Goal: Task Accomplishment & Management: Manage account settings

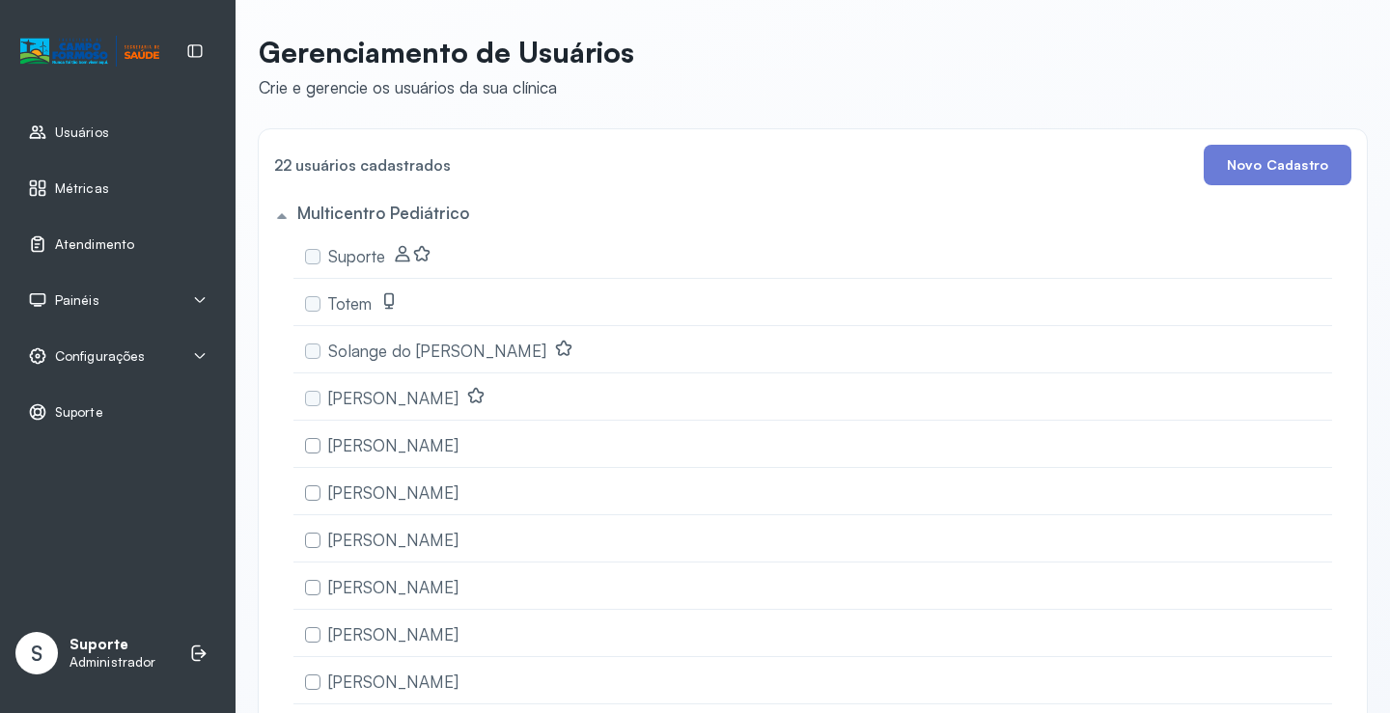
click at [128, 241] on span "Atendimento" at bounding box center [94, 244] width 79 height 16
click at [200, 350] on icon at bounding box center [199, 355] width 15 height 15
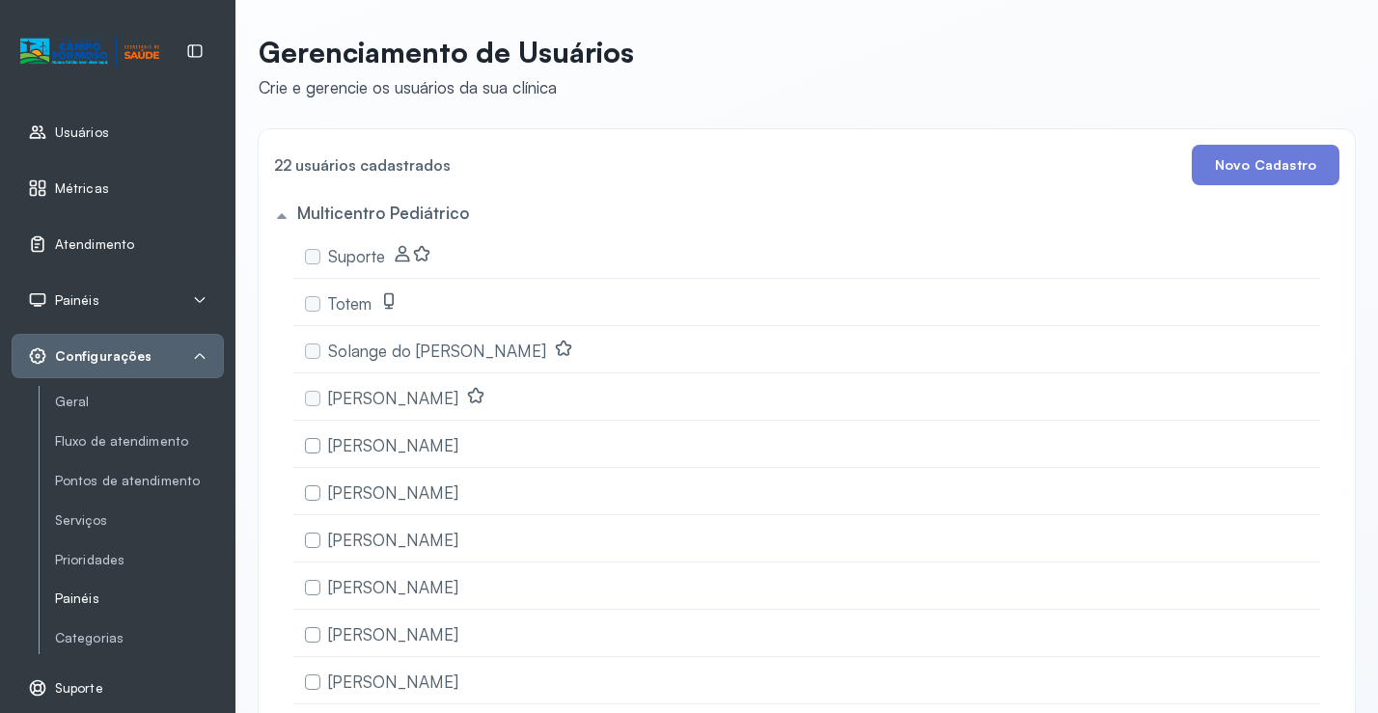
click at [84, 599] on link "Painéis" at bounding box center [139, 599] width 169 height 16
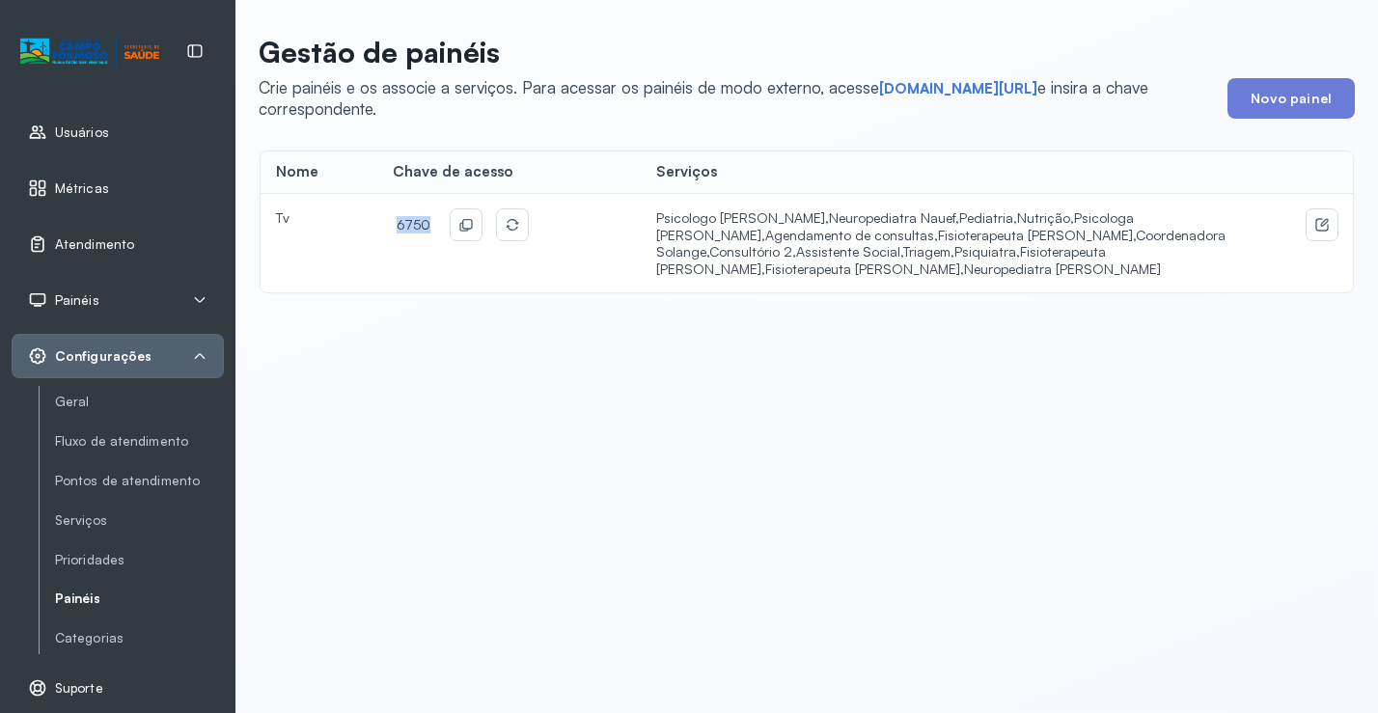
drag, startPoint x: 421, startPoint y: 225, endPoint x: 387, endPoint y: 227, distance: 33.8
click at [387, 227] on td "6750" at bounding box center [508, 243] width 263 height 98
copy span "6750"
click at [954, 91] on link "short.sysvale.com/tv" at bounding box center [958, 88] width 158 height 19
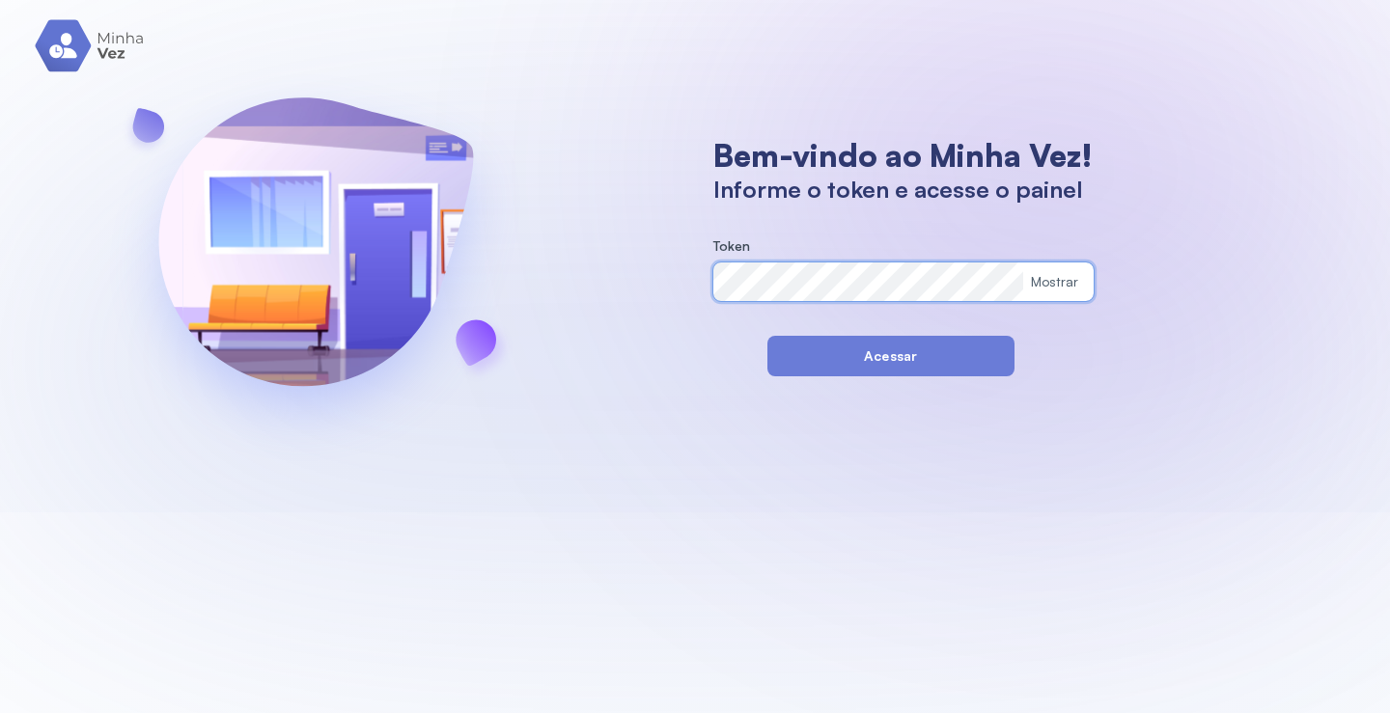
click at [693, 288] on div "Bem-vindo ao Minha Vez! Informe o token e acesse o painel Token Mostrar Acessar" at bounding box center [695, 256] width 1390 height 512
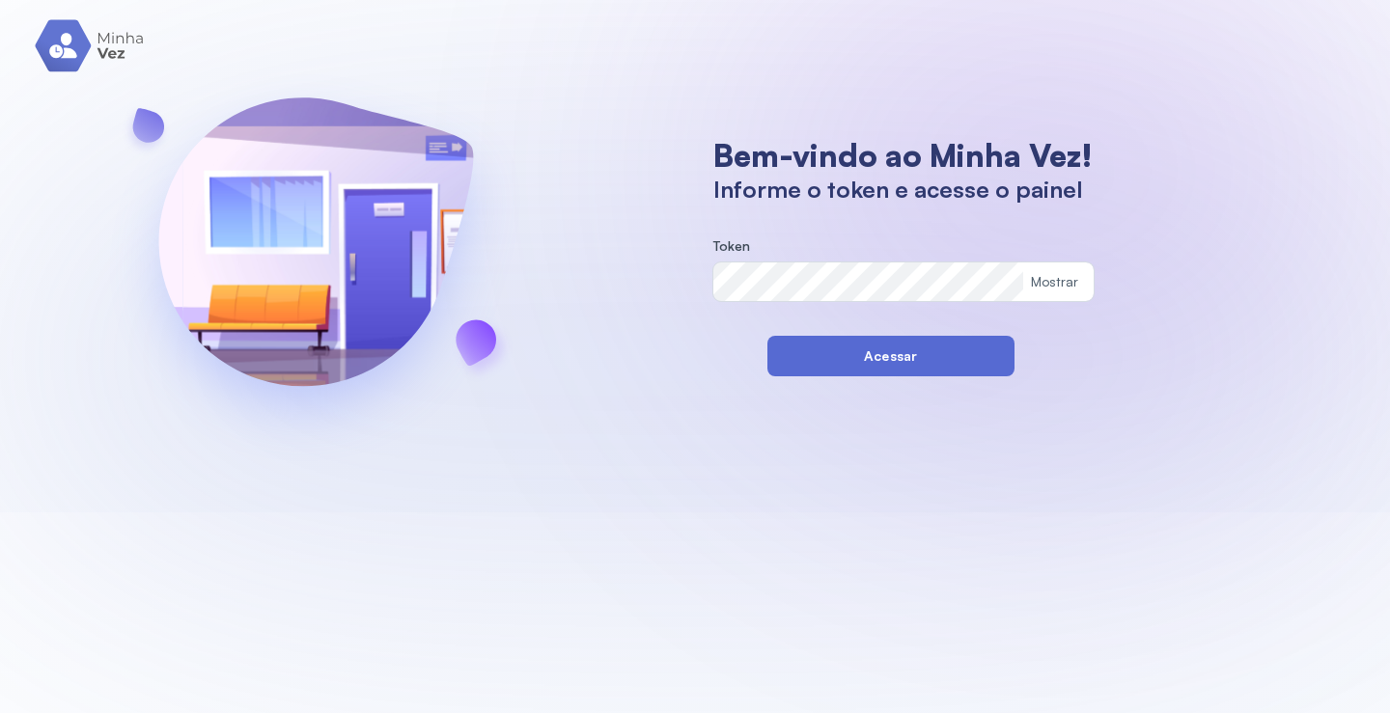
click at [791, 365] on button "Acessar" at bounding box center [890, 356] width 247 height 41
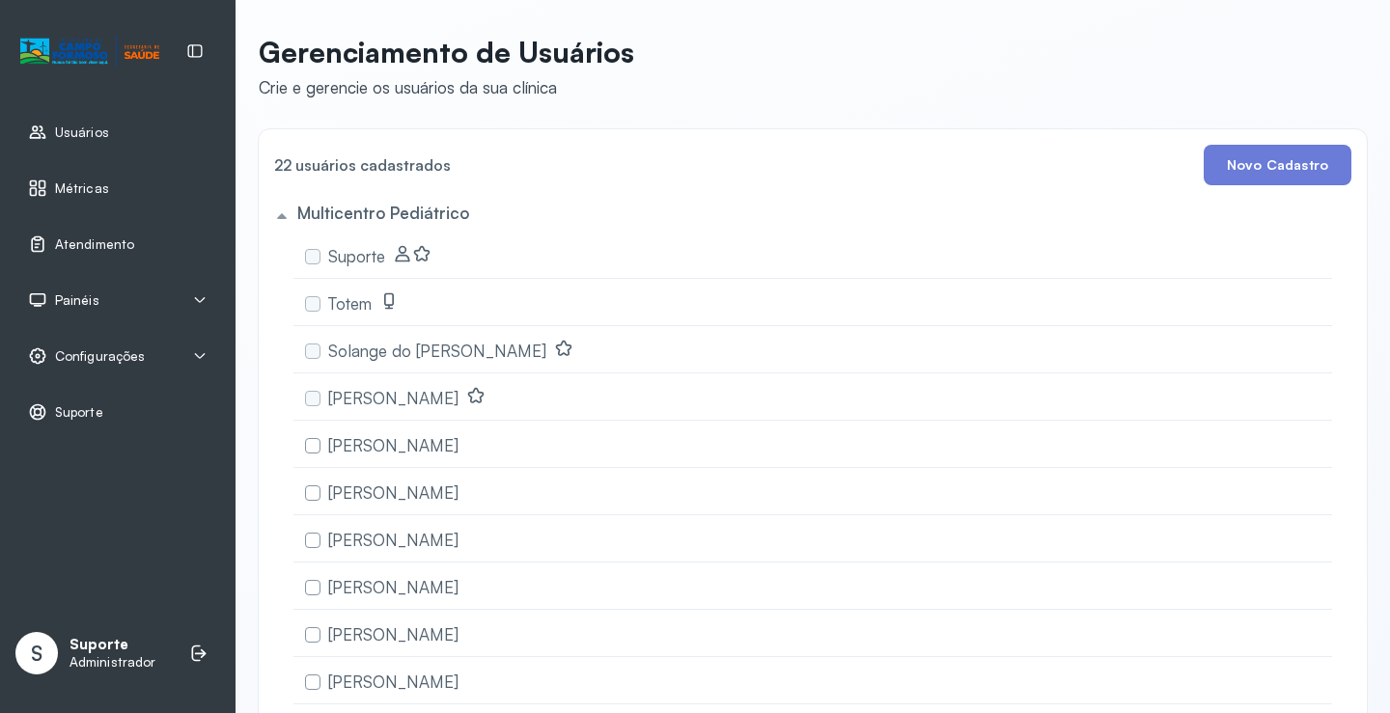
click at [91, 300] on span "Painéis" at bounding box center [77, 300] width 44 height 16
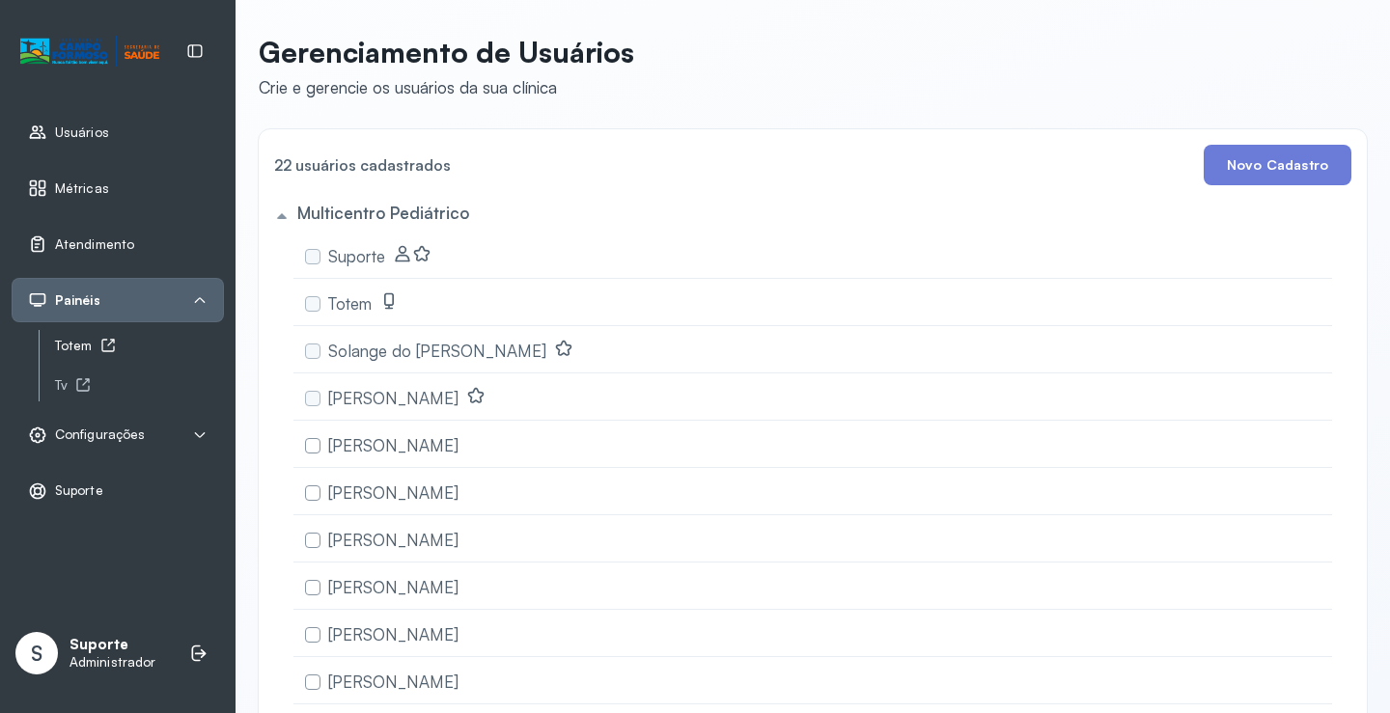
click at [82, 349] on div "Totem" at bounding box center [139, 346] width 169 height 16
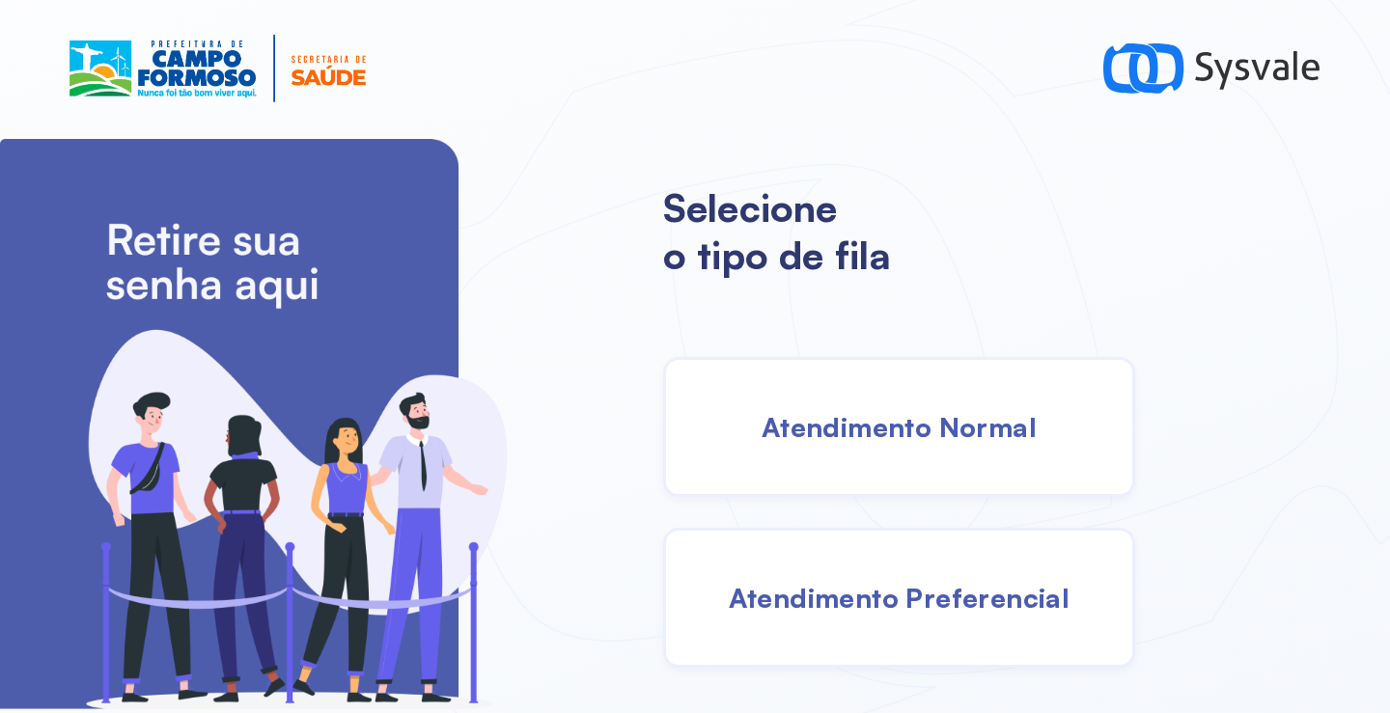
click at [887, 398] on div "Atendimento Normal" at bounding box center [899, 427] width 472 height 140
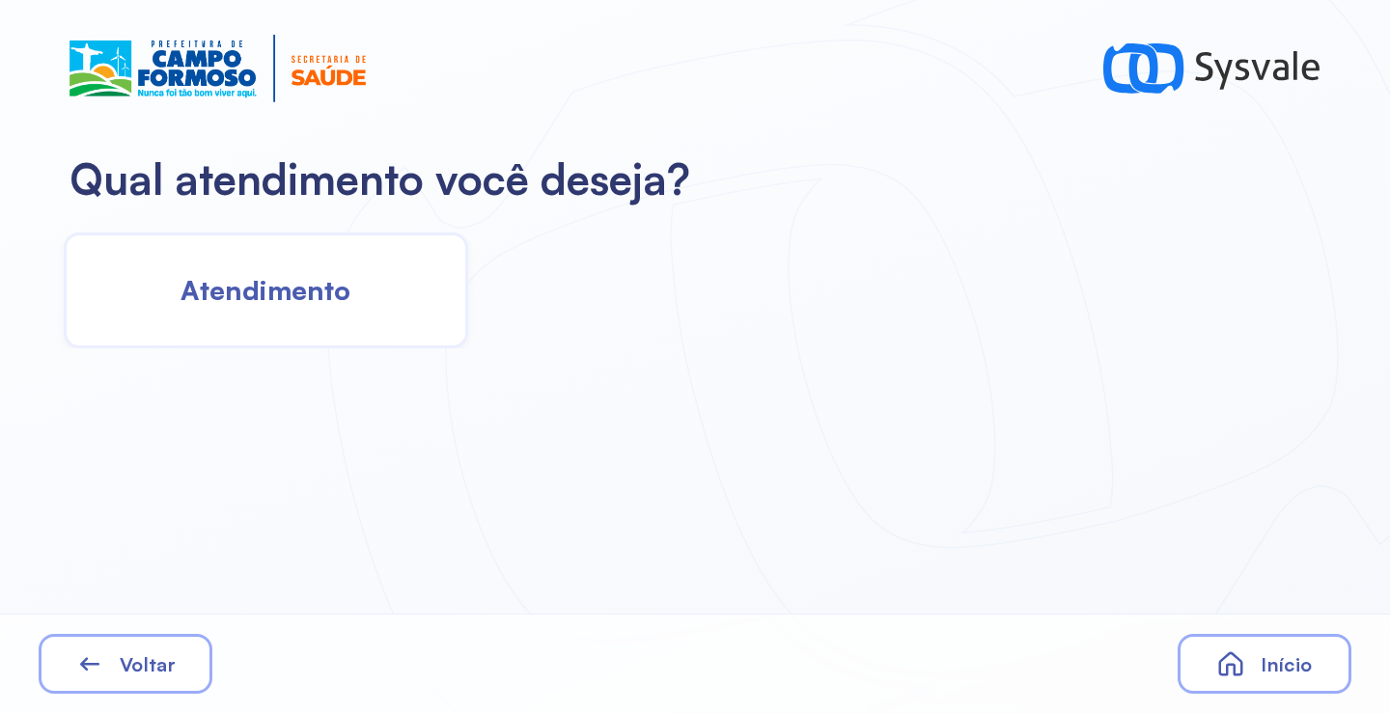
click at [264, 307] on div "Atendimento" at bounding box center [266, 291] width 404 height 116
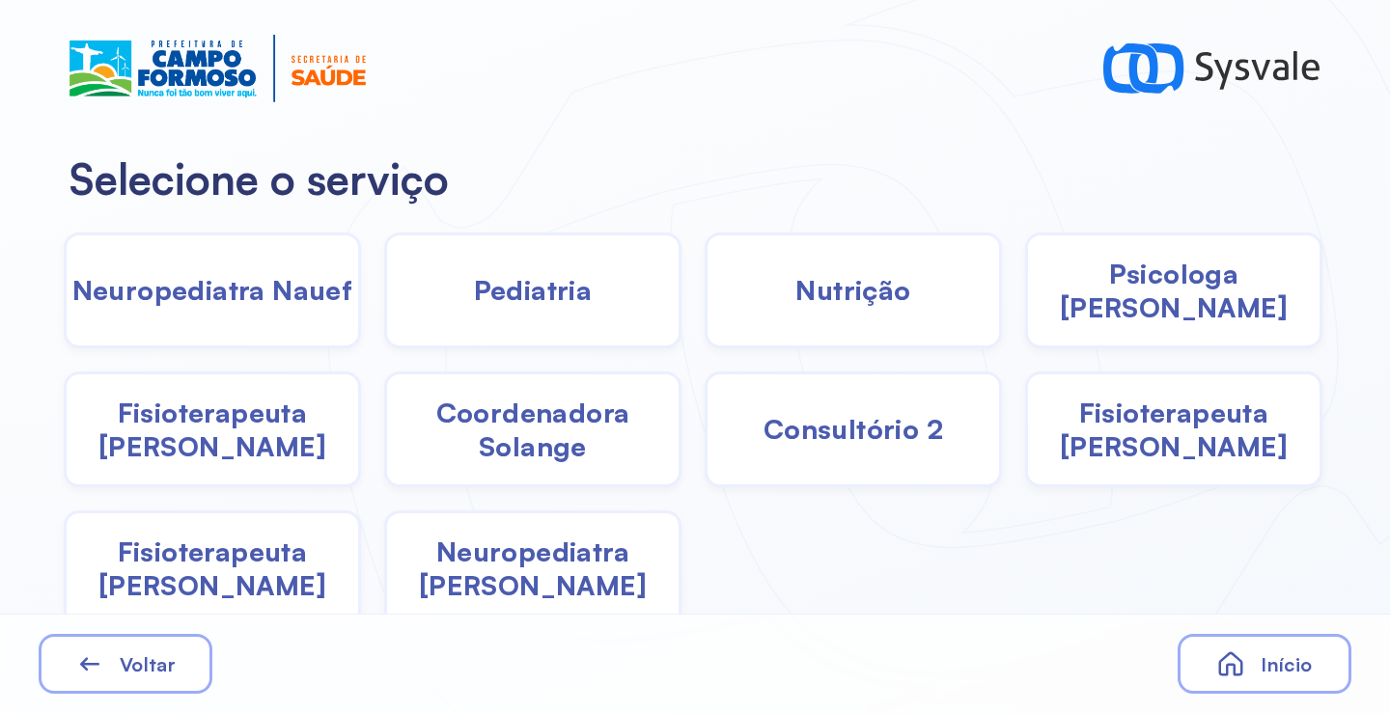
click at [527, 279] on span "Pediatria" at bounding box center [533, 290] width 119 height 34
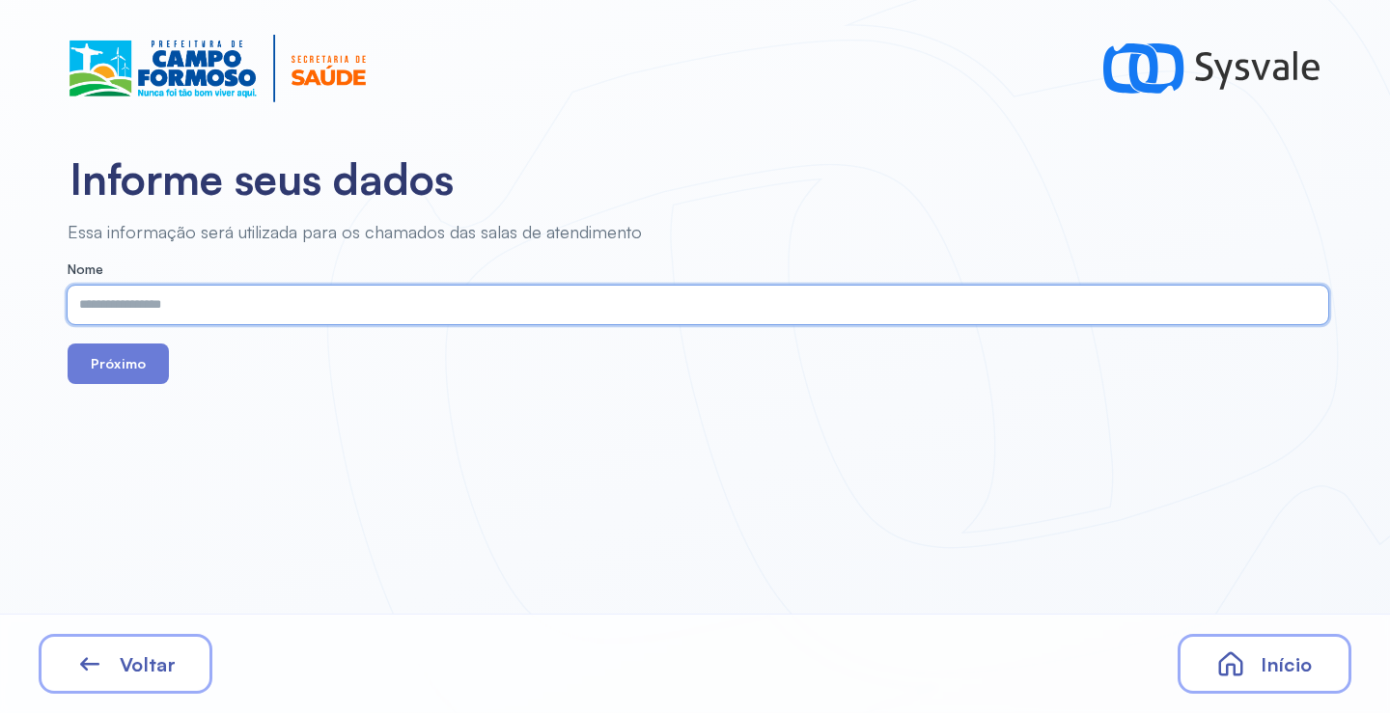
paste input "**********"
type input "**********"
click at [148, 371] on button "Próximo" at bounding box center [118, 364] width 101 height 41
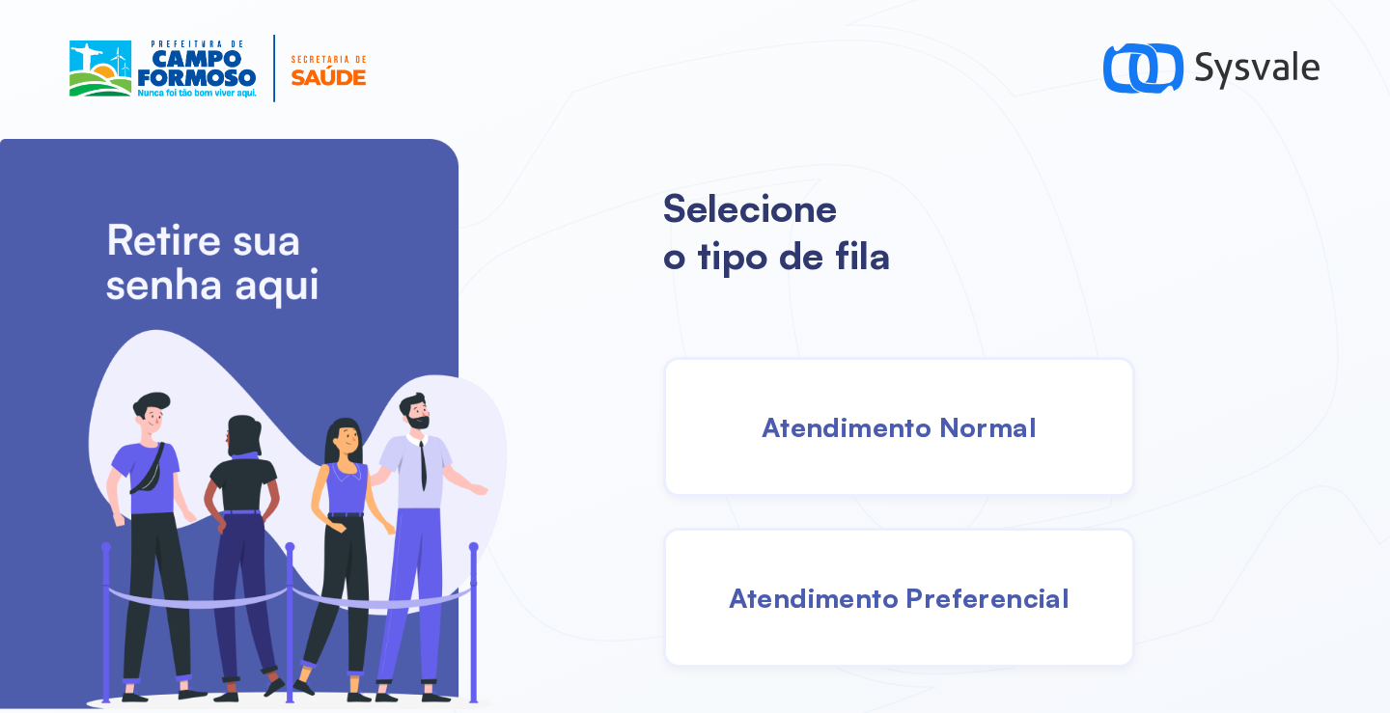
click at [894, 450] on div "Atendimento Normal" at bounding box center [899, 427] width 472 height 140
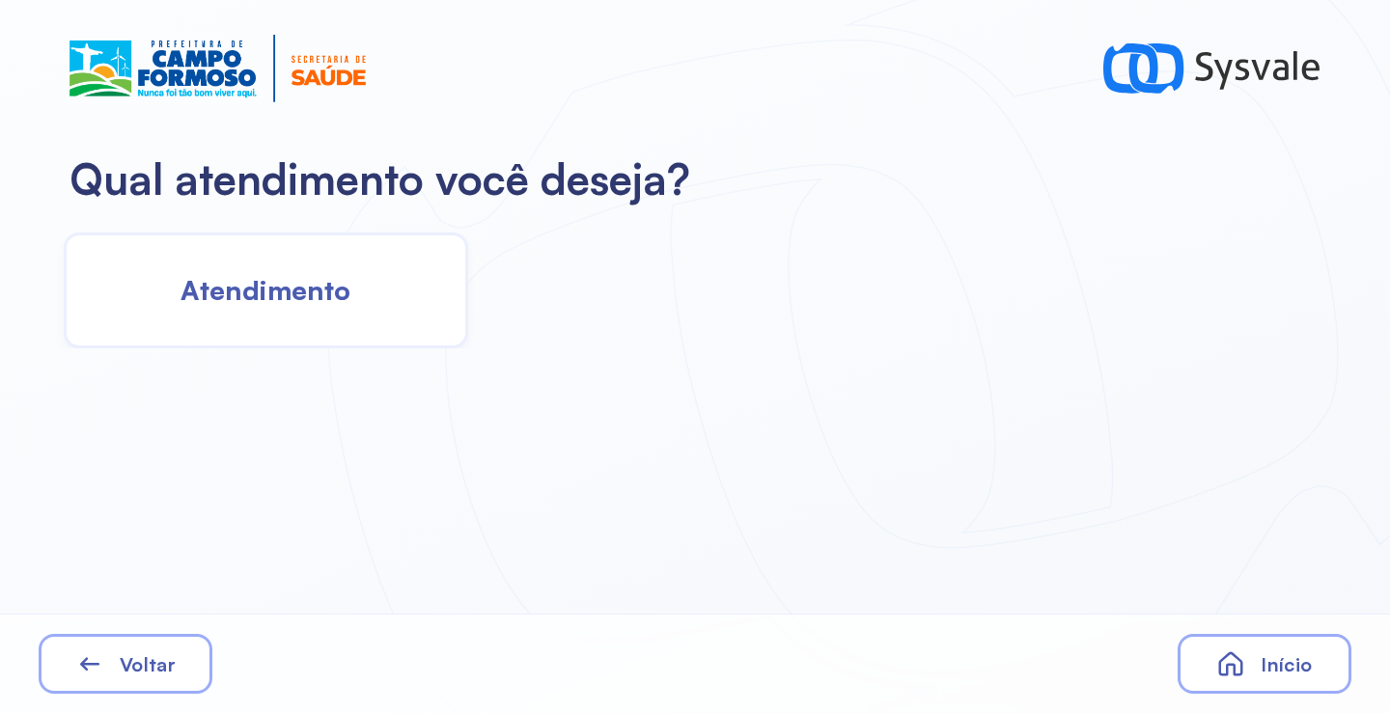
click at [278, 306] on span "Atendimento" at bounding box center [265, 290] width 170 height 34
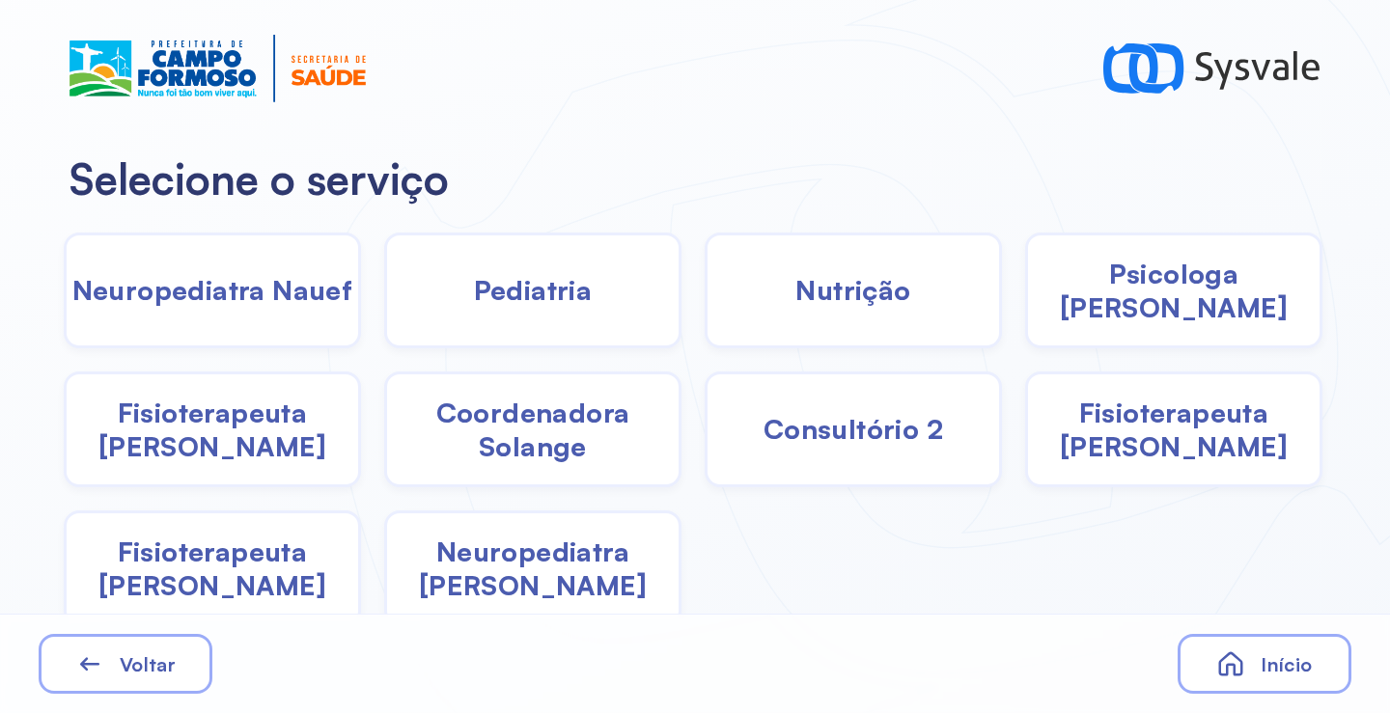
click at [1138, 284] on span "Psicologa [PERSON_NAME]" at bounding box center [1173, 291] width 291 height 68
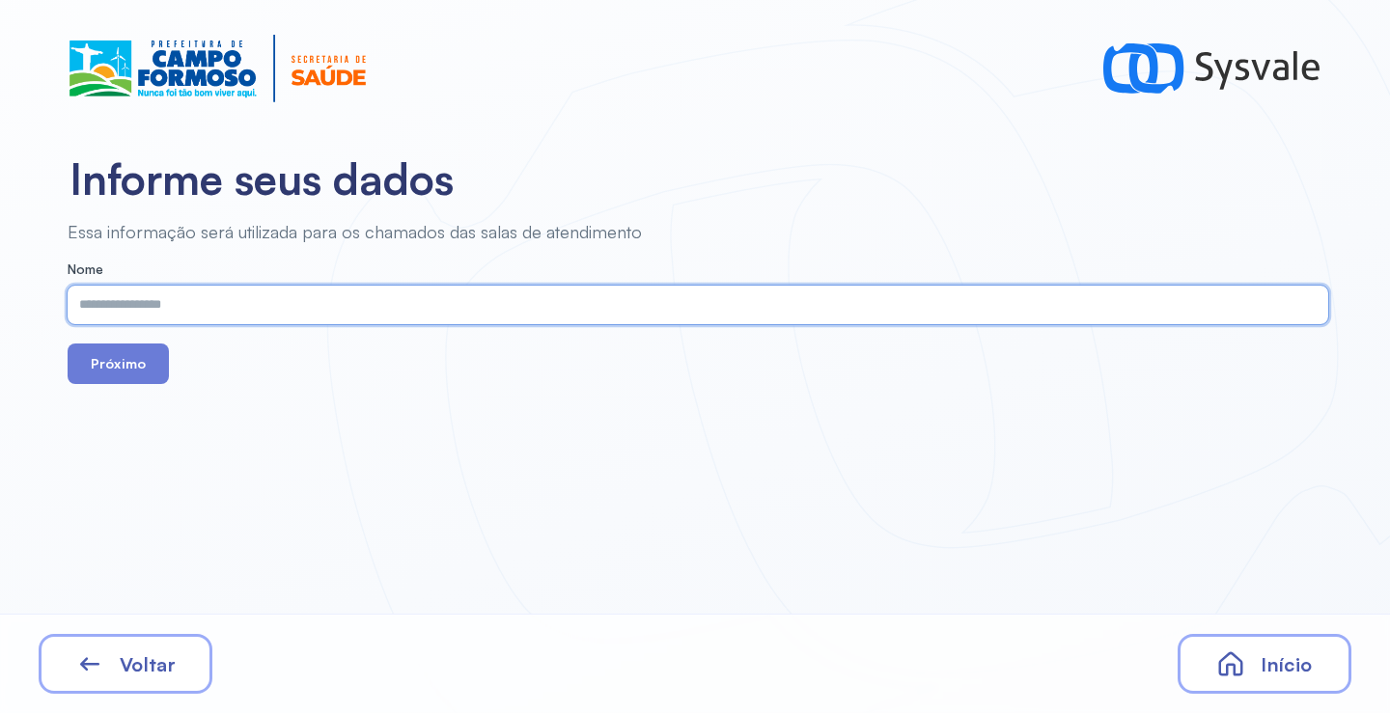
paste input "**********"
type input "**********"
drag, startPoint x: 120, startPoint y: 348, endPoint x: 128, endPoint y: 364, distance: 17.7
click at [124, 359] on button "Próximo" at bounding box center [118, 364] width 101 height 41
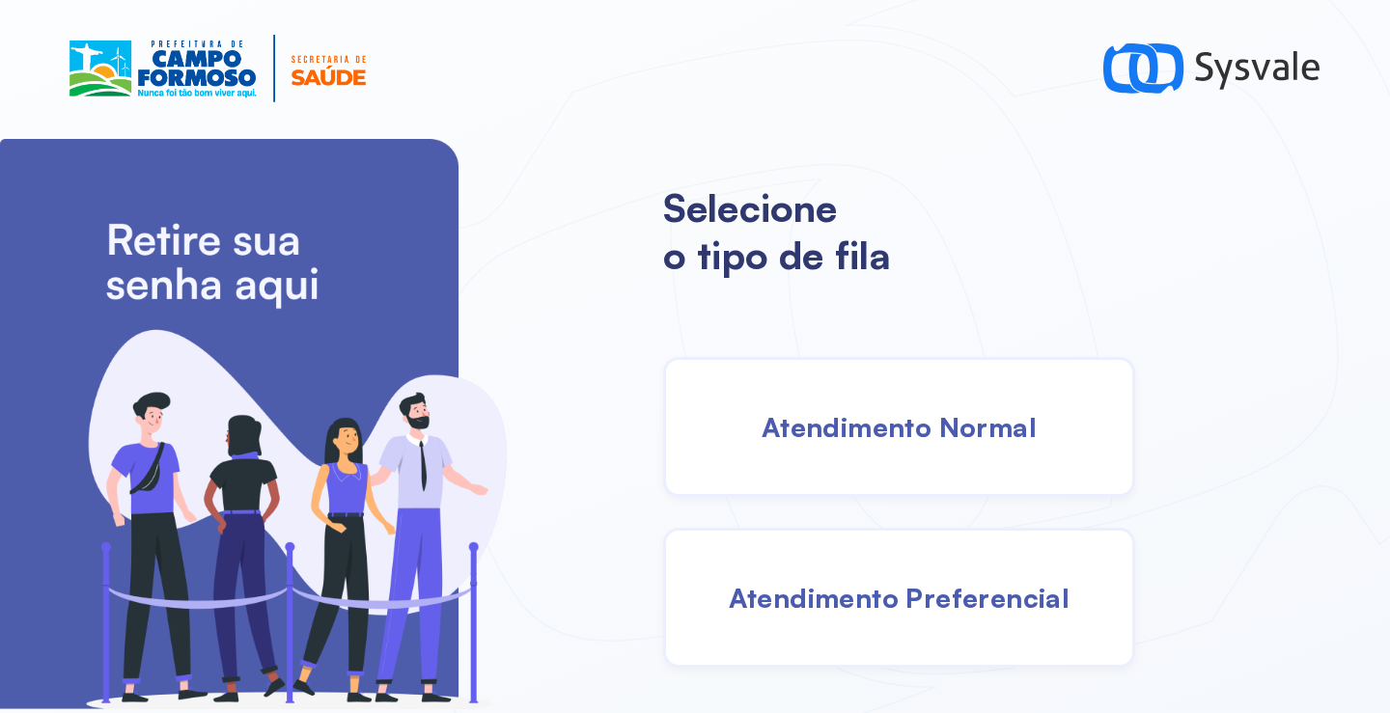
click at [923, 447] on div "Atendimento Normal" at bounding box center [899, 427] width 472 height 140
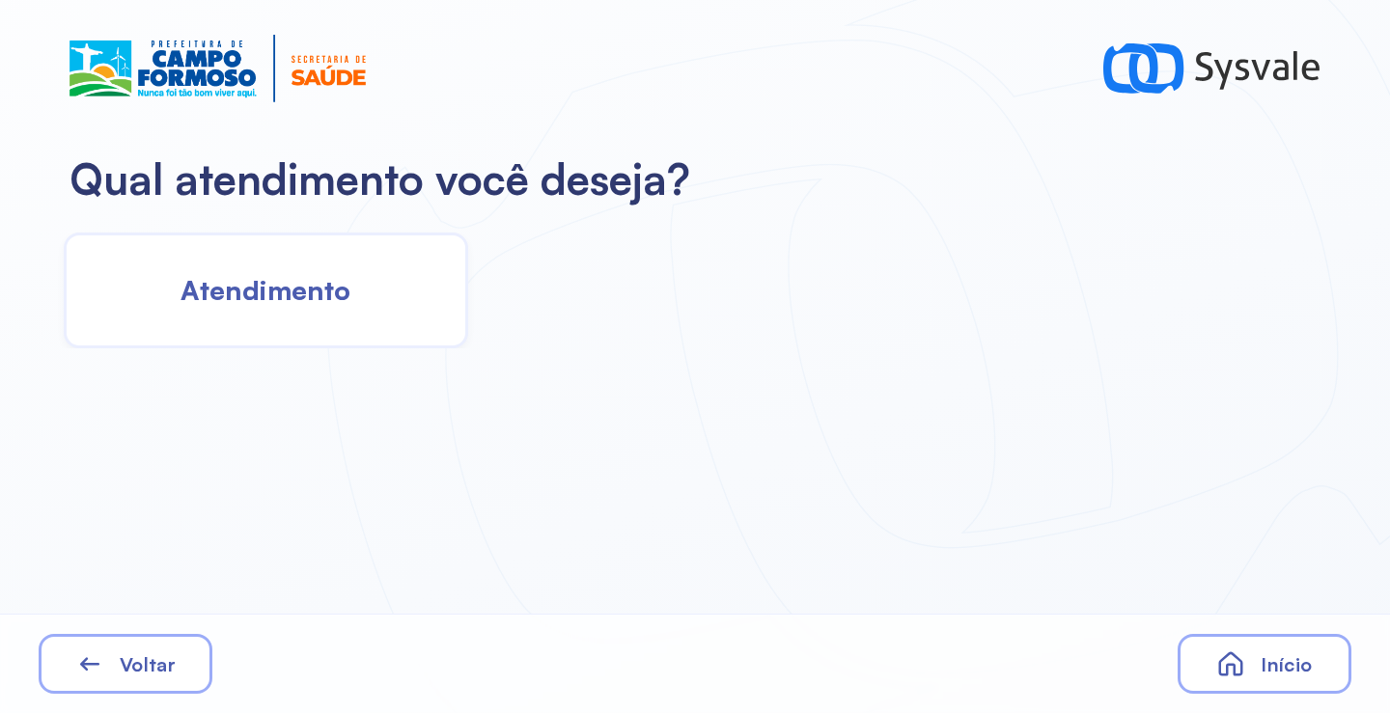
click at [314, 323] on div "Atendimento" at bounding box center [266, 291] width 404 height 116
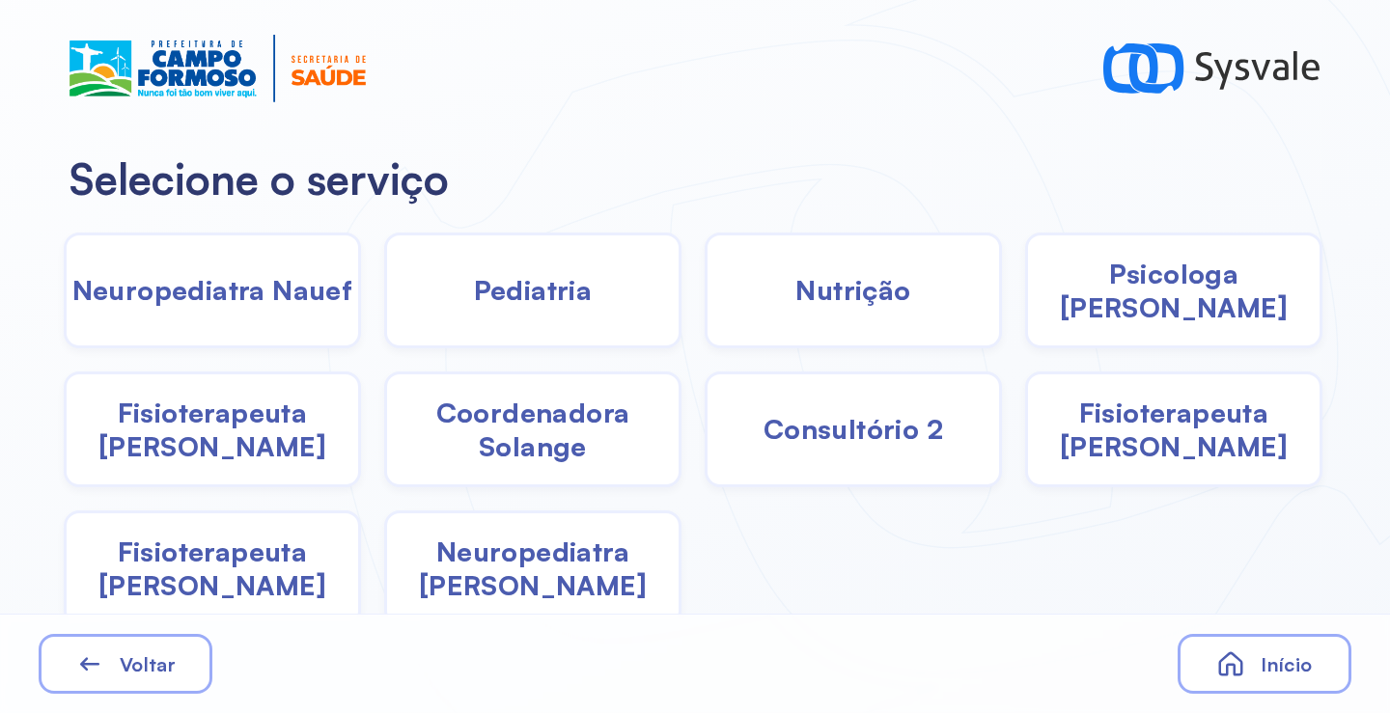
click at [214, 433] on span "Fisioterapeuta Janusia" at bounding box center [212, 430] width 291 height 68
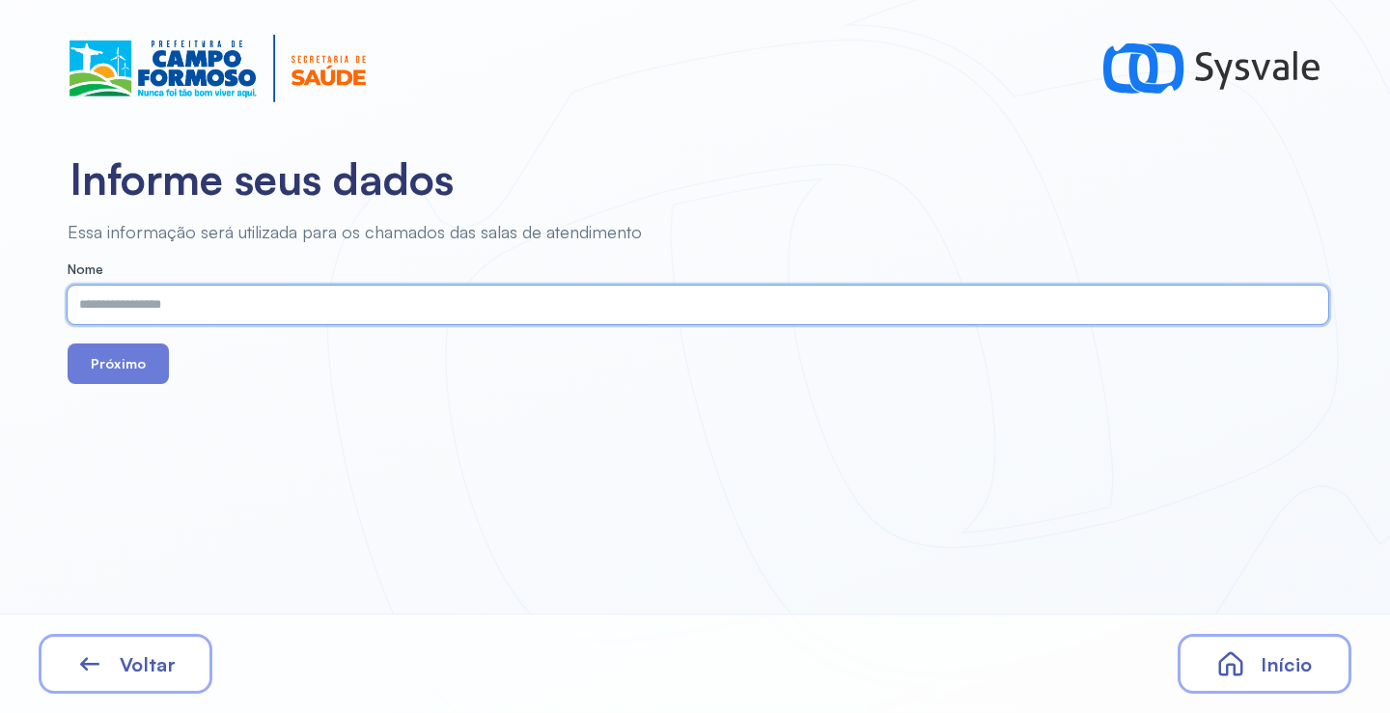
paste input "**********"
type input "**********"
click at [124, 364] on button "Próximo" at bounding box center [118, 364] width 101 height 41
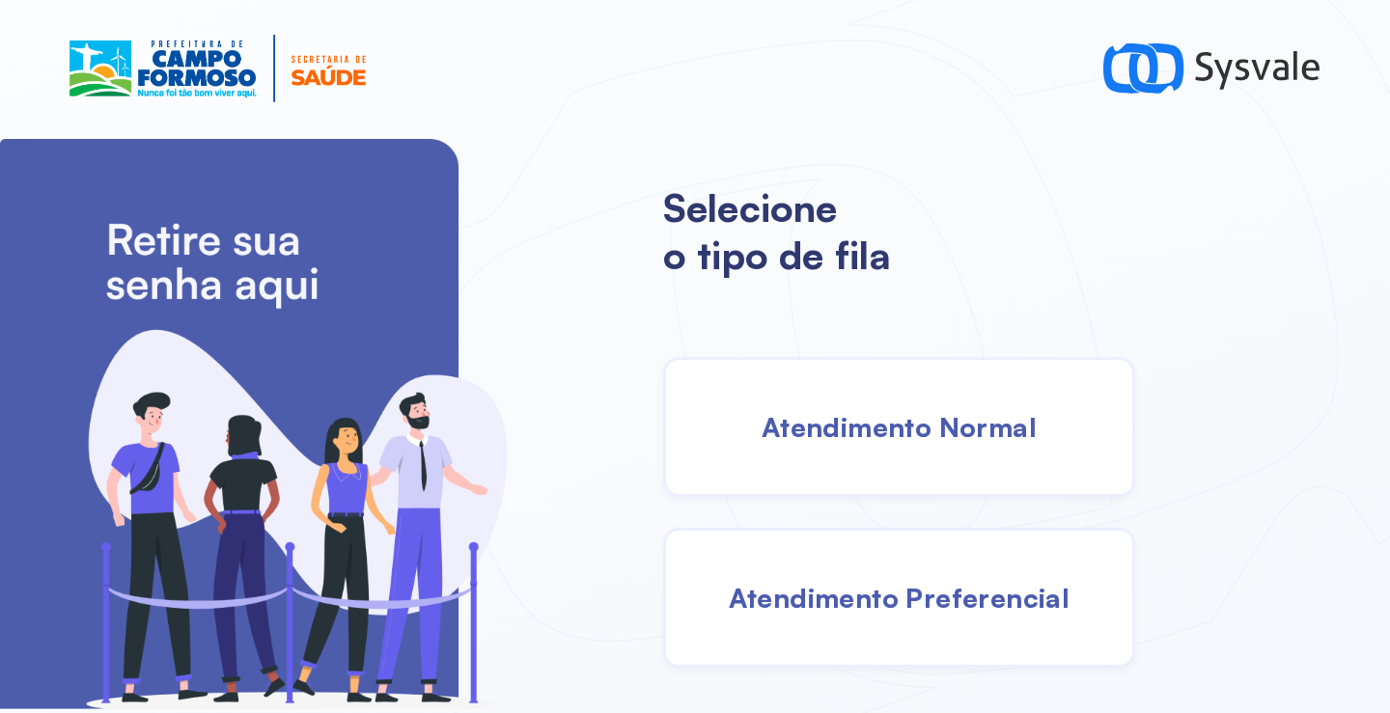
click at [828, 422] on span "Atendimento Normal" at bounding box center [898, 427] width 275 height 34
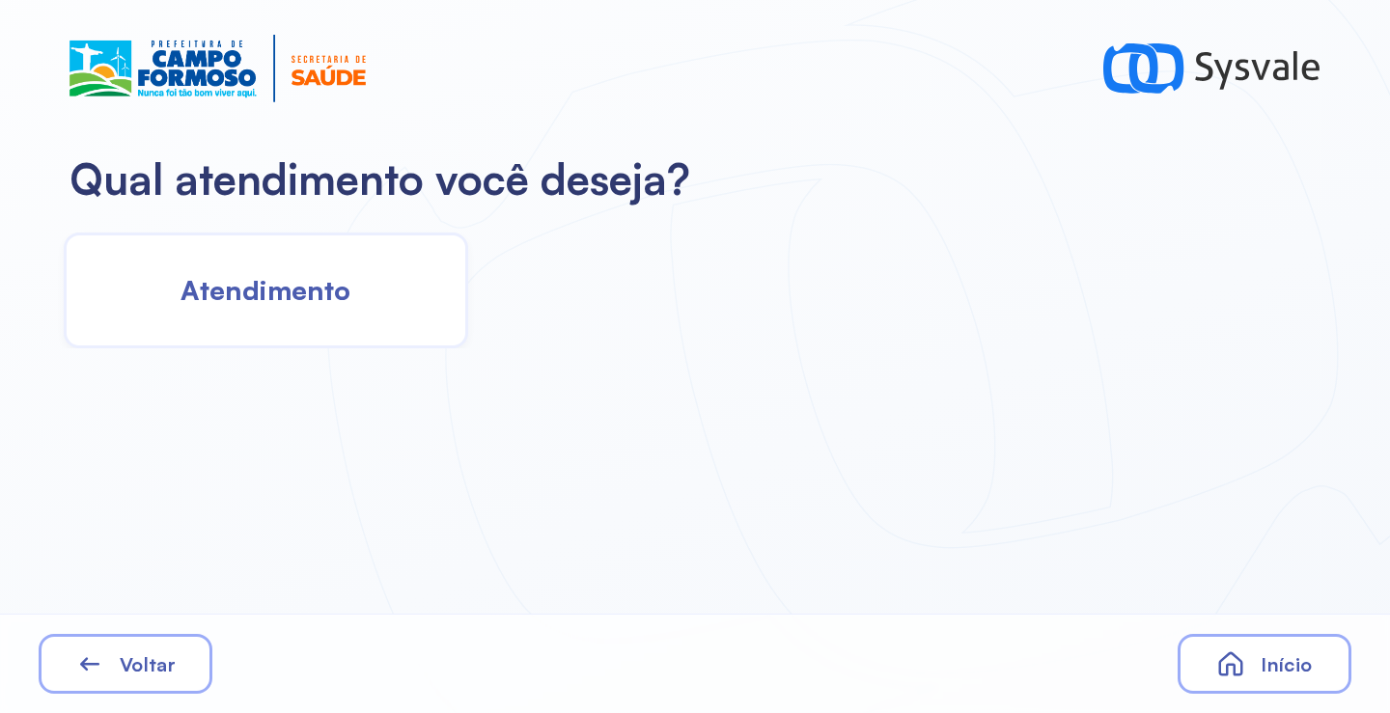
click at [359, 310] on div "Atendimento" at bounding box center [266, 291] width 404 height 116
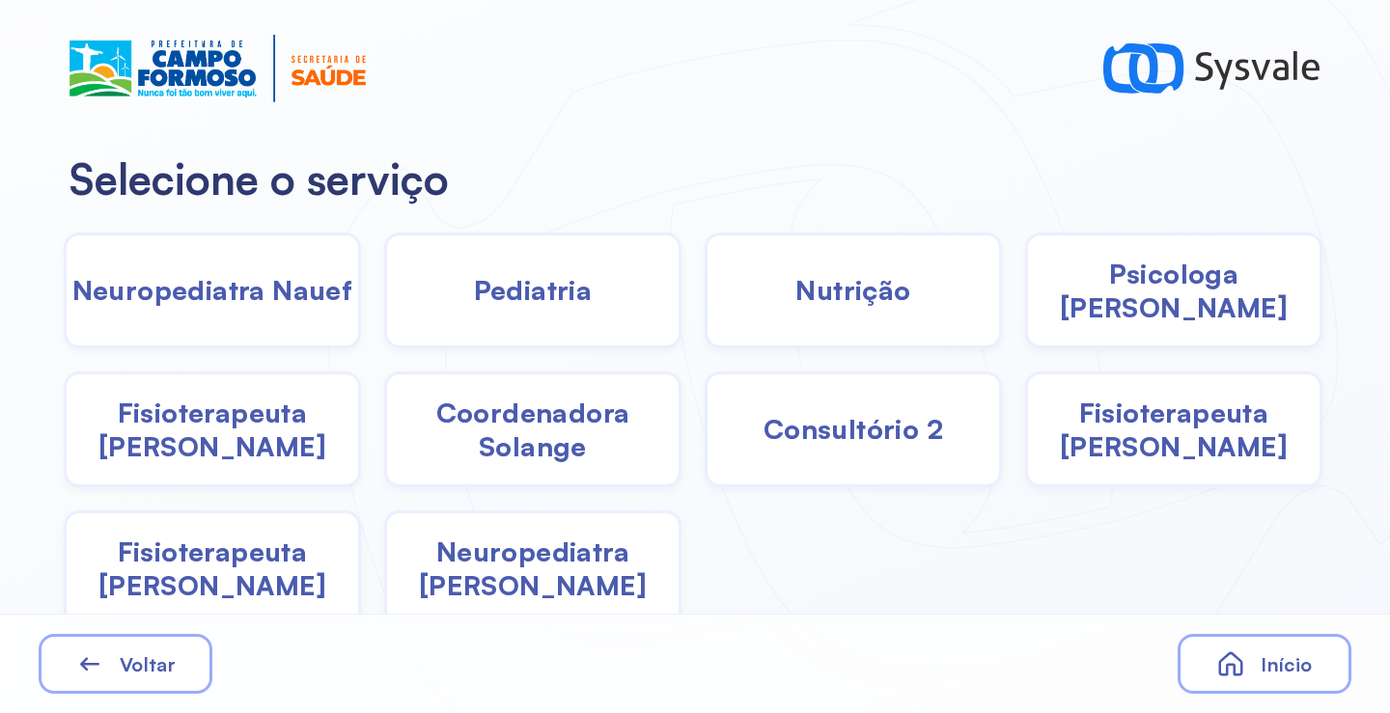
click at [474, 289] on span "Pediatria" at bounding box center [533, 290] width 119 height 34
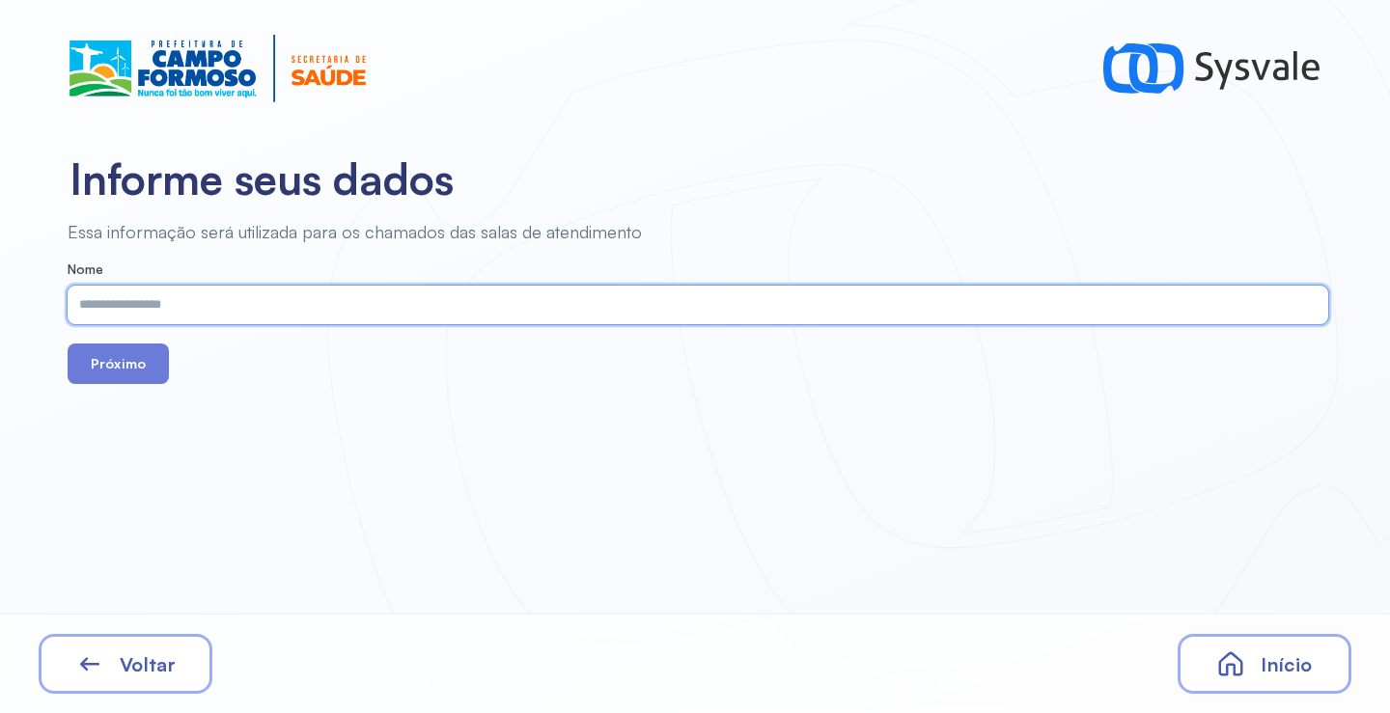
paste input "**********"
click at [117, 312] on input "**********" at bounding box center [694, 305] width 1252 height 39
type input "**********"
click at [142, 369] on button "Próximo" at bounding box center [118, 364] width 101 height 41
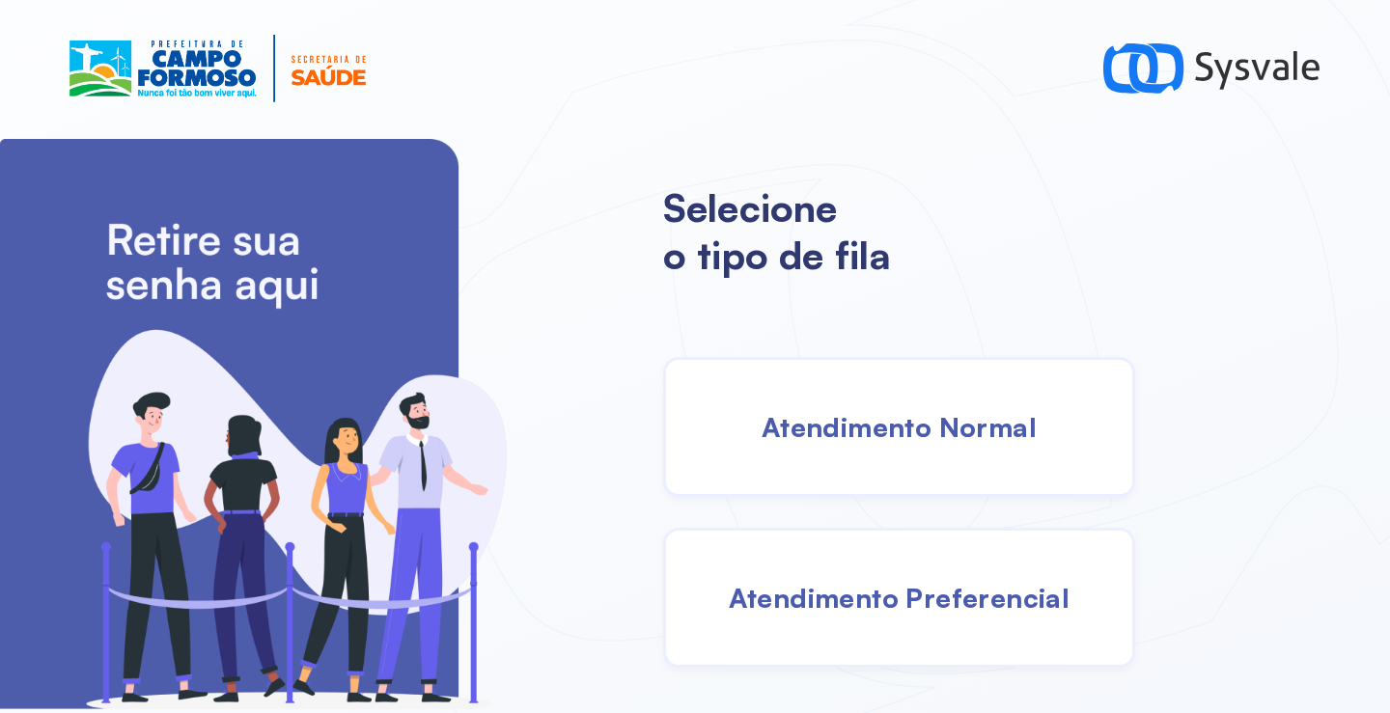
click at [840, 449] on div "Atendimento Normal" at bounding box center [899, 427] width 472 height 140
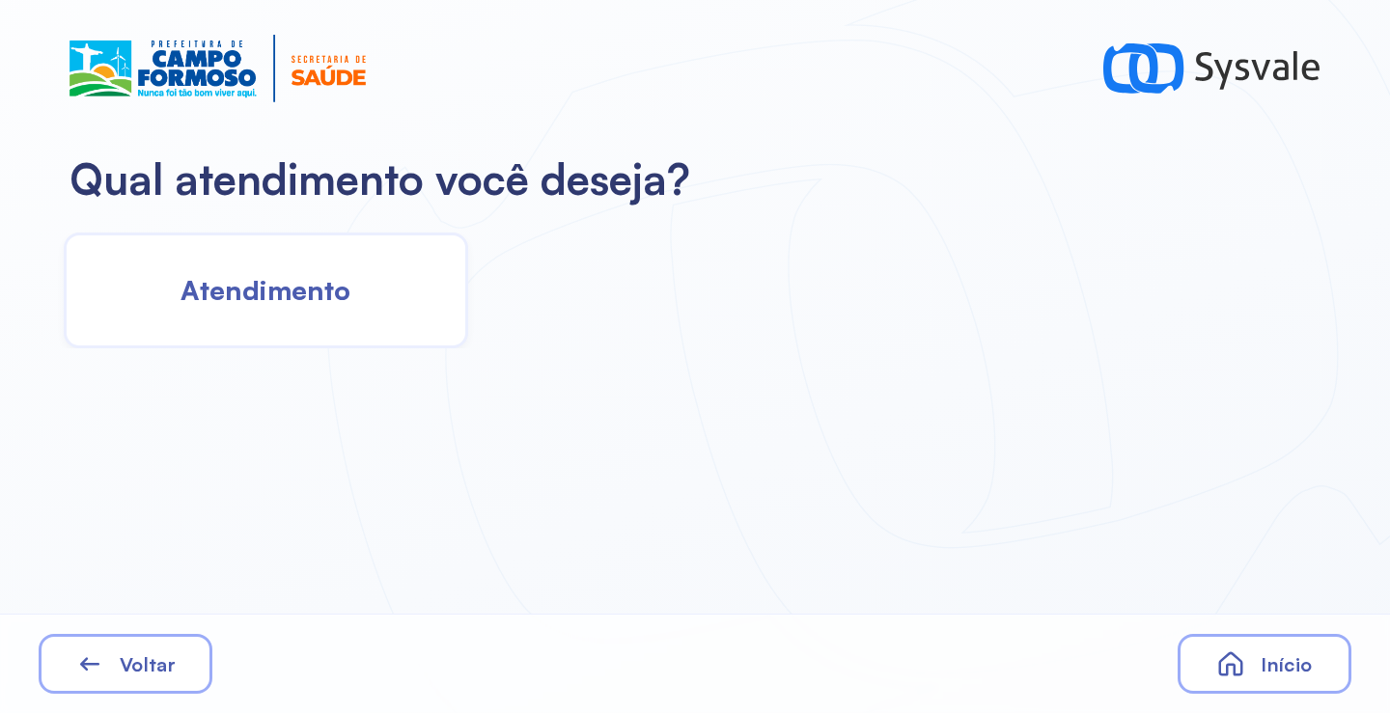
click at [310, 293] on span "Atendimento" at bounding box center [265, 290] width 170 height 34
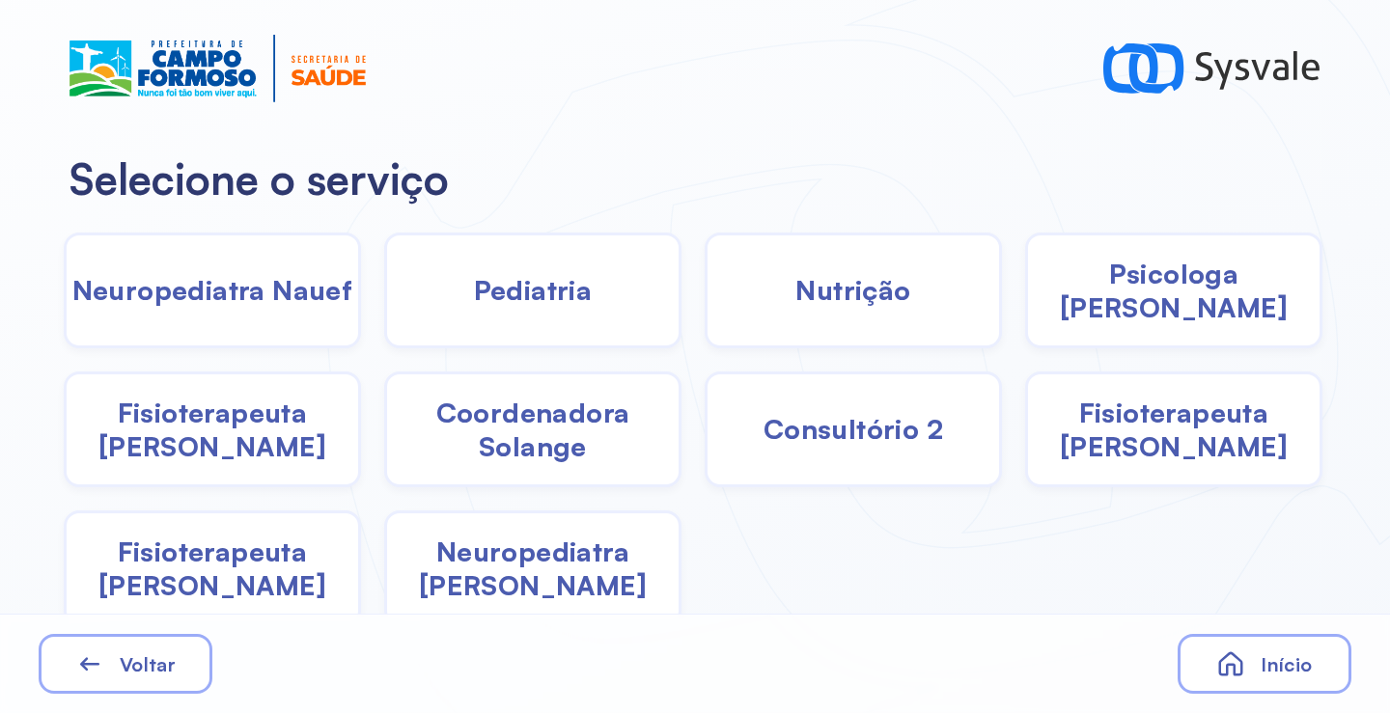
click at [479, 297] on span "Pediatria" at bounding box center [533, 290] width 119 height 34
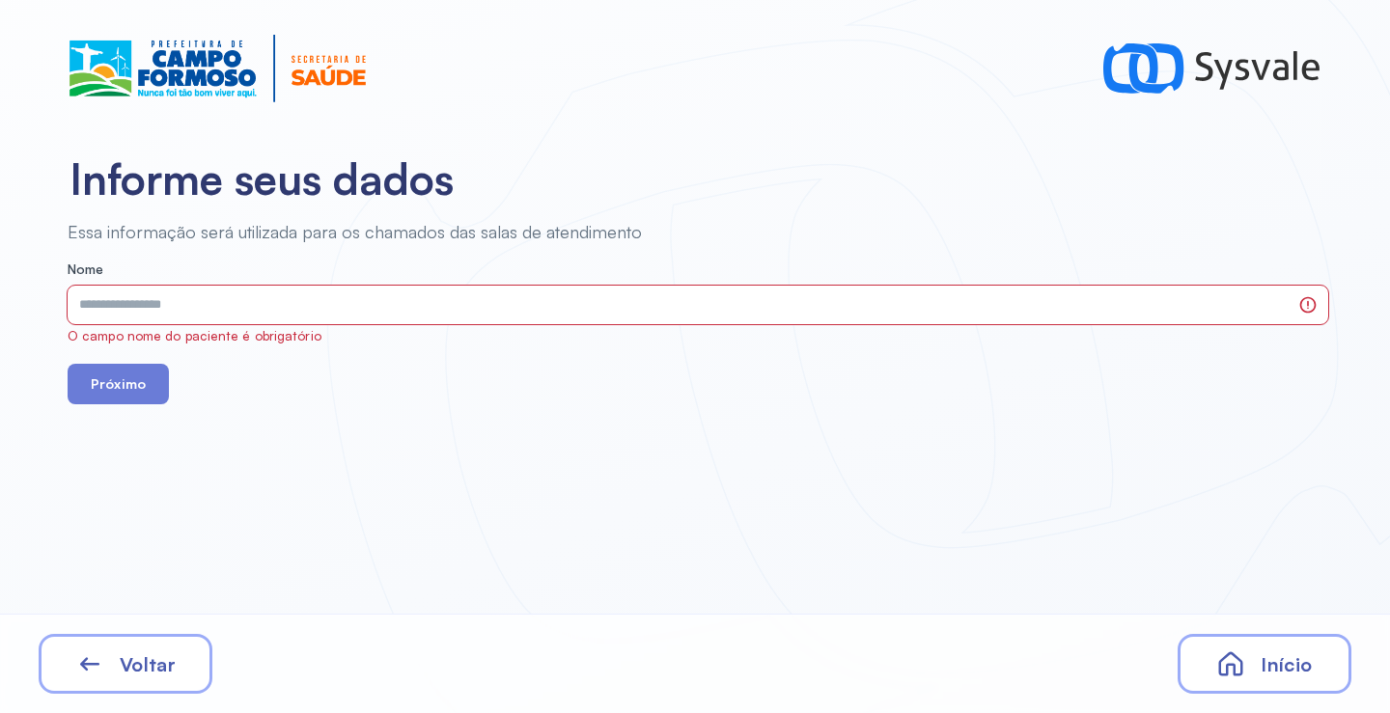
drag, startPoint x: 479, startPoint y: 297, endPoint x: 154, endPoint y: 675, distance: 498.2
click at [154, 675] on span "Voltar" at bounding box center [148, 664] width 56 height 24
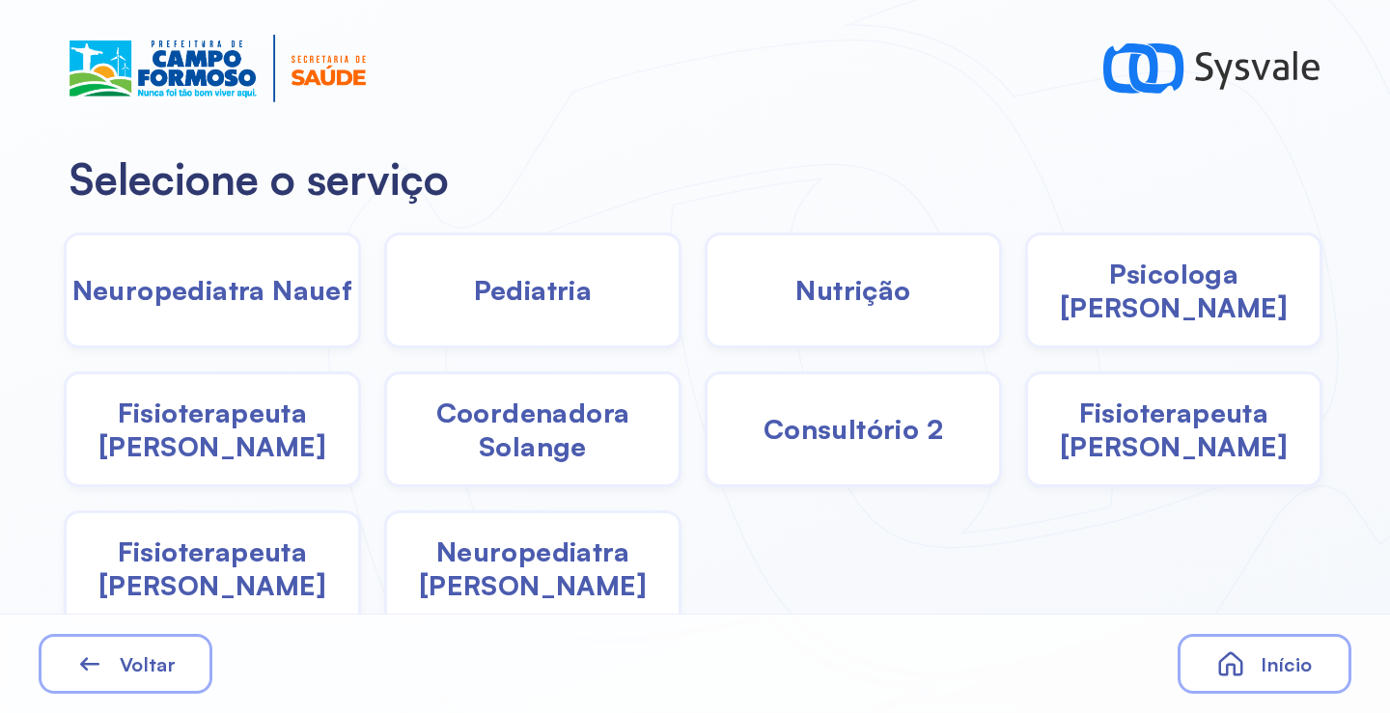
click at [246, 422] on span "Fisioterapeuta [PERSON_NAME]" at bounding box center [212, 430] width 291 height 68
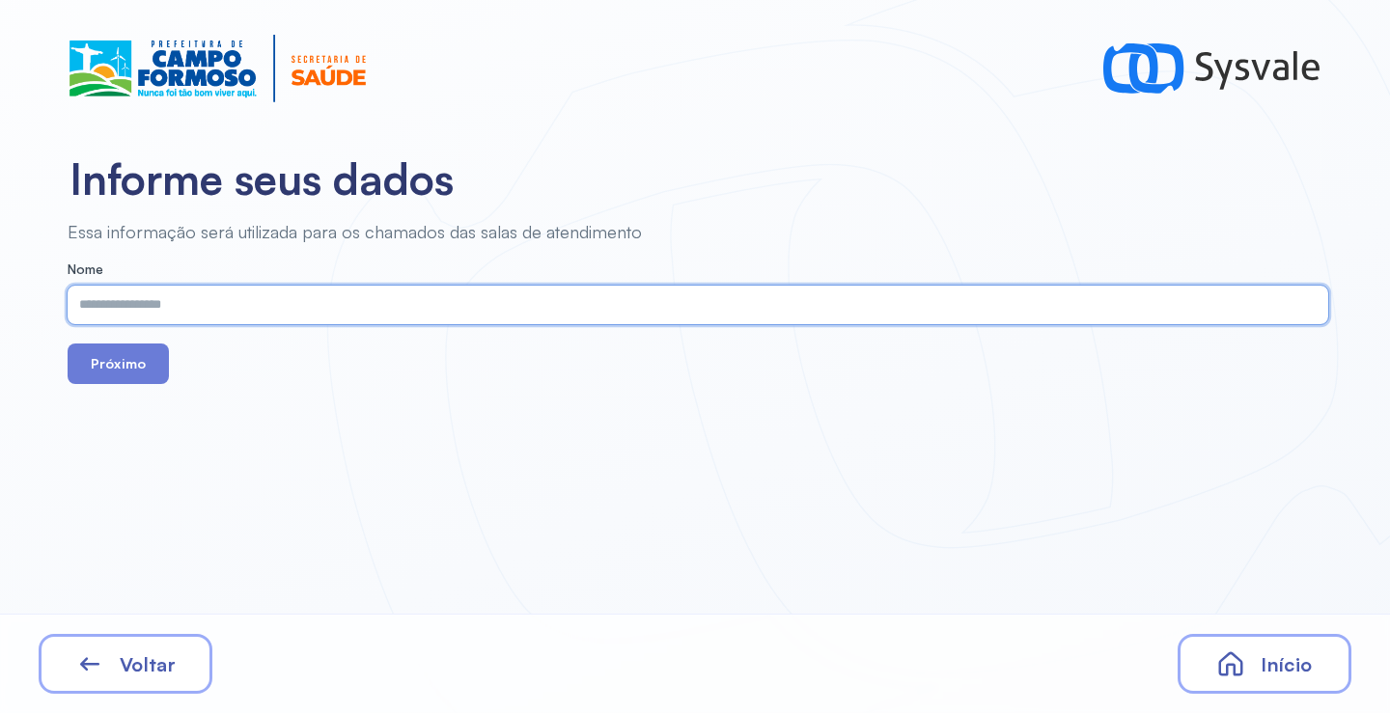
paste input "**********"
type input "**********"
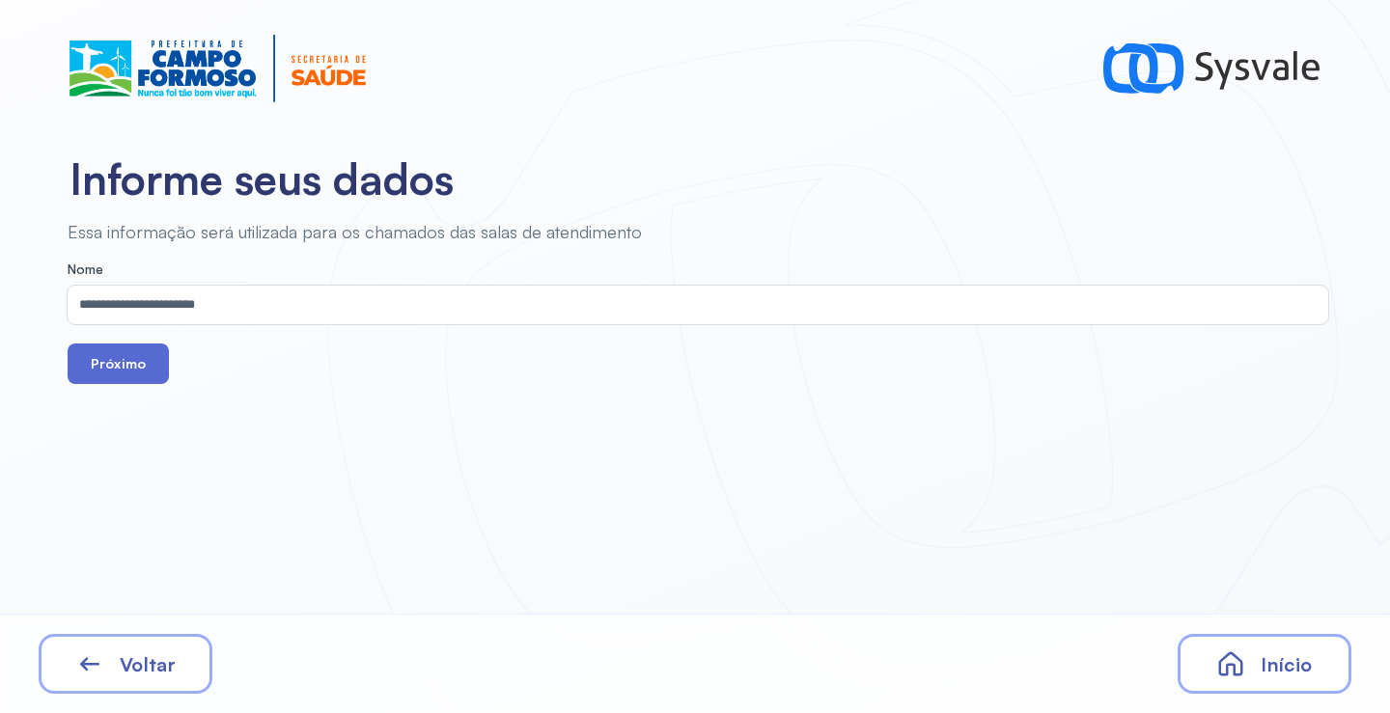
click at [121, 367] on button "Próximo" at bounding box center [118, 364] width 101 height 41
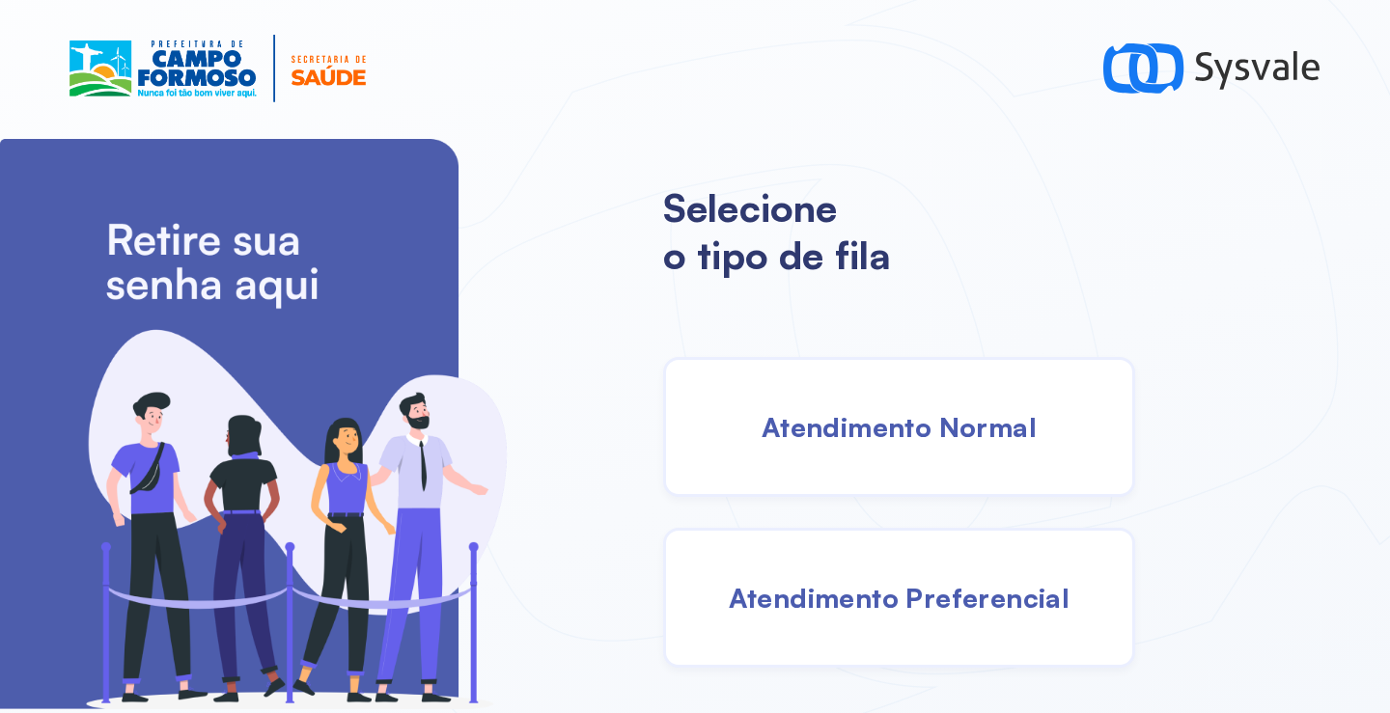
drag, startPoint x: 846, startPoint y: 397, endPoint x: 827, endPoint y: 397, distance: 19.3
click at [827, 397] on div "Atendimento Normal" at bounding box center [899, 427] width 472 height 140
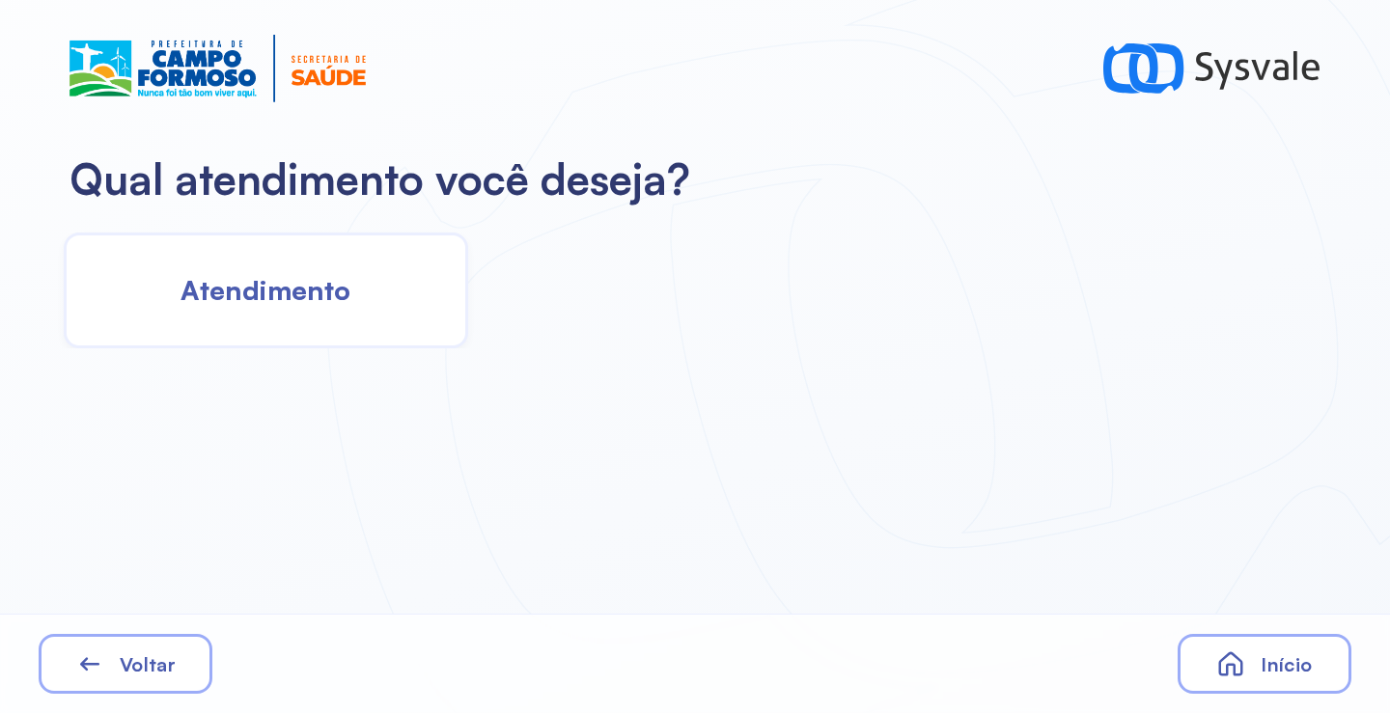
click at [272, 248] on div "Atendimento" at bounding box center [266, 291] width 404 height 116
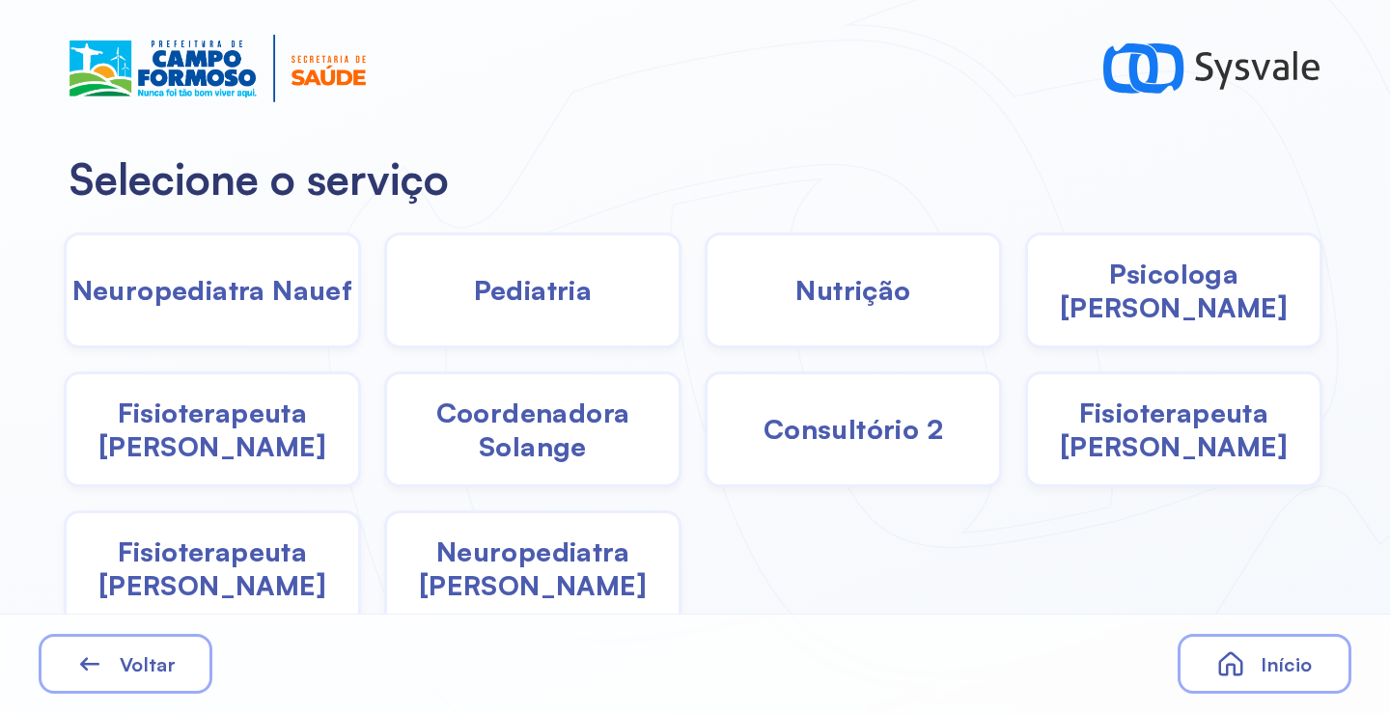
click at [560, 309] on div "Pediatria" at bounding box center [532, 291] width 297 height 116
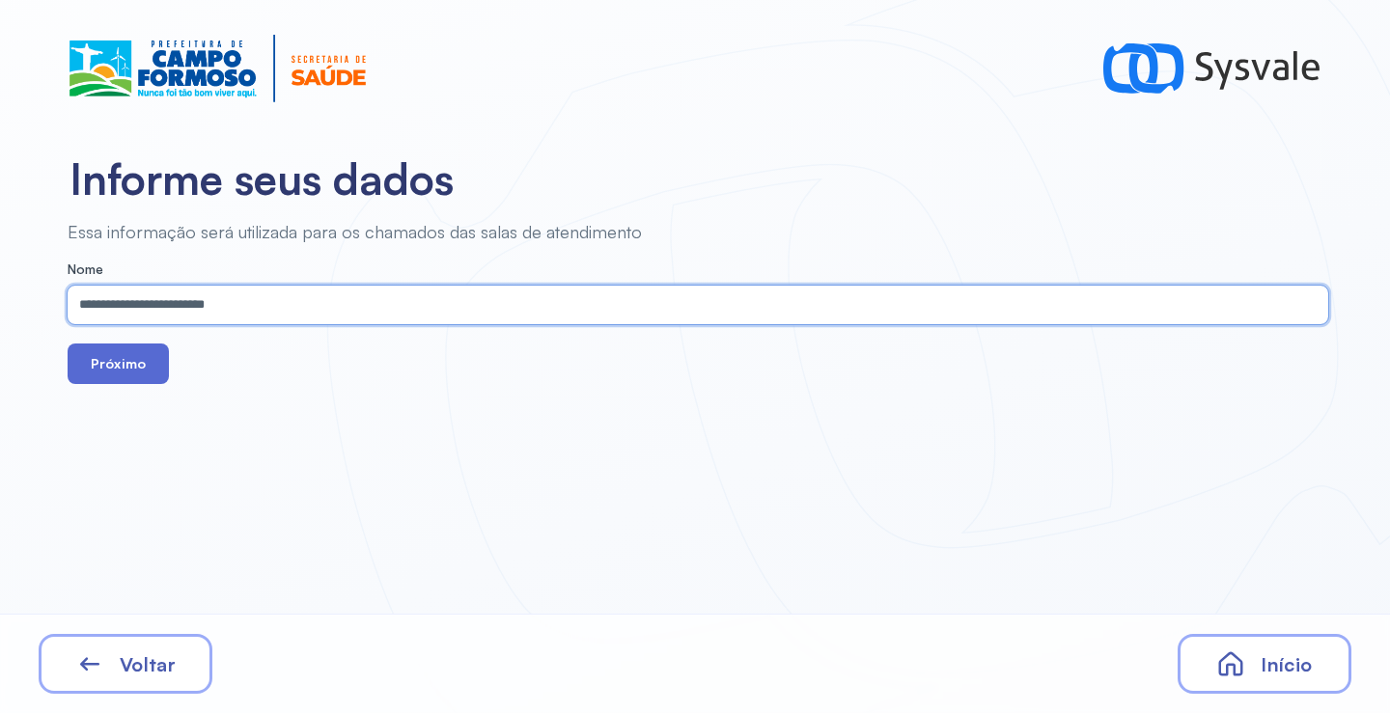
type input "**********"
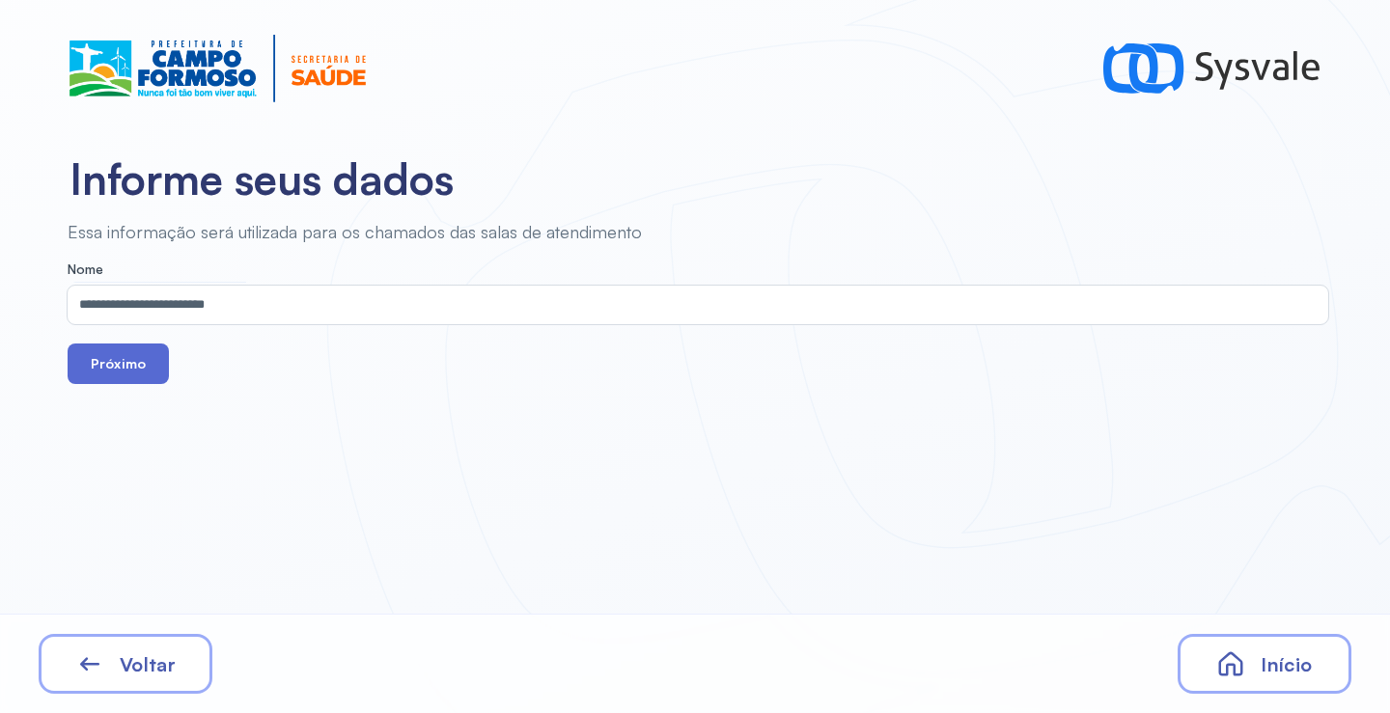
click at [149, 345] on button "Próximo" at bounding box center [118, 364] width 101 height 41
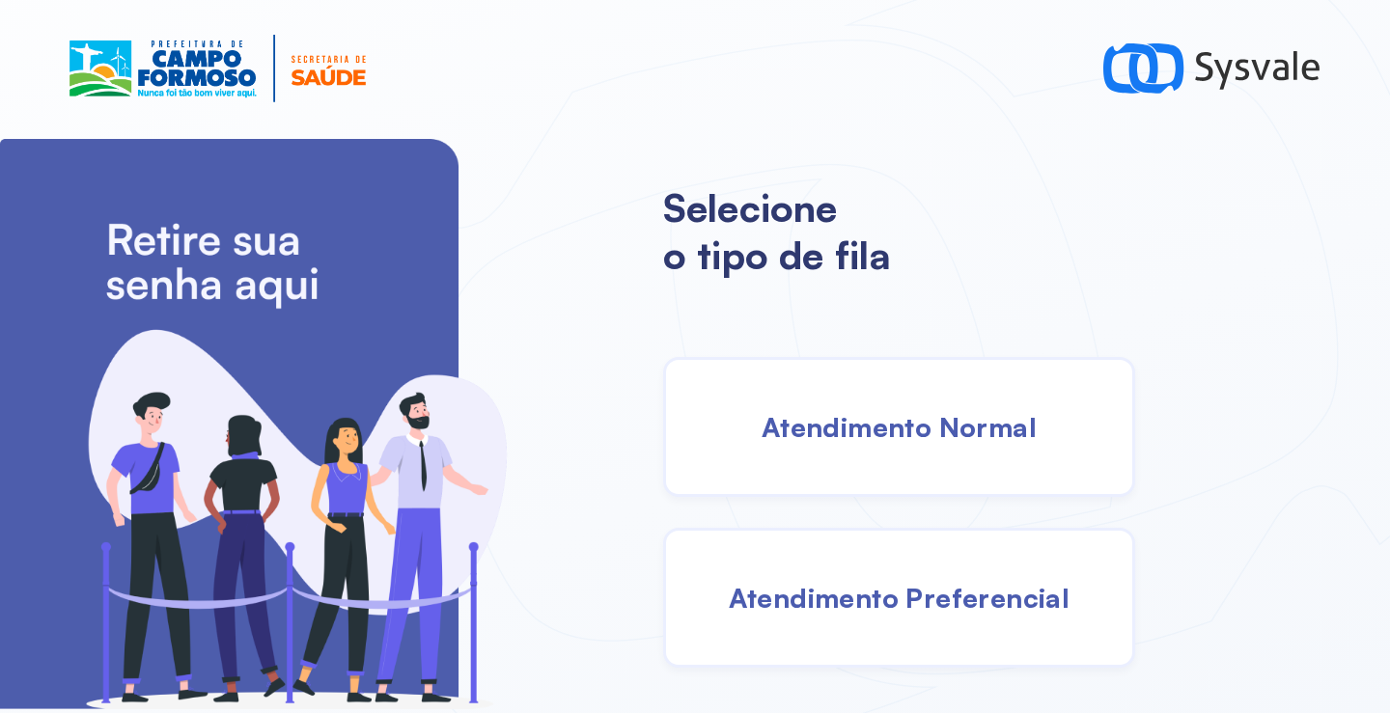
click at [863, 436] on span "Atendimento Normal" at bounding box center [898, 427] width 275 height 34
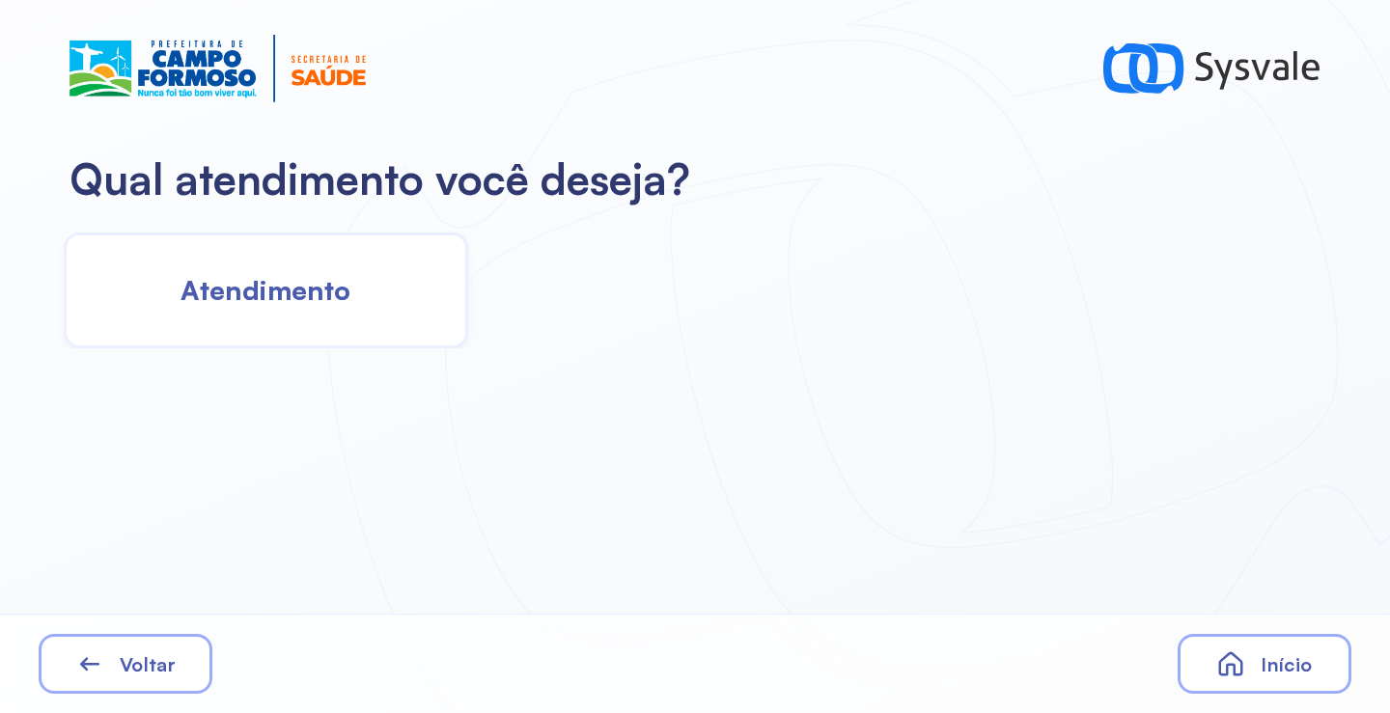
click at [267, 310] on div "Atendimento" at bounding box center [266, 291] width 404 height 116
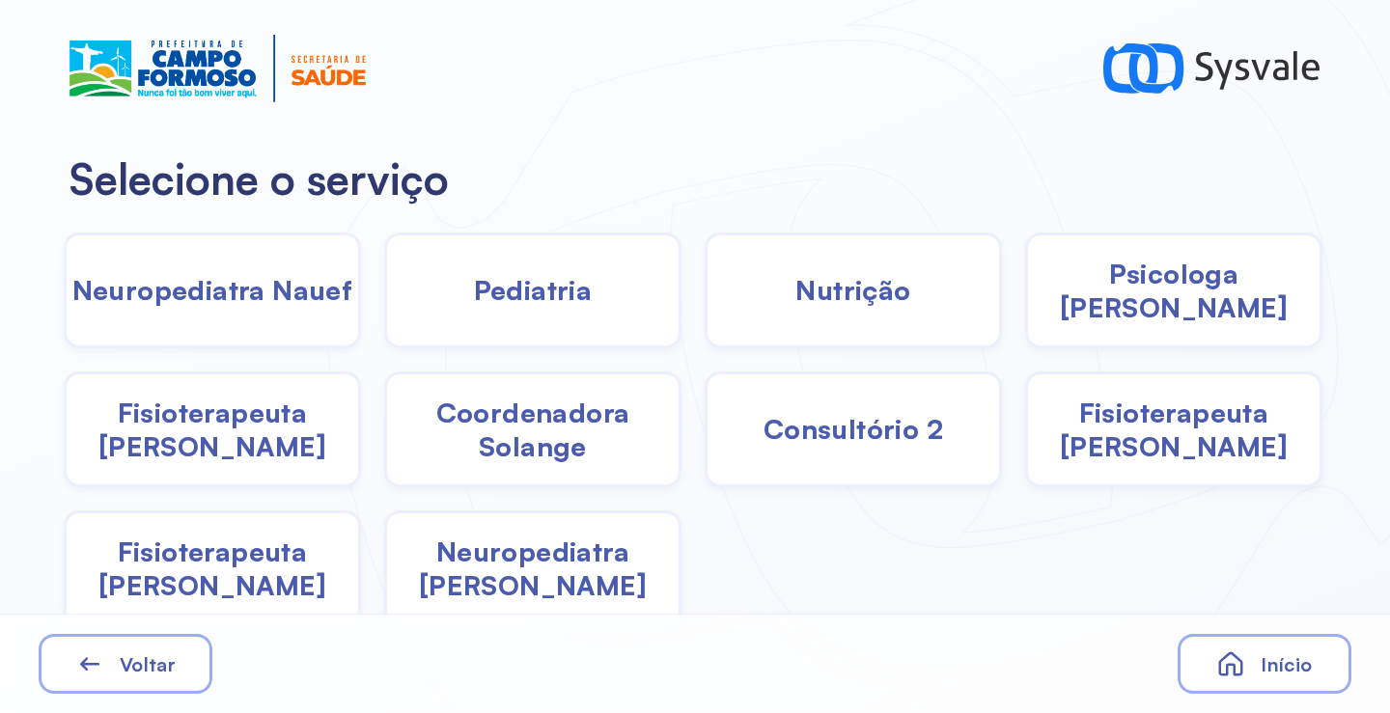
click at [540, 315] on div "Pediatria" at bounding box center [532, 291] width 297 height 116
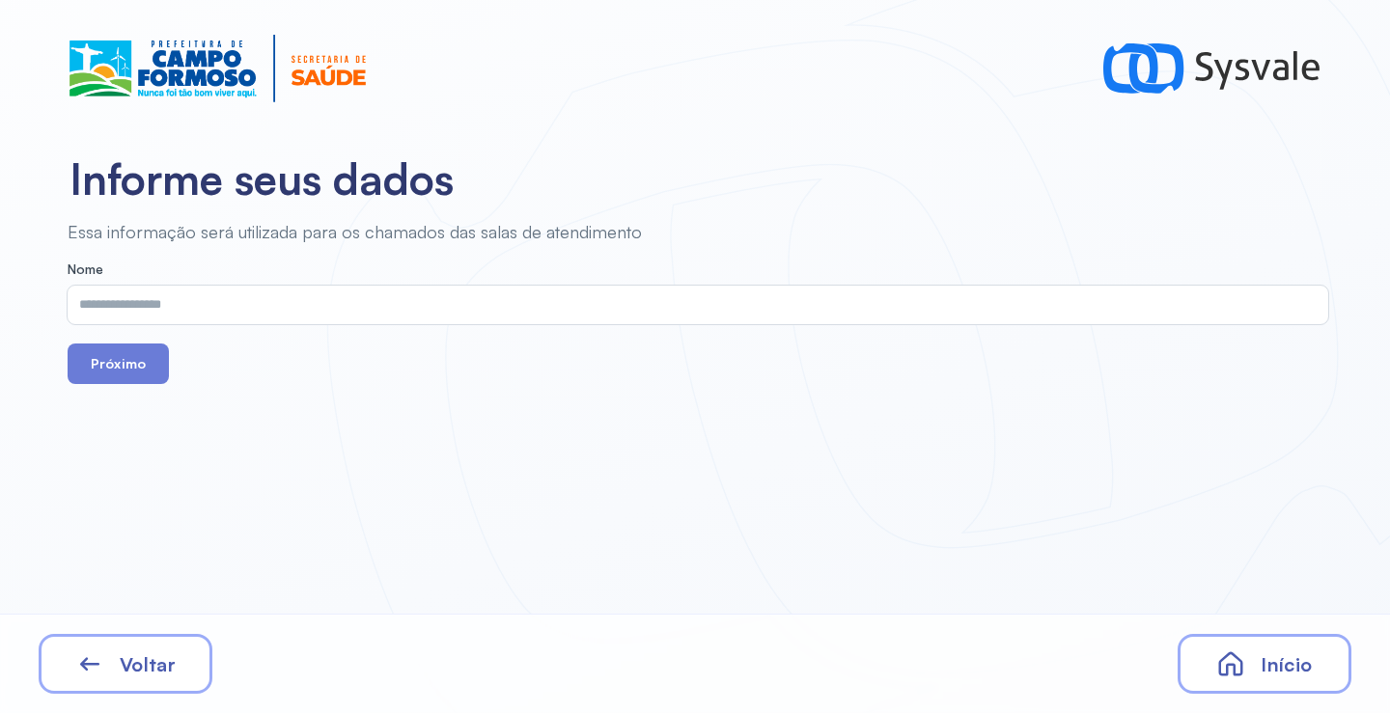
click at [344, 305] on input "text" at bounding box center [694, 305] width 1252 height 39
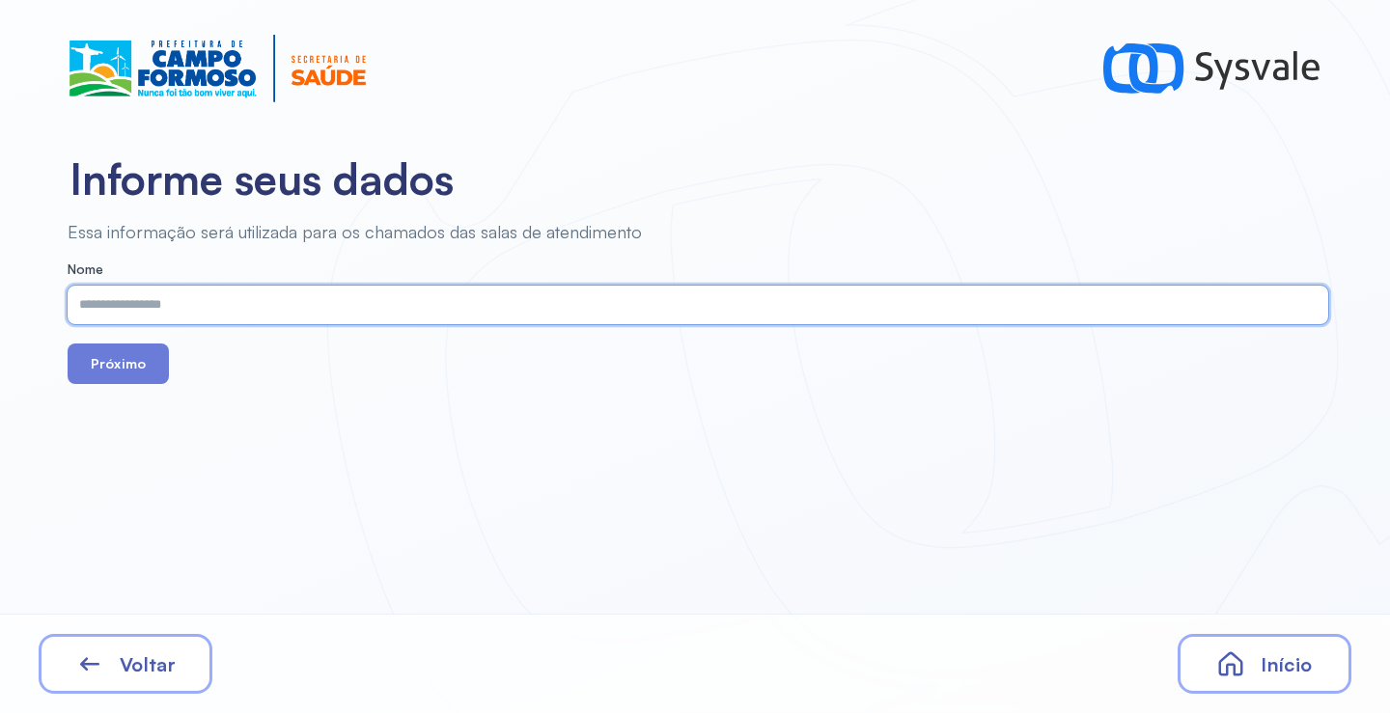
paste input "**********"
type input "**********"
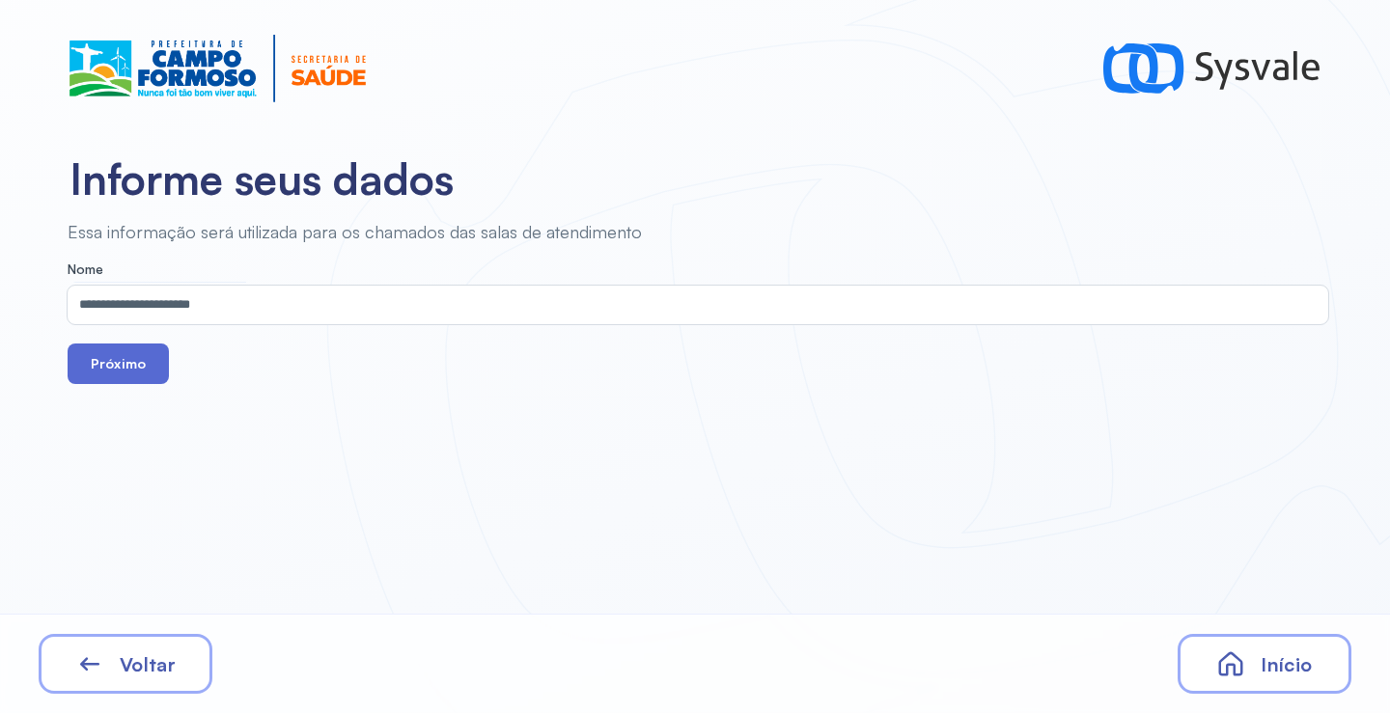
click at [141, 379] on button "Próximo" at bounding box center [118, 364] width 101 height 41
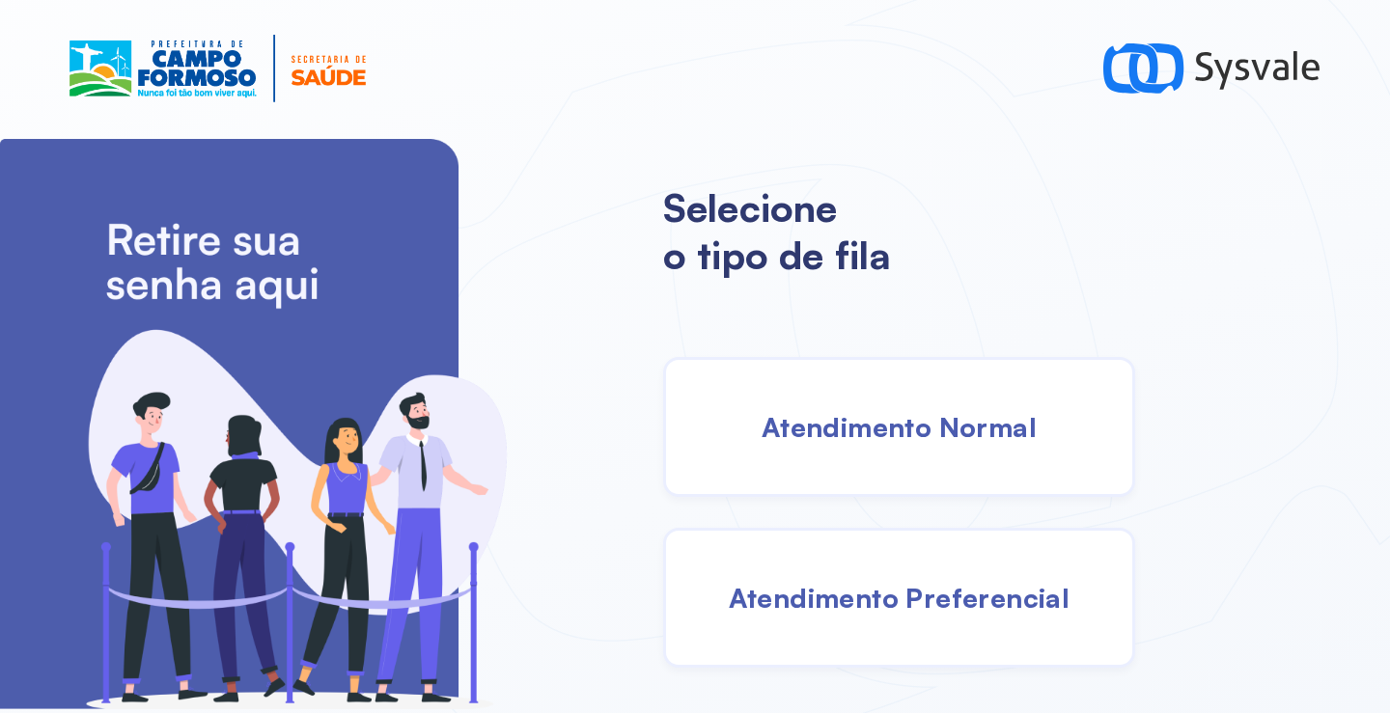
click at [867, 450] on div "Atendimento Normal" at bounding box center [899, 427] width 472 height 140
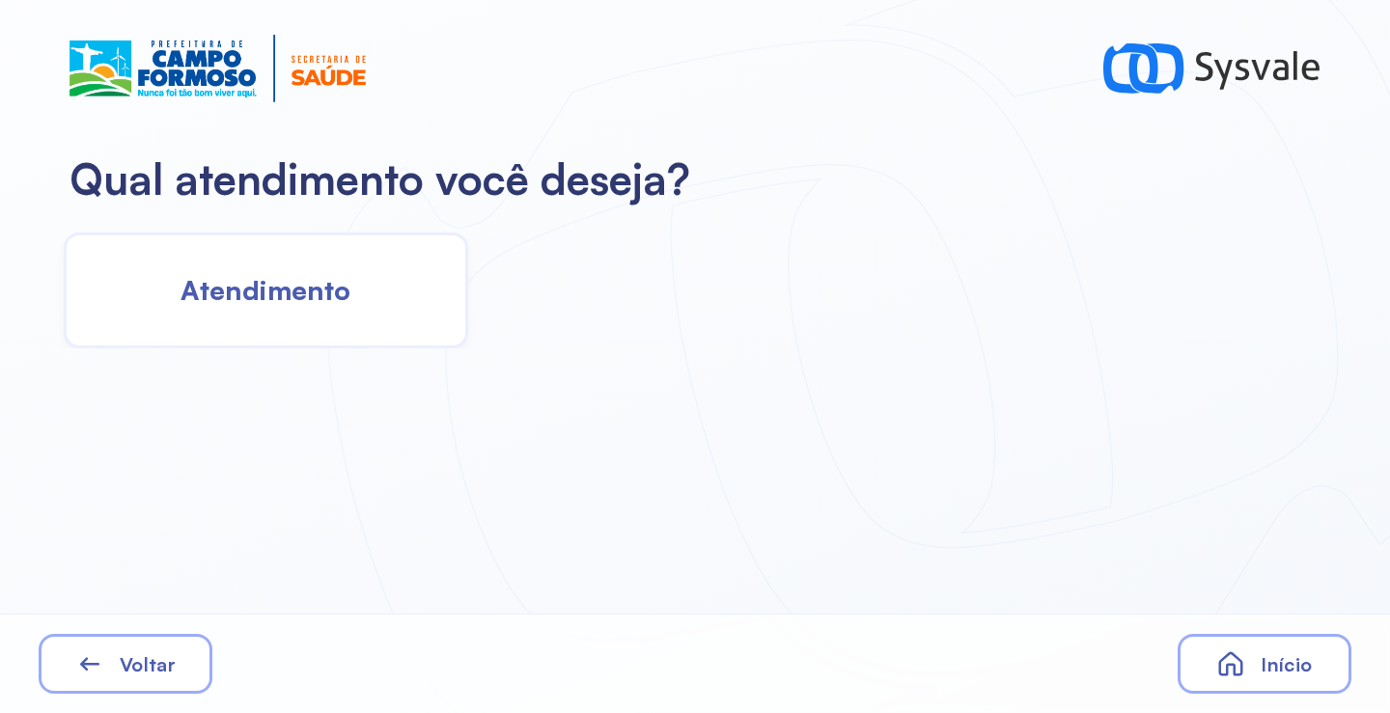
click at [215, 306] on span "Atendimento" at bounding box center [265, 290] width 170 height 34
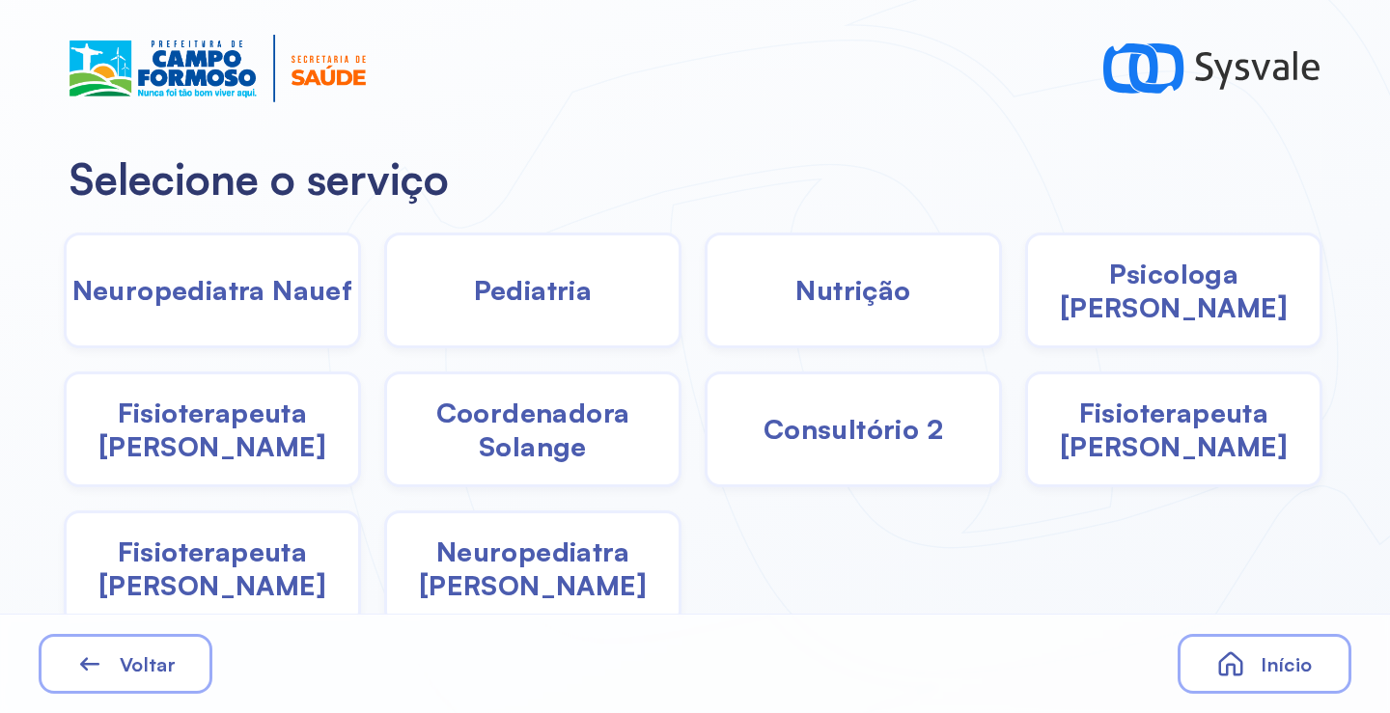
click at [1110, 303] on span "Psicologa [PERSON_NAME]" at bounding box center [1173, 291] width 291 height 68
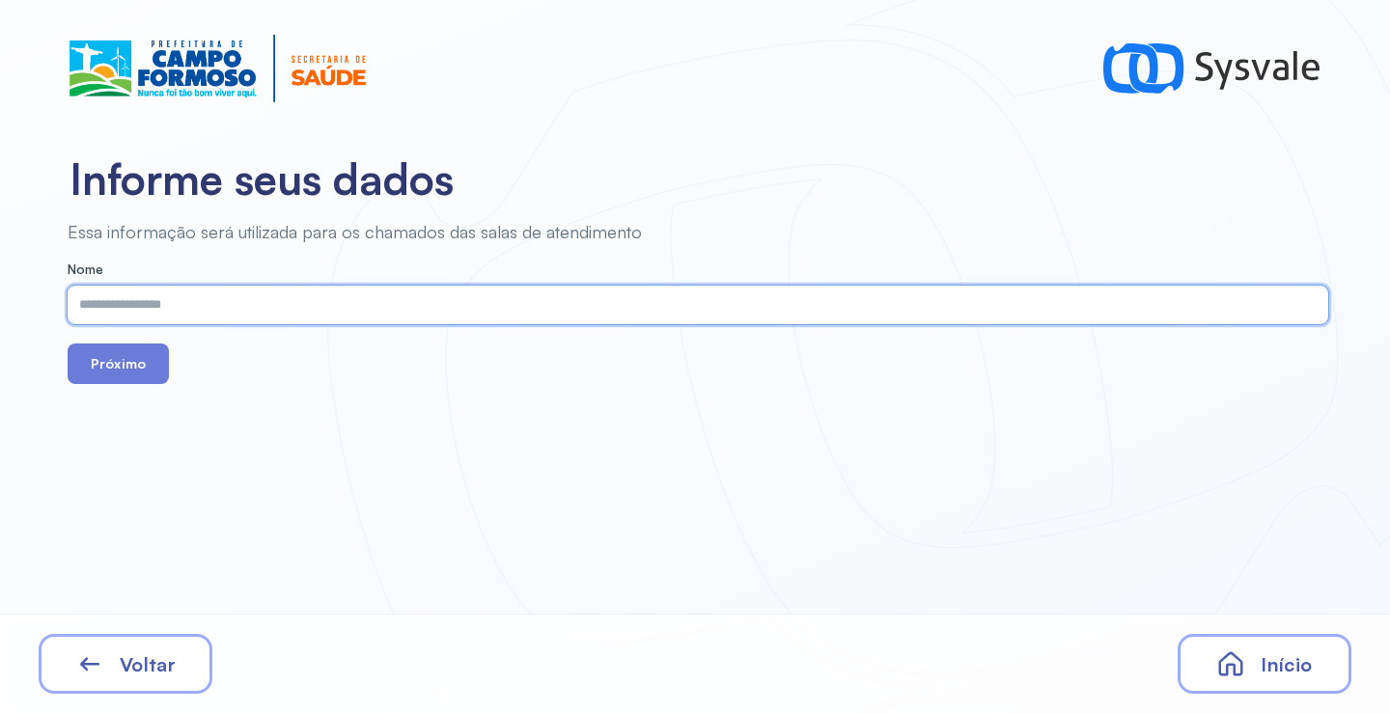
click at [620, 305] on input "text" at bounding box center [694, 305] width 1252 height 39
paste input "**********"
type input "**********"
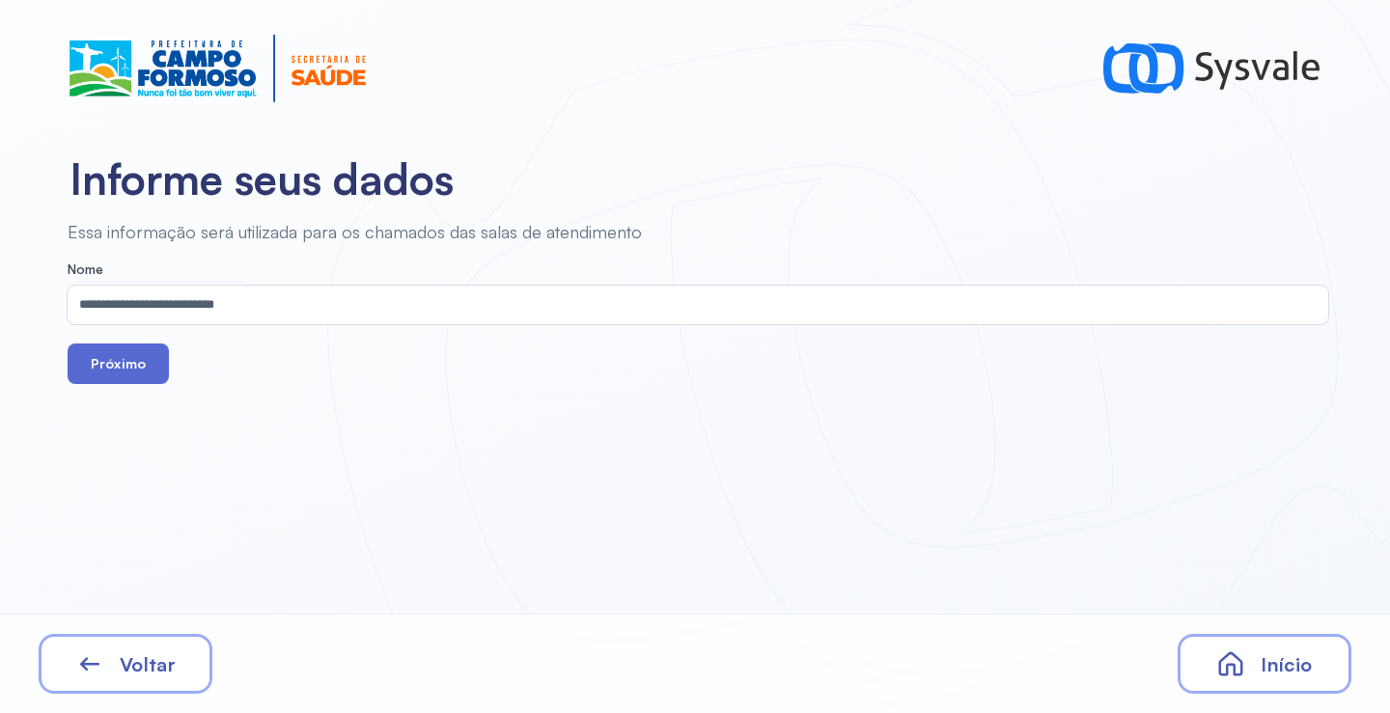
click at [134, 362] on button "Próximo" at bounding box center [118, 364] width 101 height 41
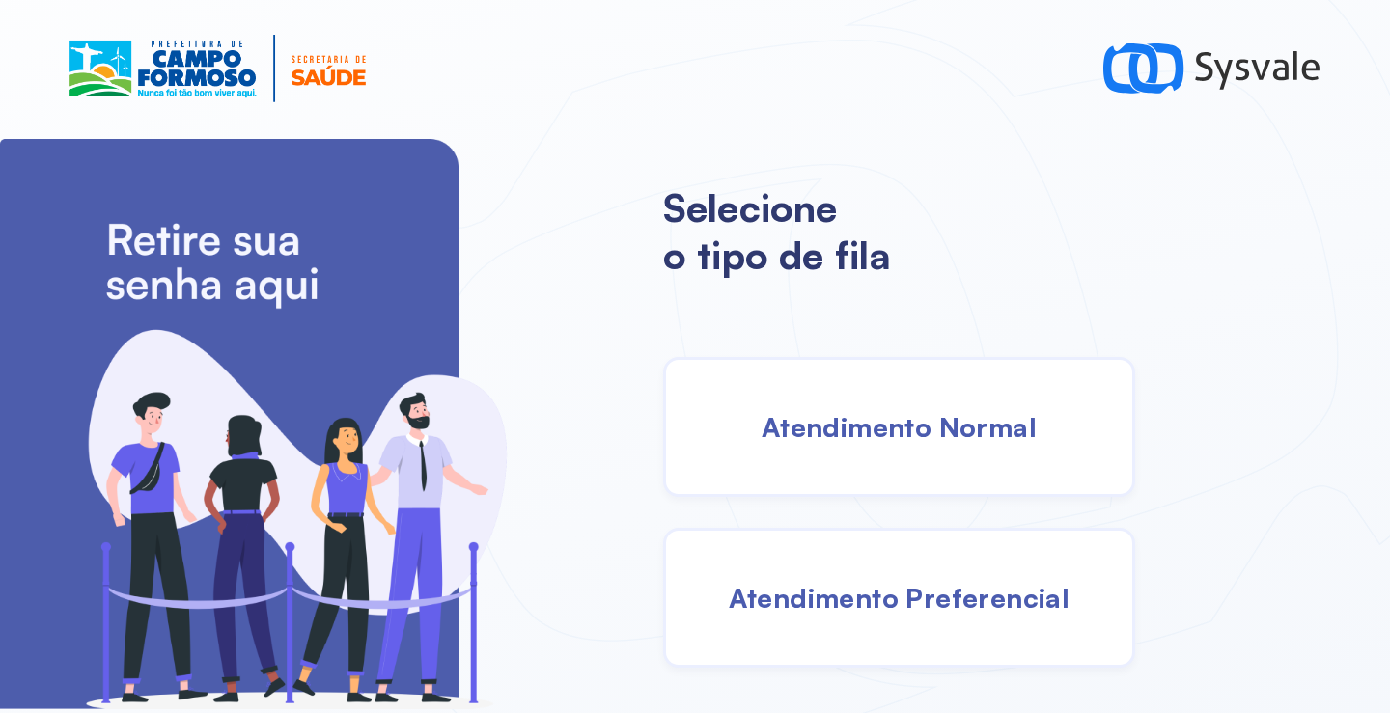
click at [839, 416] on span "Atendimento Normal" at bounding box center [898, 427] width 275 height 34
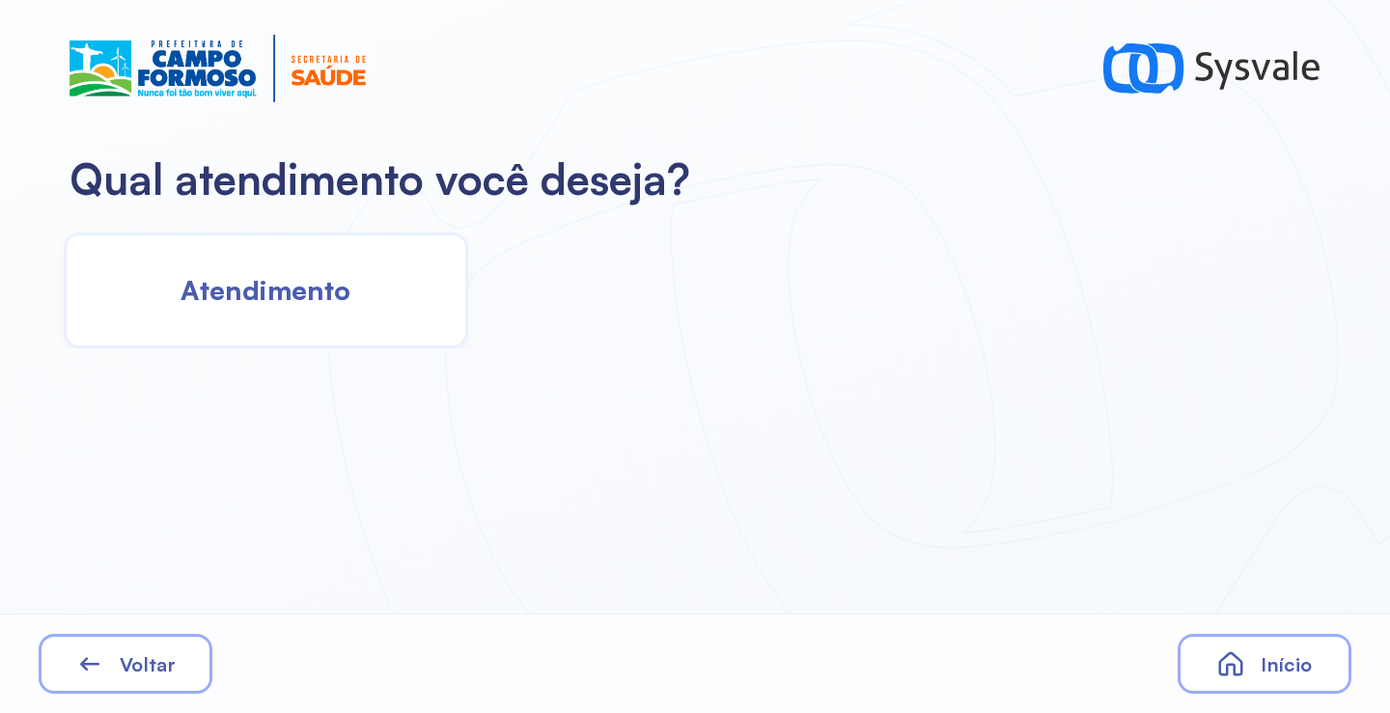
click at [314, 310] on div "Atendimento" at bounding box center [266, 291] width 404 height 116
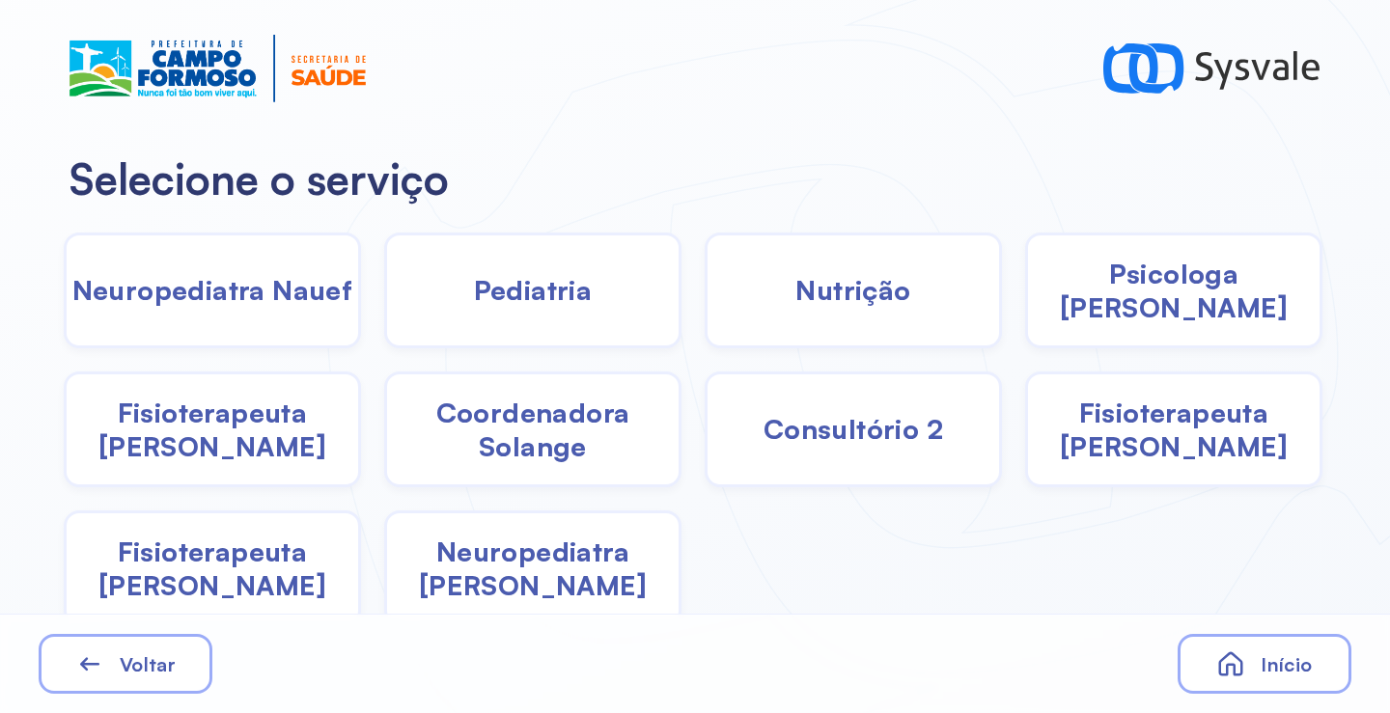
click at [564, 302] on span "Pediatria" at bounding box center [533, 290] width 119 height 34
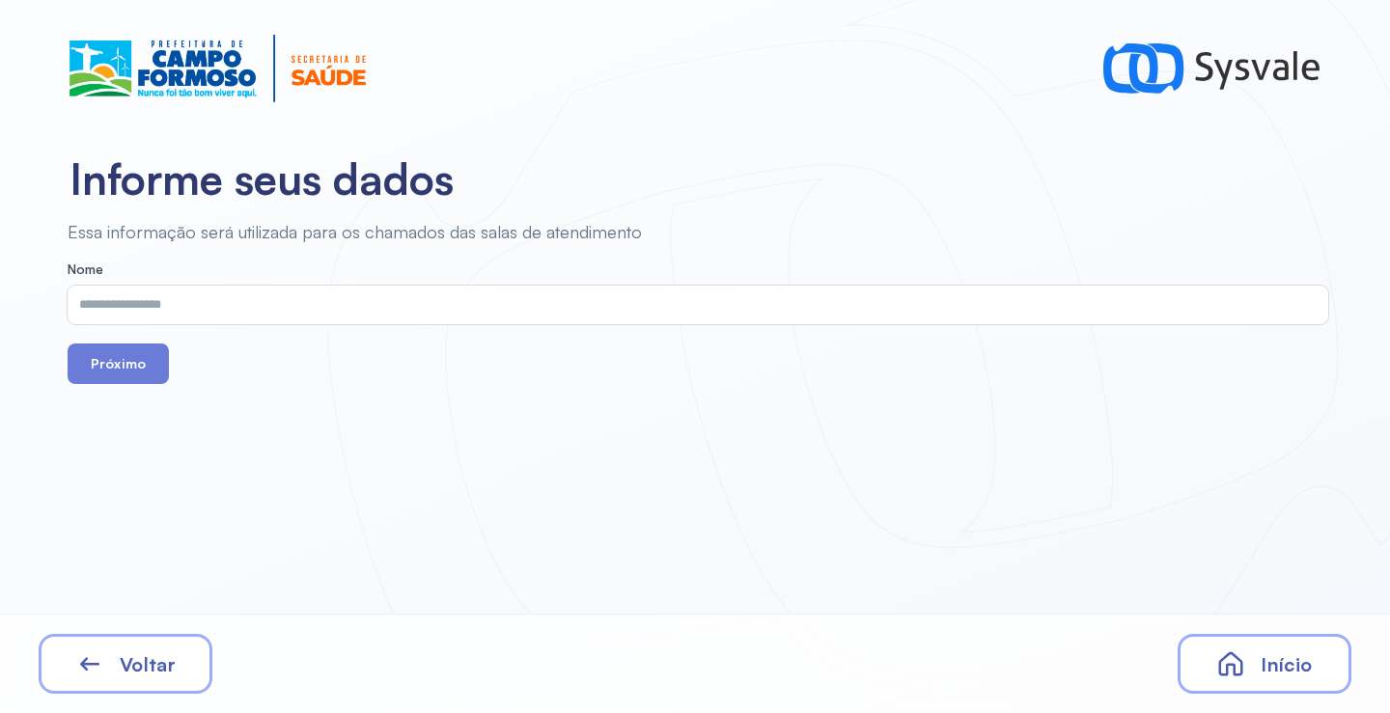
click at [451, 301] on input "text" at bounding box center [694, 305] width 1252 height 39
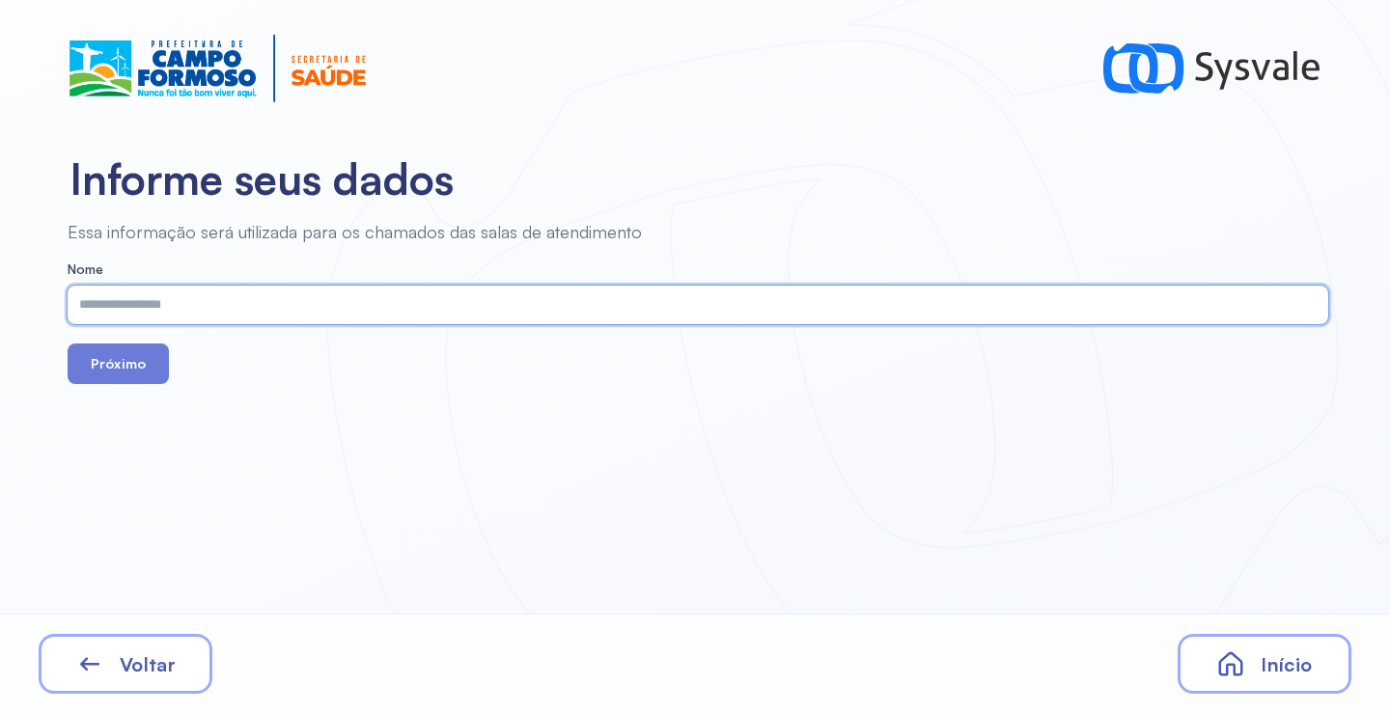
paste input "**********"
type input "**********"
click at [116, 365] on button "Próximo" at bounding box center [118, 364] width 101 height 41
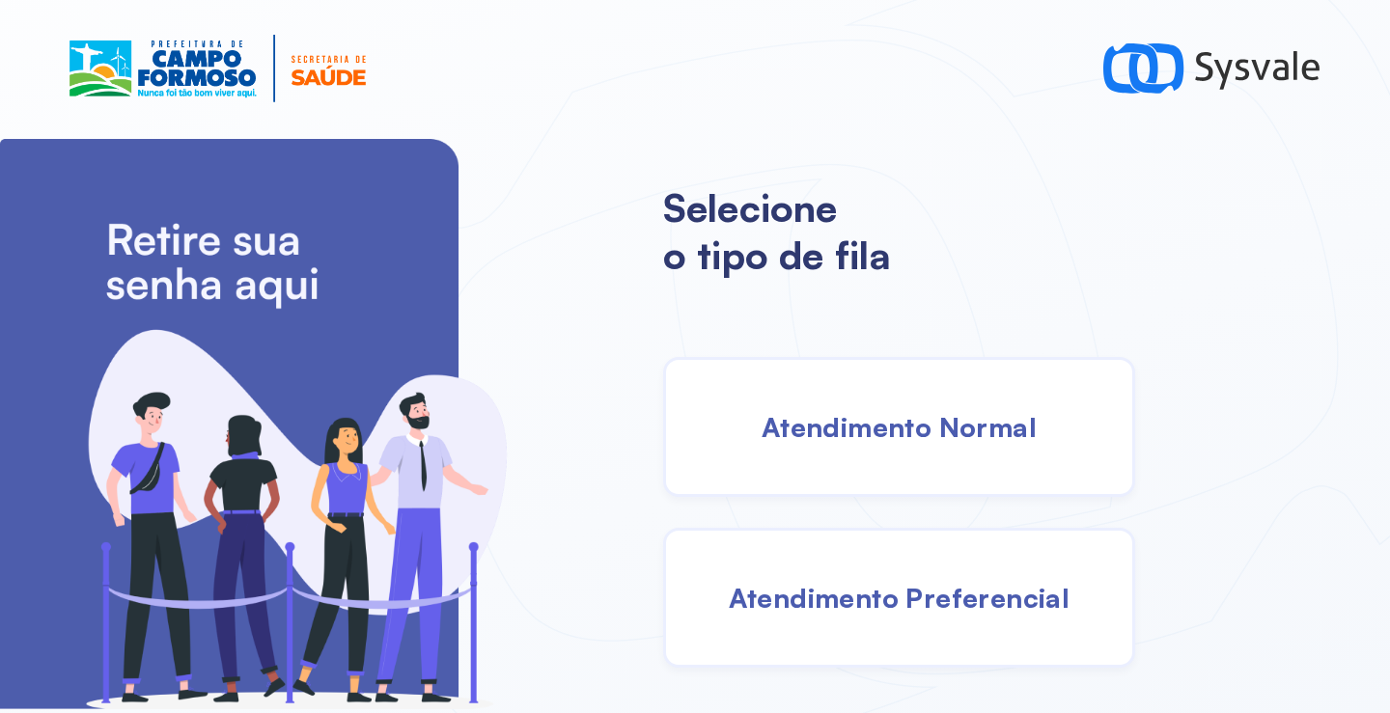
click at [860, 388] on div "Atendimento Normal" at bounding box center [899, 427] width 472 height 140
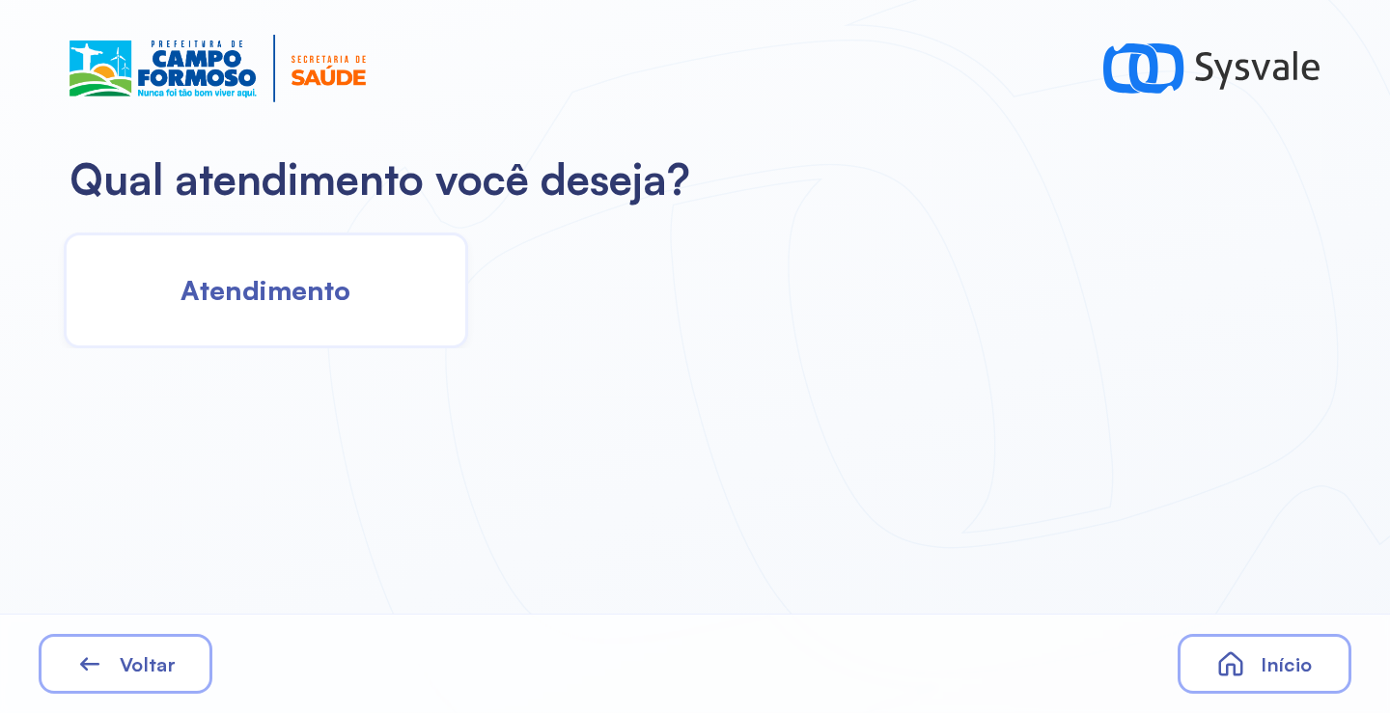
click at [344, 294] on span "Atendimento" at bounding box center [265, 290] width 170 height 34
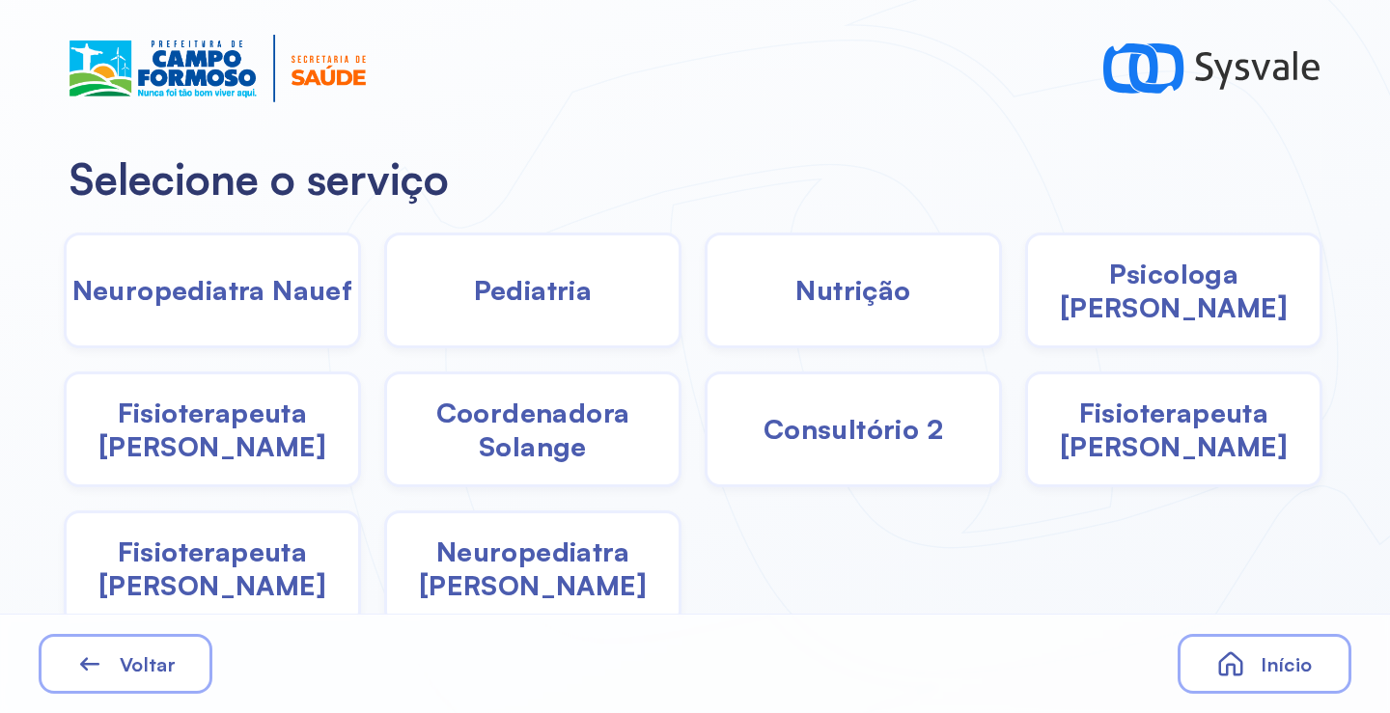
click at [587, 289] on div "Pediatria" at bounding box center [532, 291] width 297 height 116
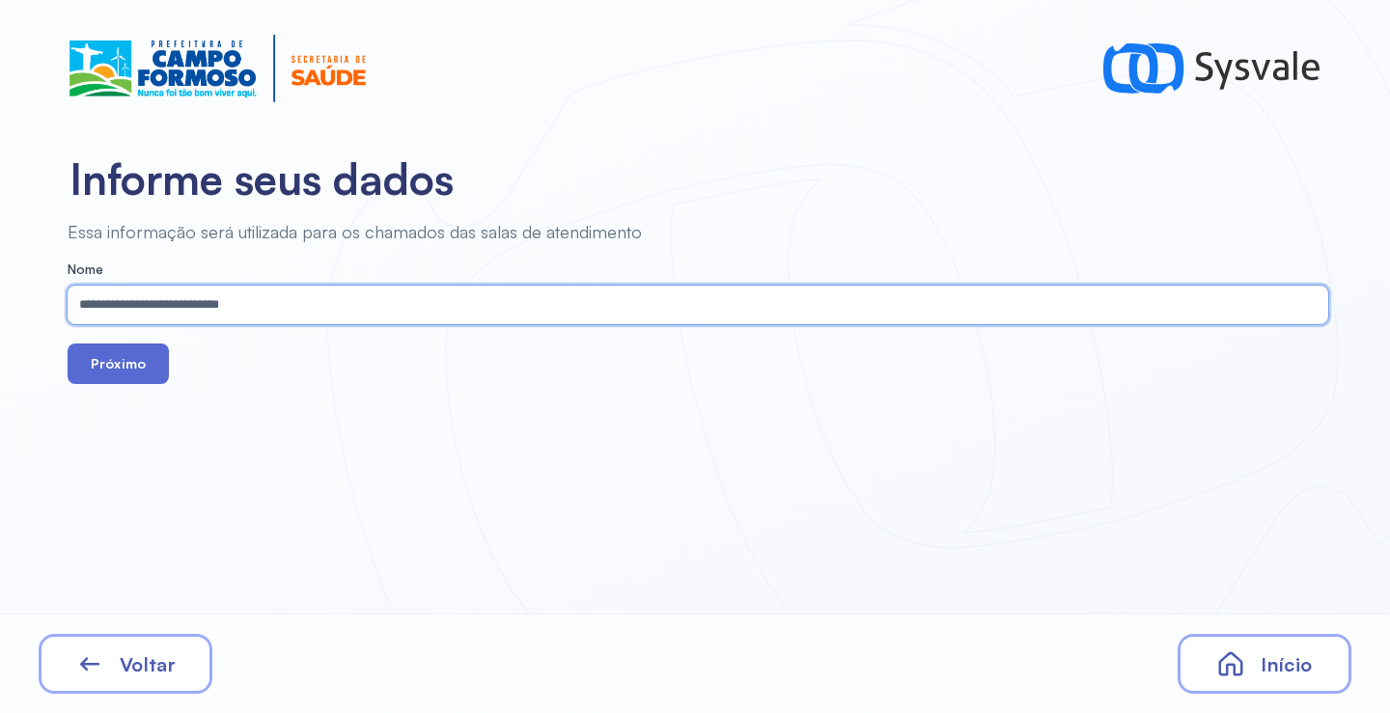
type input "**********"
click at [108, 371] on button "Próximo" at bounding box center [118, 364] width 101 height 41
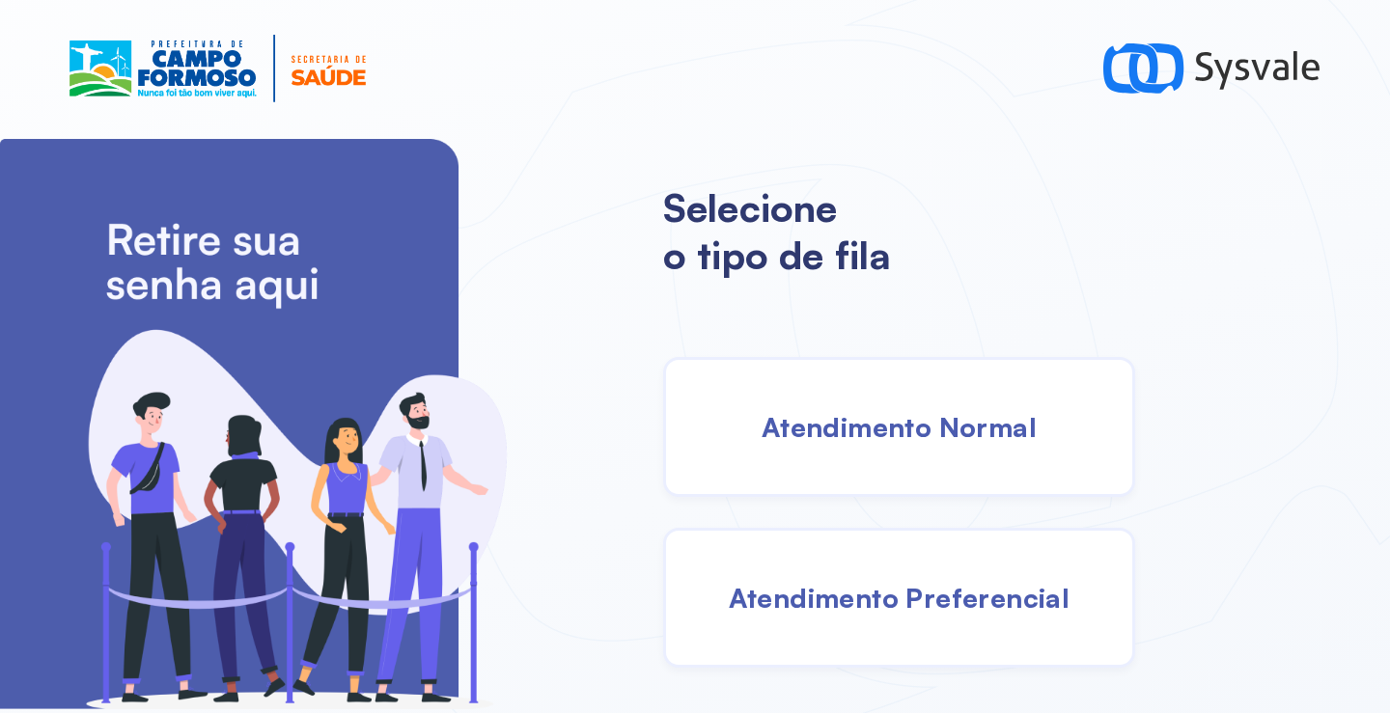
click at [821, 386] on div "Atendimento Normal" at bounding box center [899, 427] width 472 height 140
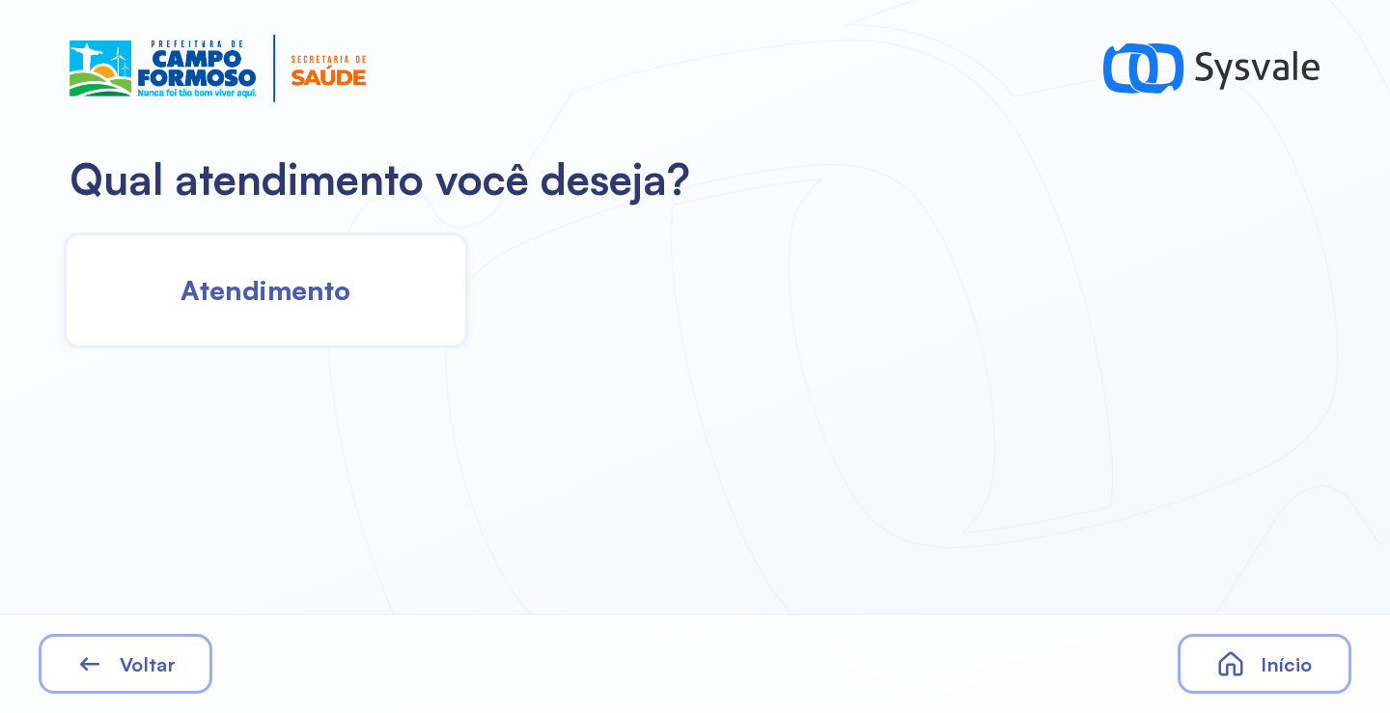
click at [232, 294] on span "Atendimento" at bounding box center [265, 290] width 170 height 34
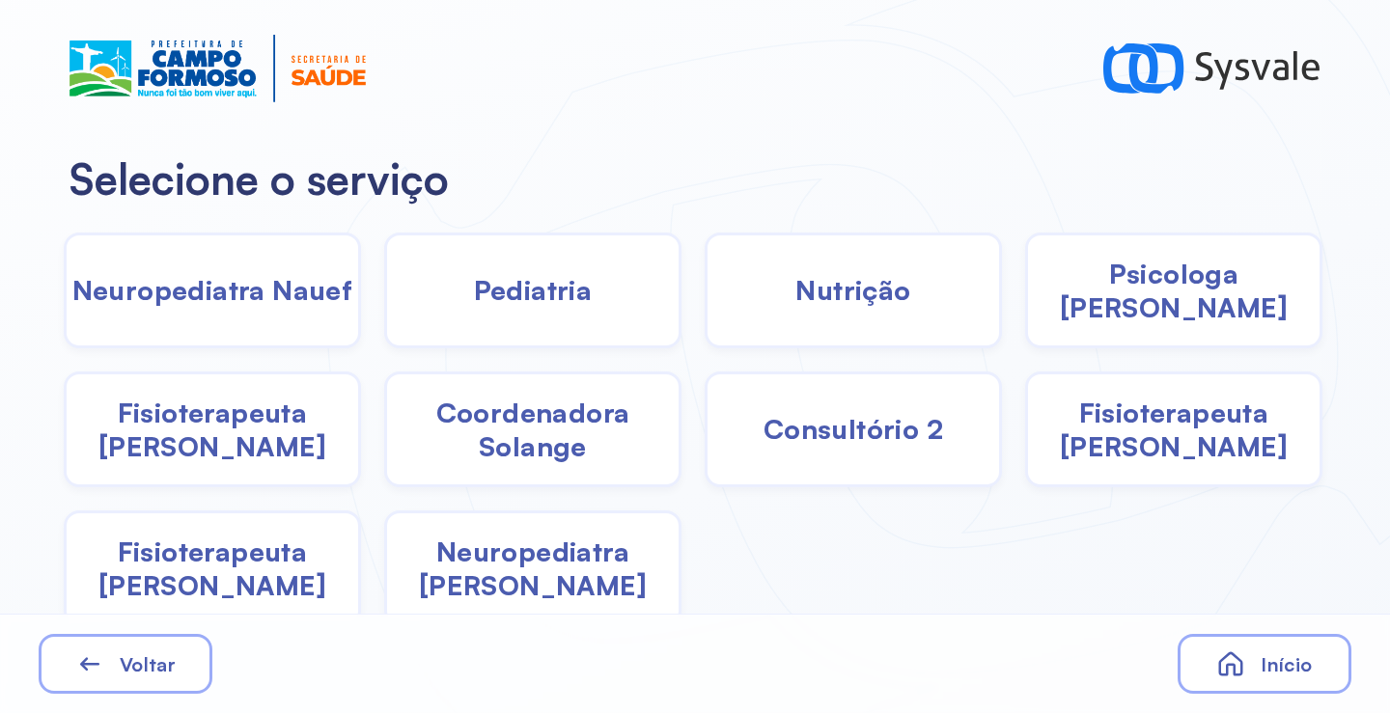
click at [540, 328] on div "Pediatria" at bounding box center [532, 291] width 297 height 116
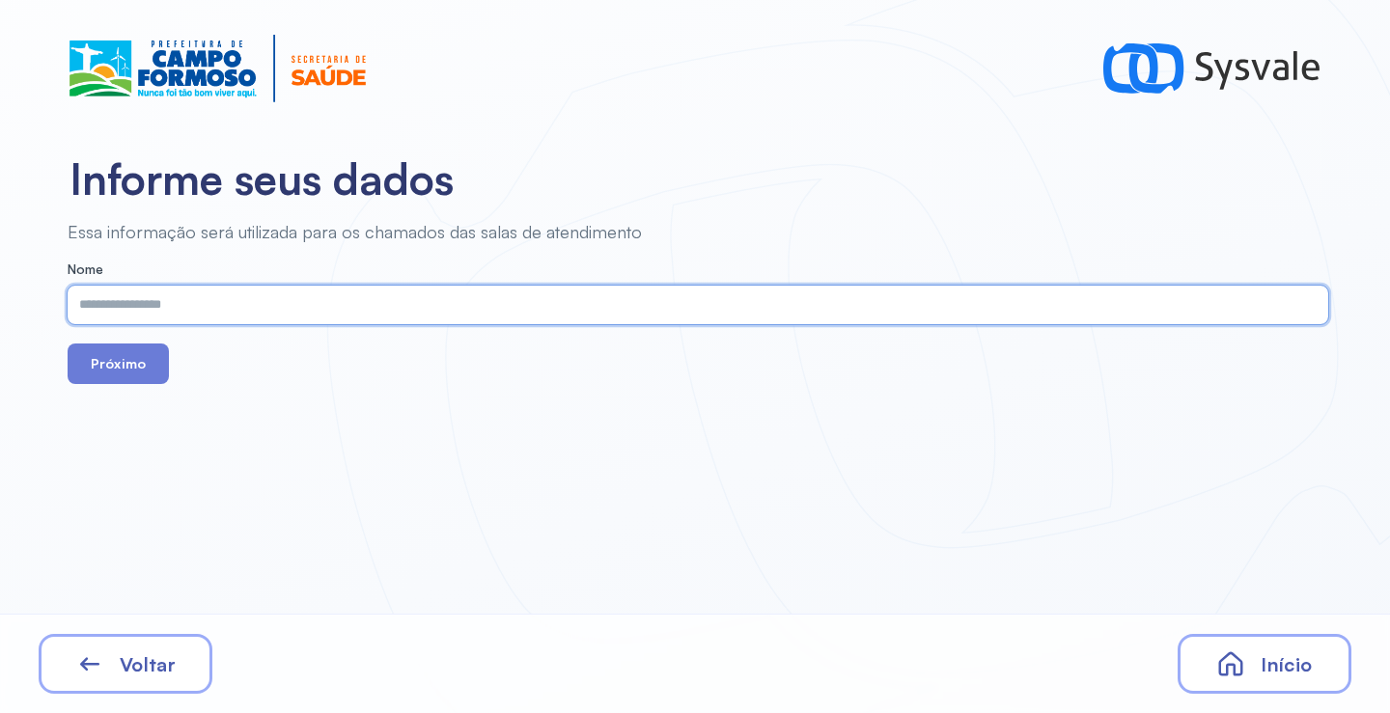
drag, startPoint x: 537, startPoint y: 324, endPoint x: 423, endPoint y: 306, distance: 116.3
paste input "**********"
type input "**********"
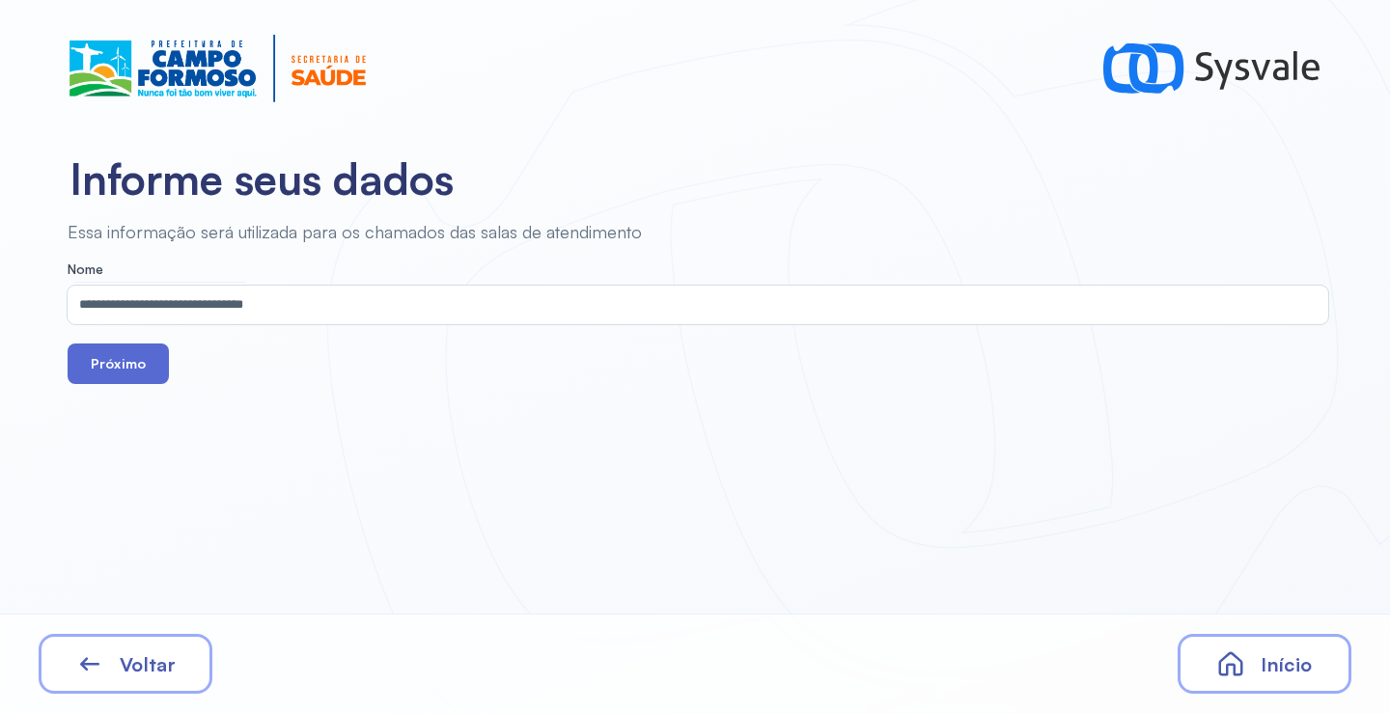
click at [146, 367] on button "Próximo" at bounding box center [118, 364] width 101 height 41
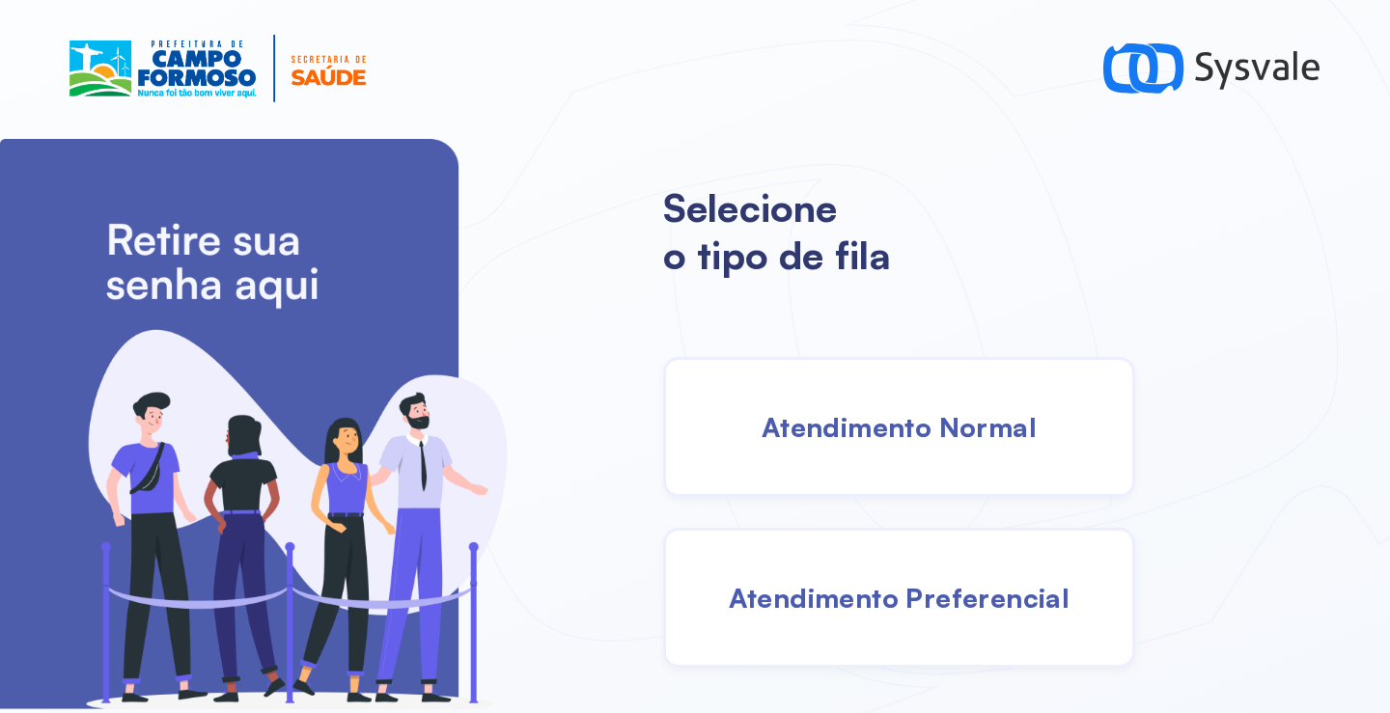
click at [865, 391] on div "Atendimento Normal" at bounding box center [899, 427] width 472 height 140
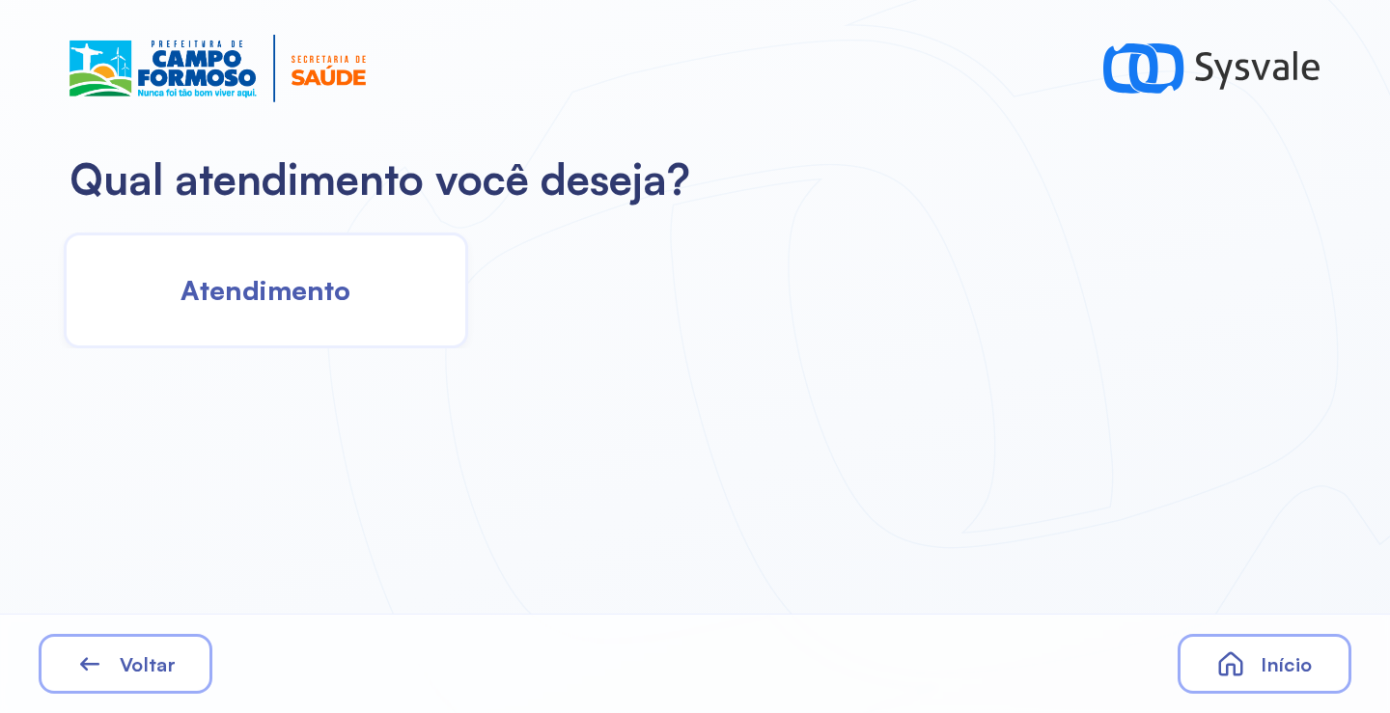
click at [288, 276] on span "Atendimento" at bounding box center [265, 290] width 170 height 34
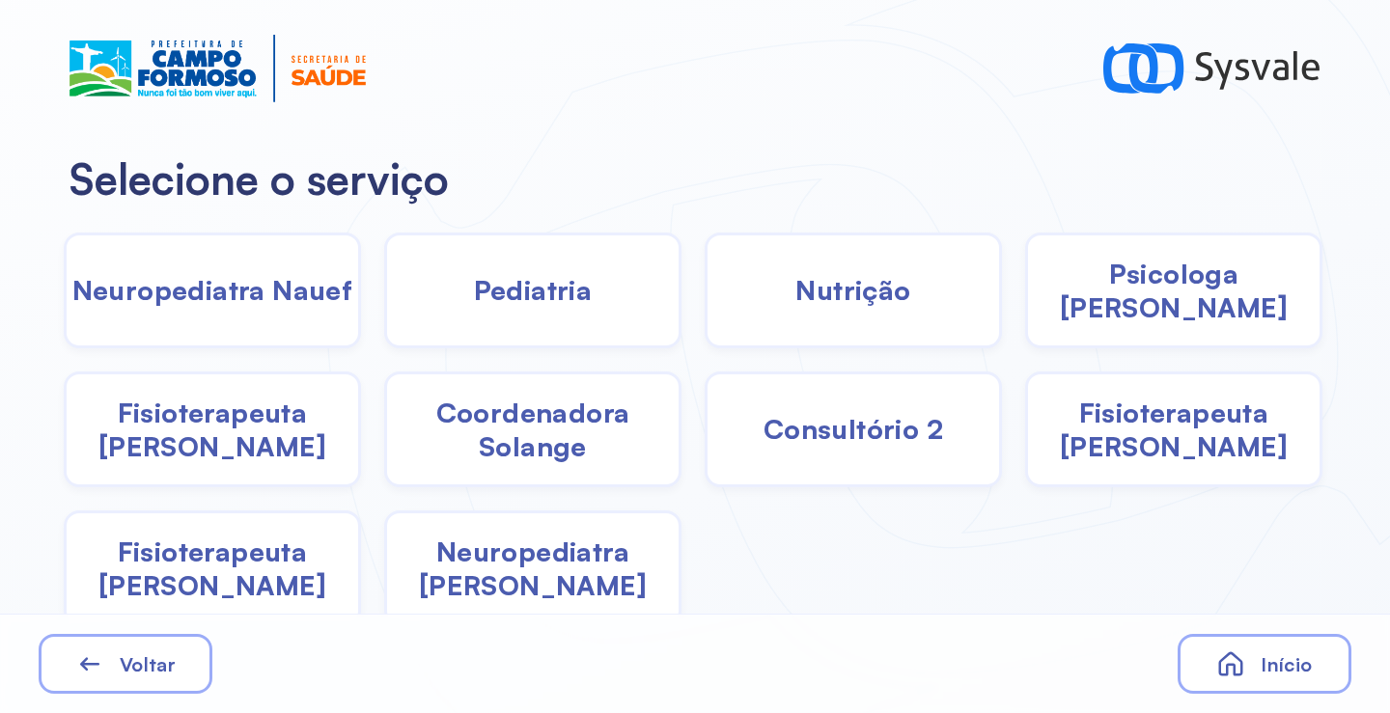
click at [513, 295] on span "Pediatria" at bounding box center [533, 290] width 119 height 34
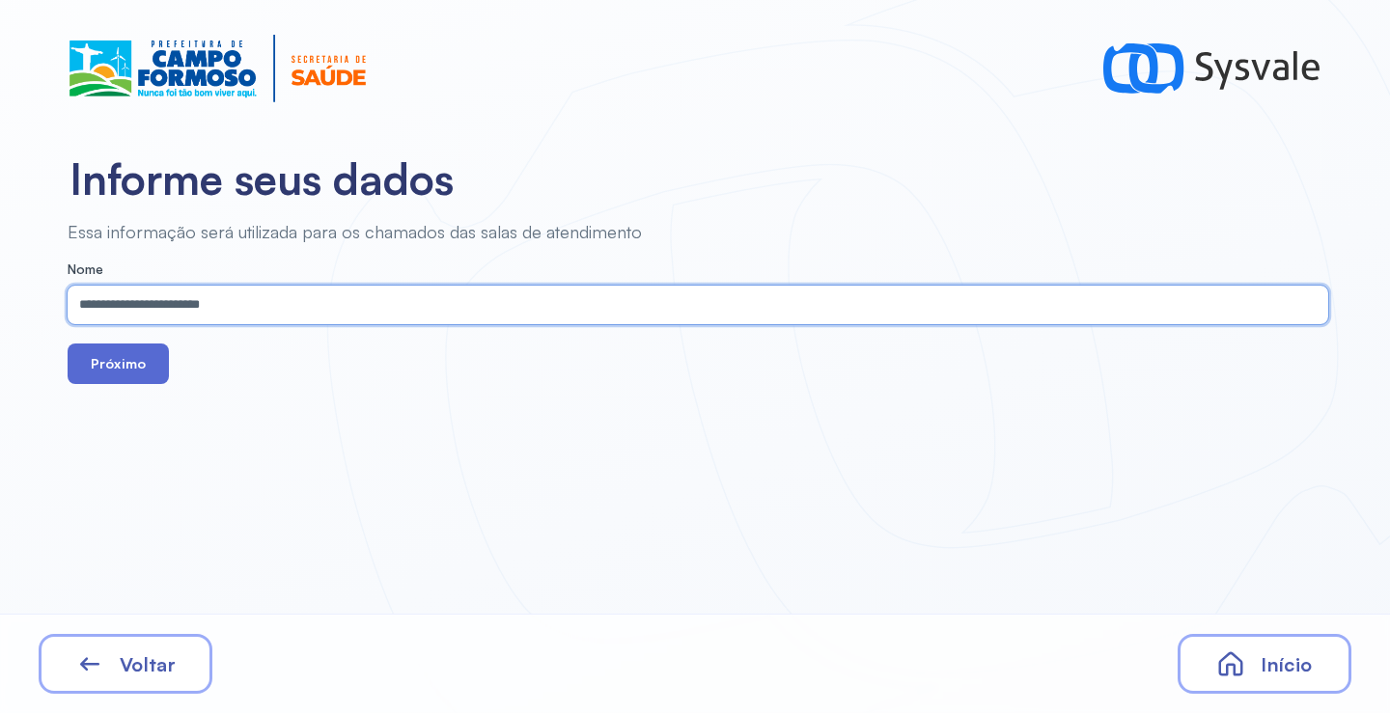
type input "**********"
click at [121, 364] on button "Próximo" at bounding box center [118, 364] width 101 height 41
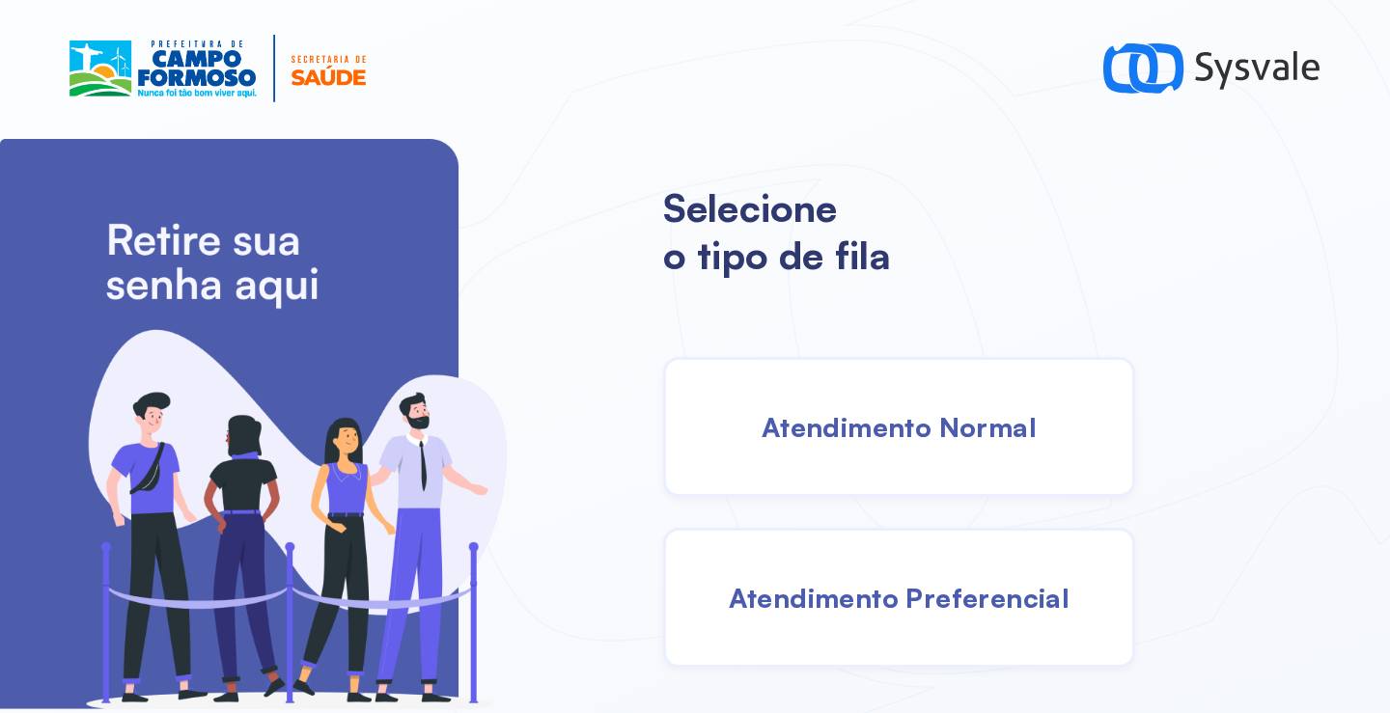
click at [845, 401] on div "Atendimento Normal" at bounding box center [899, 427] width 472 height 140
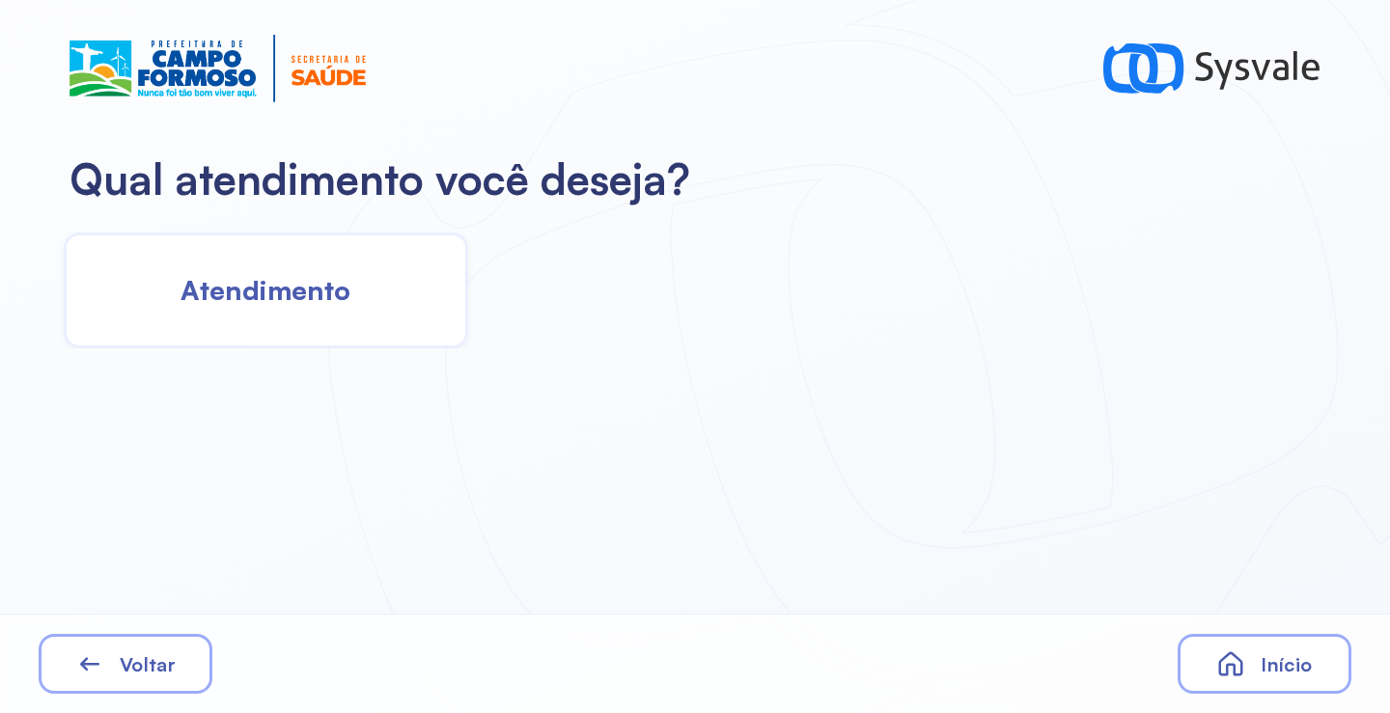
click at [307, 280] on span "Atendimento" at bounding box center [265, 290] width 170 height 34
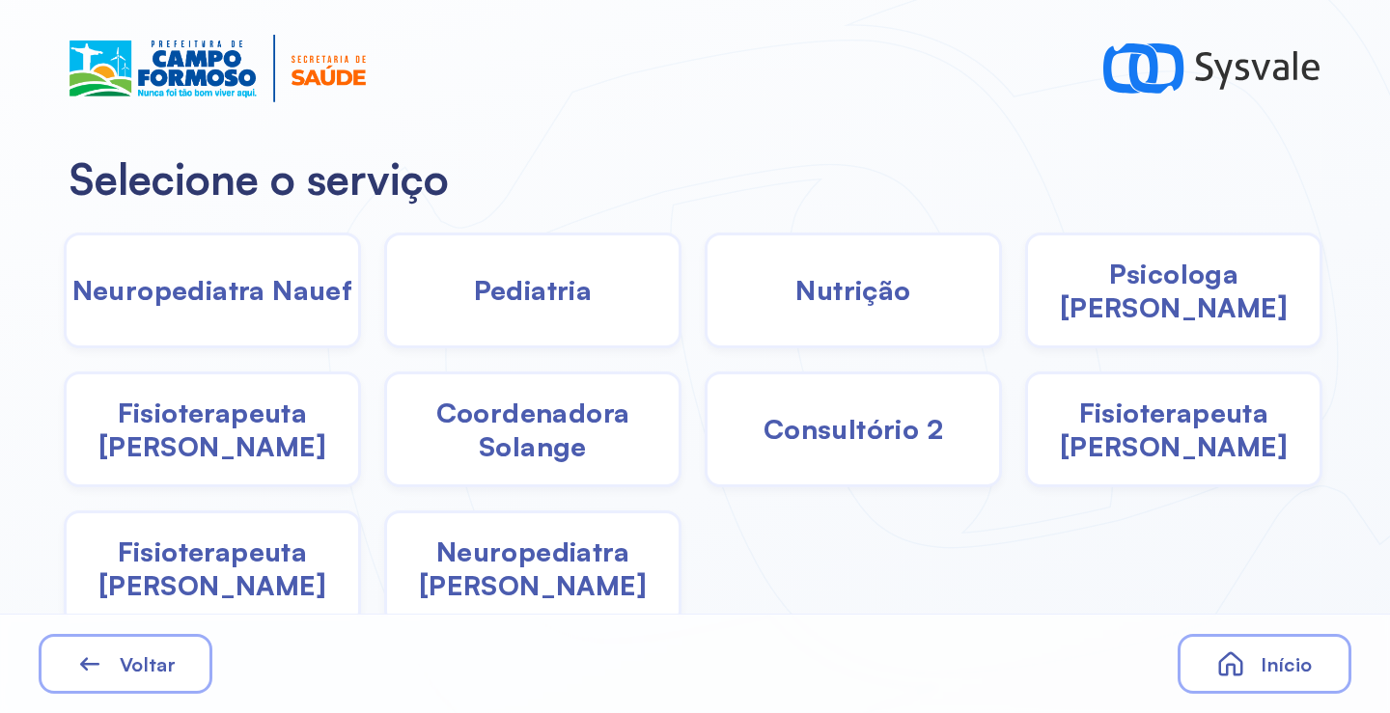
click at [564, 304] on span "Pediatria" at bounding box center [533, 290] width 119 height 34
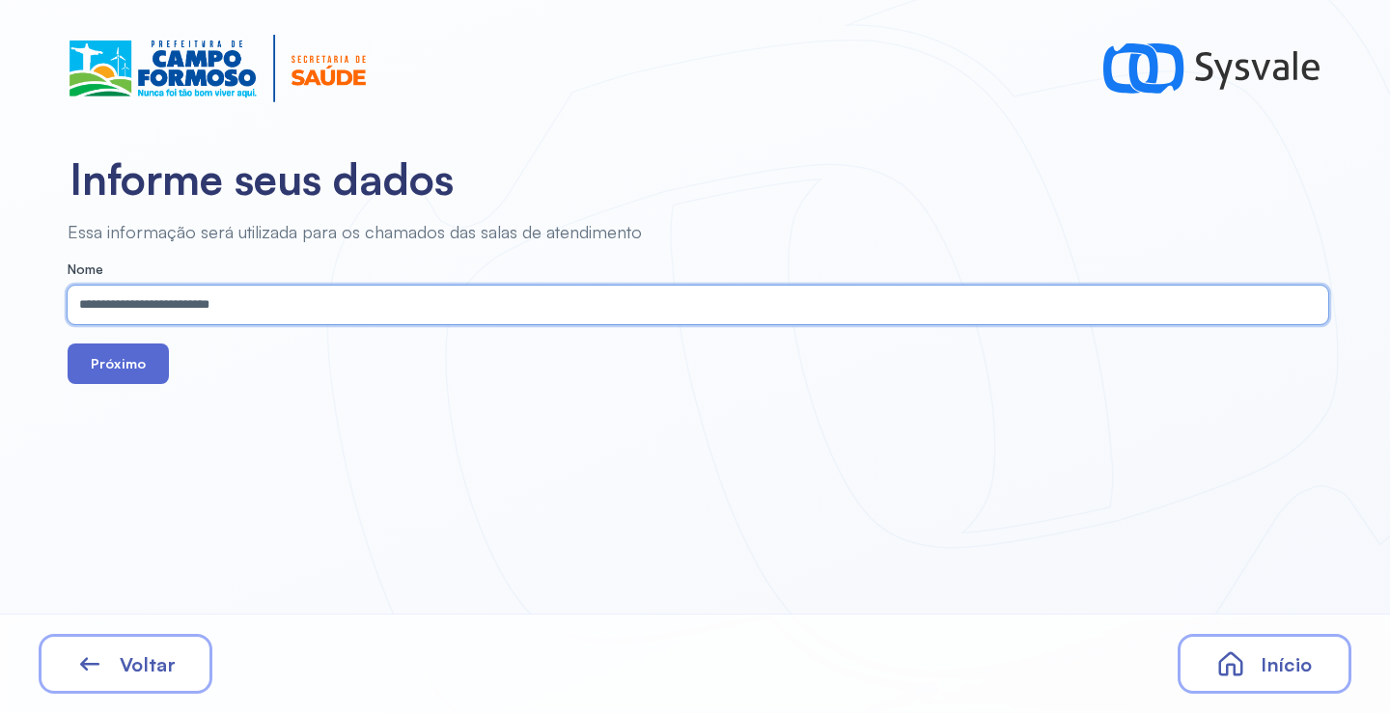
type input "**********"
click at [124, 360] on button "Próximo" at bounding box center [118, 364] width 101 height 41
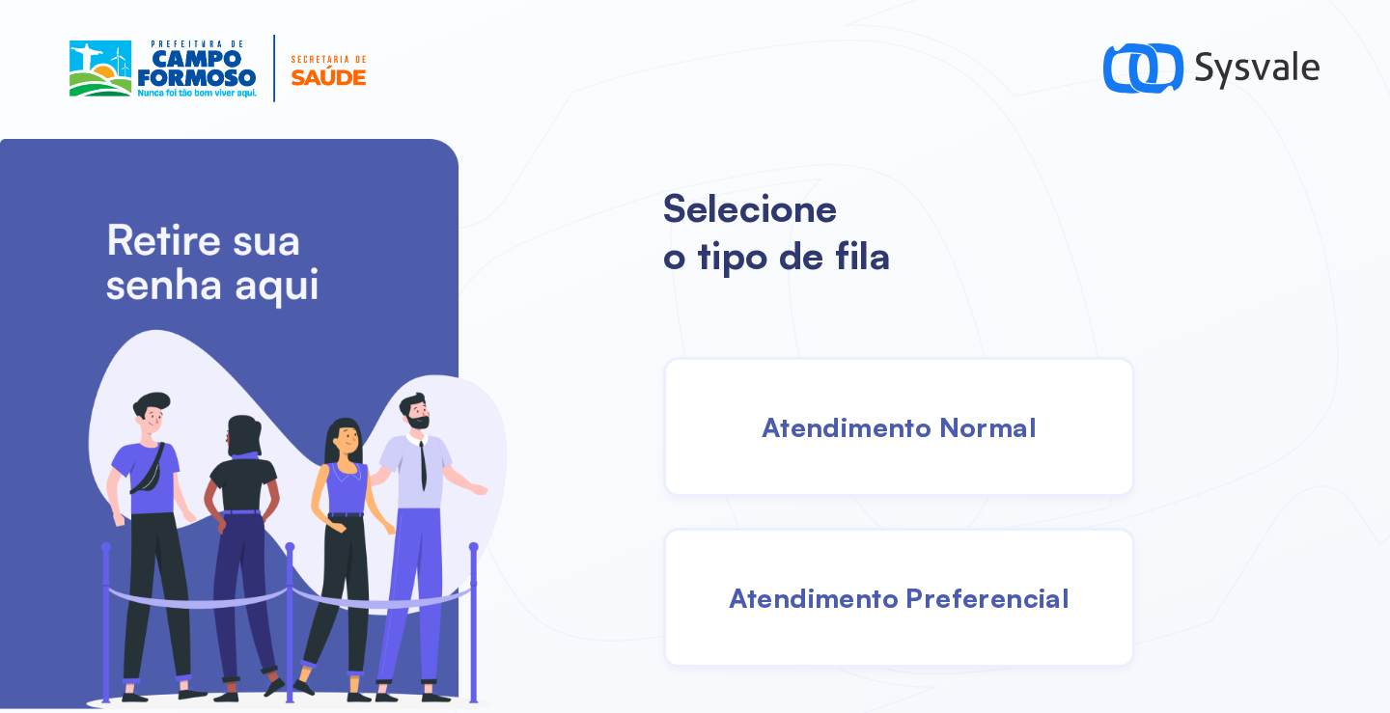
drag, startPoint x: 888, startPoint y: 427, endPoint x: 876, endPoint y: 426, distance: 11.6
click at [876, 426] on span "Atendimento Normal" at bounding box center [898, 427] width 275 height 34
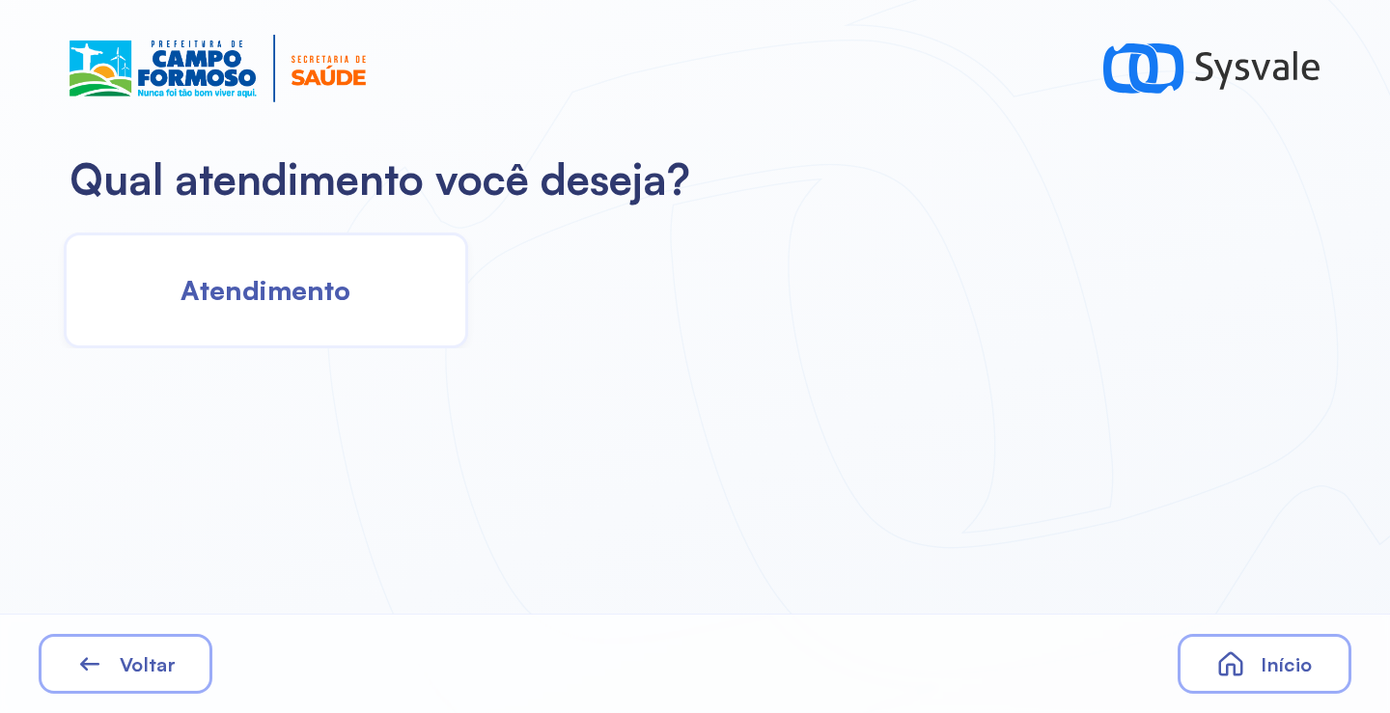
click at [322, 321] on div "Atendimento" at bounding box center [266, 291] width 404 height 116
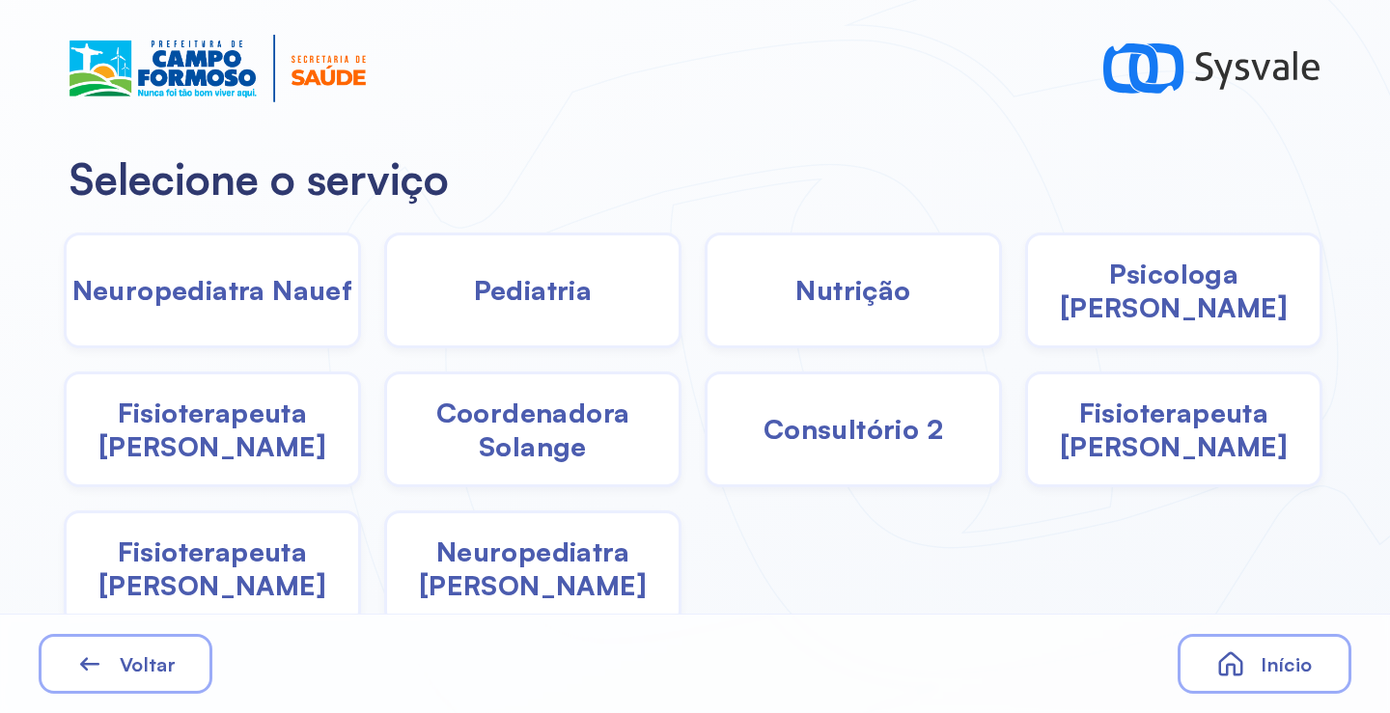
click at [173, 448] on span "Fisioterapeuta [PERSON_NAME]" at bounding box center [212, 430] width 291 height 68
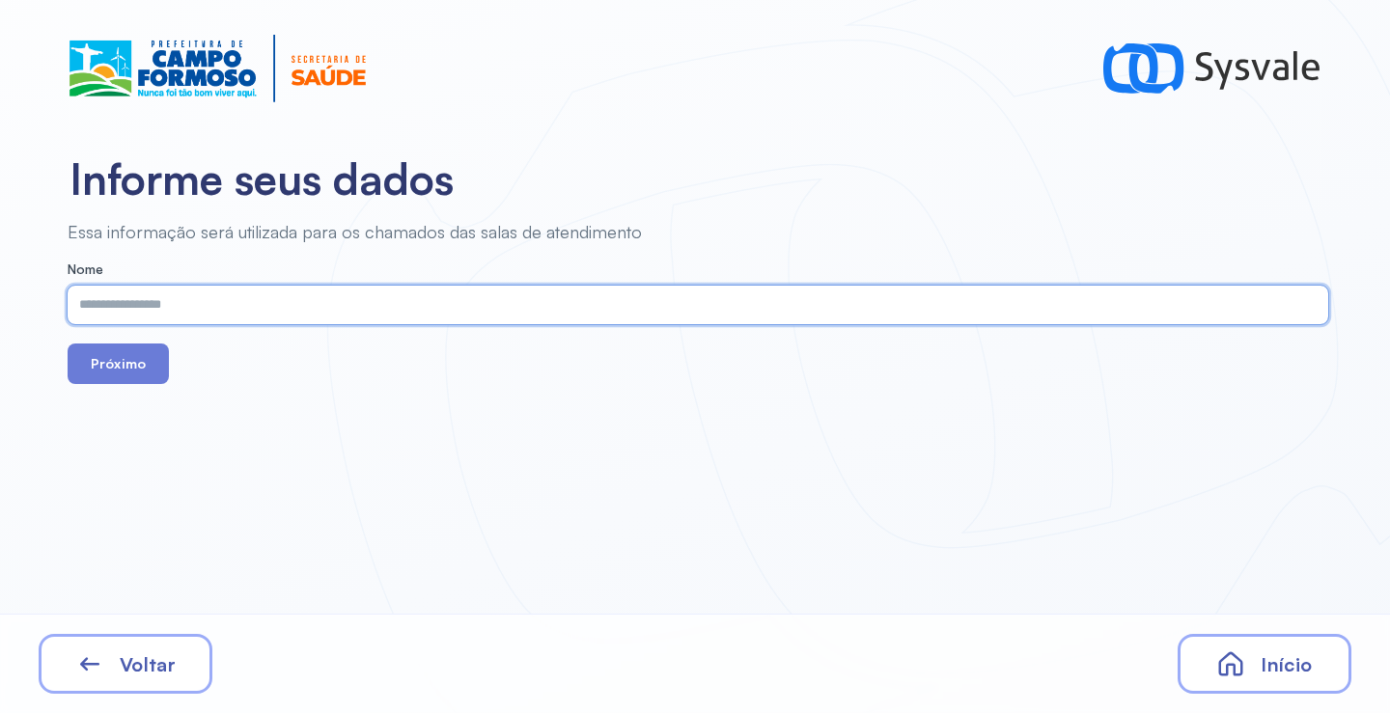
paste input "**********"
type input "**********"
click at [109, 371] on button "Próximo" at bounding box center [118, 364] width 101 height 41
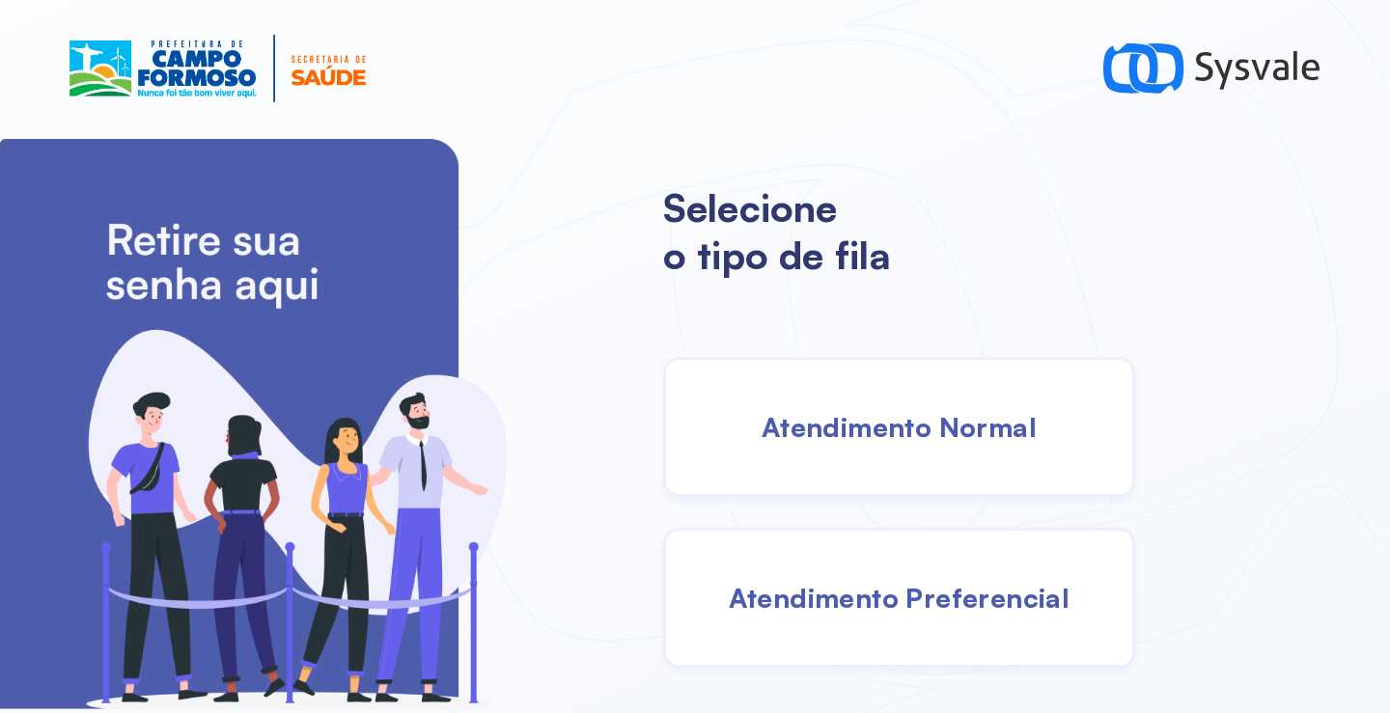
click at [792, 385] on div "Atendimento Normal" at bounding box center [899, 427] width 472 height 140
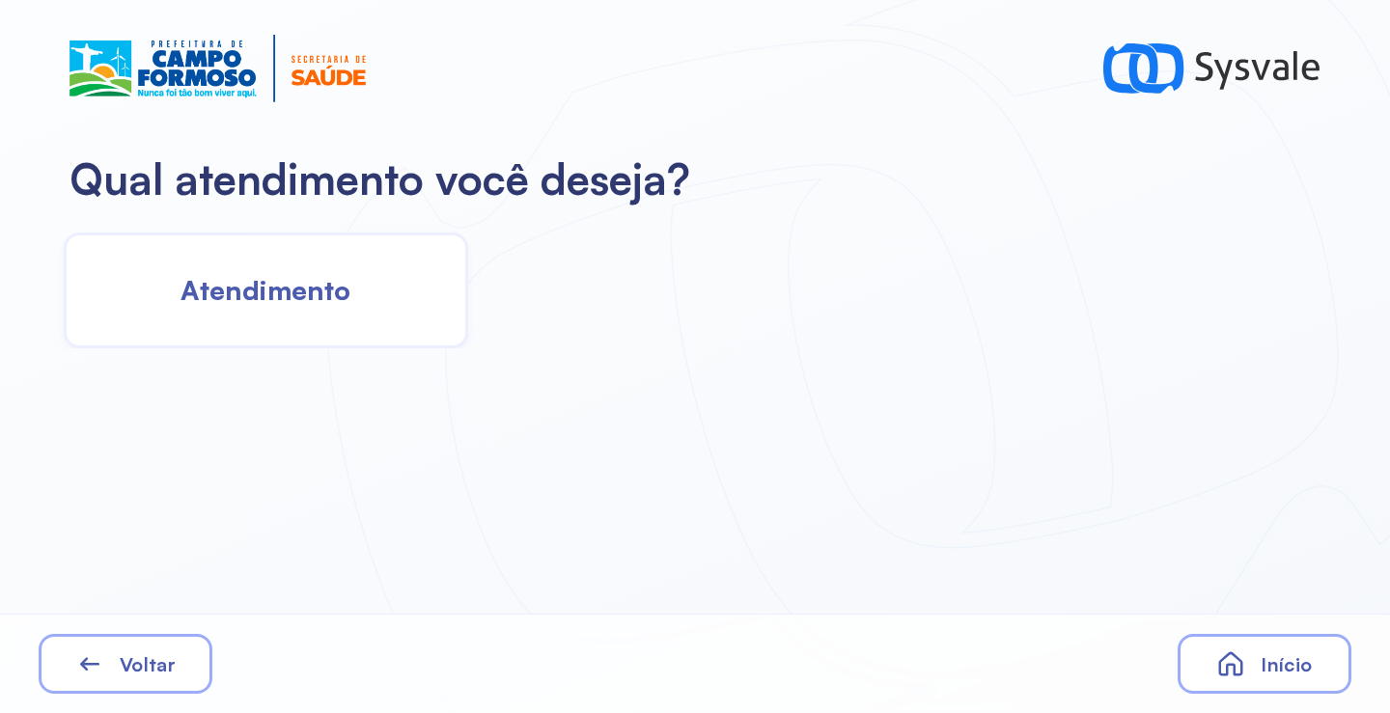
click at [365, 304] on div "Atendimento" at bounding box center [266, 291] width 404 height 116
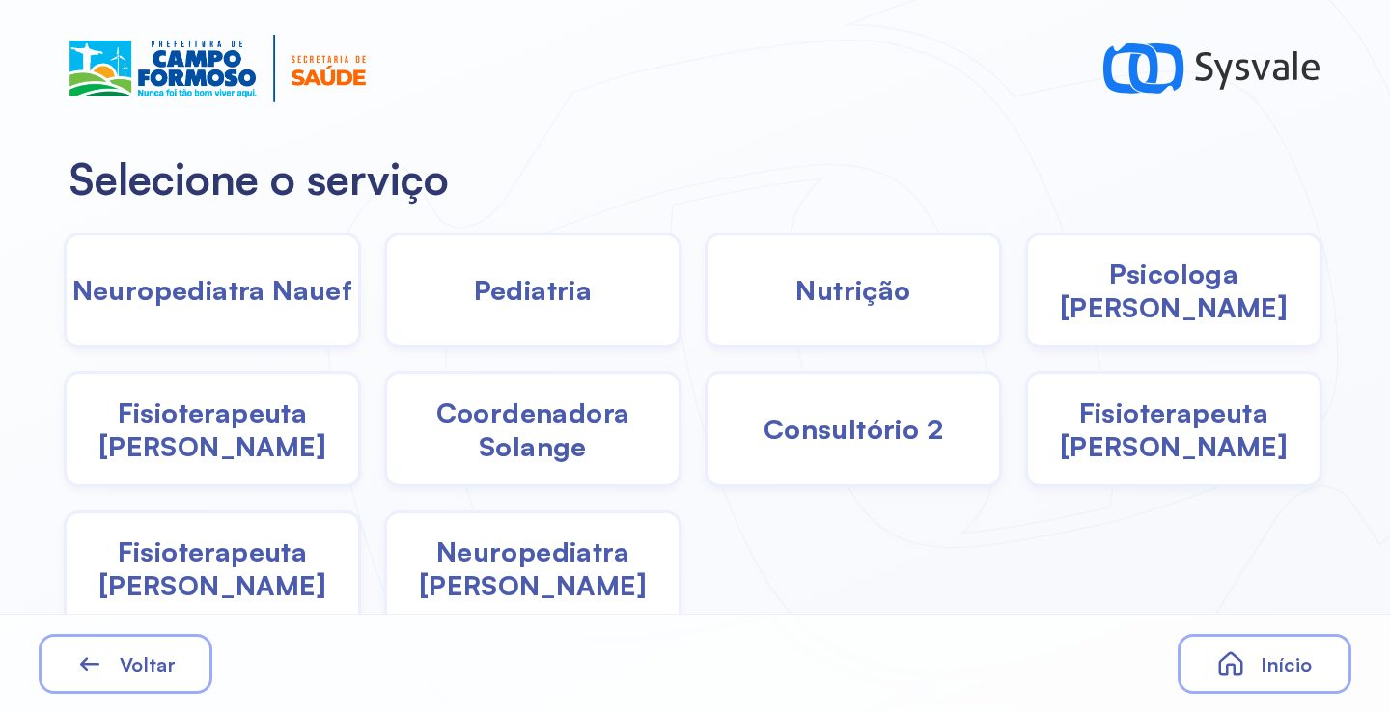
drag, startPoint x: 1128, startPoint y: 302, endPoint x: 1114, endPoint y: 299, distance: 14.8
click at [1114, 299] on span "Psicologa [PERSON_NAME]" at bounding box center [1173, 291] width 291 height 68
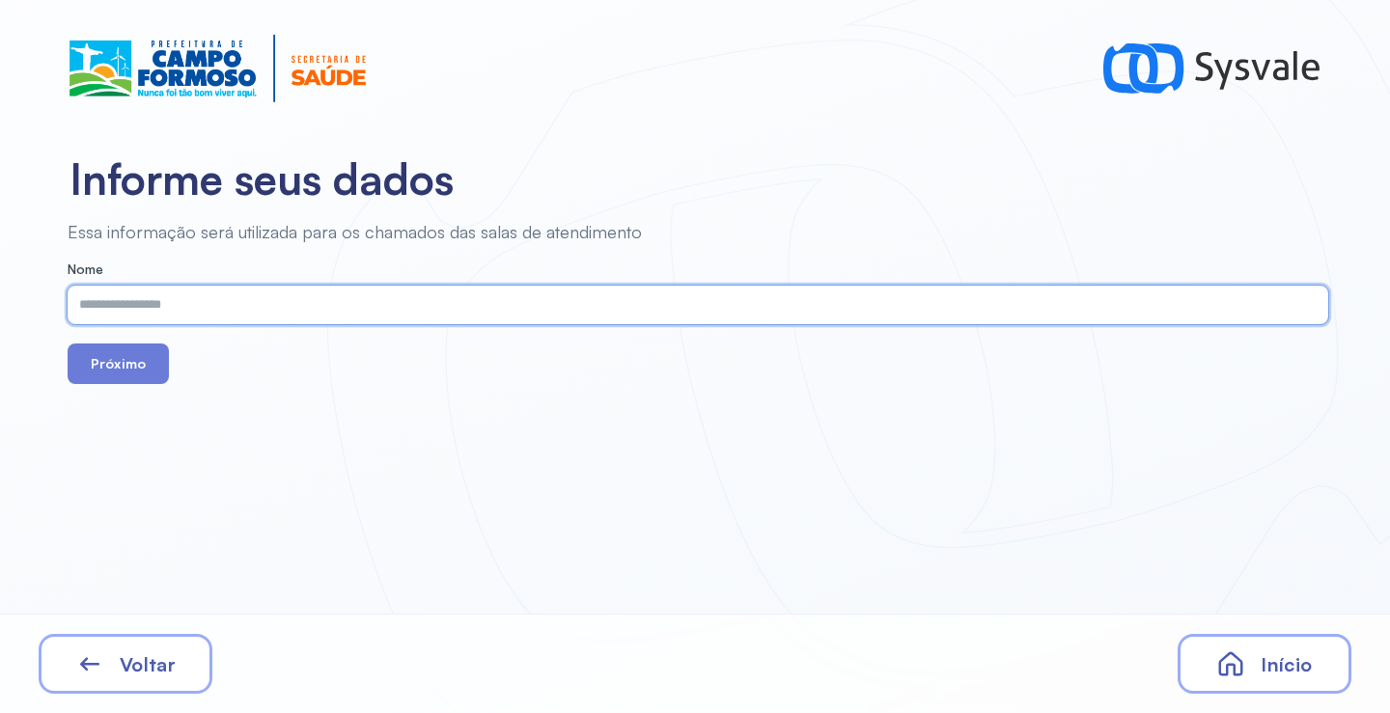
paste input "**********"
type input "**********"
click at [151, 357] on button "Próximo" at bounding box center [118, 364] width 101 height 41
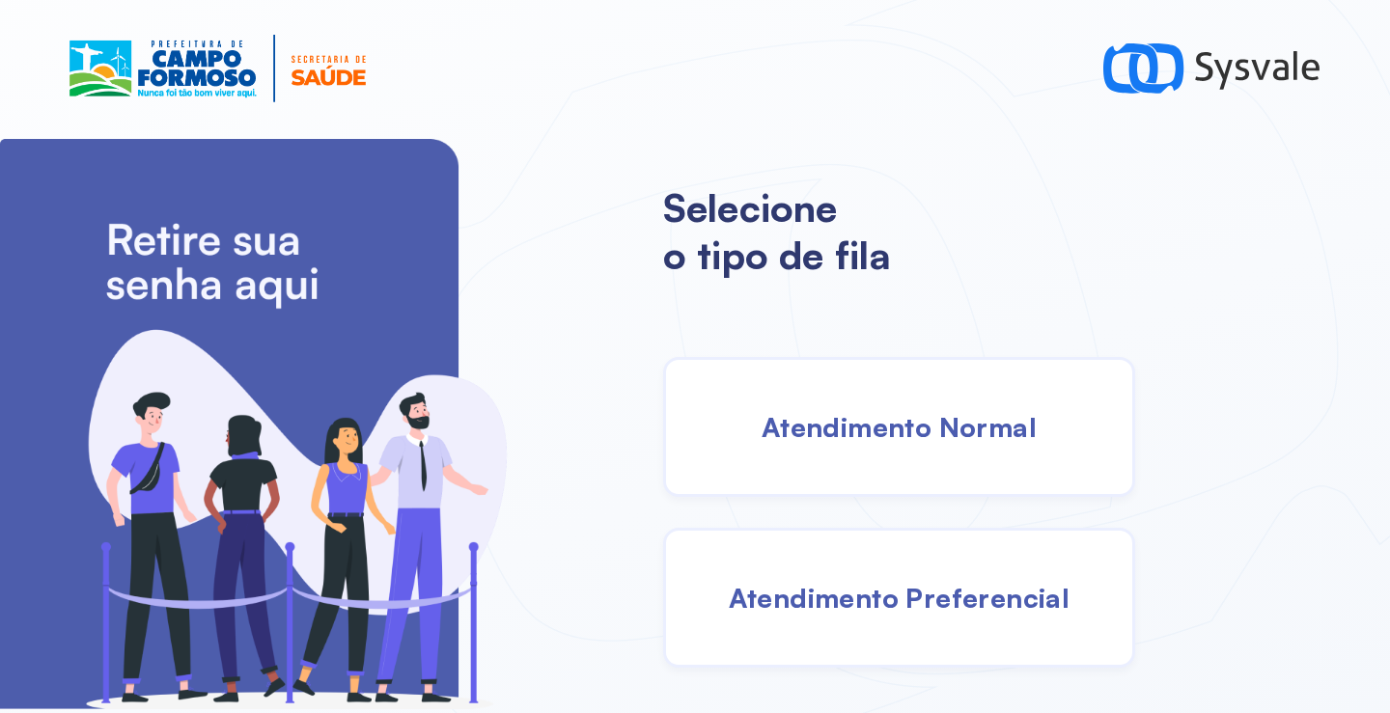
click at [945, 454] on div "Atendimento Normal" at bounding box center [899, 427] width 472 height 140
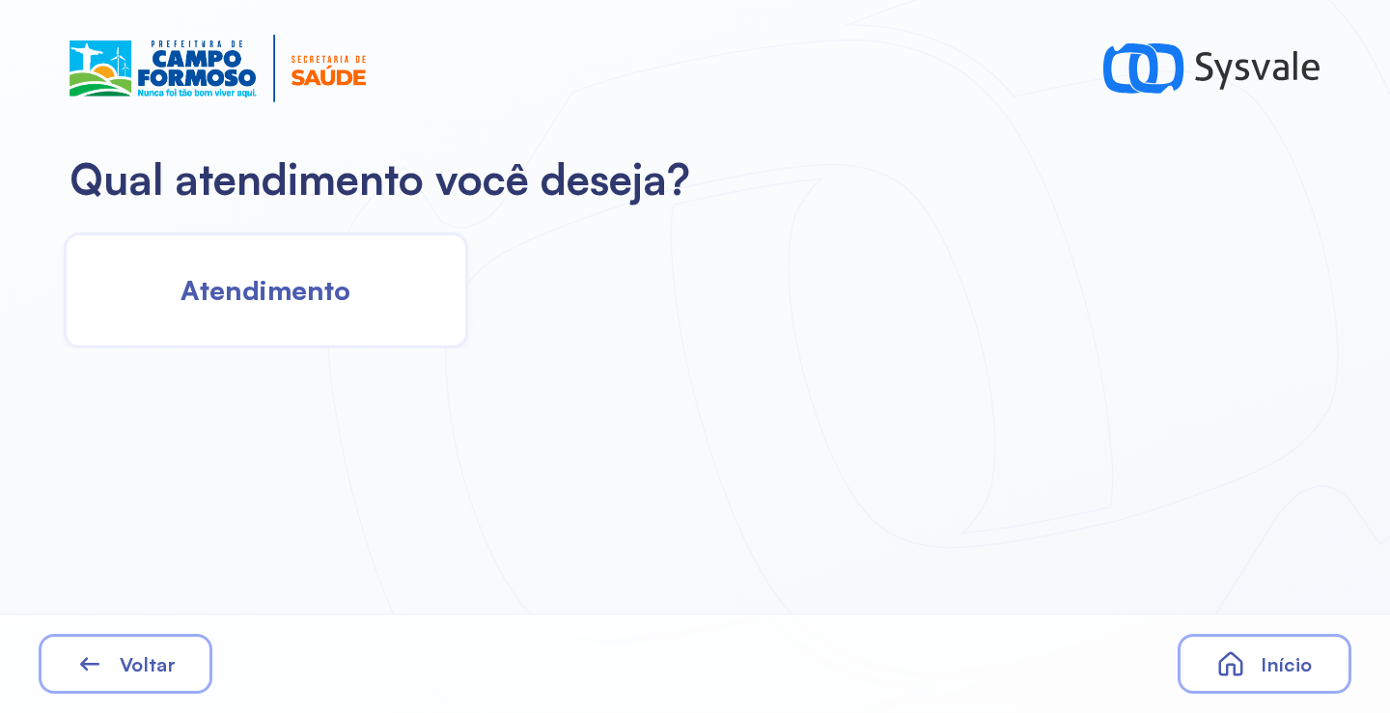
click at [393, 341] on div "Atendimento" at bounding box center [266, 291] width 404 height 116
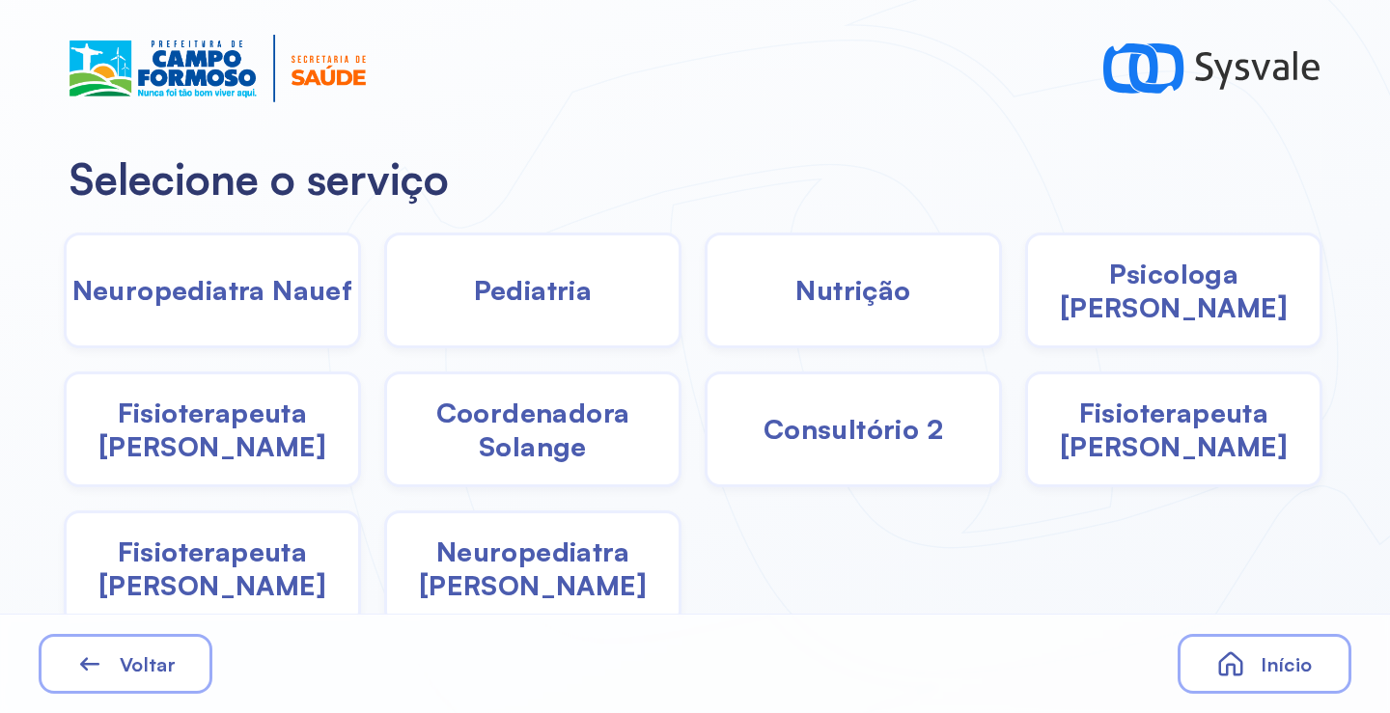
drag, startPoint x: 1155, startPoint y: 289, endPoint x: 1144, endPoint y: 288, distance: 10.7
click at [1144, 288] on span "Psicologa [PERSON_NAME]" at bounding box center [1173, 291] width 291 height 68
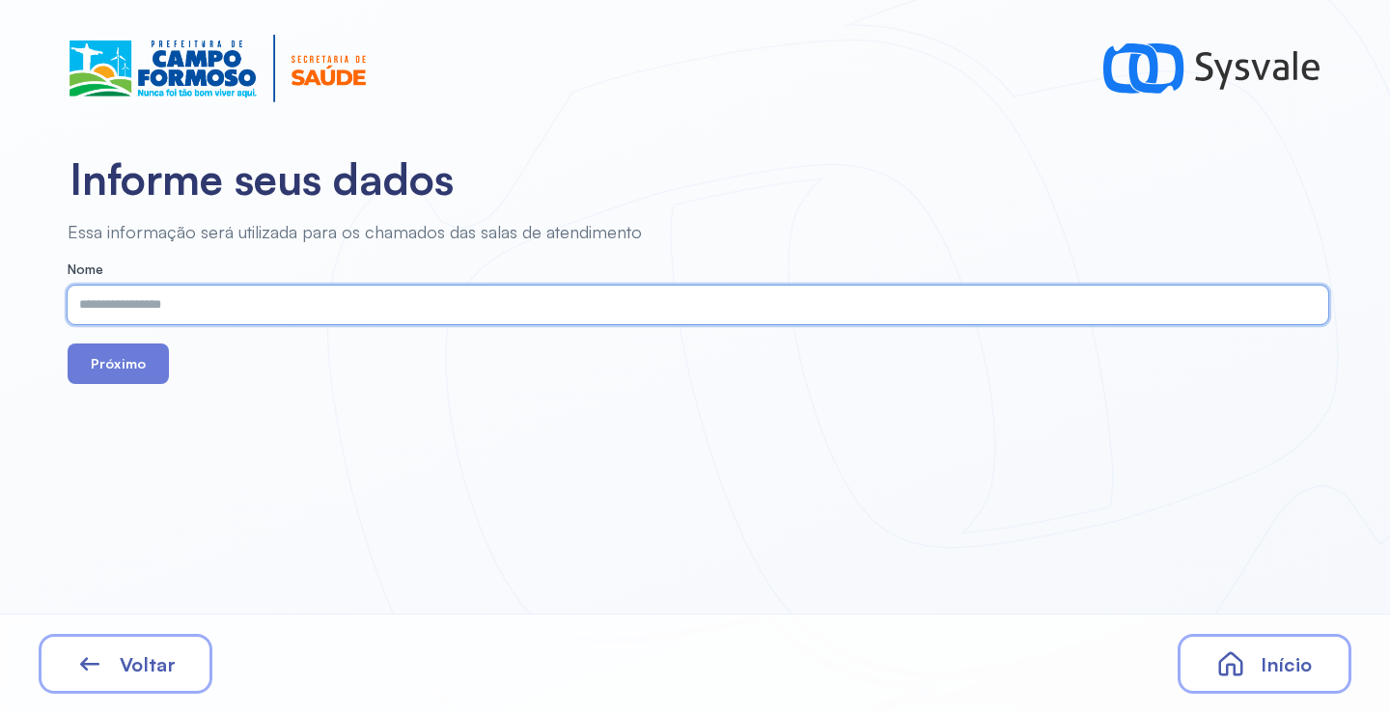
paste input "**********"
type input "**********"
click at [111, 363] on button "Próximo" at bounding box center [118, 364] width 101 height 41
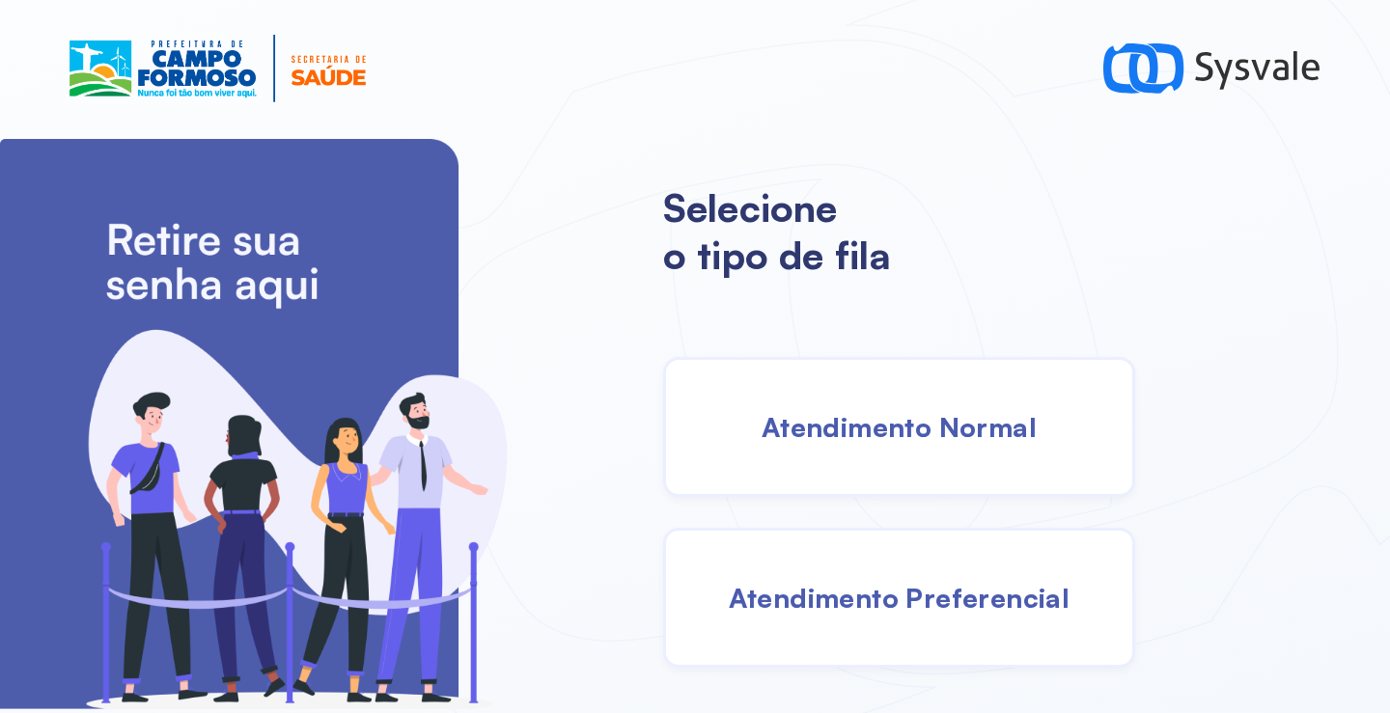
click at [867, 429] on span "Atendimento Normal" at bounding box center [898, 427] width 275 height 34
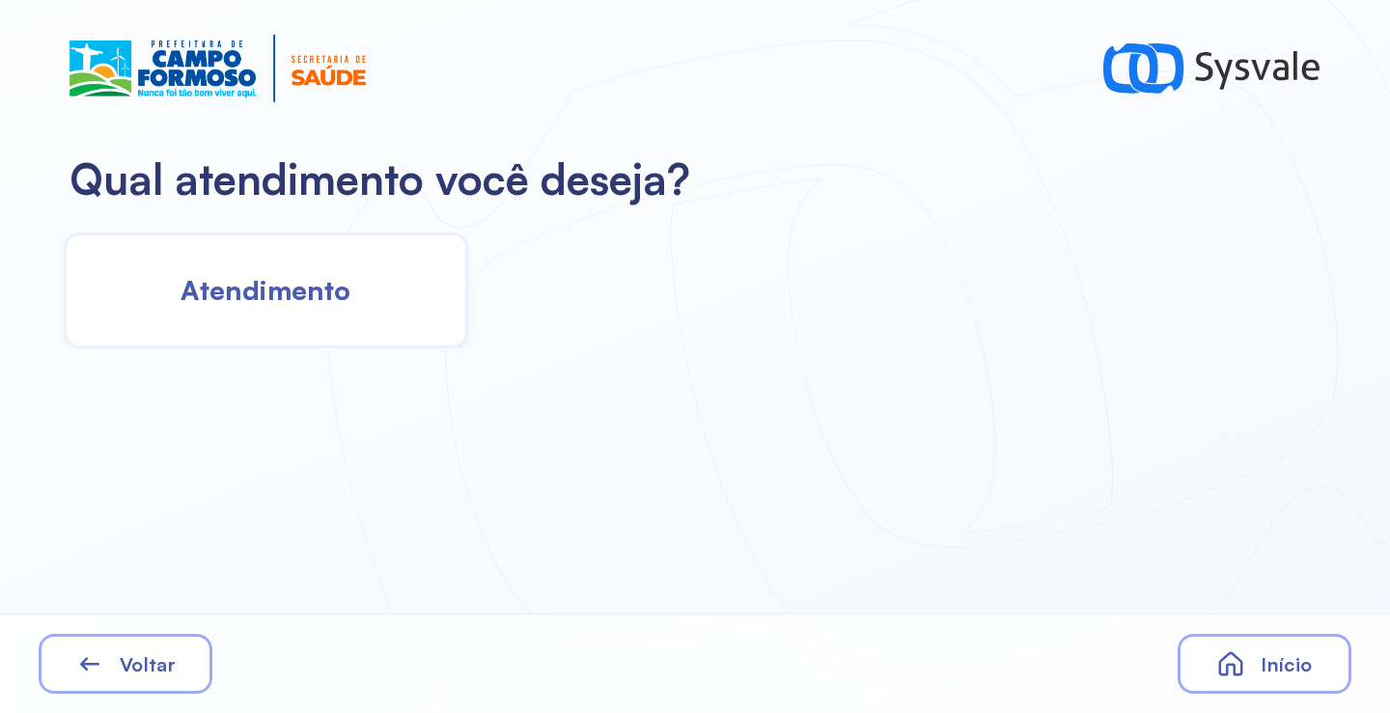
click at [348, 306] on span "Atendimento" at bounding box center [265, 290] width 170 height 34
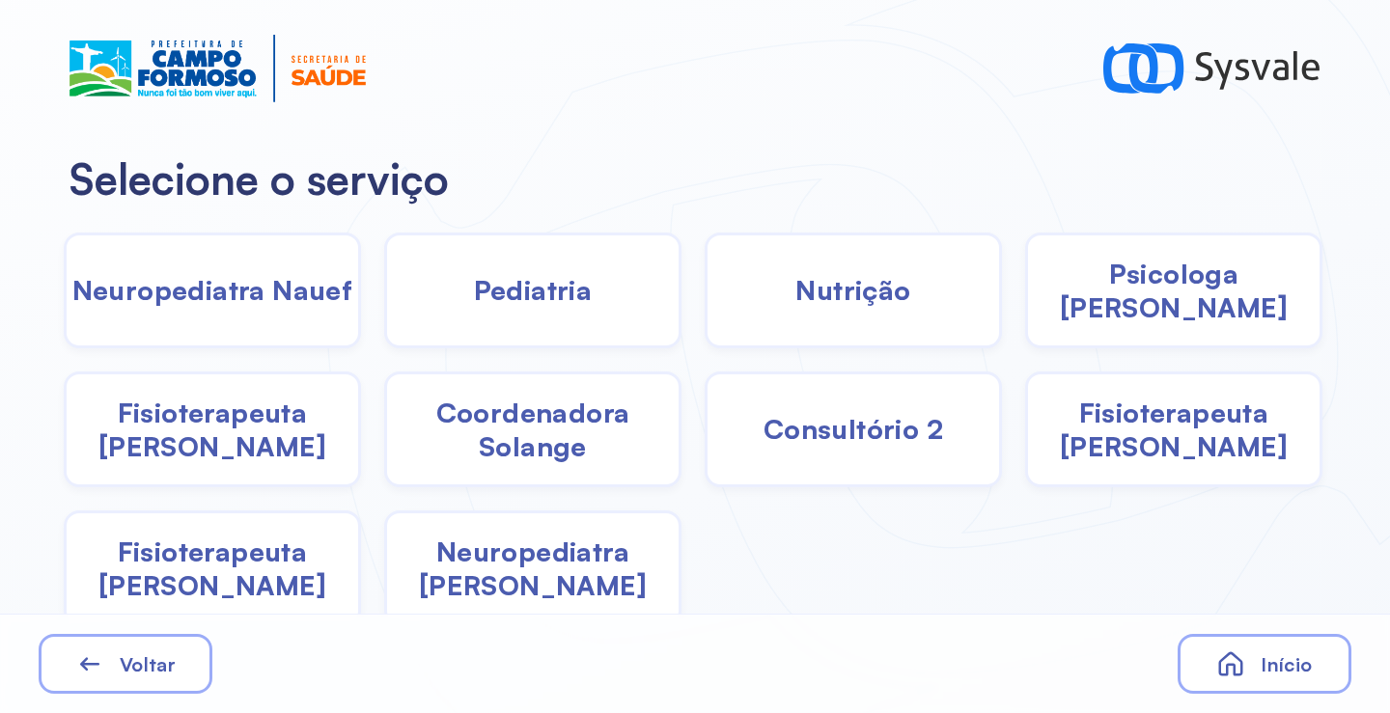
click at [597, 424] on span "Coordenadora Solange" at bounding box center [532, 430] width 291 height 68
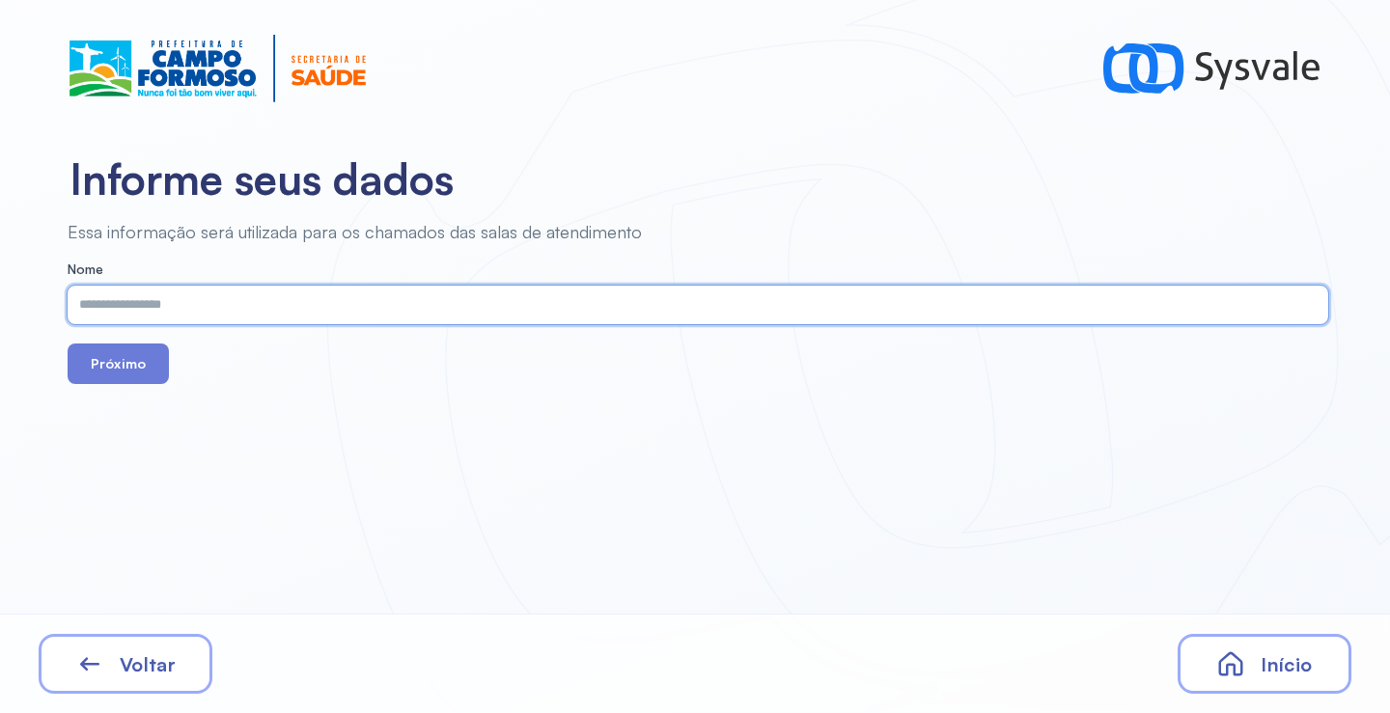
paste input "**********"
type input "**********"
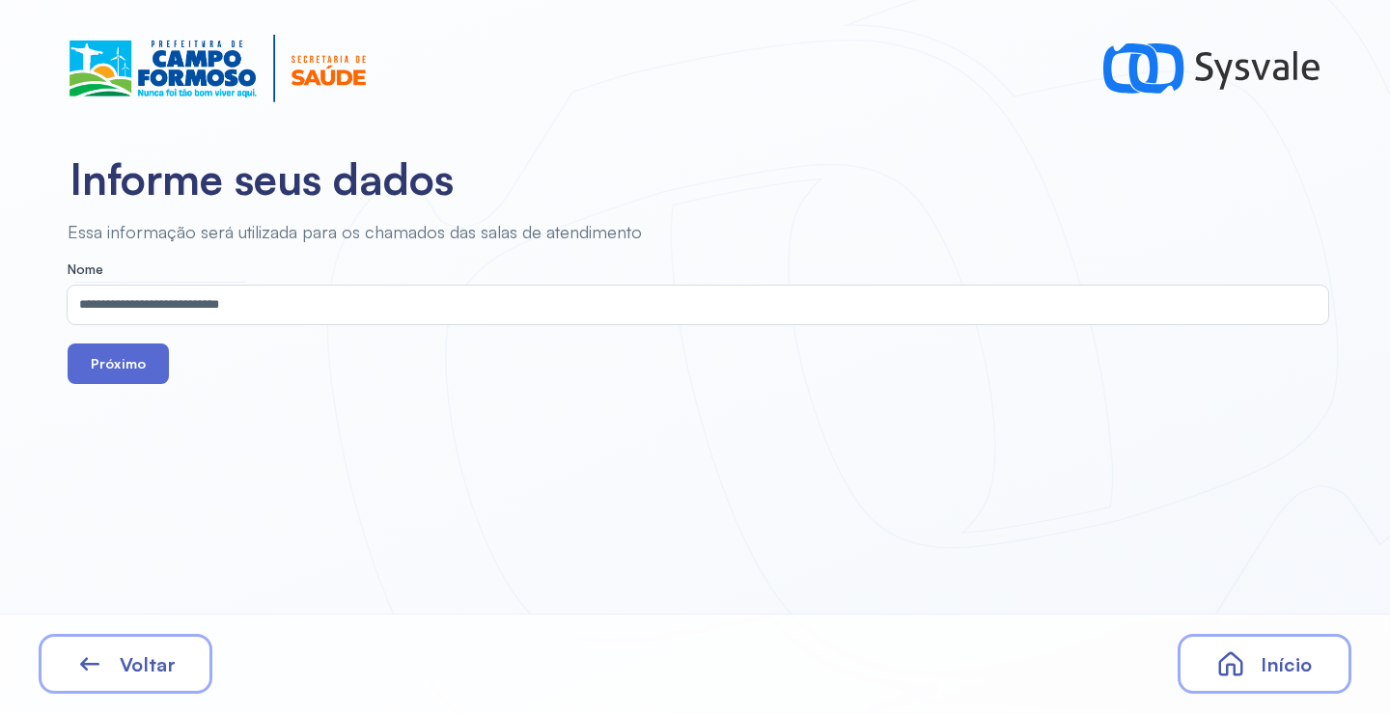
click at [137, 350] on button "Próximo" at bounding box center [118, 364] width 101 height 41
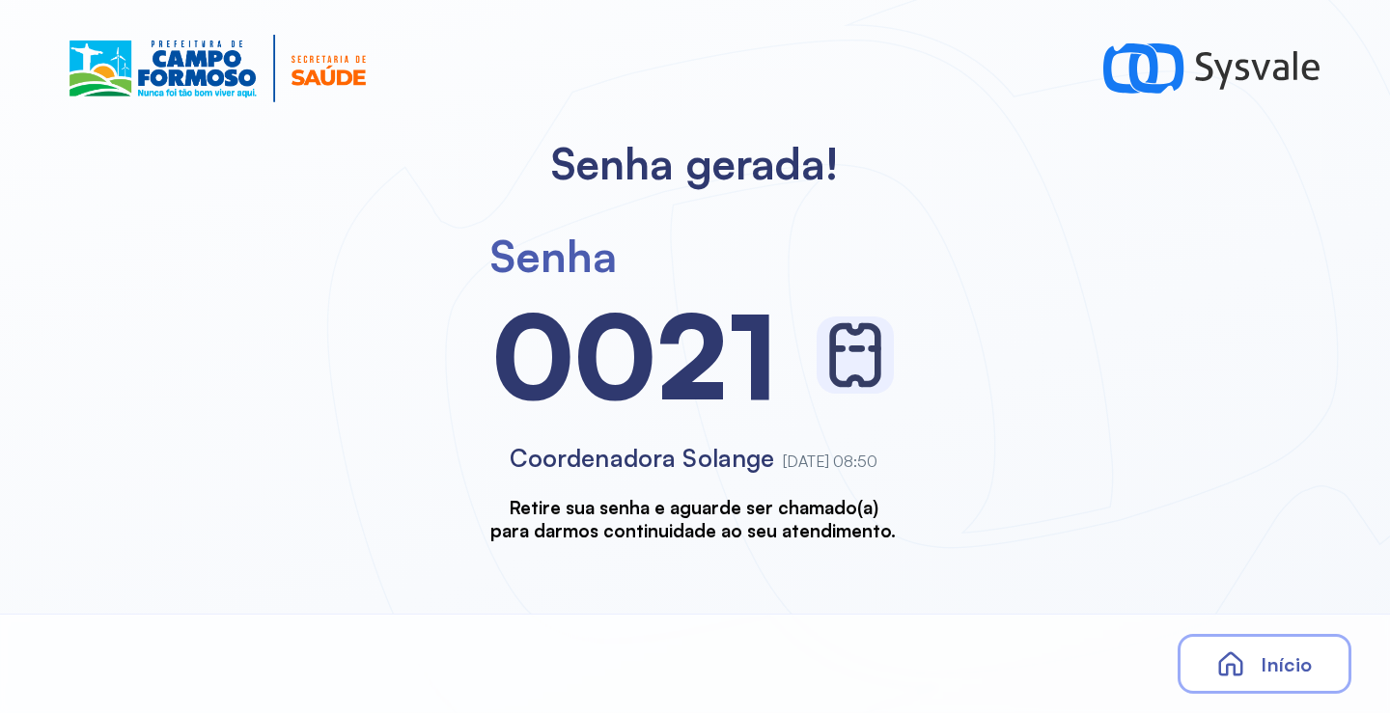
click at [1124, 569] on div "Senha gerada! Senha 0021 Coordenadora Solange 14/10/2025 às 08:50 Retire sua se…" at bounding box center [695, 356] width 1390 height 713
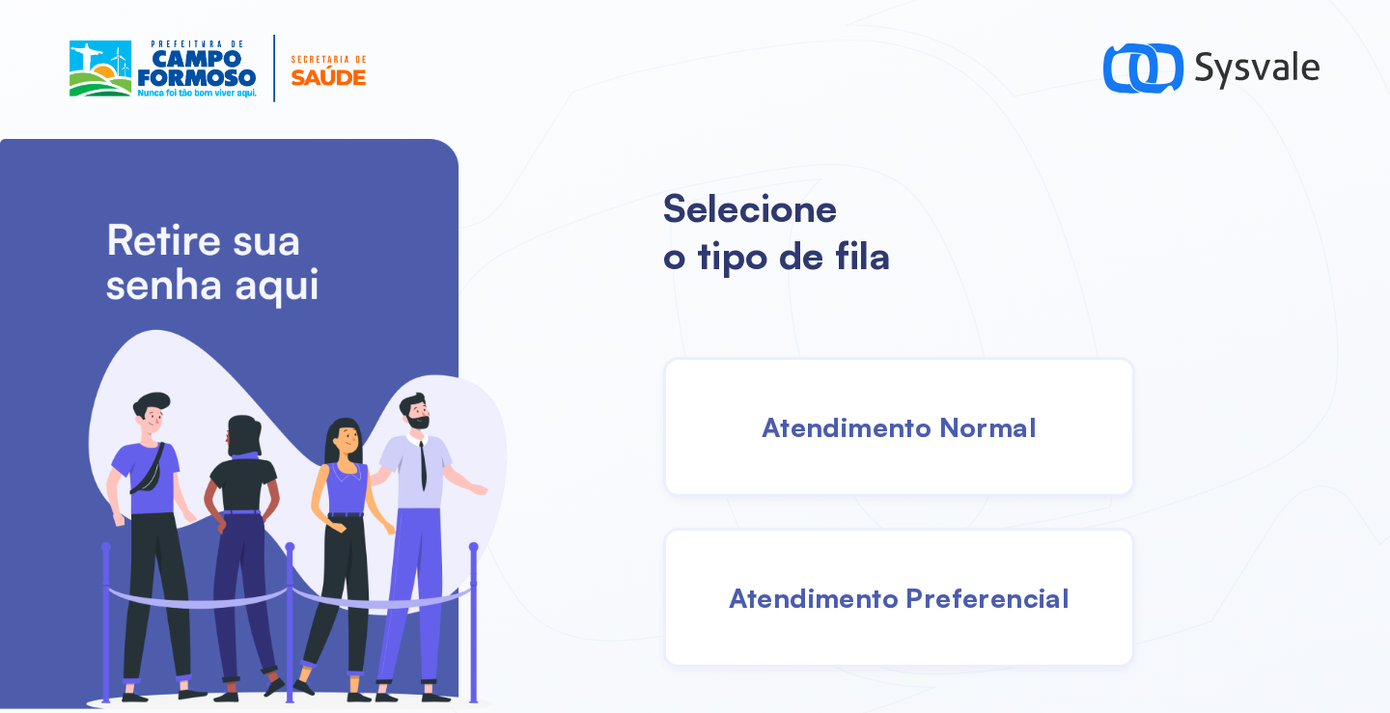
click at [910, 428] on span "Atendimento Normal" at bounding box center [898, 427] width 275 height 34
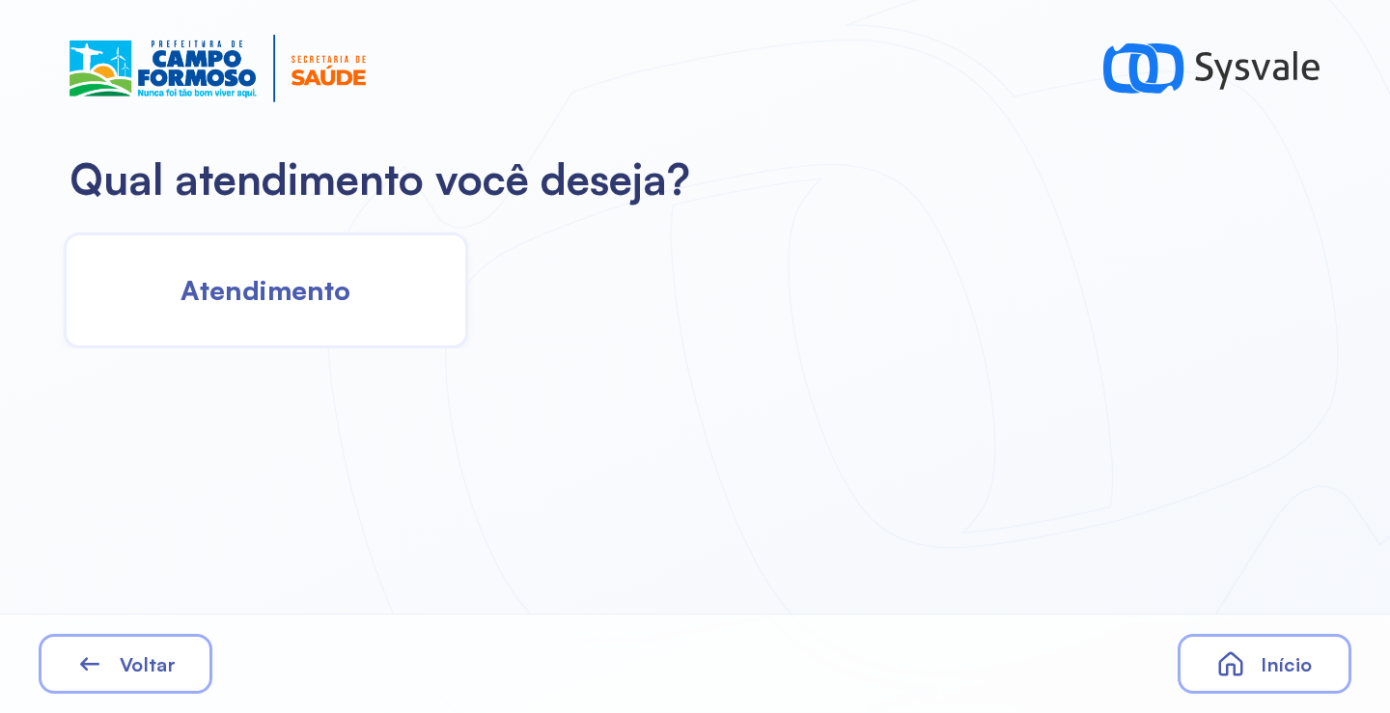
click at [301, 299] on span "Atendimento" at bounding box center [265, 290] width 170 height 34
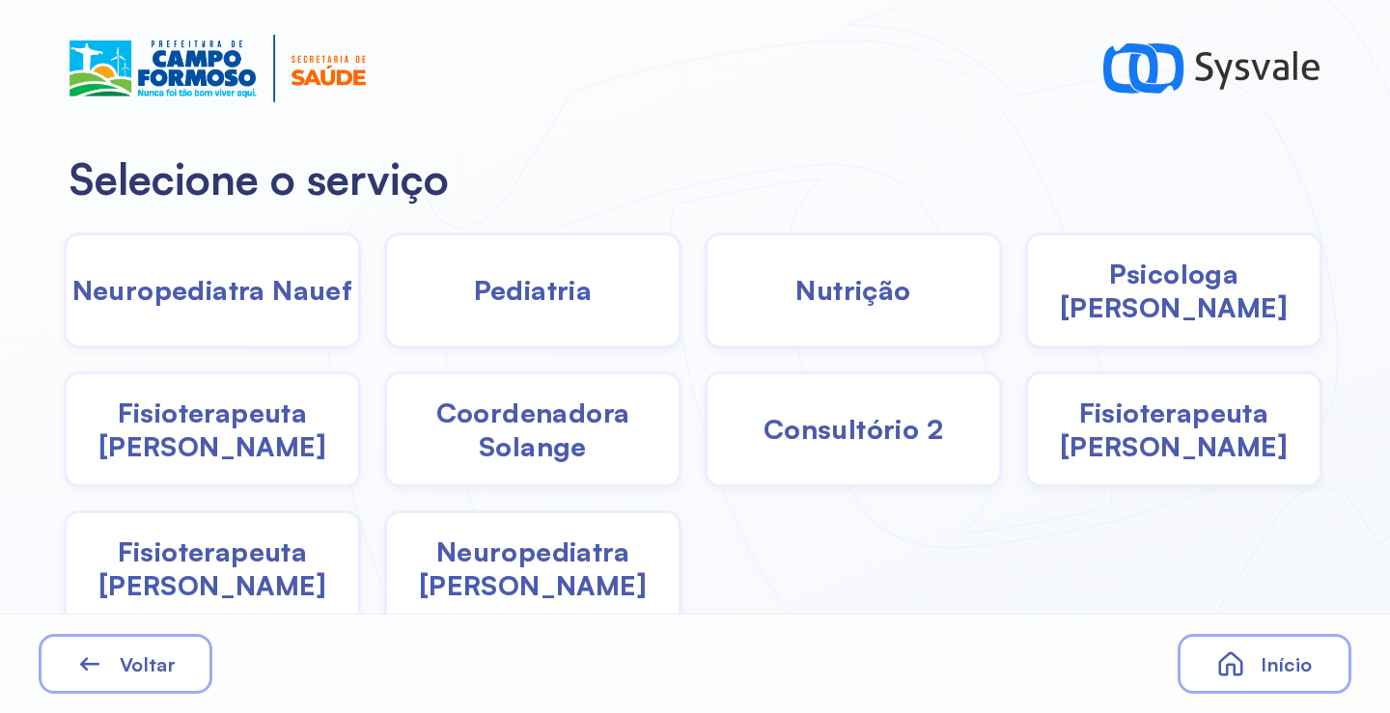
click at [520, 430] on span "Coordenadora Solange" at bounding box center [532, 430] width 291 height 68
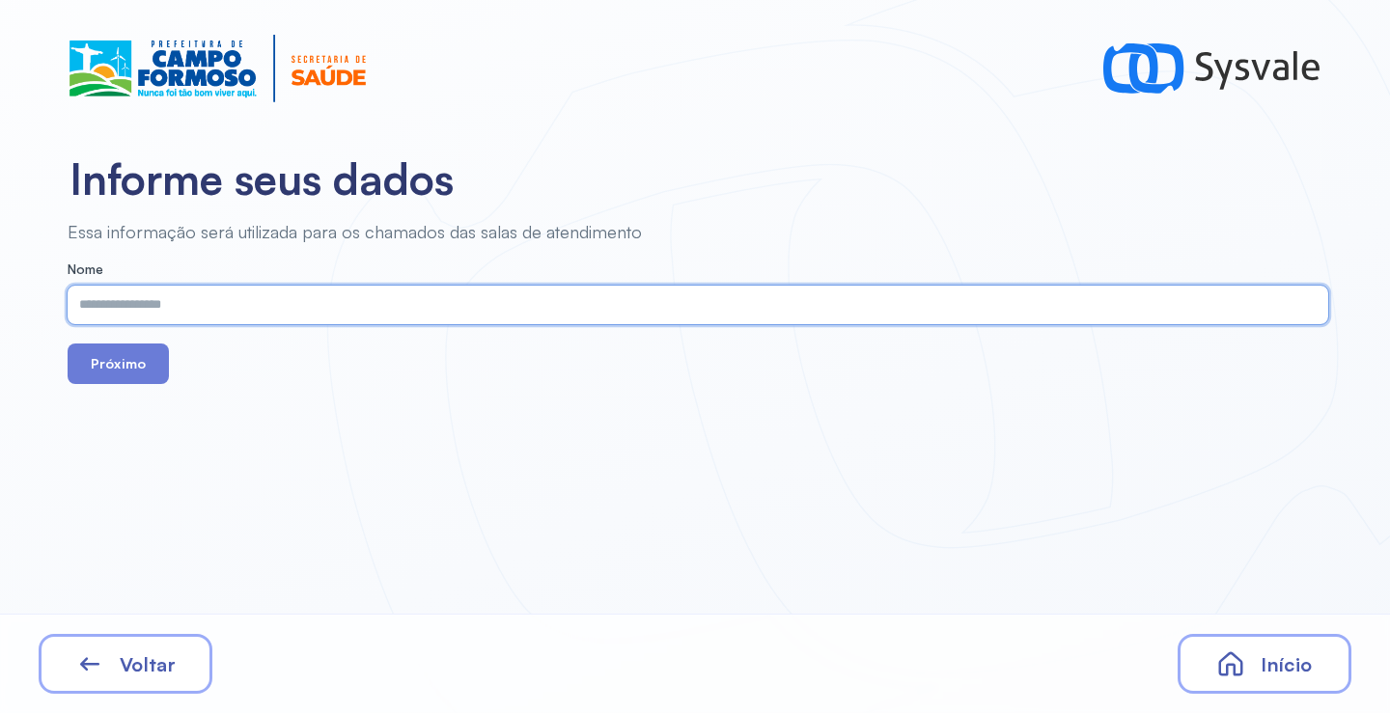
paste input "**********"
type input "**********"
click at [128, 373] on button "Próximo" at bounding box center [118, 364] width 101 height 41
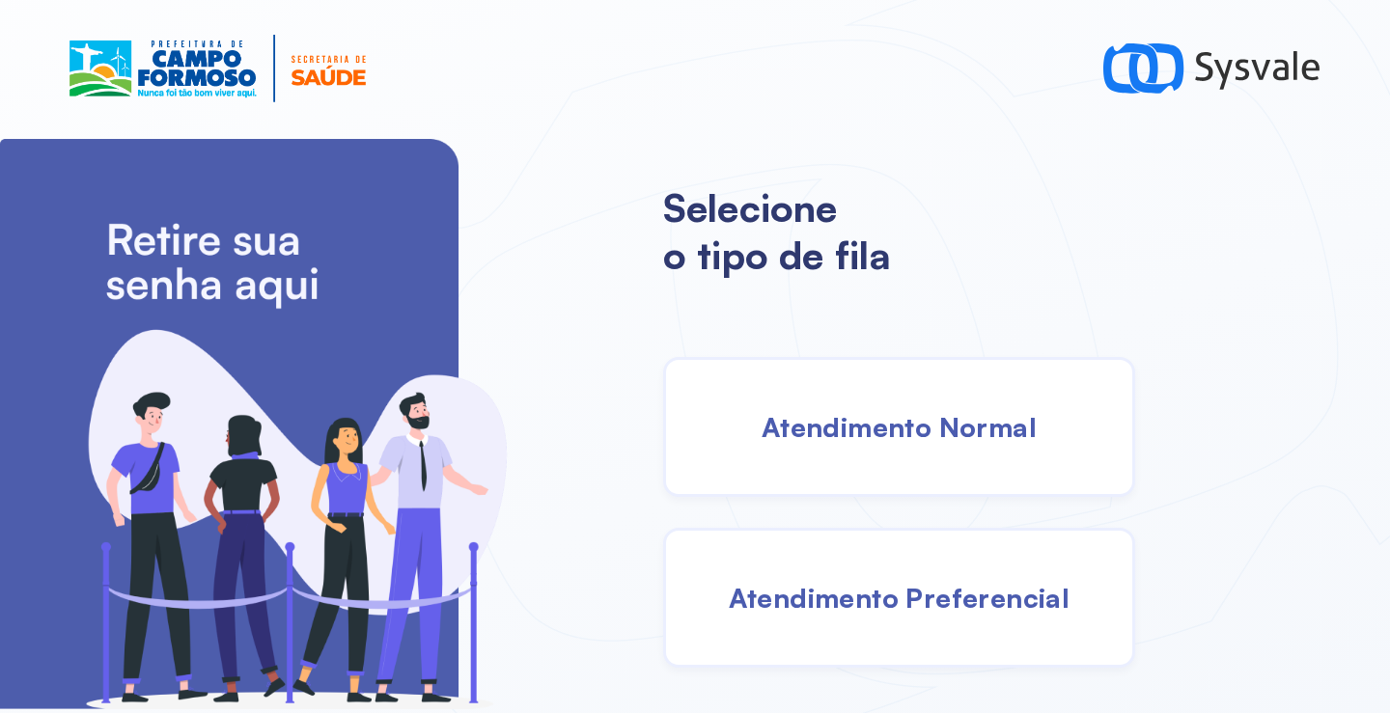
click at [922, 462] on div "Atendimento Normal" at bounding box center [899, 427] width 472 height 140
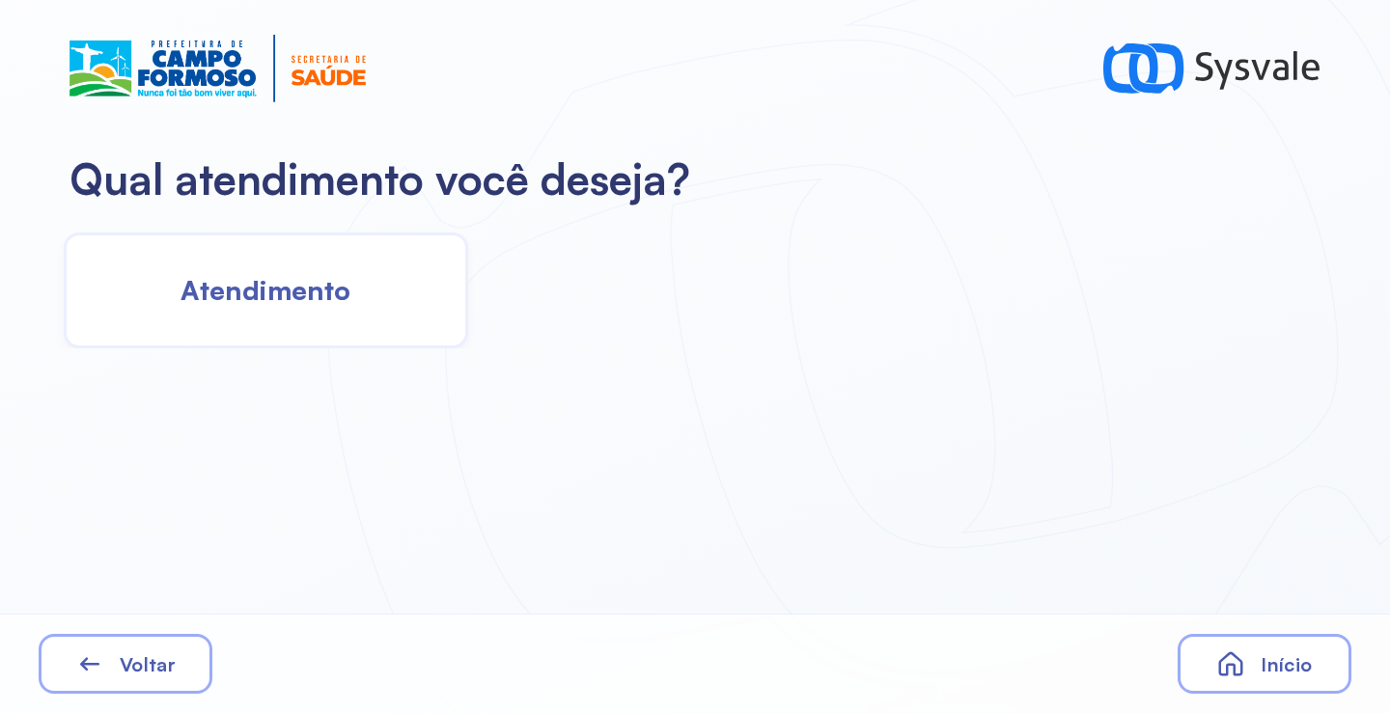
click at [300, 309] on div "Atendimento" at bounding box center [266, 291] width 404 height 116
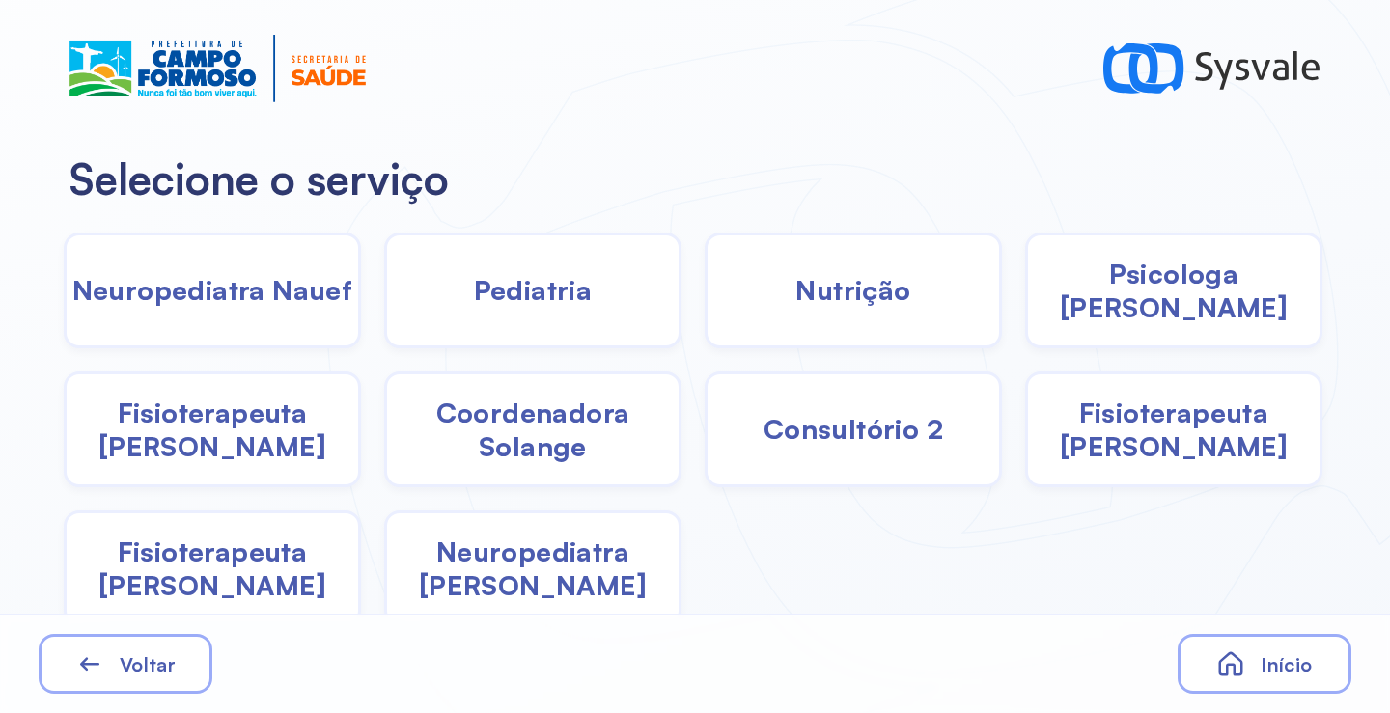
click at [564, 300] on span "Pediatria" at bounding box center [533, 290] width 119 height 34
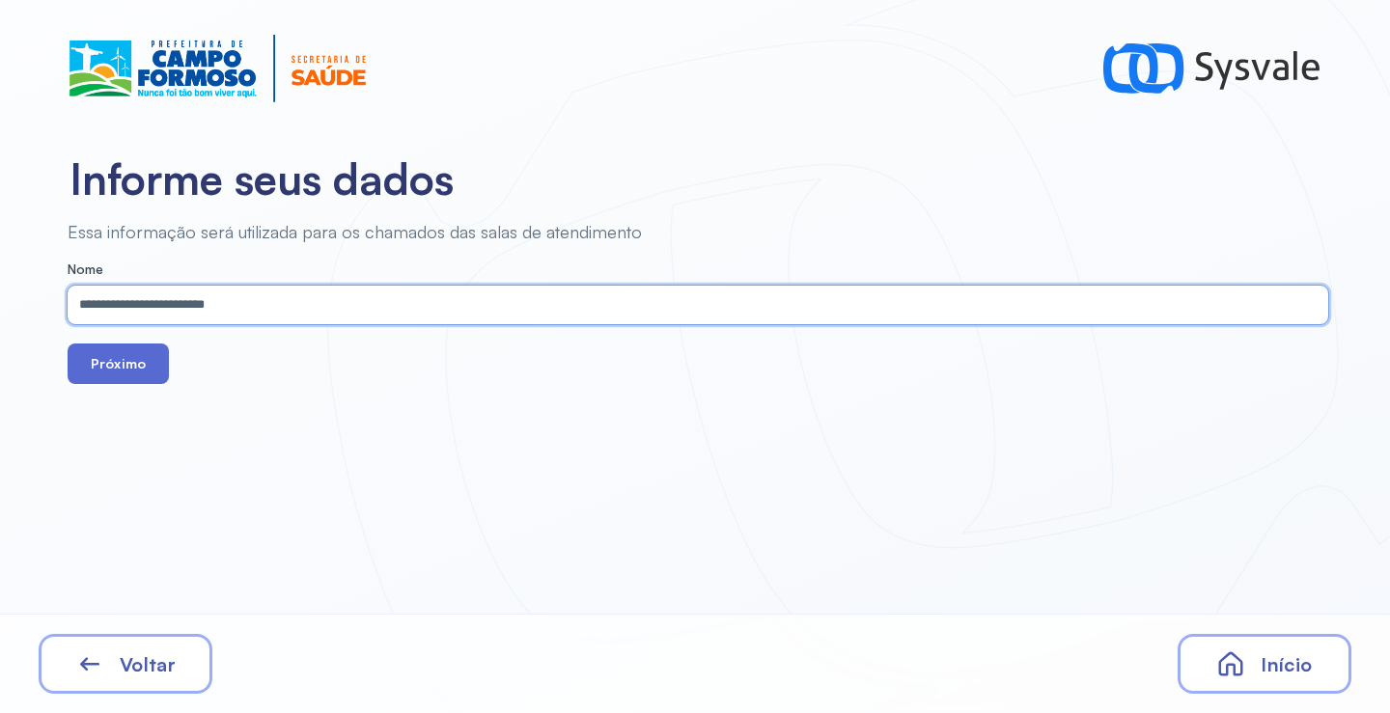
type input "**********"
click at [138, 363] on button "Próximo" at bounding box center [118, 364] width 101 height 41
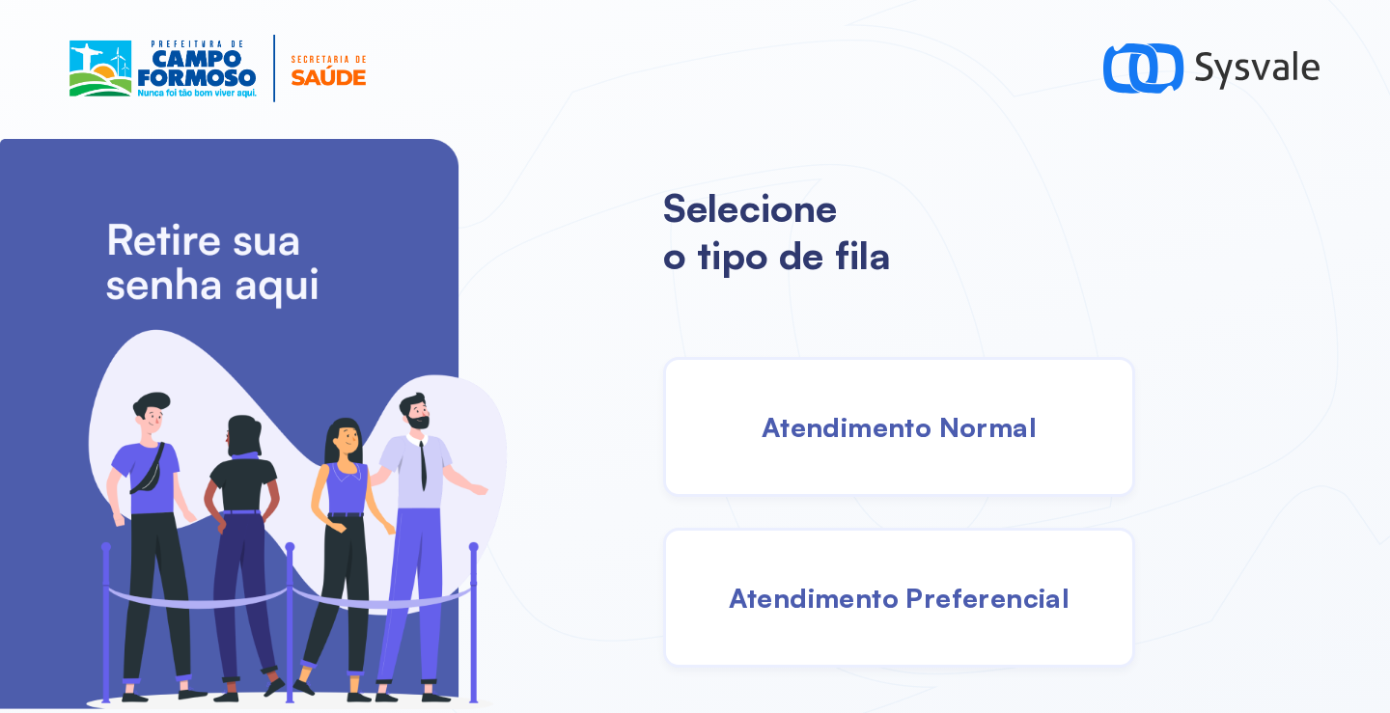
click at [874, 423] on span "Atendimento Normal" at bounding box center [898, 427] width 275 height 34
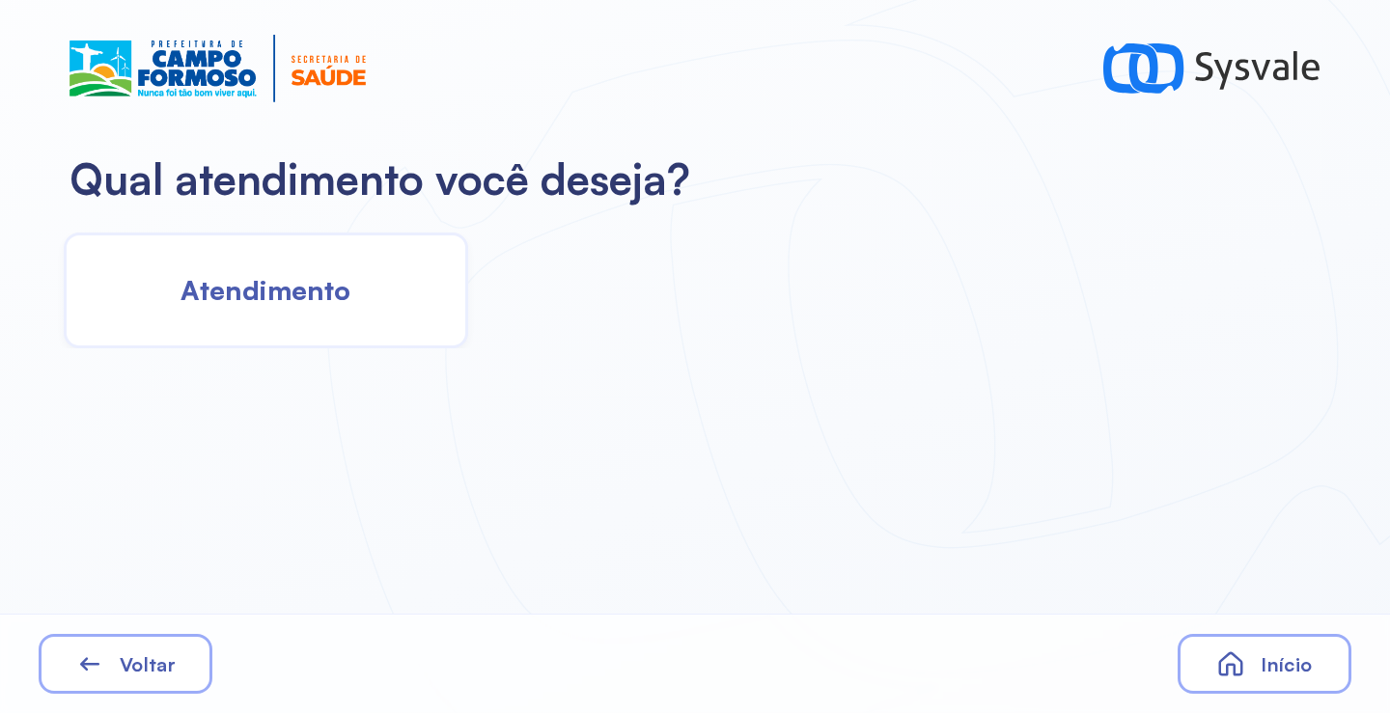
click at [347, 322] on div "Atendimento" at bounding box center [266, 291] width 404 height 116
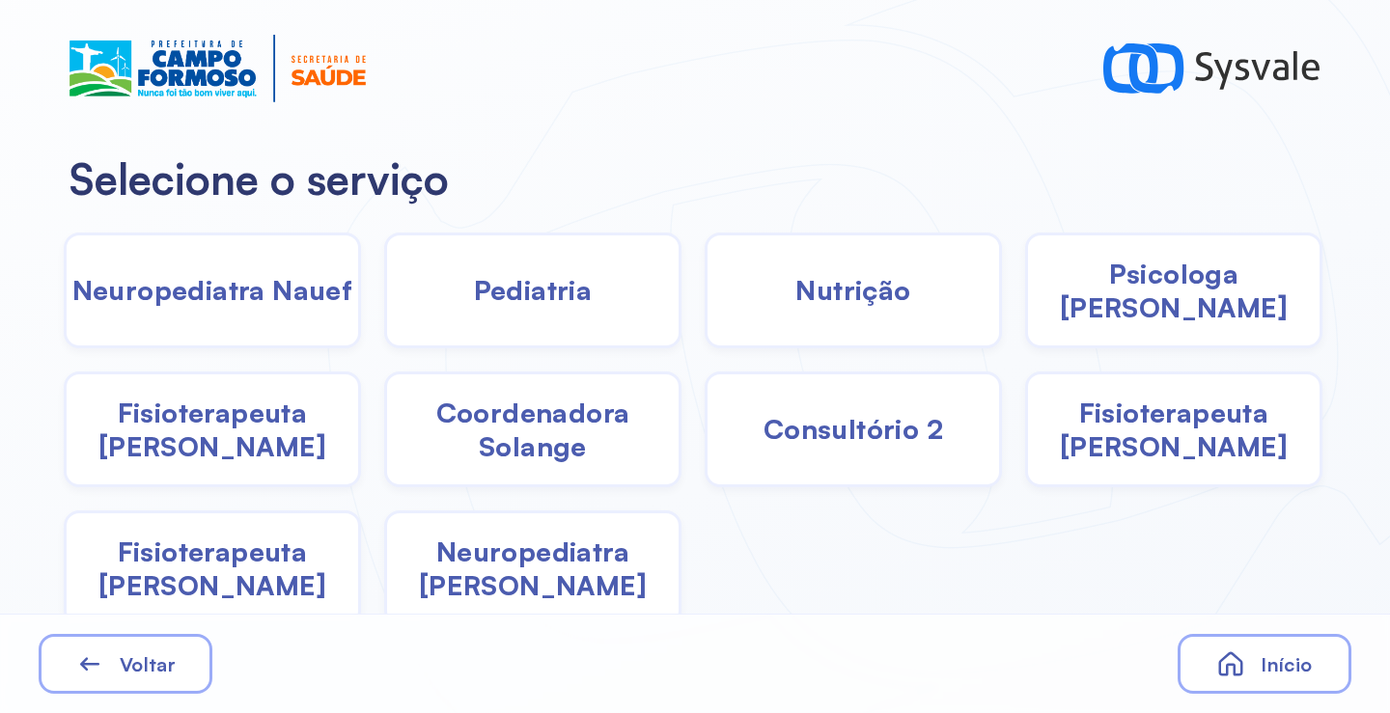
click at [547, 296] on span "Pediatria" at bounding box center [533, 290] width 119 height 34
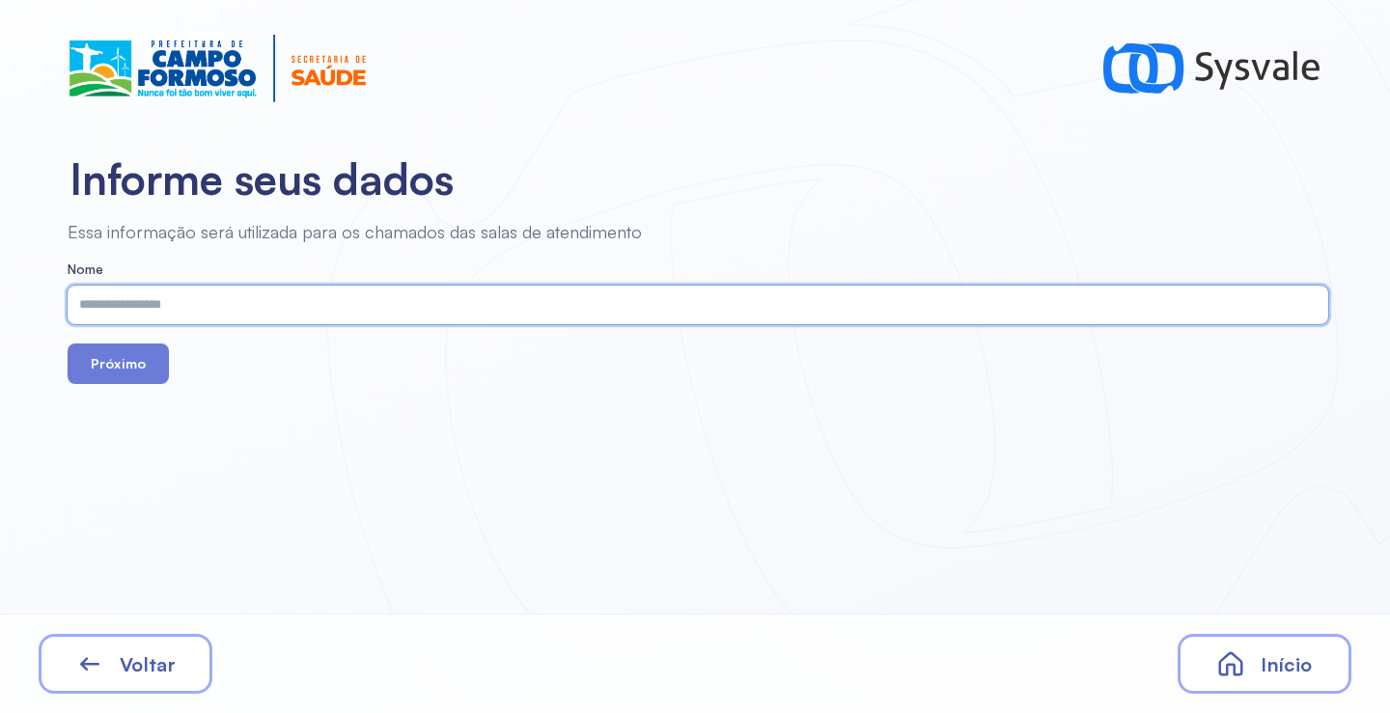
paste input "**********"
type input "**********"
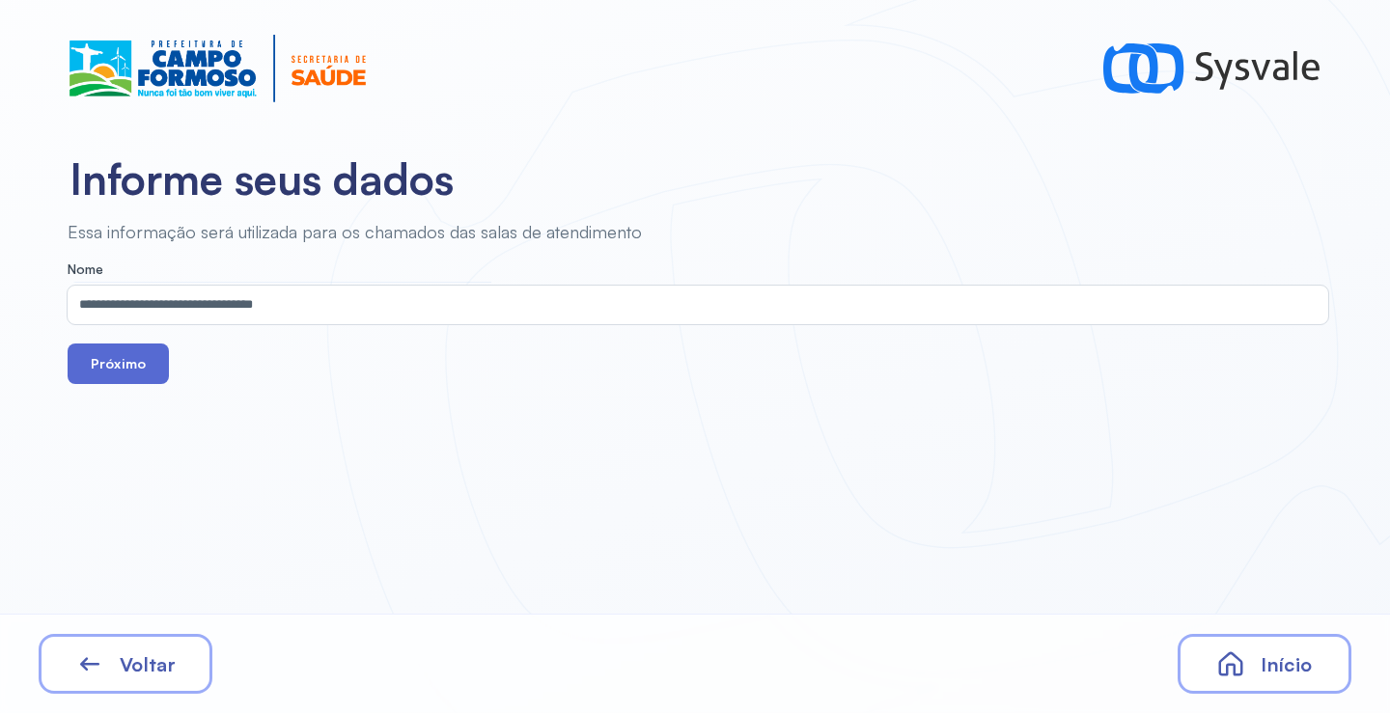
click at [139, 383] on button "Próximo" at bounding box center [118, 364] width 101 height 41
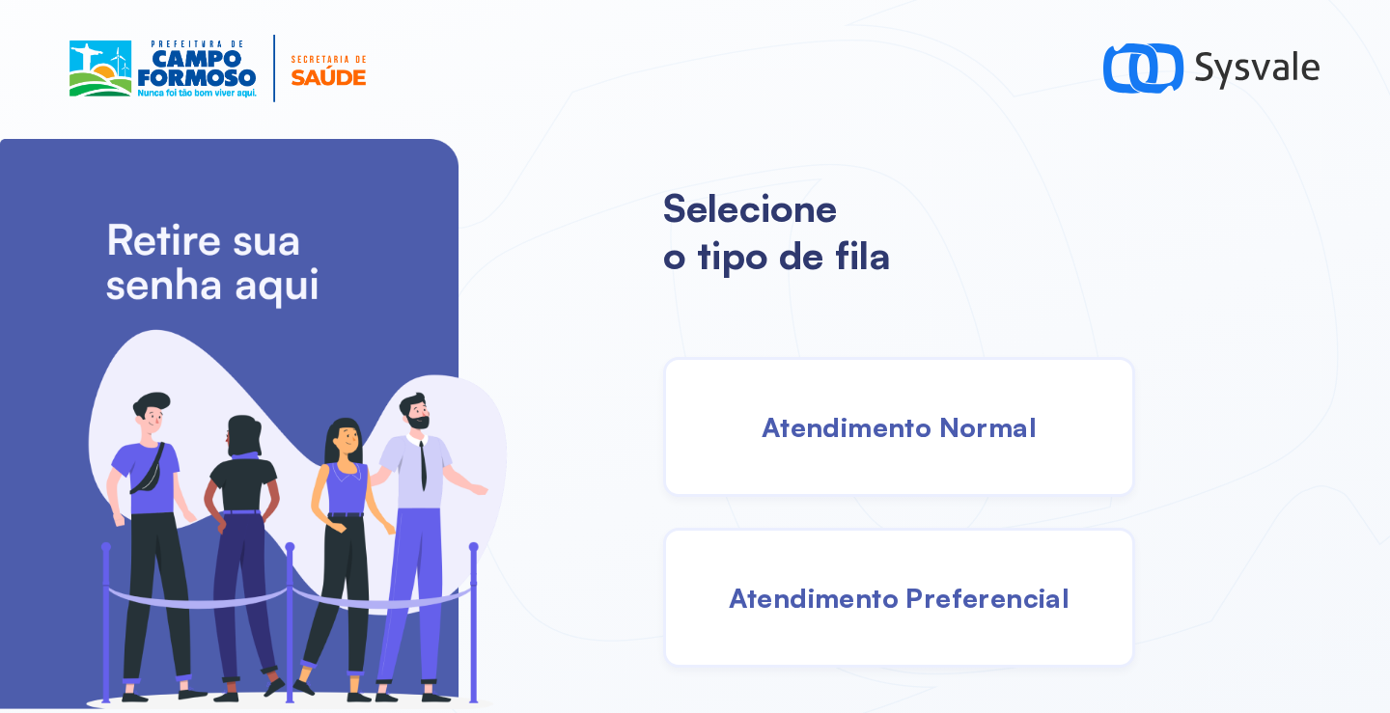
drag, startPoint x: 931, startPoint y: 441, endPoint x: 919, endPoint y: 432, distance: 15.3
click at [919, 432] on span "Atendimento Normal" at bounding box center [898, 427] width 275 height 34
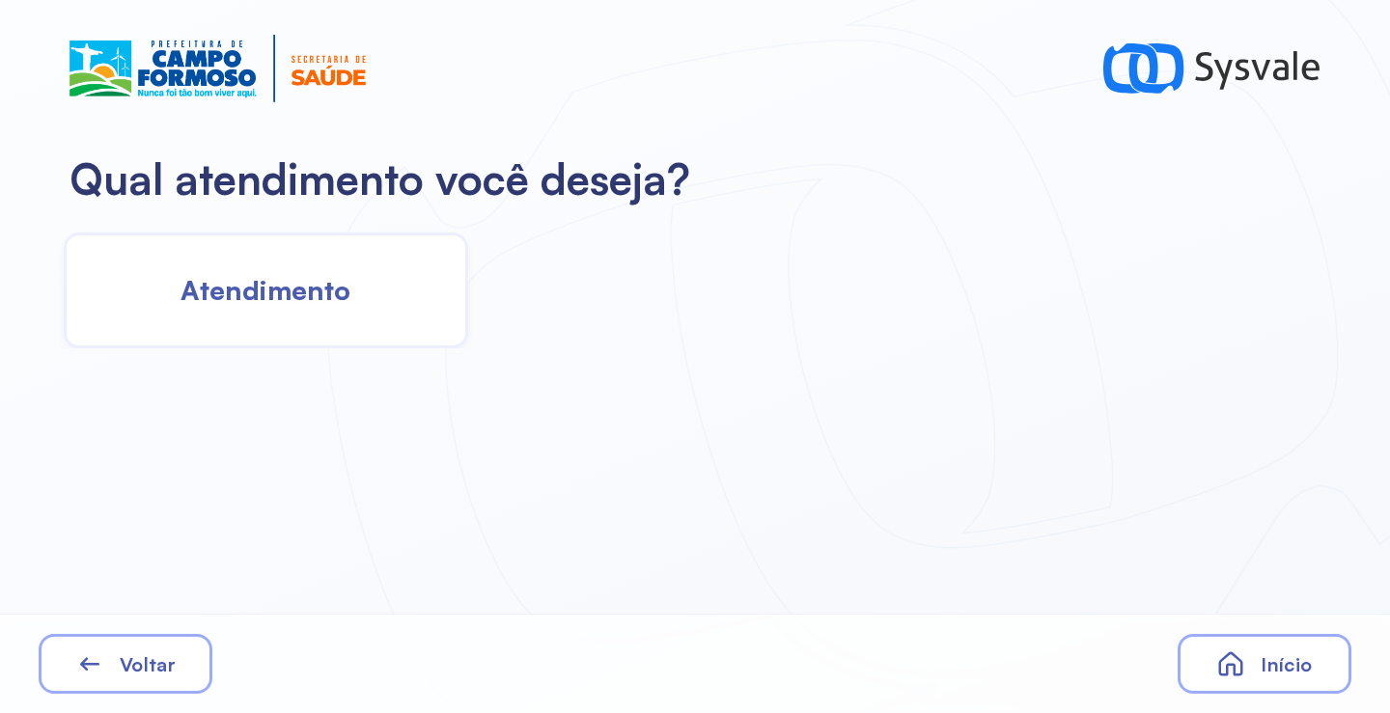
click at [388, 323] on div "Atendimento" at bounding box center [266, 291] width 404 height 116
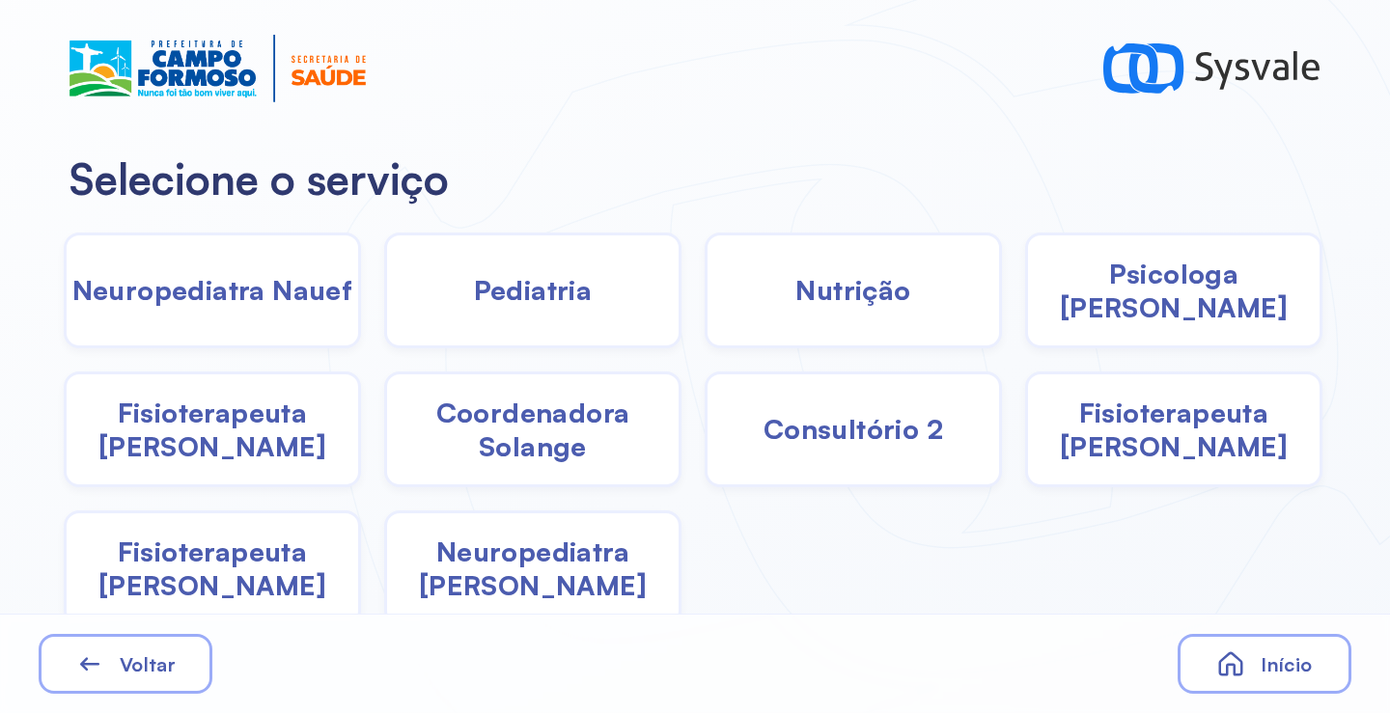
click at [512, 280] on span "Pediatria" at bounding box center [533, 290] width 119 height 34
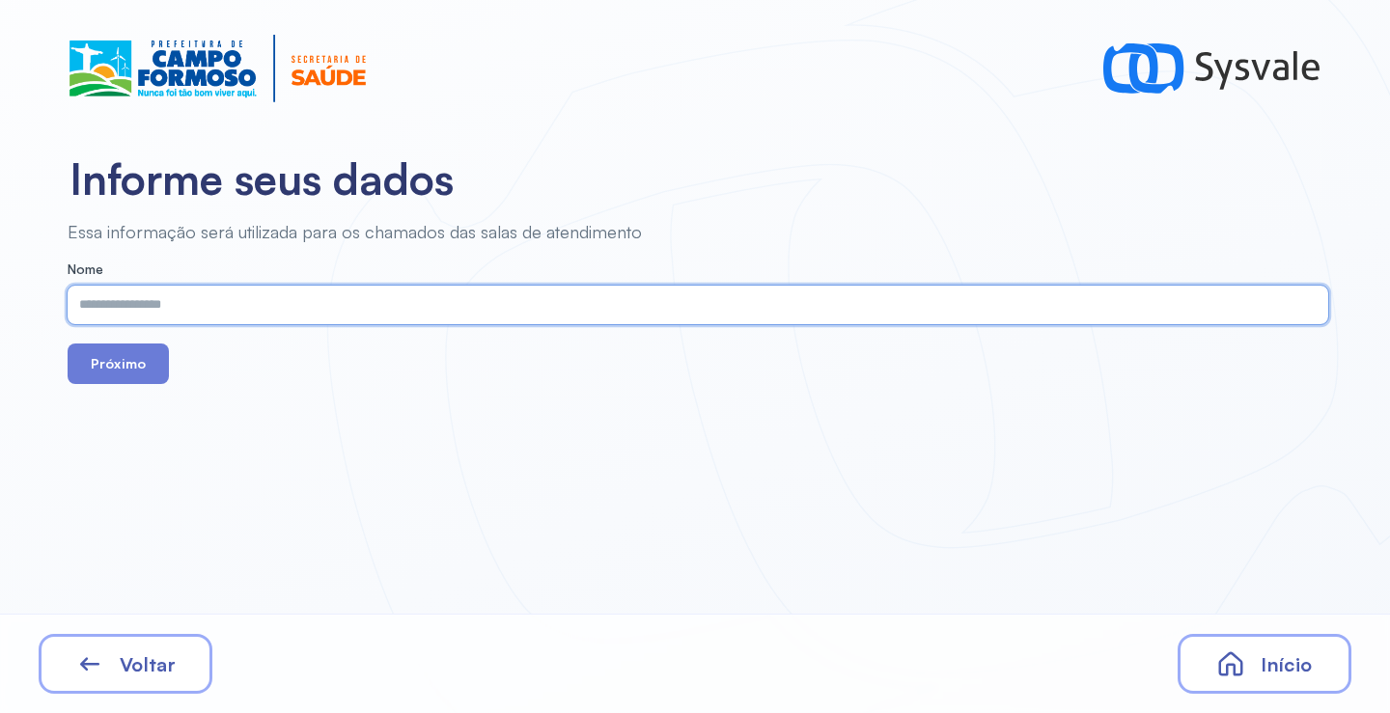
drag, startPoint x: 512, startPoint y: 280, endPoint x: 435, endPoint y: 306, distance: 81.5
paste input "**********"
type input "**********"
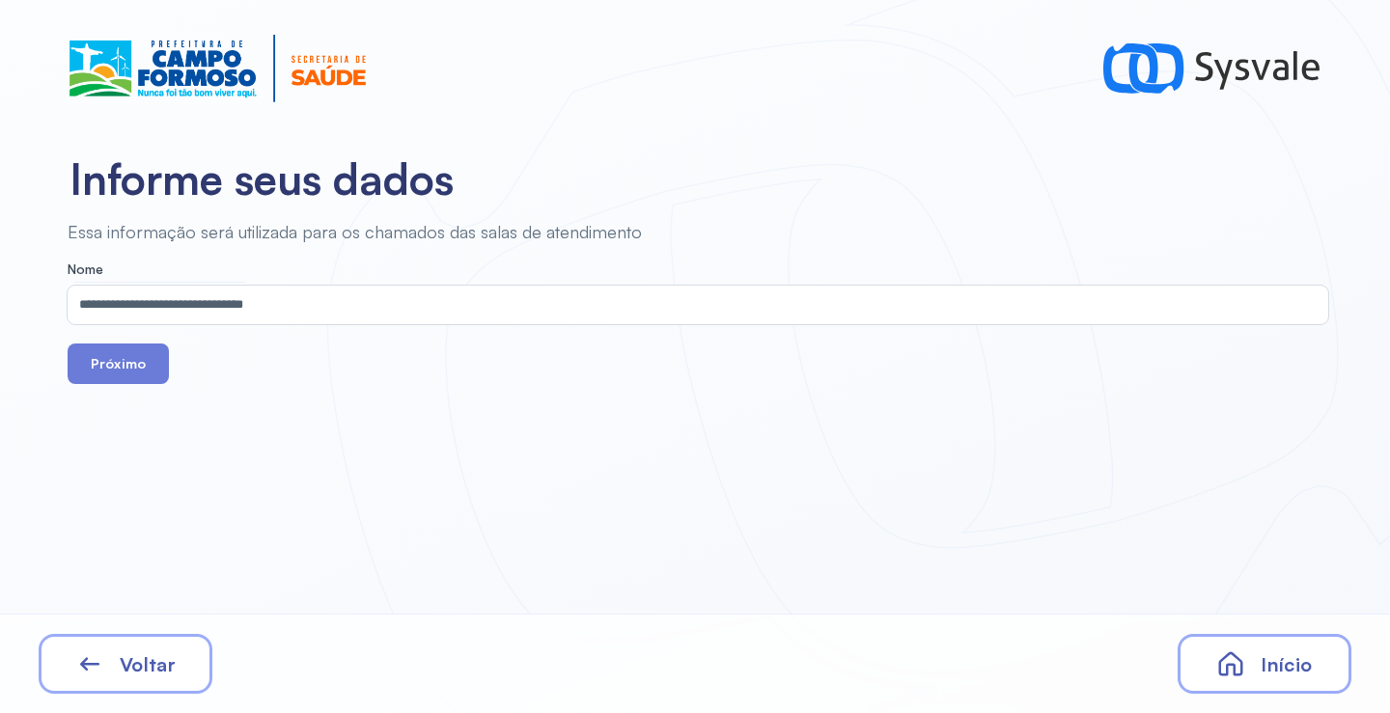
drag, startPoint x: 137, startPoint y: 358, endPoint x: 246, endPoint y: 288, distance: 129.8
click at [136, 357] on button "Próximo" at bounding box center [118, 364] width 101 height 41
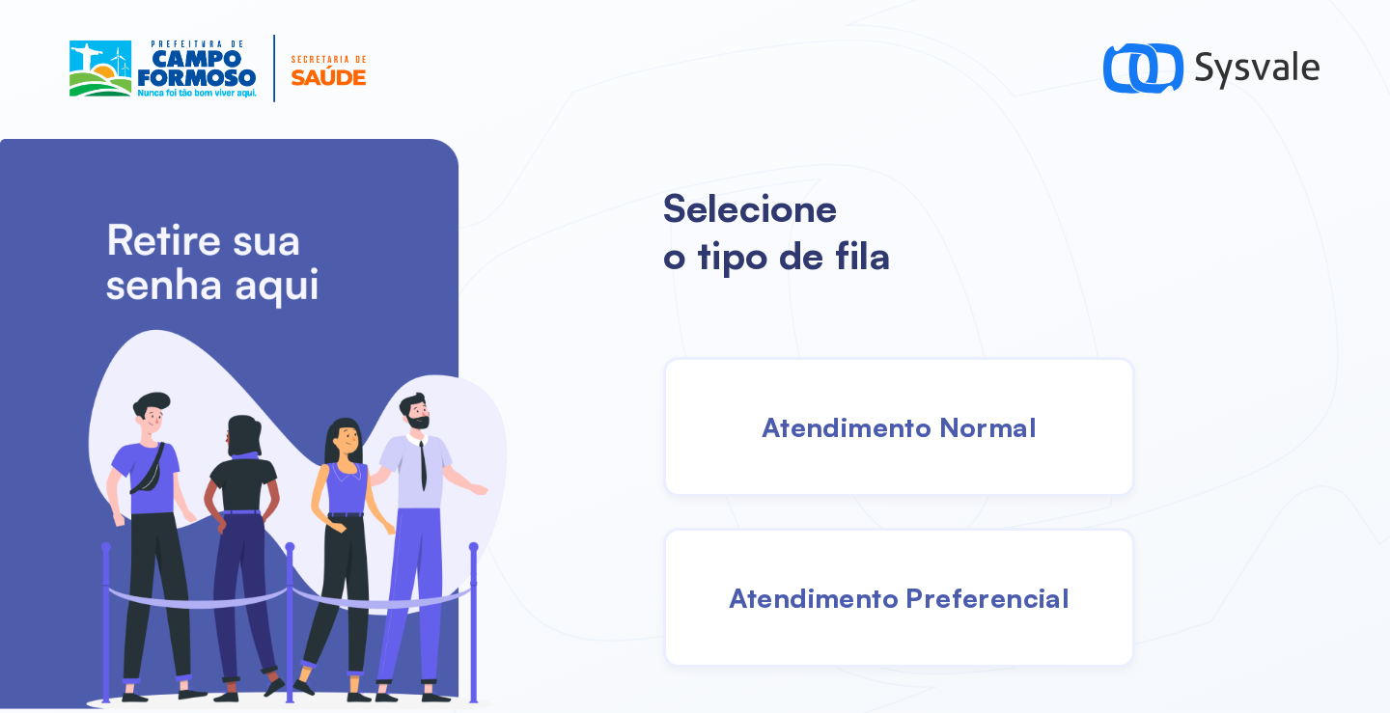
click at [865, 427] on span "Atendimento Normal" at bounding box center [898, 427] width 275 height 34
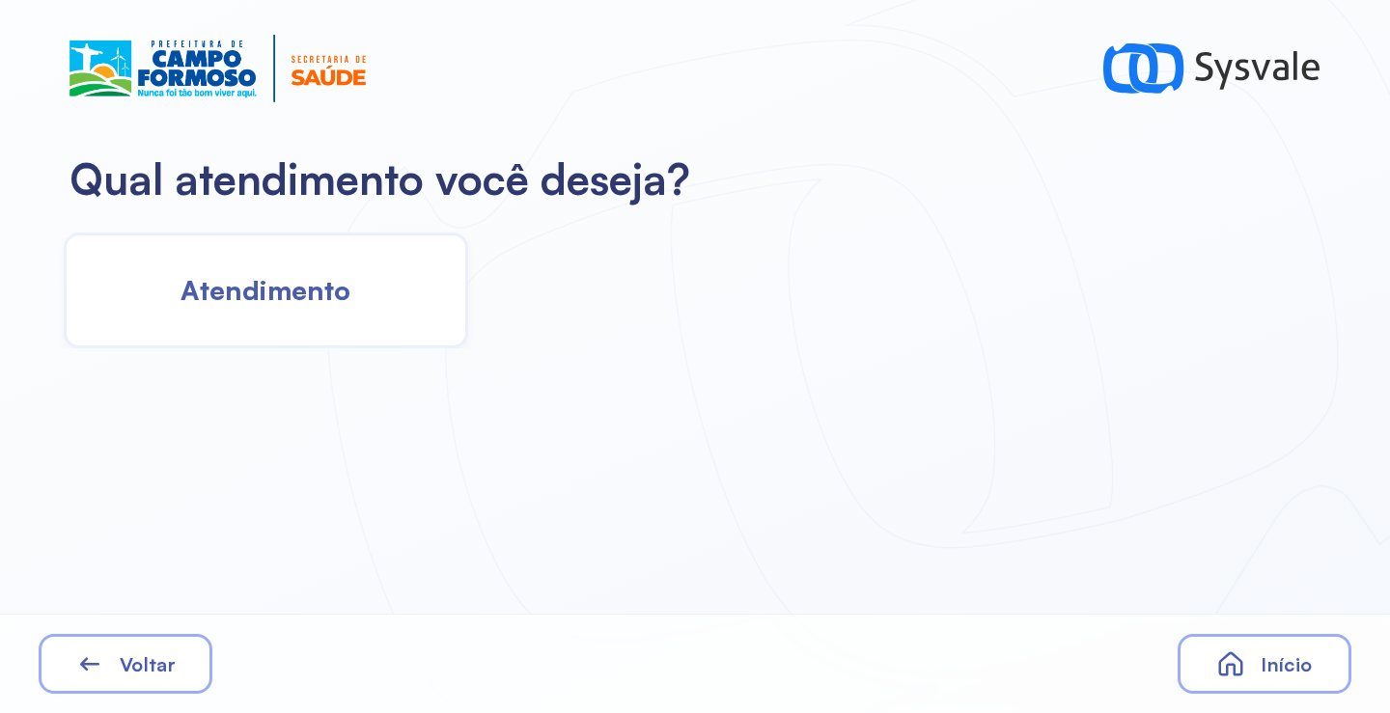
click at [274, 304] on span "Atendimento" at bounding box center [265, 290] width 170 height 34
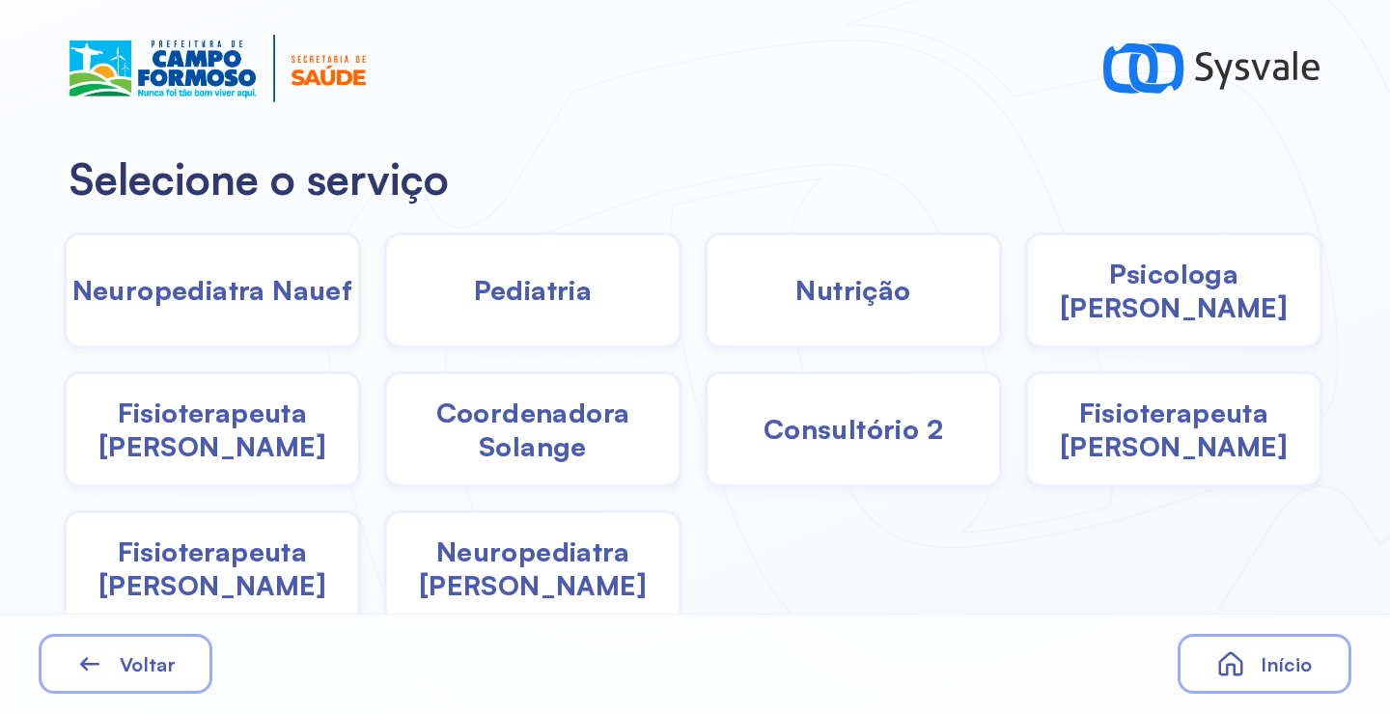
click at [539, 440] on span "Coordenadora Solange" at bounding box center [532, 430] width 291 height 68
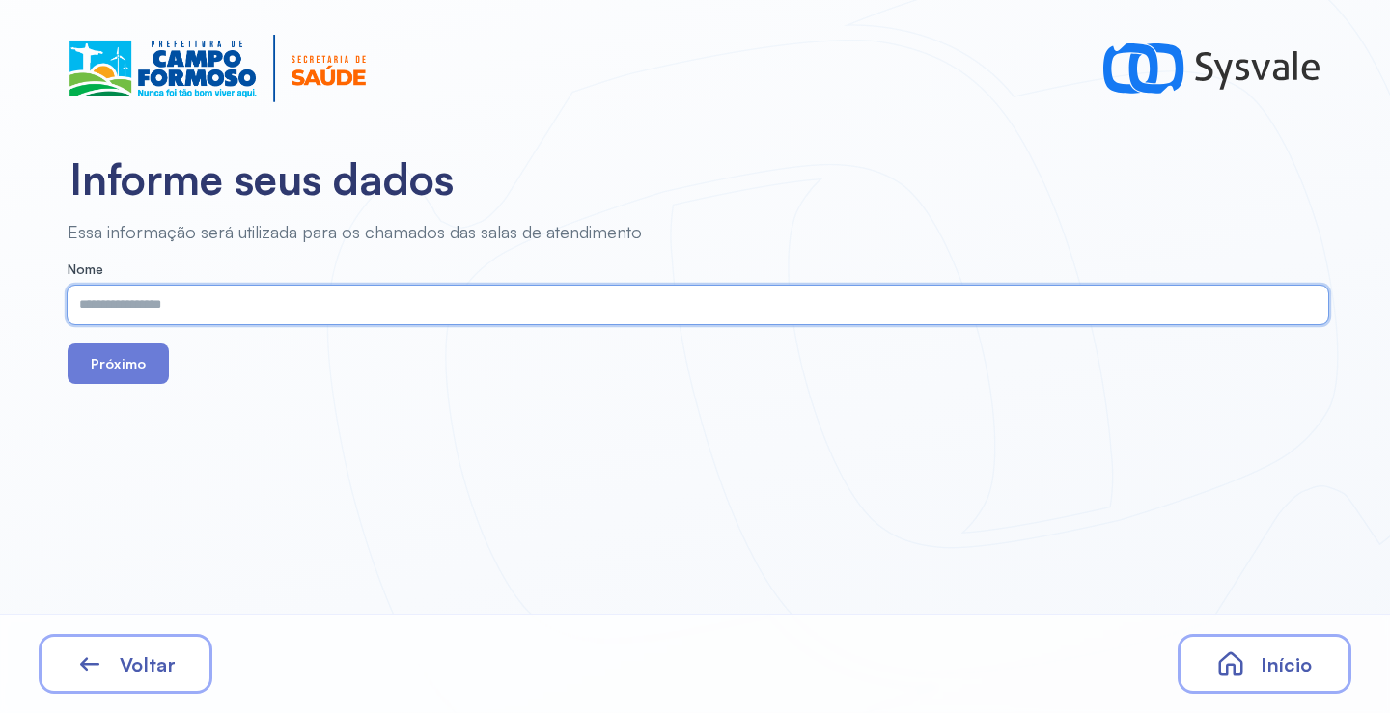
paste input "**********"
type input "**********"
click at [129, 367] on button "Próximo" at bounding box center [118, 364] width 101 height 41
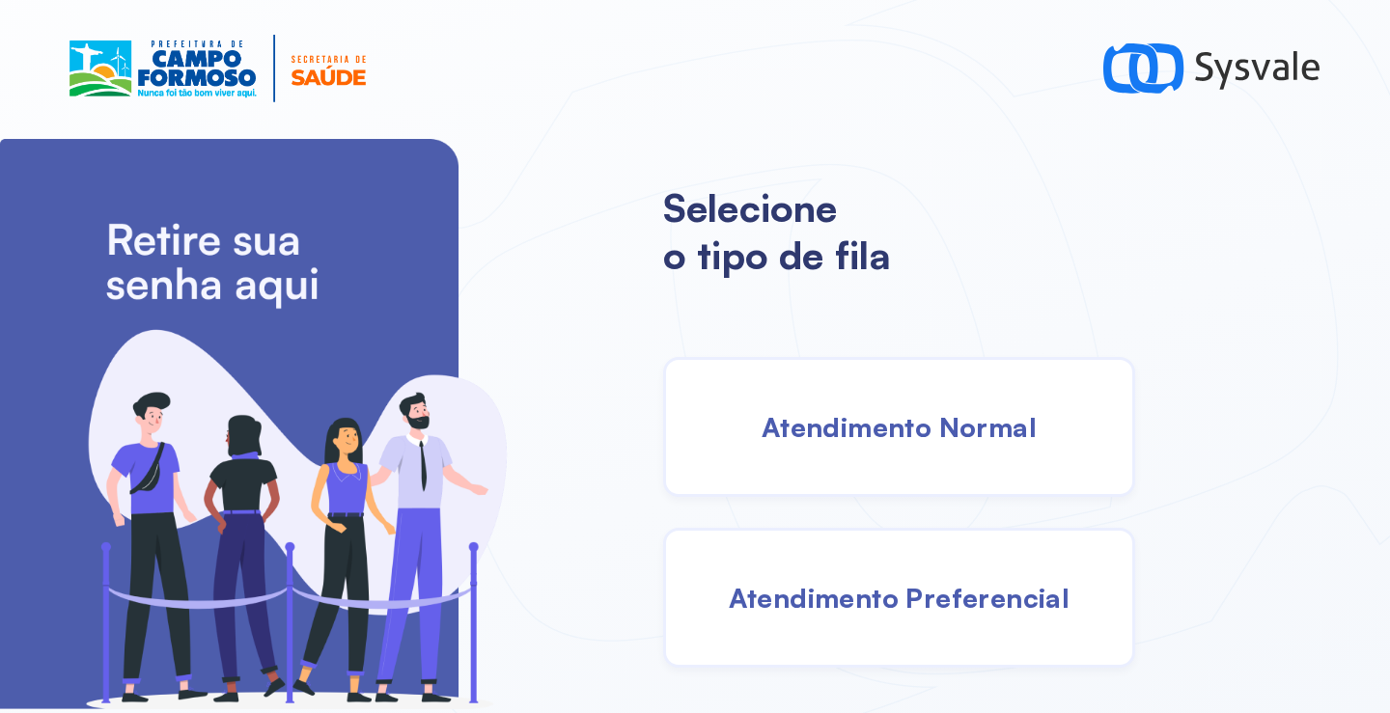
click at [921, 429] on span "Atendimento Normal" at bounding box center [898, 427] width 275 height 34
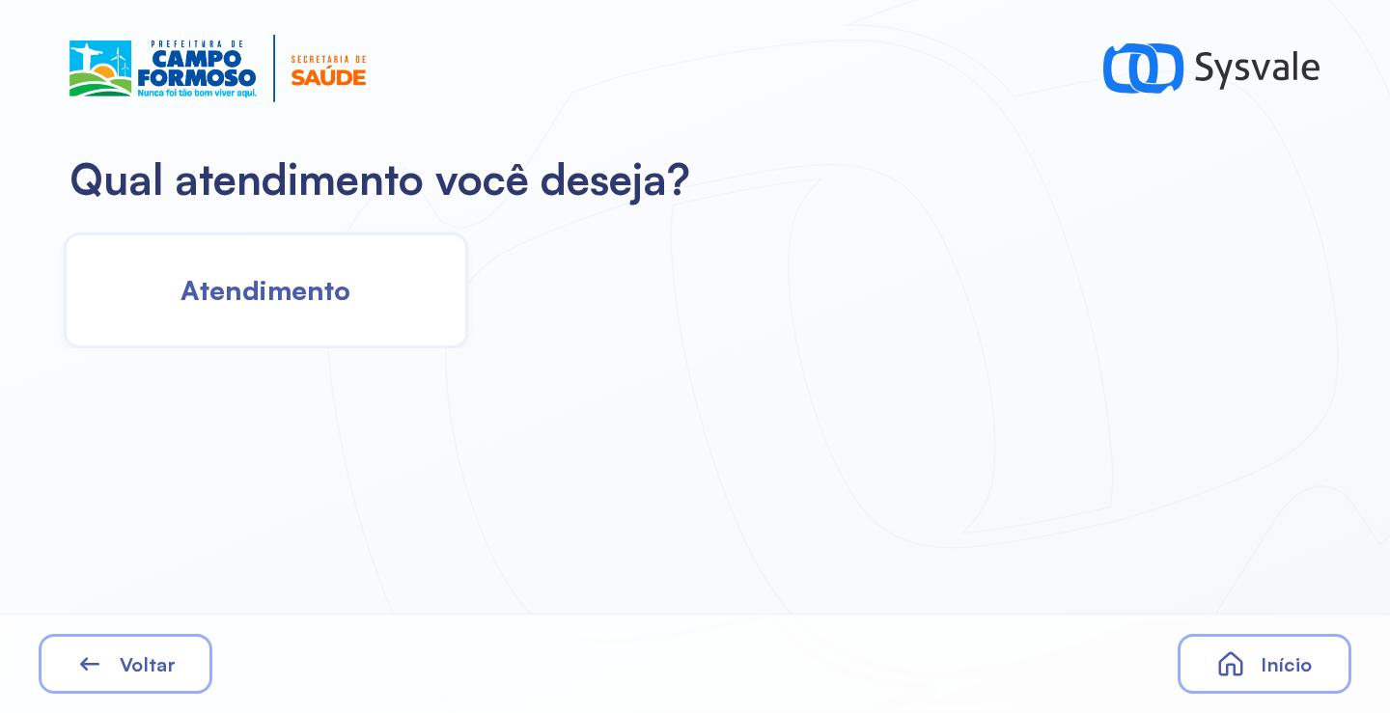
click at [300, 301] on span "Atendimento" at bounding box center [265, 290] width 170 height 34
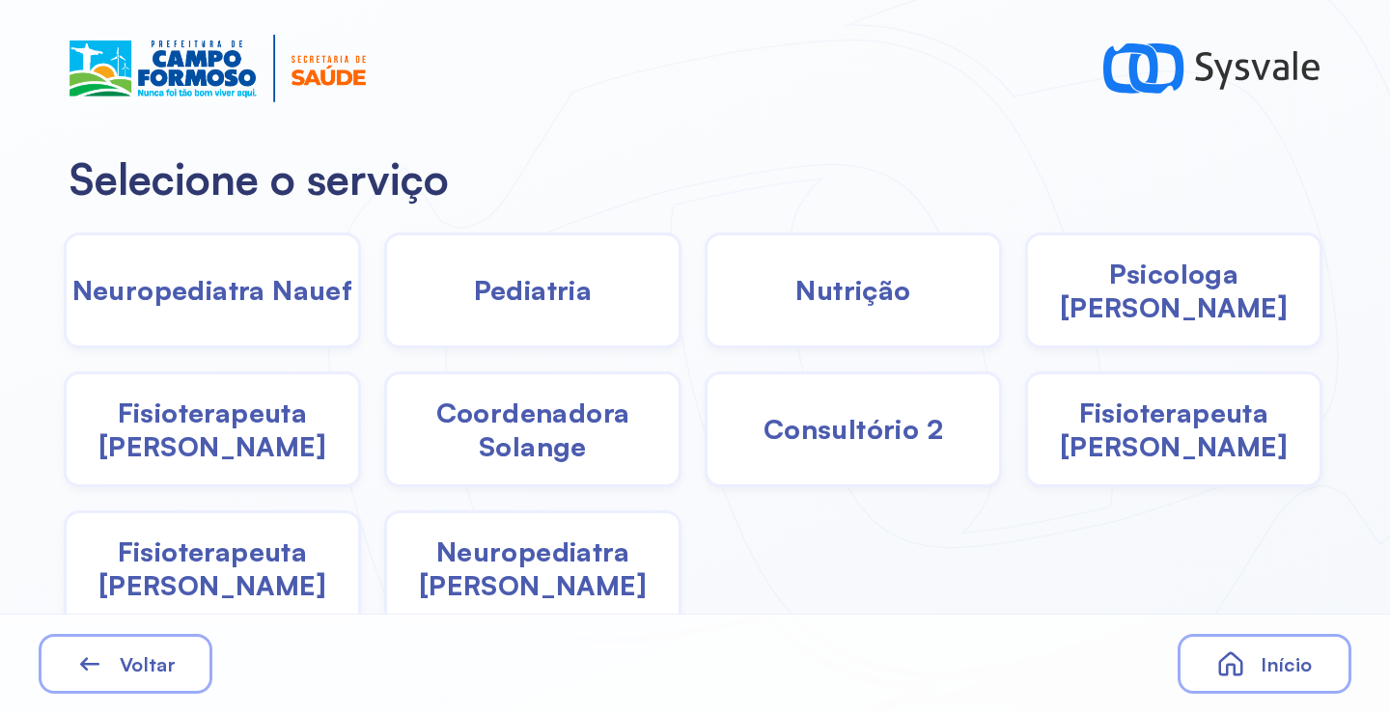
click at [520, 430] on span "Coordenadora Solange" at bounding box center [532, 430] width 291 height 68
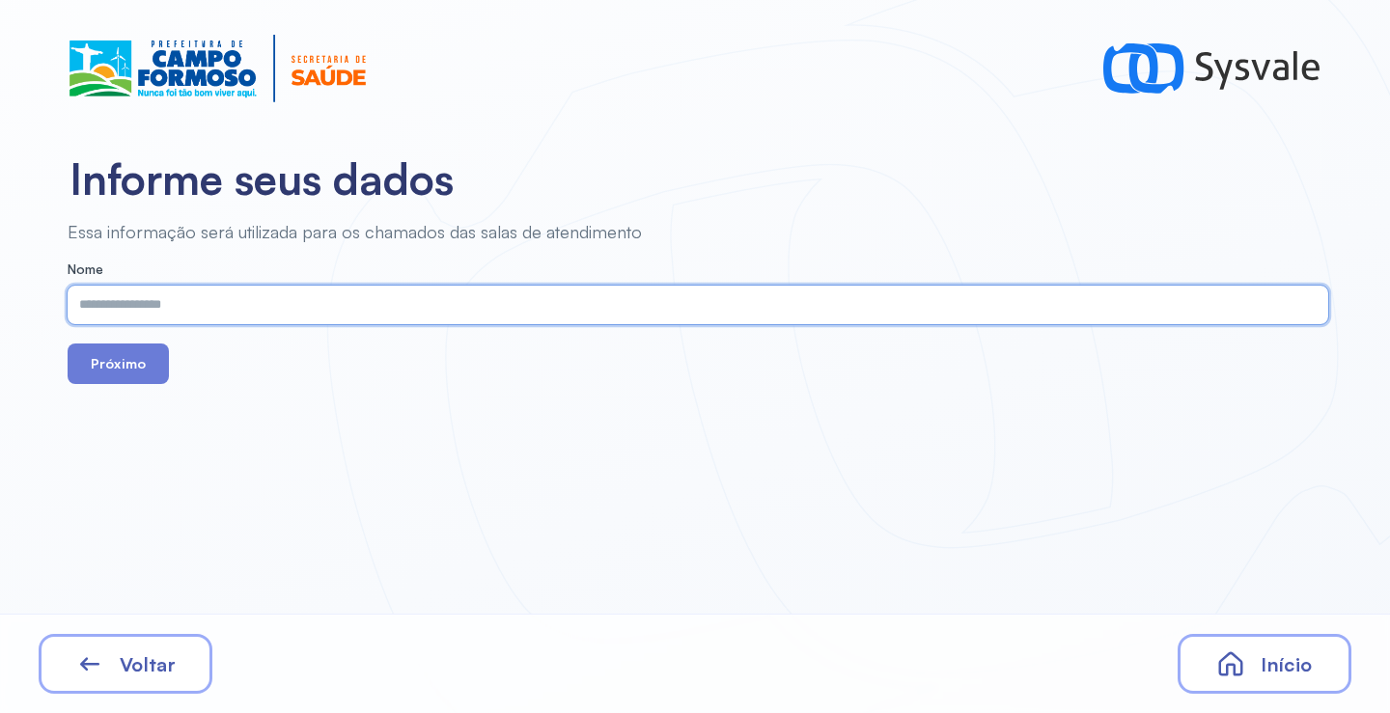
paste input "**********"
type input "**********"
click at [137, 370] on button "Próximo" at bounding box center [118, 364] width 101 height 41
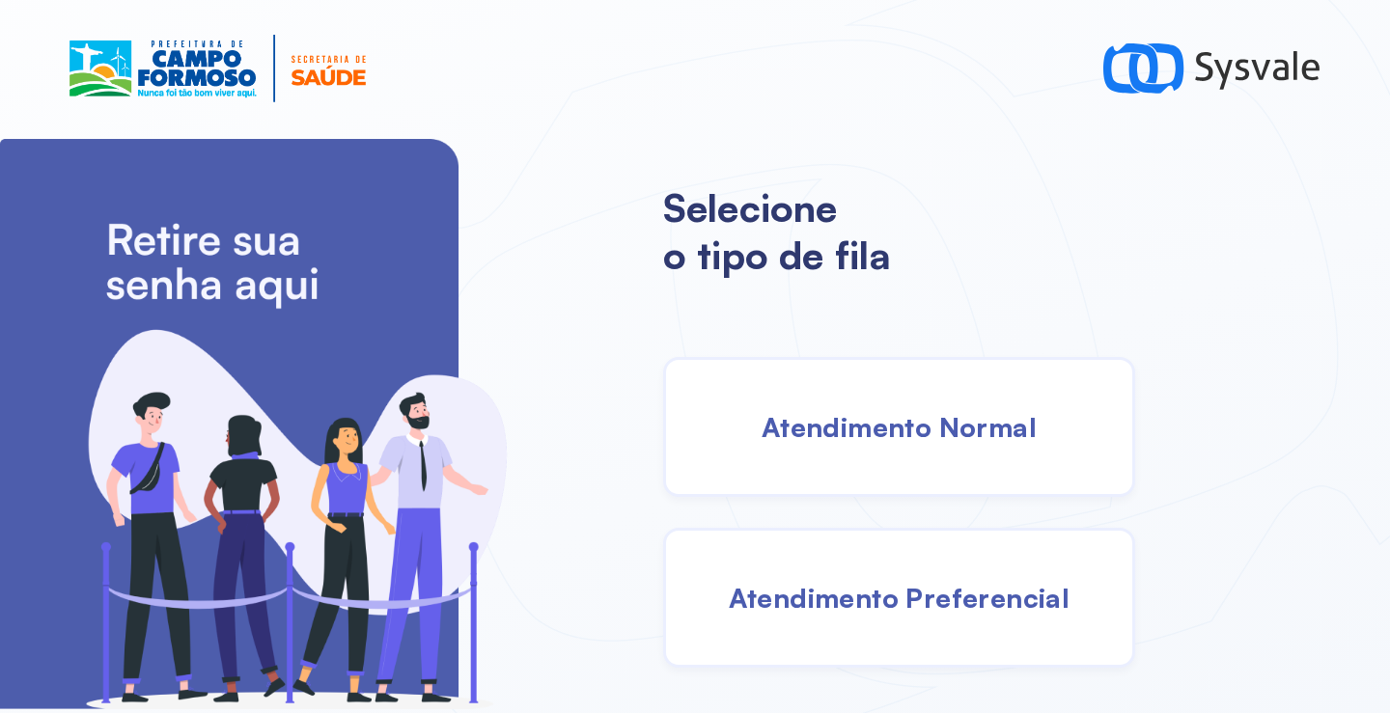
click at [952, 469] on div "Atendimento Normal" at bounding box center [899, 427] width 472 height 140
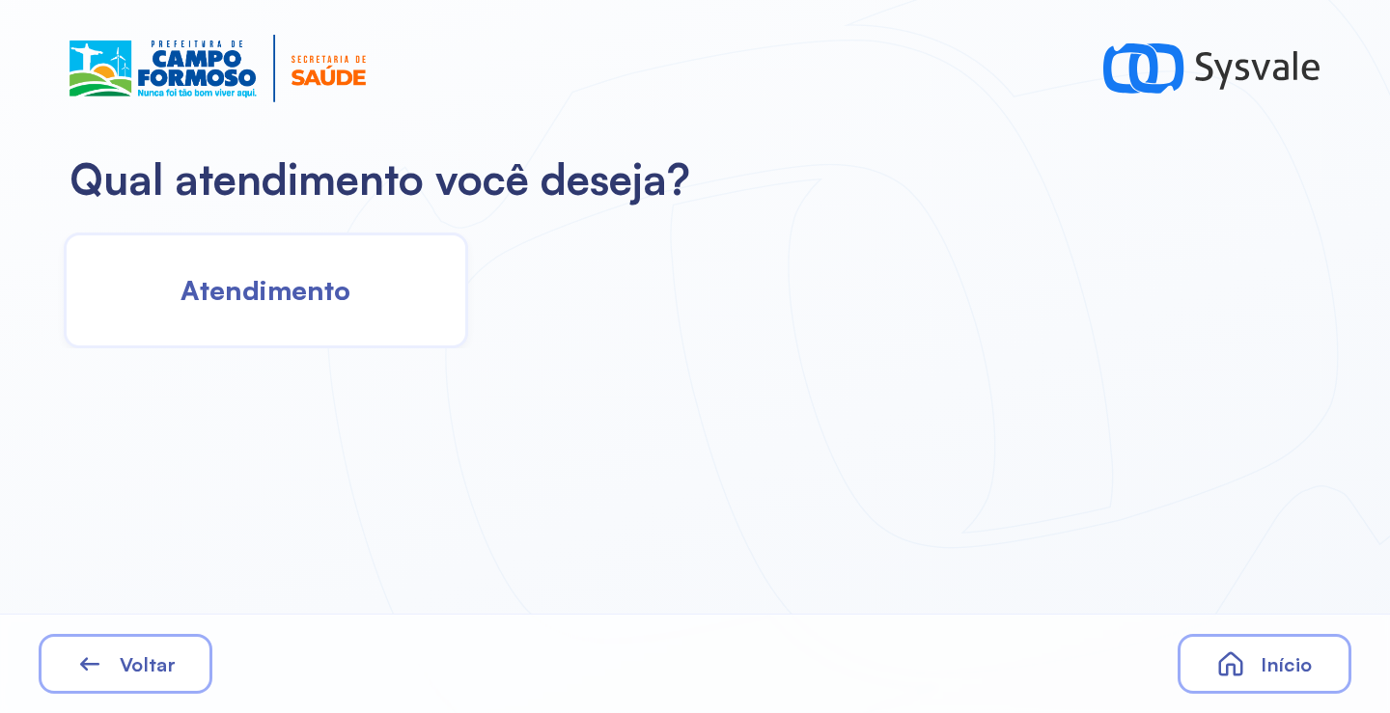
click at [333, 269] on div "Atendimento" at bounding box center [266, 291] width 404 height 116
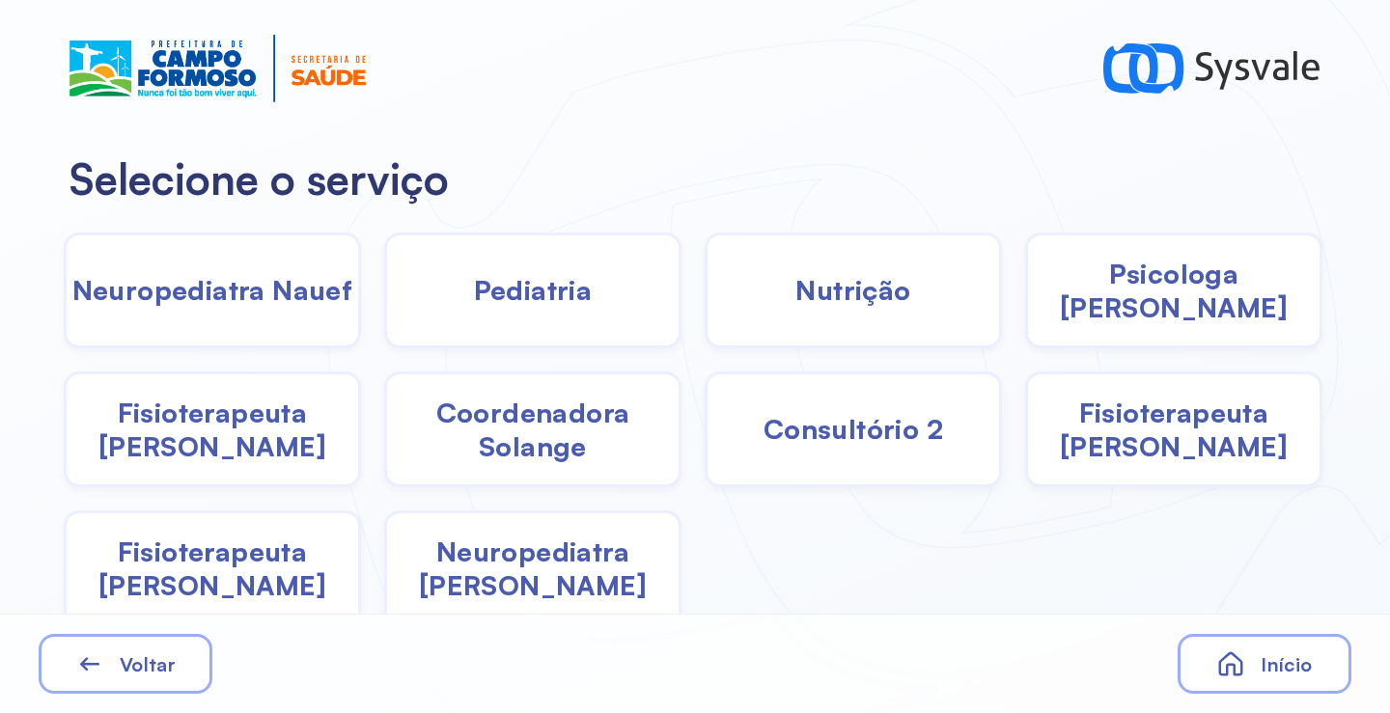
click at [531, 313] on div "Pediatria" at bounding box center [532, 291] width 297 height 116
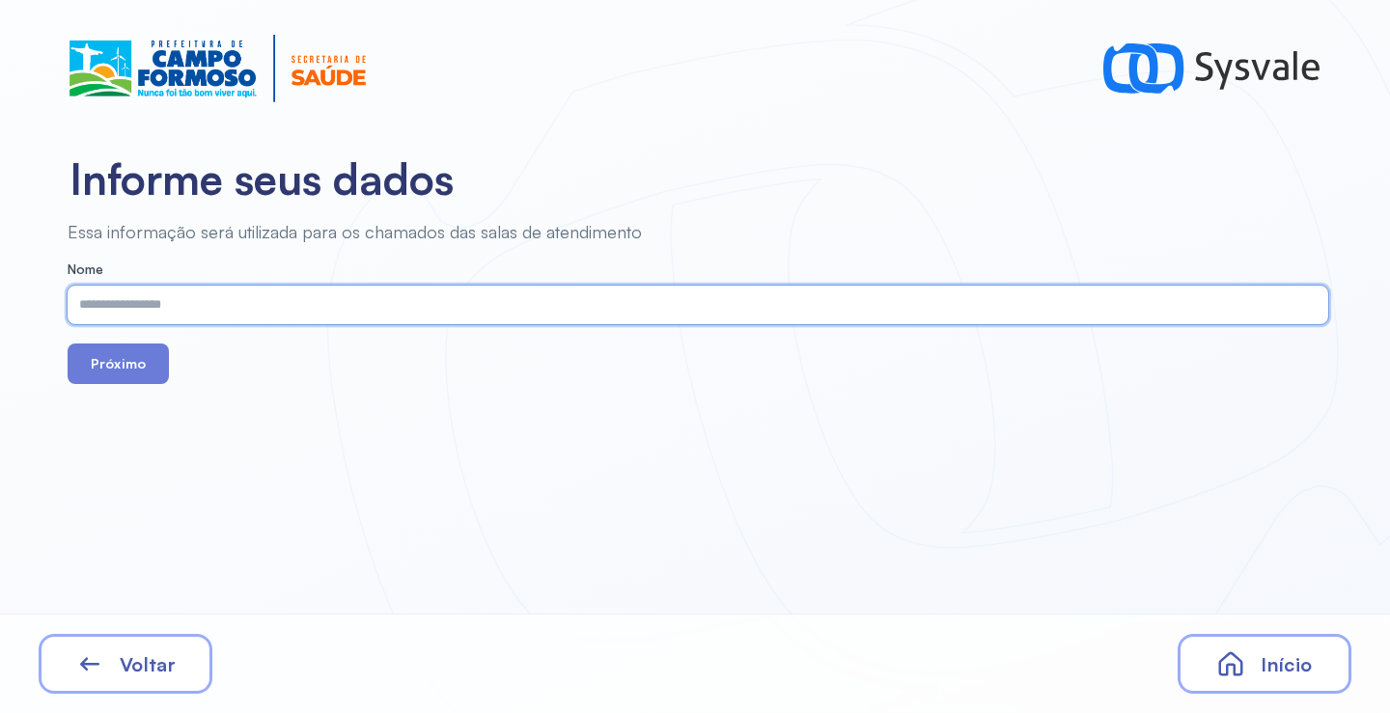
paste input "**********"
type input "**********"
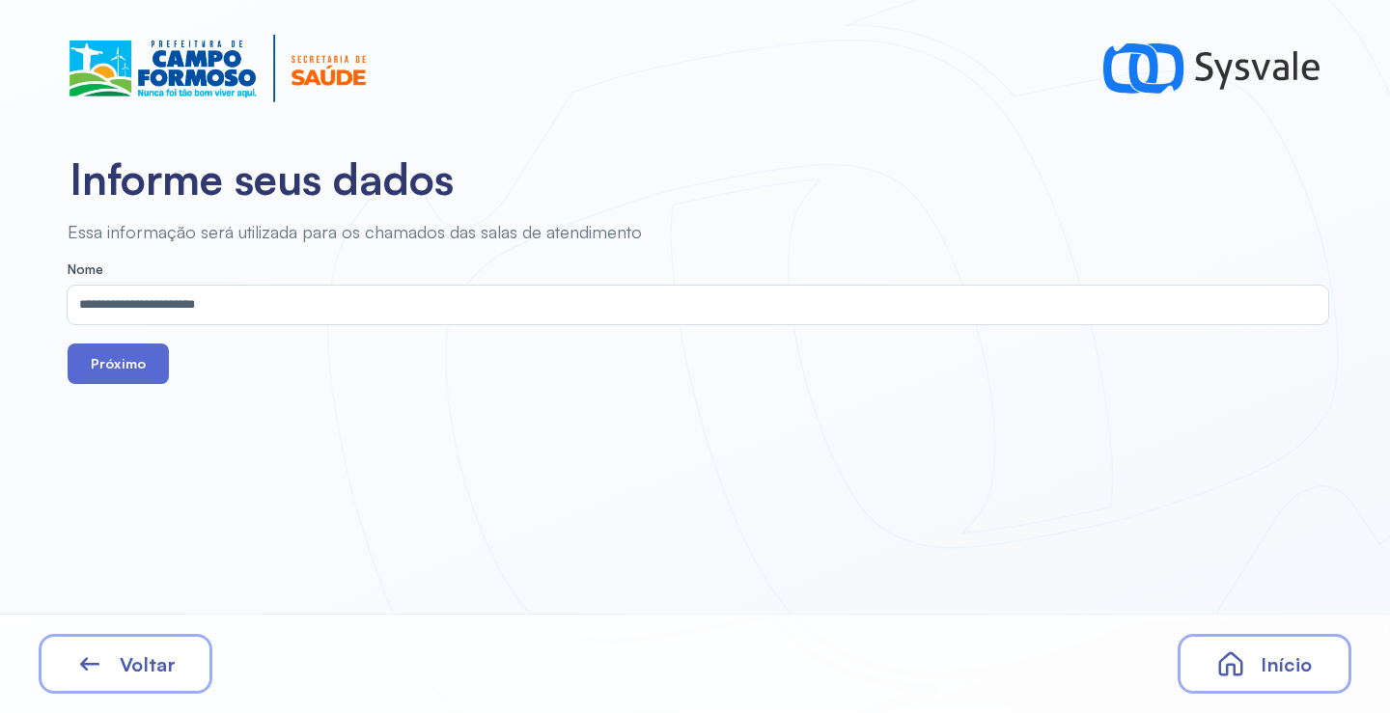
click at [121, 355] on button "Próximo" at bounding box center [118, 364] width 101 height 41
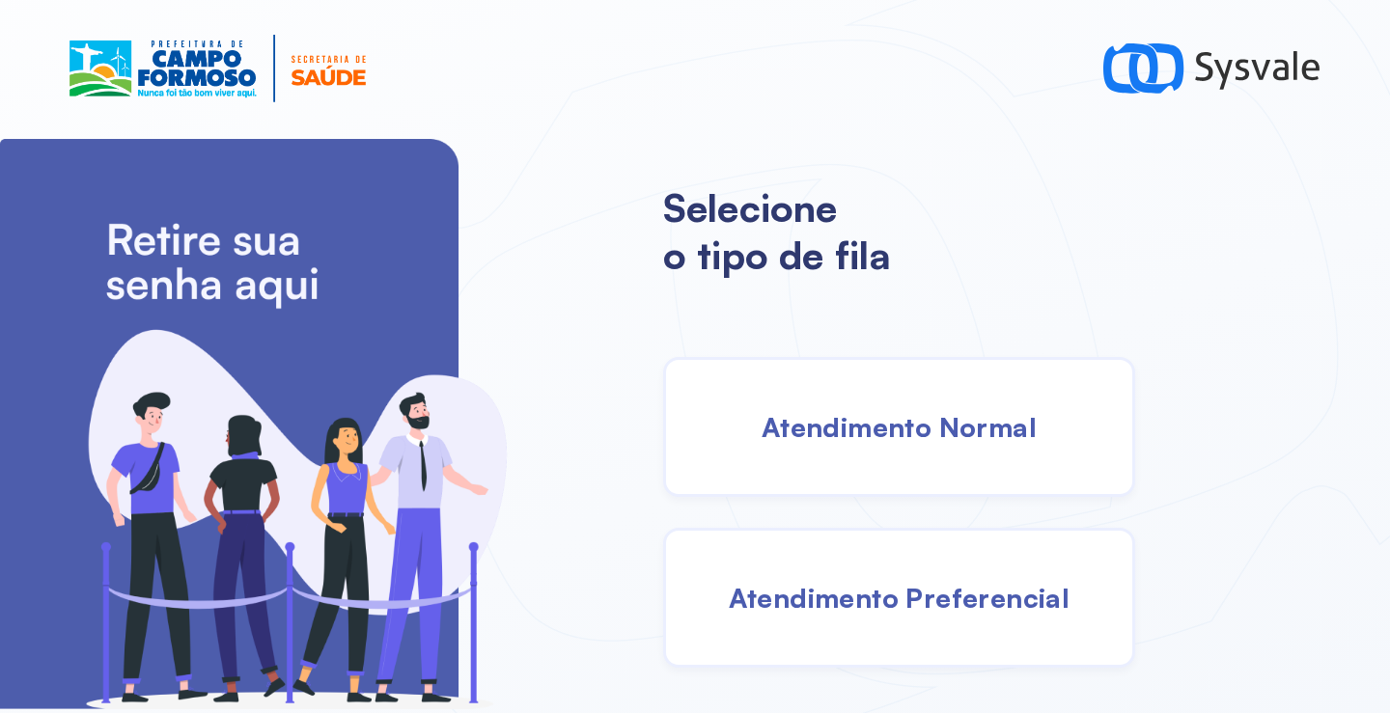
click at [894, 434] on span "Atendimento Normal" at bounding box center [898, 427] width 275 height 34
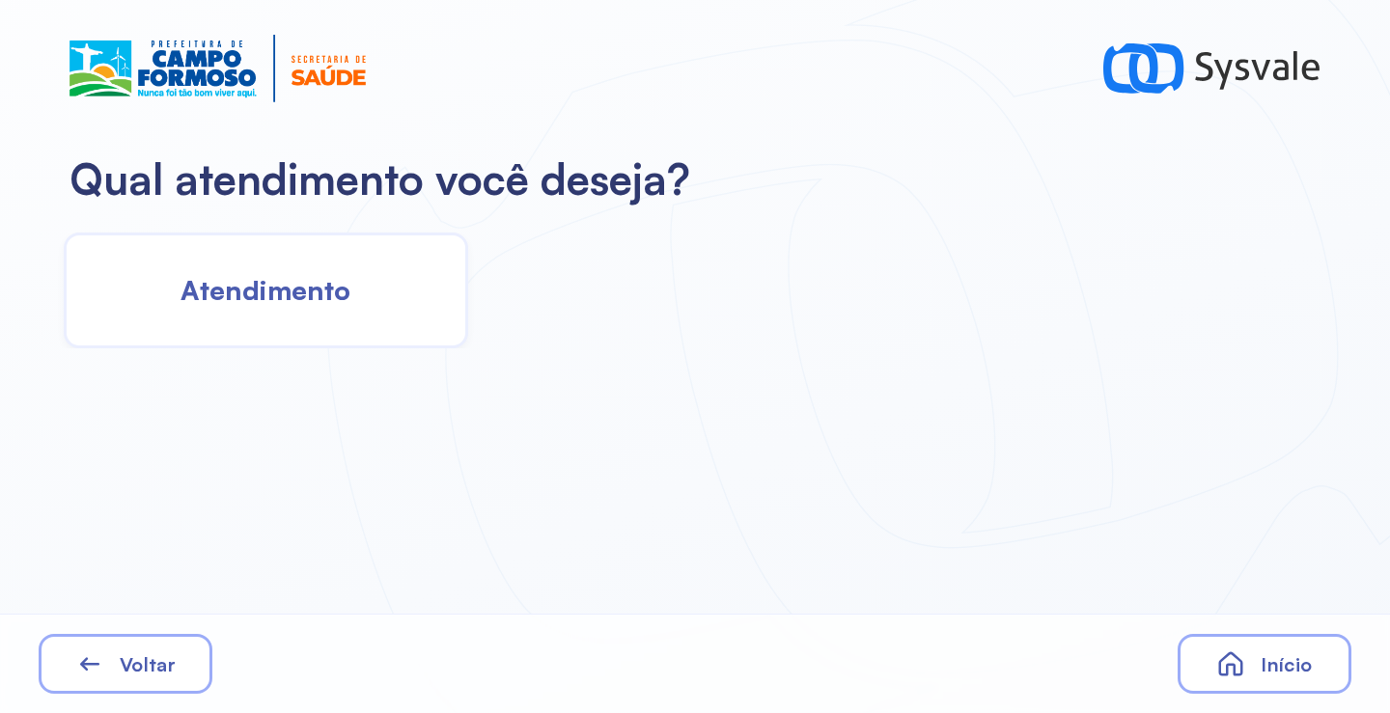
click at [304, 289] on span "Atendimento" at bounding box center [265, 290] width 170 height 34
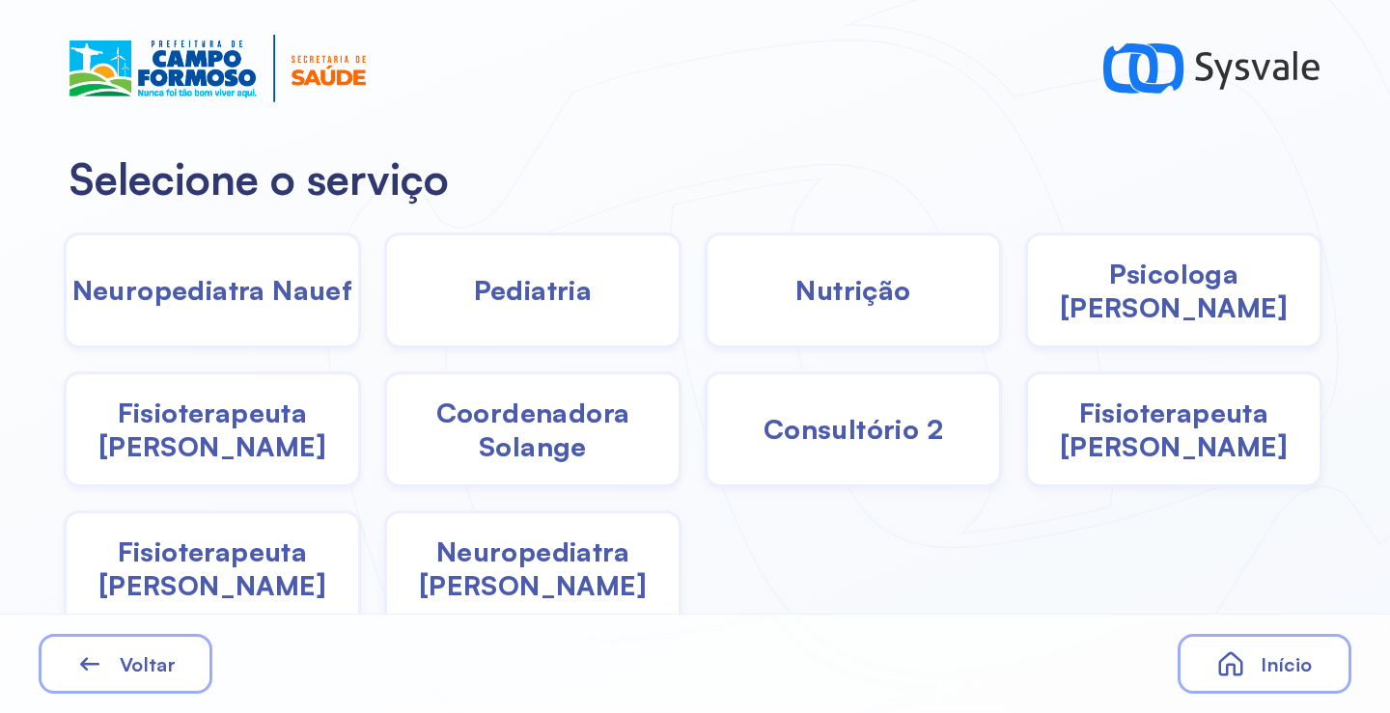
click at [497, 443] on span "Coordenadora Solange" at bounding box center [532, 430] width 291 height 68
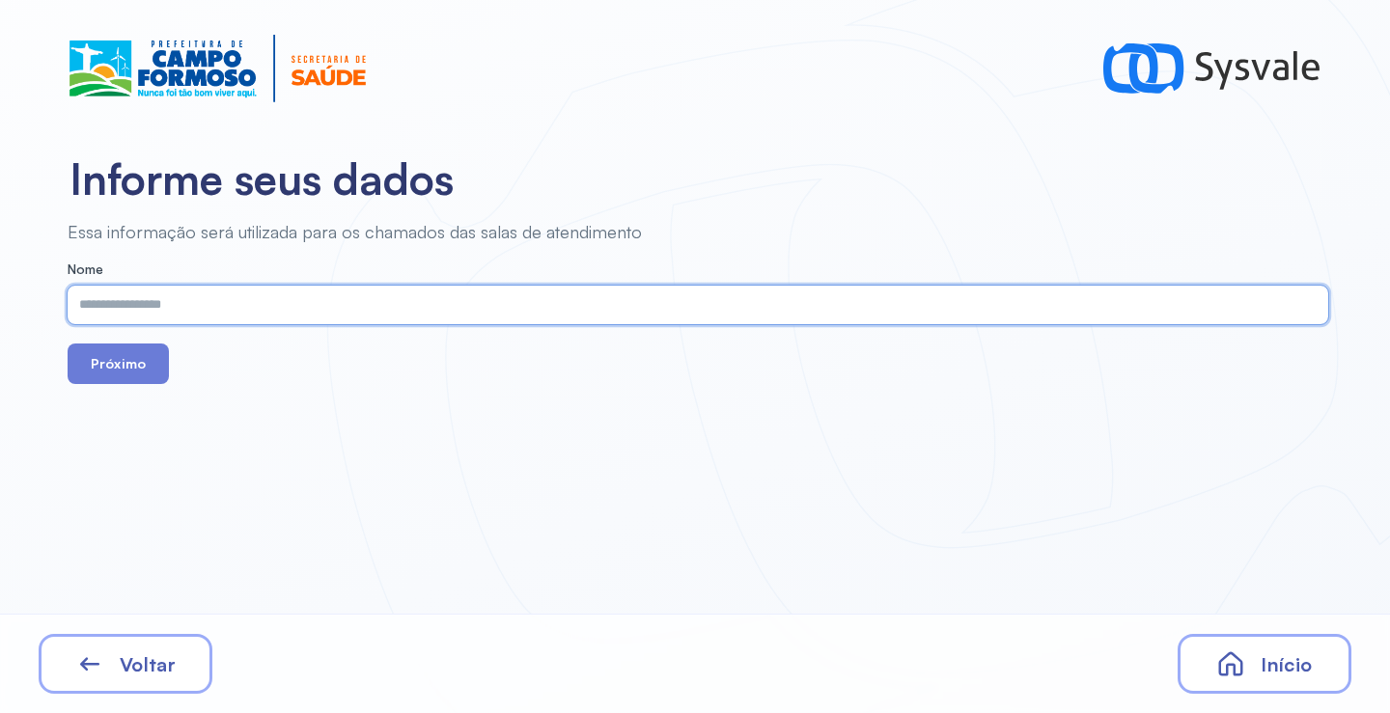
paste input "**********"
type input "**********"
click at [145, 371] on button "Próximo" at bounding box center [118, 364] width 101 height 41
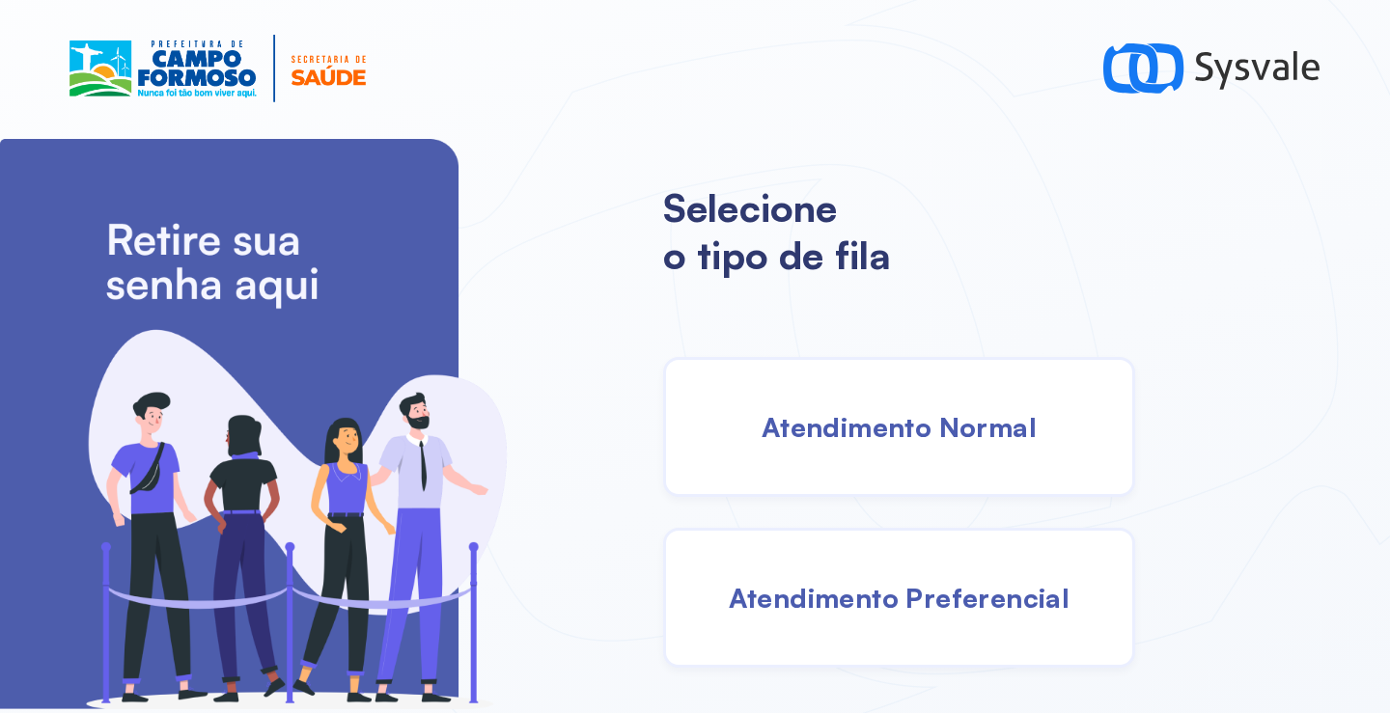
click at [882, 442] on span "Atendimento Normal" at bounding box center [898, 427] width 275 height 34
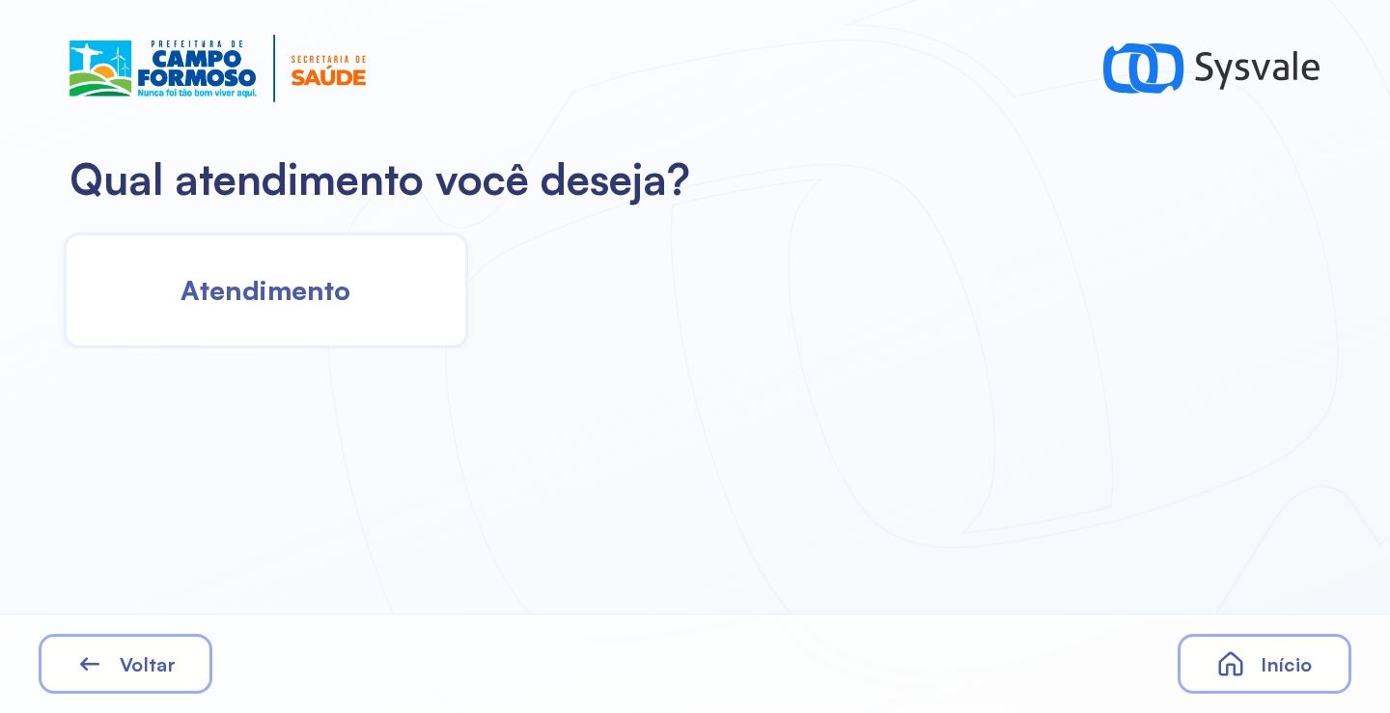
click at [275, 302] on span "Atendimento" at bounding box center [265, 290] width 170 height 34
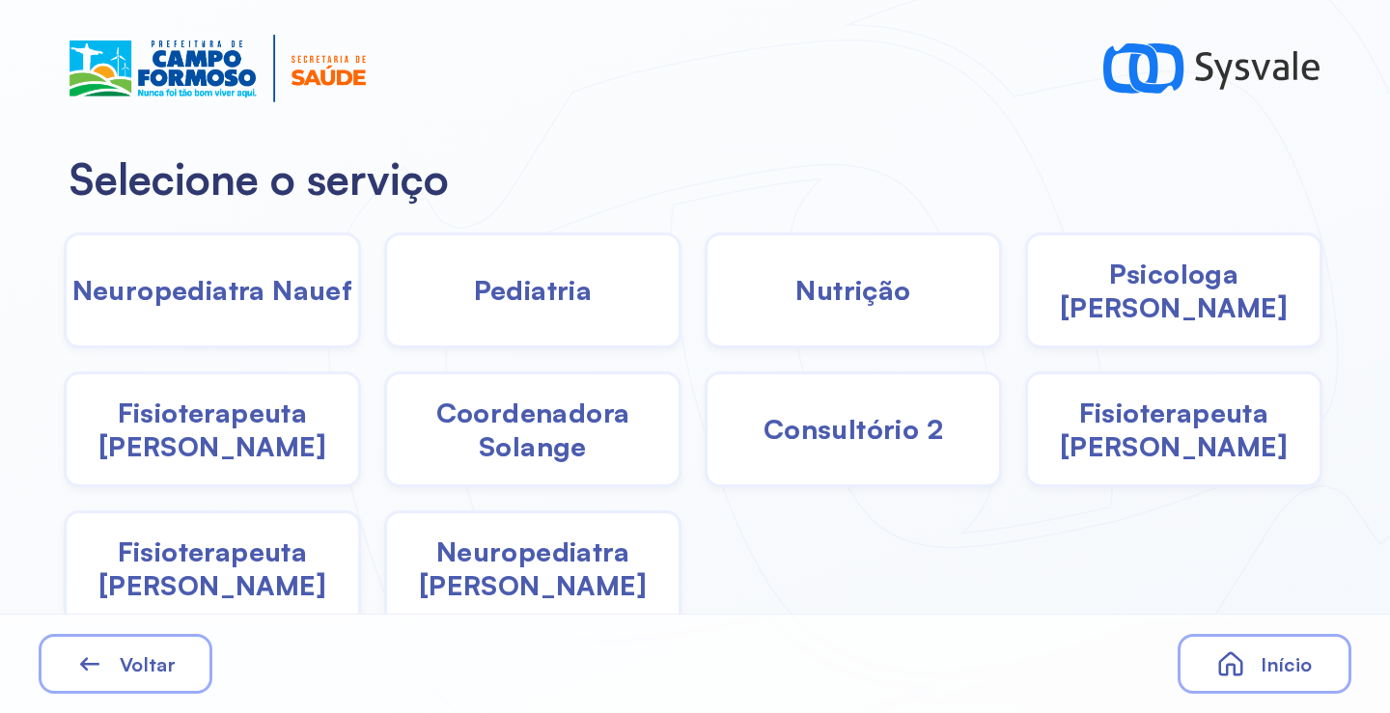
click at [569, 451] on span "Coordenadora Solange" at bounding box center [532, 430] width 291 height 68
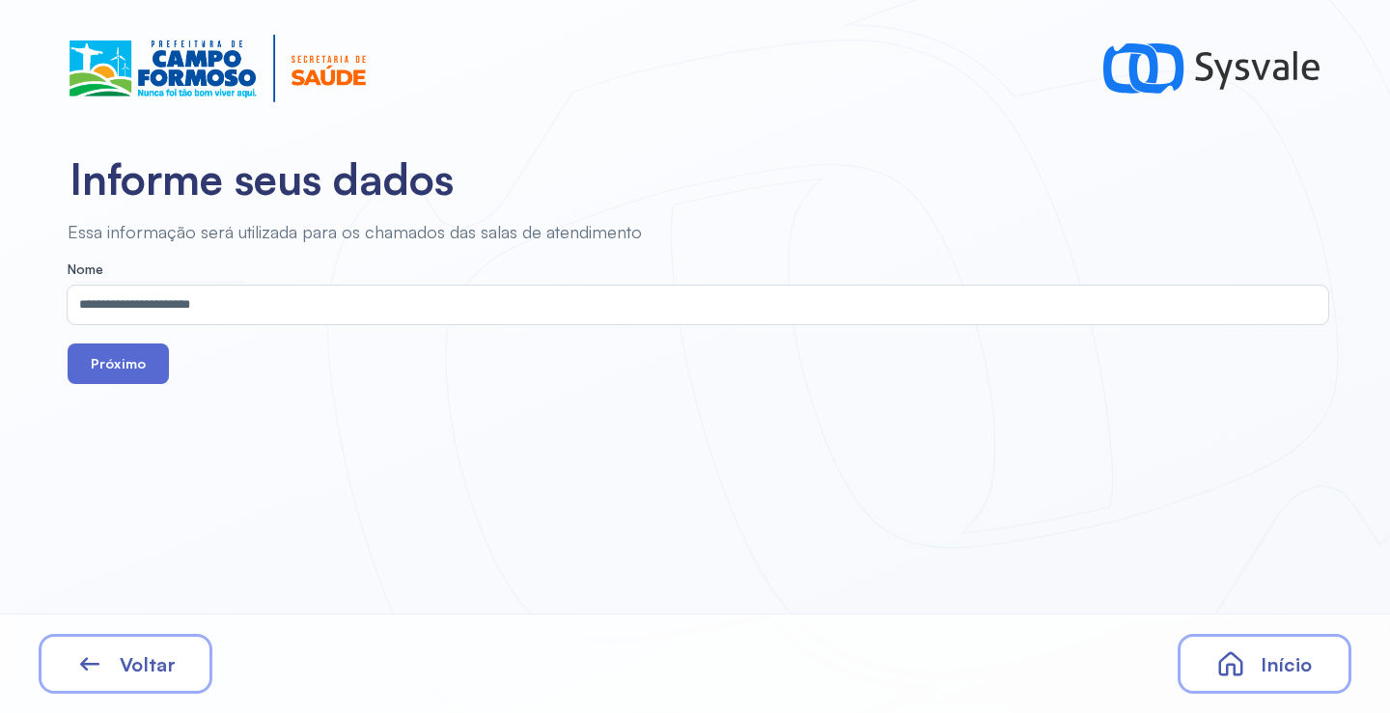
click at [145, 373] on button "Próximo" at bounding box center [118, 364] width 101 height 41
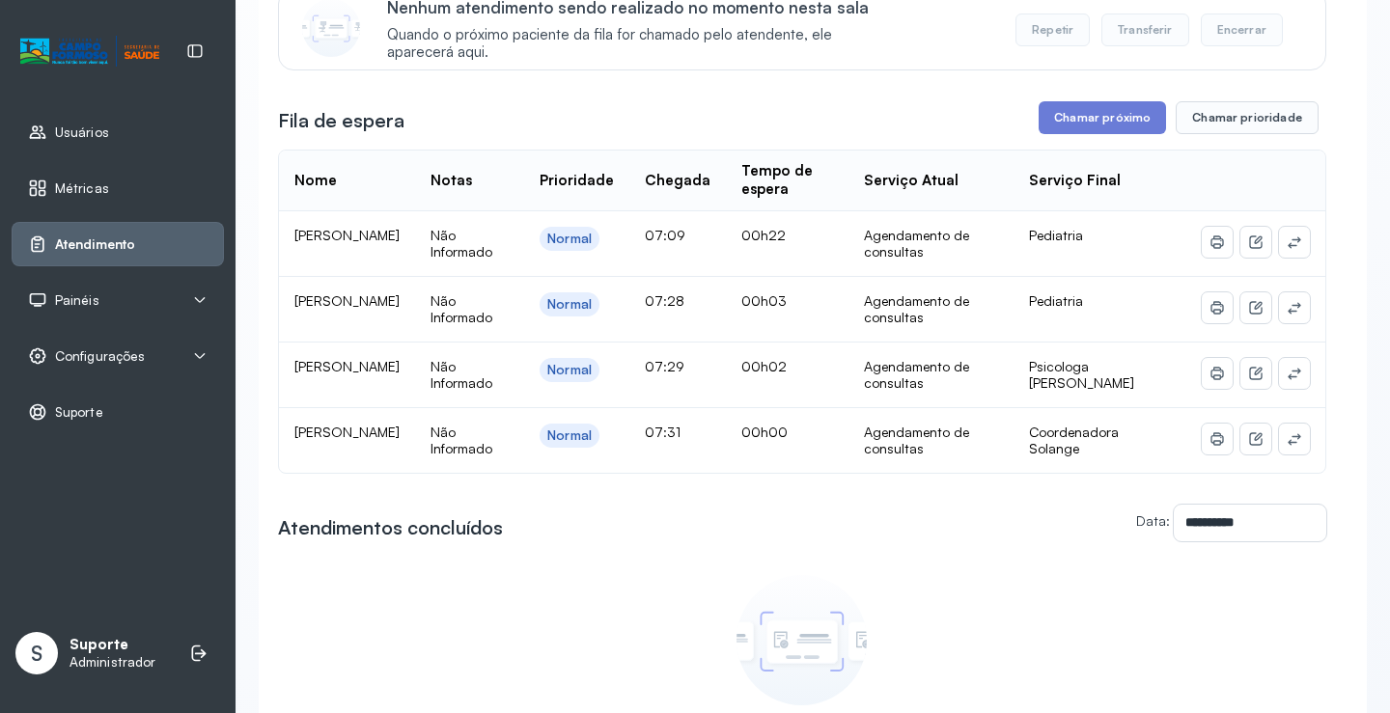
scroll to position [289, 0]
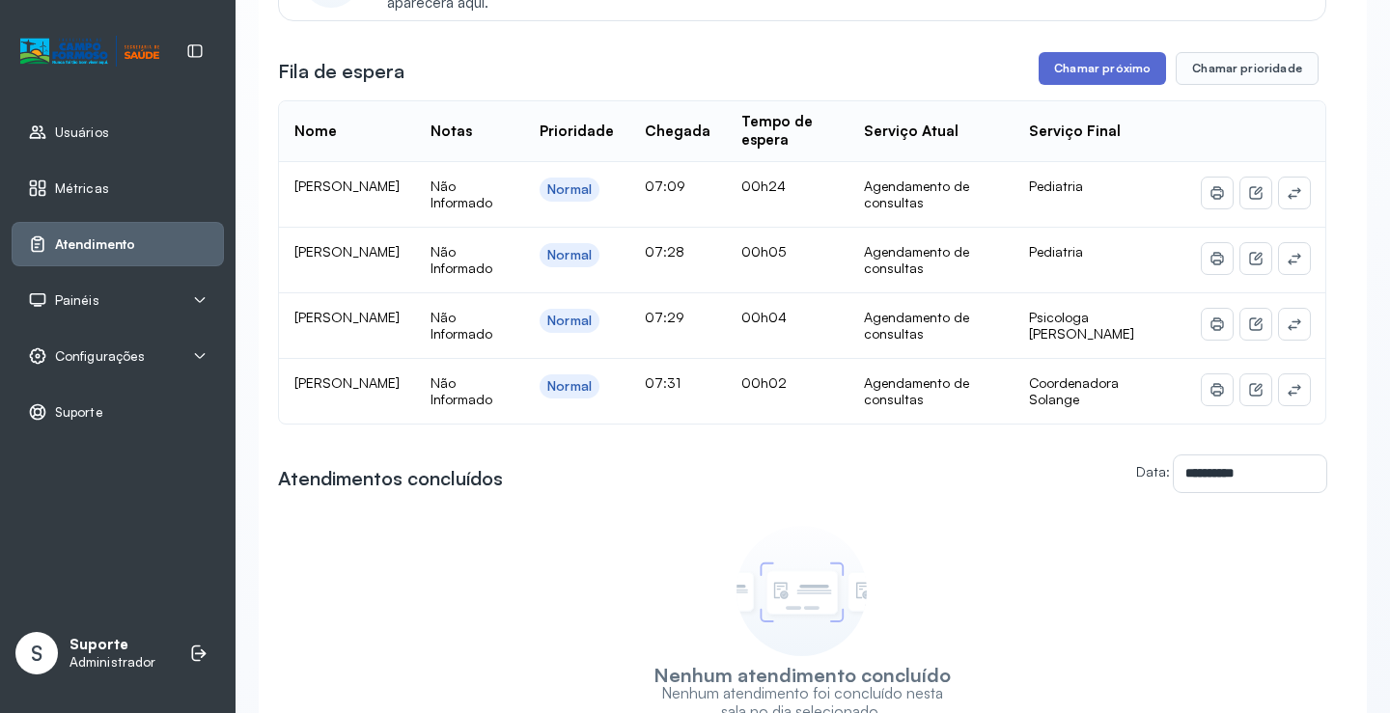
click at [1094, 71] on button "Chamar próximo" at bounding box center [1101, 68] width 127 height 33
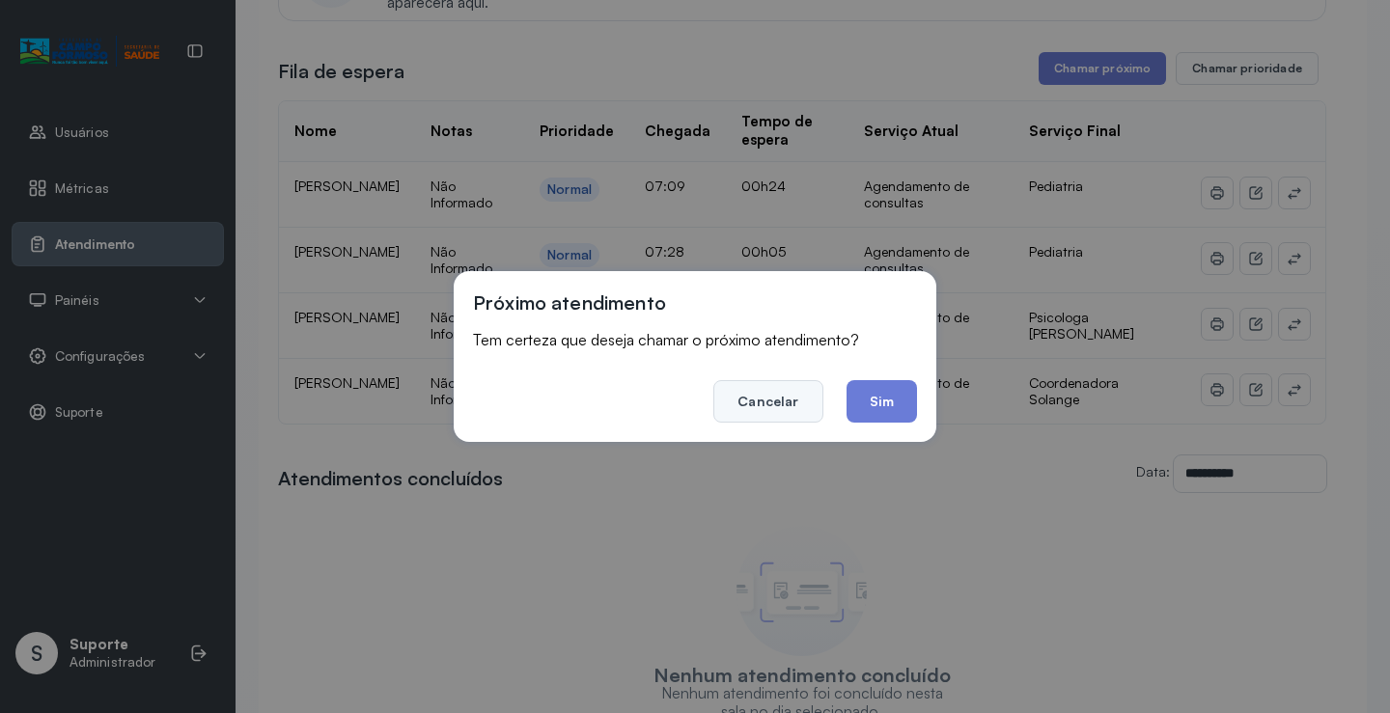
click at [759, 413] on button "Cancelar" at bounding box center [767, 401] width 109 height 42
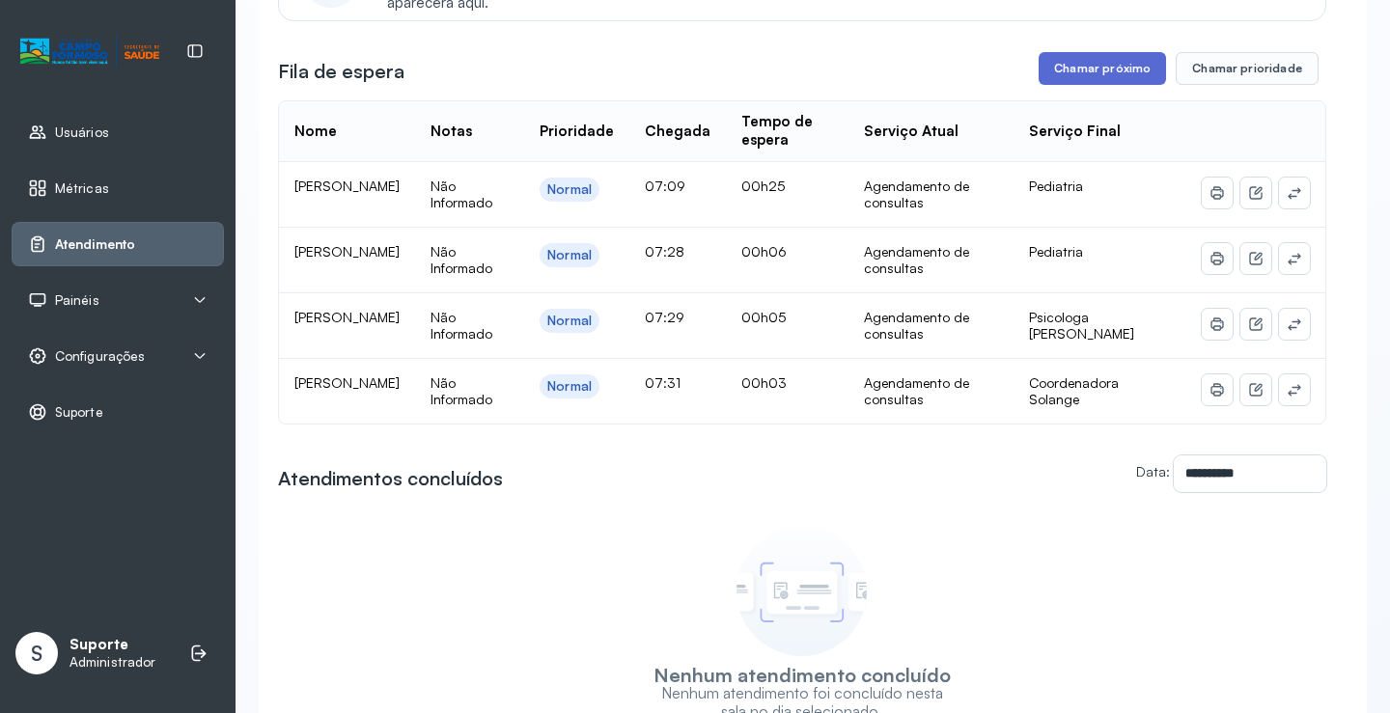
click at [1114, 63] on button "Chamar próximo" at bounding box center [1101, 68] width 127 height 33
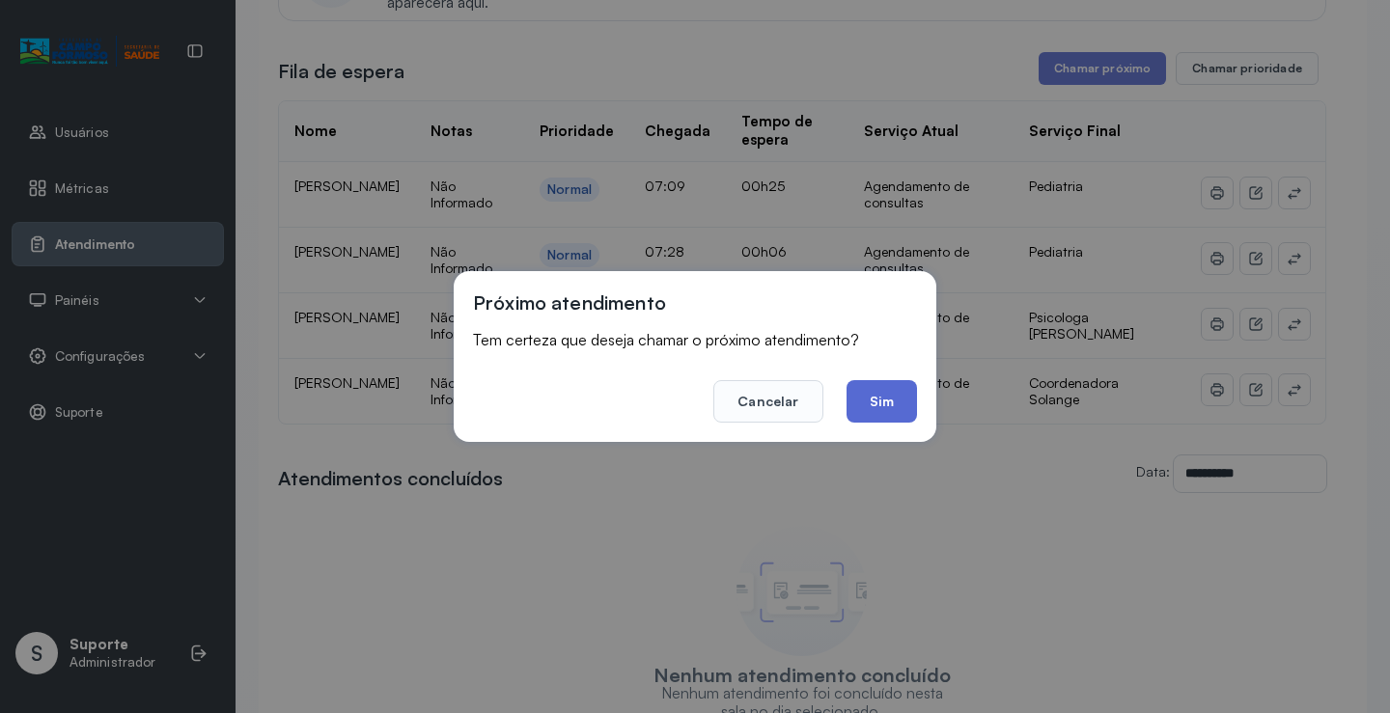
click at [876, 397] on button "Sim" at bounding box center [881, 401] width 70 height 42
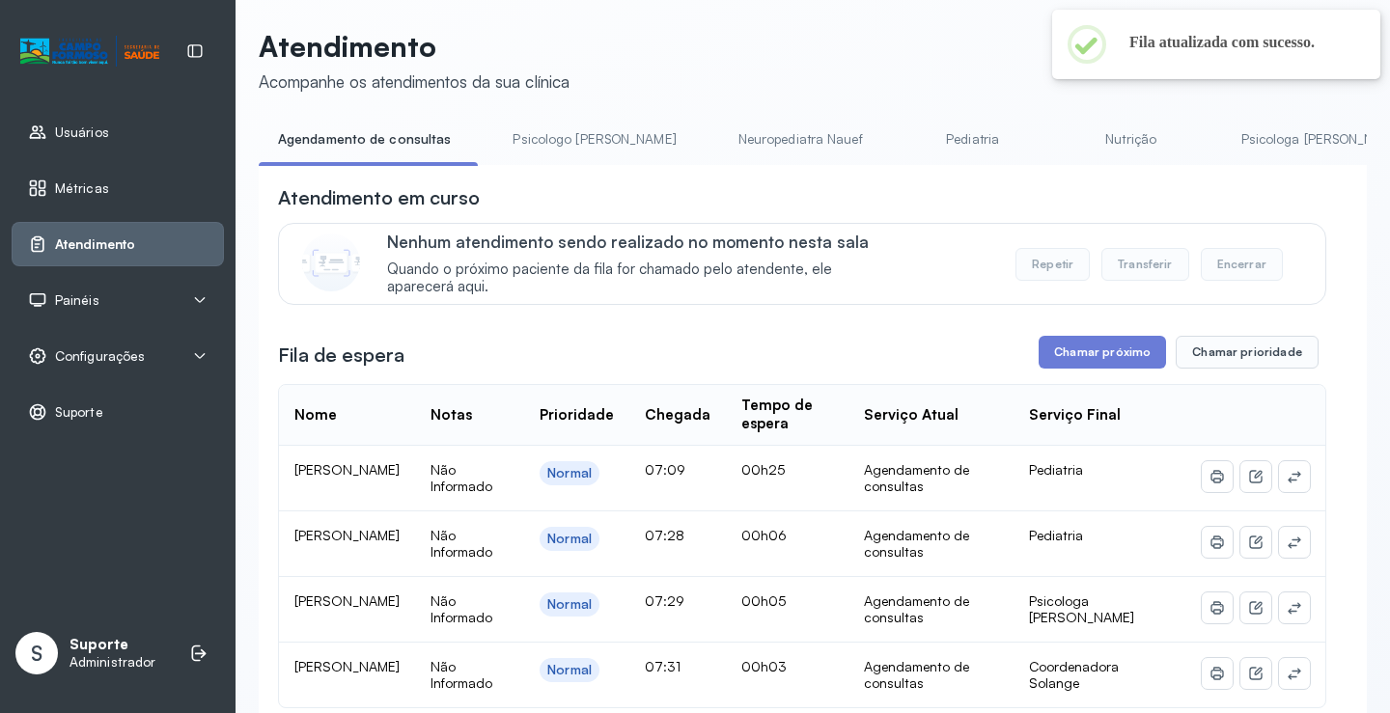
scroll to position [0, 0]
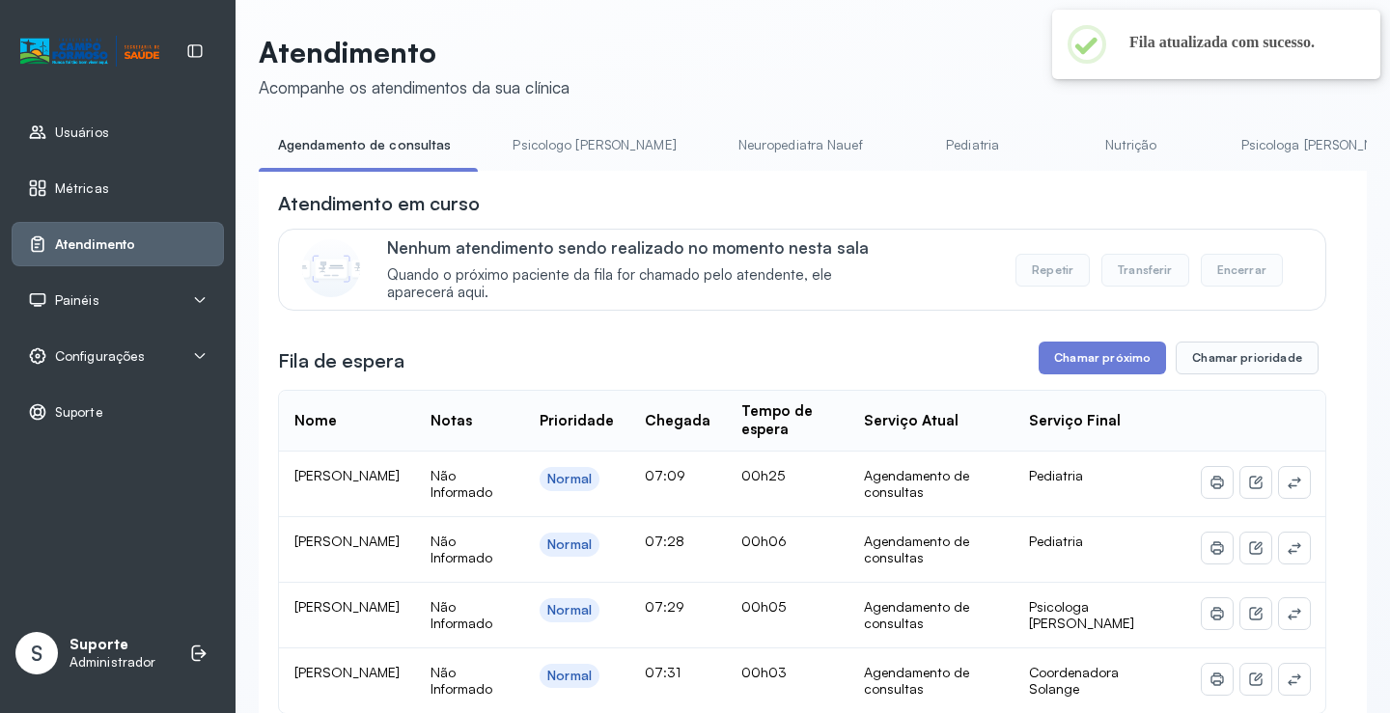
drag, startPoint x: 553, startPoint y: 149, endPoint x: 455, endPoint y: 146, distance: 97.5
click at [553, 148] on link "Psicologo [PERSON_NAME]" at bounding box center [594, 145] width 202 height 32
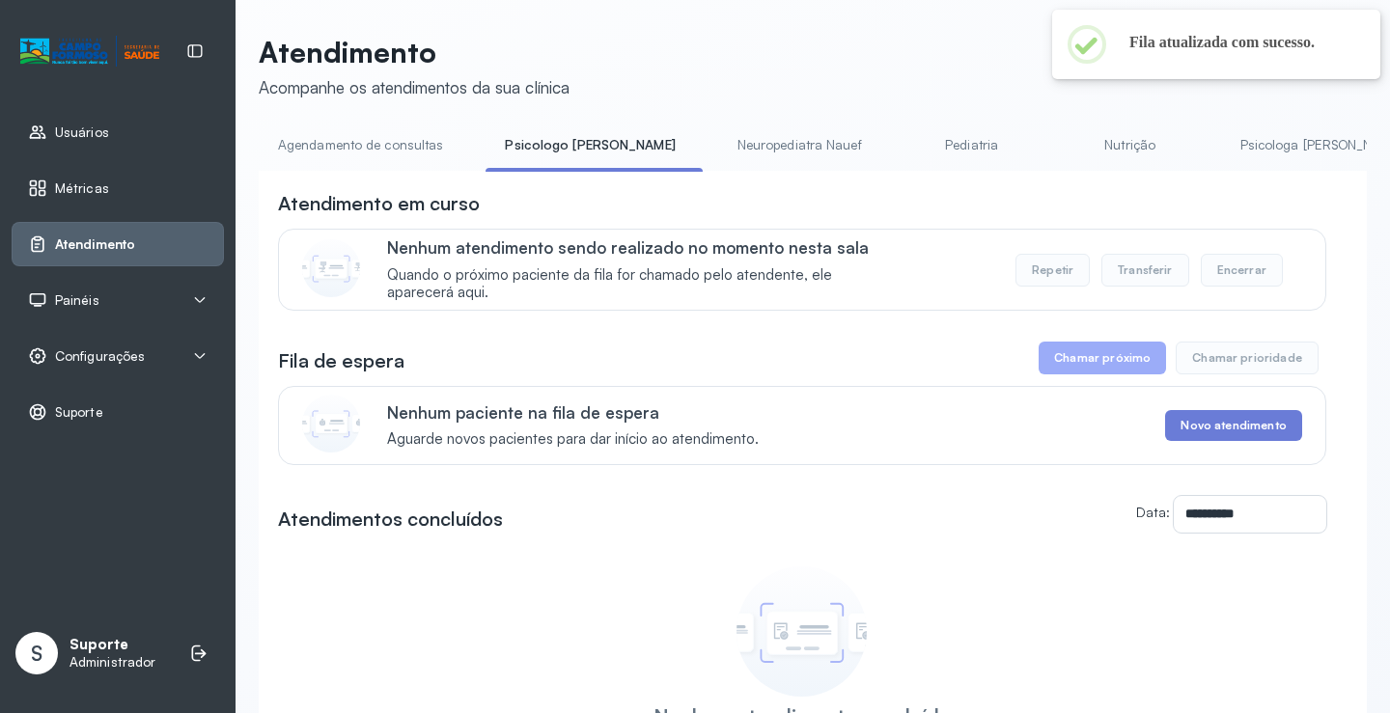
click at [401, 146] on link "Agendamento de consultas" at bounding box center [361, 145] width 204 height 32
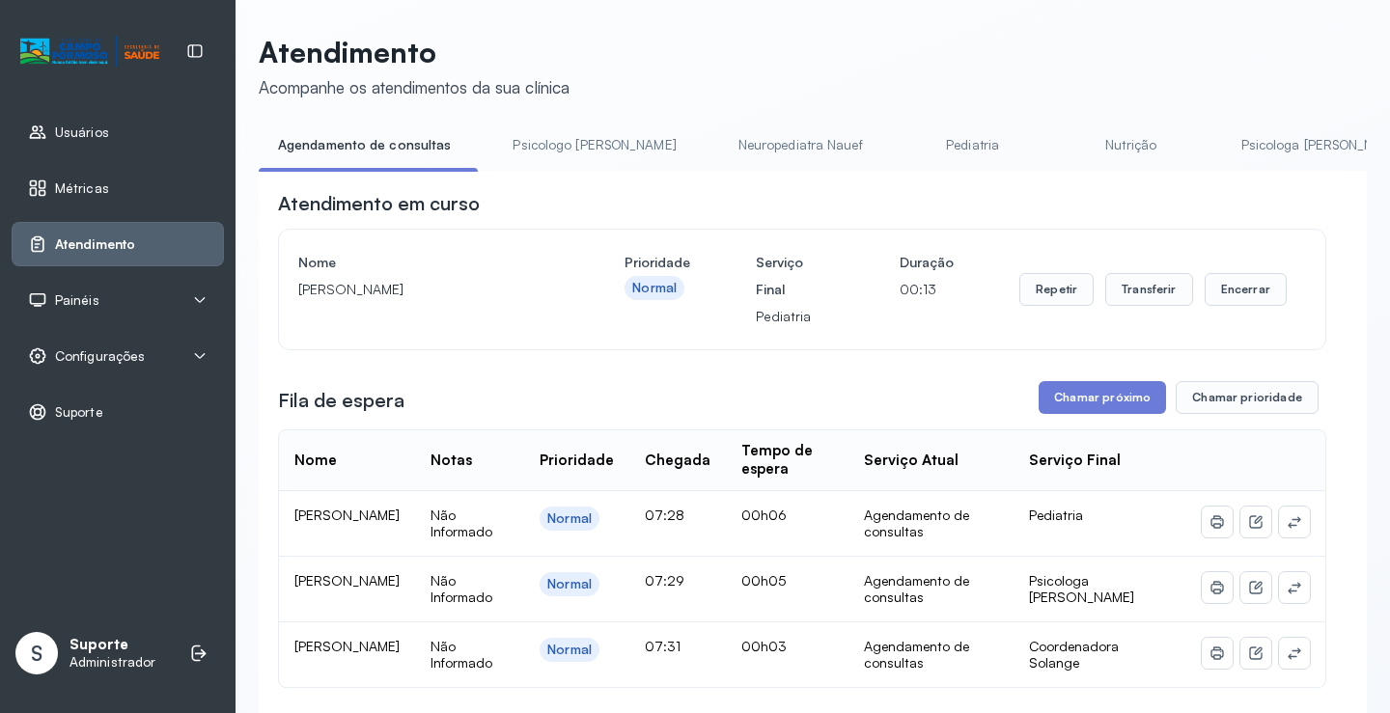
click at [544, 143] on link "Psicologo [PERSON_NAME]" at bounding box center [594, 145] width 202 height 32
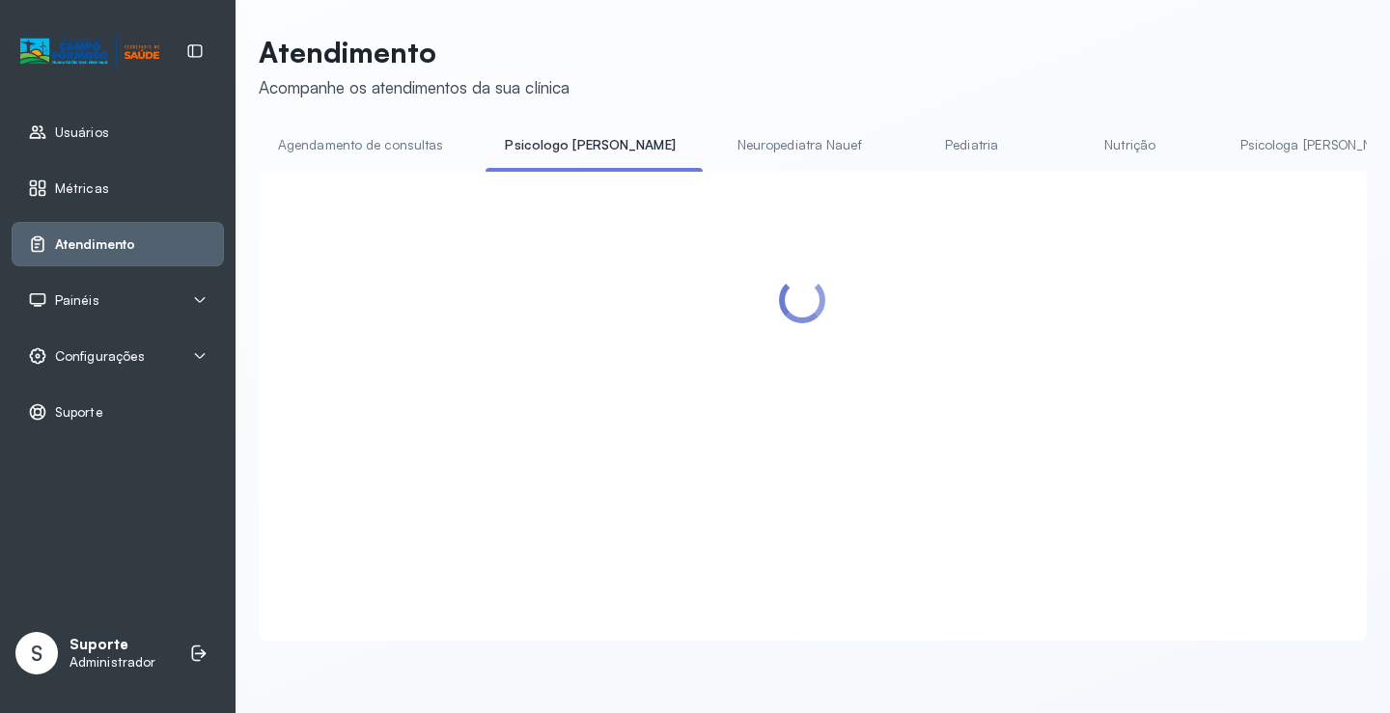
click at [366, 136] on link "Agendamento de consultas" at bounding box center [361, 145] width 204 height 32
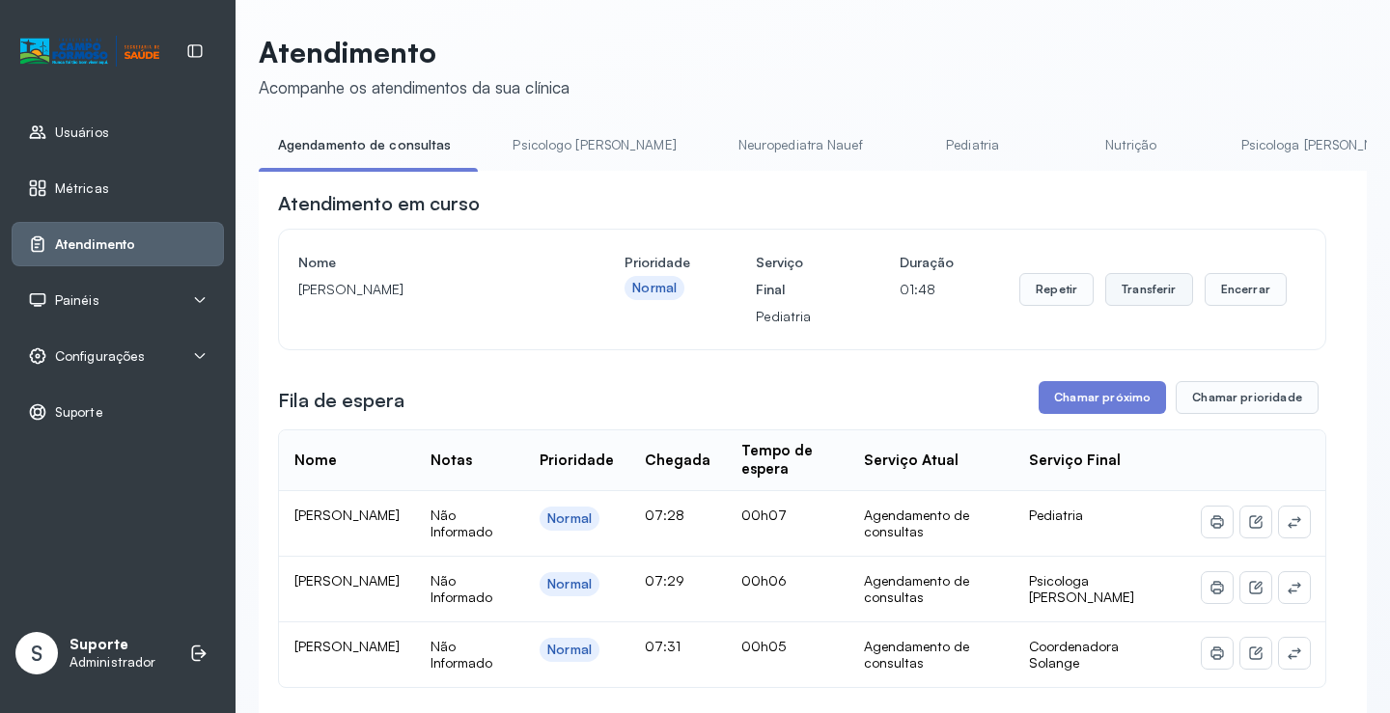
click at [1153, 291] on button "Transferir" at bounding box center [1149, 289] width 88 height 33
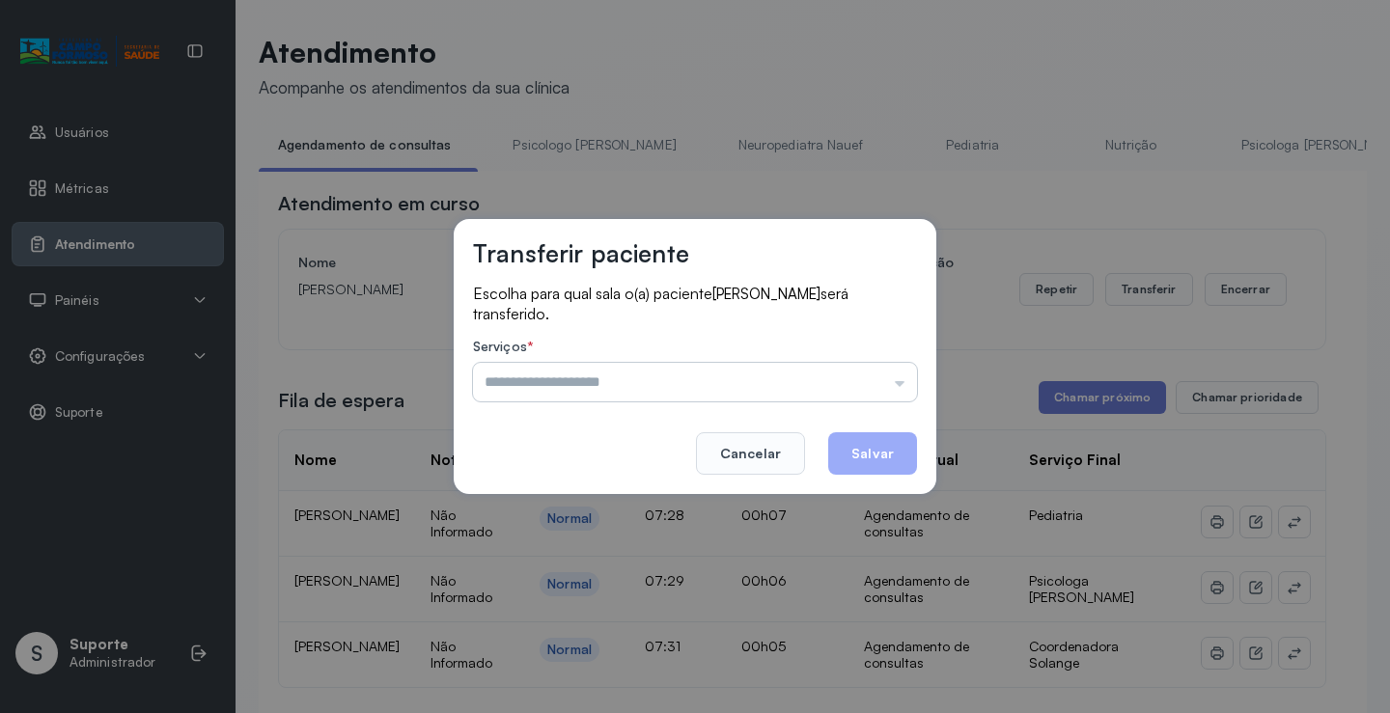
click at [847, 379] on input "text" at bounding box center [695, 382] width 444 height 39
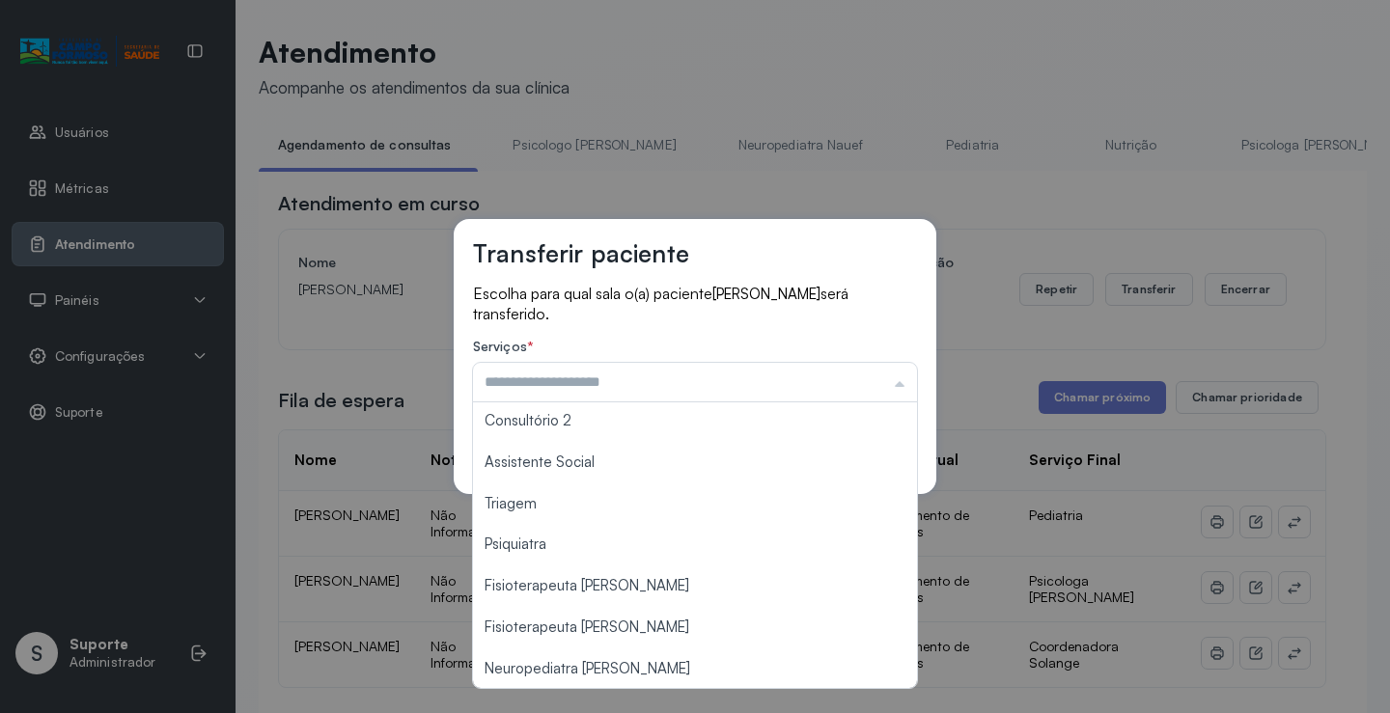
scroll to position [291, 0]
type input "*******"
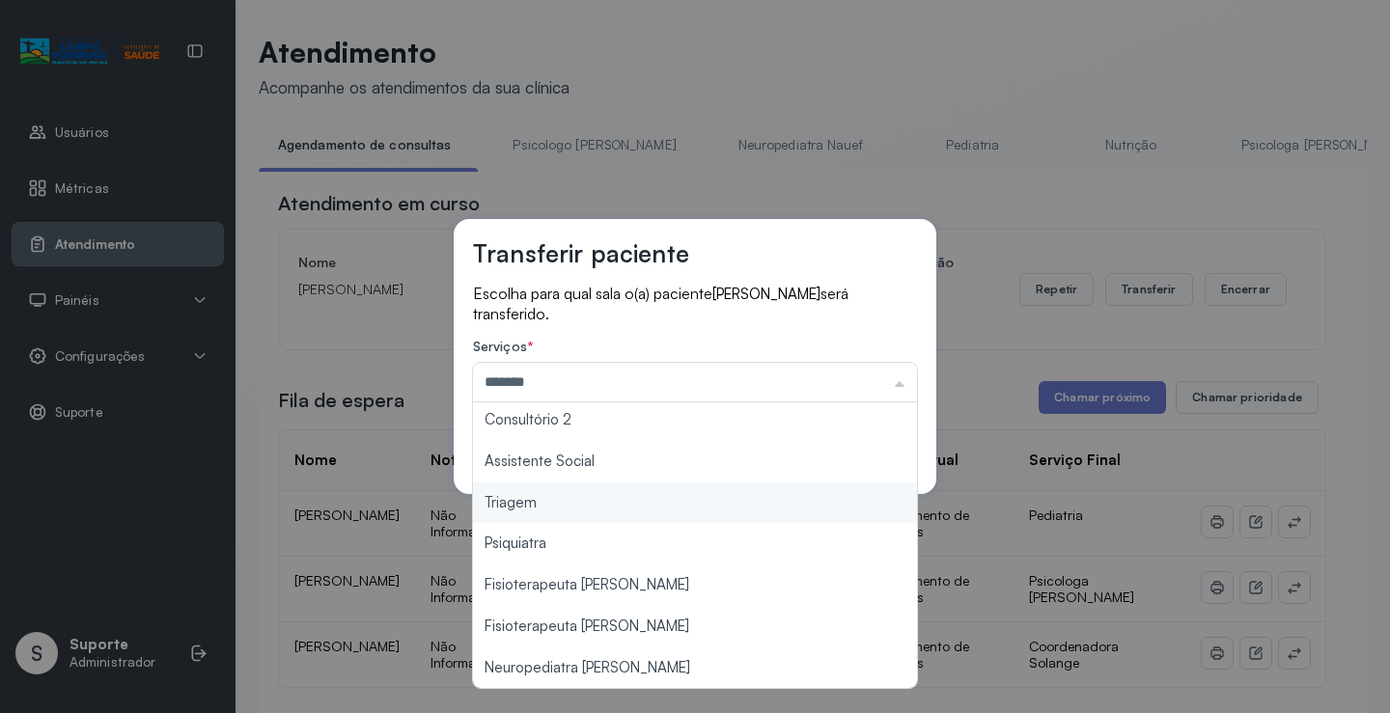
drag, startPoint x: 569, startPoint y: 506, endPoint x: 805, endPoint y: 454, distance: 240.9
click at [586, 497] on div "Transferir paciente Escolha para qual sala o(a) paciente Maria Aurora Vitor mir…" at bounding box center [695, 356] width 1390 height 713
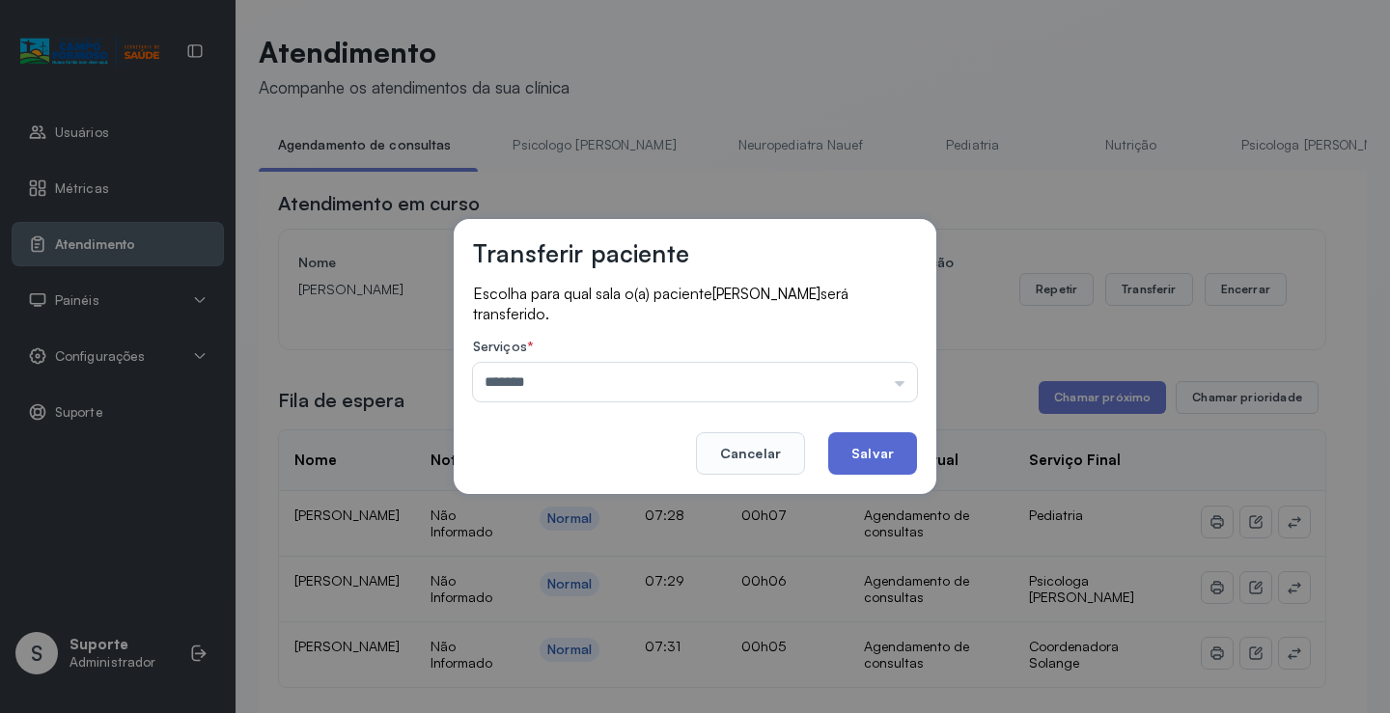
click at [863, 451] on button "Salvar" at bounding box center [872, 453] width 89 height 42
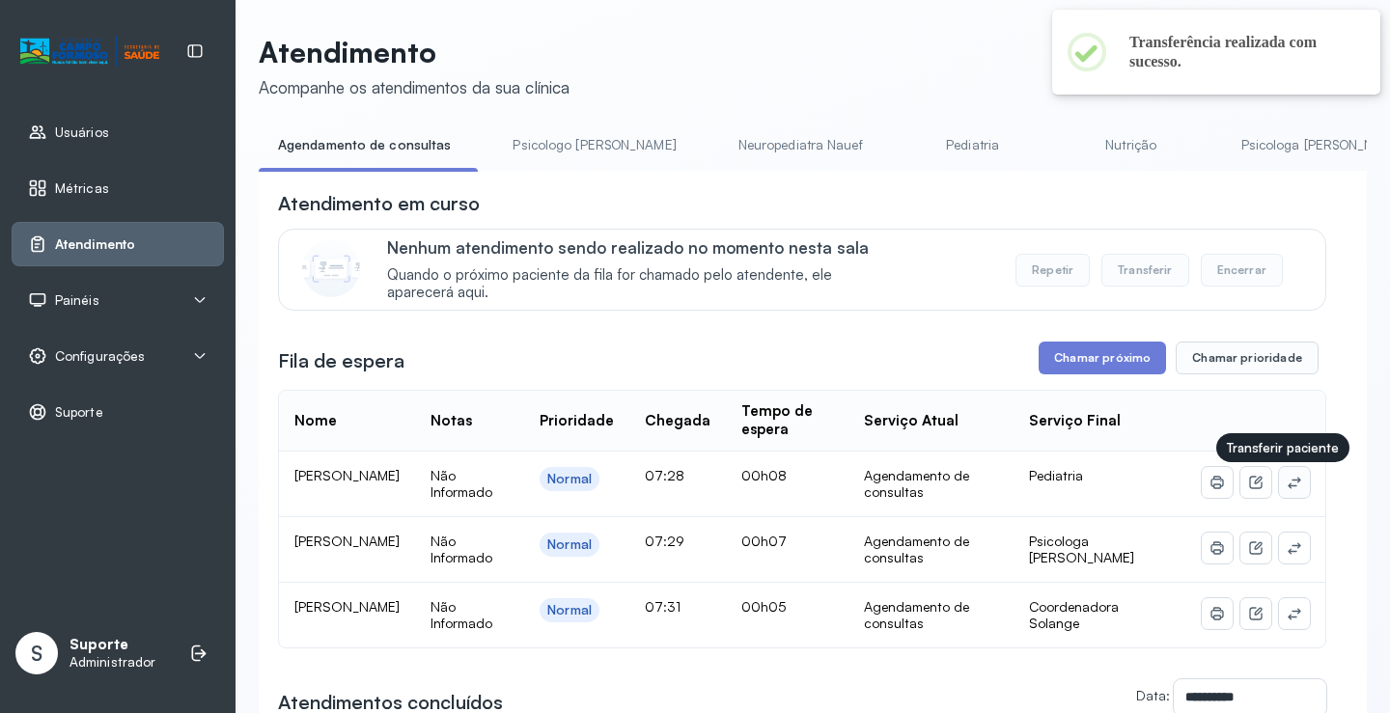
click at [1287, 484] on icon at bounding box center [1293, 483] width 13 height 12
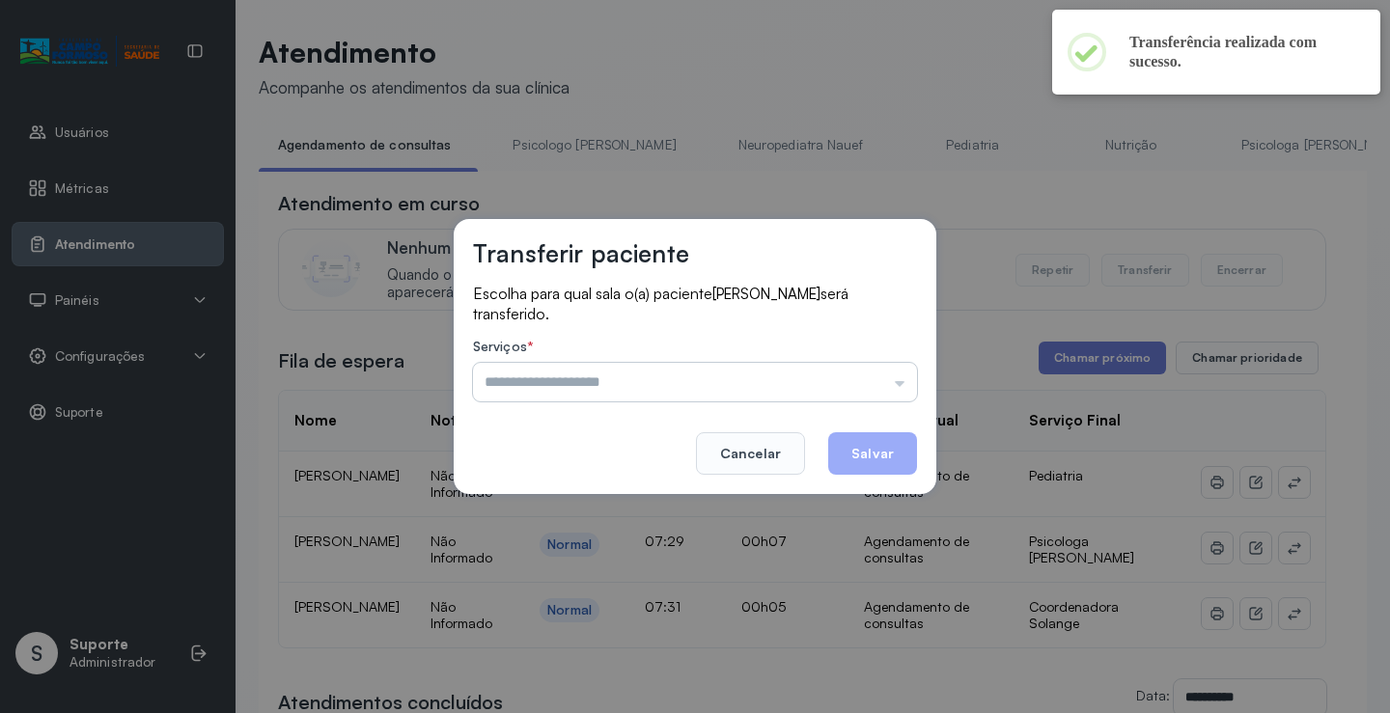
click at [859, 371] on input "text" at bounding box center [695, 382] width 444 height 39
drag, startPoint x: 719, startPoint y: 279, endPoint x: 769, endPoint y: 319, distance: 64.5
click at [721, 278] on div "Transferir paciente" at bounding box center [695, 260] width 444 height 45
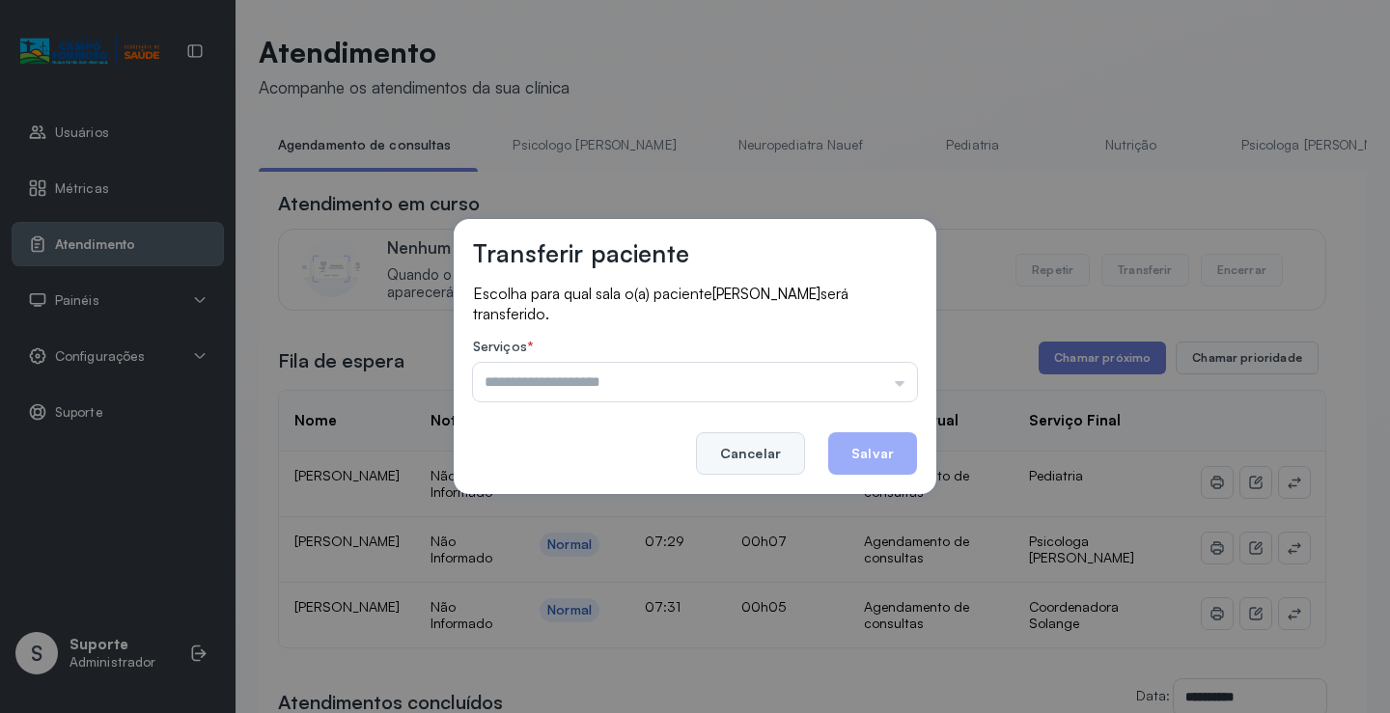
click at [769, 449] on button "Cancelar" at bounding box center [750, 453] width 109 height 42
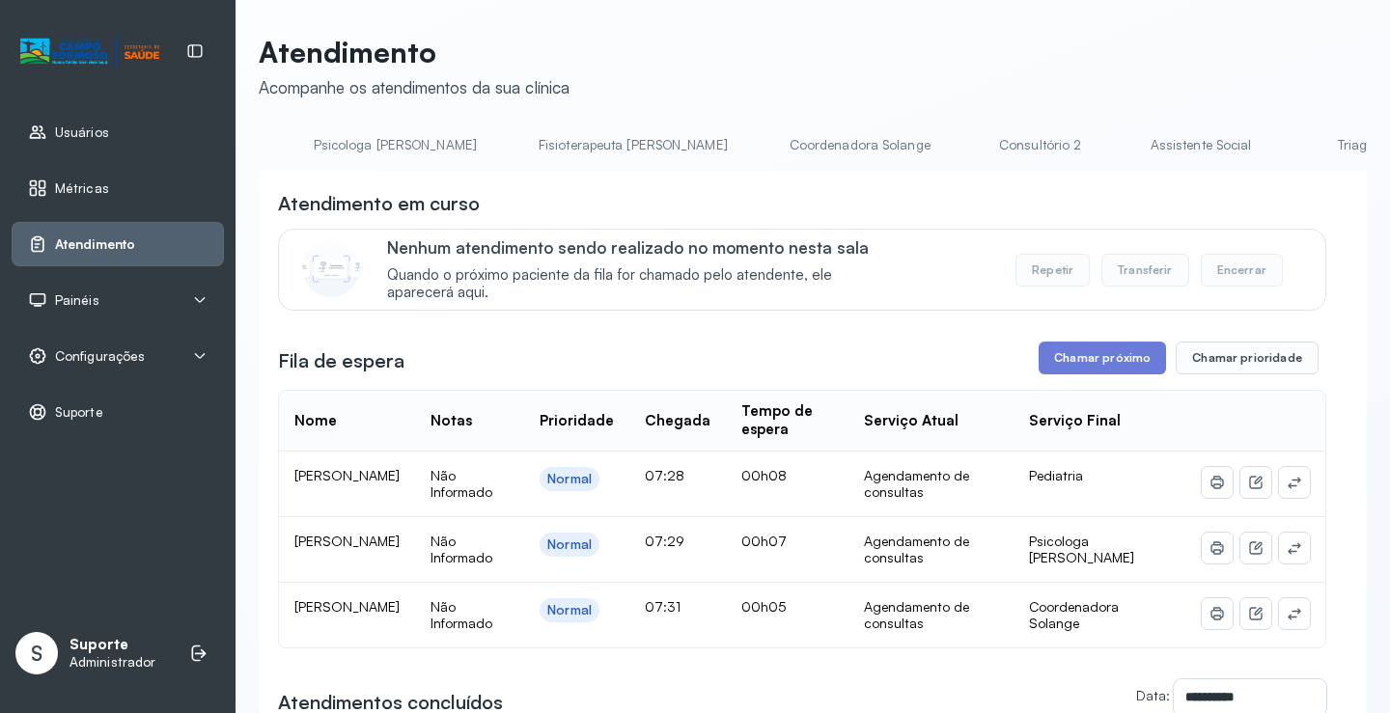
scroll to position [0, 930]
click at [1290, 146] on link "Triagem" at bounding box center [1357, 145] width 135 height 32
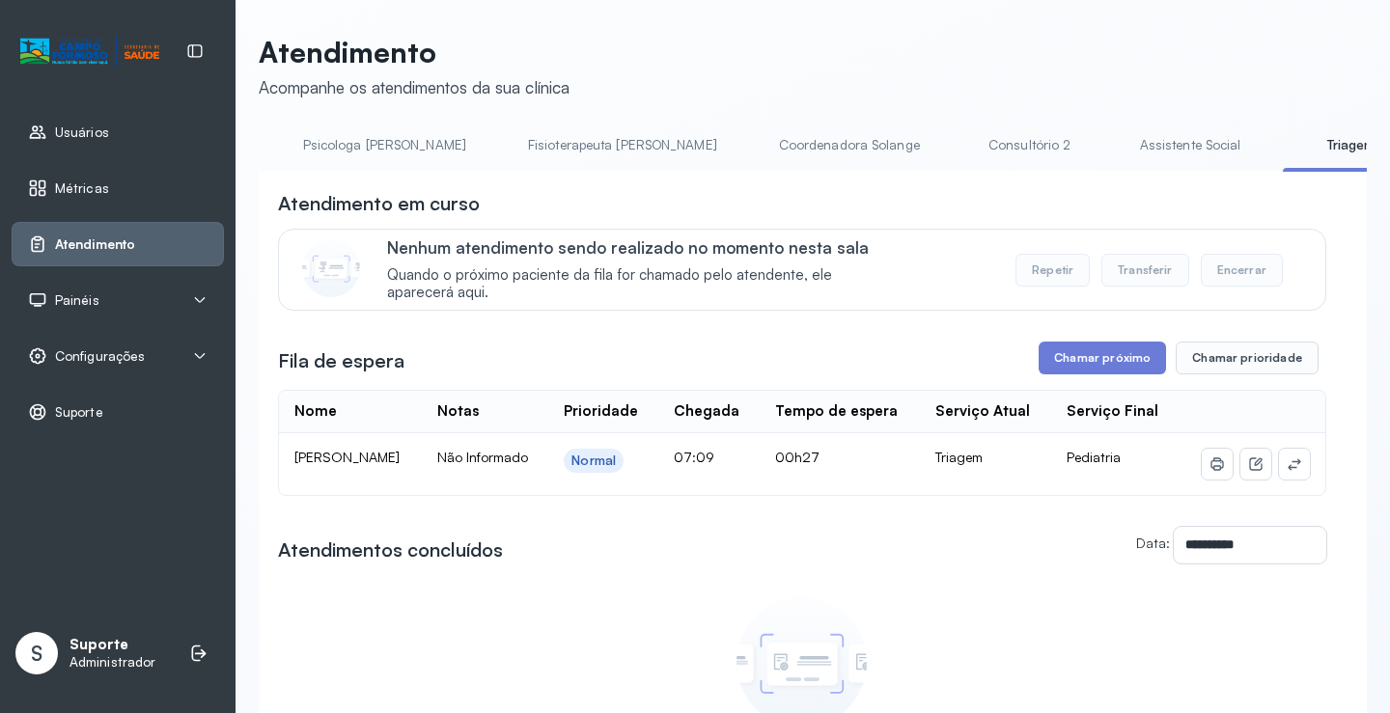
scroll to position [0, 0]
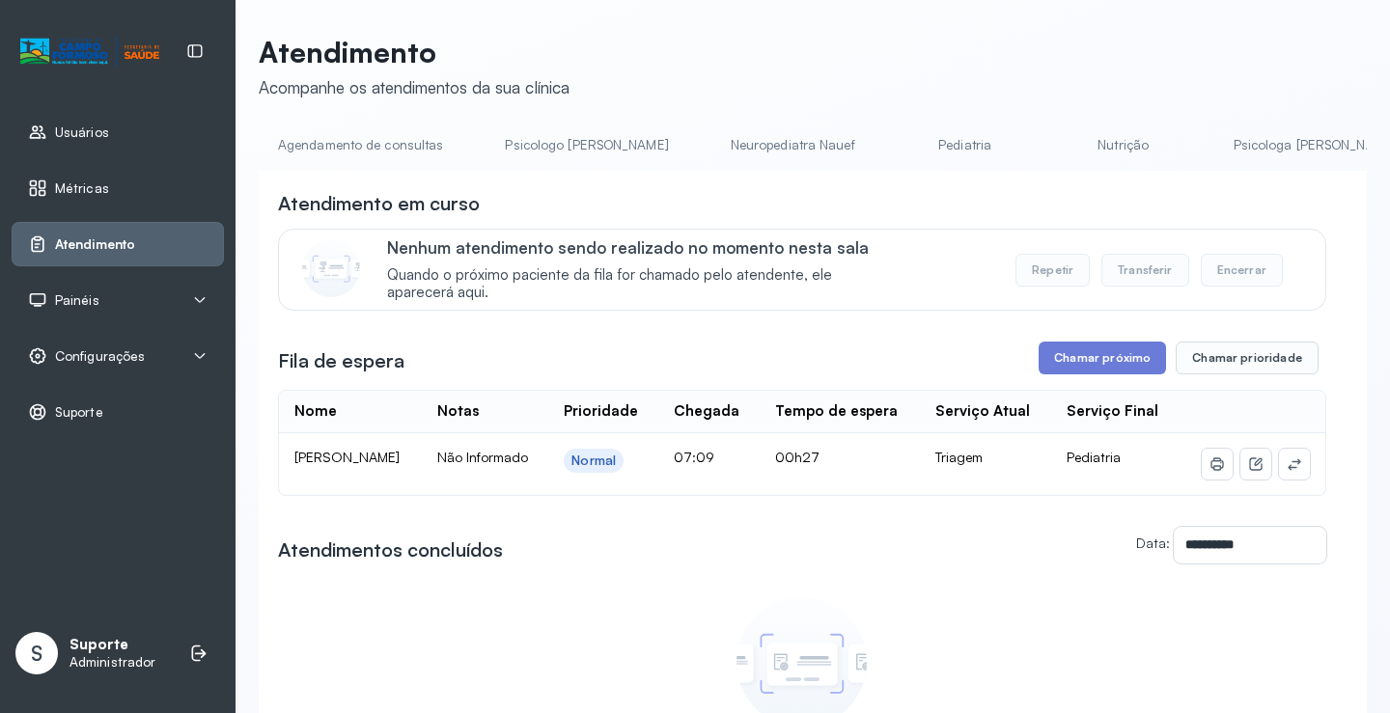
click at [380, 141] on link "Agendamento de consultas" at bounding box center [361, 145] width 204 height 32
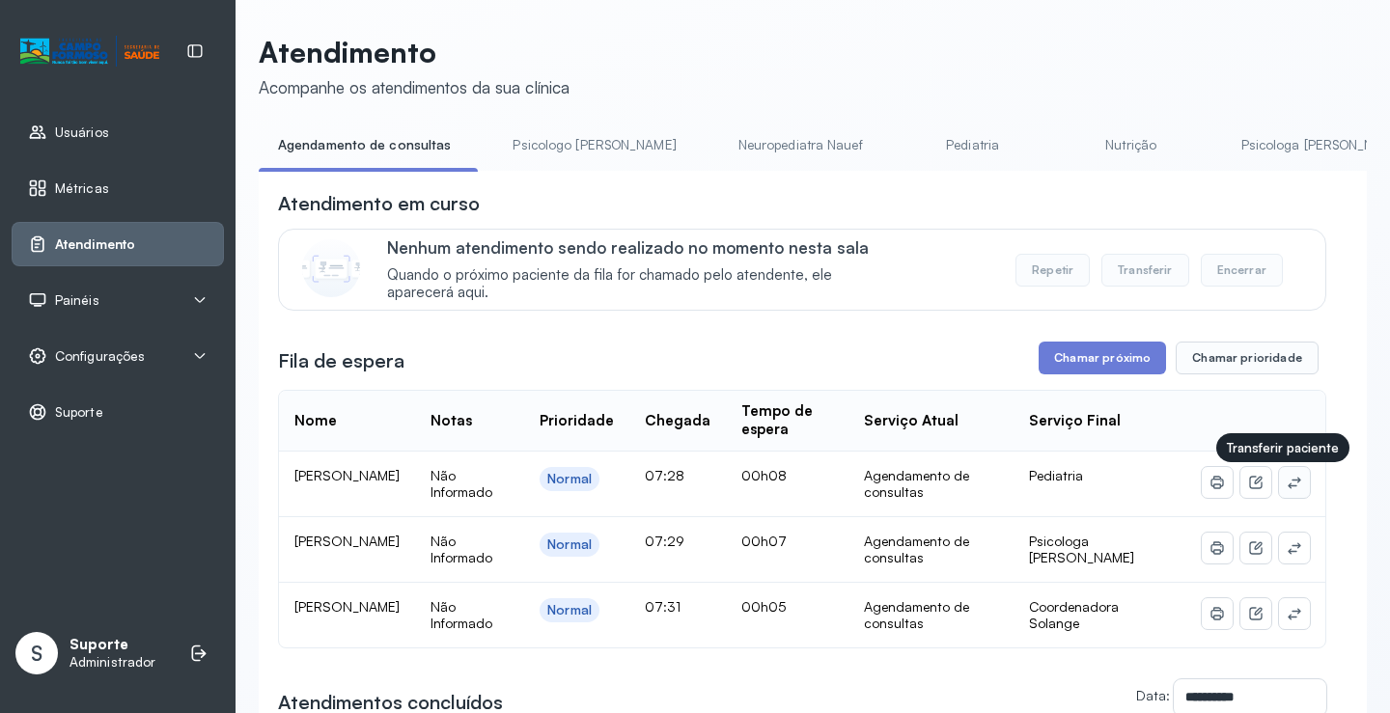
click at [1286, 483] on icon at bounding box center [1293, 482] width 15 height 15
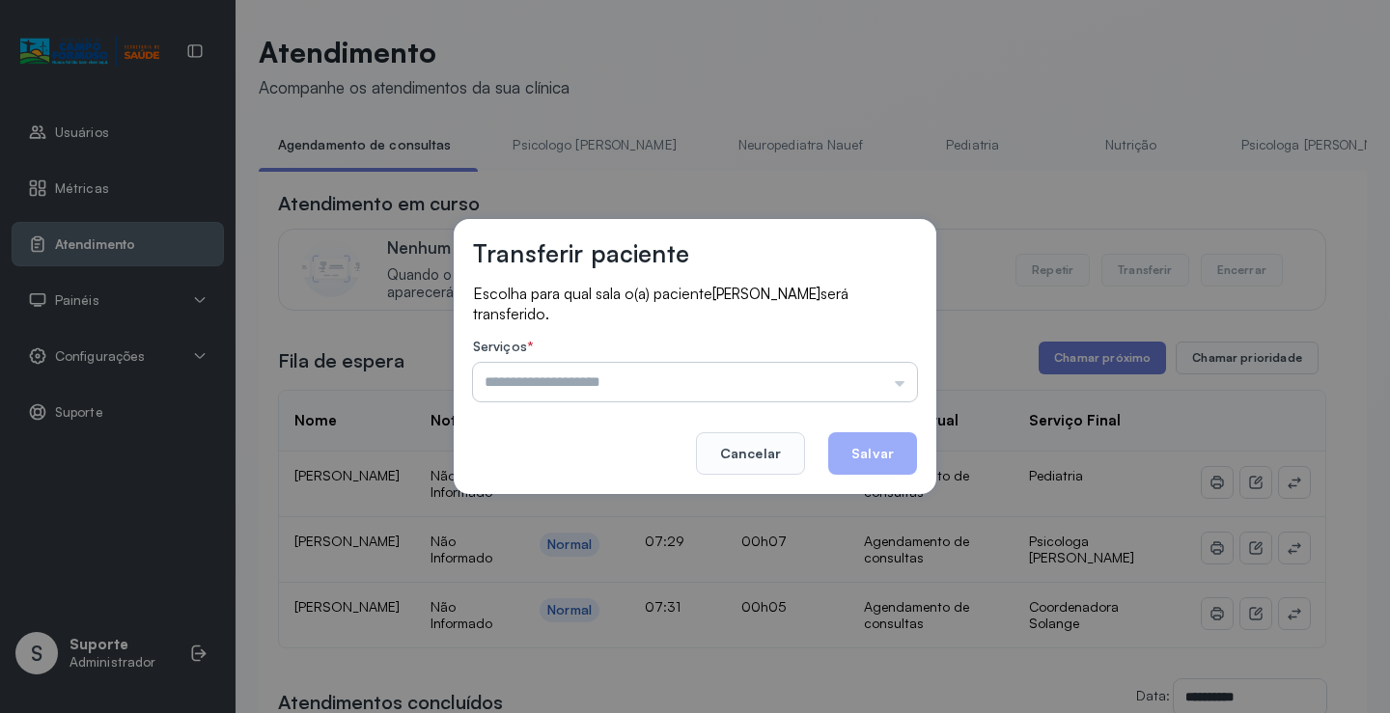
click at [842, 373] on input "text" at bounding box center [695, 382] width 444 height 39
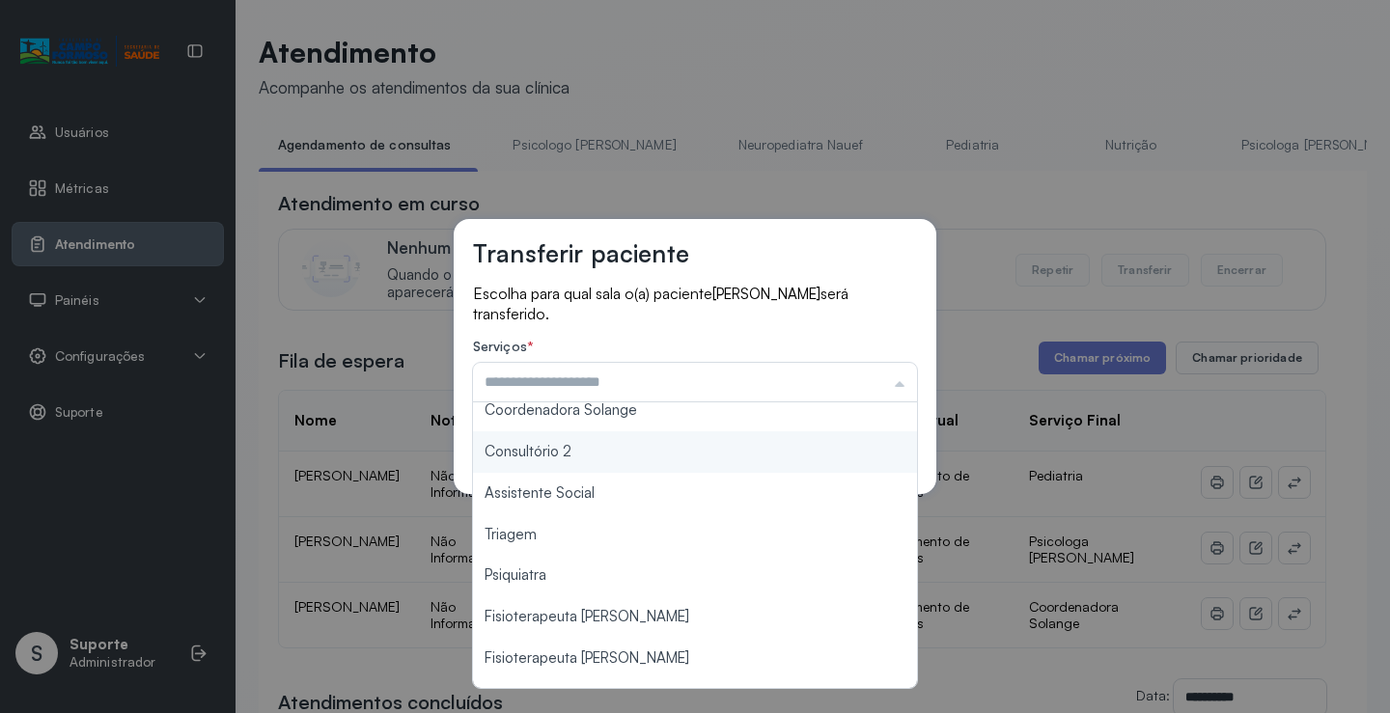
scroll to position [291, 0]
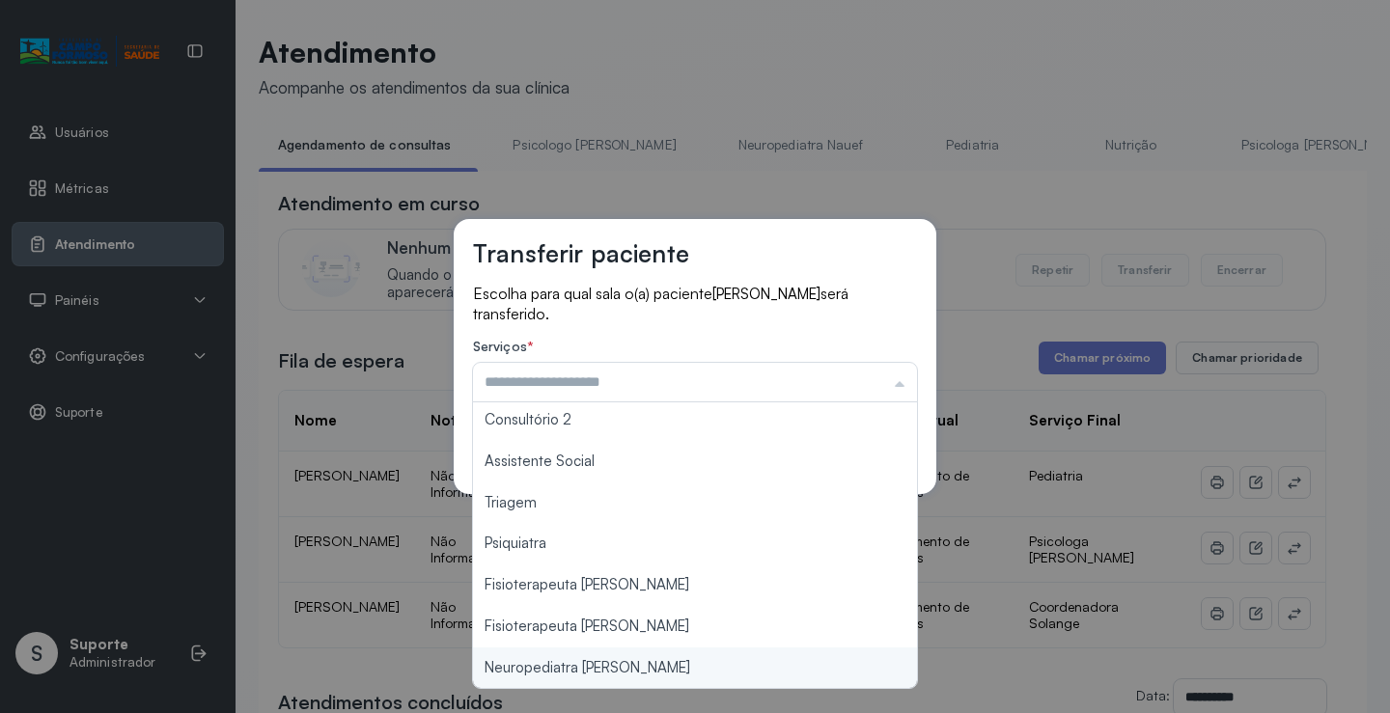
type input "**********"
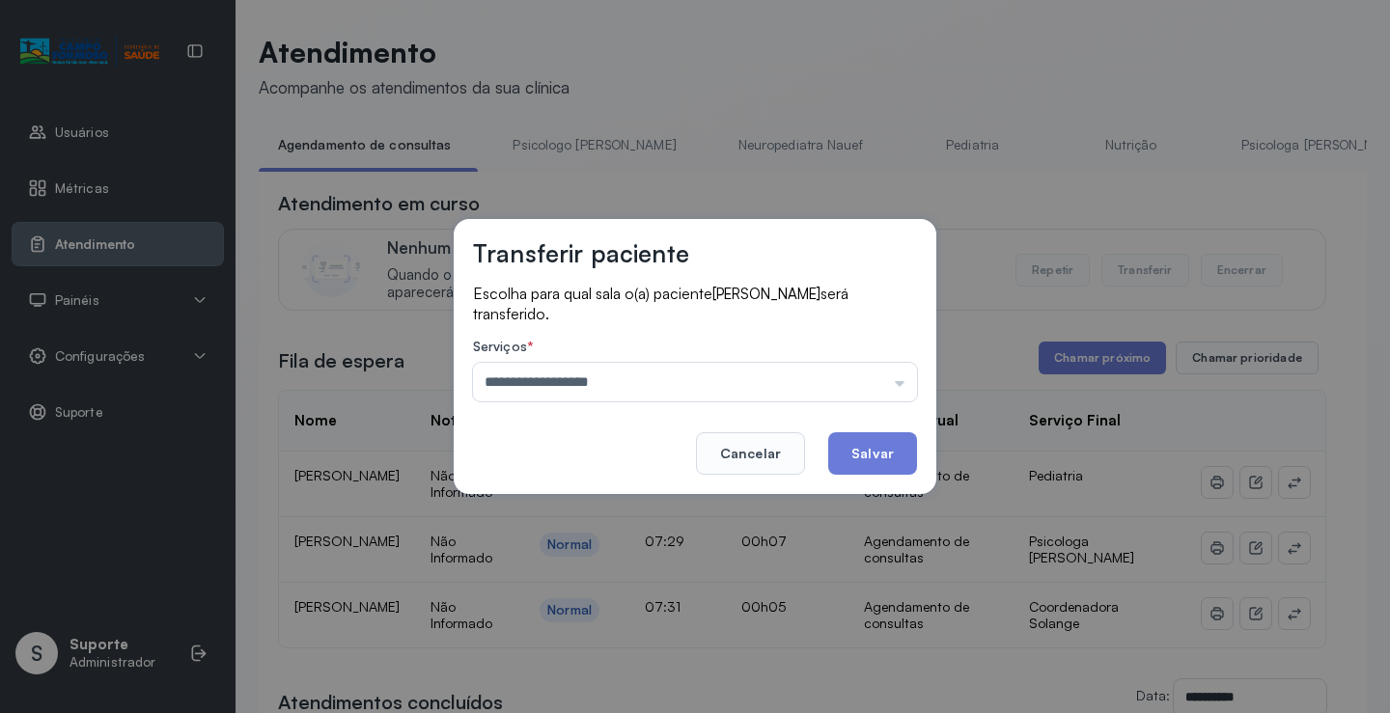
click at [604, 670] on div "**********" at bounding box center [695, 356] width 1390 height 713
click at [834, 459] on button "Salvar" at bounding box center [872, 453] width 89 height 42
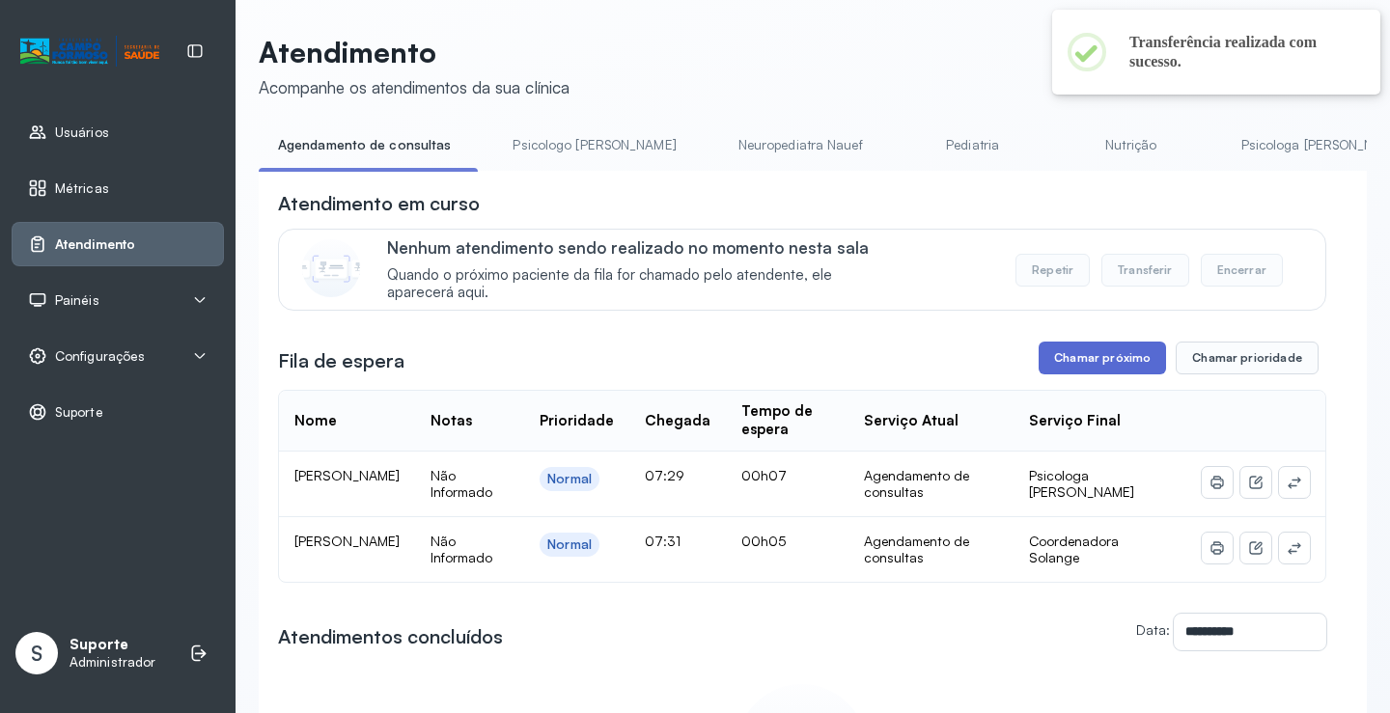
click at [1107, 361] on button "Chamar próximo" at bounding box center [1101, 358] width 127 height 33
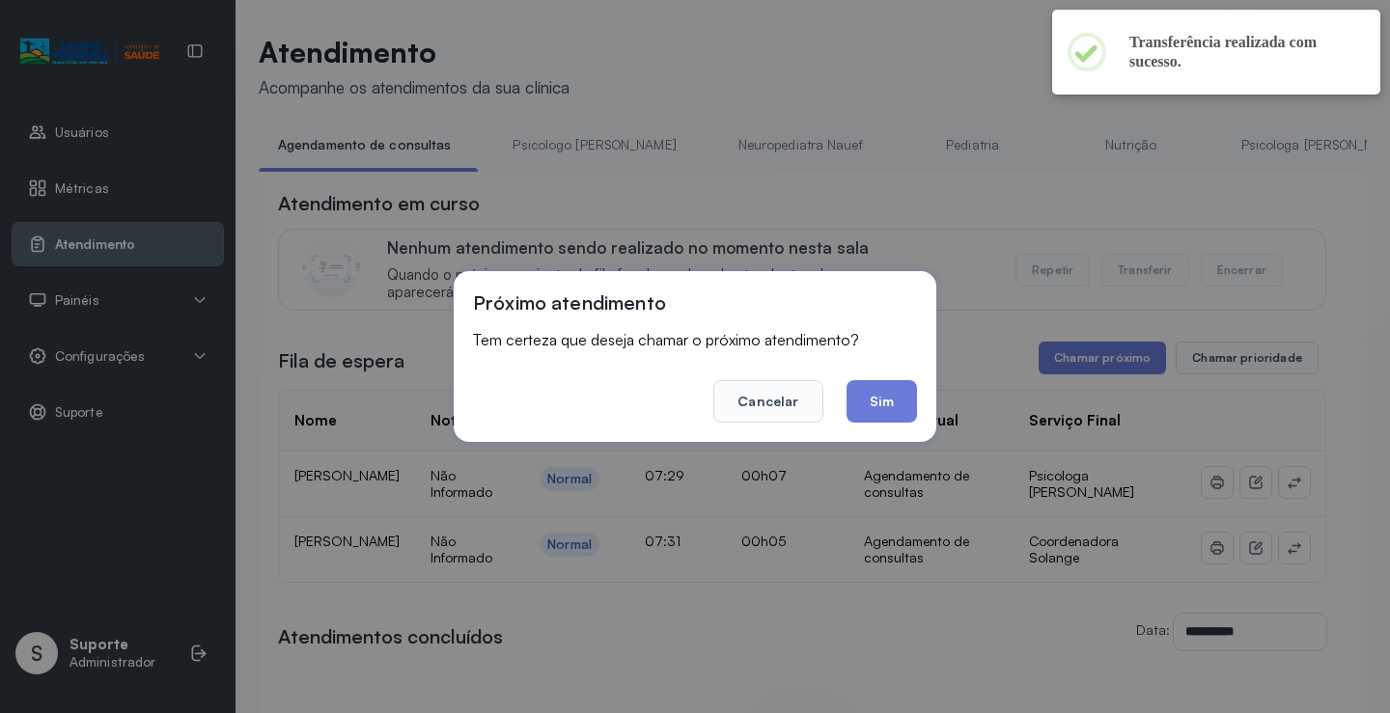
click at [863, 411] on button "Sim" at bounding box center [881, 401] width 70 height 42
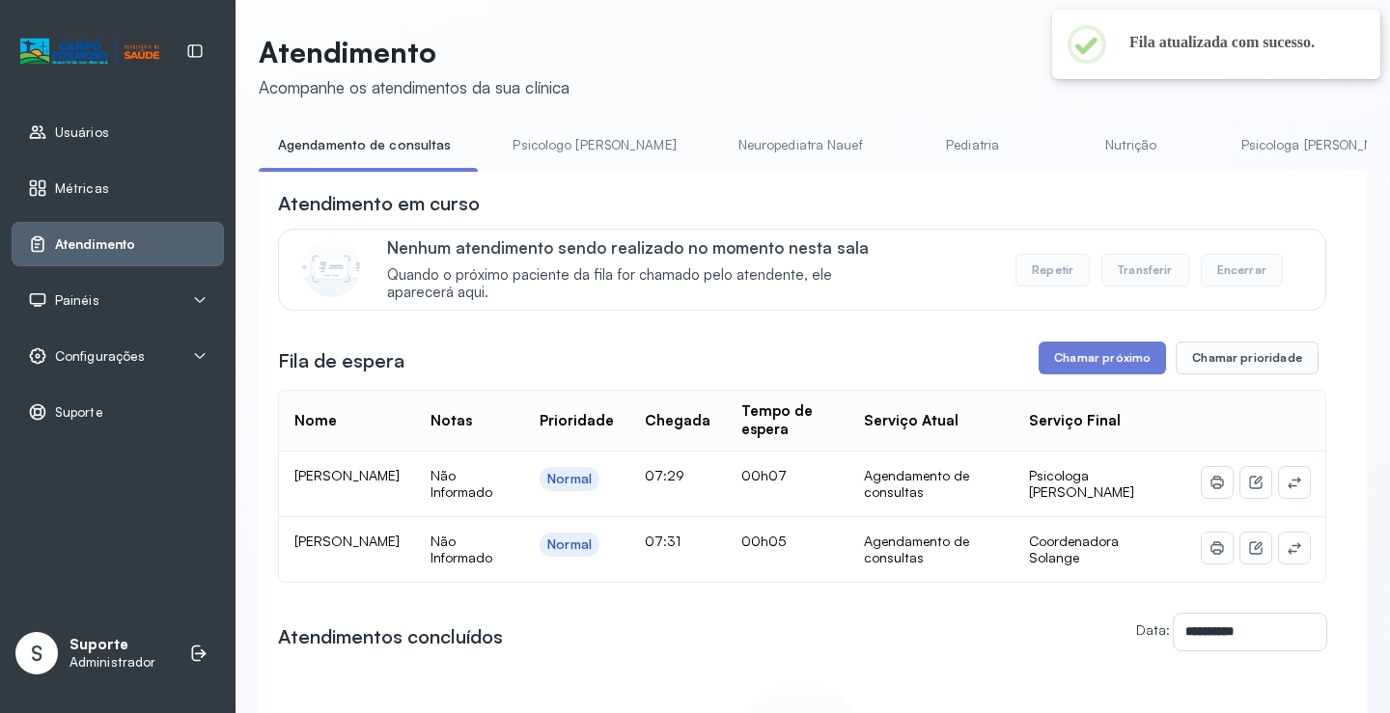
drag, startPoint x: 524, startPoint y: 148, endPoint x: 432, endPoint y: 153, distance: 91.9
click at [524, 149] on link "Psicologo [PERSON_NAME]" at bounding box center [594, 145] width 202 height 32
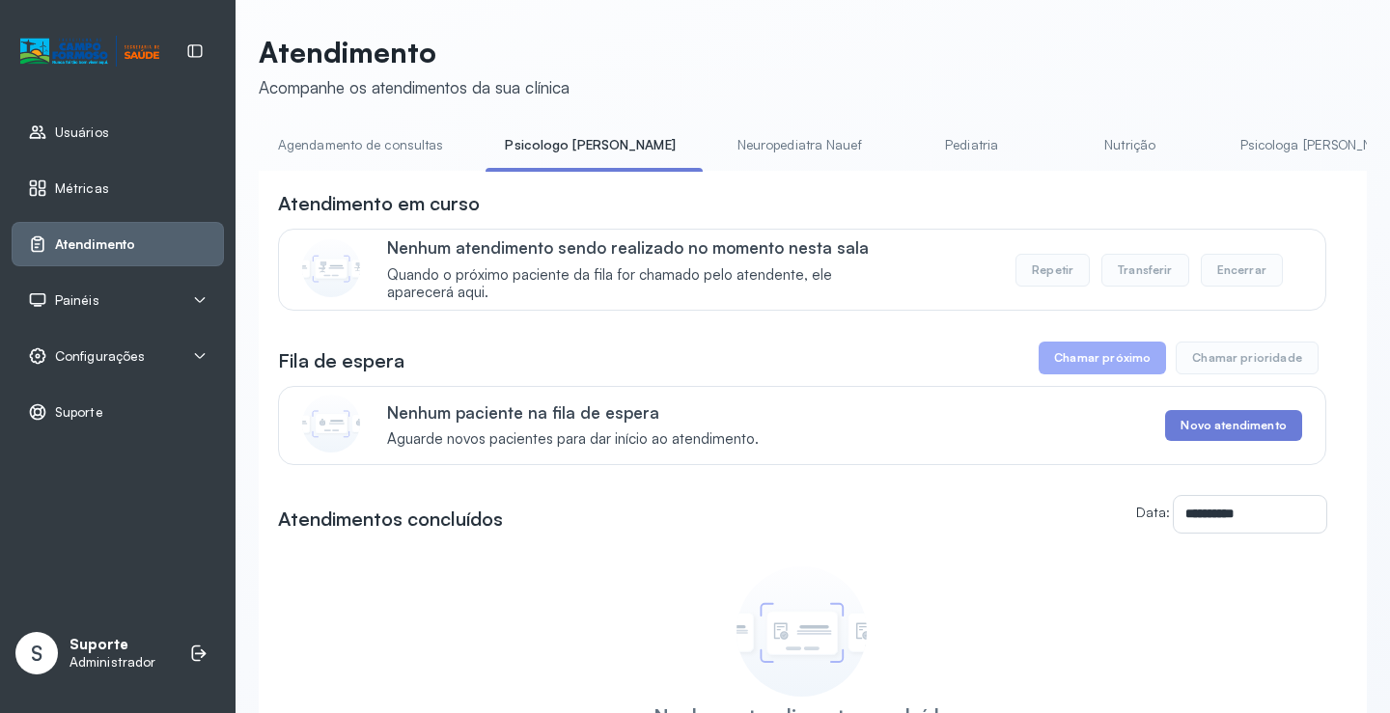
click at [418, 148] on link "Agendamento de consultas" at bounding box center [361, 145] width 204 height 32
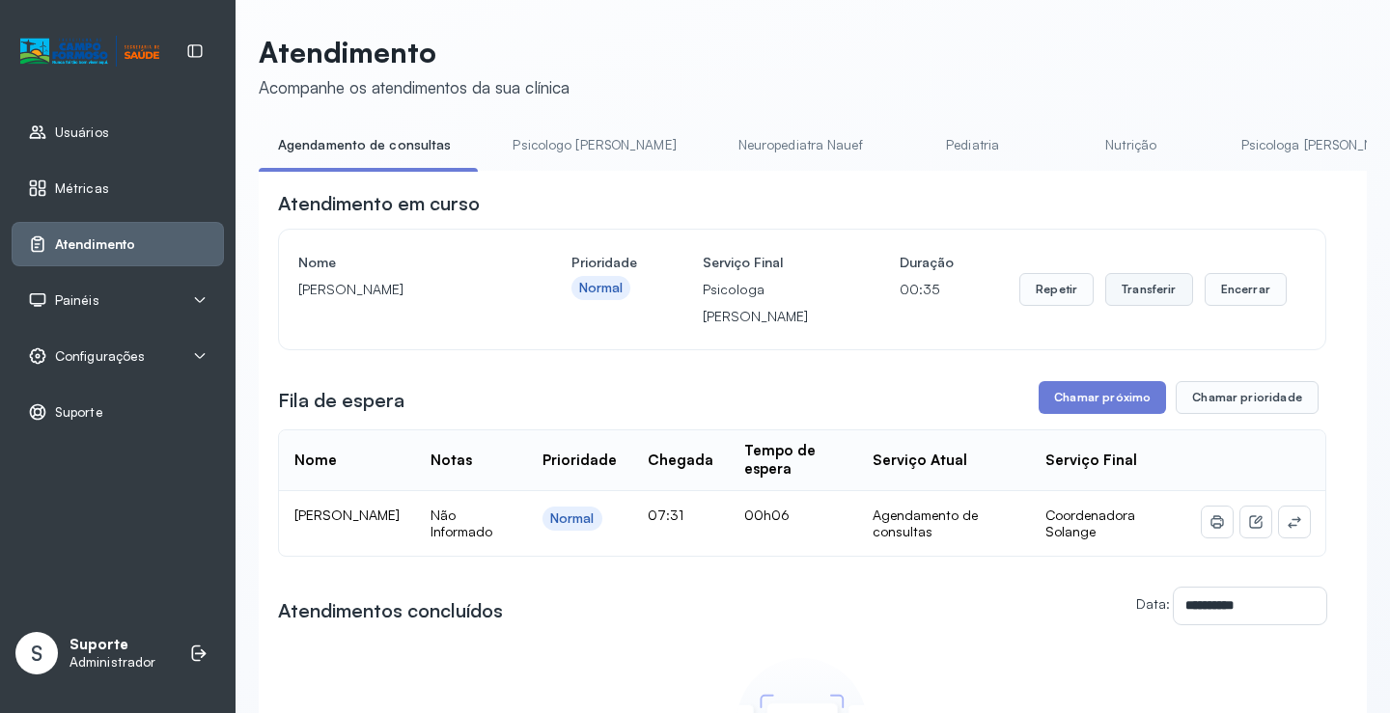
click at [1147, 290] on button "Transferir" at bounding box center [1149, 289] width 88 height 33
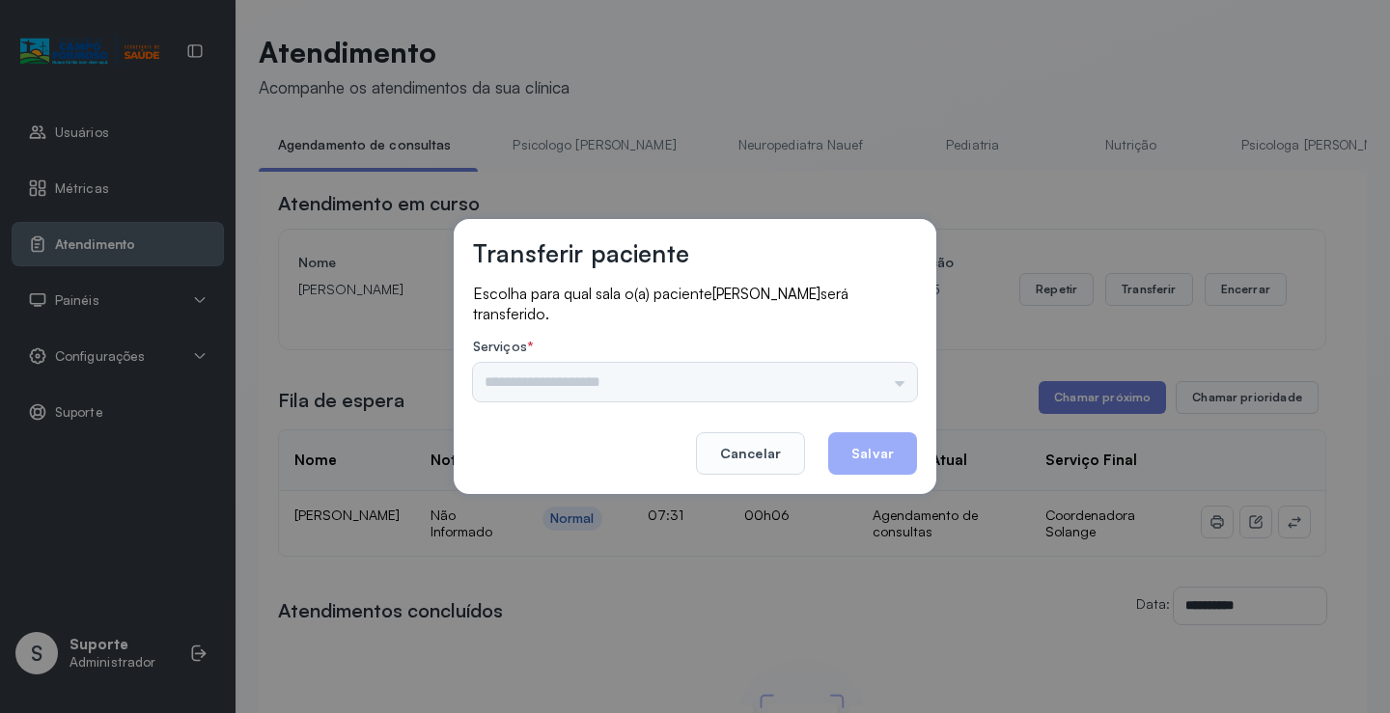
click at [848, 375] on div "Psicologo Pedro Neuropediatra Nauef Pediatria Nutrição Psicologa Alana Fisioter…" at bounding box center [695, 382] width 444 height 39
click at [850, 373] on input "text" at bounding box center [695, 382] width 444 height 39
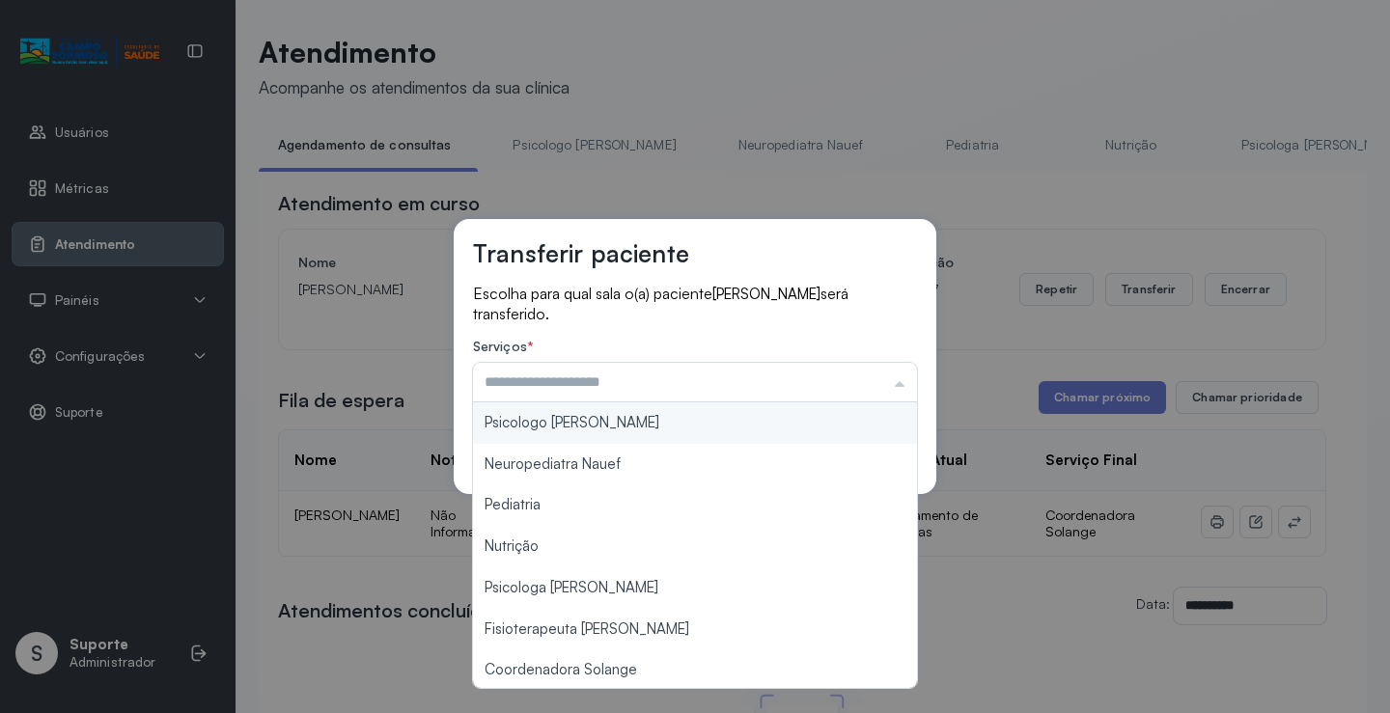
type input "**********"
drag, startPoint x: 615, startPoint y: 432, endPoint x: 778, endPoint y: 408, distance: 164.8
click at [615, 430] on div "**********" at bounding box center [695, 356] width 482 height 275
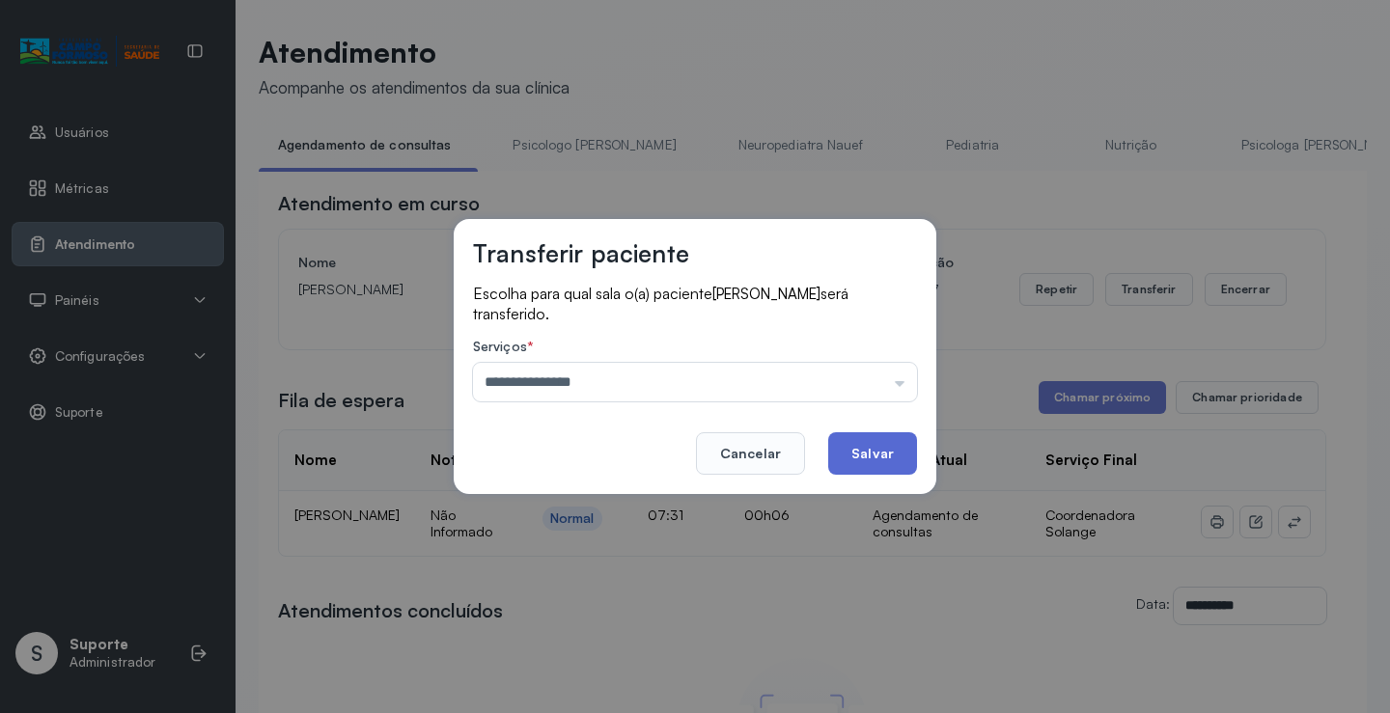
click at [895, 451] on button "Salvar" at bounding box center [872, 453] width 89 height 42
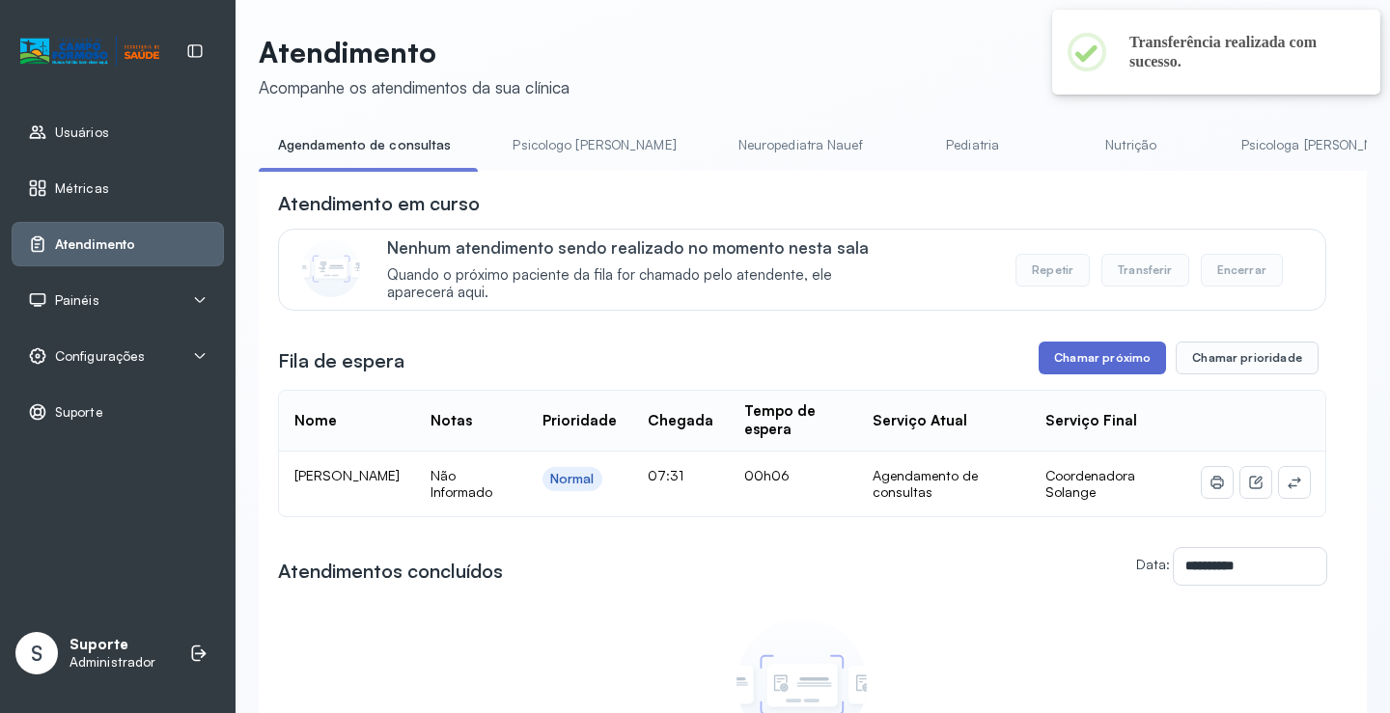
click at [1084, 370] on button "Chamar próximo" at bounding box center [1101, 358] width 127 height 33
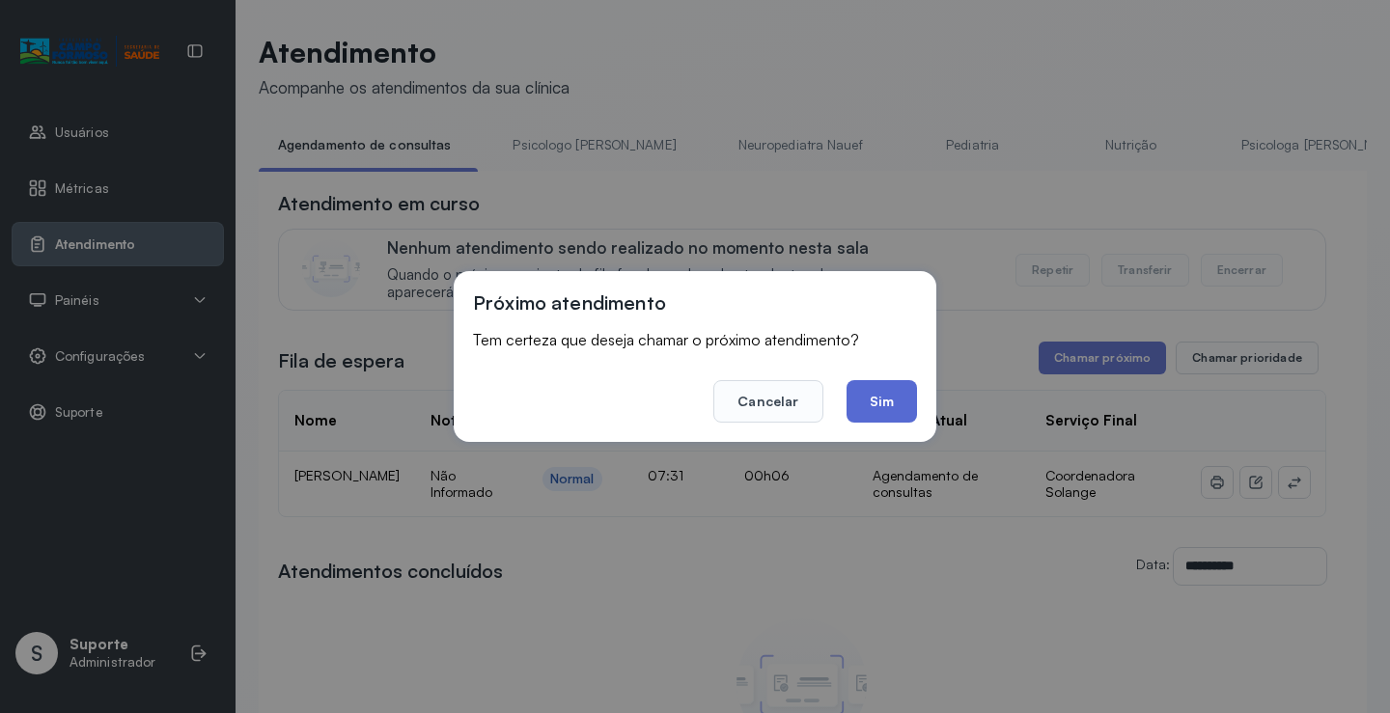
click at [879, 404] on button "Sim" at bounding box center [881, 401] width 70 height 42
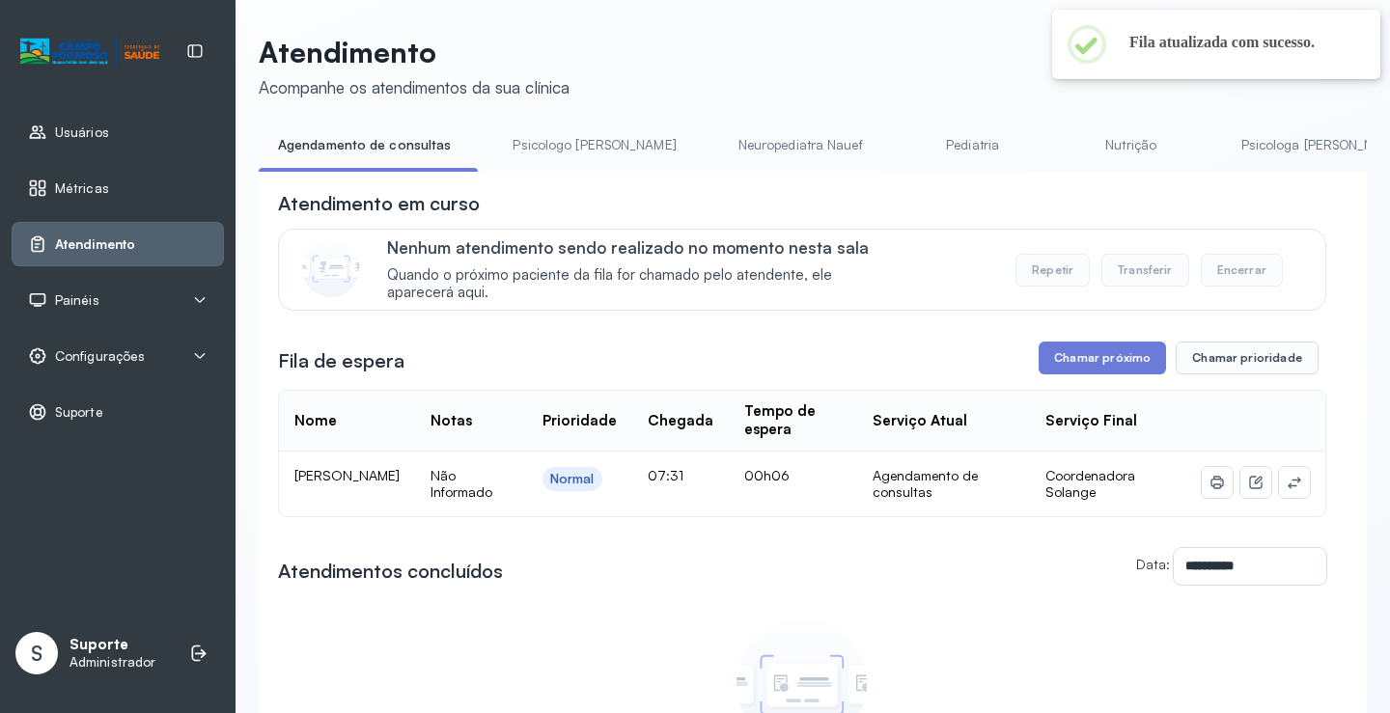
click at [515, 134] on link "Psicologo [PERSON_NAME]" at bounding box center [594, 145] width 202 height 32
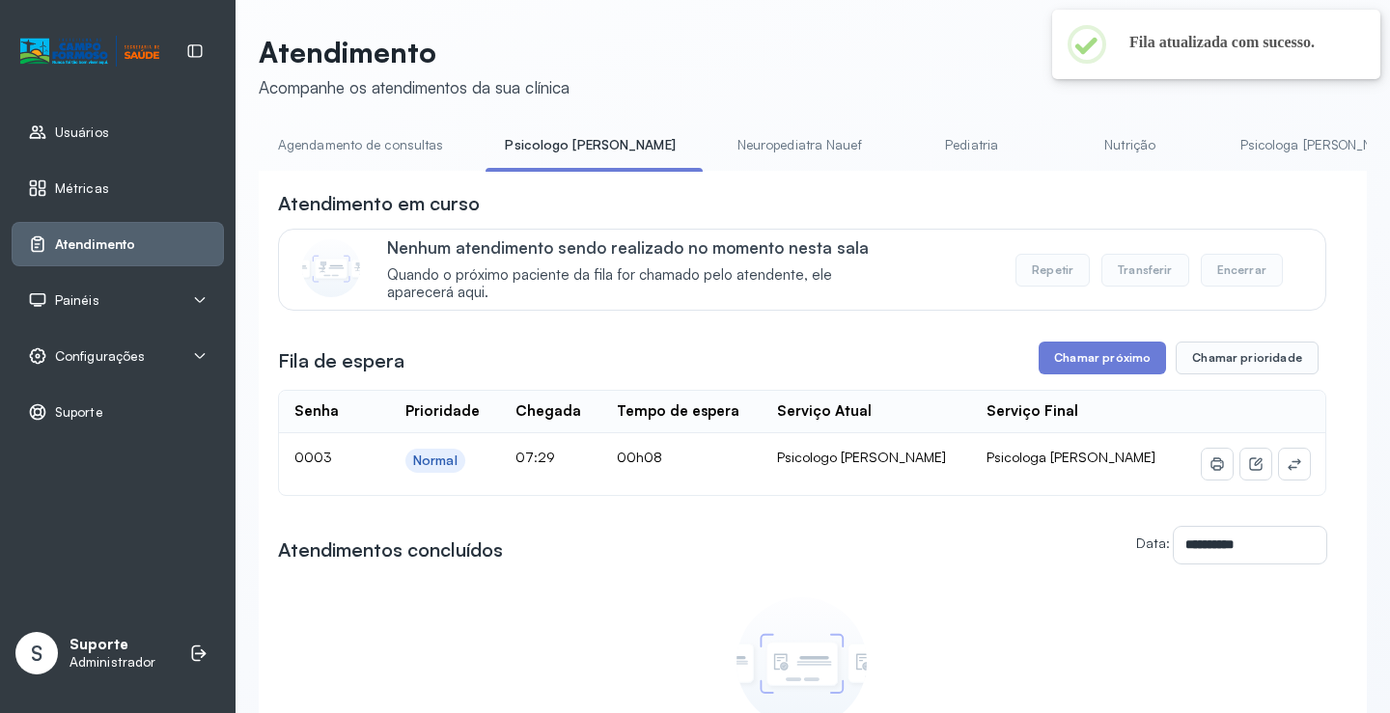
click at [410, 158] on link "Agendamento de consultas" at bounding box center [361, 145] width 204 height 32
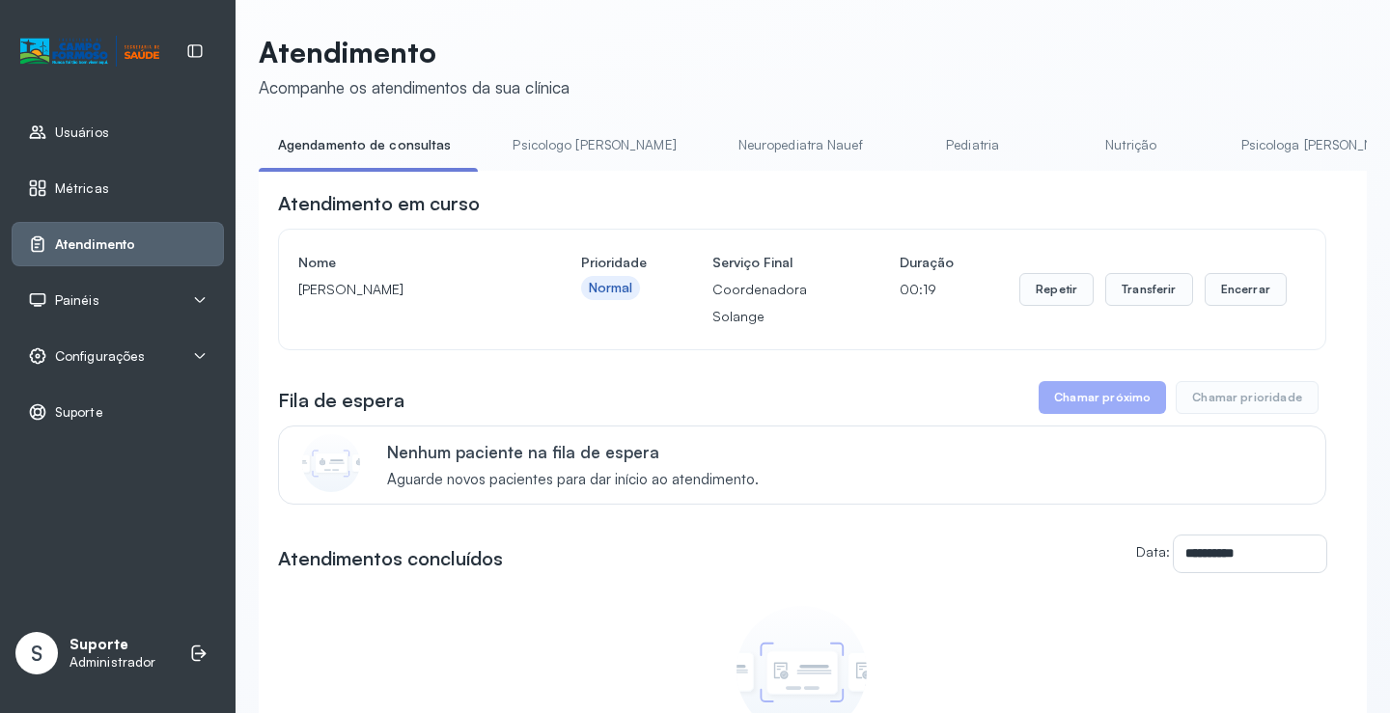
click at [546, 139] on link "Psicologo [PERSON_NAME]" at bounding box center [594, 145] width 202 height 32
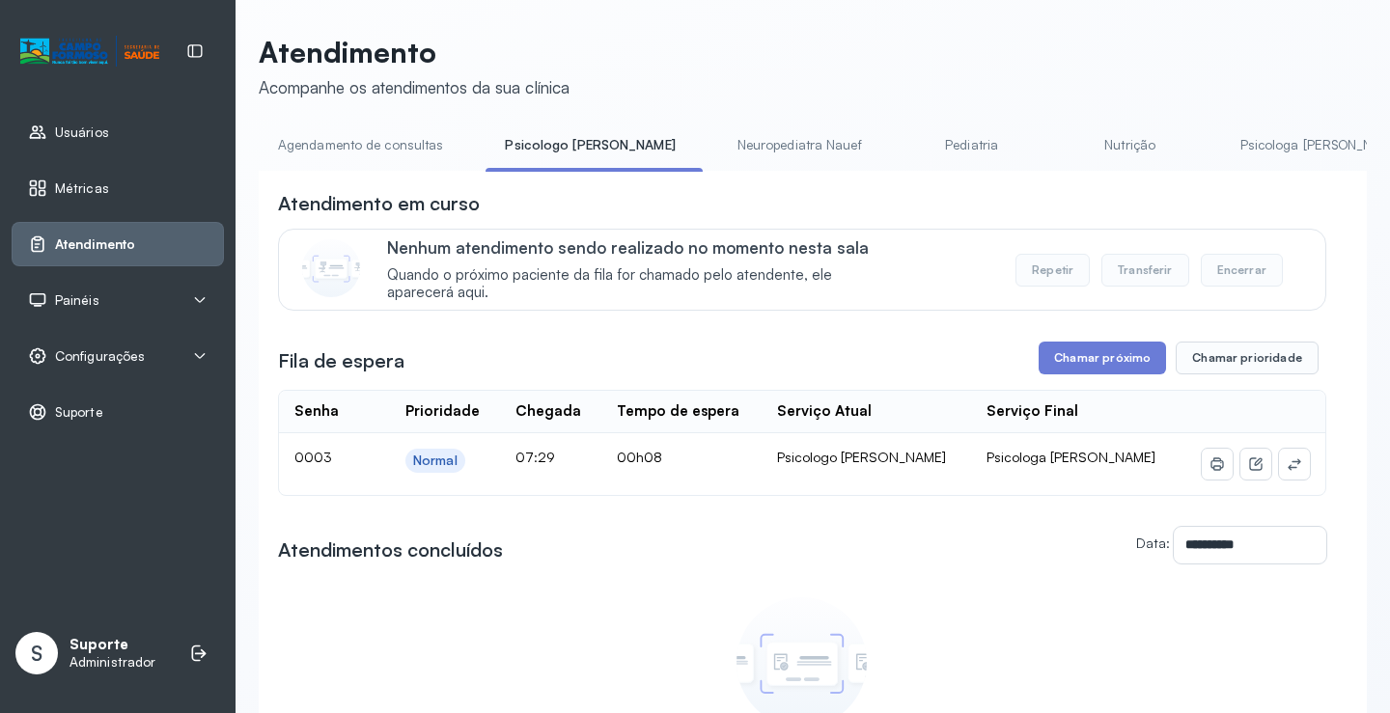
click at [407, 149] on link "Agendamento de consultas" at bounding box center [361, 145] width 204 height 32
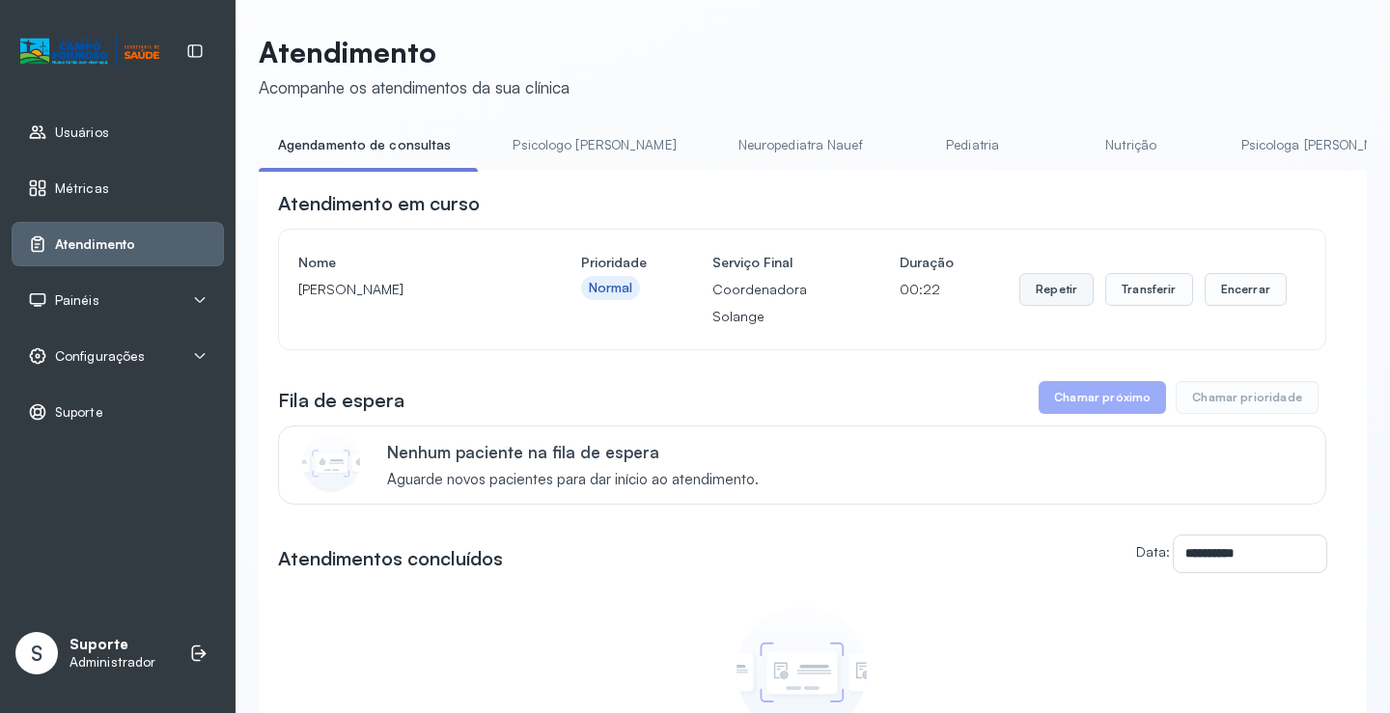
click at [1057, 295] on button "Repetir" at bounding box center [1056, 289] width 74 height 33
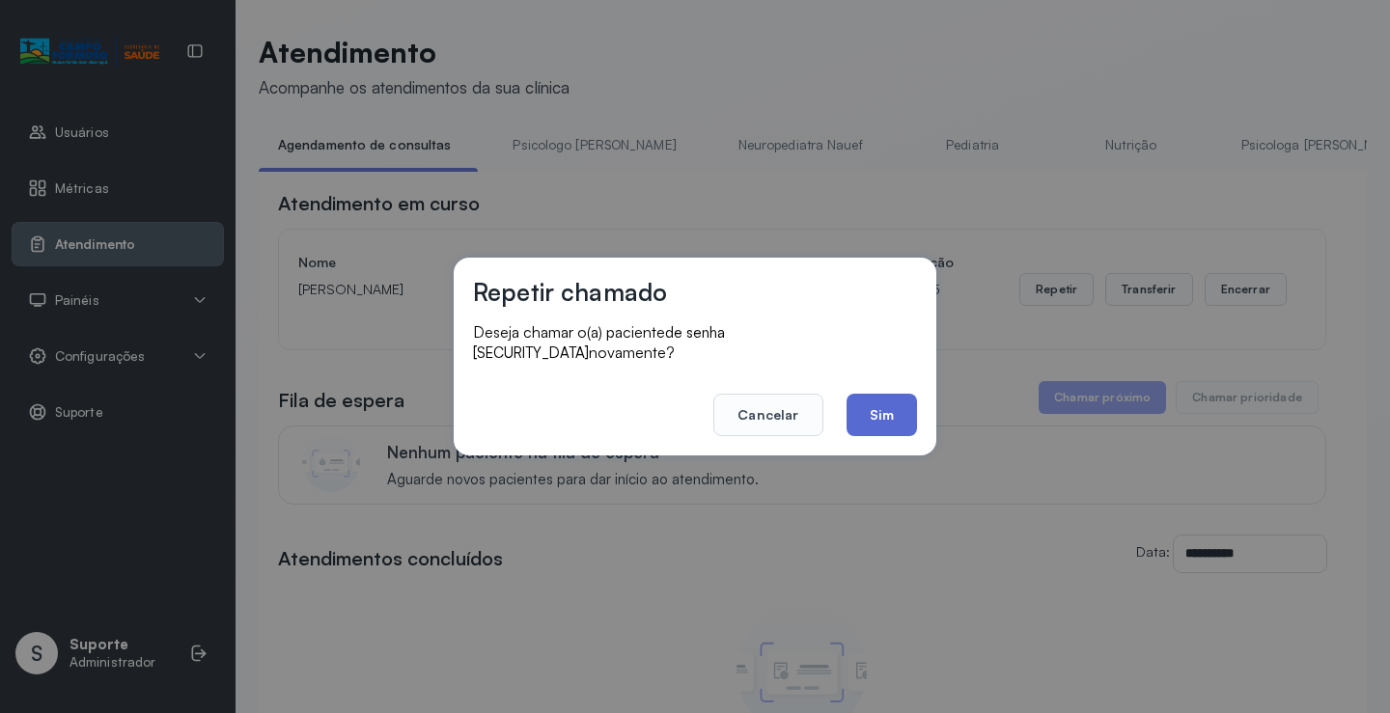
click at [873, 409] on button "Sim" at bounding box center [881, 415] width 70 height 42
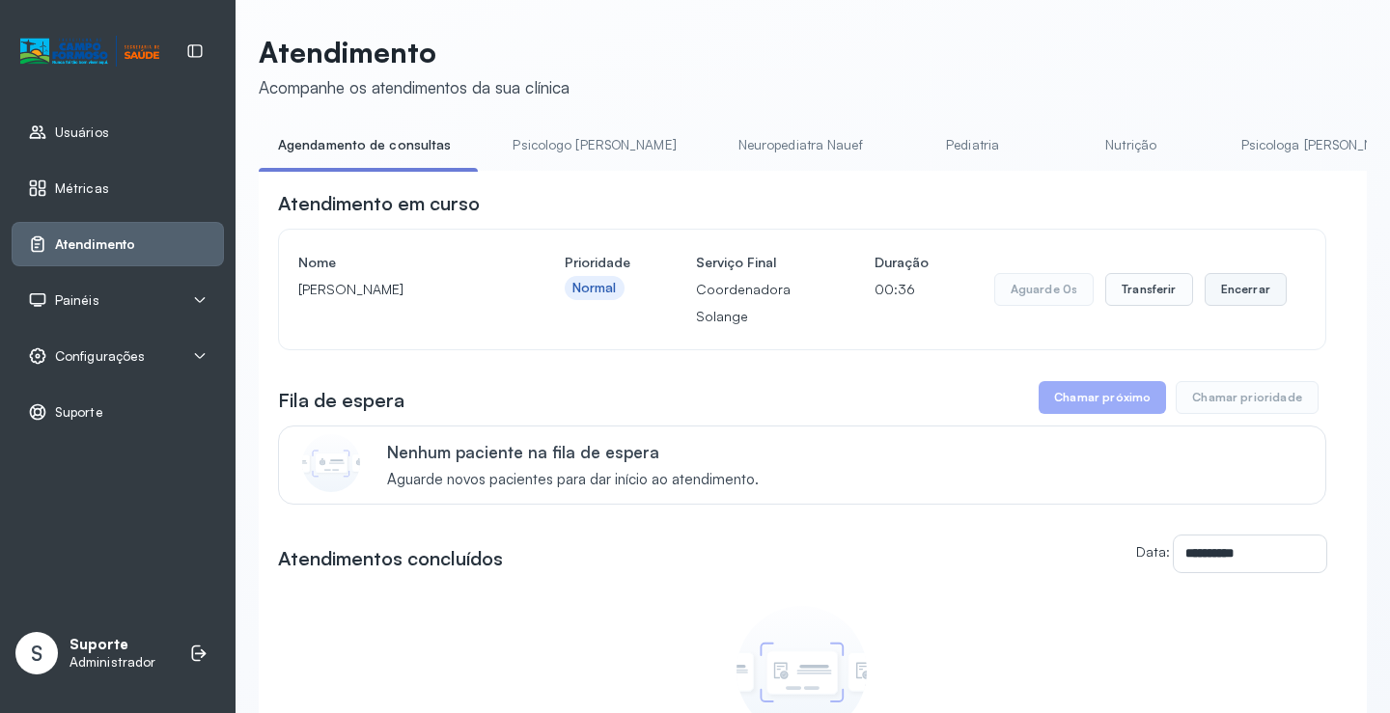
click at [1220, 293] on button "Encerrar" at bounding box center [1245, 289] width 82 height 33
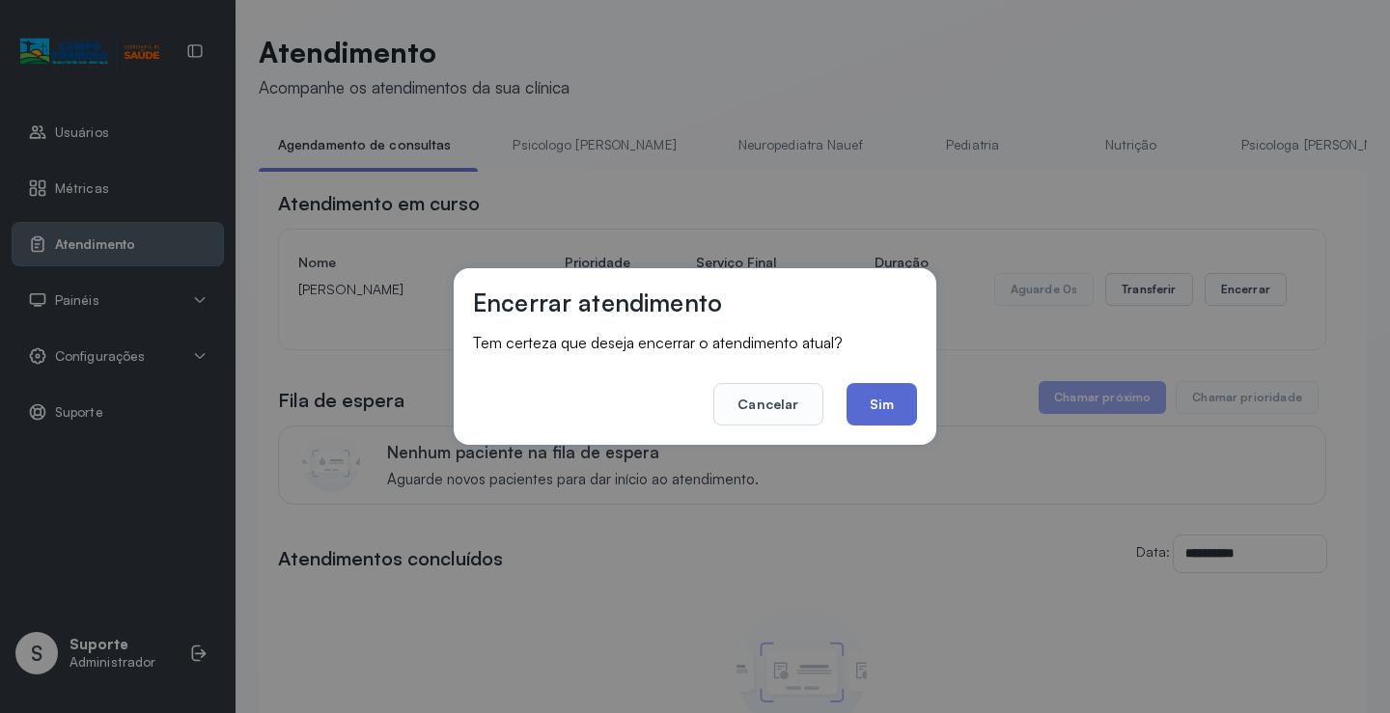
click at [868, 414] on button "Sim" at bounding box center [881, 404] width 70 height 42
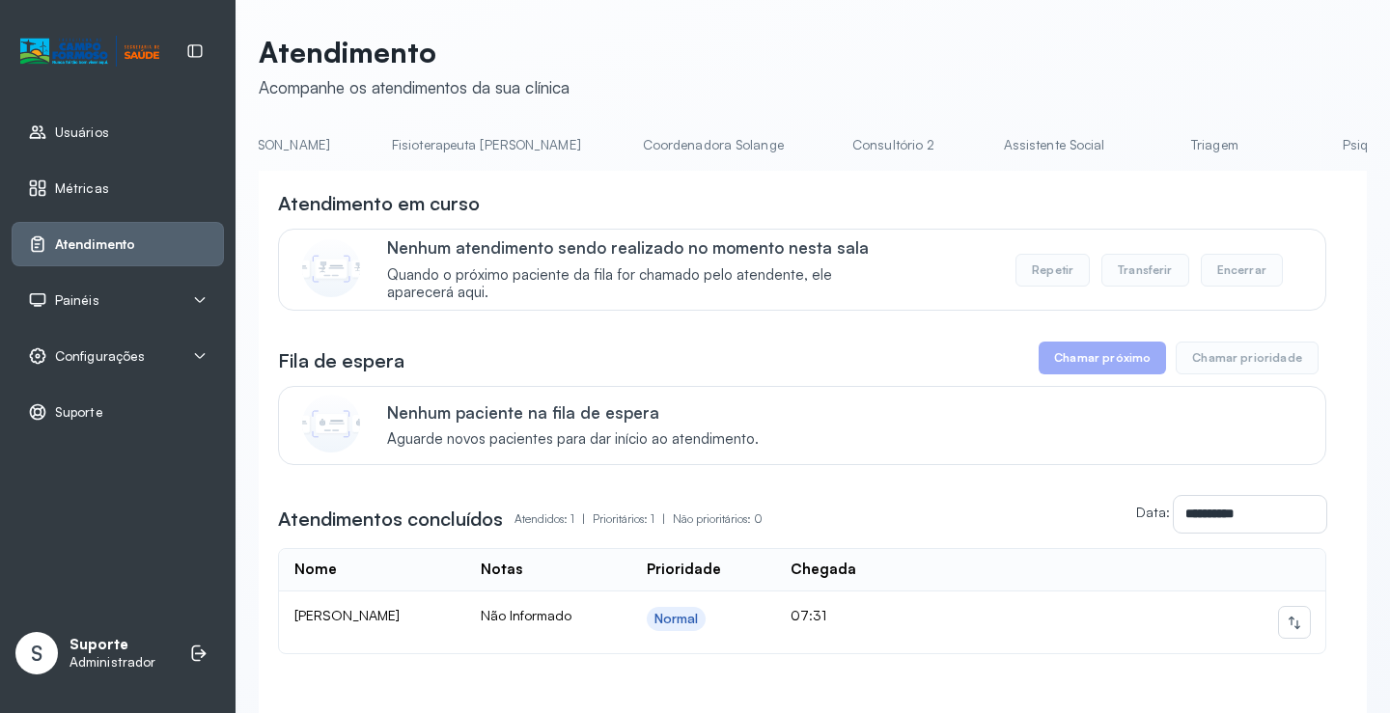
scroll to position [0, 1123]
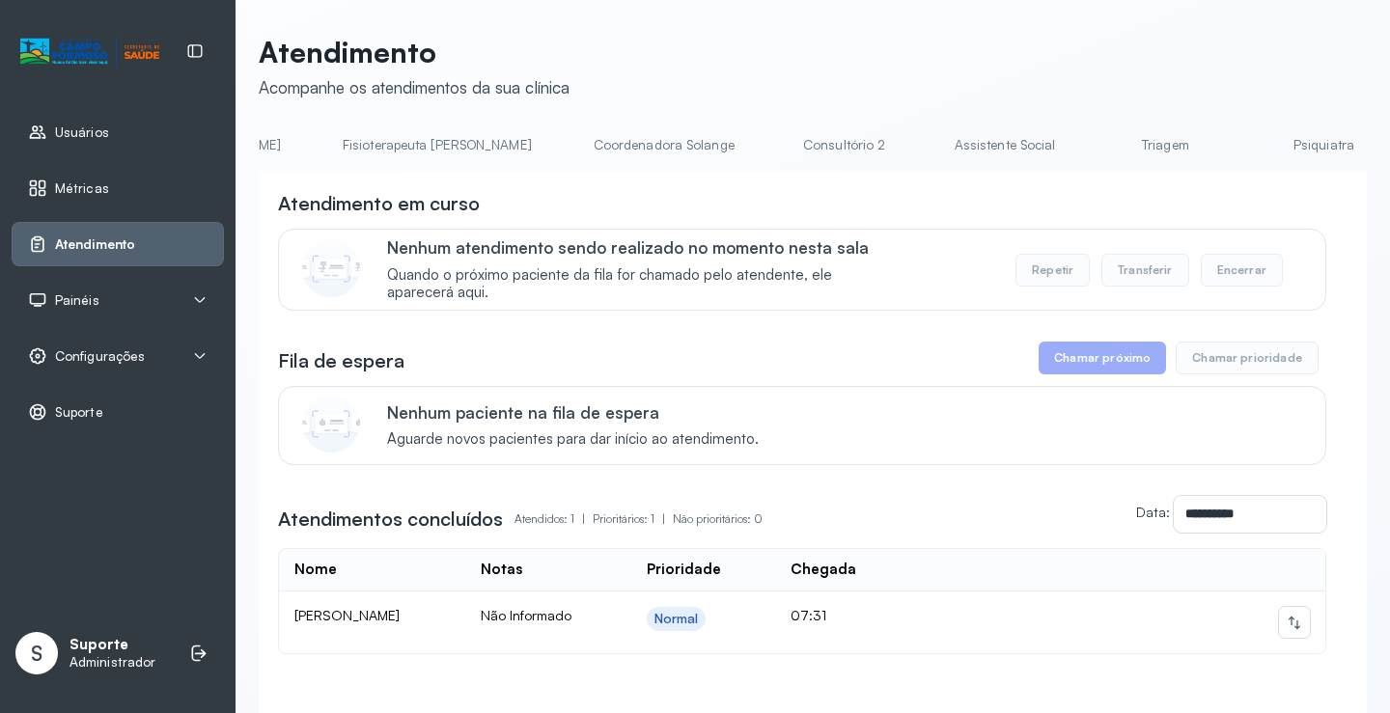
click at [1097, 133] on link "Triagem" at bounding box center [1164, 145] width 135 height 32
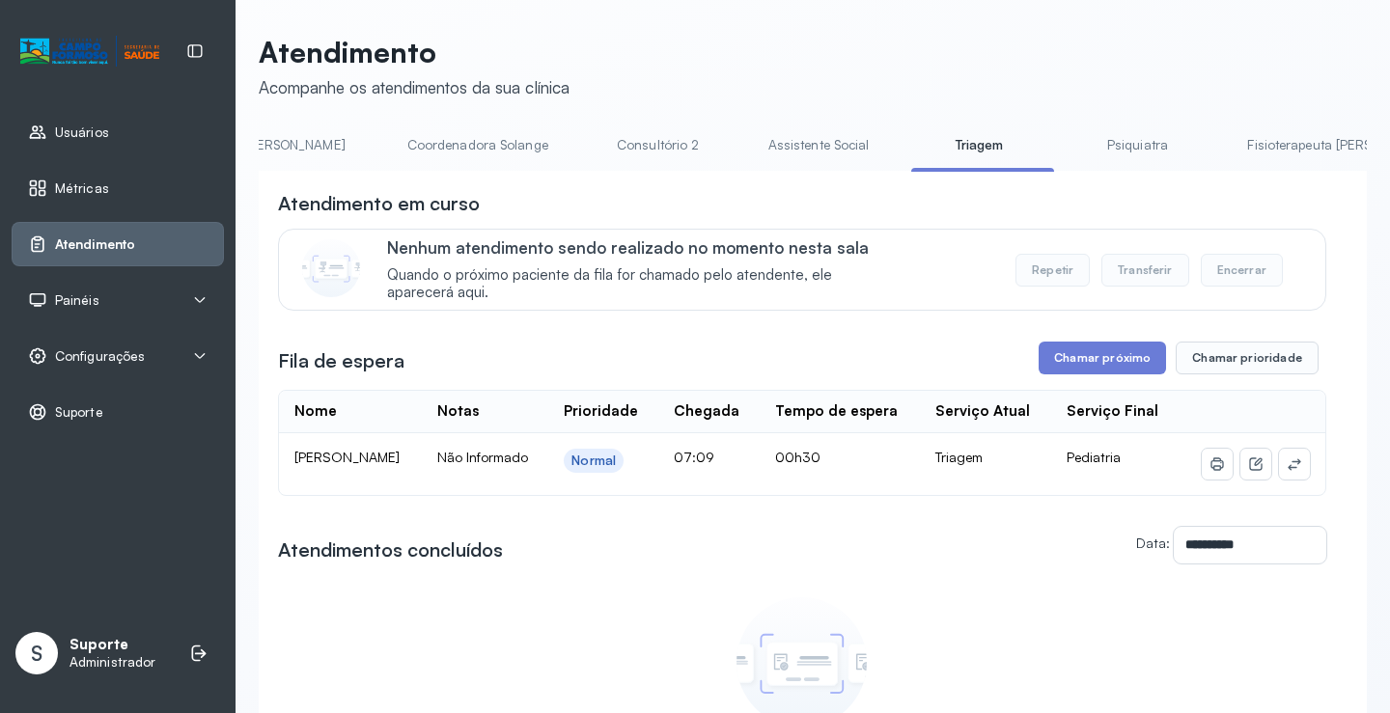
scroll to position [0, 1530]
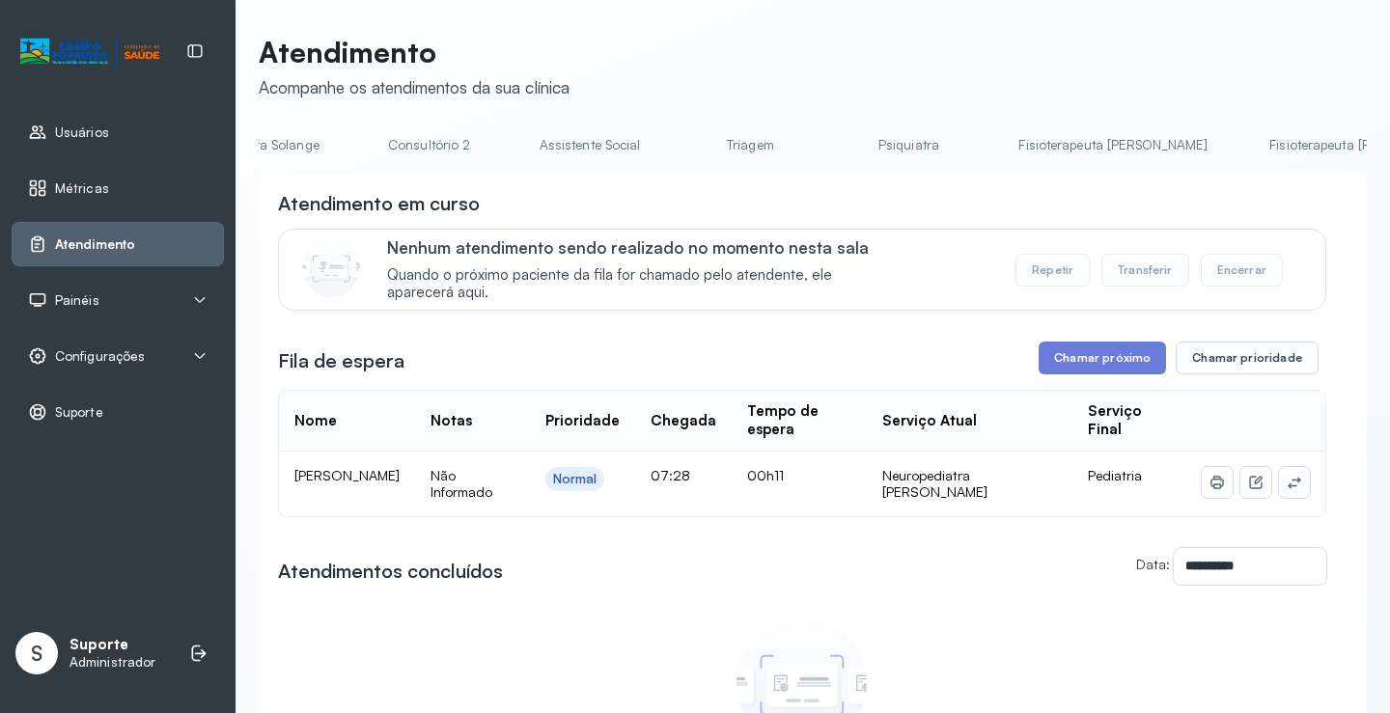
click at [1290, 474] on button at bounding box center [1294, 482] width 31 height 31
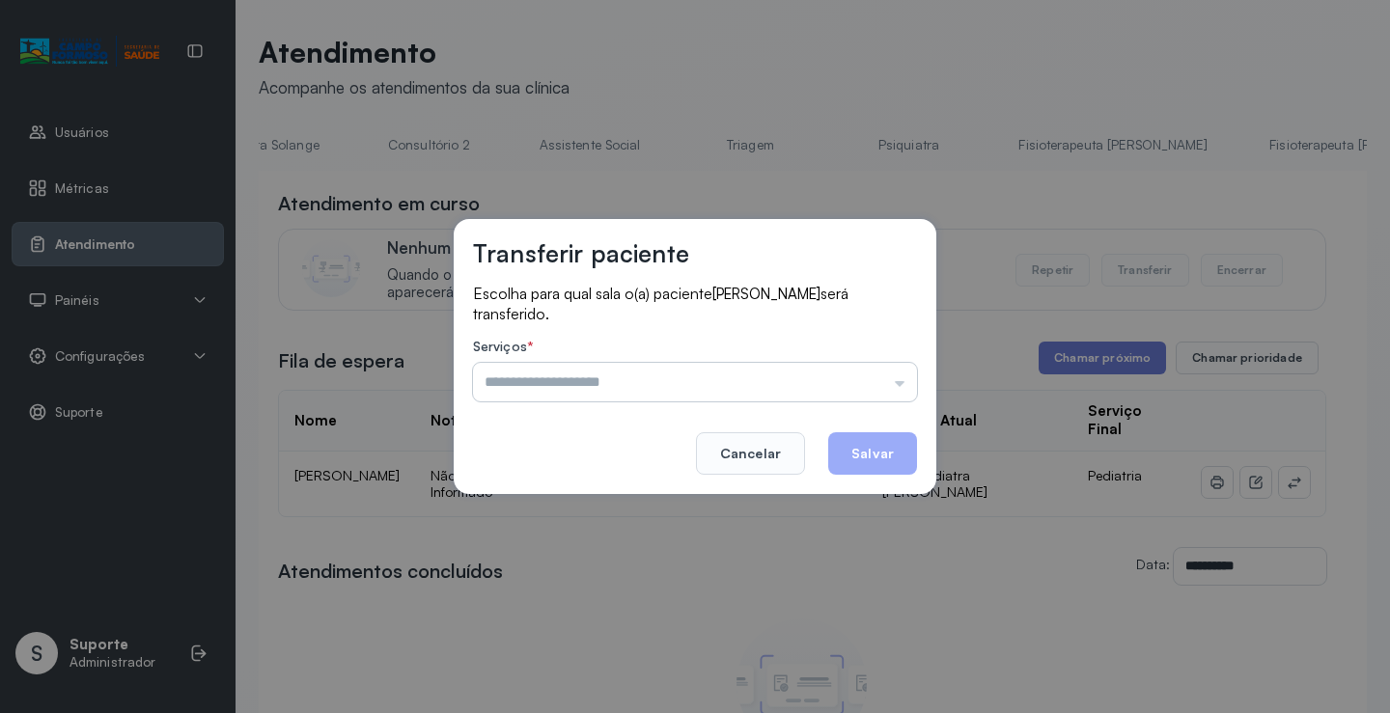
click at [853, 388] on input "text" at bounding box center [695, 382] width 444 height 39
type input "**********"
drag, startPoint x: 619, startPoint y: 631, endPoint x: 708, endPoint y: 534, distance: 132.5
click at [621, 627] on div "**********" at bounding box center [695, 356] width 1390 height 713
click at [847, 447] on button "Salvar" at bounding box center [872, 453] width 89 height 42
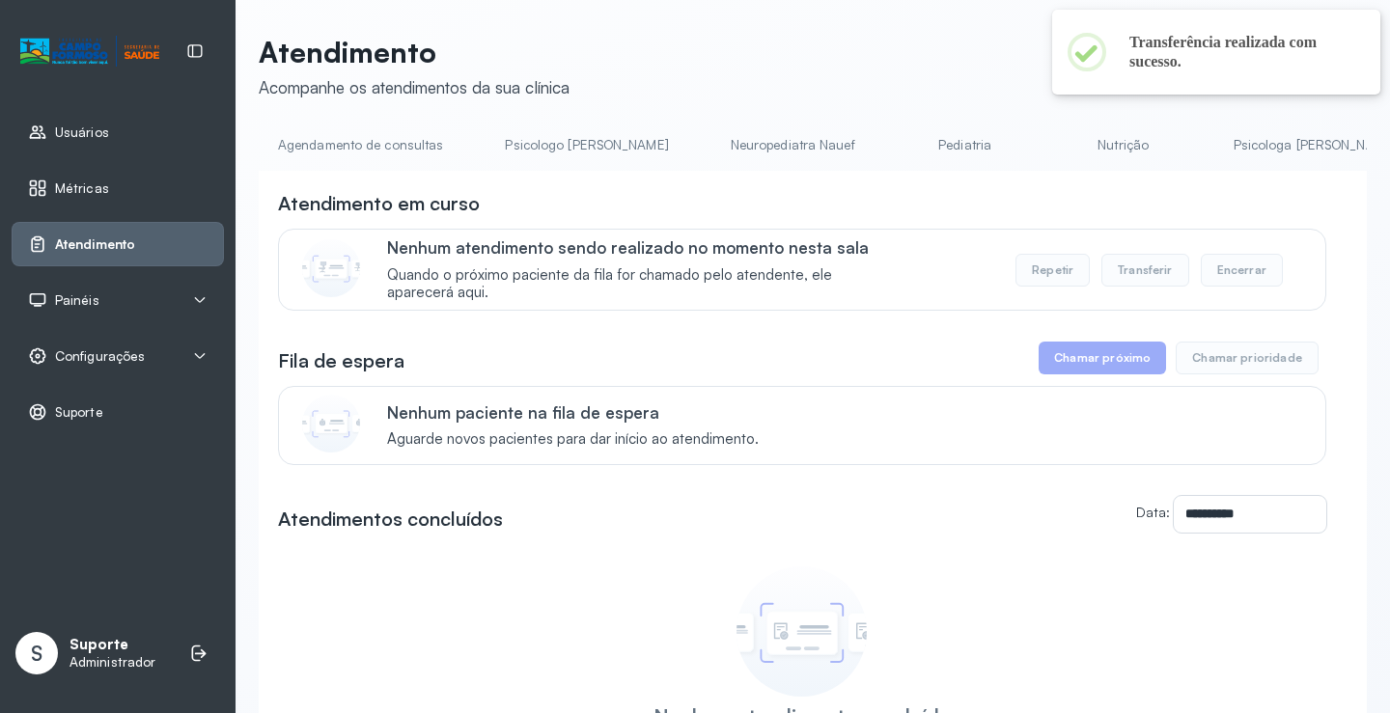
click at [369, 156] on link "Agendamento de consultas" at bounding box center [361, 145] width 204 height 32
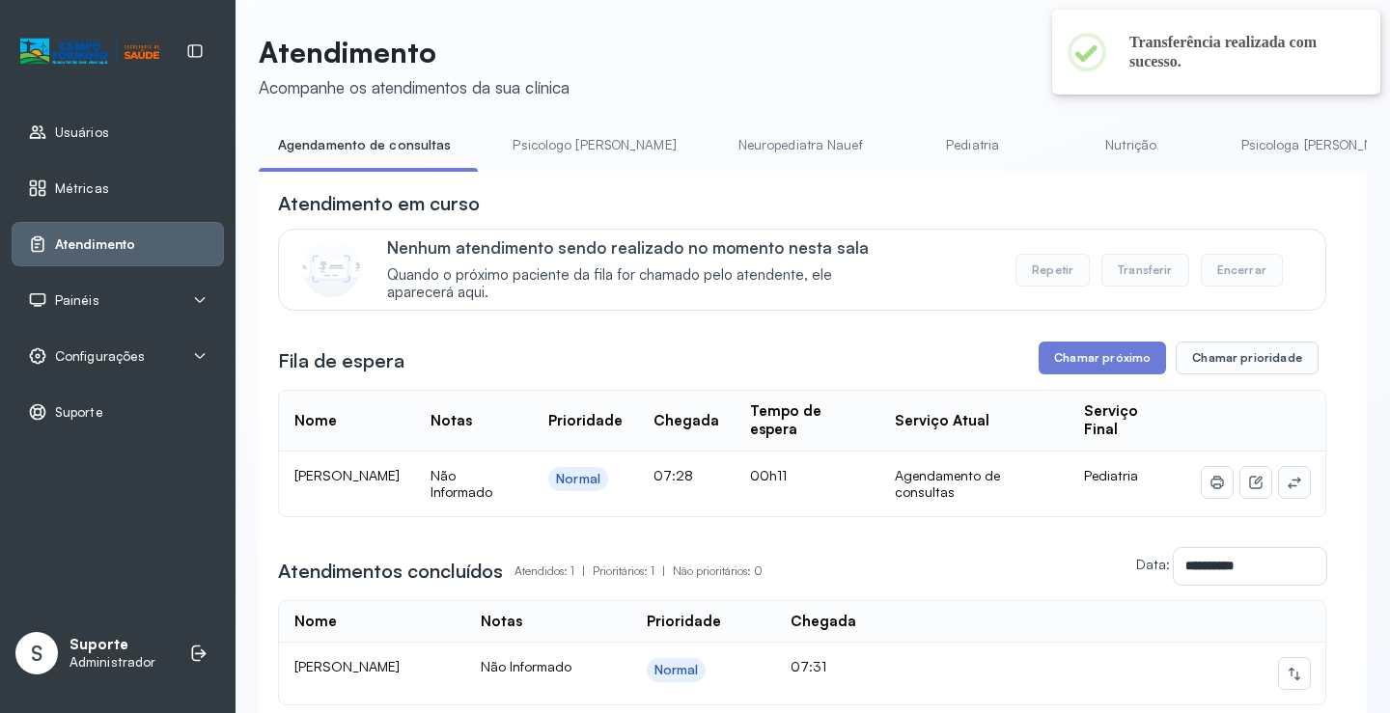
click at [1286, 490] on icon at bounding box center [1293, 482] width 15 height 15
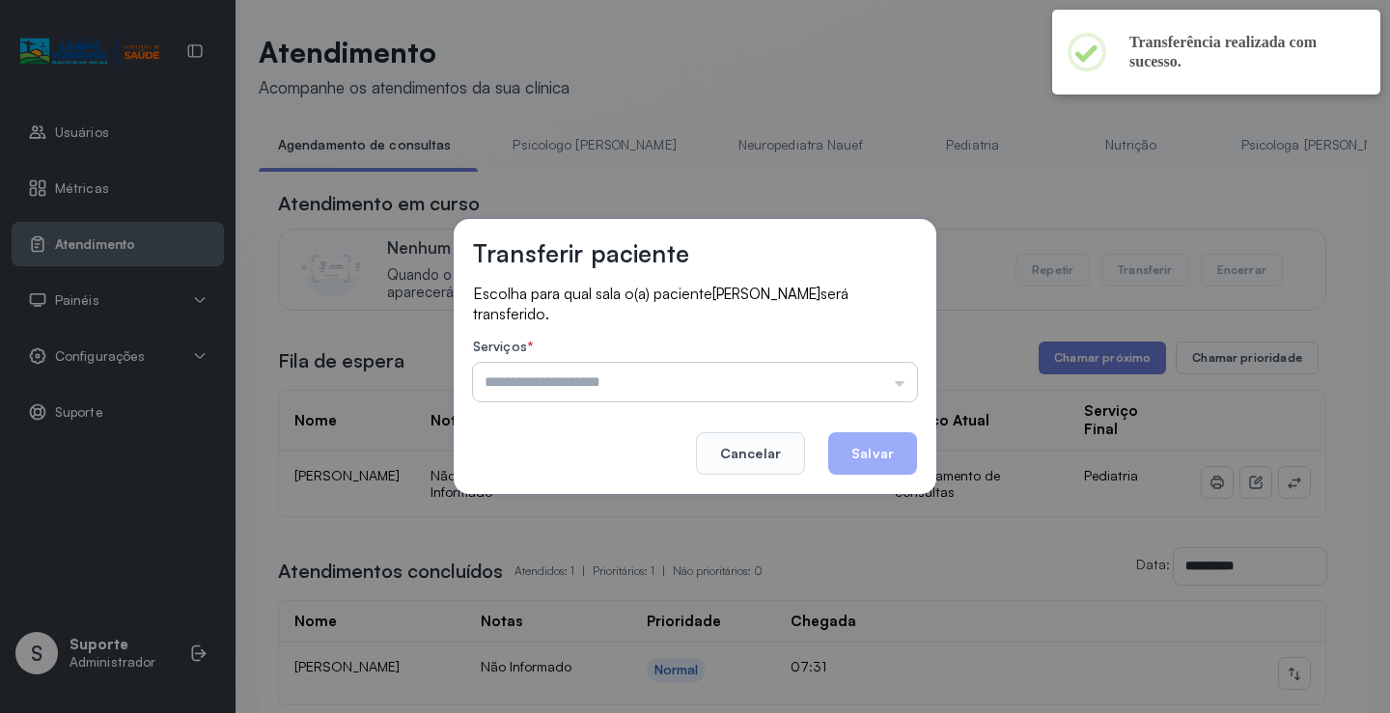
click at [790, 369] on input "text" at bounding box center [695, 382] width 444 height 39
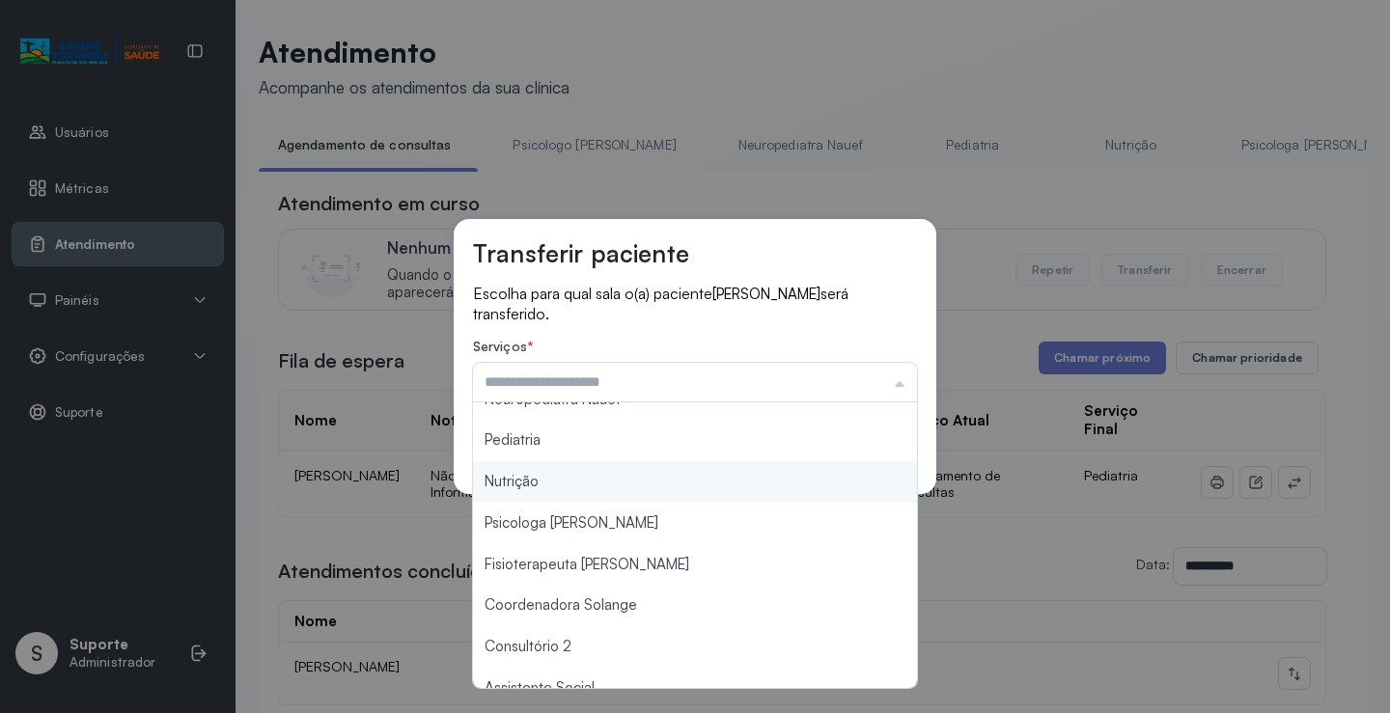
scroll to position [193, 0]
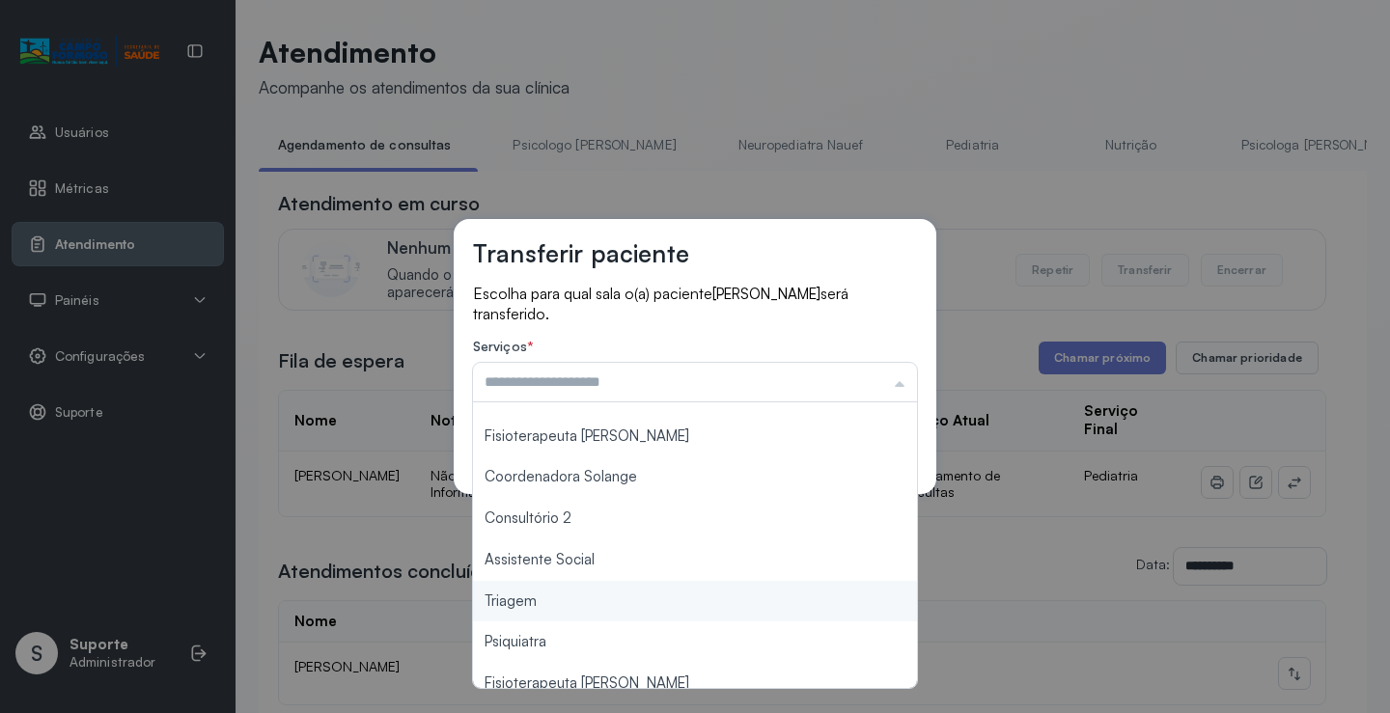
type input "*******"
drag, startPoint x: 535, startPoint y: 610, endPoint x: 588, endPoint y: 573, distance: 64.5
click at [547, 595] on div "Transferir paciente Escolha para qual sala o(a) paciente Aurora da silva santos…" at bounding box center [695, 356] width 1390 height 713
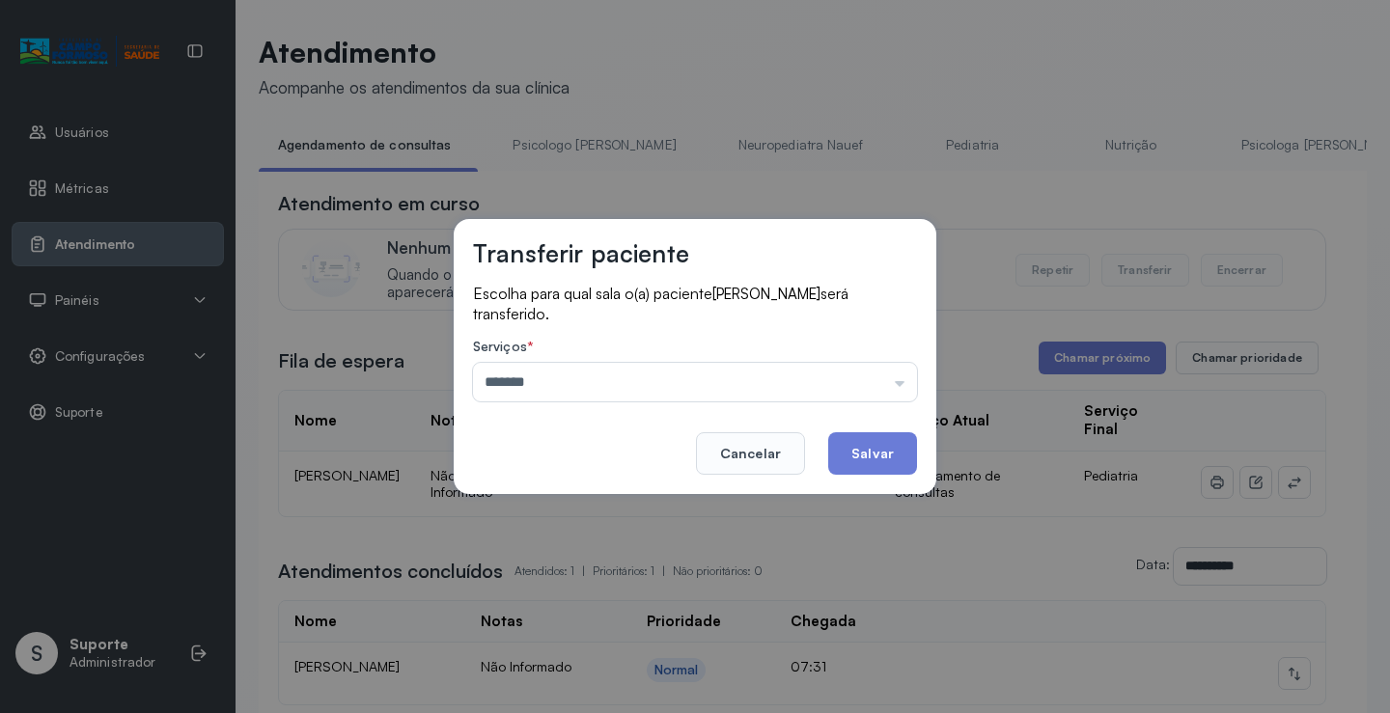
drag, startPoint x: 846, startPoint y: 462, endPoint x: 731, endPoint y: 322, distance: 181.0
click at [847, 461] on button "Salvar" at bounding box center [872, 453] width 89 height 42
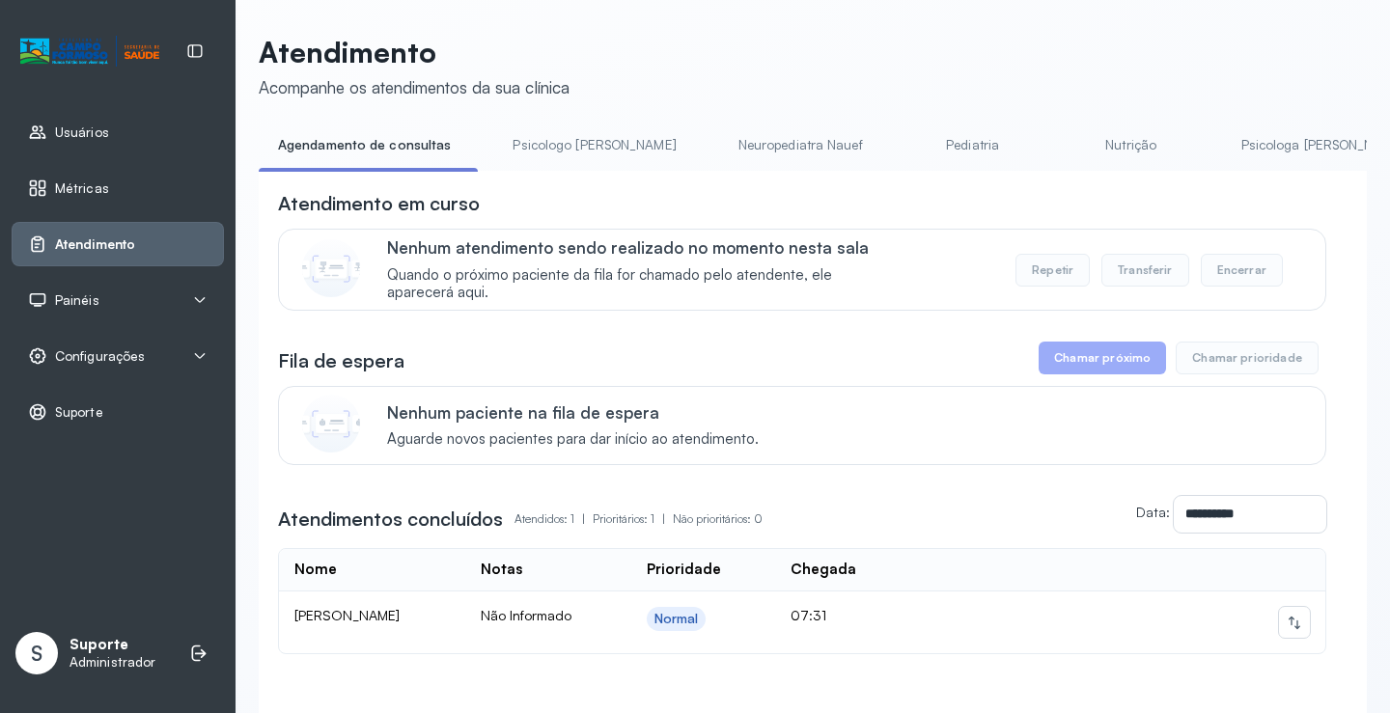
drag, startPoint x: 507, startPoint y: 139, endPoint x: 440, endPoint y: 139, distance: 66.6
click at [506, 137] on link "Psicologo [PERSON_NAME]" at bounding box center [594, 145] width 202 height 32
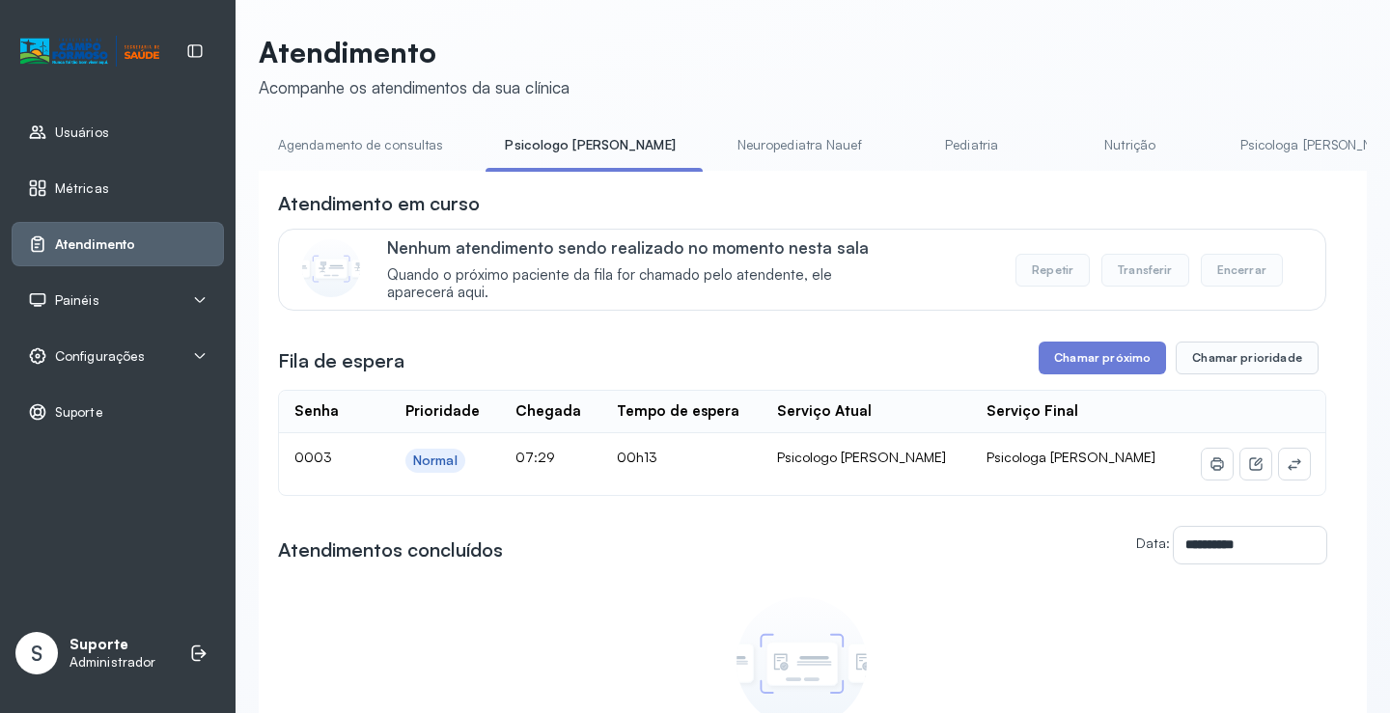
click at [430, 143] on link "Agendamento de consultas" at bounding box center [361, 145] width 204 height 32
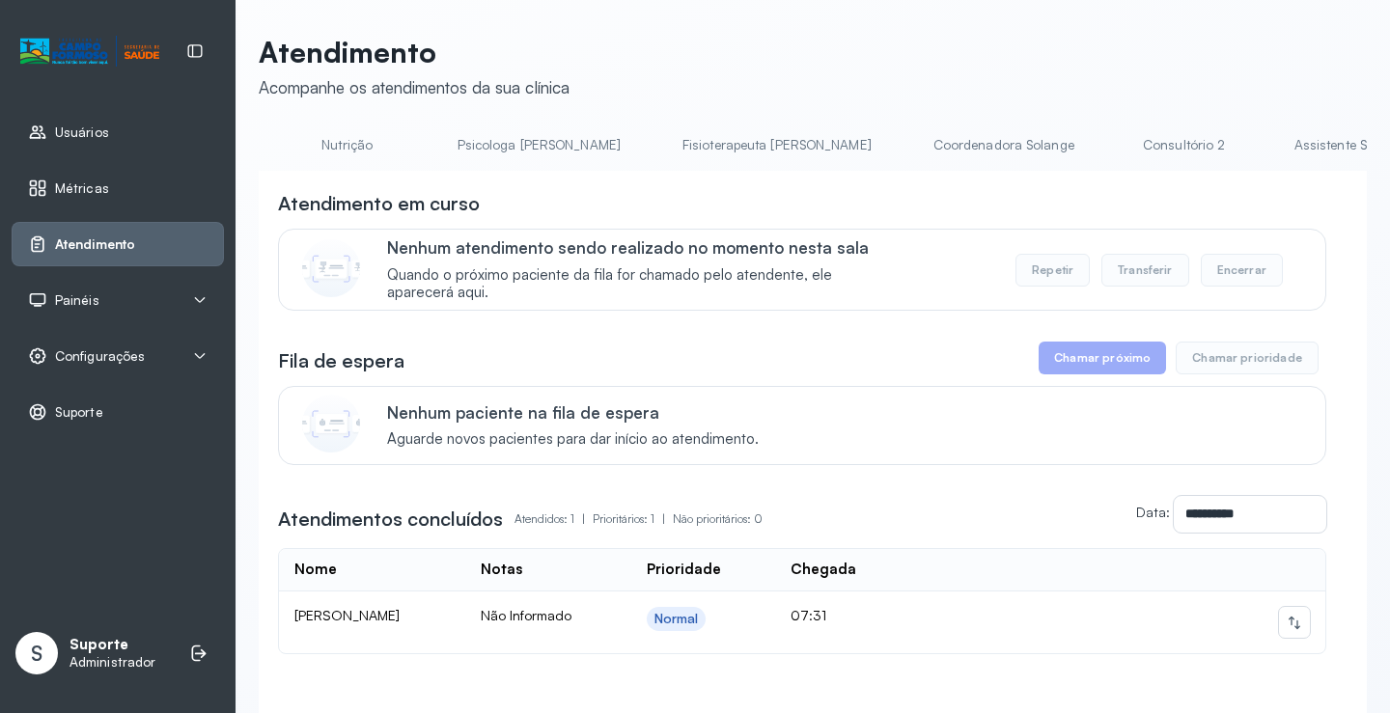
scroll to position [0, 1129]
click at [1091, 138] on link "Triagem" at bounding box center [1158, 145] width 135 height 32
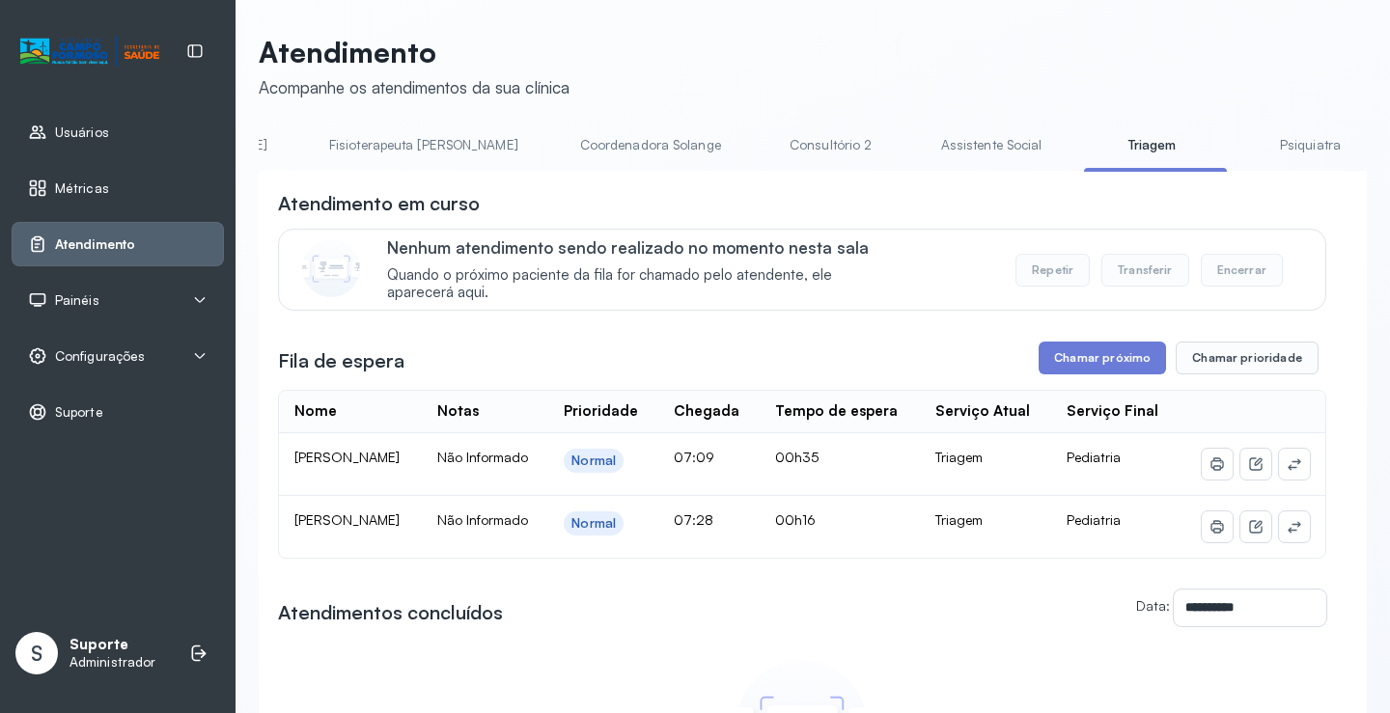
scroll to position [0, 0]
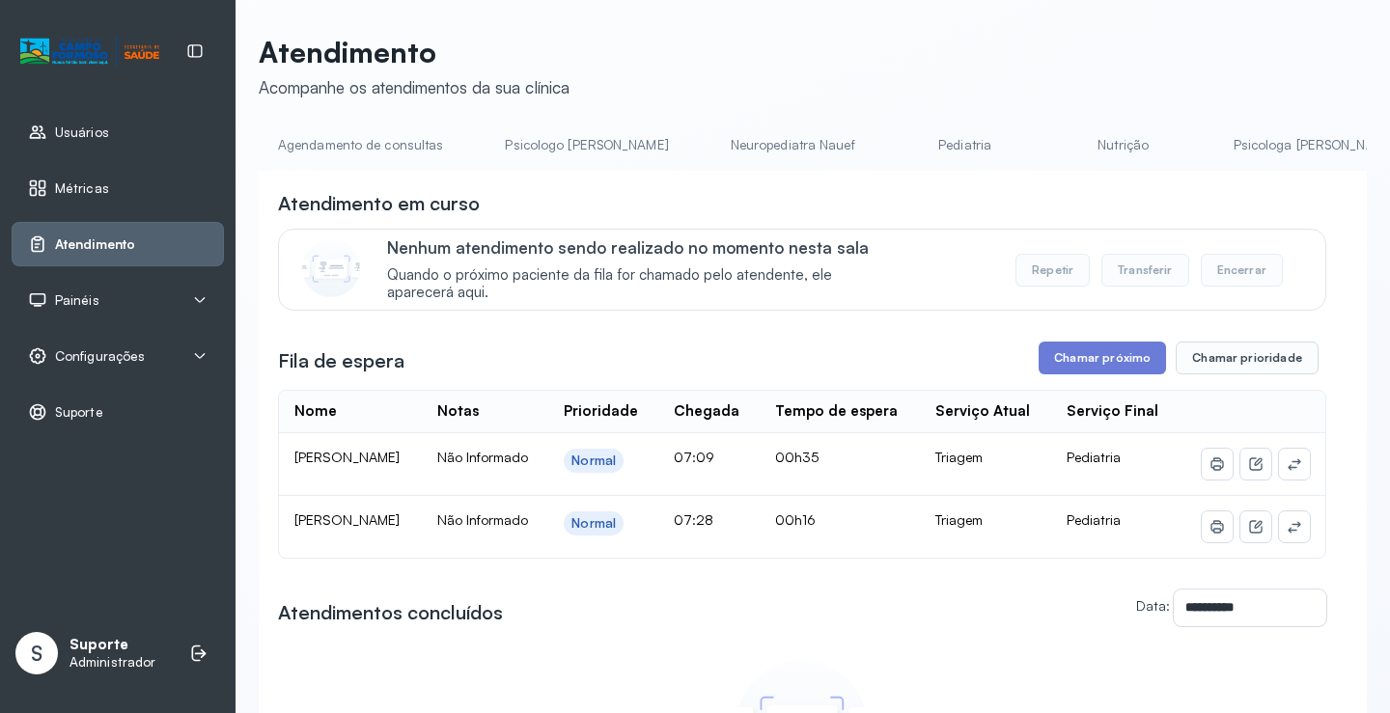
click at [326, 146] on link "Agendamento de consultas" at bounding box center [361, 145] width 204 height 32
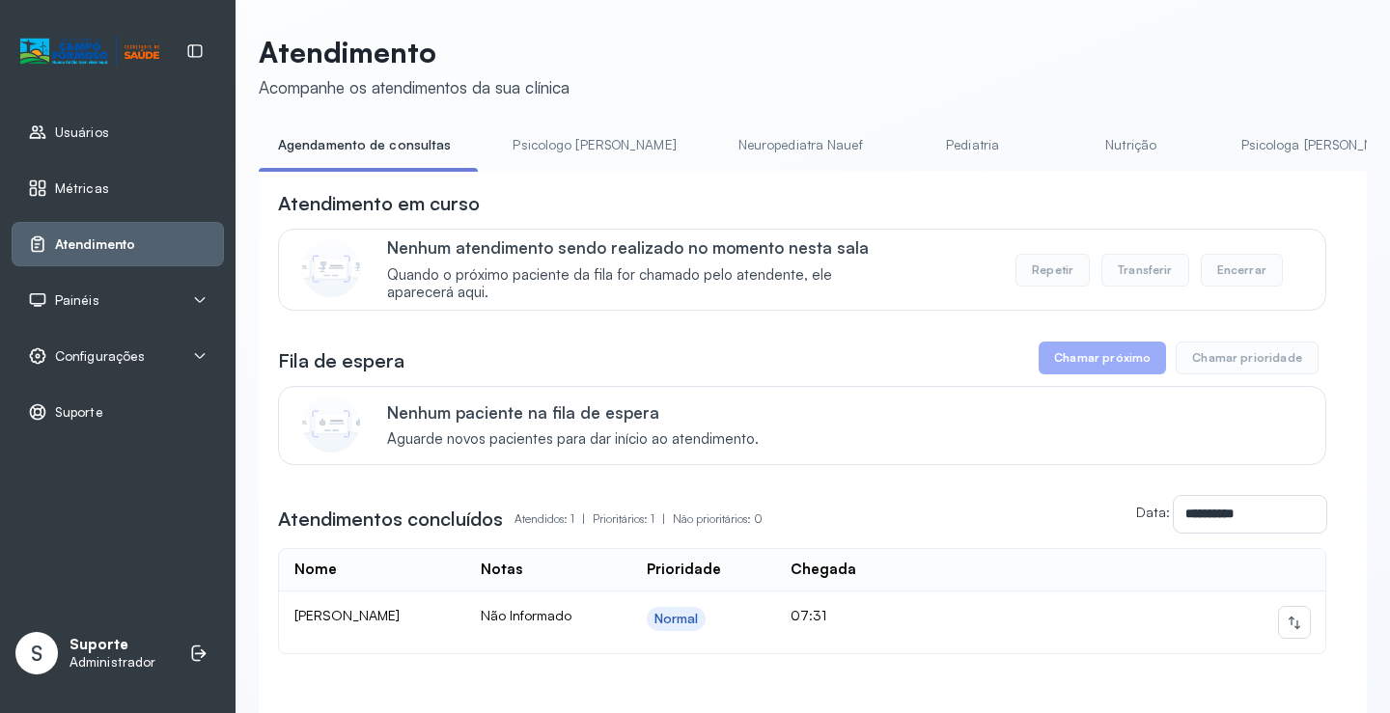
drag, startPoint x: 553, startPoint y: 139, endPoint x: 465, endPoint y: 143, distance: 87.9
click at [552, 138] on link "Psicologo [PERSON_NAME]" at bounding box center [594, 145] width 202 height 32
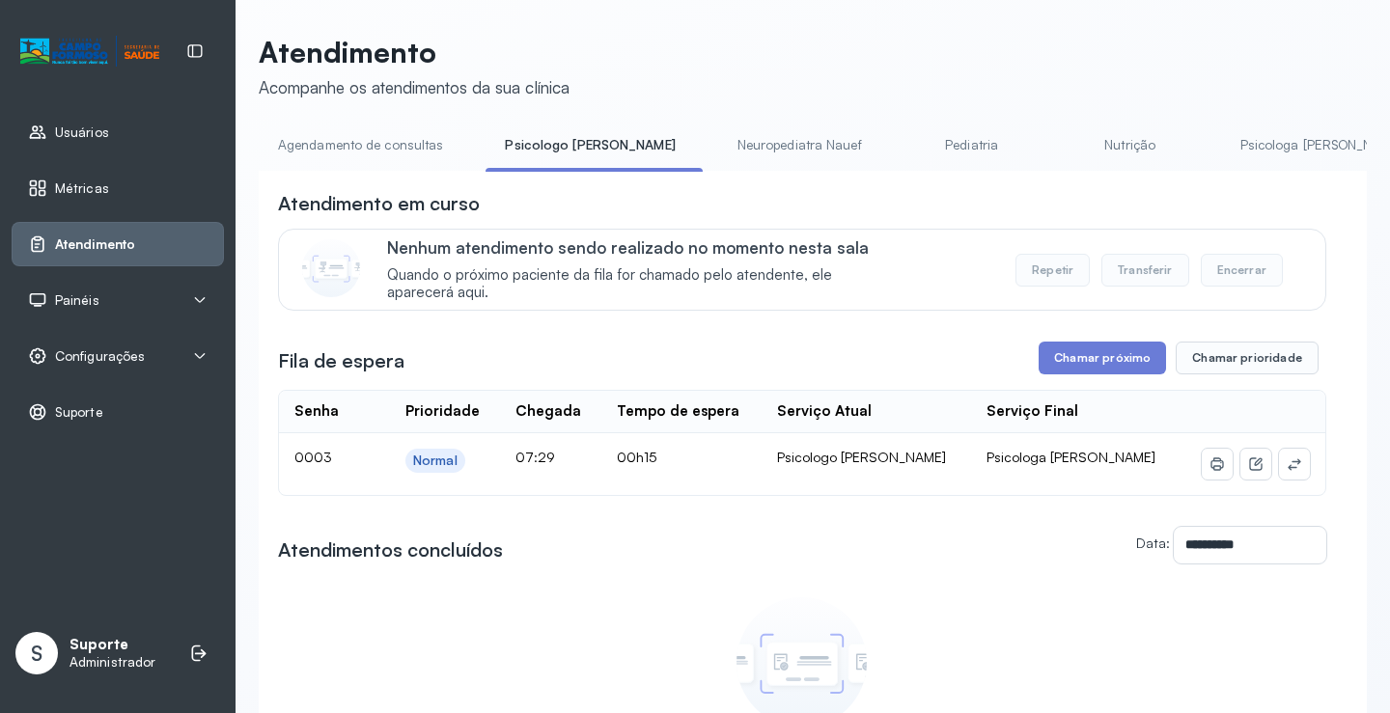
click at [408, 151] on link "Agendamento de consultas" at bounding box center [361, 145] width 204 height 32
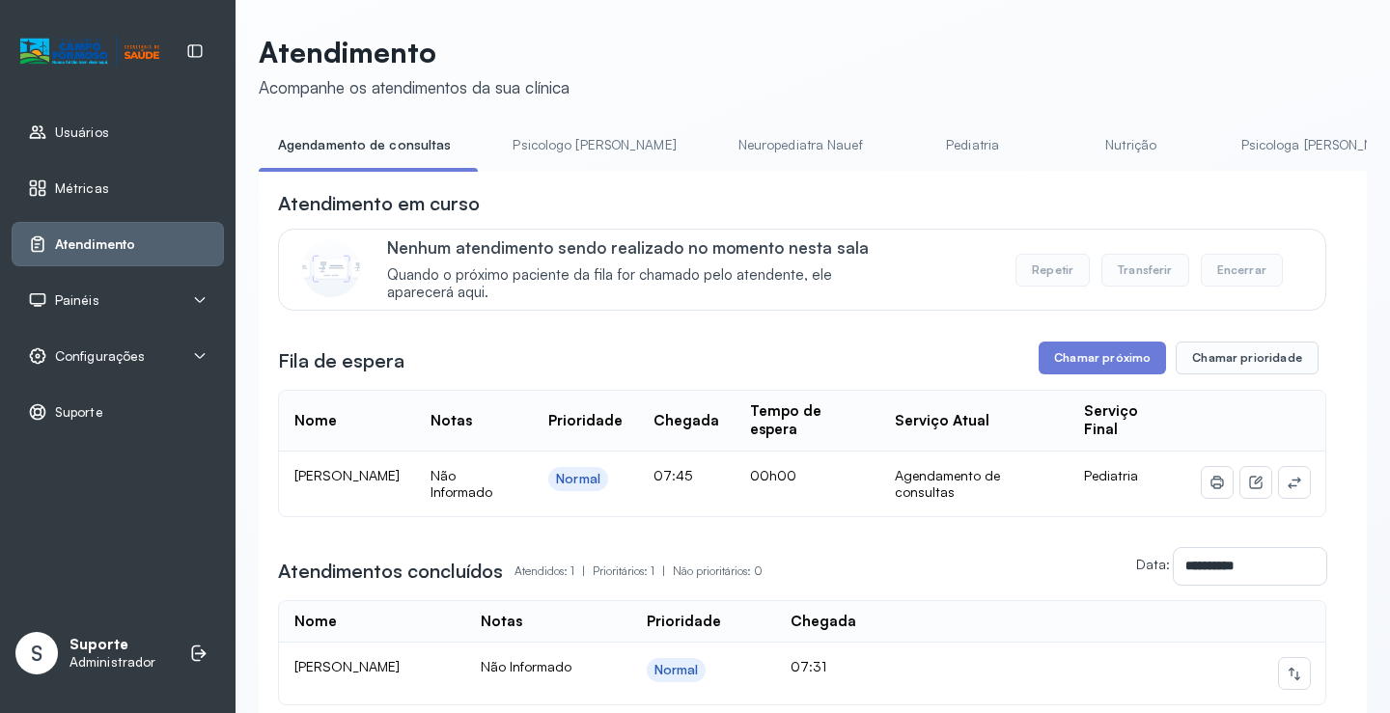
click at [1263, 491] on div at bounding box center [1255, 482] width 108 height 31
click at [1286, 488] on icon at bounding box center [1293, 482] width 15 height 15
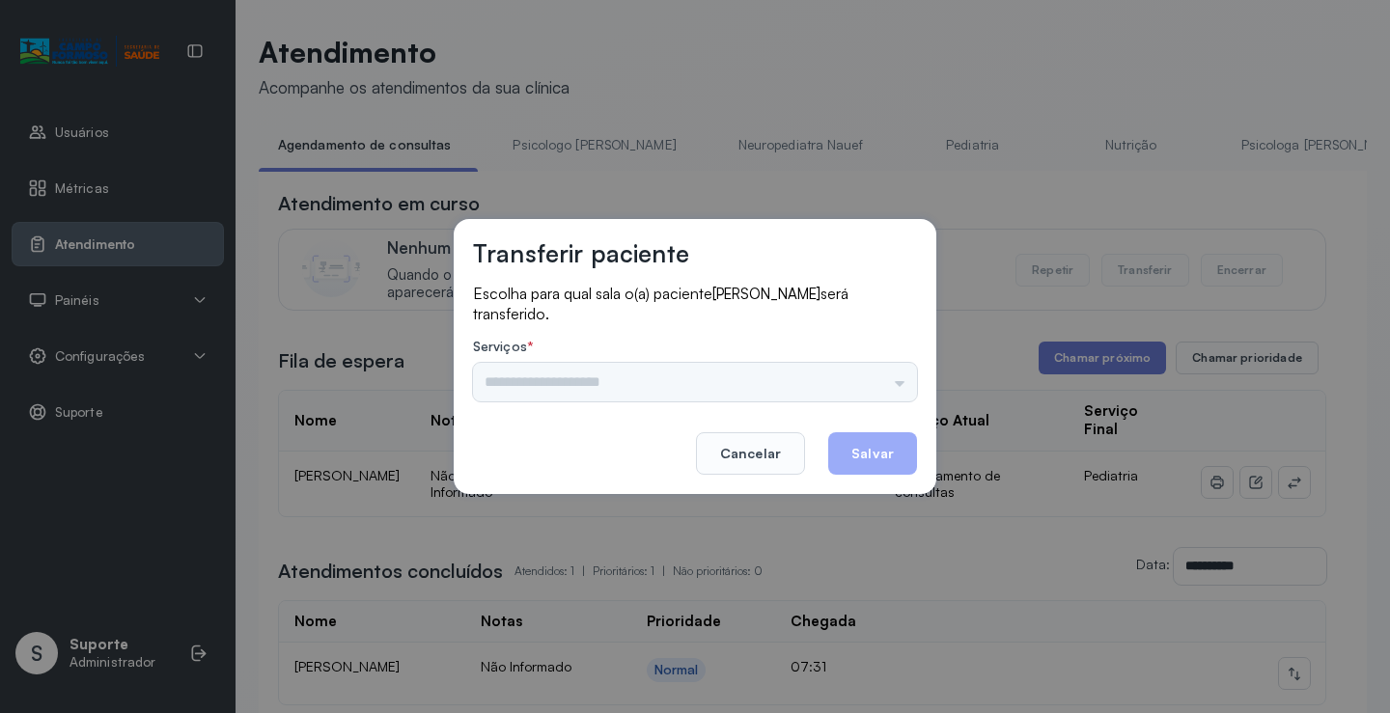
drag, startPoint x: 817, startPoint y: 406, endPoint x: 795, endPoint y: 385, distance: 30.7
click at [809, 397] on div "Transferir paciente Escolha para qual sala o(a) paciente JOSE DAVI SOUZA SILVA …" at bounding box center [695, 356] width 482 height 275
click at [795, 385] on input "text" at bounding box center [695, 382] width 444 height 39
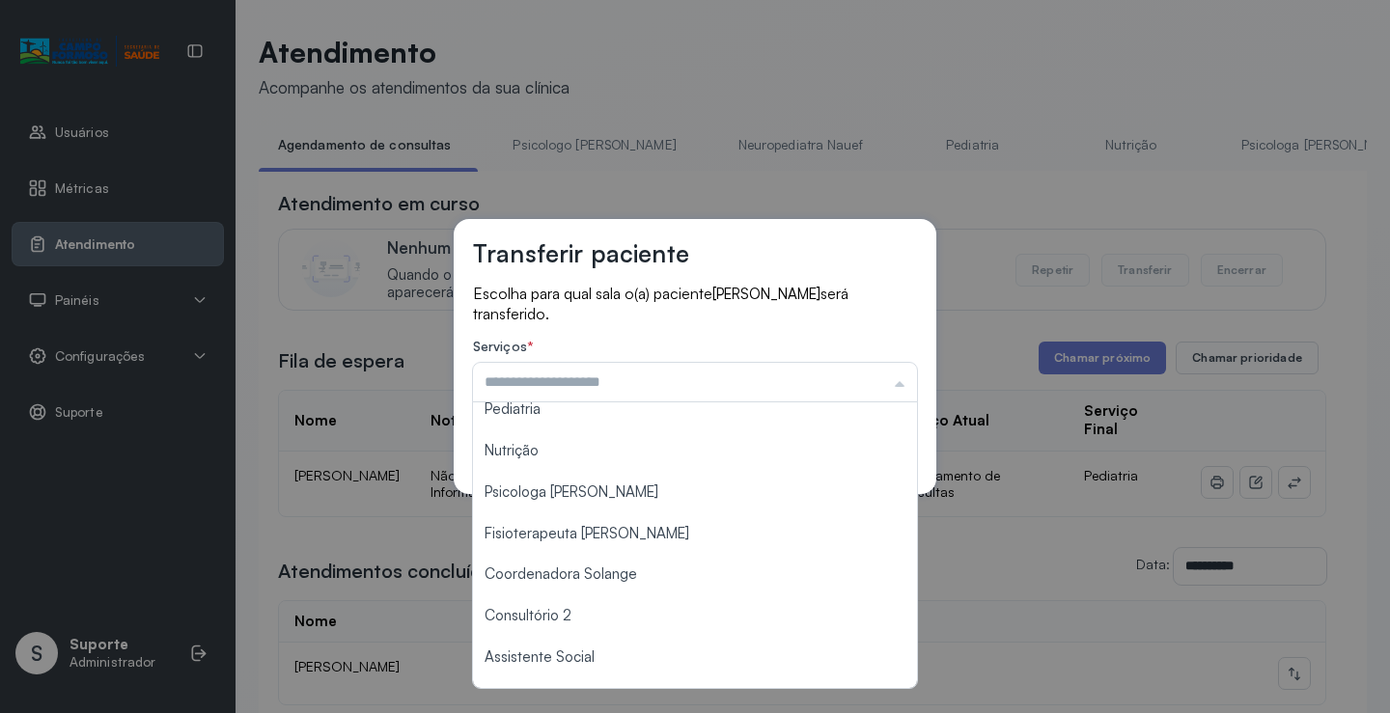
scroll to position [291, 0]
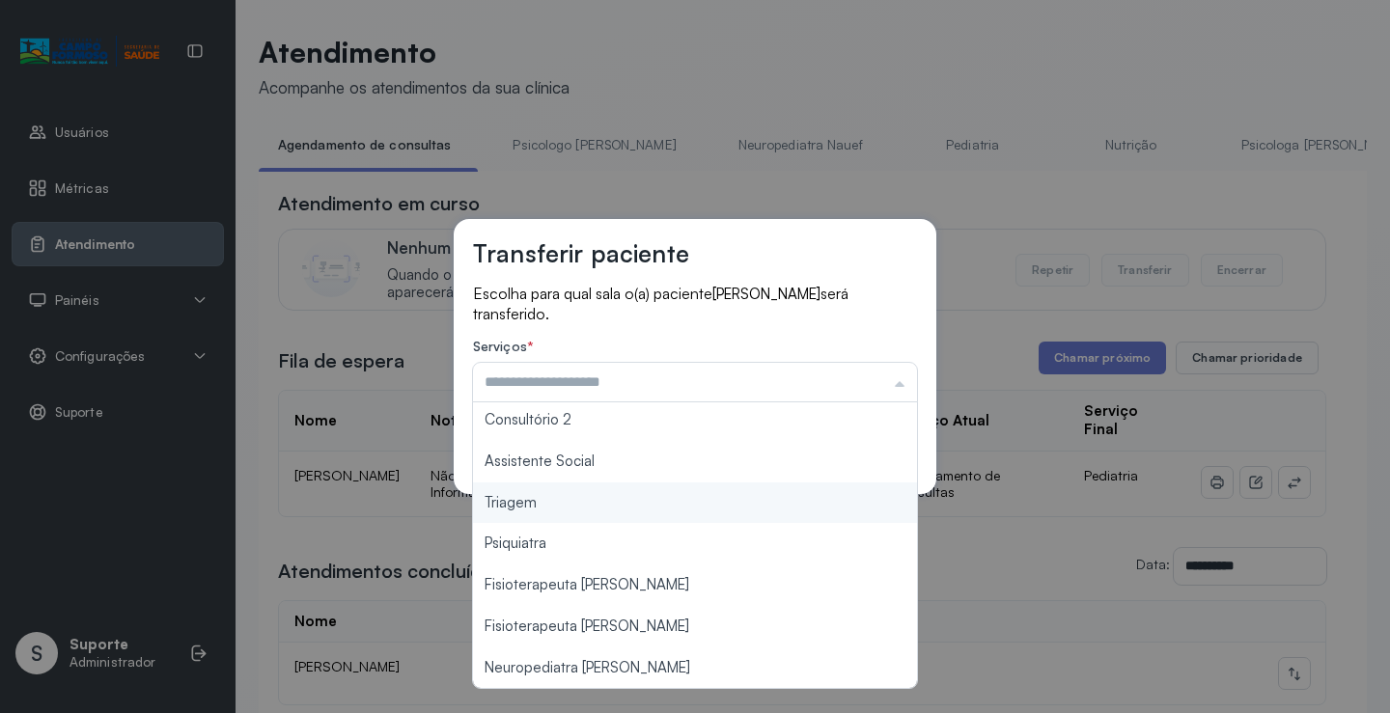
type input "*******"
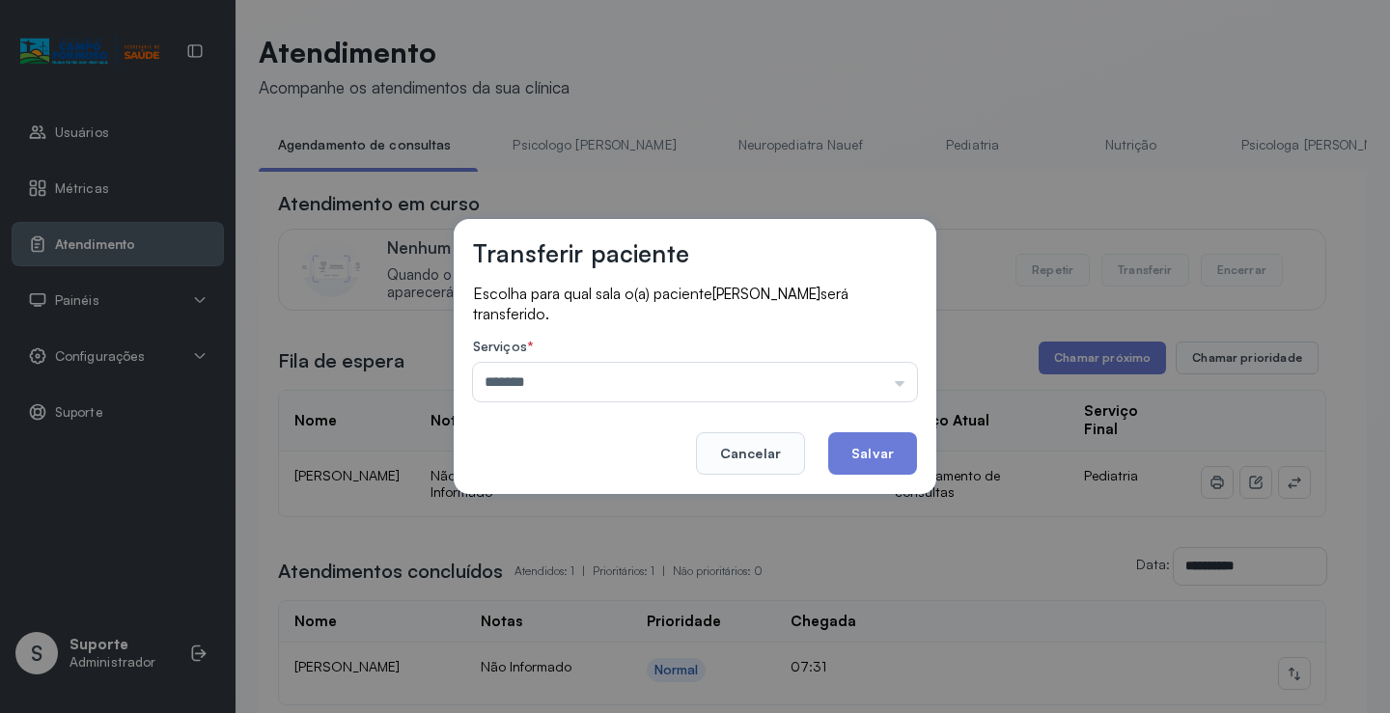
click at [597, 502] on div "Transferir paciente Escolha para qual sala o(a) paciente JOSE DAVI SOUZA SILVA …" at bounding box center [695, 356] width 1390 height 713
click at [855, 463] on button "Salvar" at bounding box center [872, 453] width 89 height 42
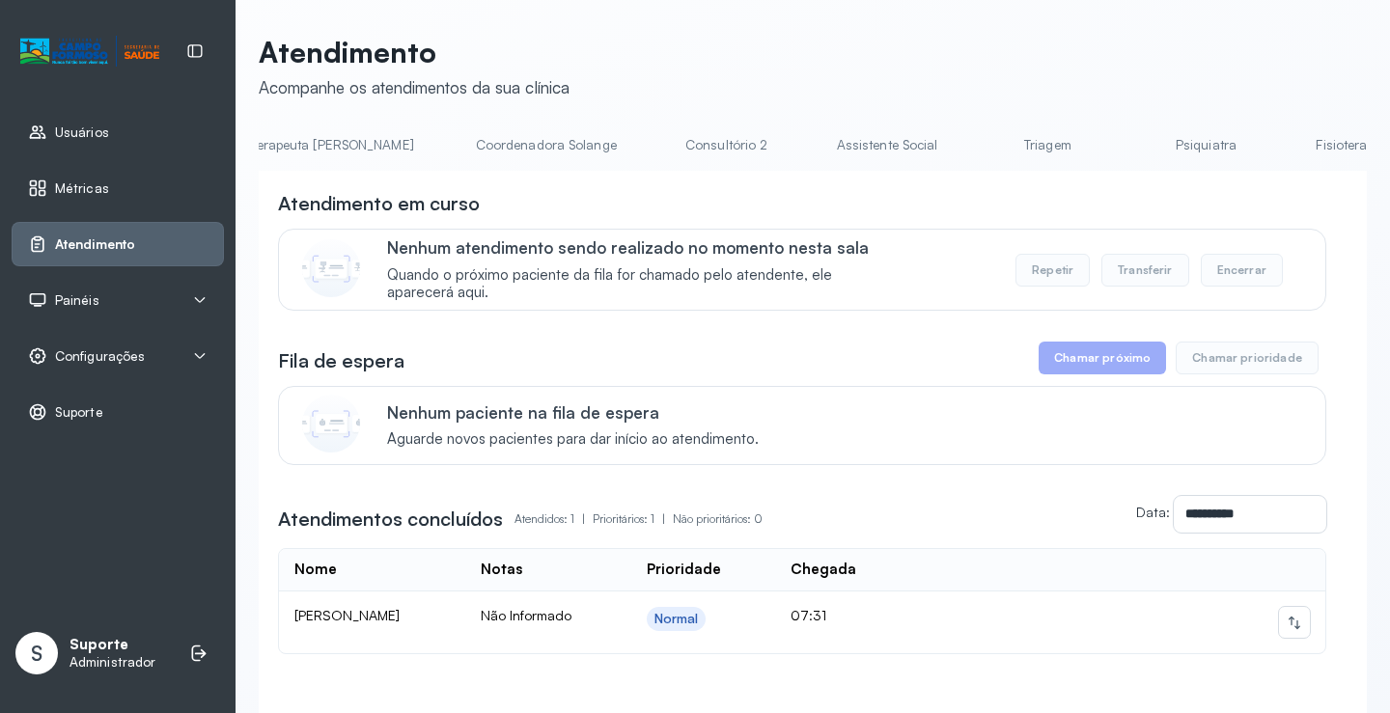
scroll to position [0, 1289]
click at [931, 156] on link "Triagem" at bounding box center [998, 145] width 135 height 32
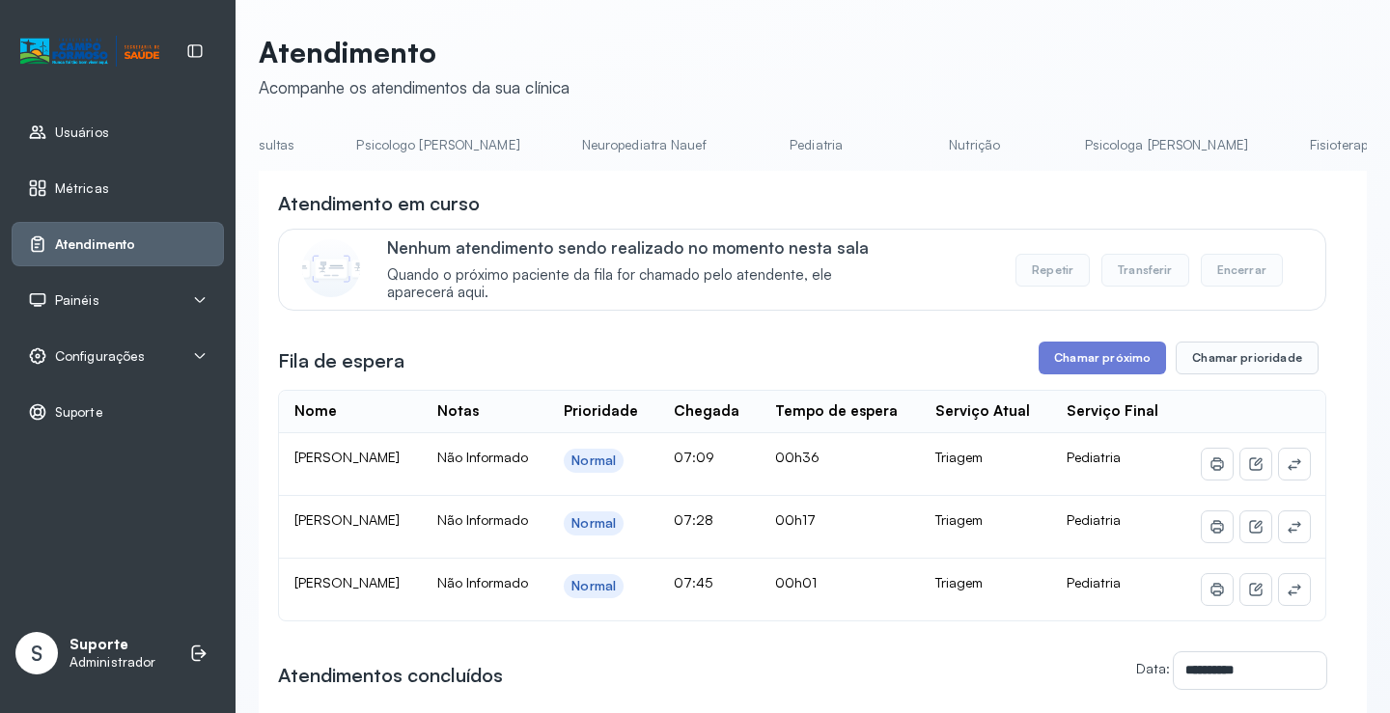
scroll to position [0, 0]
click at [330, 145] on link "Agendamento de consultas" at bounding box center [361, 145] width 204 height 32
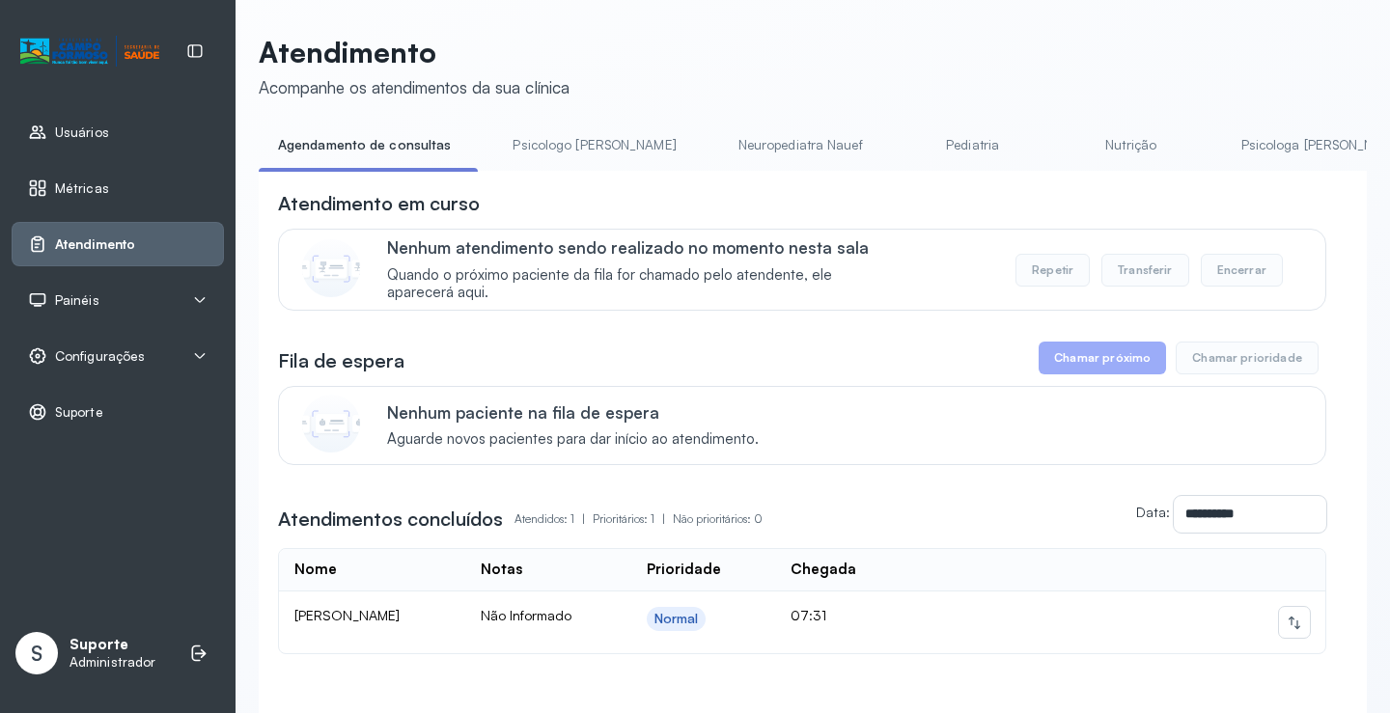
click at [536, 151] on link "Psicologo [PERSON_NAME]" at bounding box center [594, 145] width 202 height 32
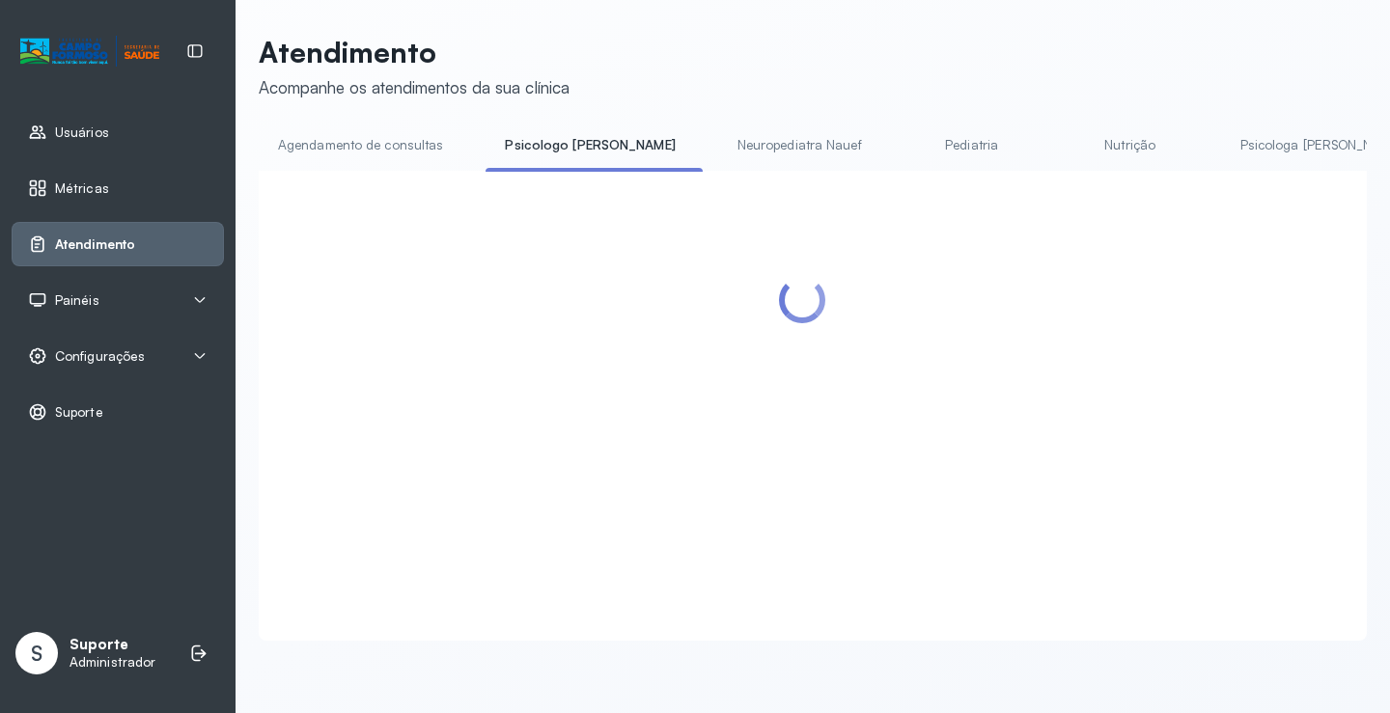
click at [352, 149] on link "Agendamento de consultas" at bounding box center [361, 145] width 204 height 32
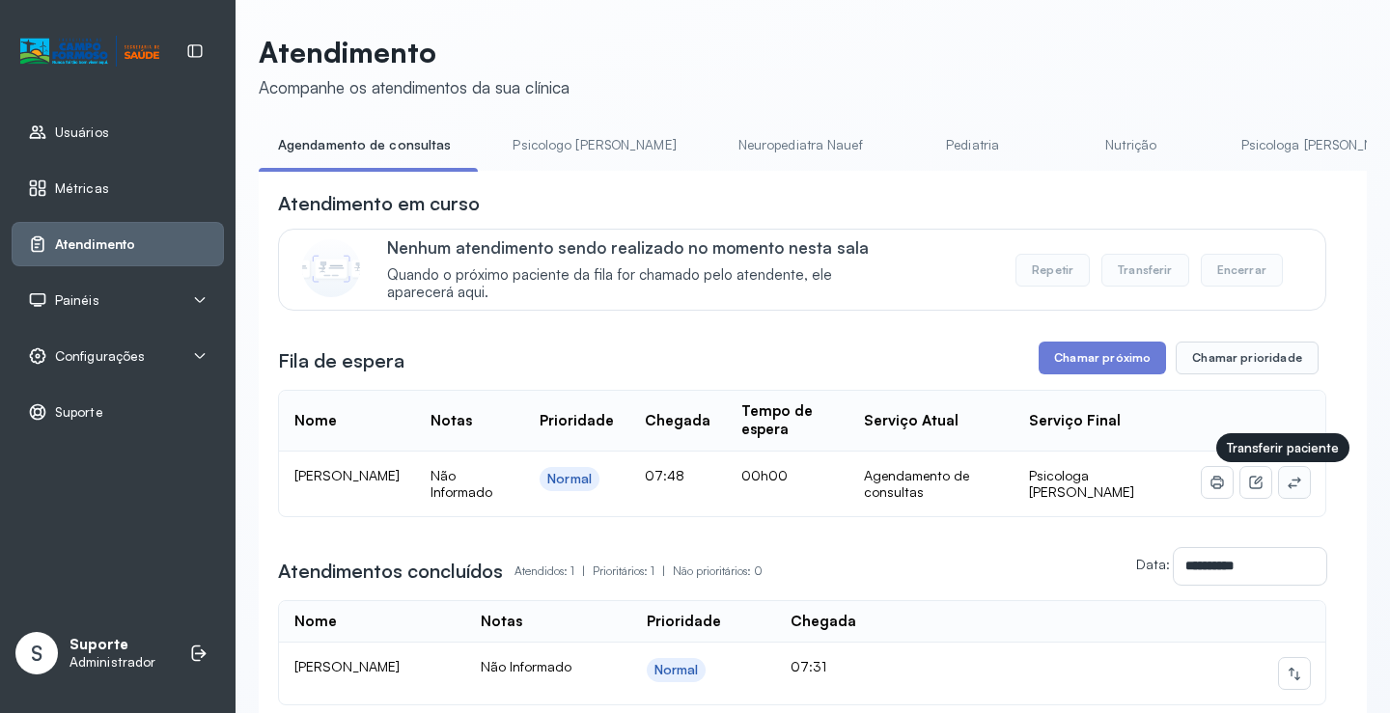
click at [1286, 481] on icon at bounding box center [1293, 482] width 15 height 15
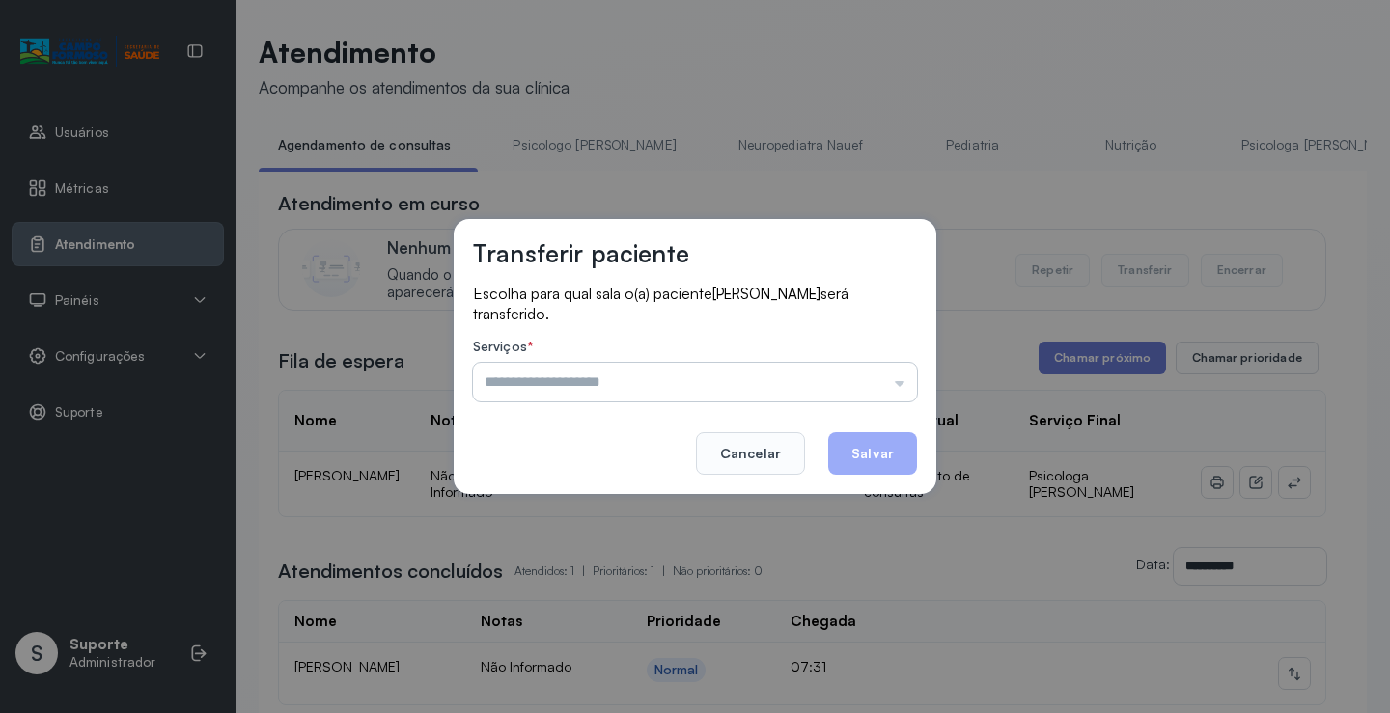
drag, startPoint x: 760, startPoint y: 389, endPoint x: 731, endPoint y: 393, distance: 29.2
click at [756, 391] on input "text" at bounding box center [695, 382] width 444 height 39
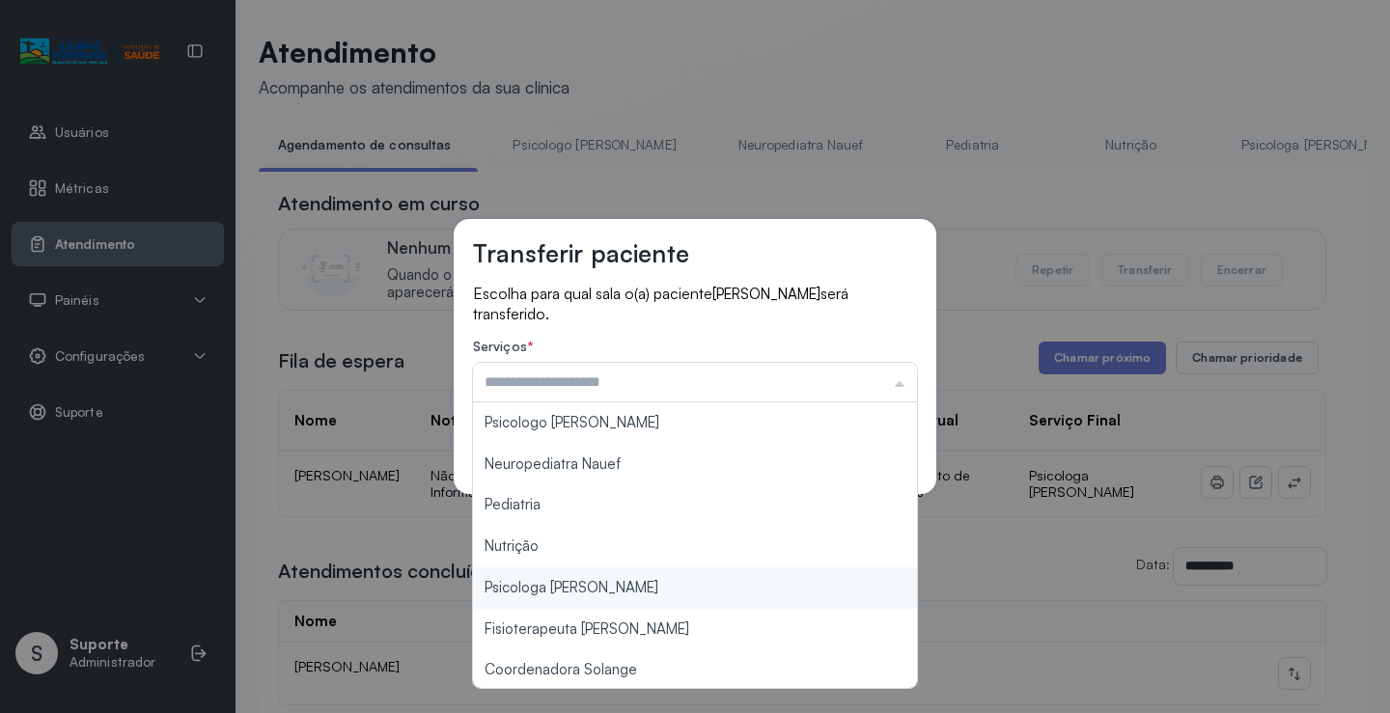
type input "**********"
drag, startPoint x: 598, startPoint y: 584, endPoint x: 683, endPoint y: 548, distance: 92.1
click at [599, 584] on div "**********" at bounding box center [695, 356] width 1390 height 713
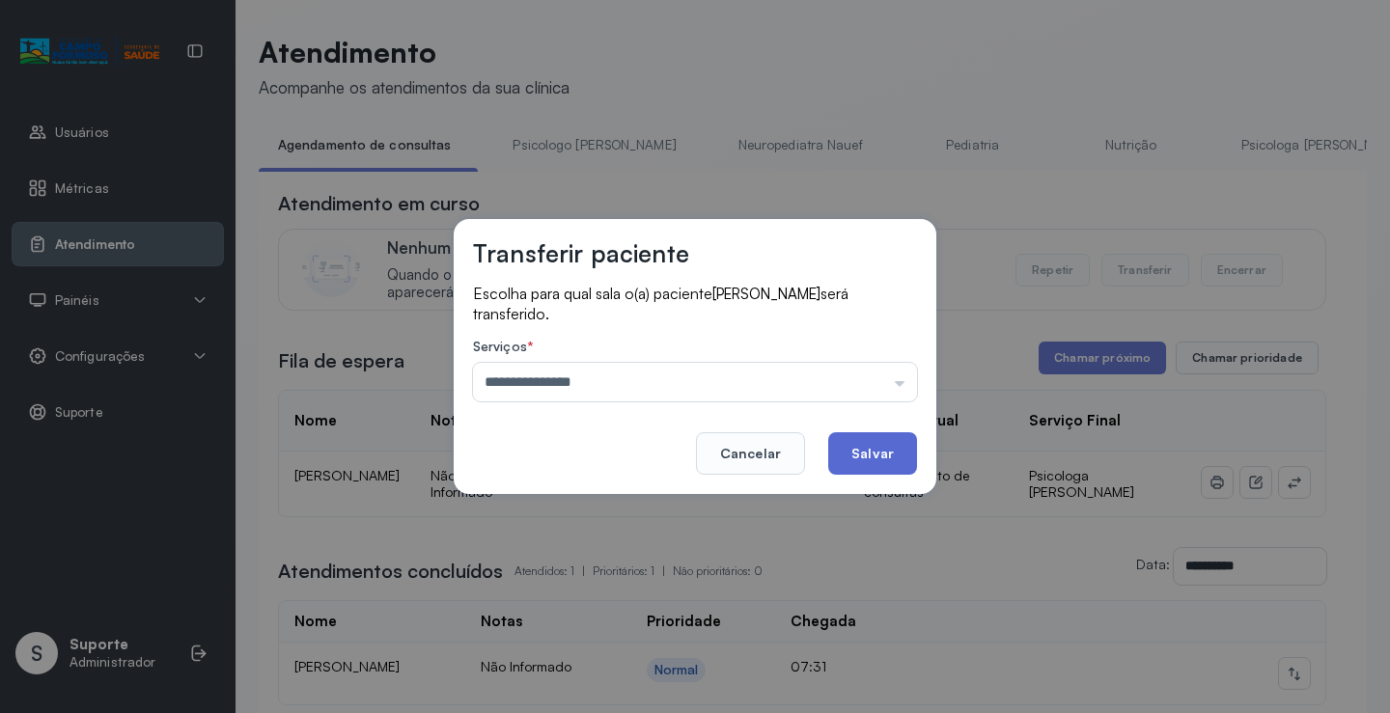
click at [867, 442] on button "Salvar" at bounding box center [872, 453] width 89 height 42
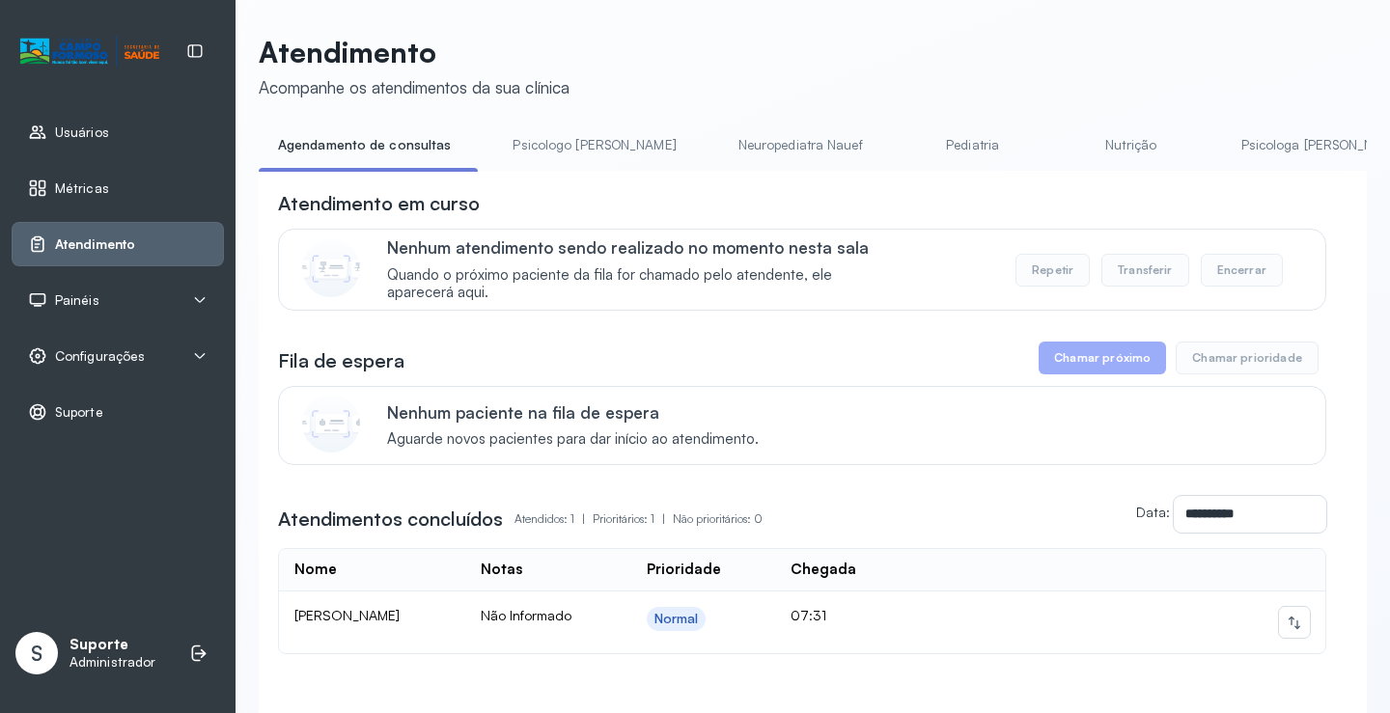
click at [583, 149] on link "Psicologo [PERSON_NAME]" at bounding box center [594, 145] width 202 height 32
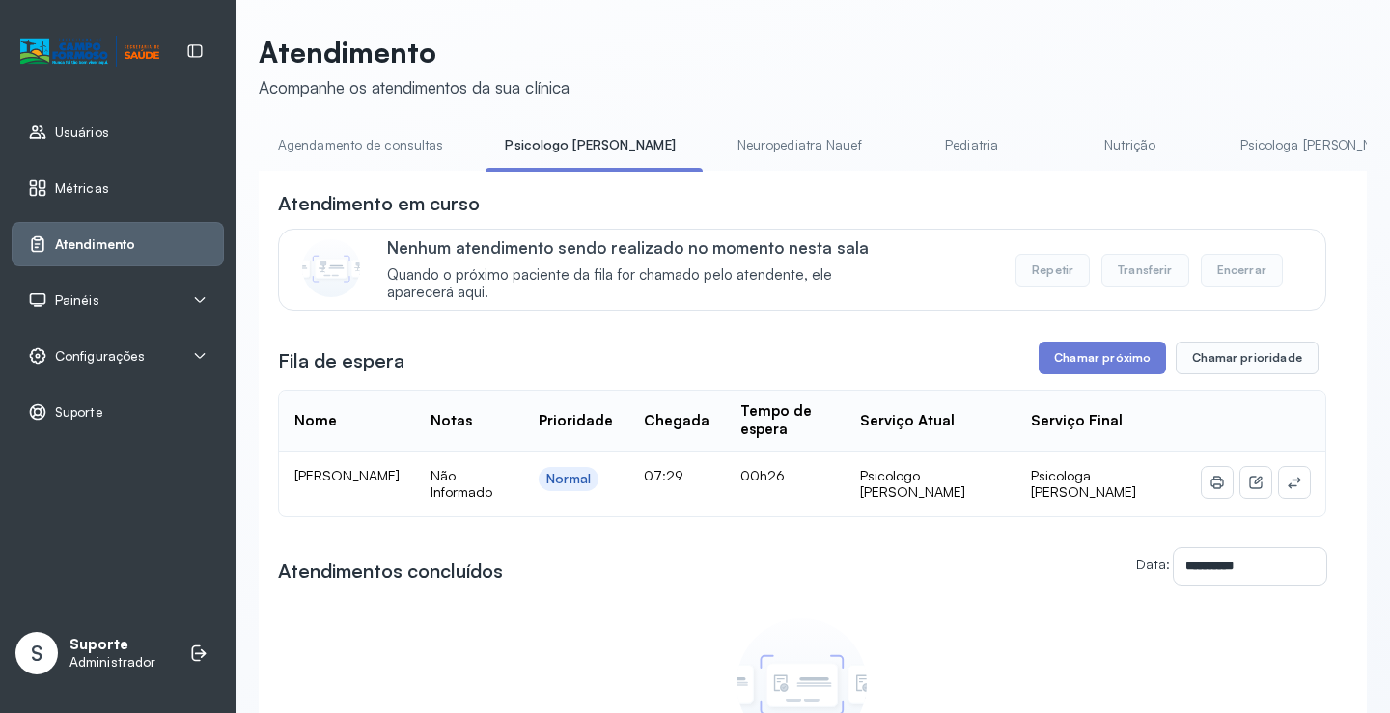
click at [378, 132] on link "Agendamento de consultas" at bounding box center [361, 145] width 204 height 32
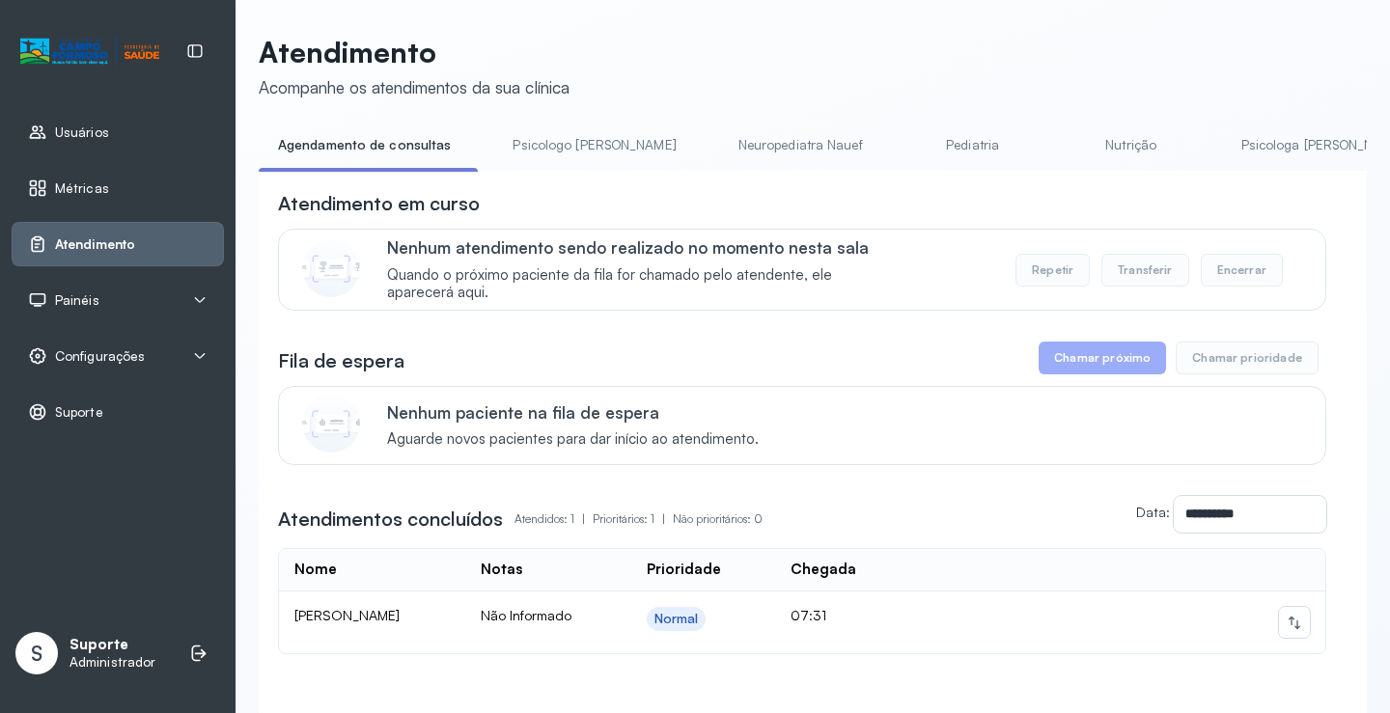
click at [557, 145] on link "Psicologo [PERSON_NAME]" at bounding box center [594, 145] width 202 height 32
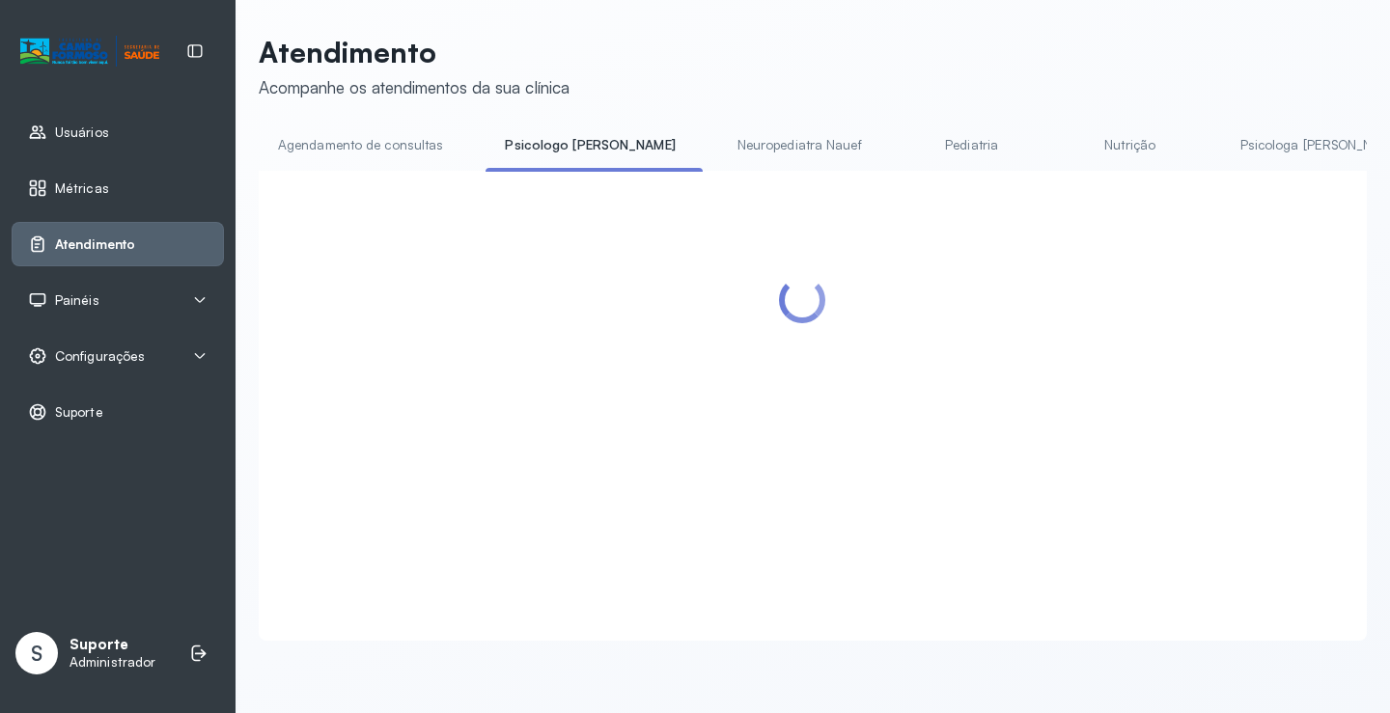
click at [412, 144] on link "Agendamento de consultas" at bounding box center [361, 145] width 204 height 32
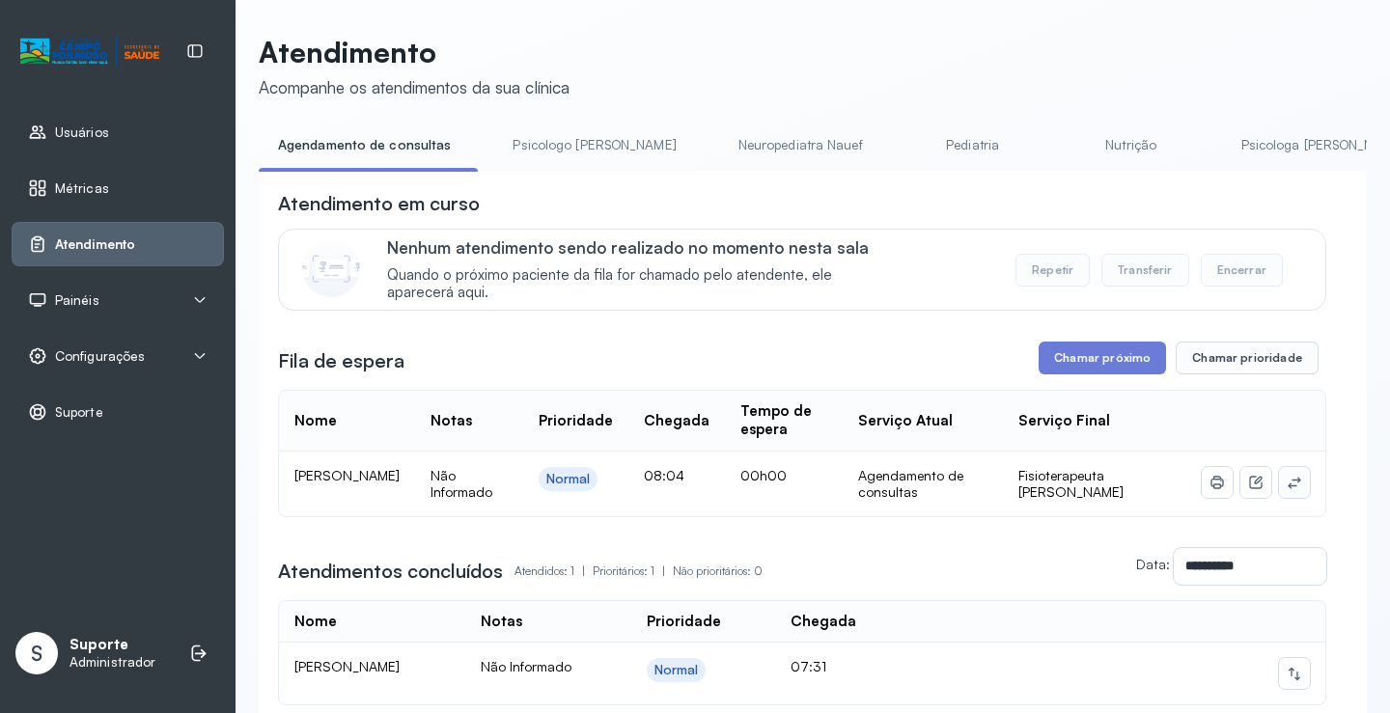
click at [1287, 483] on icon at bounding box center [1293, 483] width 13 height 12
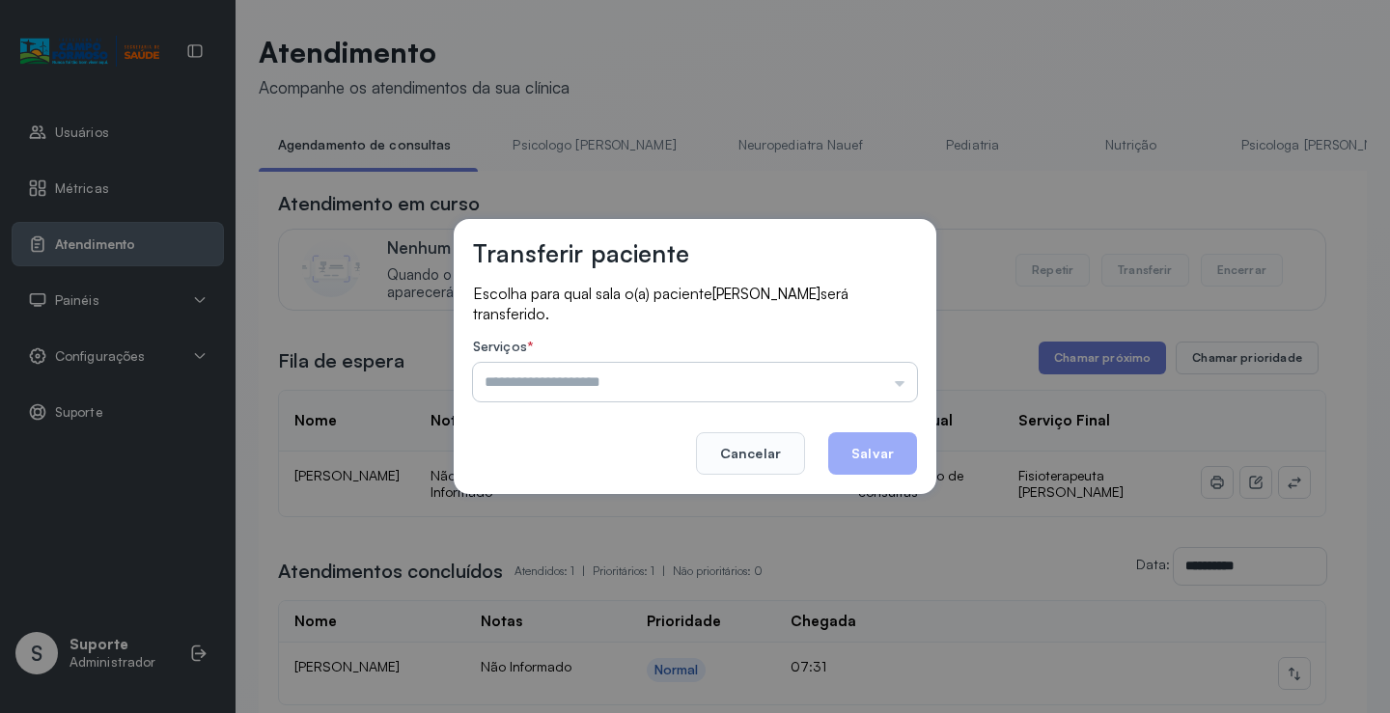
drag, startPoint x: 799, startPoint y: 362, endPoint x: 784, endPoint y: 367, distance: 15.3
click at [796, 362] on div "Serviços * Psicologo Pedro Neuropediatra Nauef Pediatria Nutrição Psicologa Ala…" at bounding box center [695, 370] width 444 height 63
click at [778, 371] on input "text" at bounding box center [695, 382] width 444 height 39
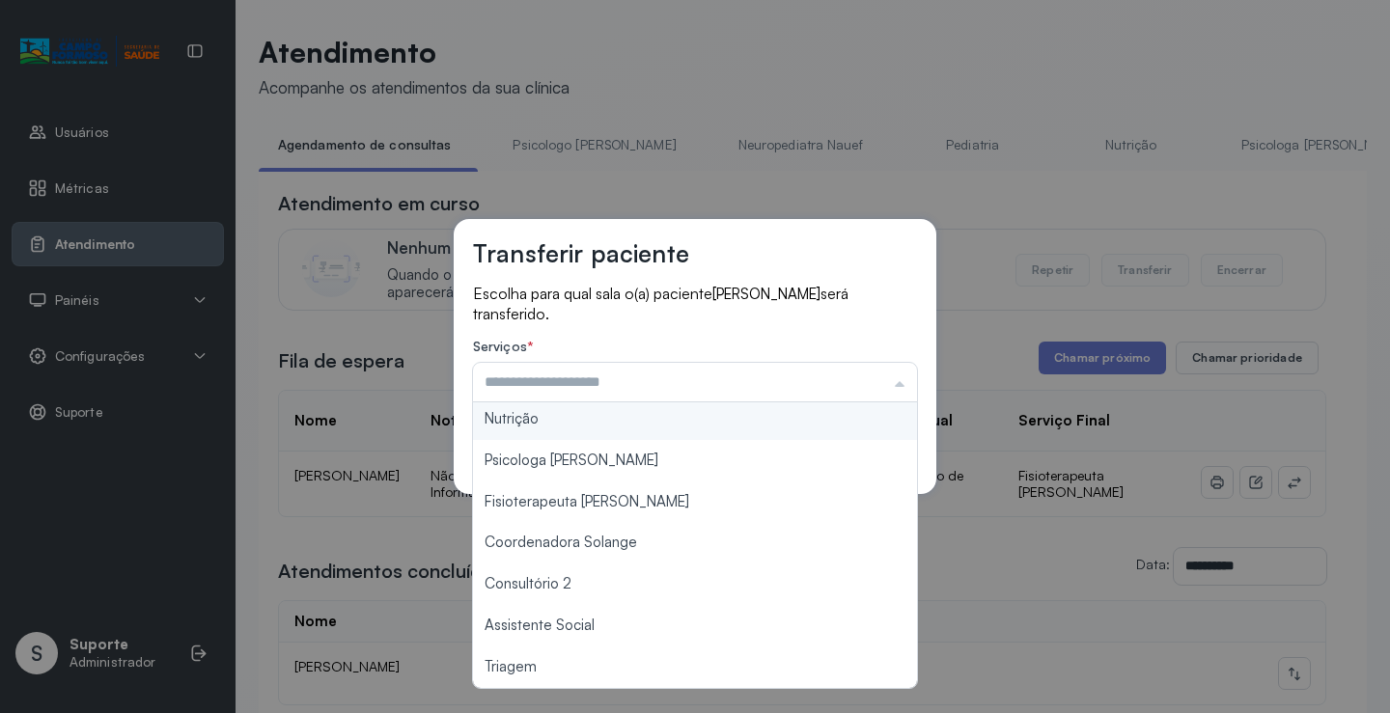
scroll to position [292, 0]
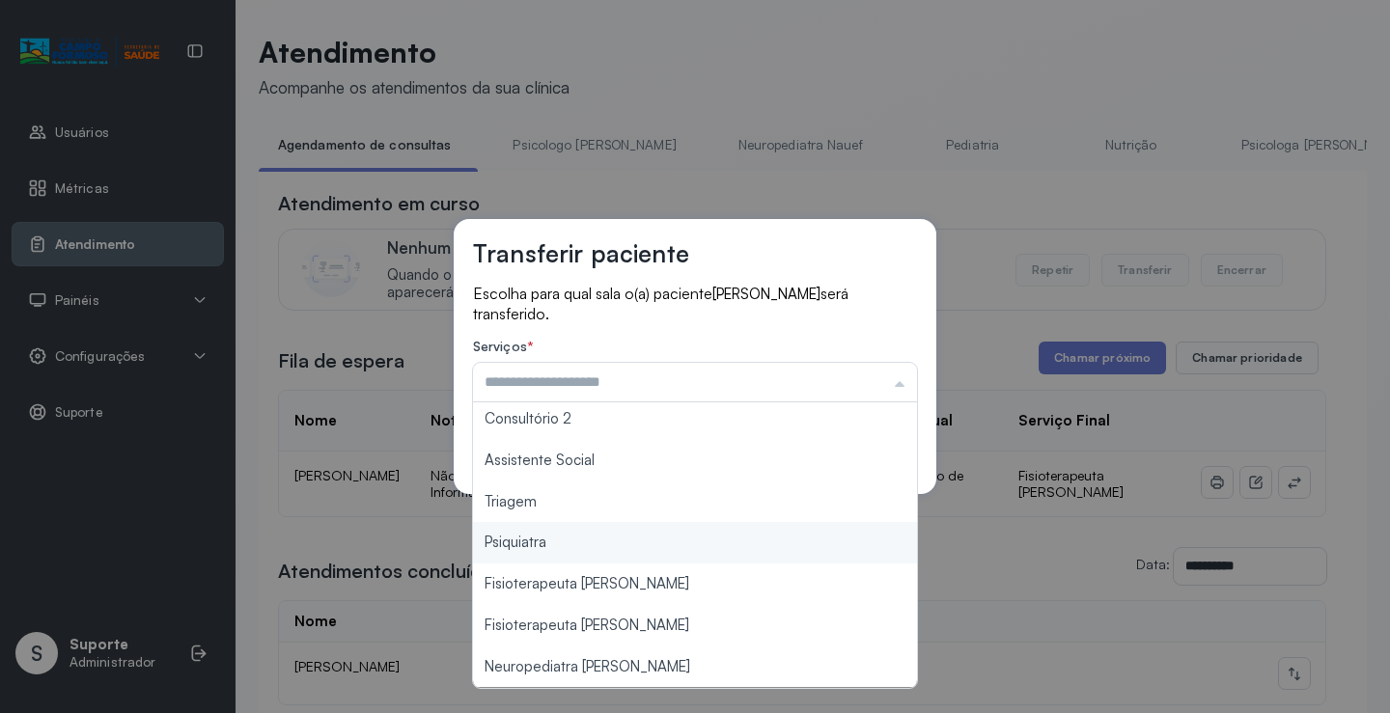
type input "*******"
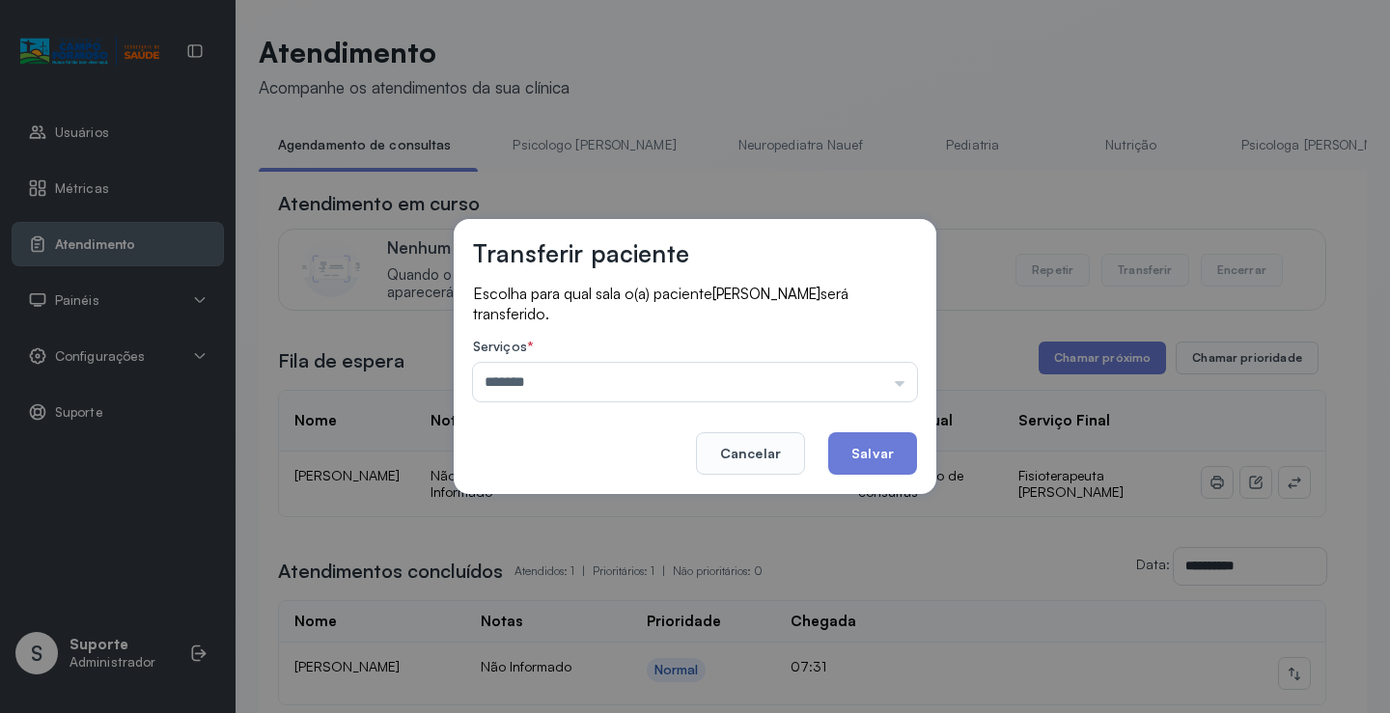
drag, startPoint x: 610, startPoint y: 507, endPoint x: 824, endPoint y: 457, distance: 219.8
click at [611, 506] on div "Transferir paciente Escolha para qual sala o(a) paciente HENRY GABRIEL ROCHA DE…" at bounding box center [695, 356] width 1390 height 713
click at [895, 449] on button "Salvar" at bounding box center [872, 453] width 89 height 42
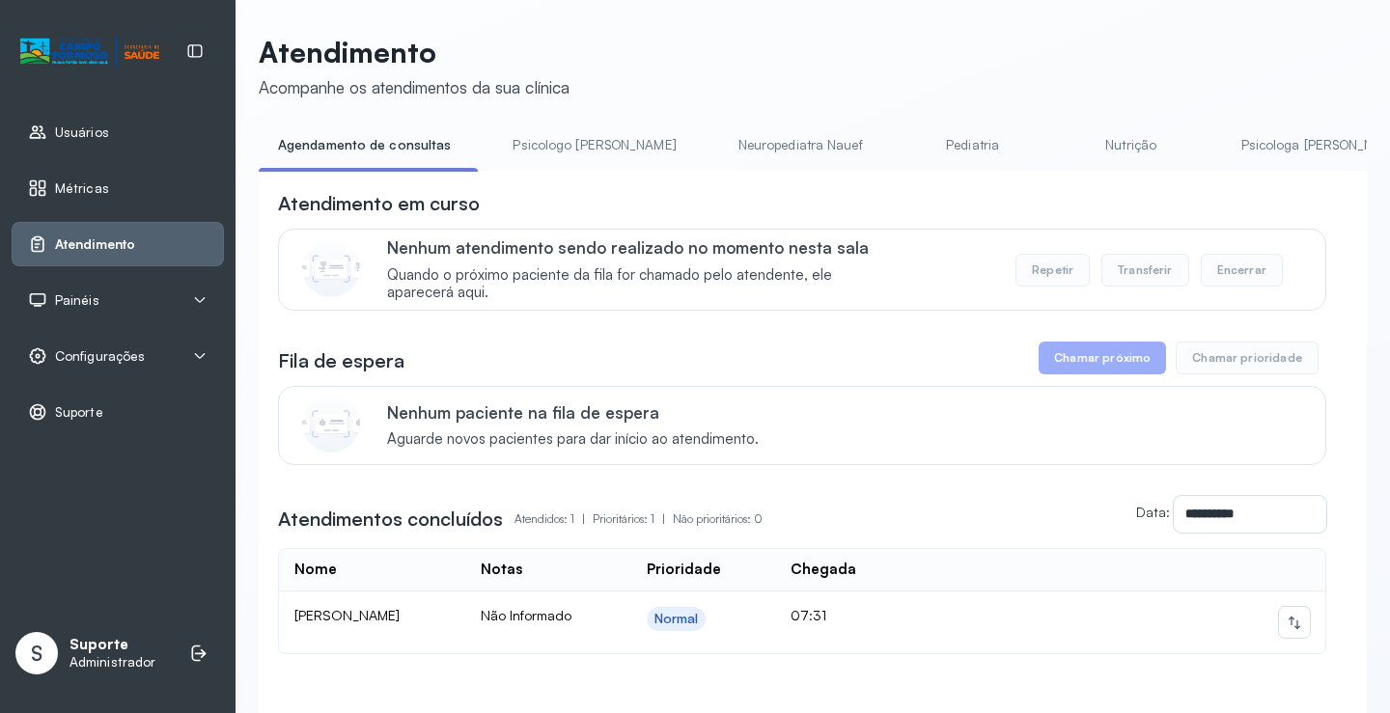
click at [887, 43] on header "Atendimento Acompanhe os atendimentos da sua clínica" at bounding box center [813, 67] width 1108 height 64
click at [905, 140] on link "Pediatria" at bounding box center [972, 145] width 135 height 32
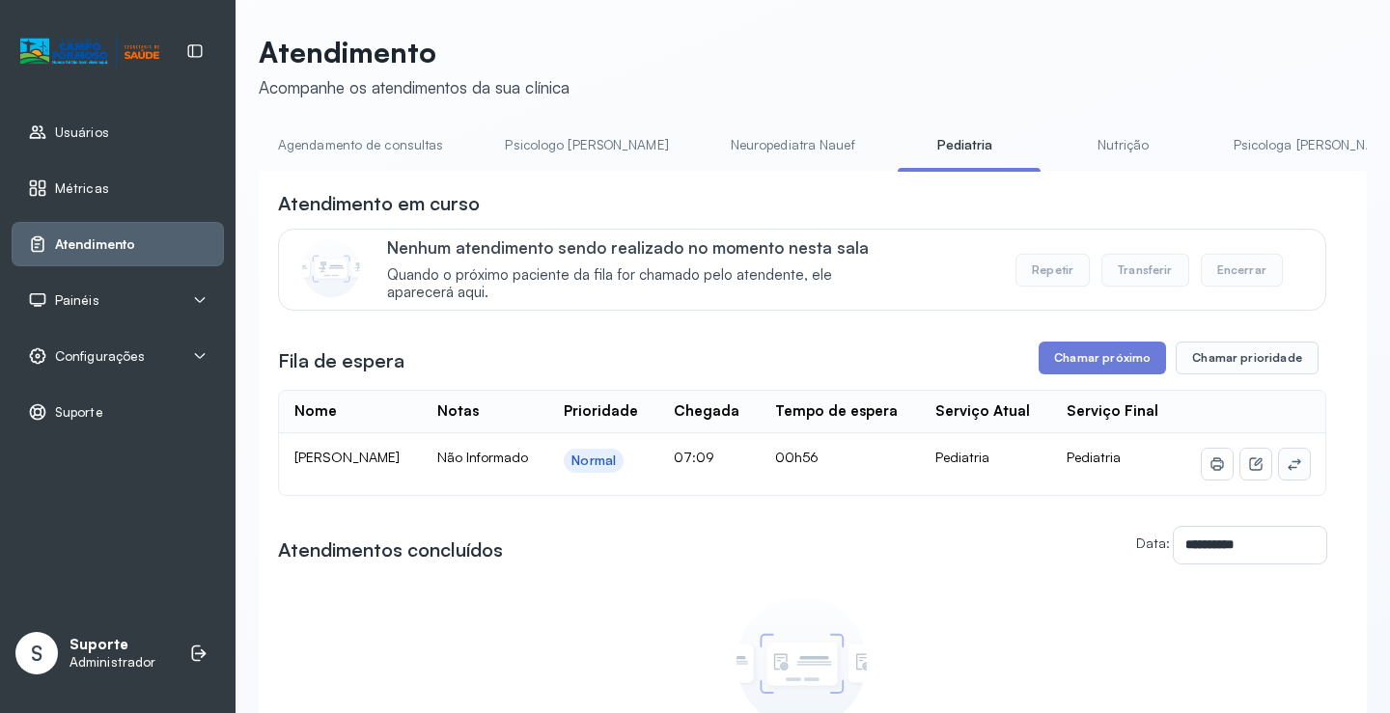
click at [1286, 469] on icon at bounding box center [1293, 463] width 15 height 15
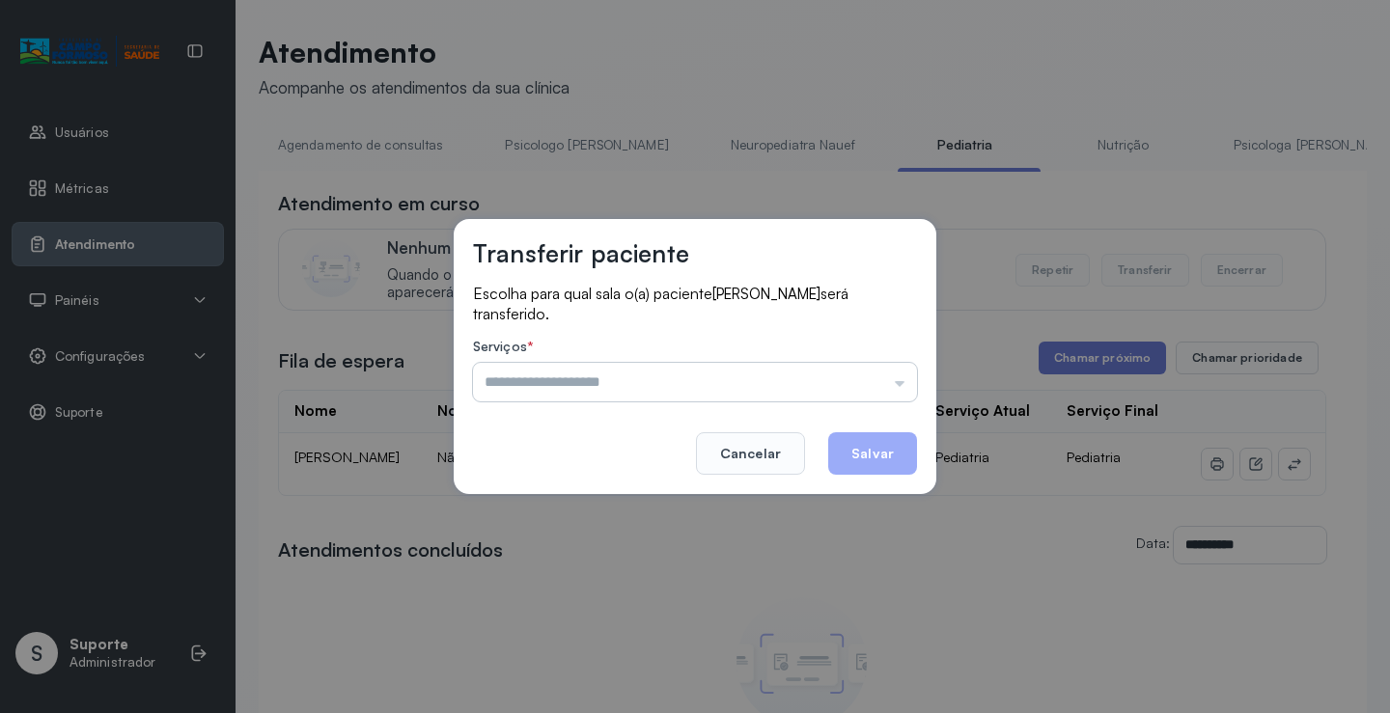
click at [860, 383] on input "text" at bounding box center [695, 382] width 444 height 39
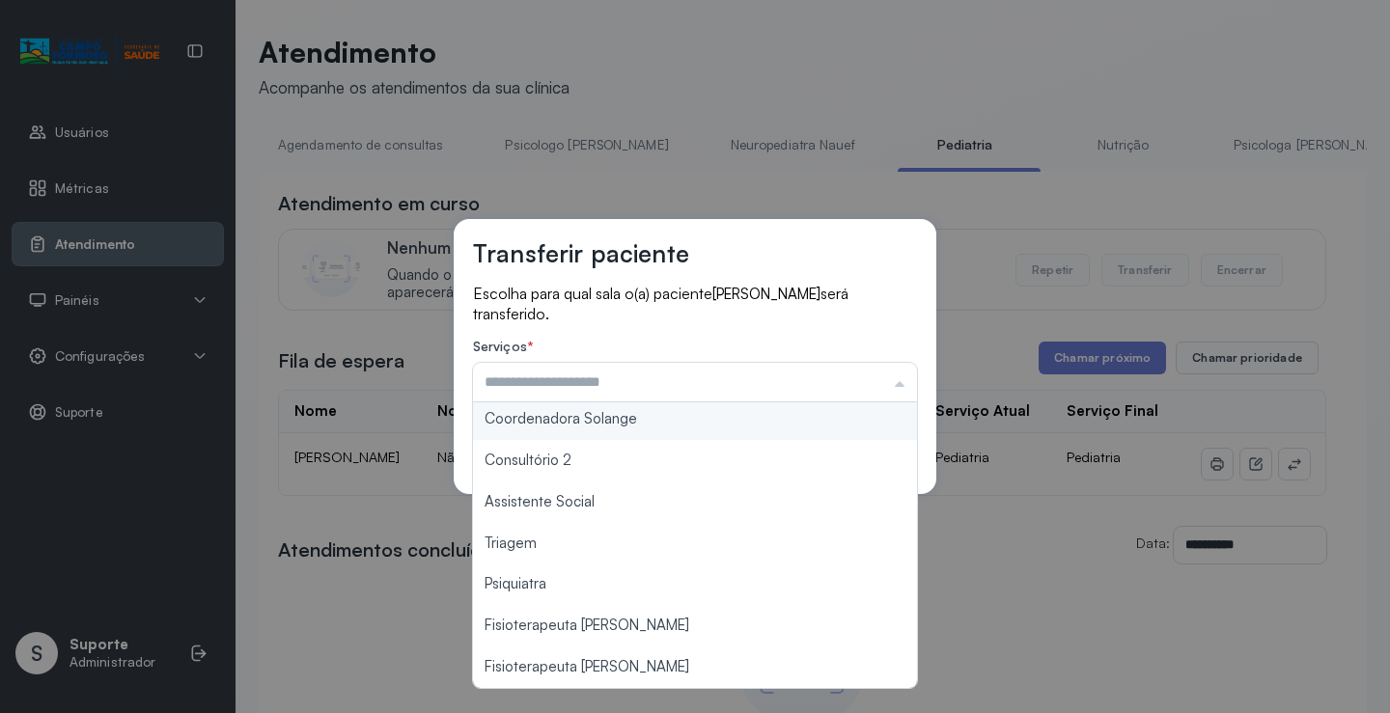
scroll to position [291, 0]
type input "**********"
drag, startPoint x: 608, startPoint y: 426, endPoint x: 805, endPoint y: 423, distance: 196.9
click at [610, 425] on div "**********" at bounding box center [695, 356] width 482 height 275
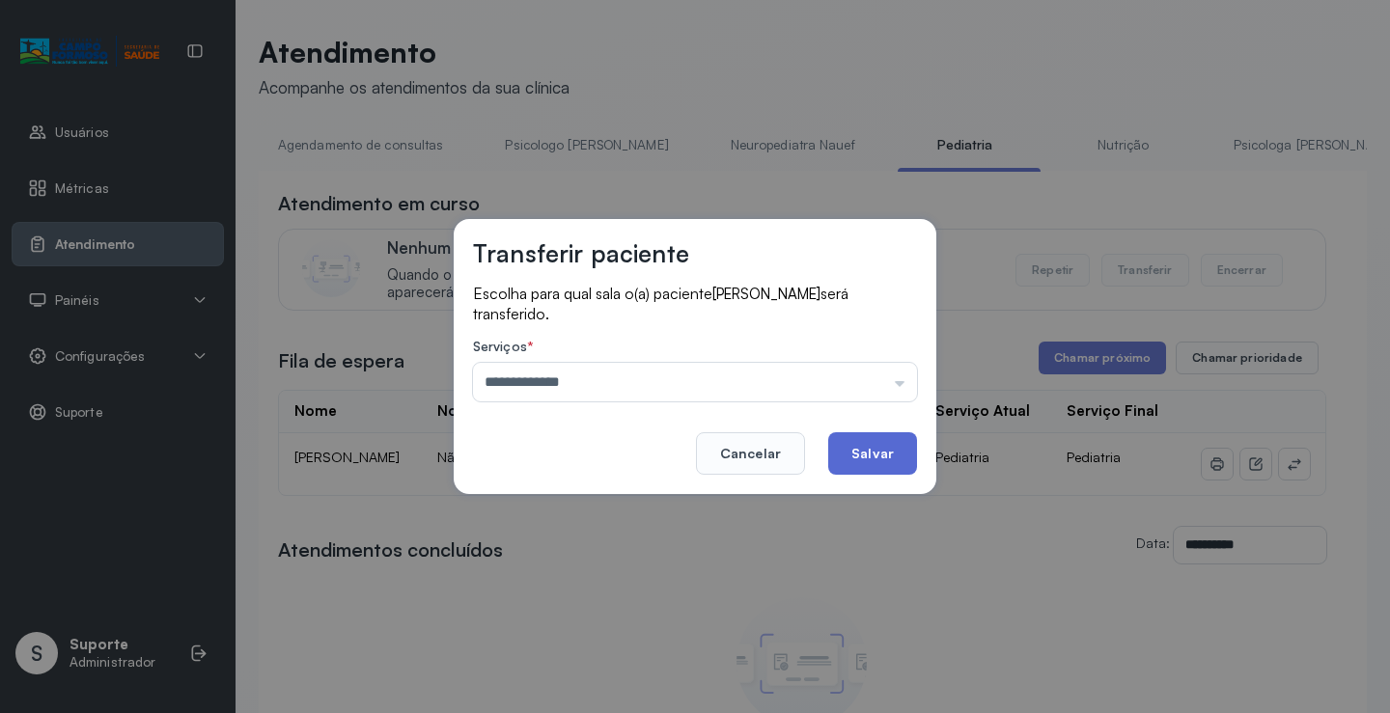
click at [890, 454] on button "Salvar" at bounding box center [872, 453] width 89 height 42
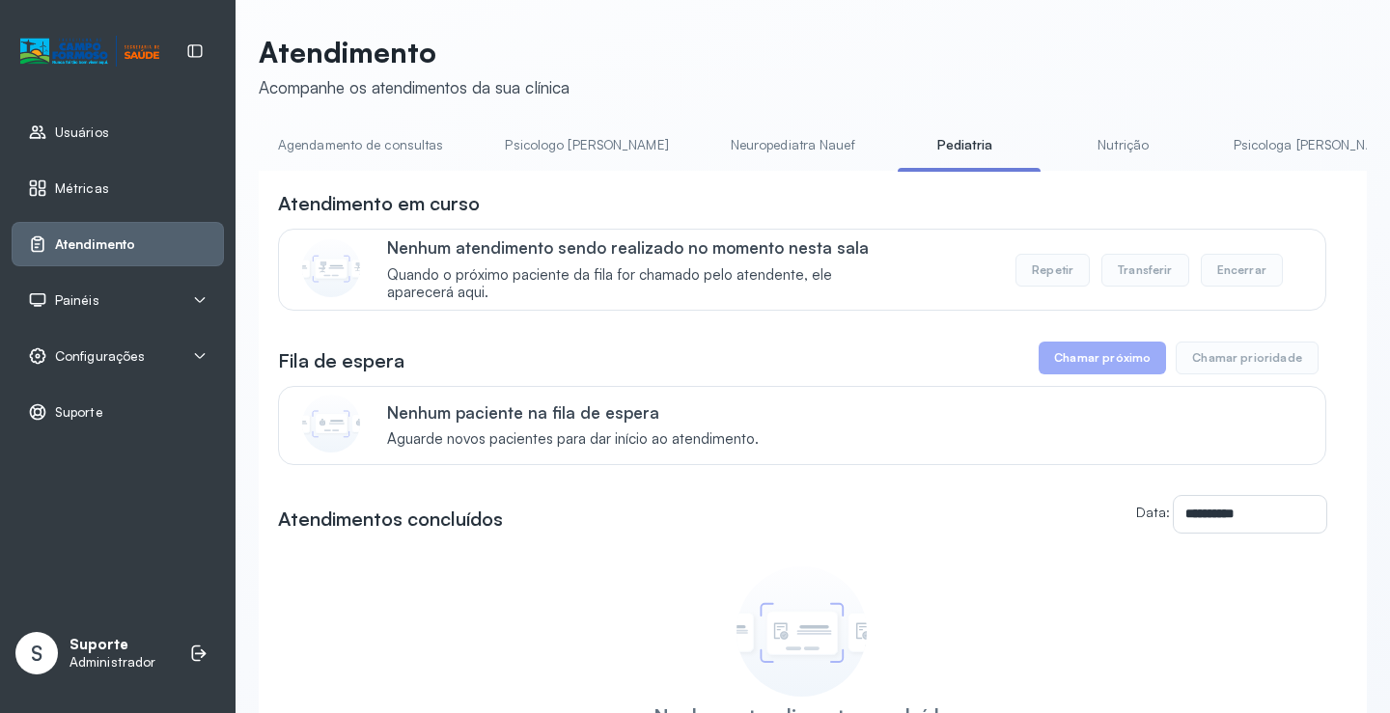
click at [1056, 148] on link "Nutrição" at bounding box center [1123, 145] width 135 height 32
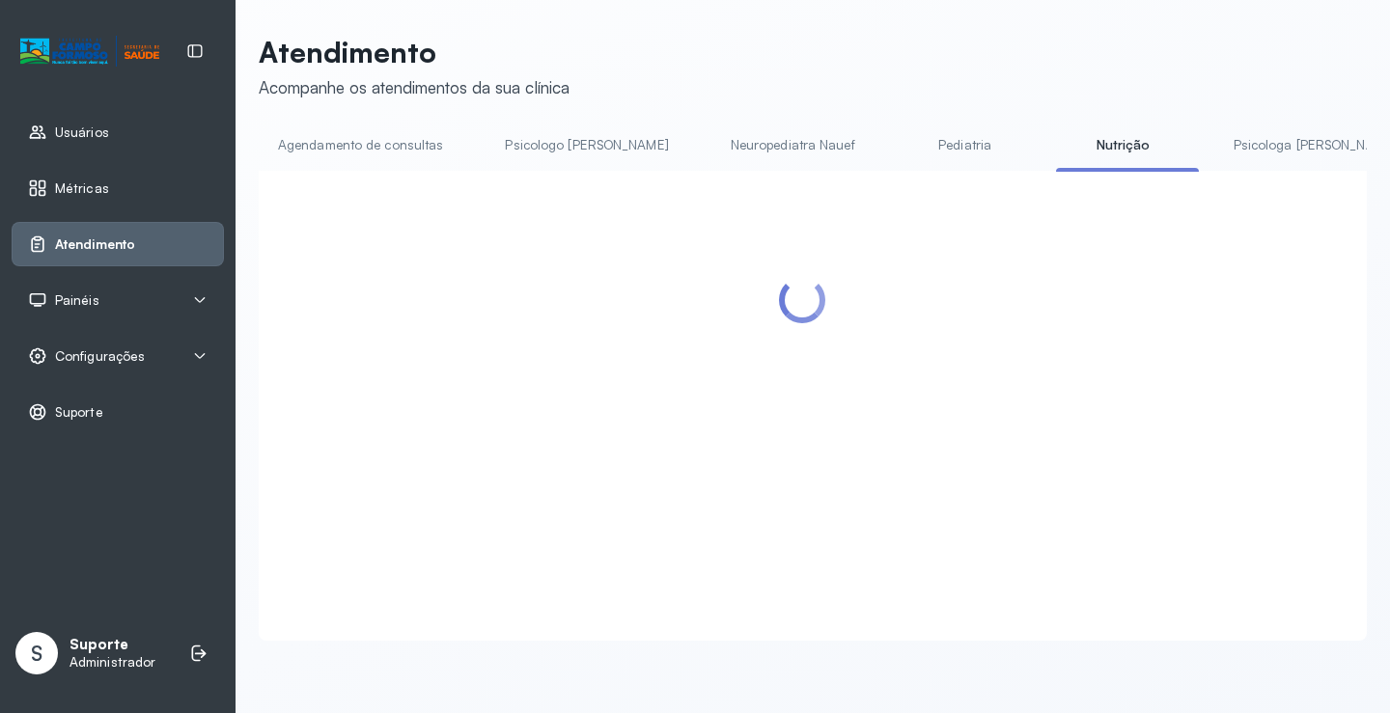
click at [921, 147] on link "Pediatria" at bounding box center [964, 145] width 135 height 32
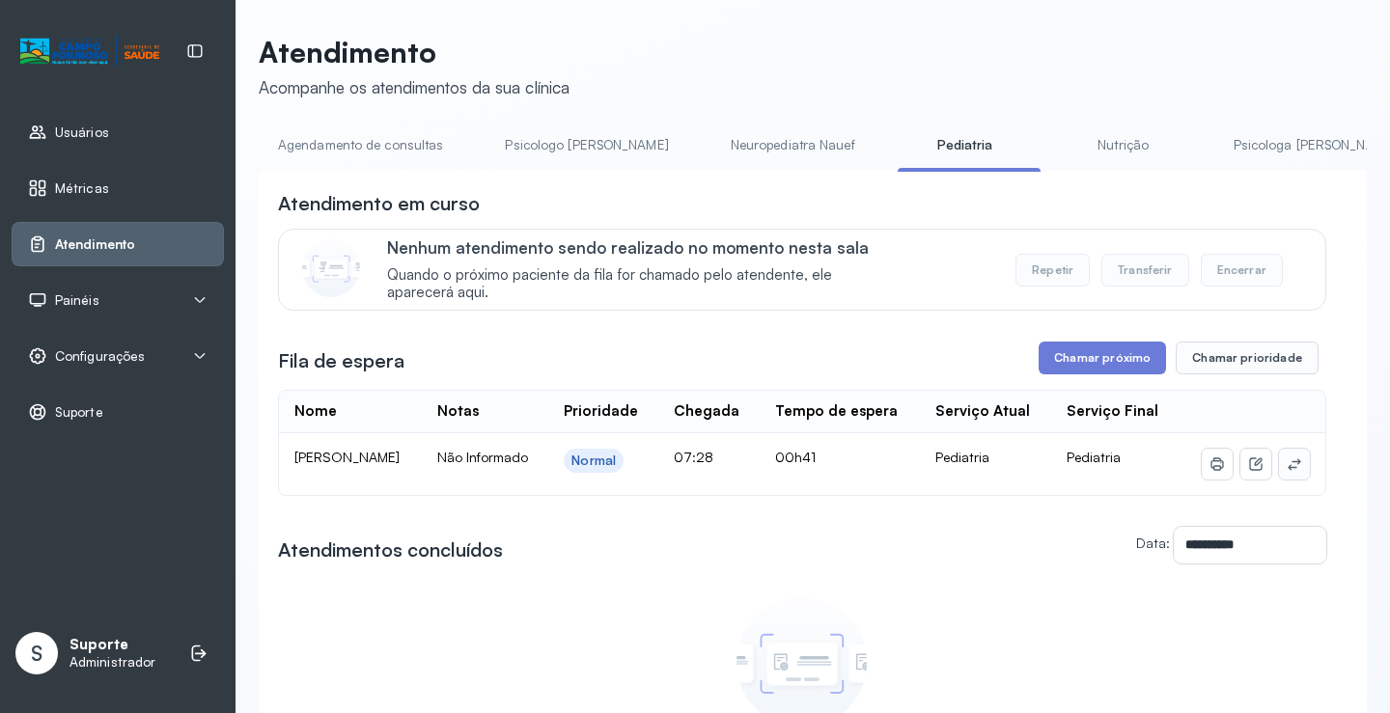
click at [1287, 468] on icon at bounding box center [1293, 464] width 13 height 12
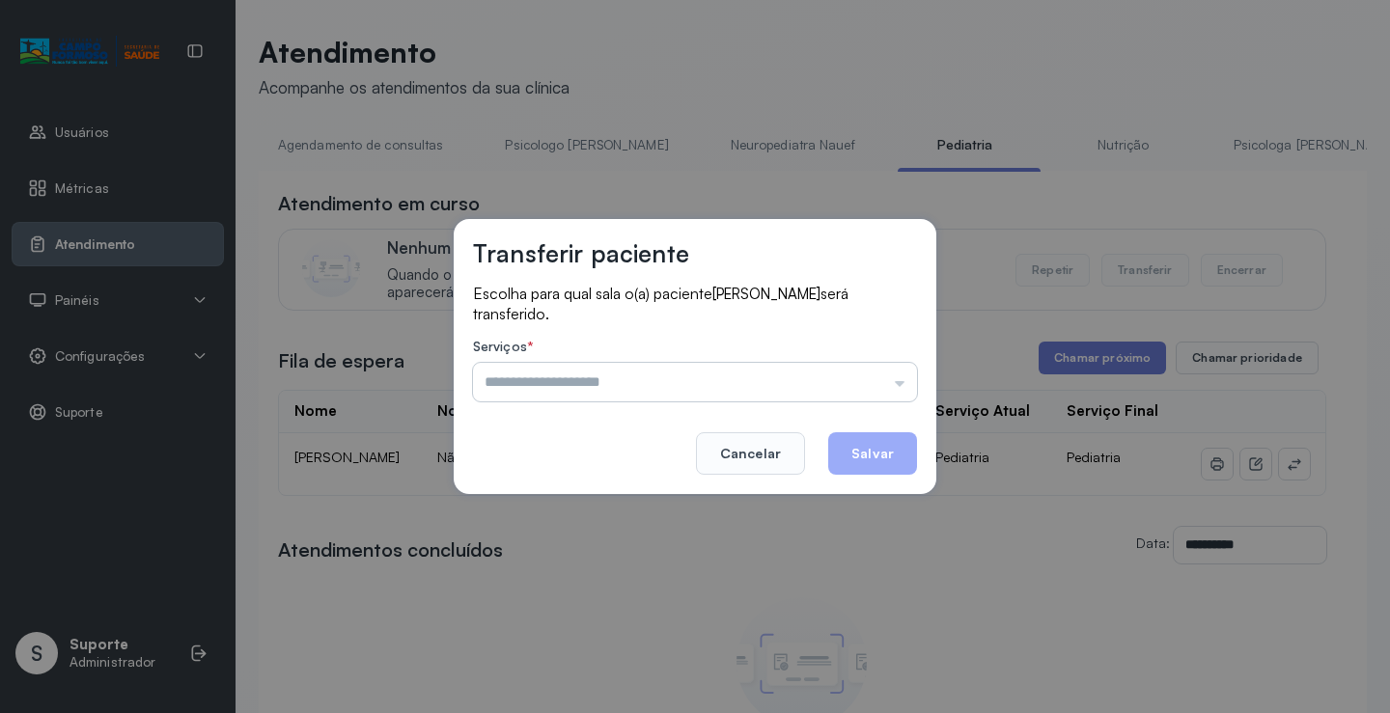
click at [818, 382] on input "text" at bounding box center [695, 382] width 444 height 39
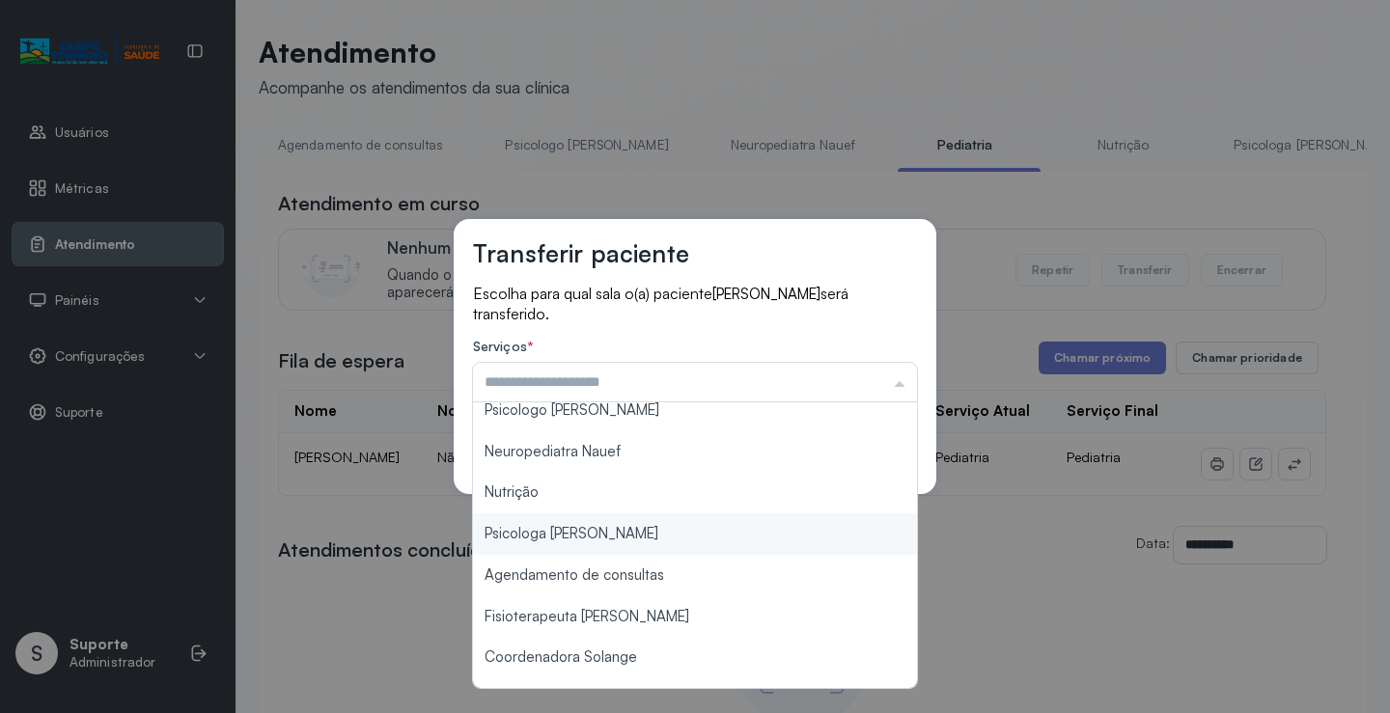
scroll to position [193, 0]
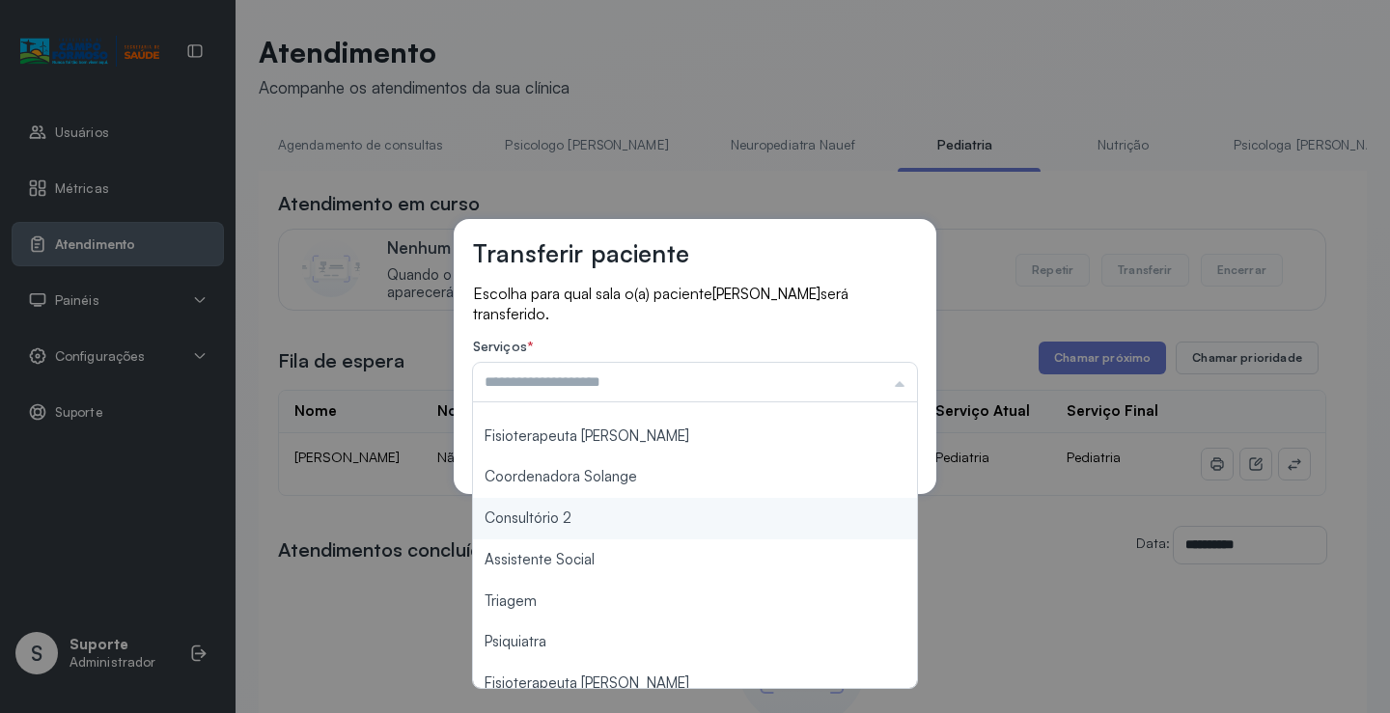
type input "**********"
drag, startPoint x: 602, startPoint y: 521, endPoint x: 765, endPoint y: 477, distance: 169.0
click at [606, 517] on div "**********" at bounding box center [695, 356] width 1390 height 713
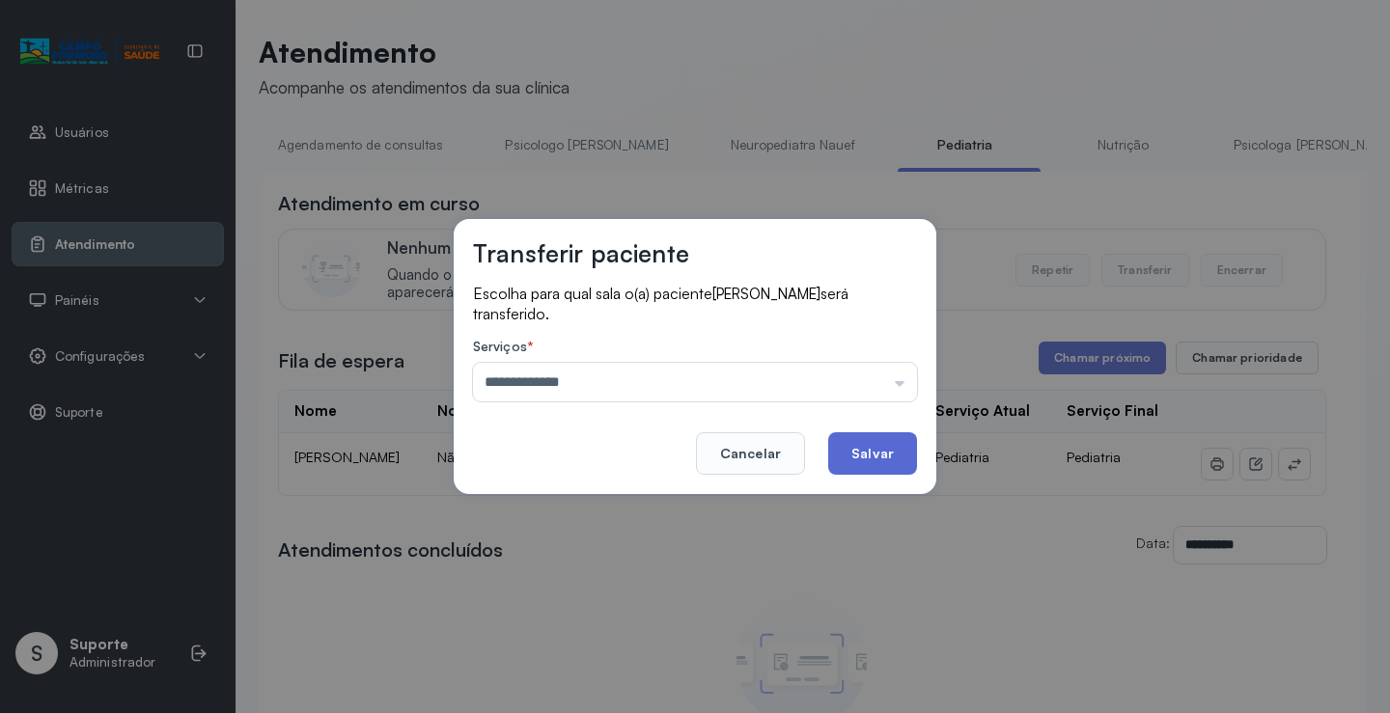
click at [854, 460] on button "Salvar" at bounding box center [872, 453] width 89 height 42
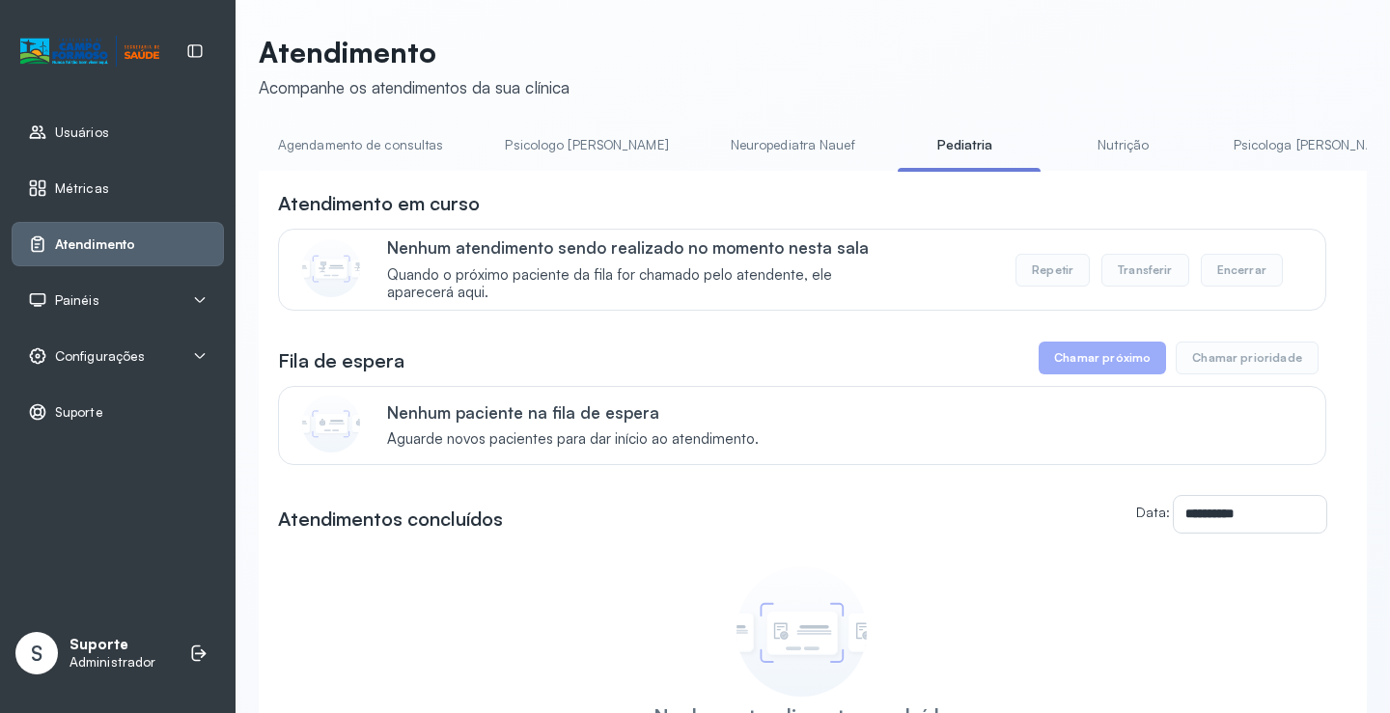
click at [391, 125] on div "**********" at bounding box center [813, 460] width 1108 height 850
click at [396, 132] on link "Agendamento de consultas" at bounding box center [361, 145] width 204 height 32
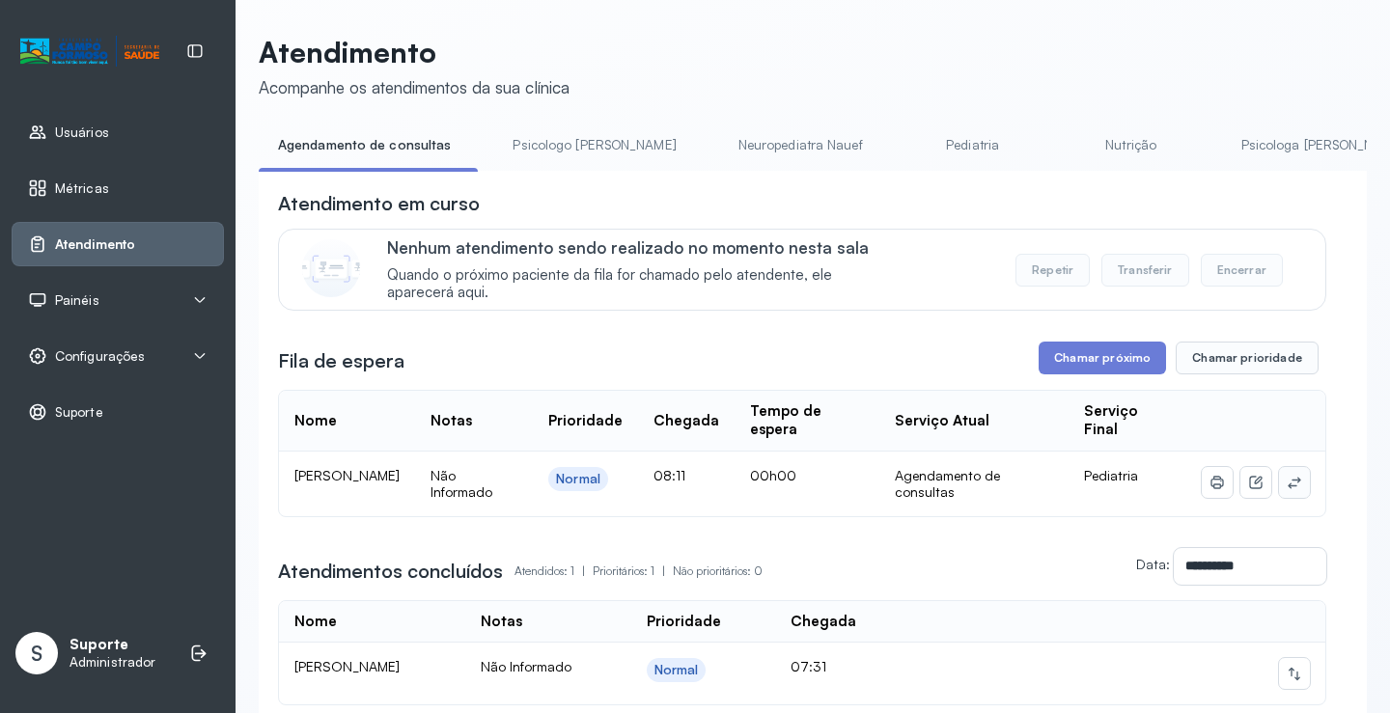
click at [1286, 486] on icon at bounding box center [1293, 482] width 15 height 15
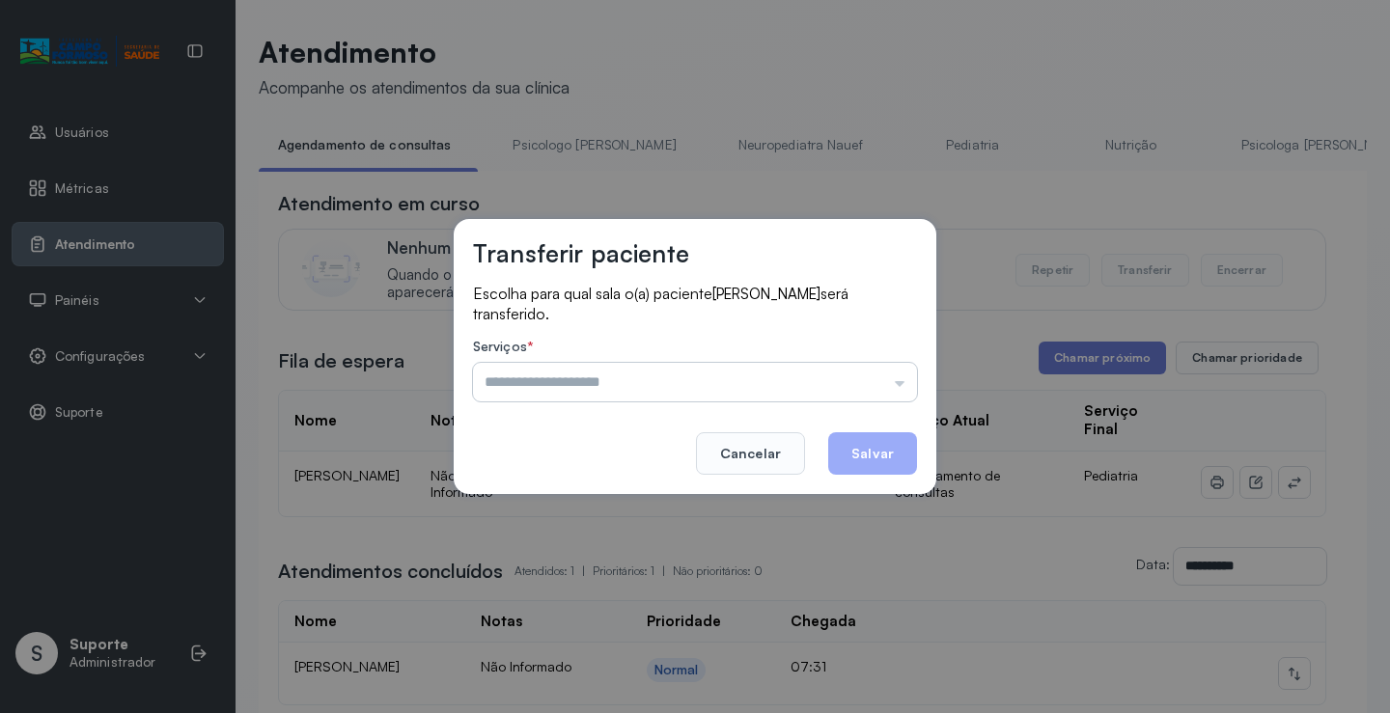
click at [804, 371] on input "text" at bounding box center [695, 382] width 444 height 39
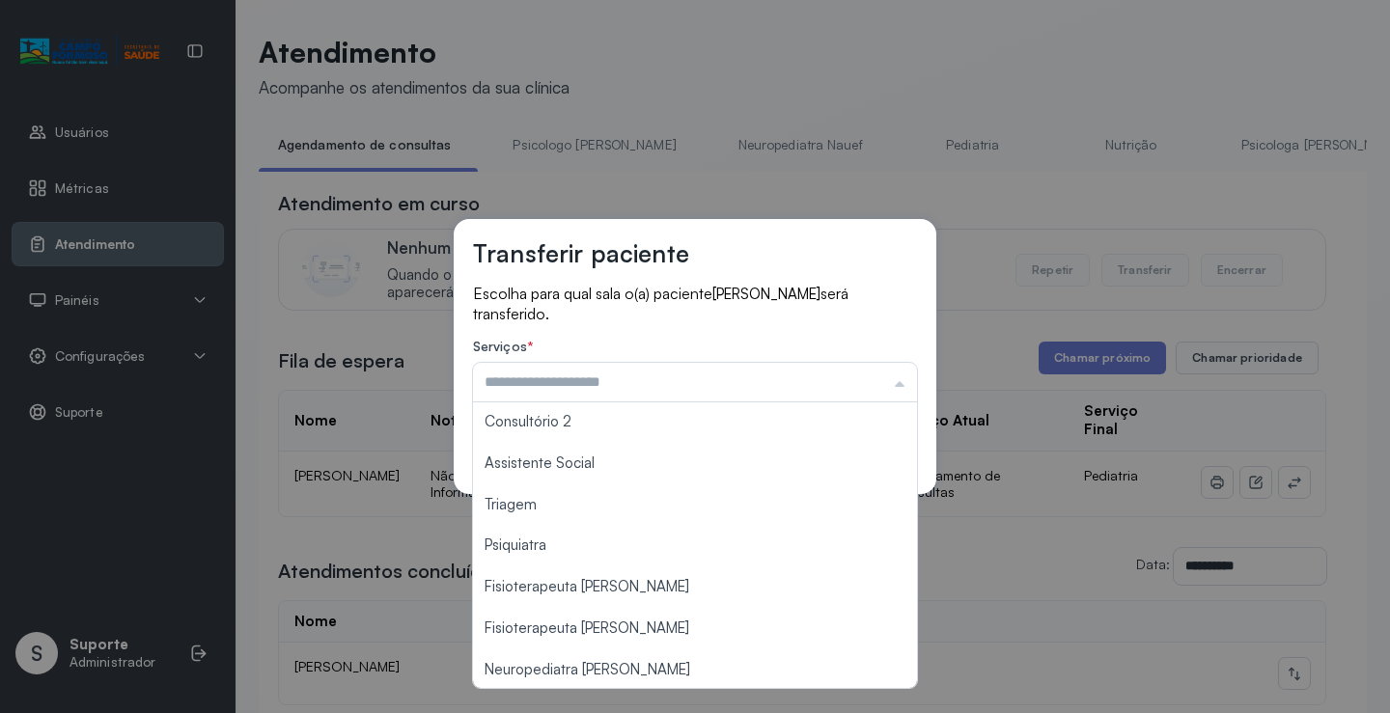
scroll to position [291, 0]
type input "*******"
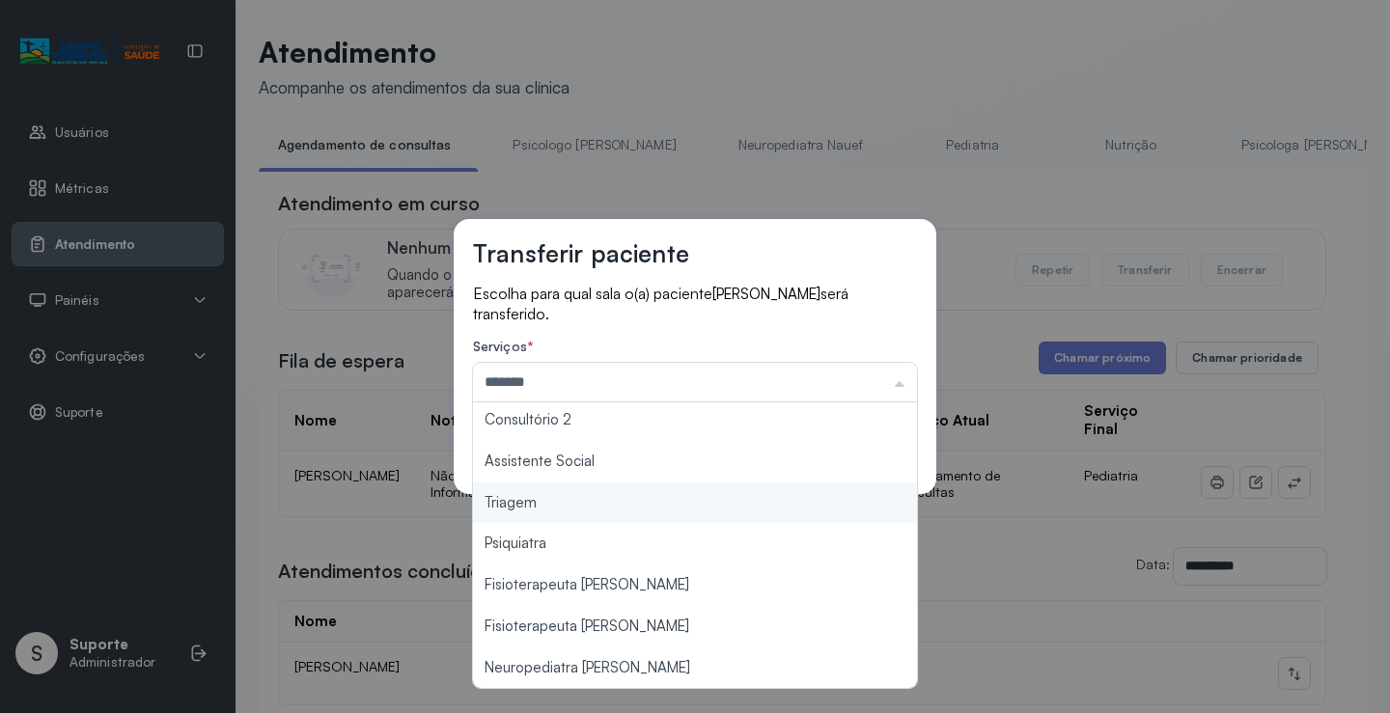
drag, startPoint x: 572, startPoint y: 514, endPoint x: 589, endPoint y: 509, distance: 17.4
click at [582, 510] on div "Transferir paciente Escolha para qual sala o(a) paciente MAITÊ MAIA DE SOUZA se…" at bounding box center [695, 356] width 1390 height 713
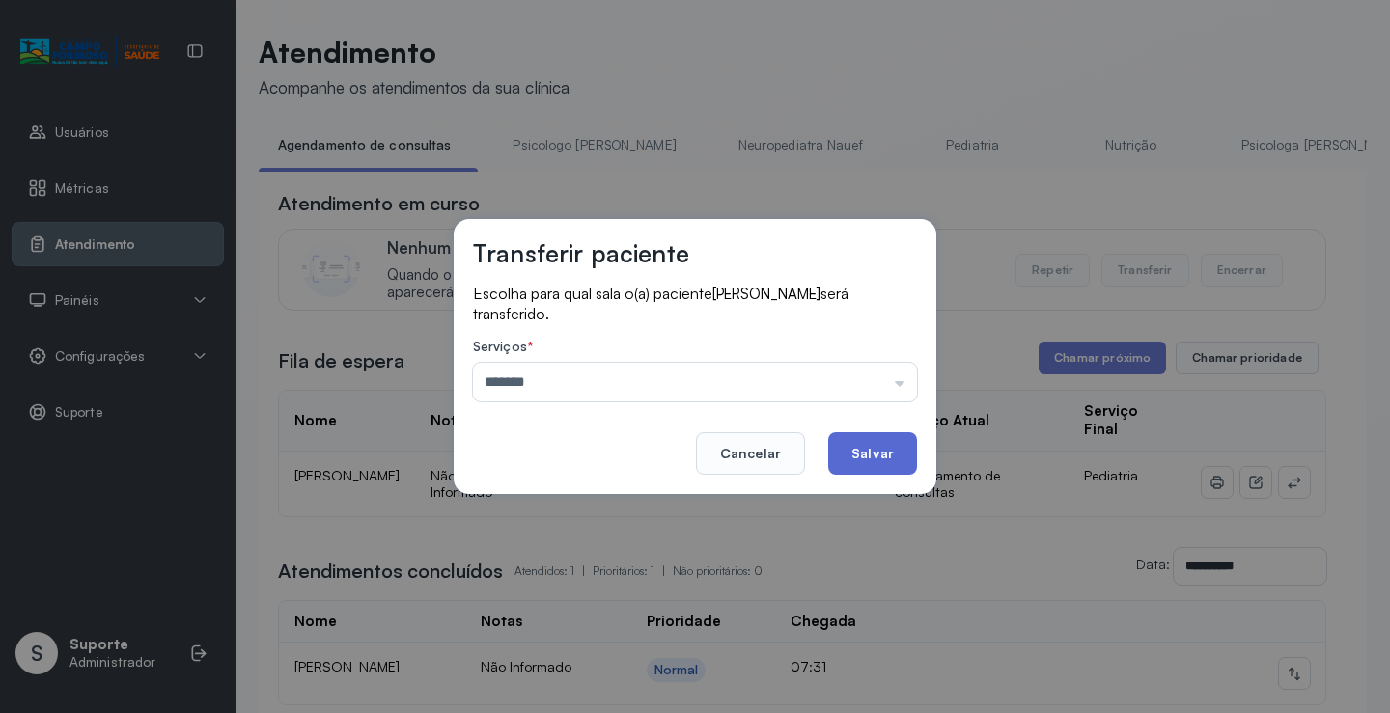
click at [835, 466] on button "Salvar" at bounding box center [872, 453] width 89 height 42
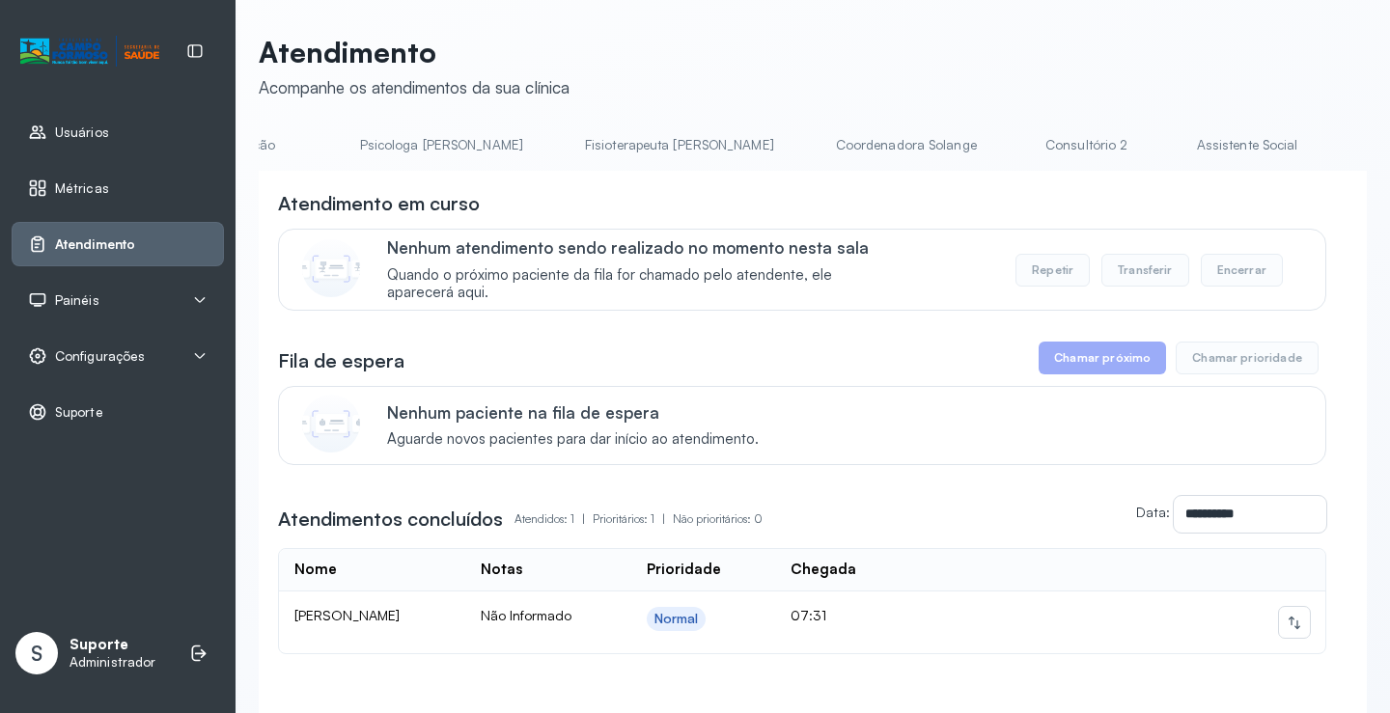
scroll to position [0, 977]
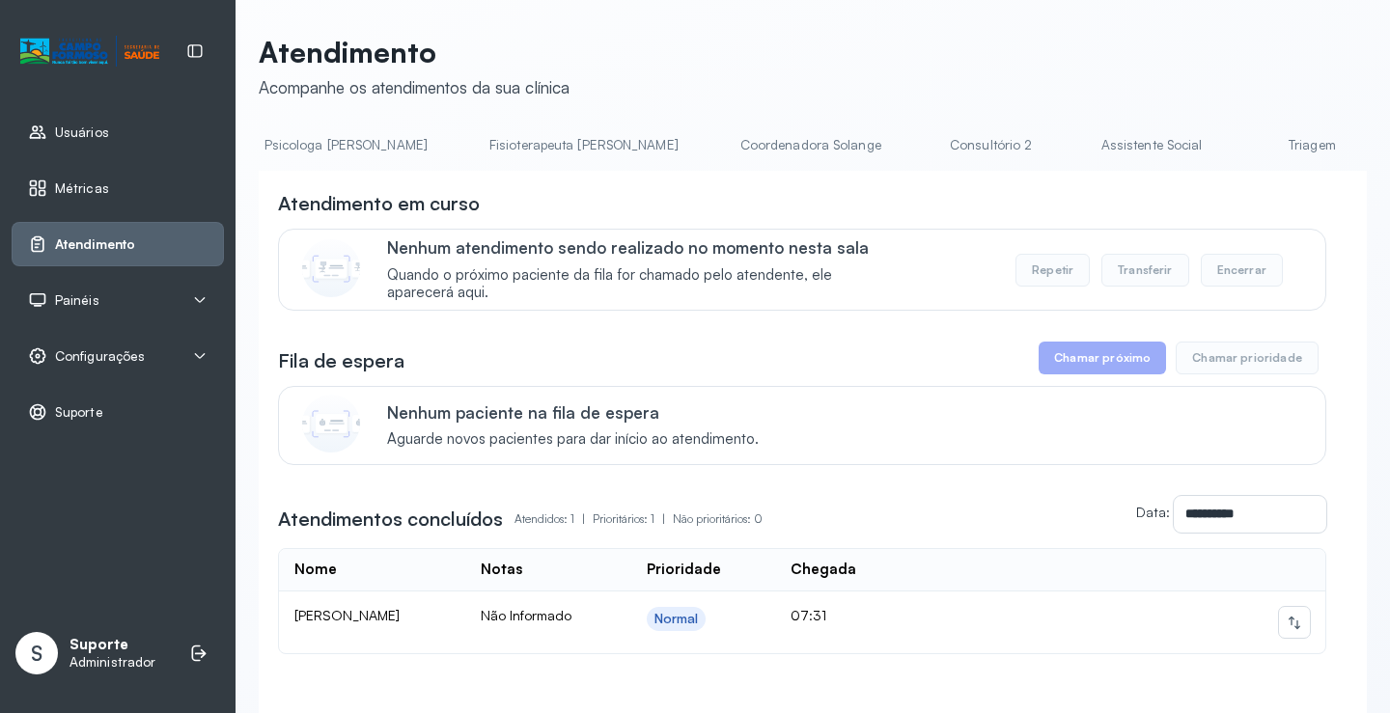
click at [1244, 139] on link "Triagem" at bounding box center [1311, 145] width 135 height 32
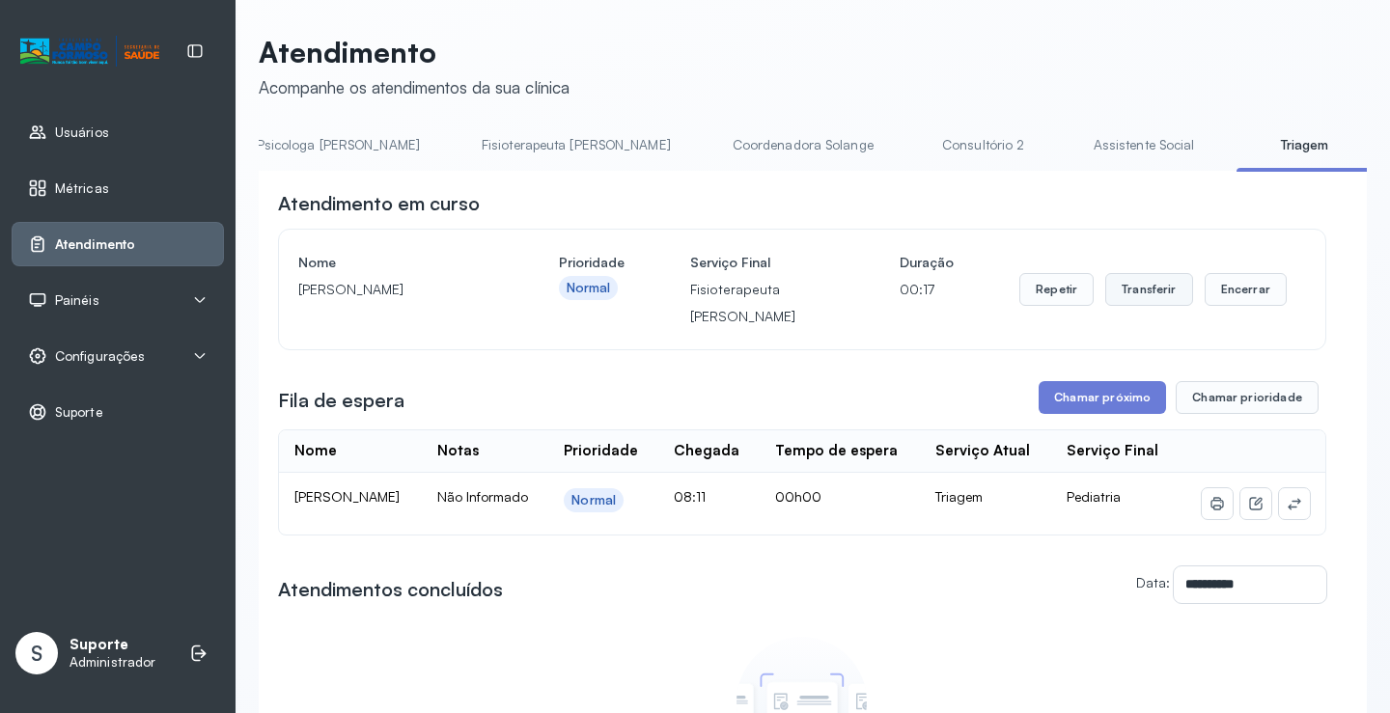
click at [1129, 298] on button "Transferir" at bounding box center [1149, 289] width 88 height 33
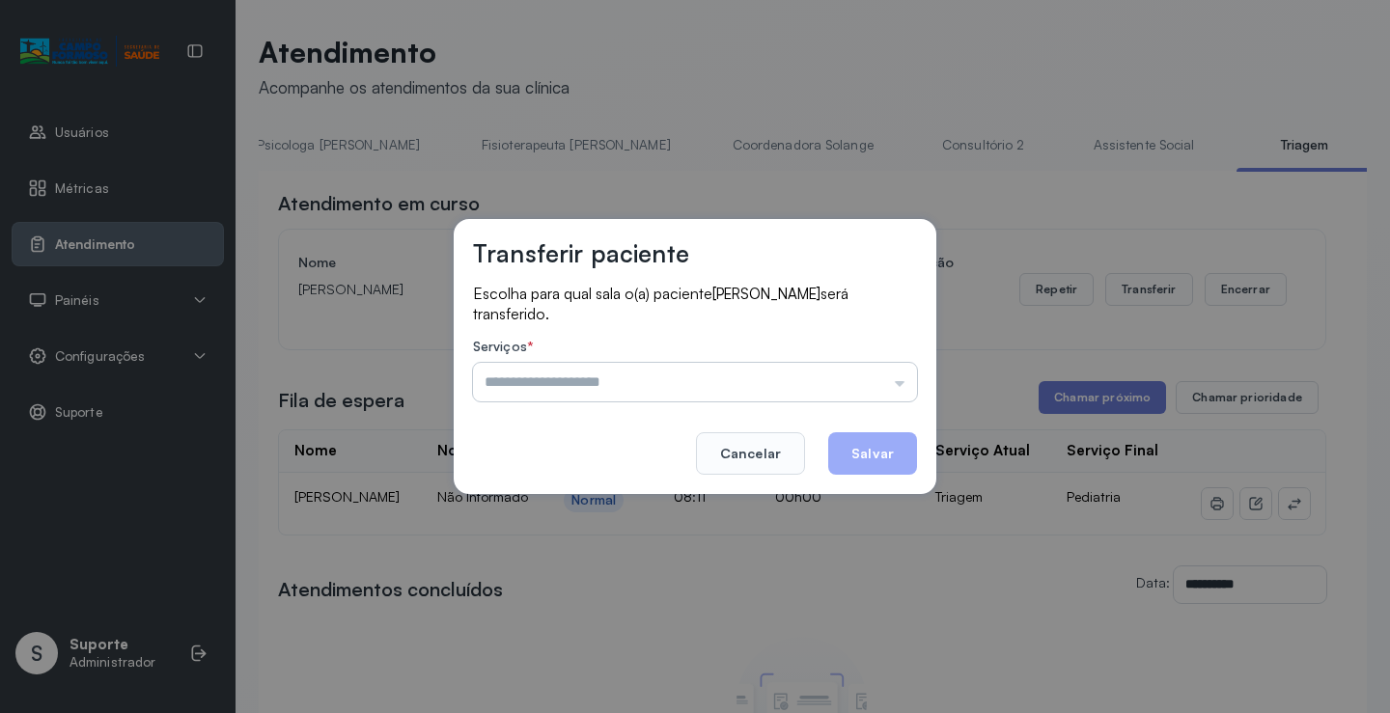
click at [801, 371] on input "text" at bounding box center [695, 382] width 444 height 39
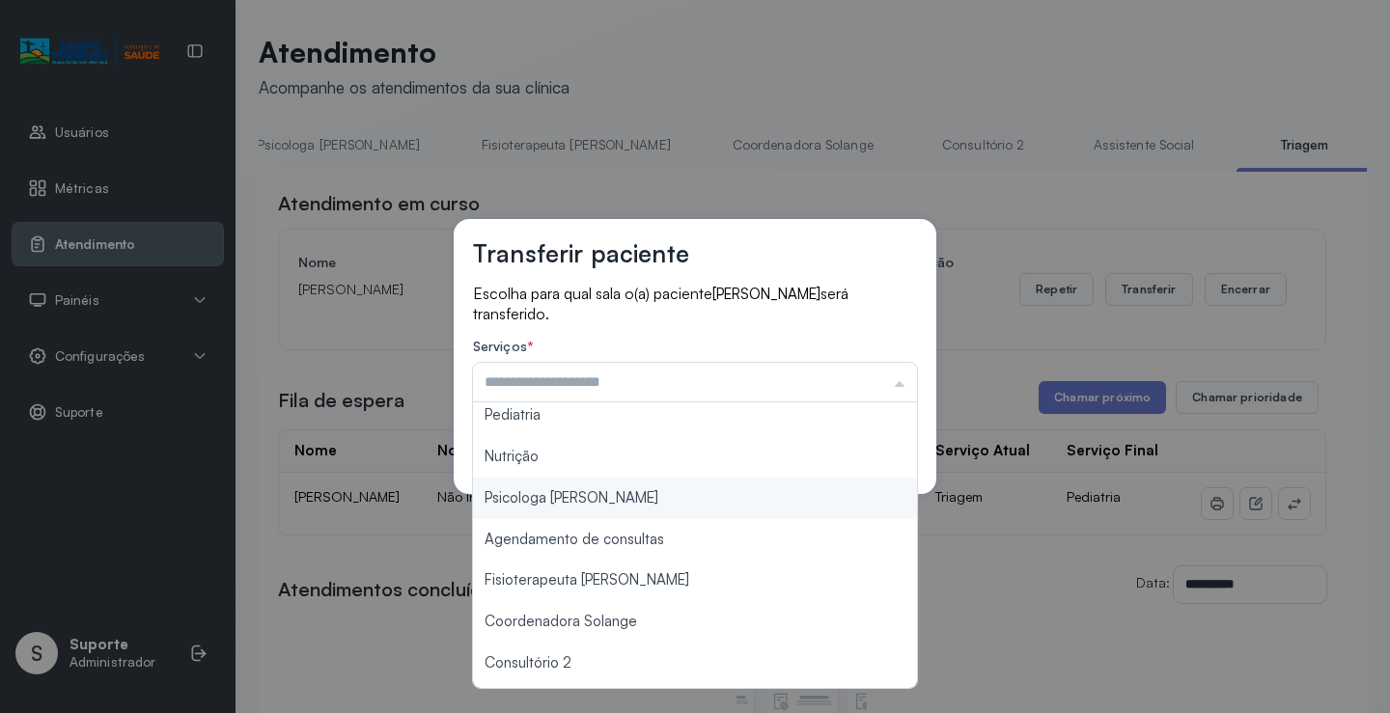
scroll to position [193, 0]
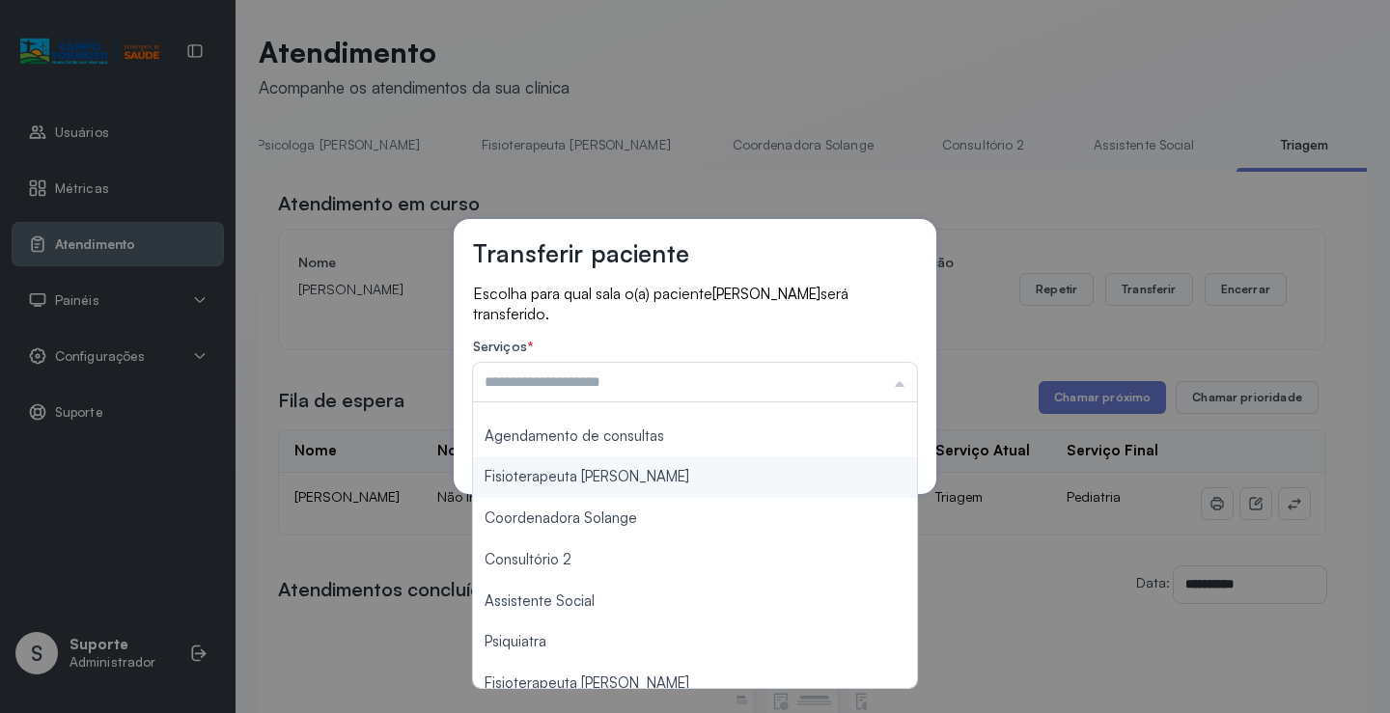
type input "**********"
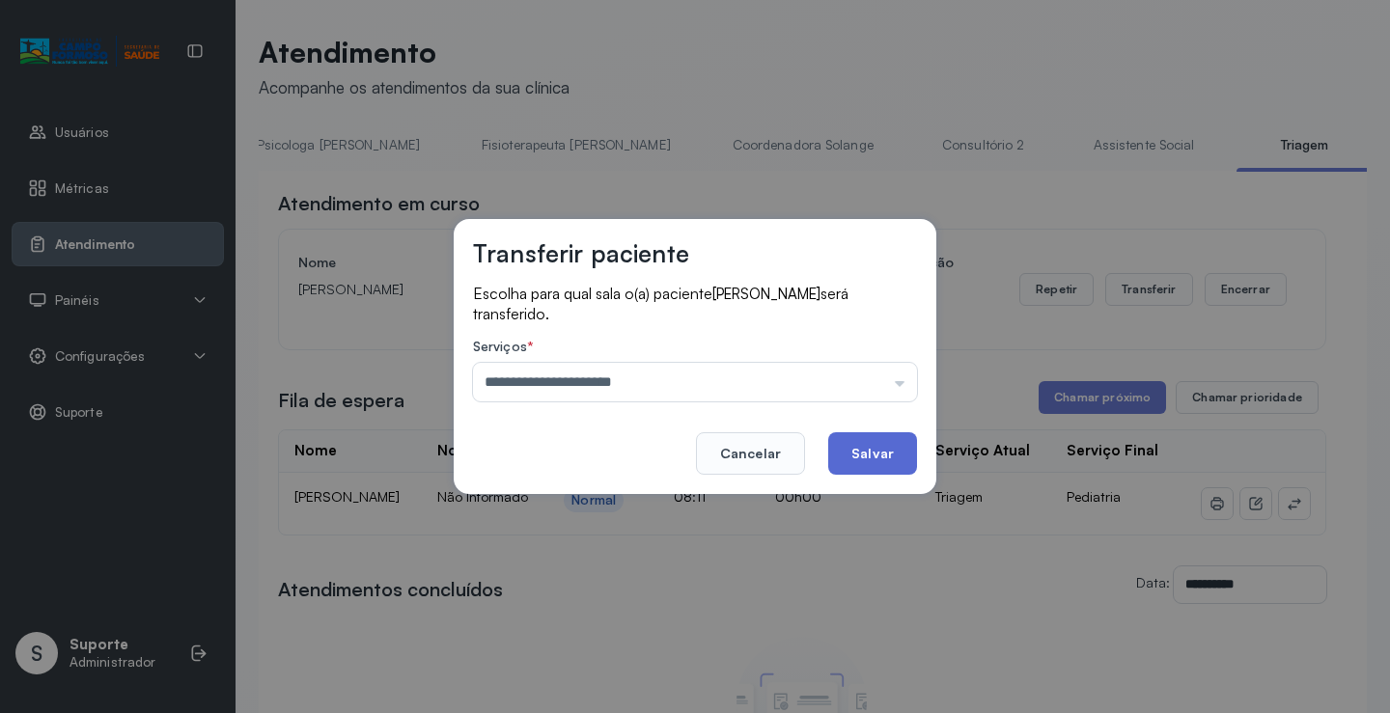
drag, startPoint x: 649, startPoint y: 482, endPoint x: 839, endPoint y: 450, distance: 192.7
click at [665, 475] on div "**********" at bounding box center [695, 356] width 482 height 275
click at [885, 448] on button "Salvar" at bounding box center [872, 453] width 89 height 42
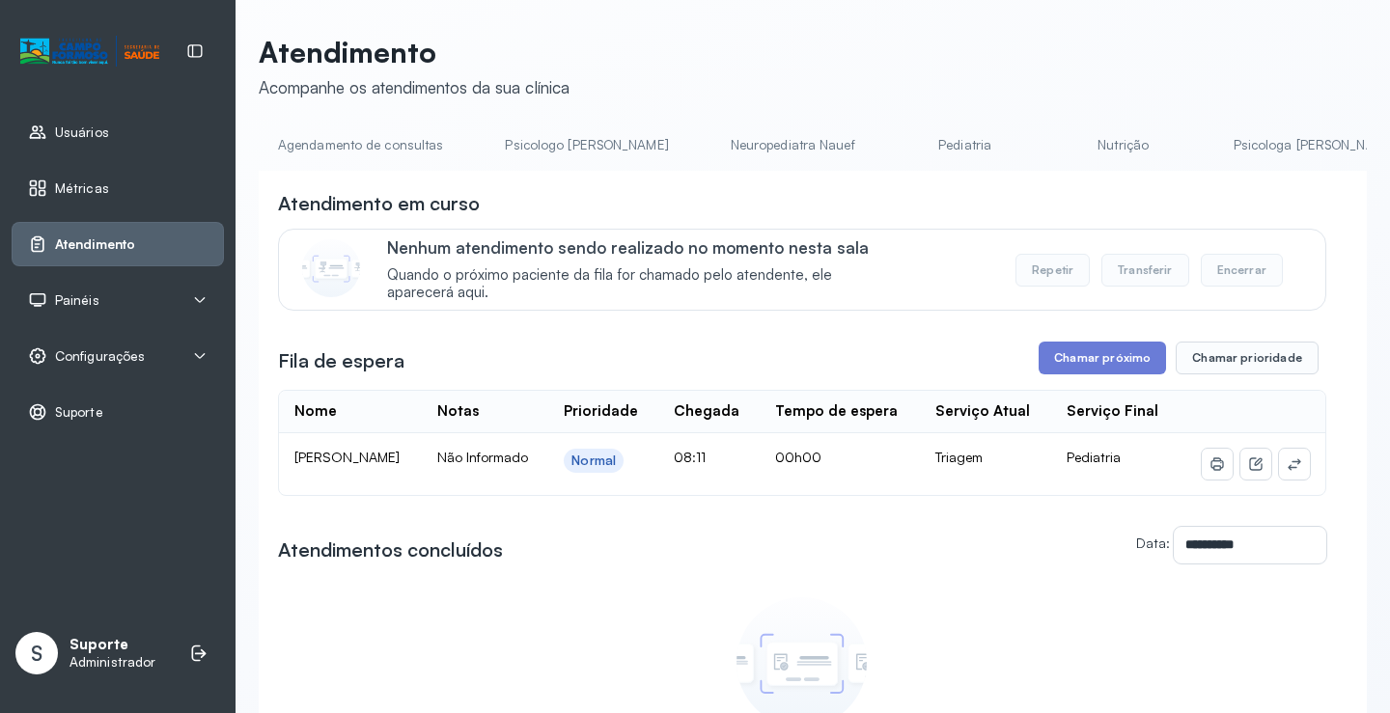
click at [377, 149] on link "Agendamento de consultas" at bounding box center [361, 145] width 204 height 32
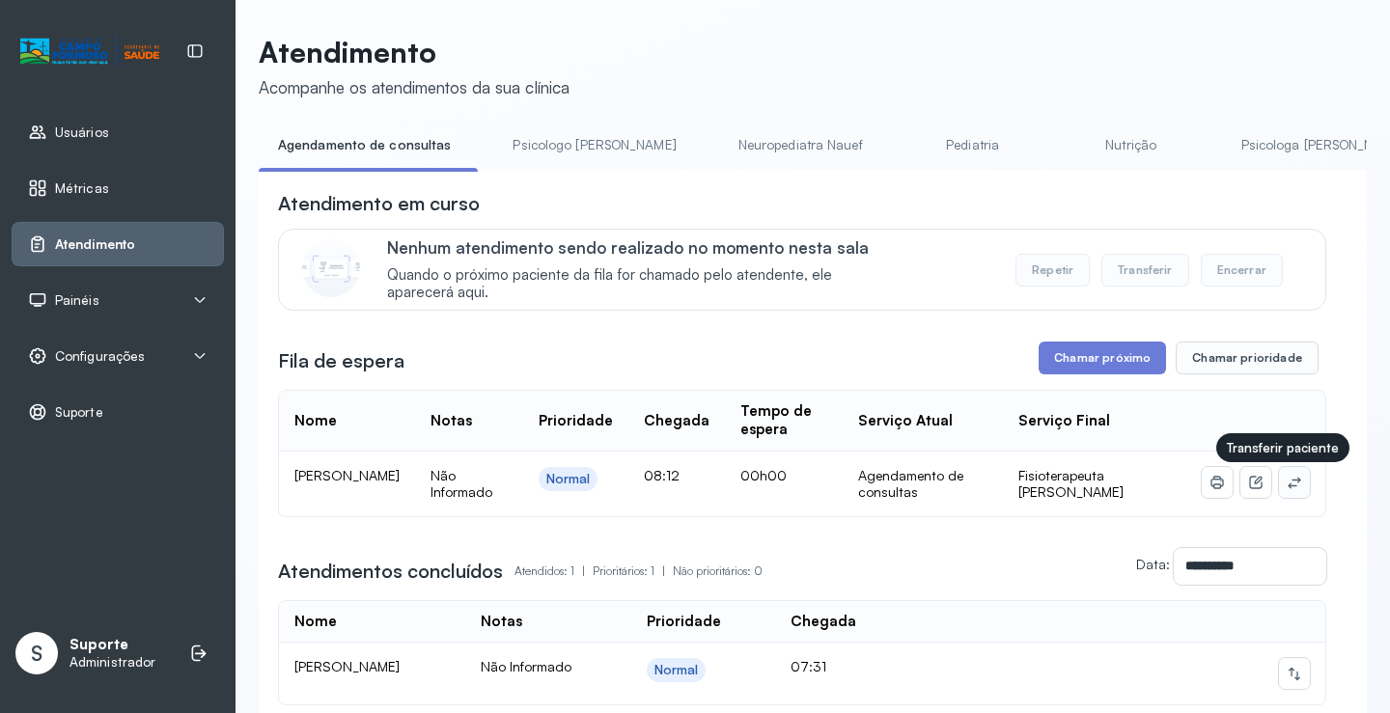
click at [1287, 485] on icon at bounding box center [1293, 483] width 13 height 12
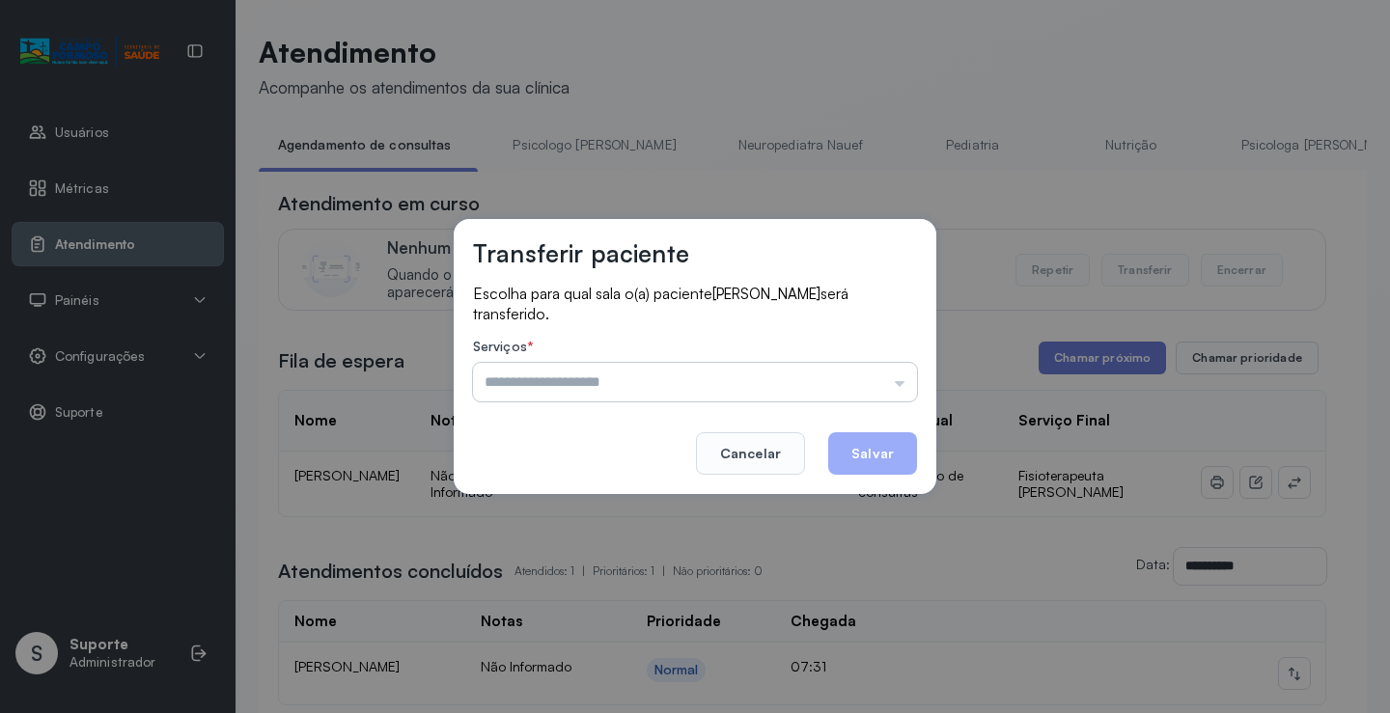
drag, startPoint x: 871, startPoint y: 367, endPoint x: 799, endPoint y: 399, distance: 79.5
click at [864, 370] on input "text" at bounding box center [695, 382] width 444 height 39
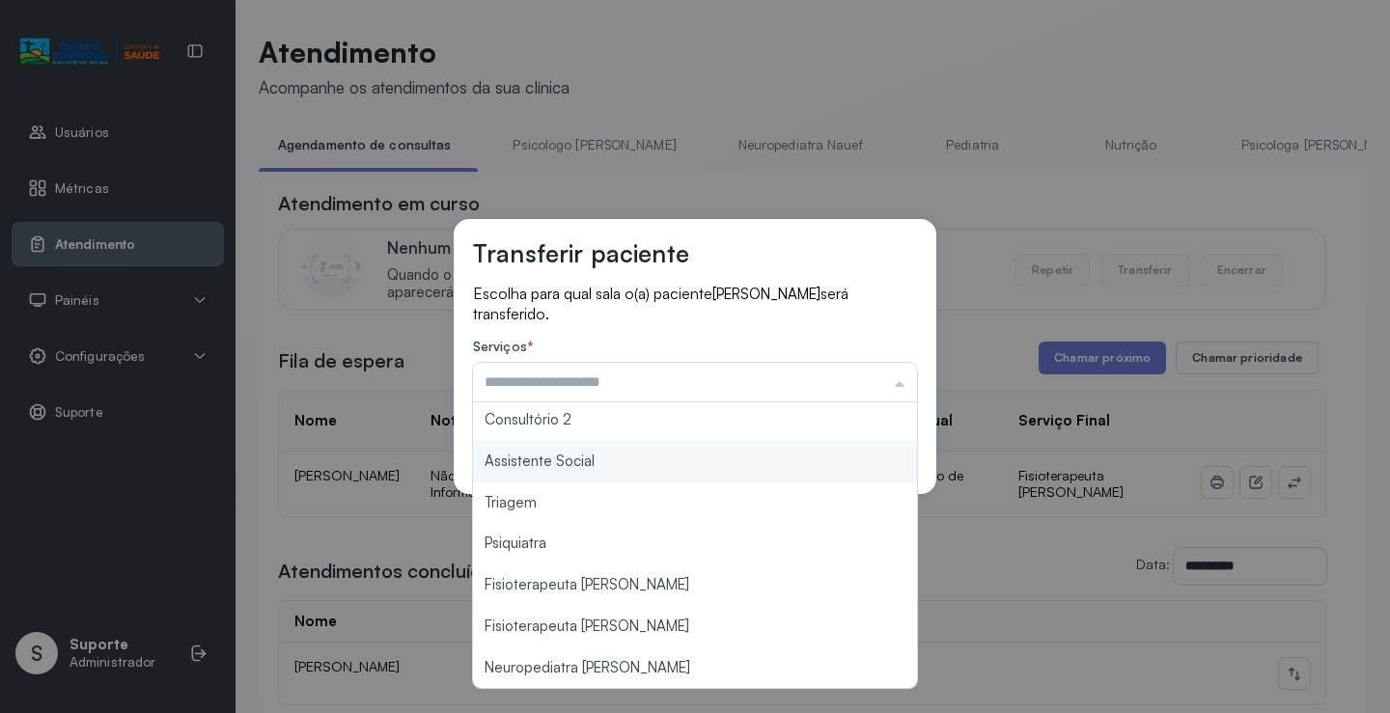
scroll to position [195, 0]
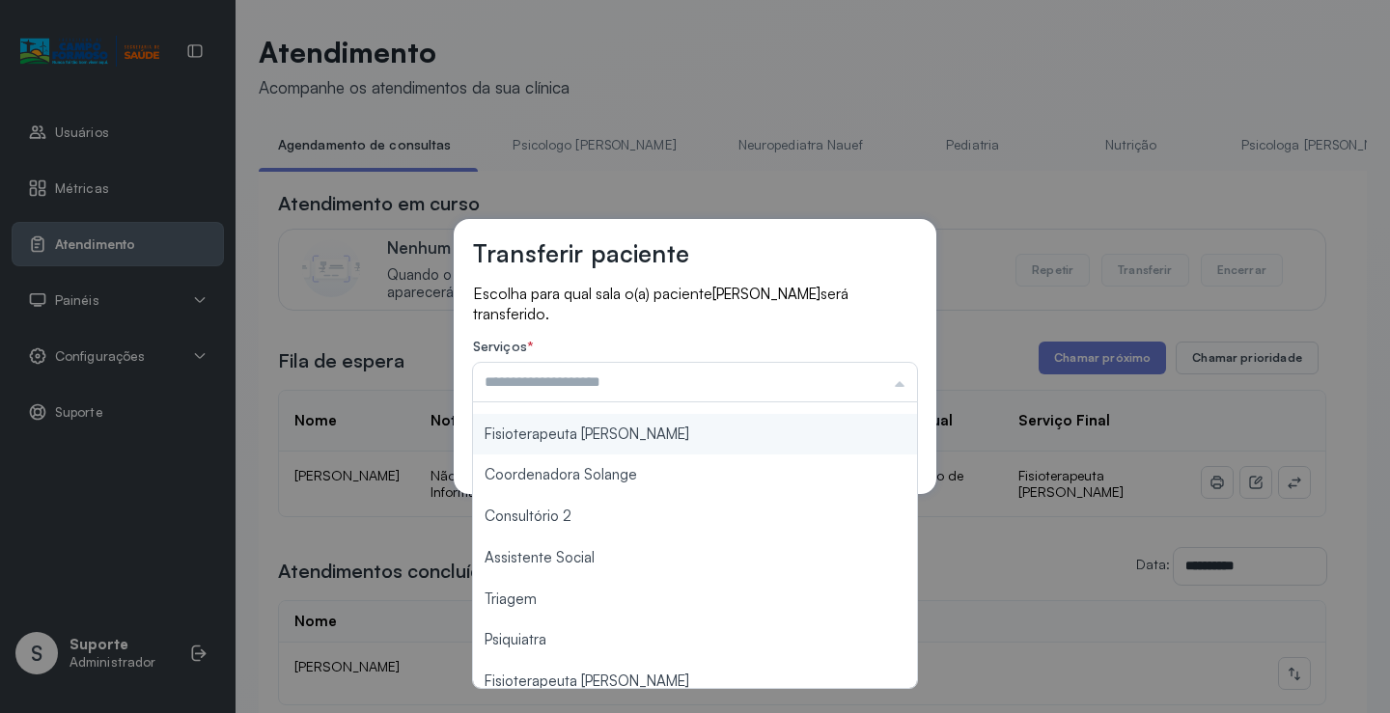
type input "**********"
drag, startPoint x: 634, startPoint y: 431, endPoint x: 661, endPoint y: 431, distance: 27.0
click at [638, 431] on div "**********" at bounding box center [695, 356] width 482 height 275
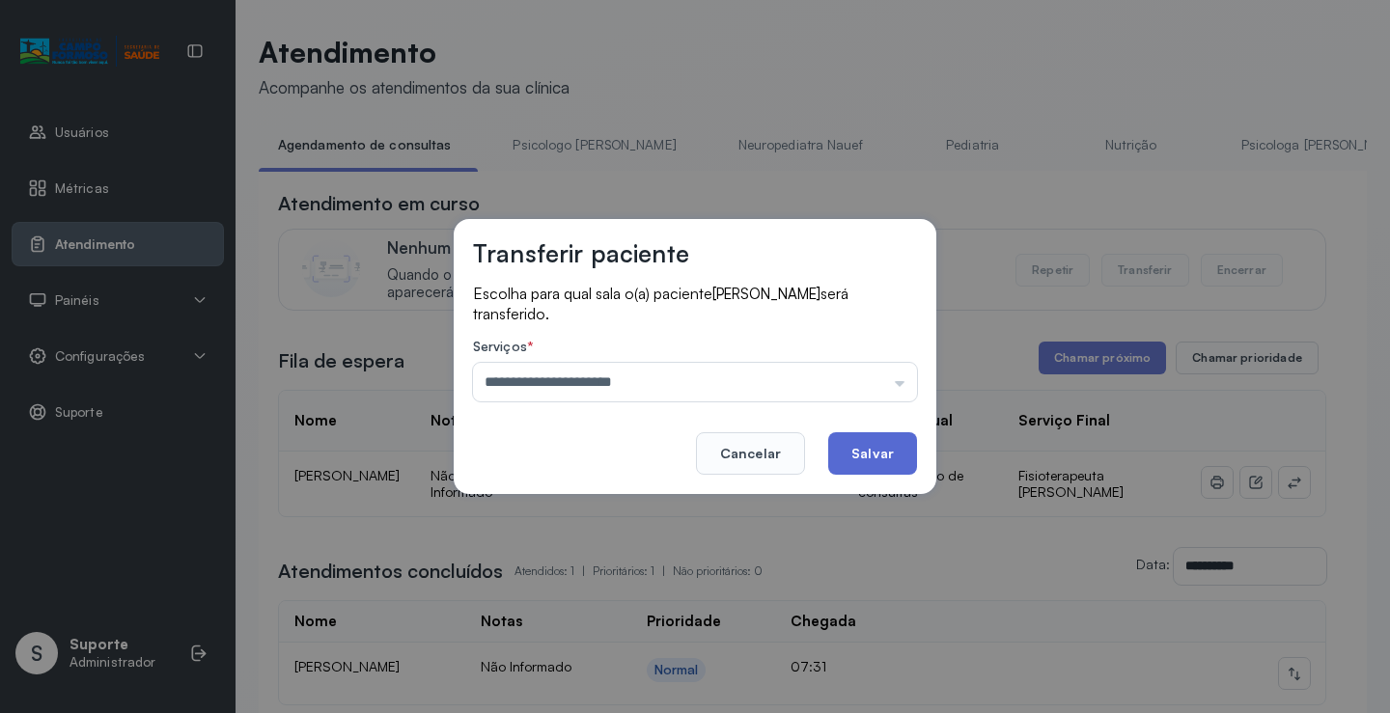
click at [866, 441] on button "Salvar" at bounding box center [872, 453] width 89 height 42
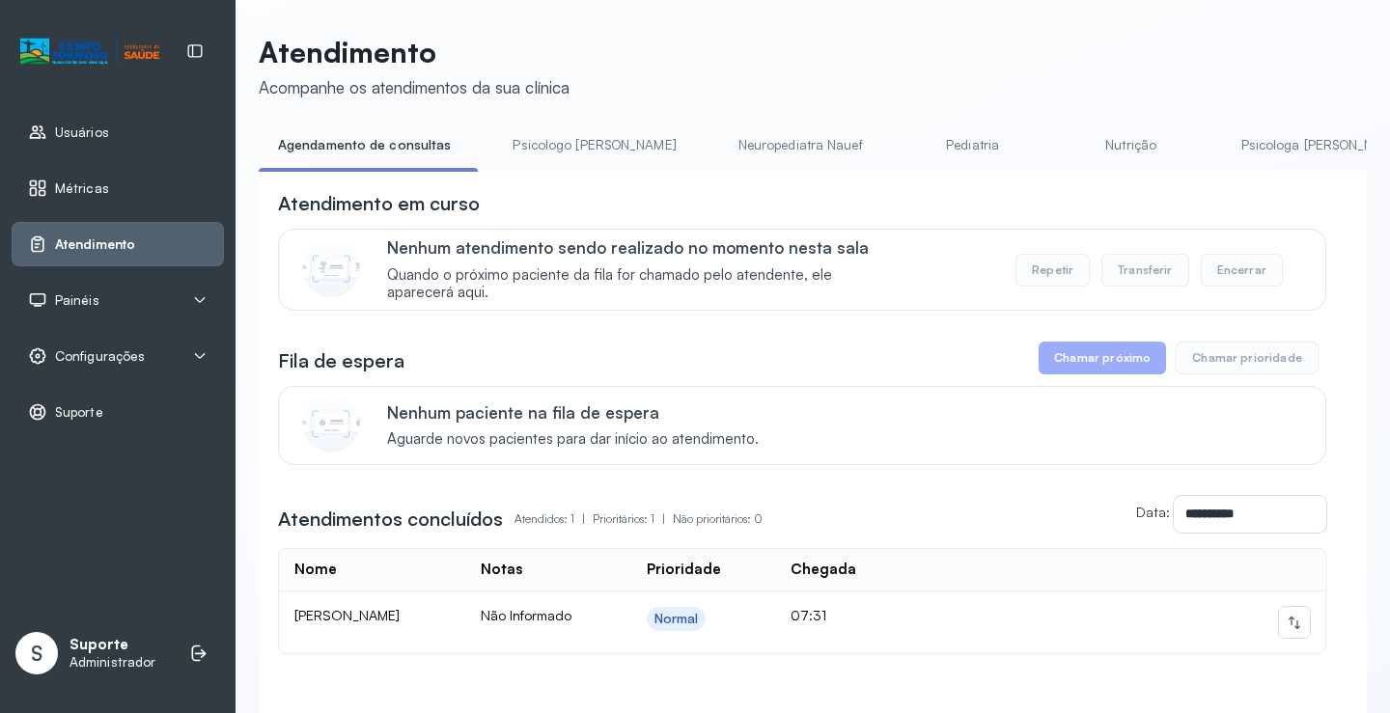
click at [543, 149] on link "Psicologo [PERSON_NAME]" at bounding box center [594, 145] width 202 height 32
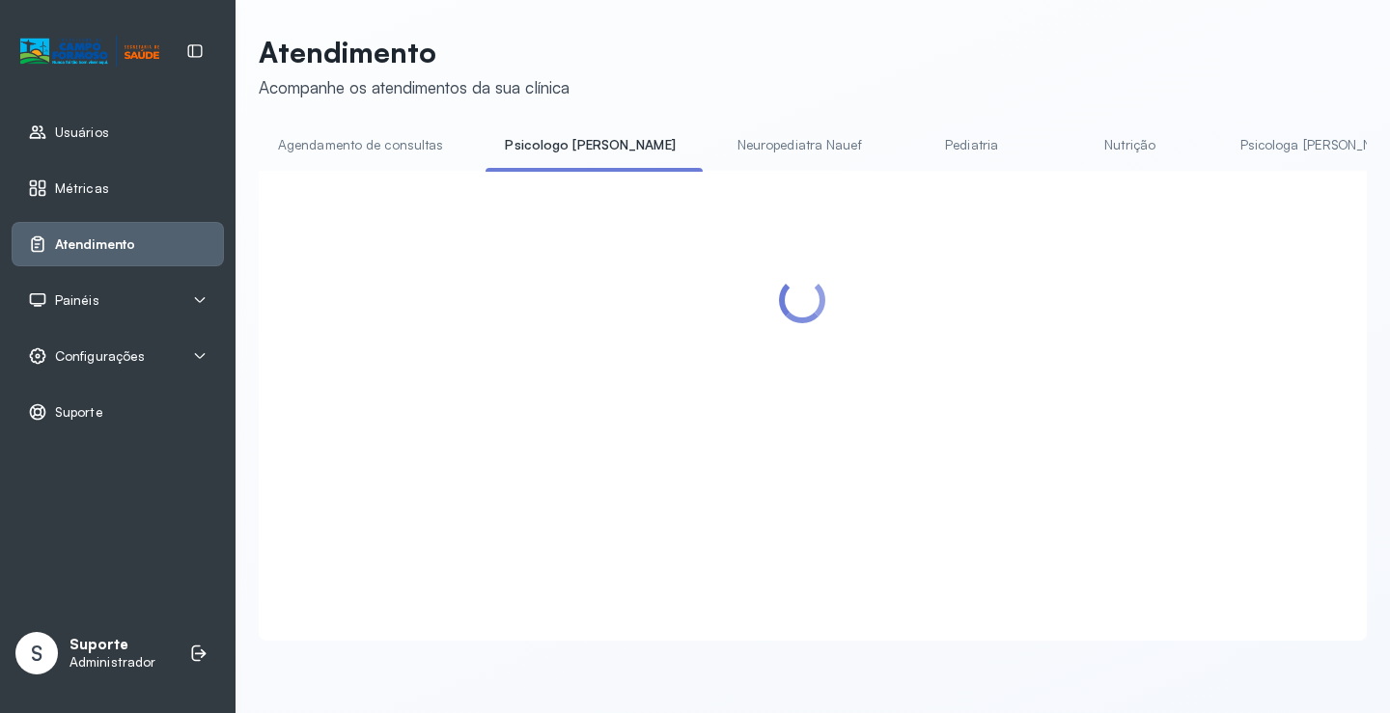
click at [413, 126] on div "Atendimento Acompanhe os atendimentos da sua clínica Agendamento de consultas P…" at bounding box center [813, 338] width 1108 height 606
click at [429, 149] on link "Agendamento de consultas" at bounding box center [361, 145] width 204 height 32
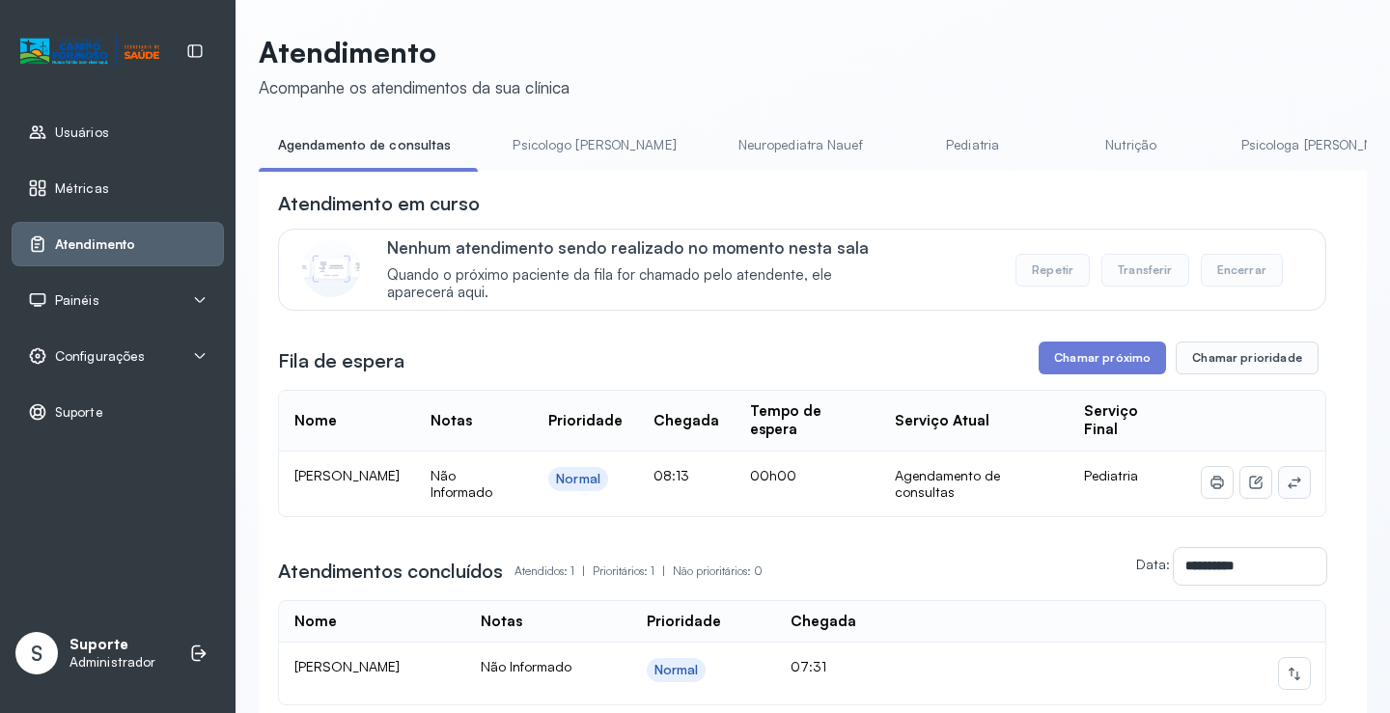
click at [1279, 494] on button at bounding box center [1294, 482] width 31 height 31
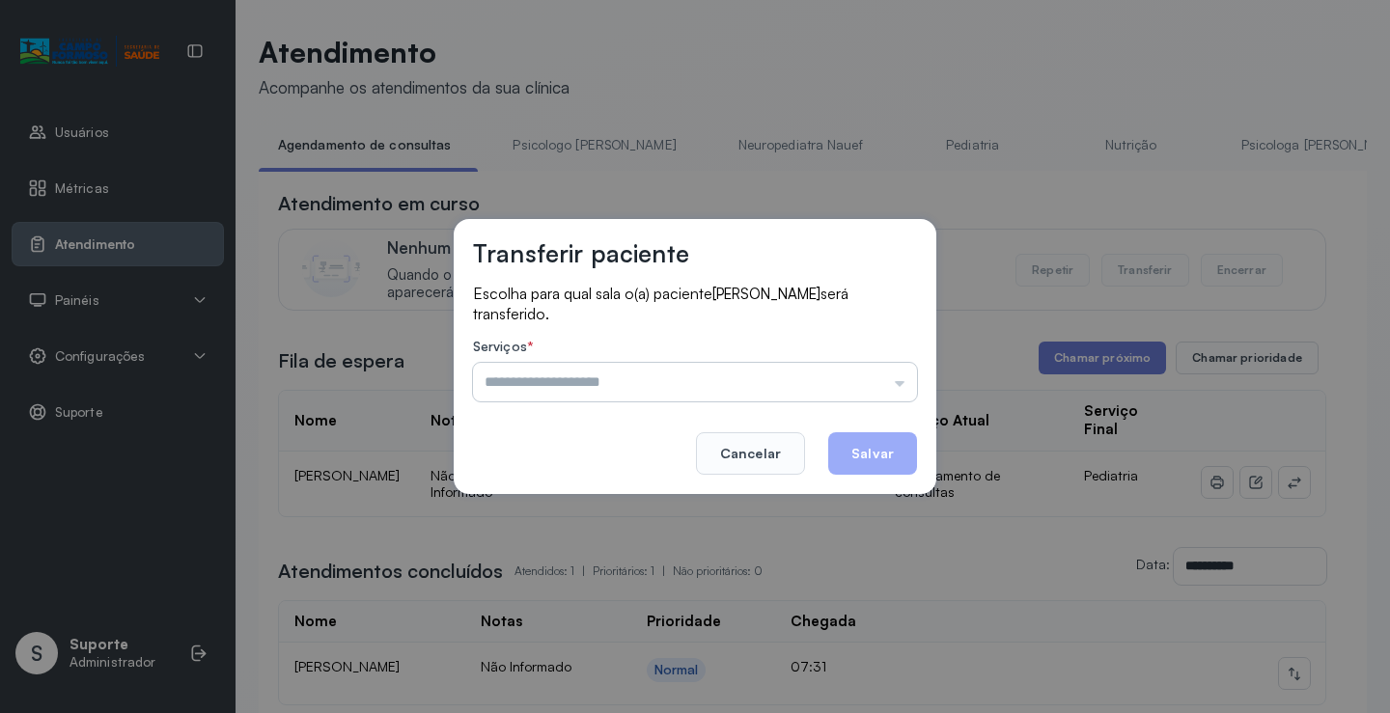
click at [777, 396] on input "text" at bounding box center [695, 382] width 444 height 39
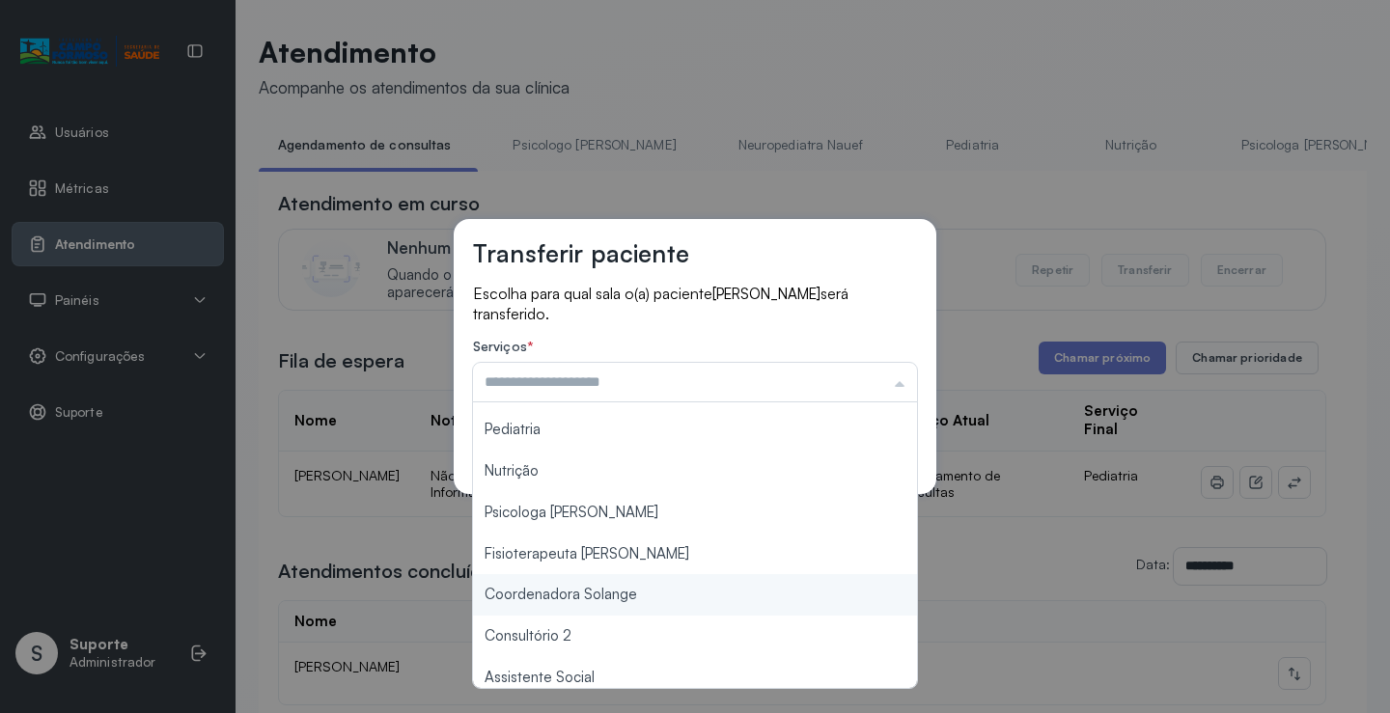
scroll to position [193, 0]
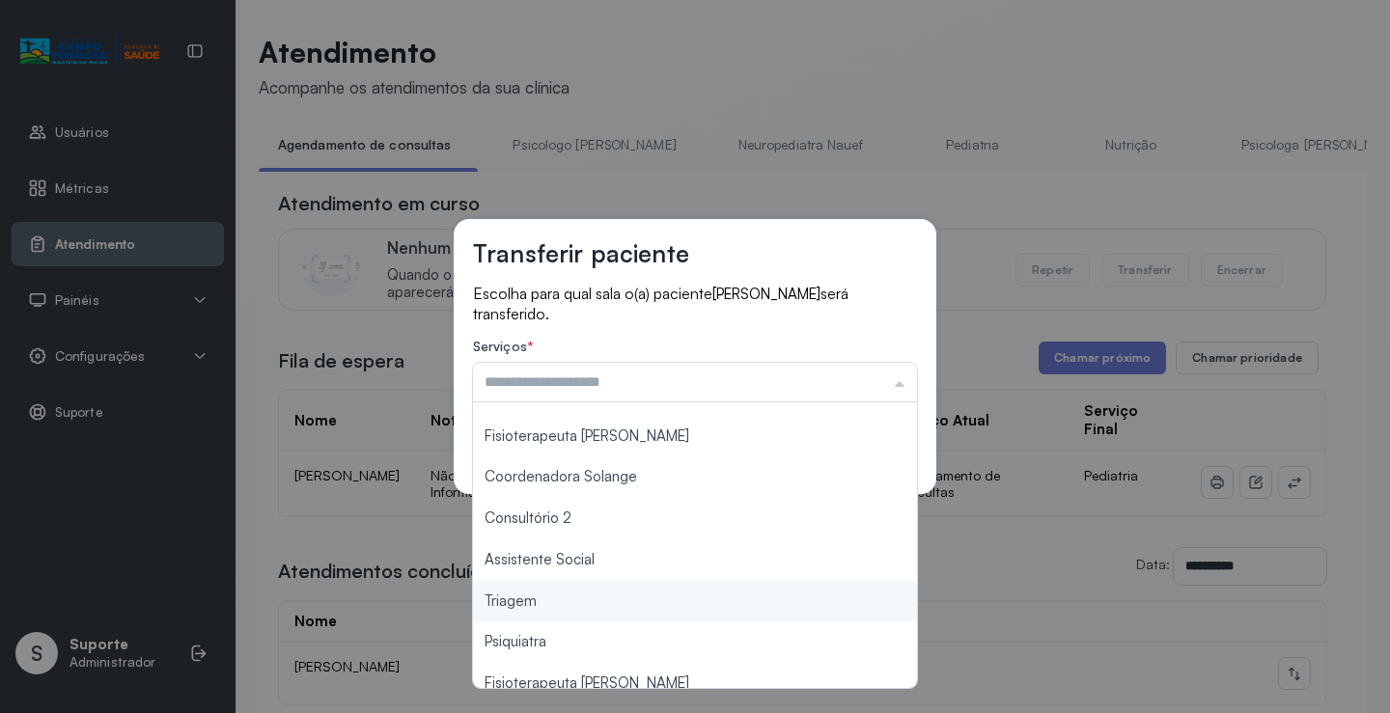
type input "*******"
drag, startPoint x: 551, startPoint y: 607, endPoint x: 597, endPoint y: 595, distance: 47.7
click at [552, 606] on div "Transferir paciente Escolha para qual sala o(a) paciente RAVI LUCCA DA SILVA BO…" at bounding box center [695, 356] width 1390 height 713
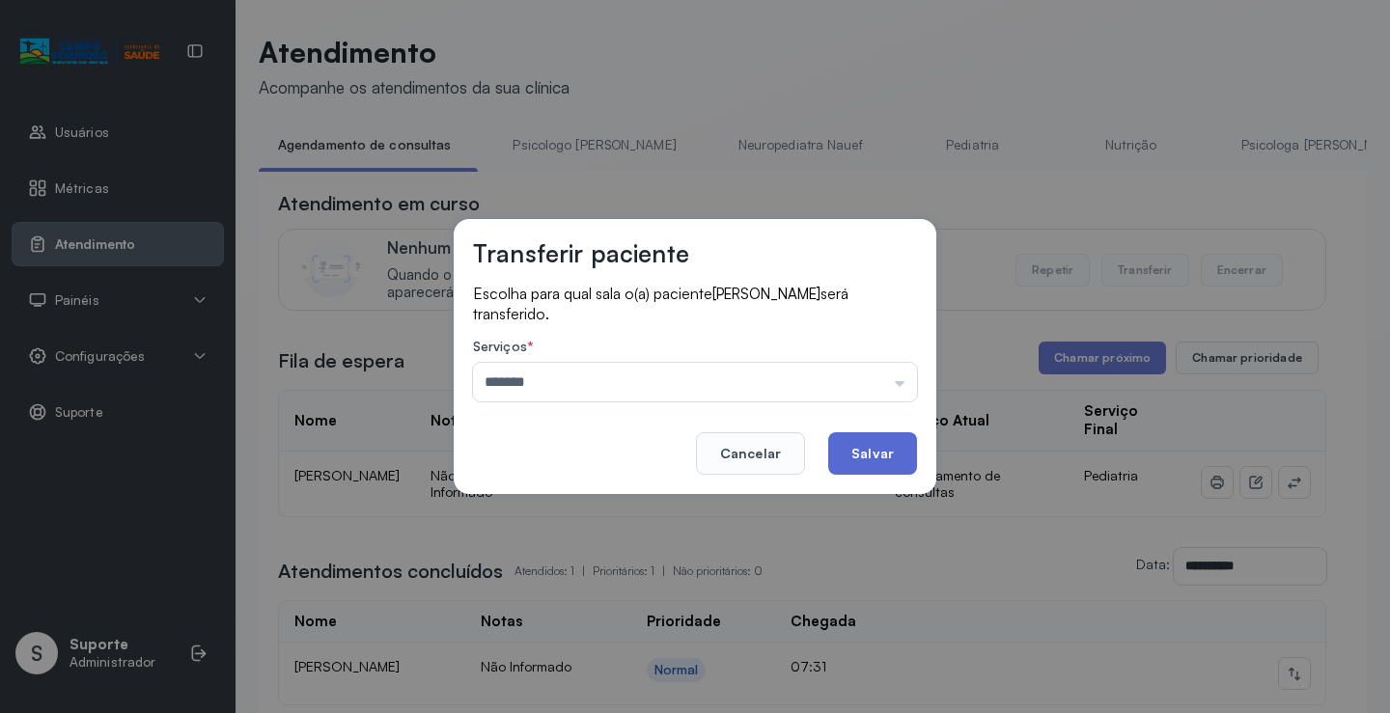
click at [868, 472] on button "Salvar" at bounding box center [872, 453] width 89 height 42
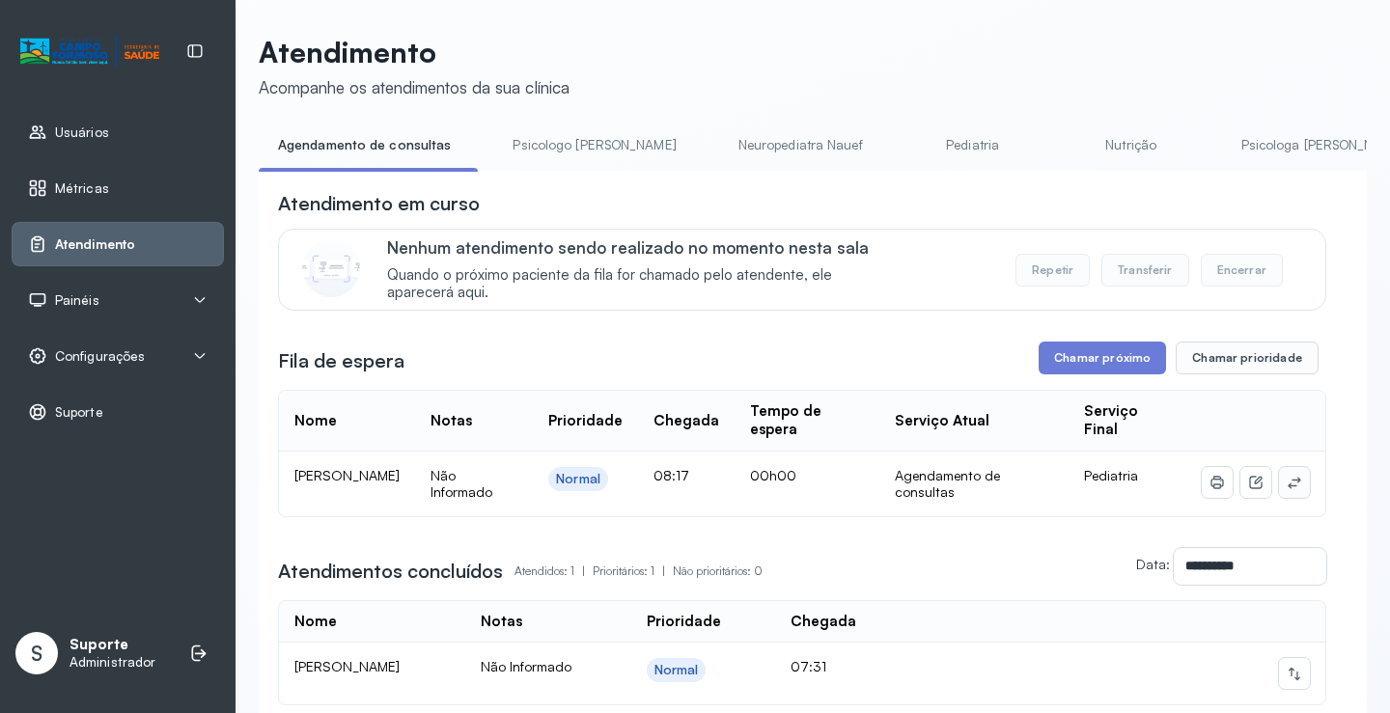
click at [1286, 487] on icon at bounding box center [1293, 482] width 15 height 15
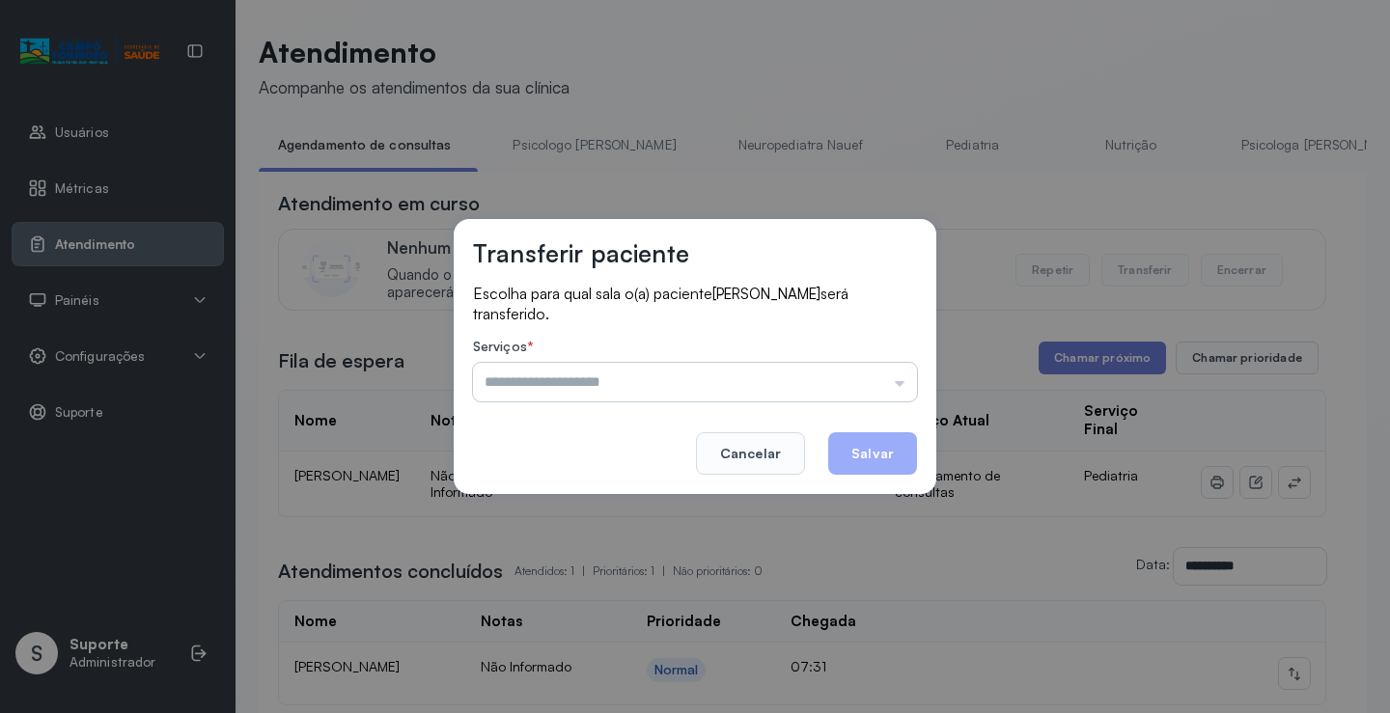
click at [607, 383] on input "text" at bounding box center [695, 382] width 444 height 39
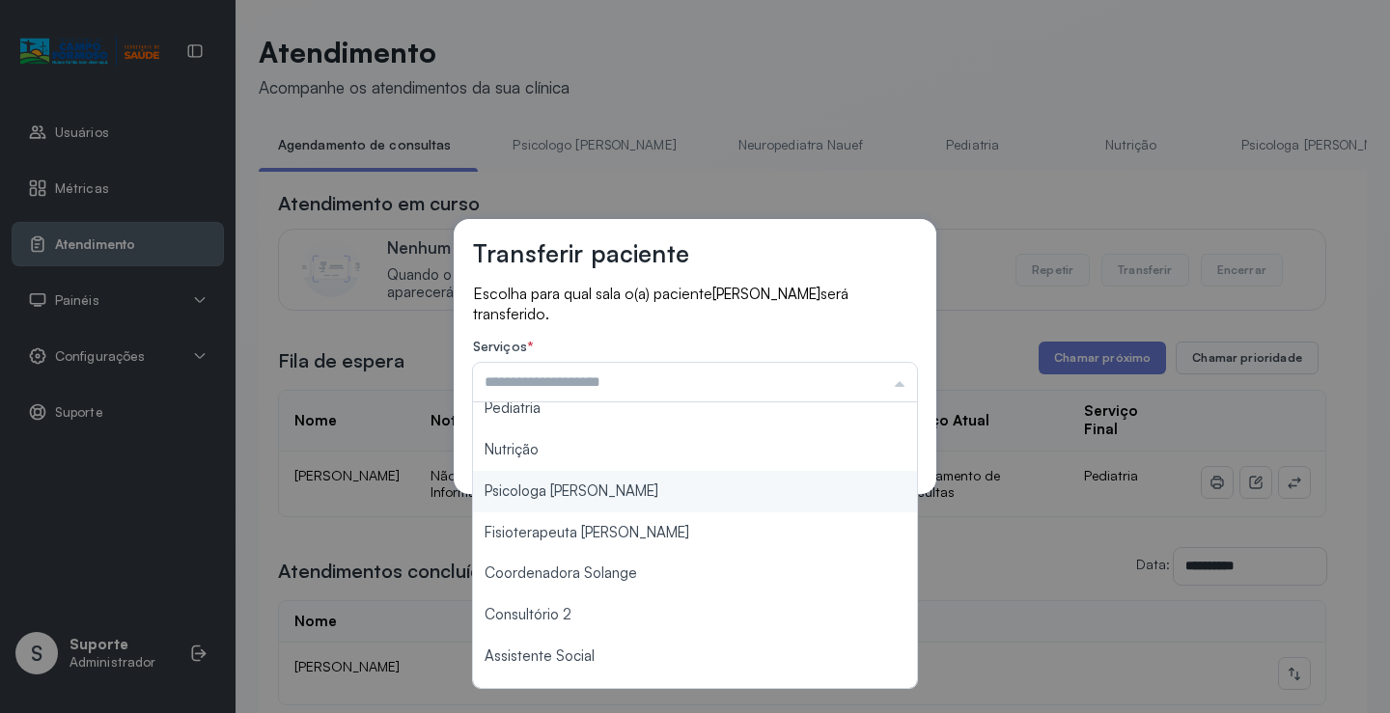
scroll to position [193, 0]
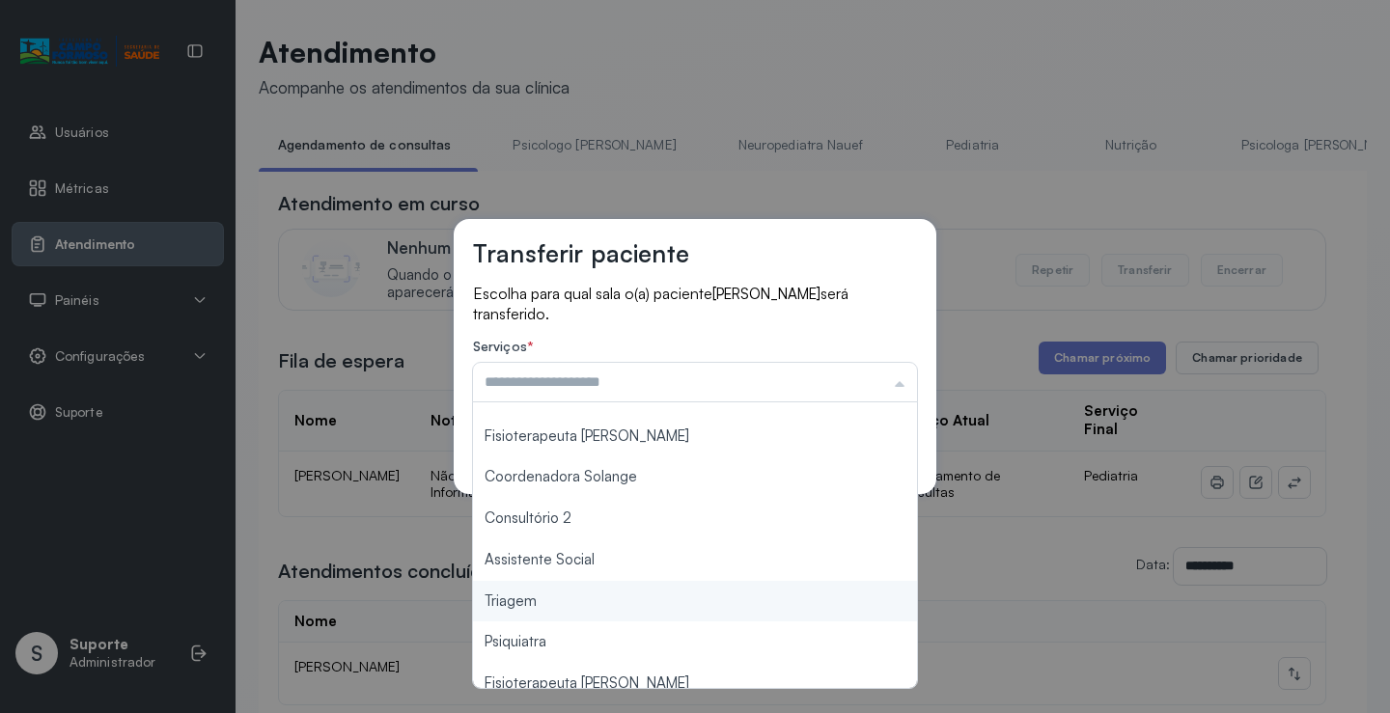
type input "*******"
click at [551, 603] on div "Transferir paciente Escolha para qual sala o(a) paciente [PERSON_NAME] será tra…" at bounding box center [695, 356] width 1390 height 713
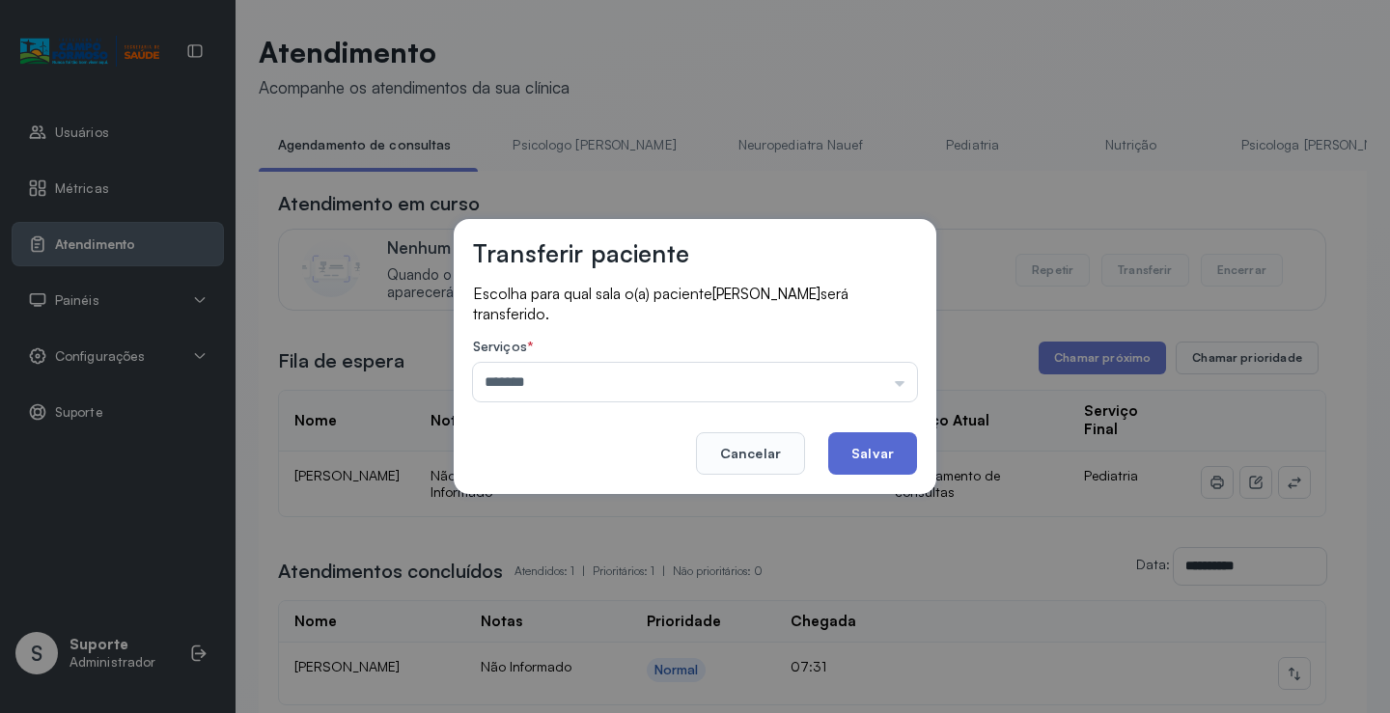
click at [864, 456] on button "Salvar" at bounding box center [872, 453] width 89 height 42
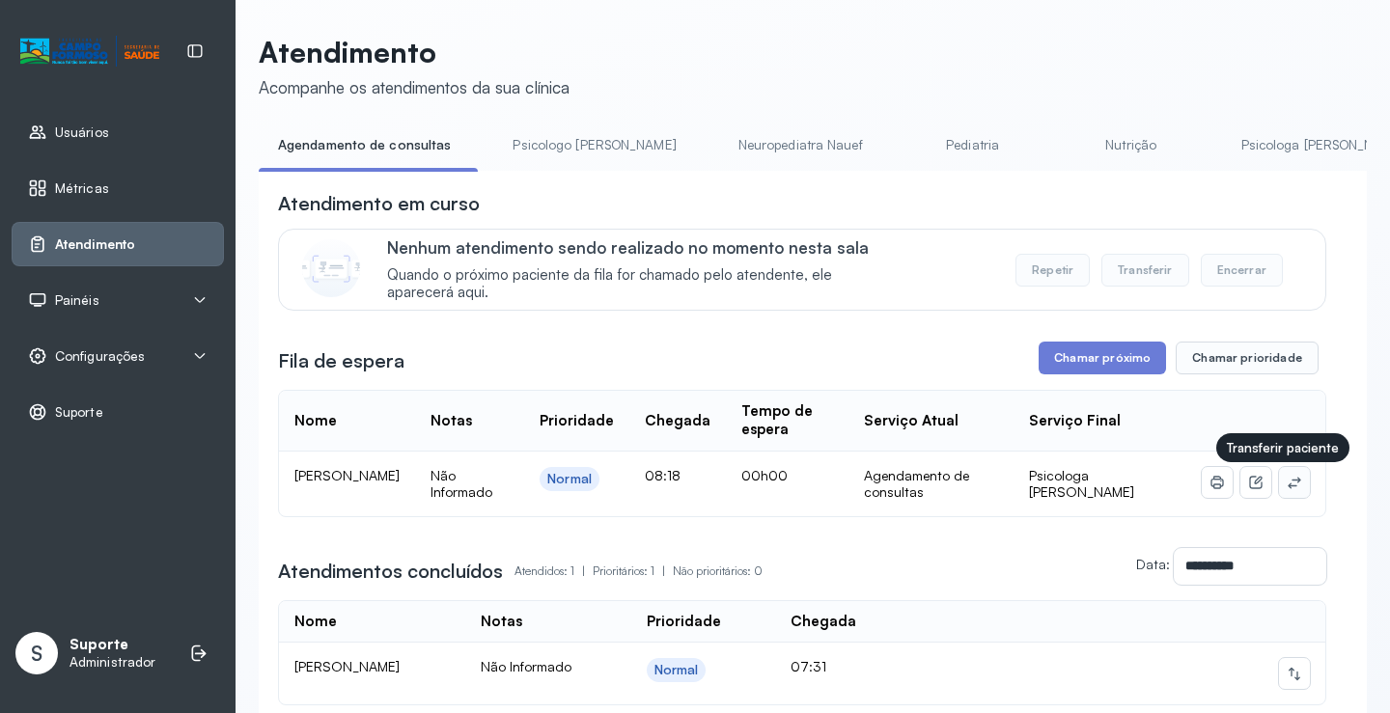
click at [1286, 485] on icon at bounding box center [1293, 482] width 15 height 15
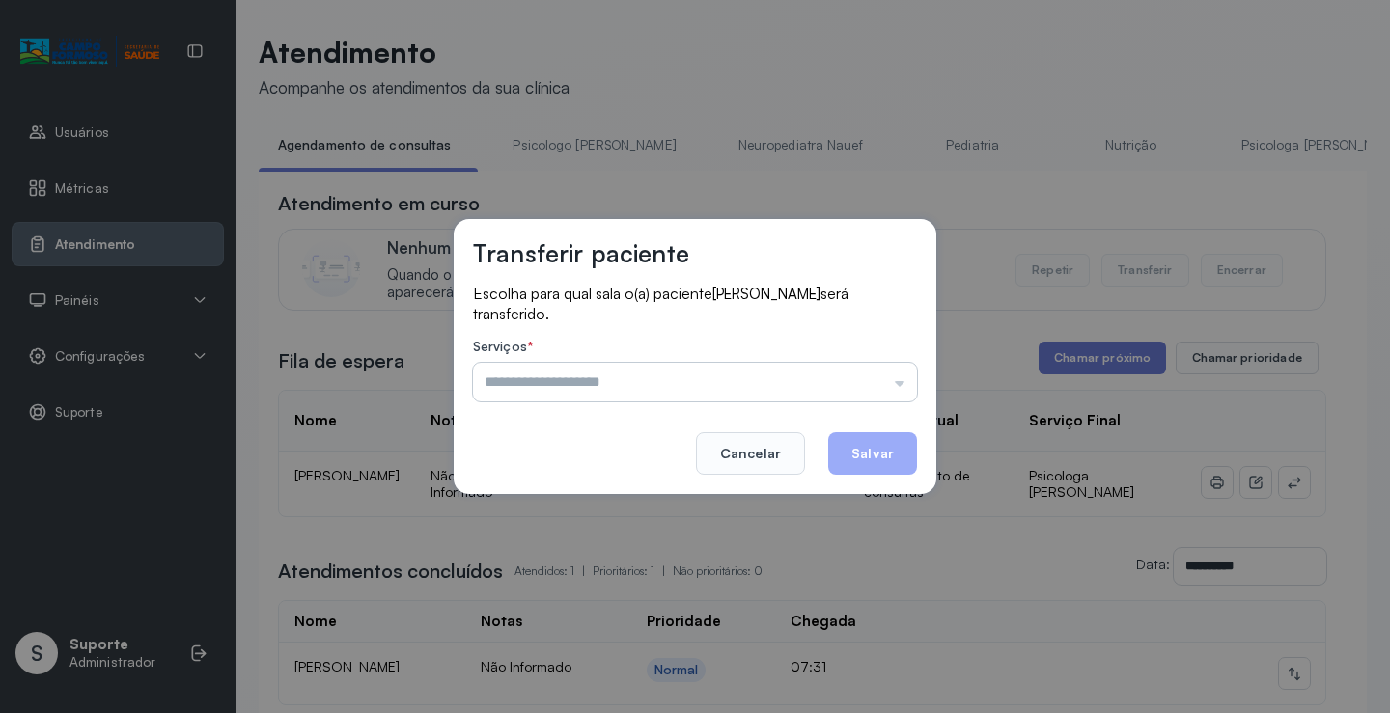
click at [637, 387] on input "text" at bounding box center [695, 382] width 444 height 39
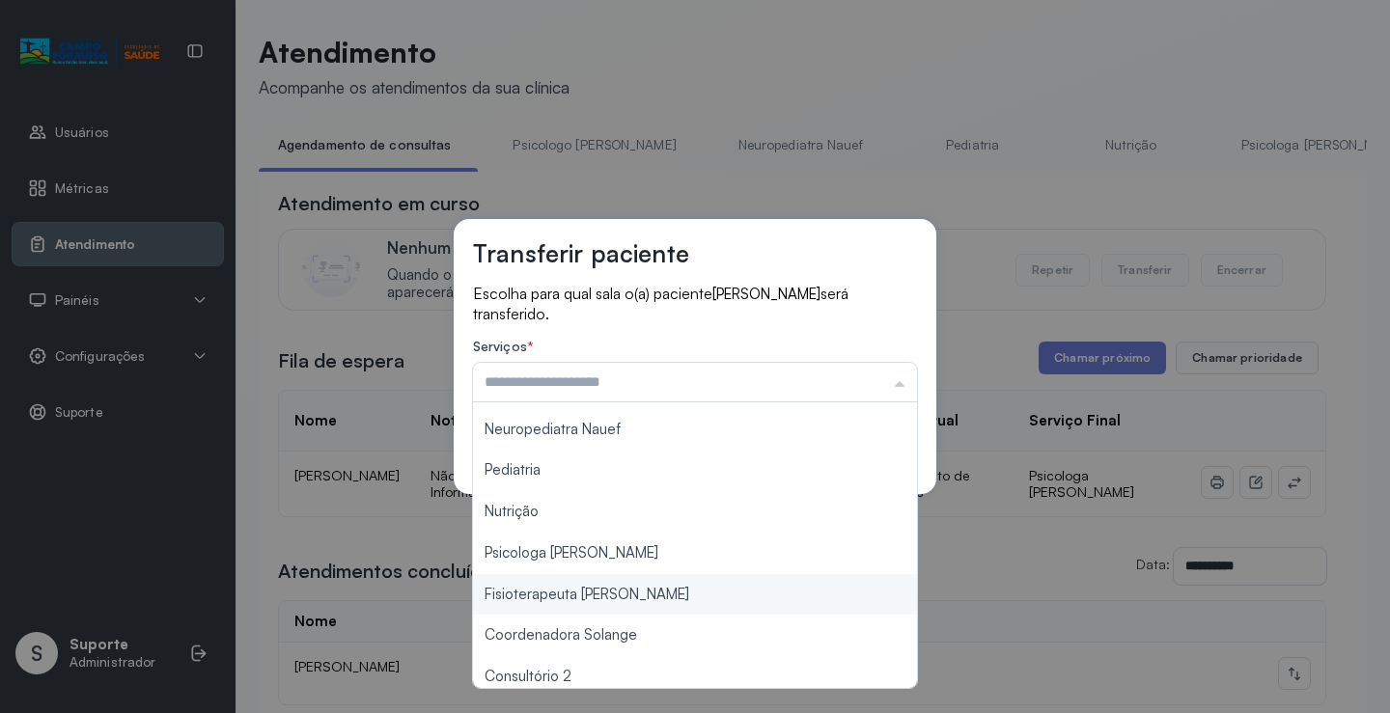
scroll to position [96, 0]
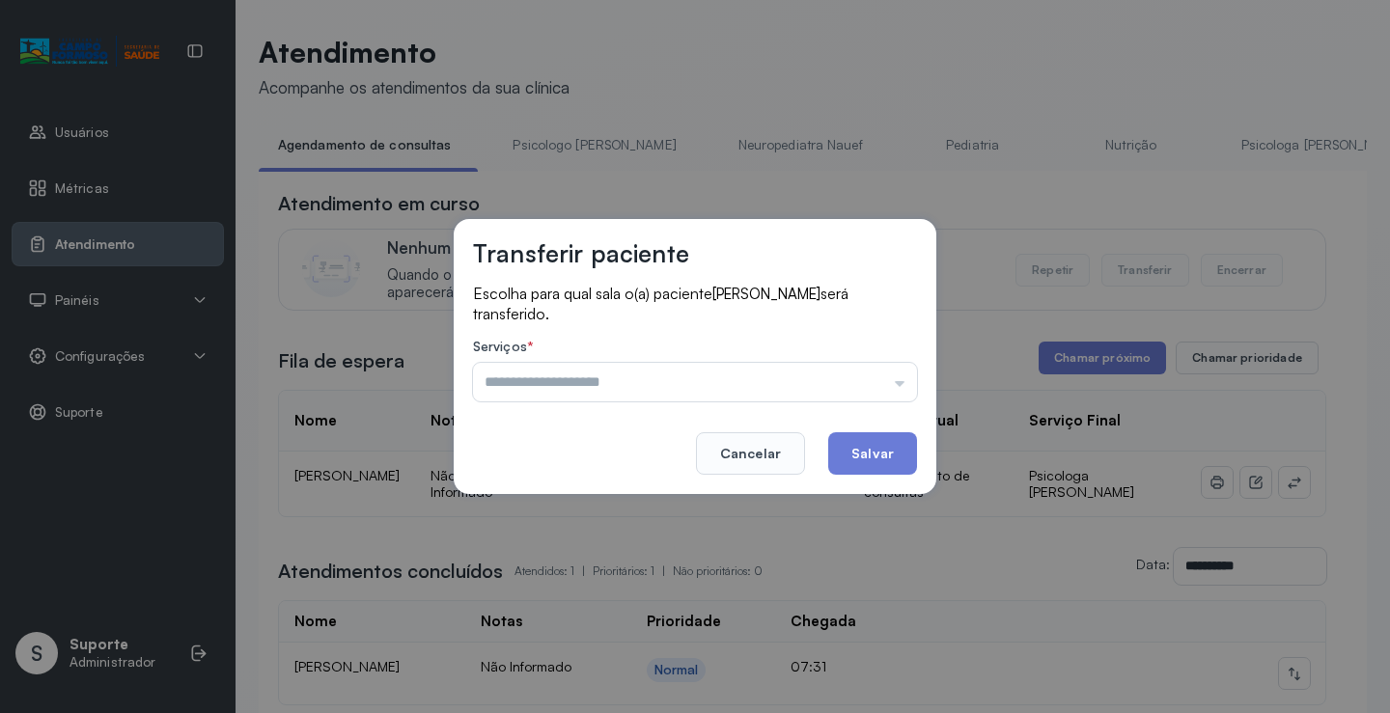
type input "**********"
click at [564, 495] on div "**********" at bounding box center [695, 356] width 1390 height 713
click at [878, 448] on button "Salvar" at bounding box center [872, 453] width 89 height 42
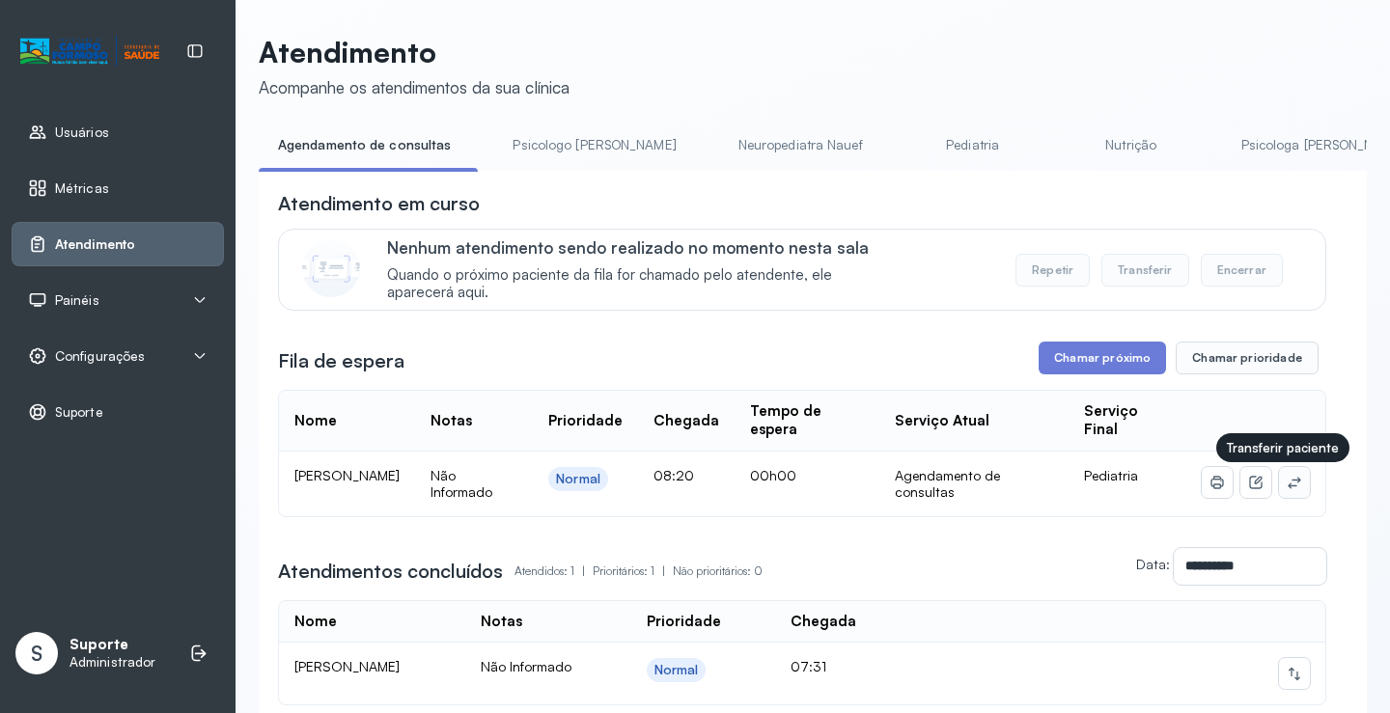
click at [1286, 490] on icon at bounding box center [1293, 482] width 15 height 15
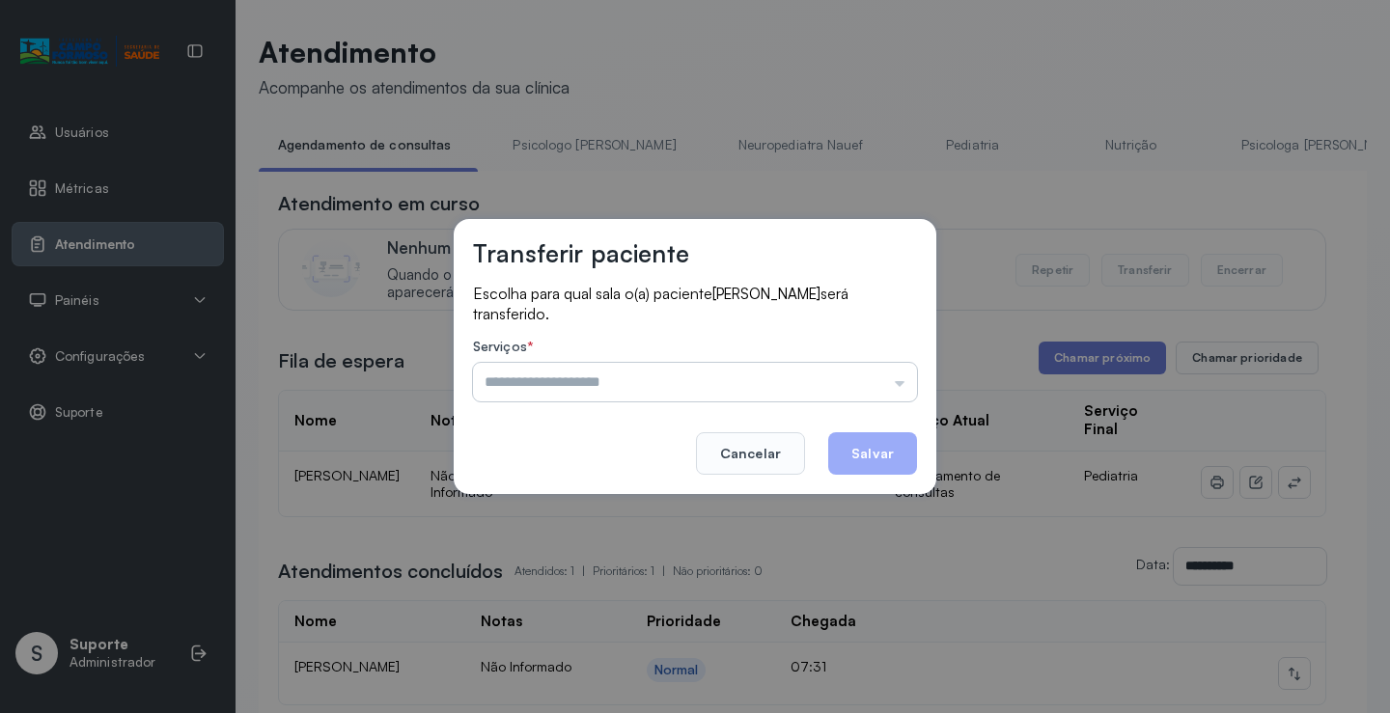
click at [623, 378] on input "text" at bounding box center [695, 382] width 444 height 39
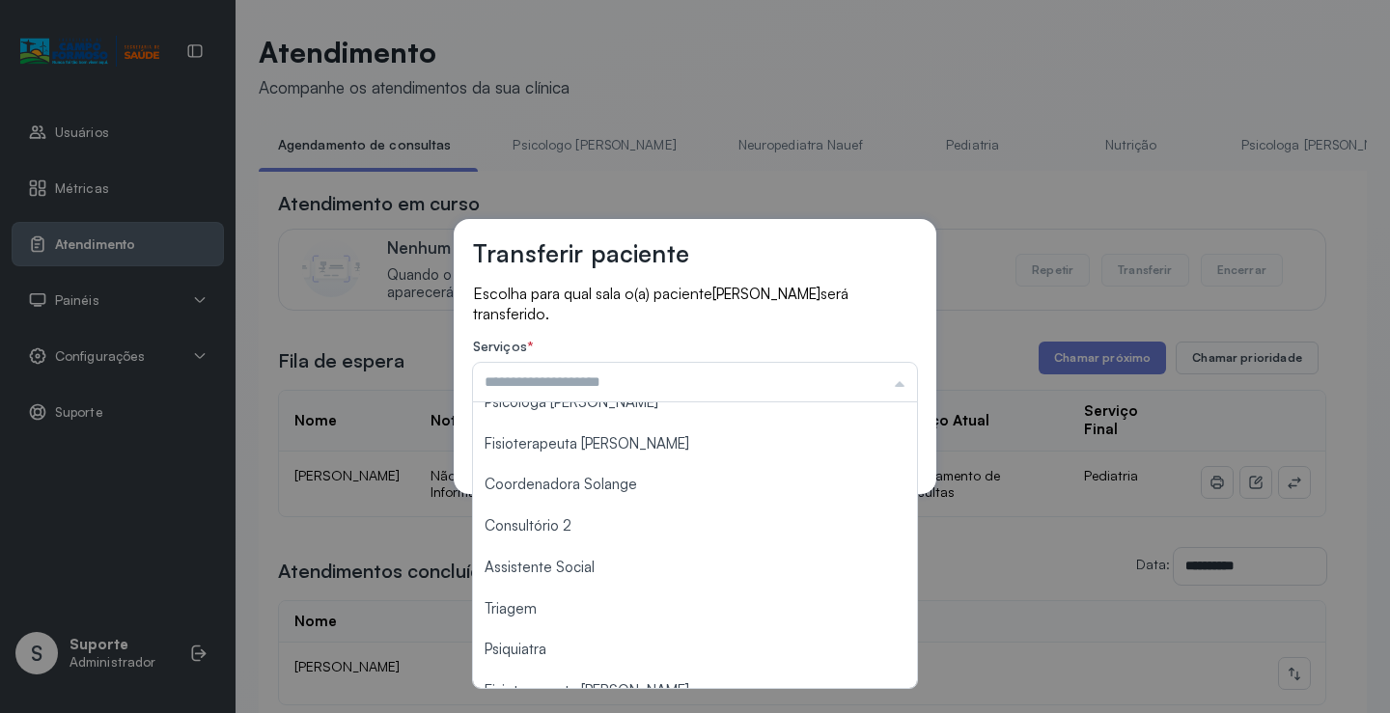
scroll to position [193, 0]
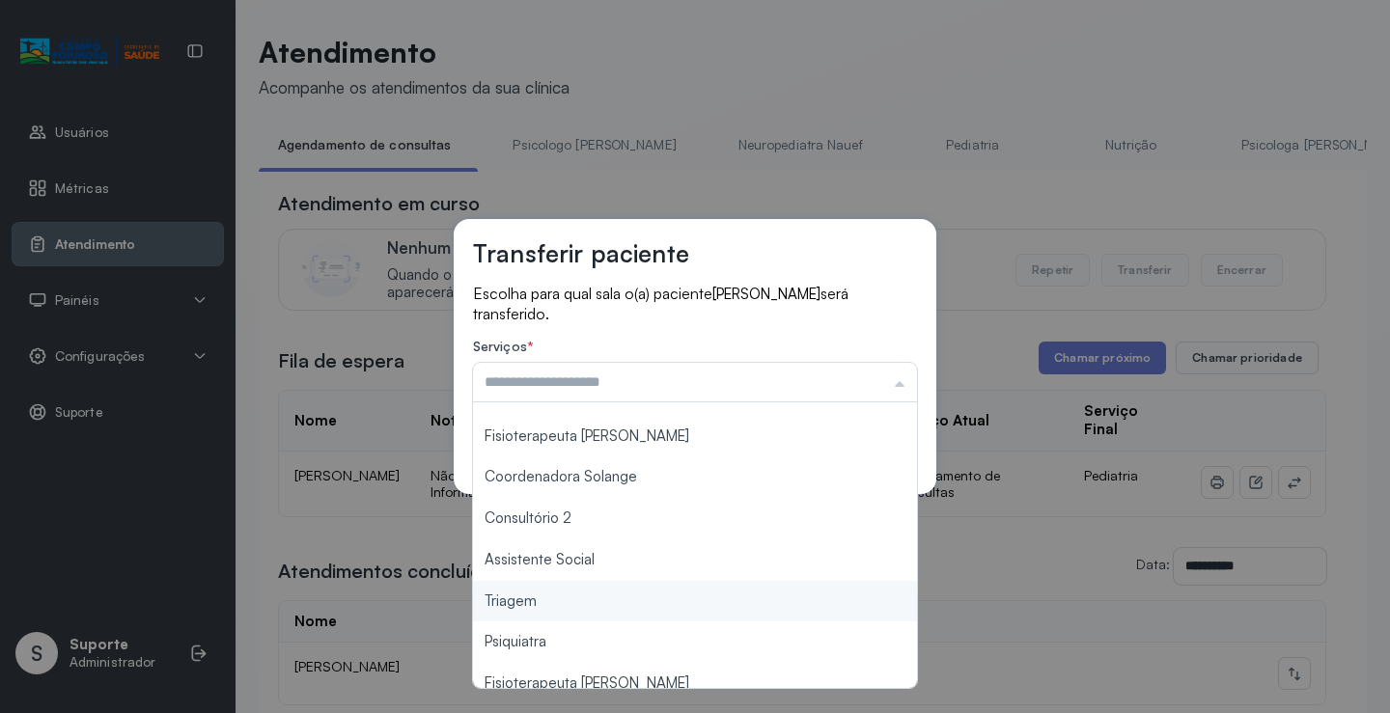
type input "*******"
click at [560, 597] on div "Transferir paciente Escolha para qual sala o(a) paciente [PERSON_NAME] será tra…" at bounding box center [695, 356] width 1390 height 713
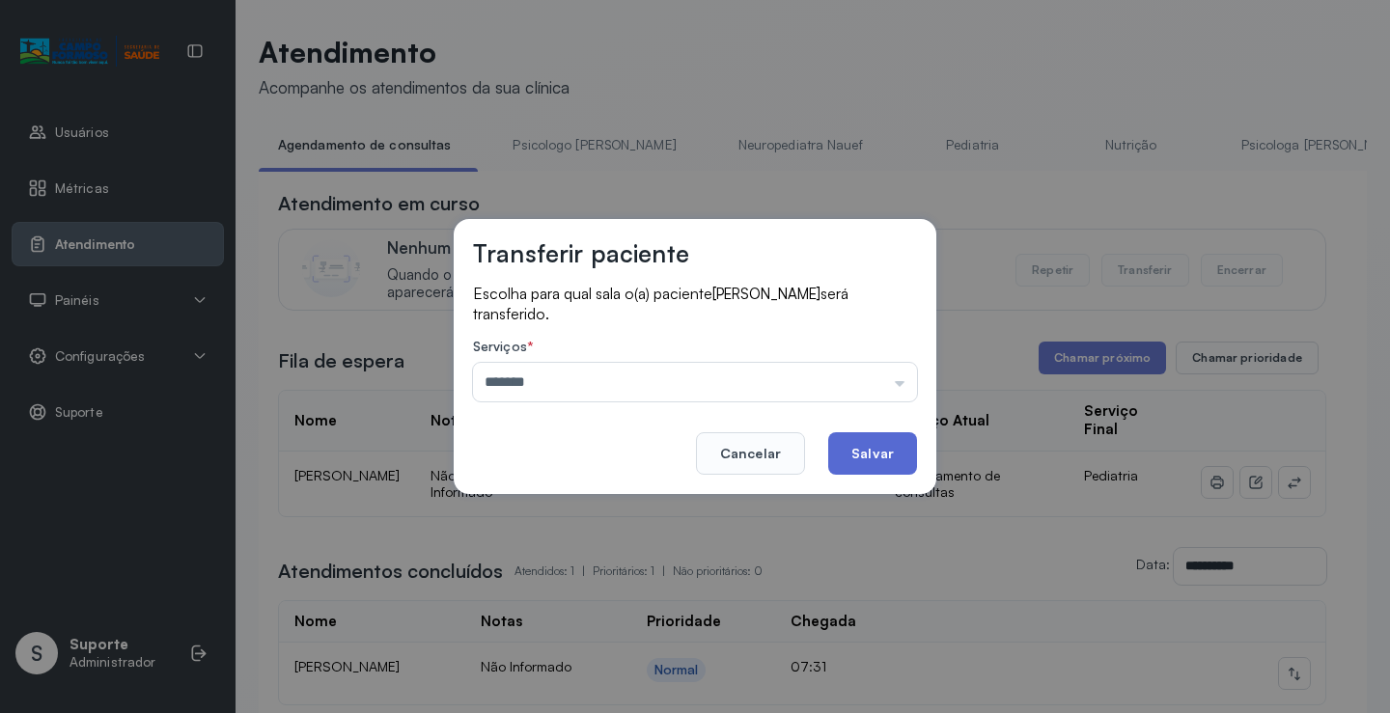
click at [880, 460] on button "Salvar" at bounding box center [872, 453] width 89 height 42
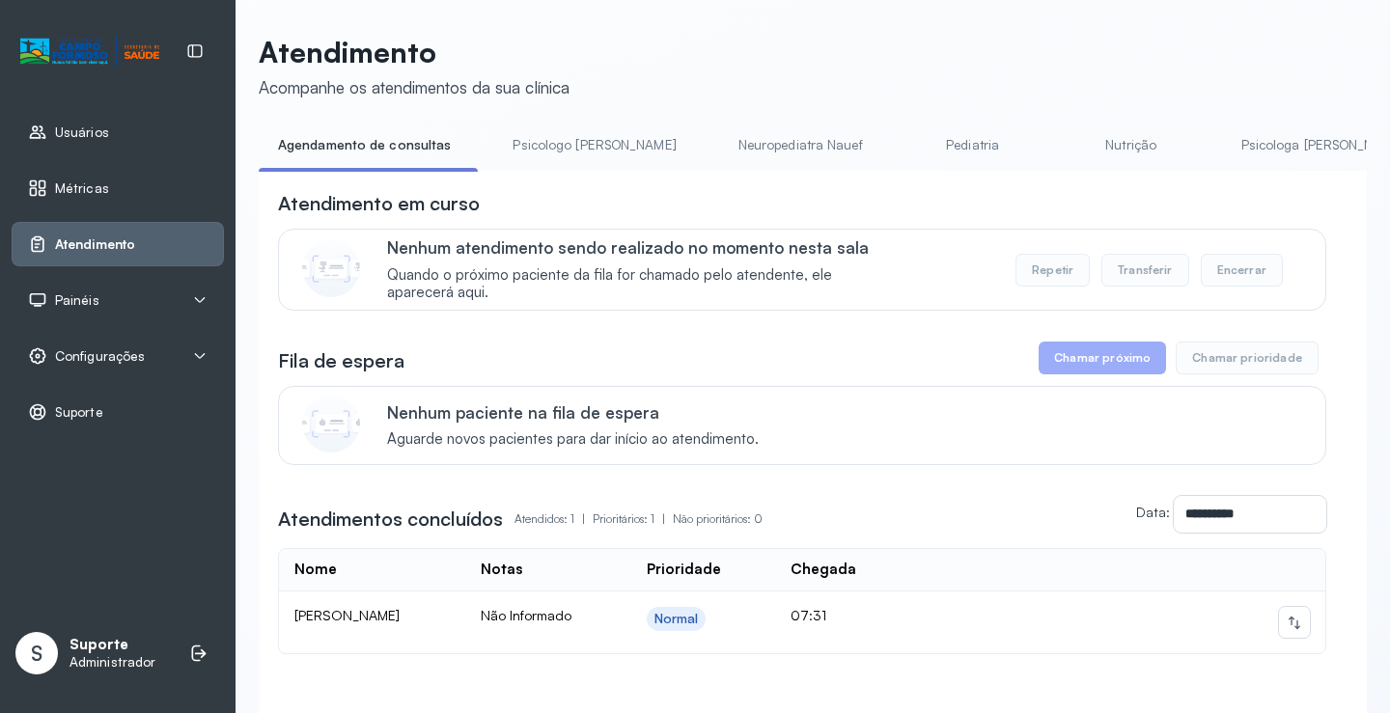
click at [905, 134] on link "Pediatria" at bounding box center [972, 145] width 135 height 32
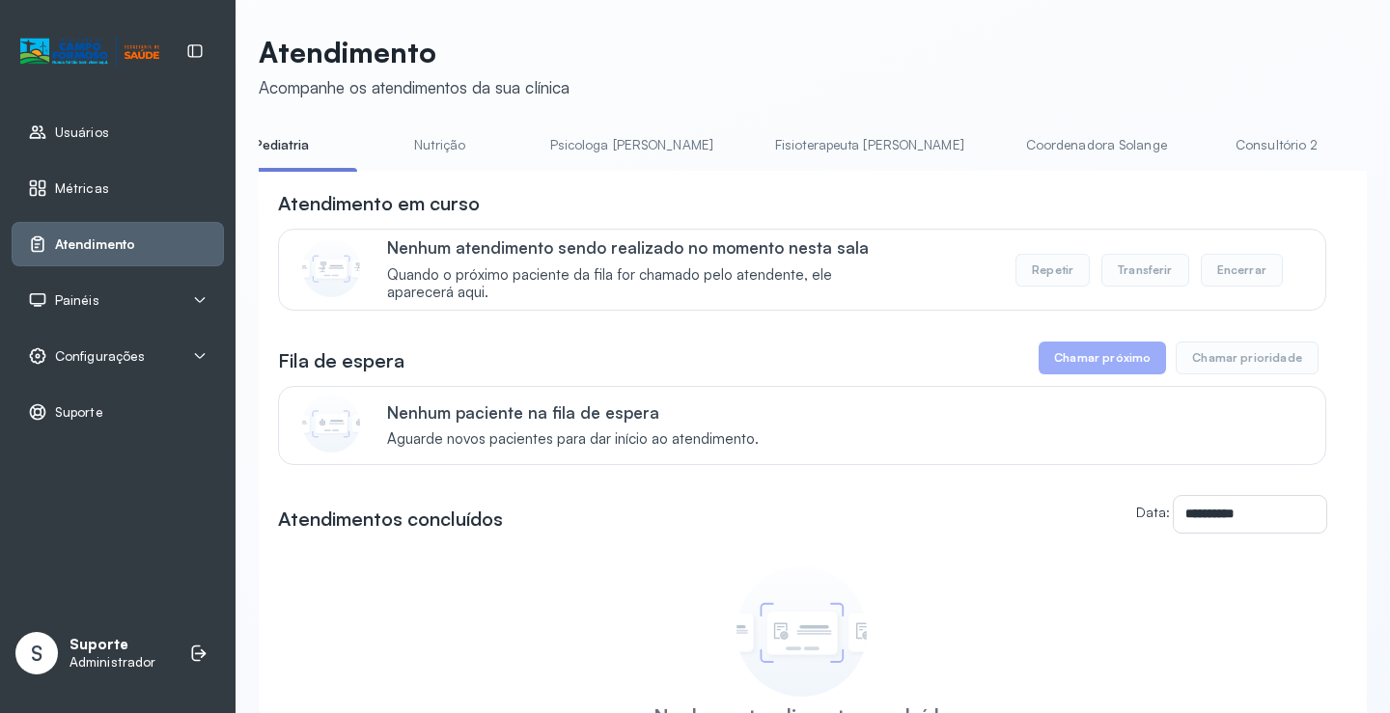
scroll to position [0, 748]
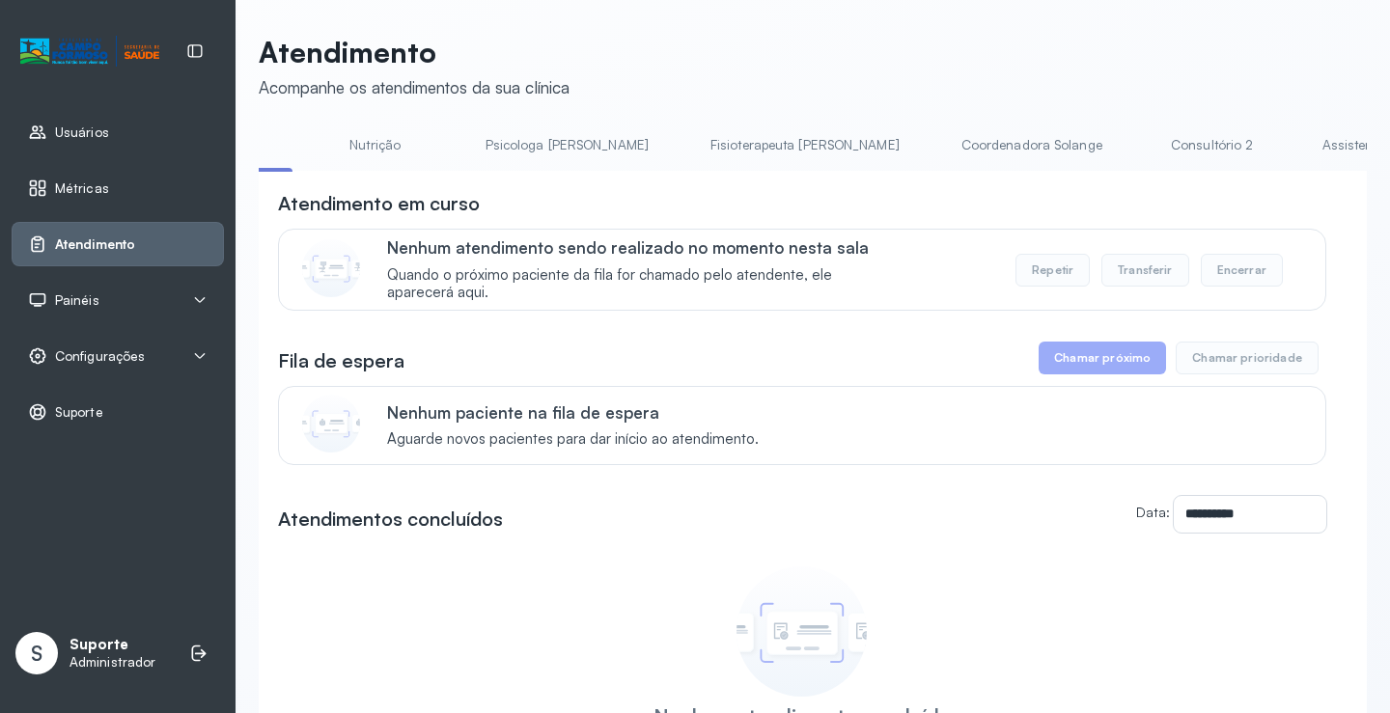
click at [1144, 137] on link "Consultório 2" at bounding box center [1211, 145] width 135 height 32
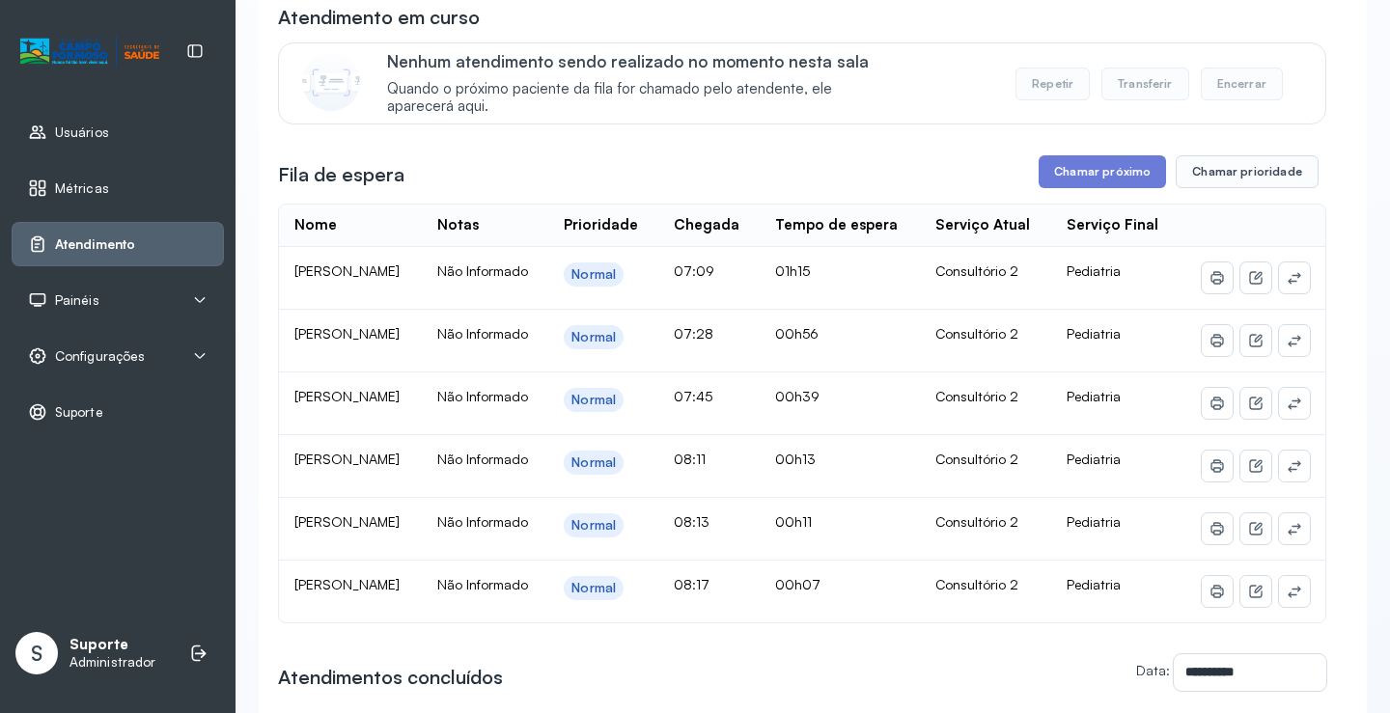
scroll to position [0, 0]
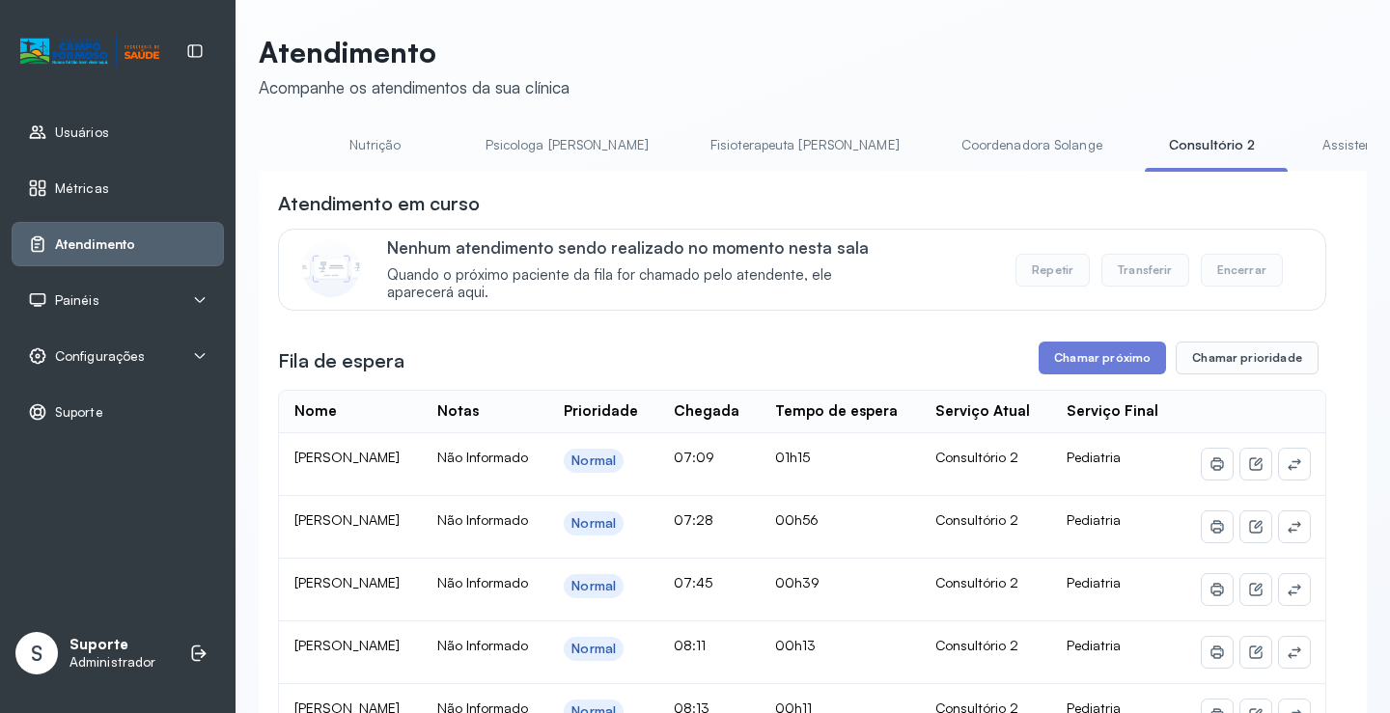
click at [942, 171] on li "Coordenadora Solange" at bounding box center [1035, 150] width 187 height 43
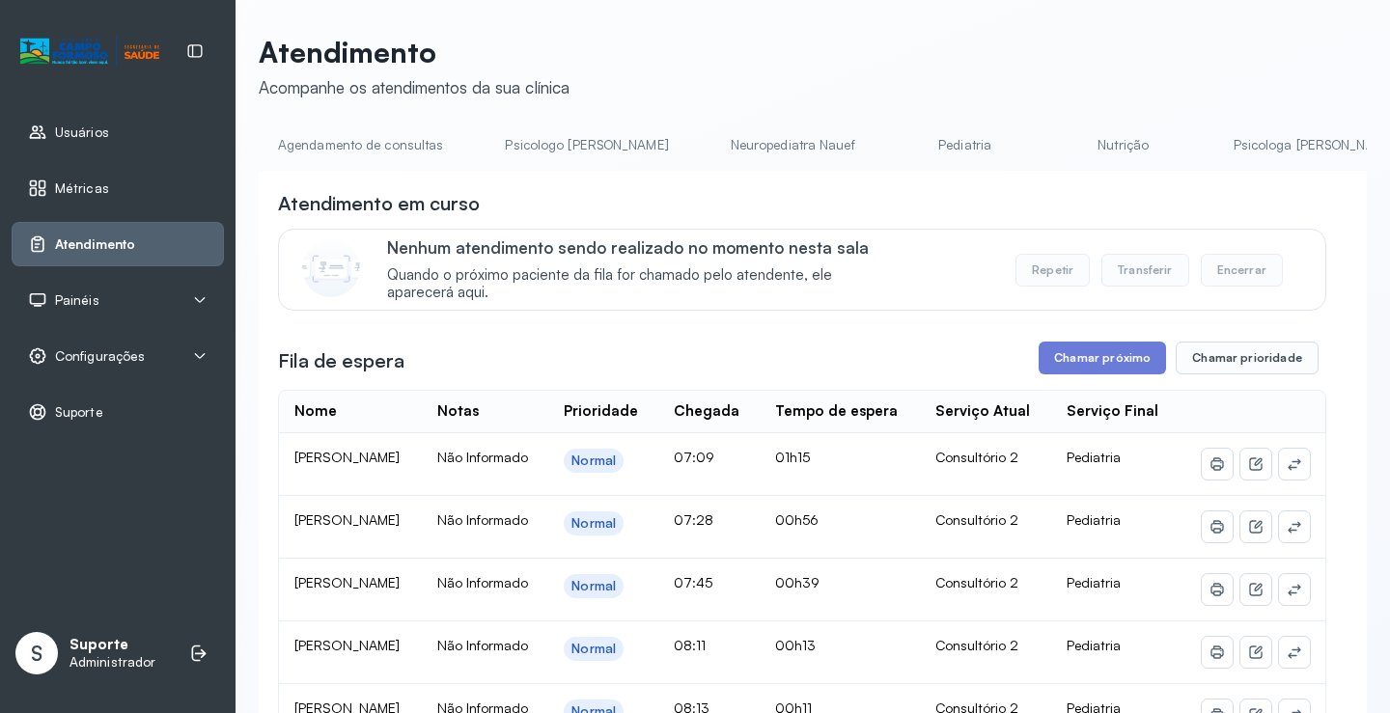
click at [344, 154] on link "Agendamento de consultas" at bounding box center [361, 145] width 204 height 32
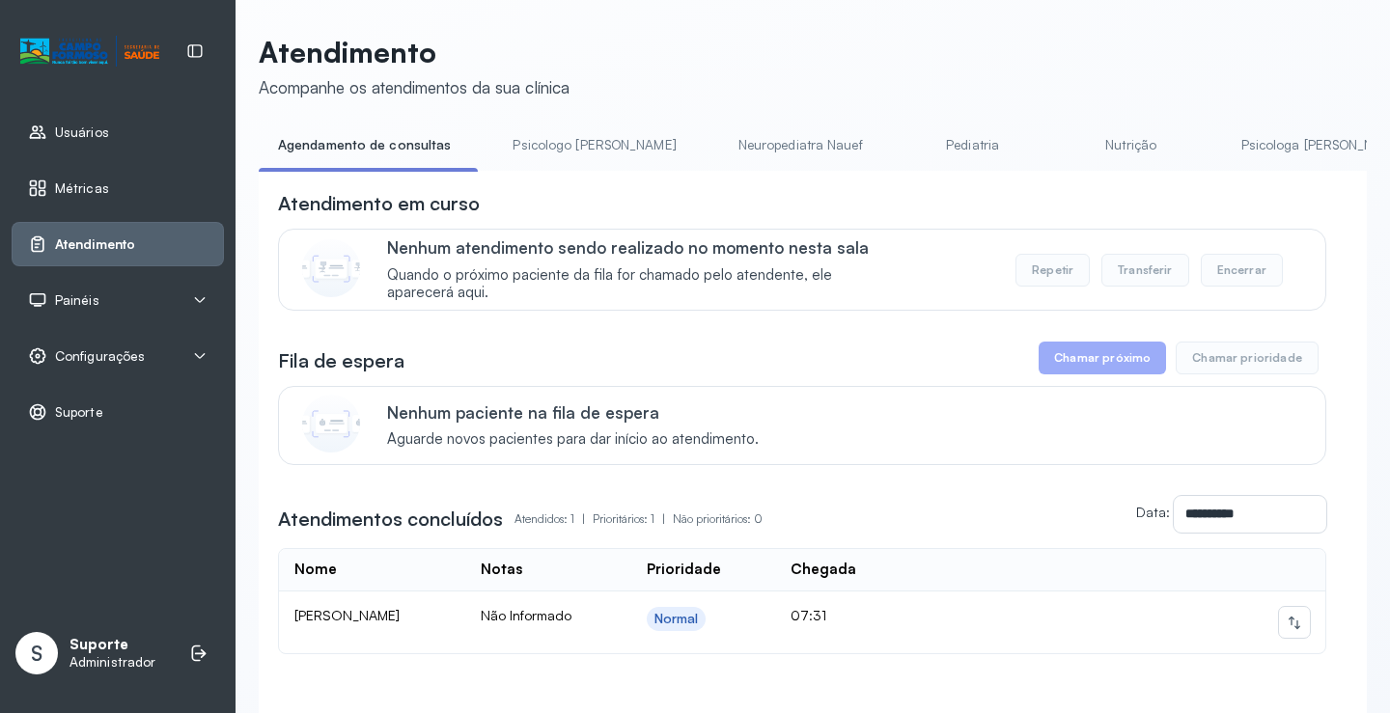
click at [557, 129] on link "Psicologo Pedro" at bounding box center [594, 145] width 202 height 32
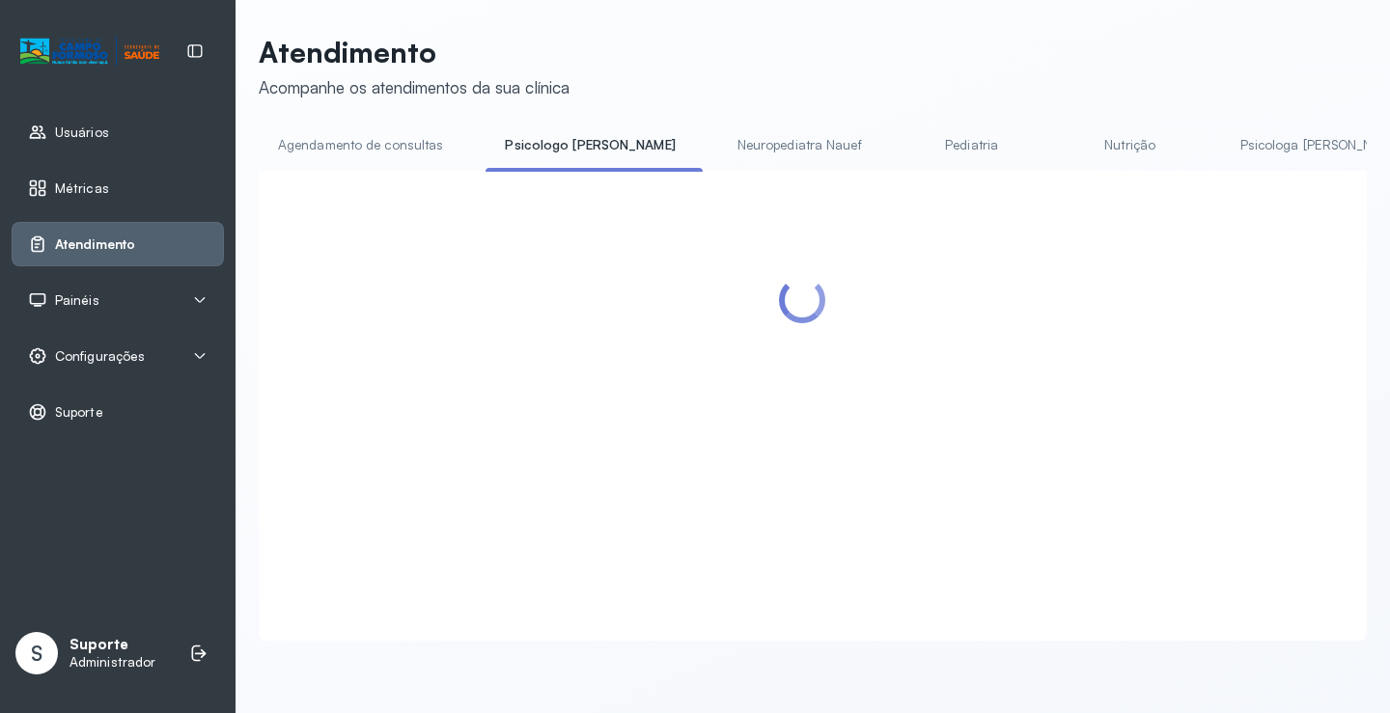
click at [396, 135] on link "Agendamento de consultas" at bounding box center [361, 145] width 204 height 32
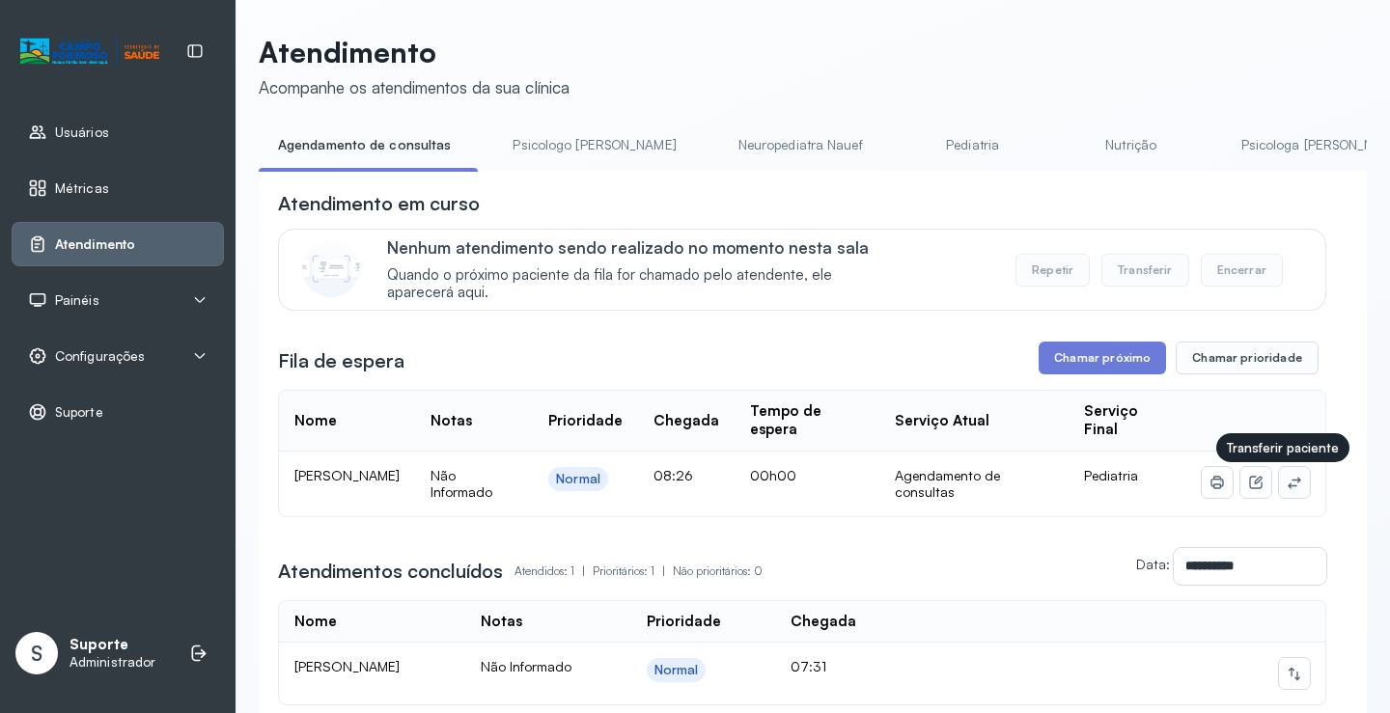
click at [1288, 495] on button at bounding box center [1294, 482] width 31 height 31
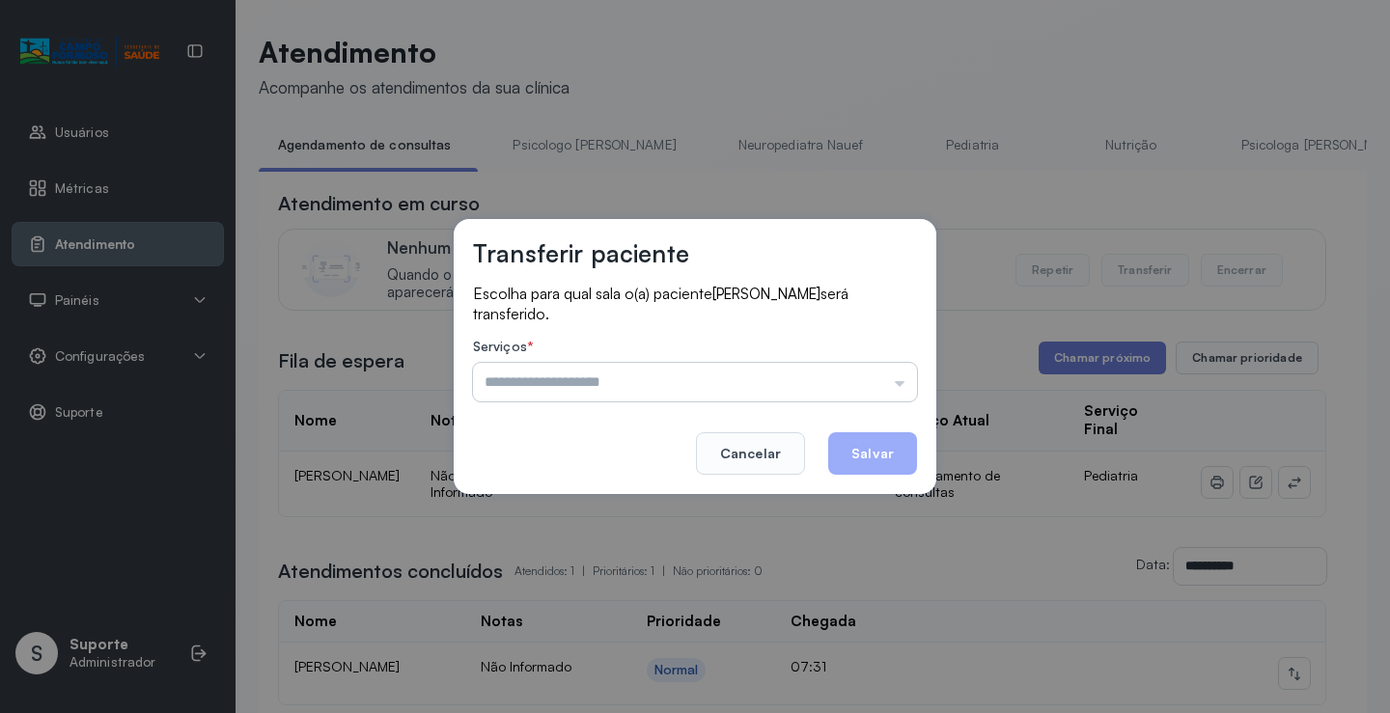
drag, startPoint x: 841, startPoint y: 385, endPoint x: 731, endPoint y: 392, distance: 110.2
click at [818, 385] on input "text" at bounding box center [695, 382] width 444 height 39
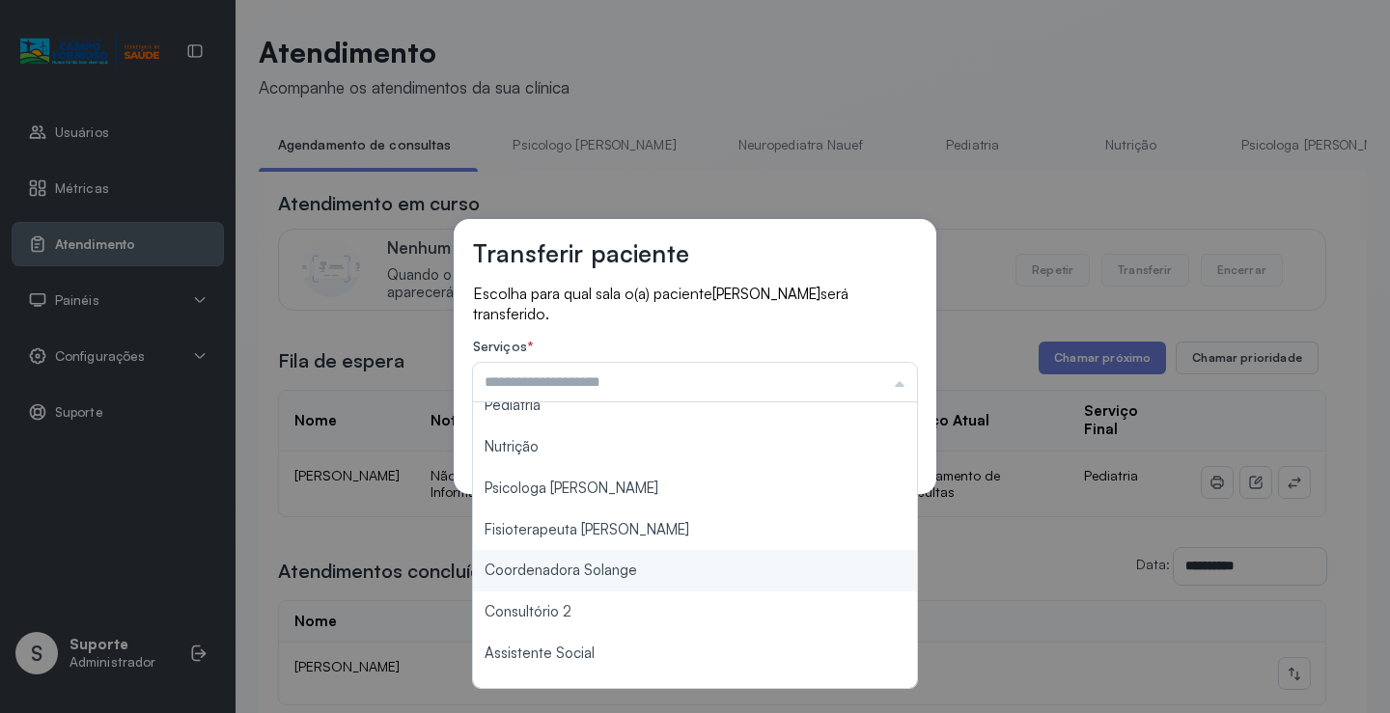
scroll to position [193, 0]
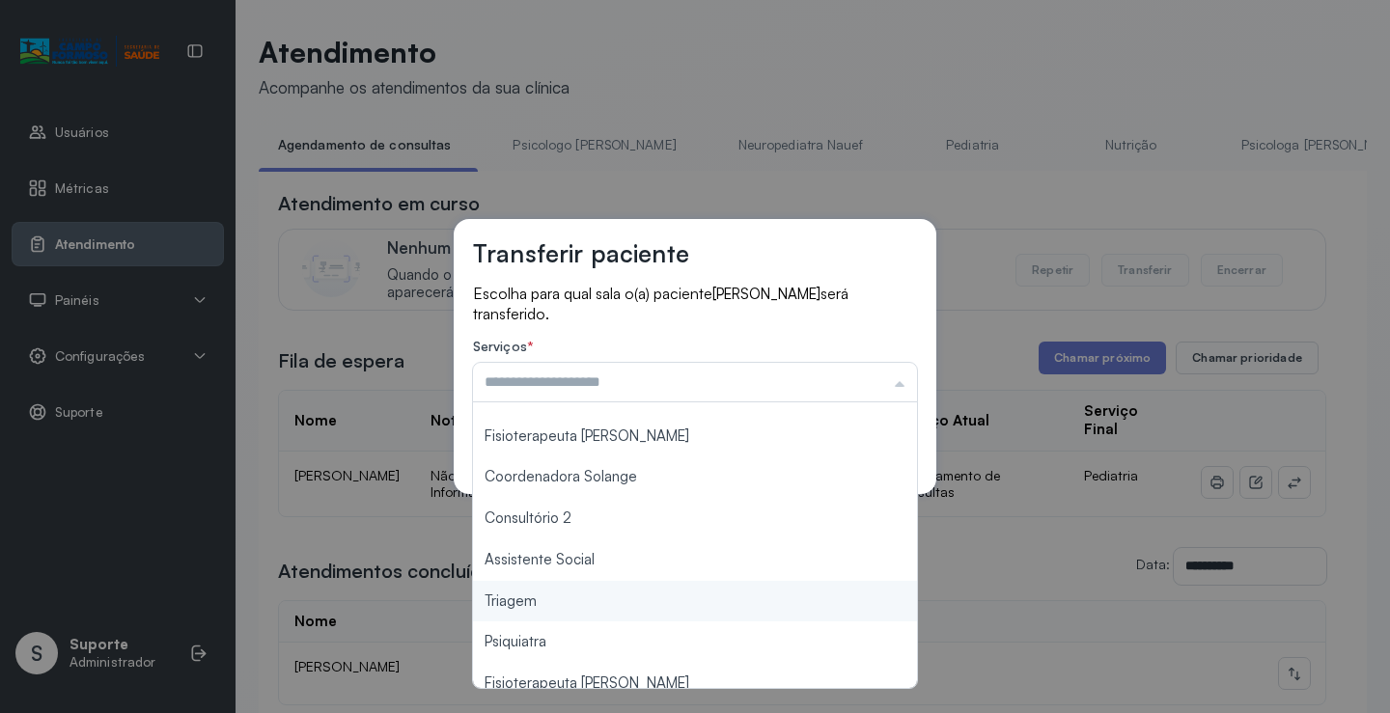
type input "*******"
click at [528, 595] on div "Transferir paciente Escolha para qual sala o(a) paciente LARA VALENTINA DE SOUZ…" at bounding box center [695, 356] width 1390 height 713
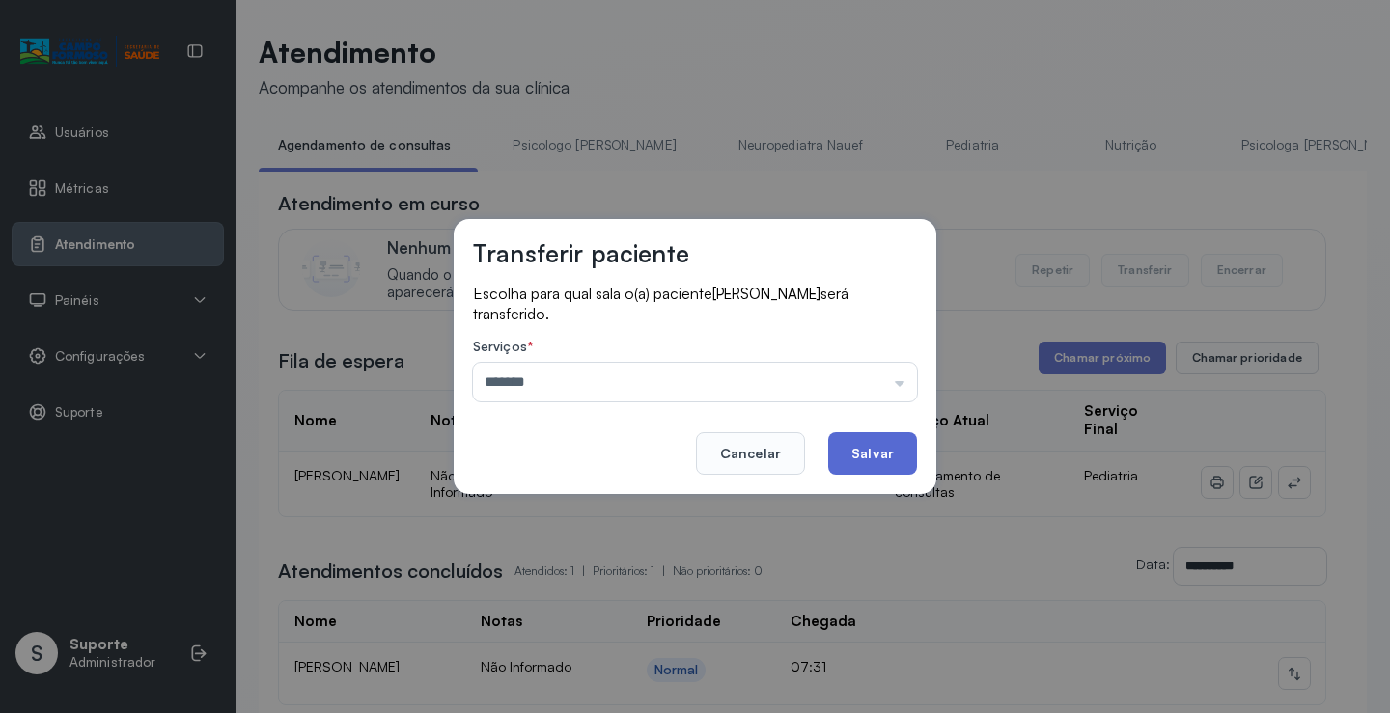
drag, startPoint x: 867, startPoint y: 451, endPoint x: 647, endPoint y: 285, distance: 274.8
click at [867, 450] on button "Salvar" at bounding box center [872, 453] width 89 height 42
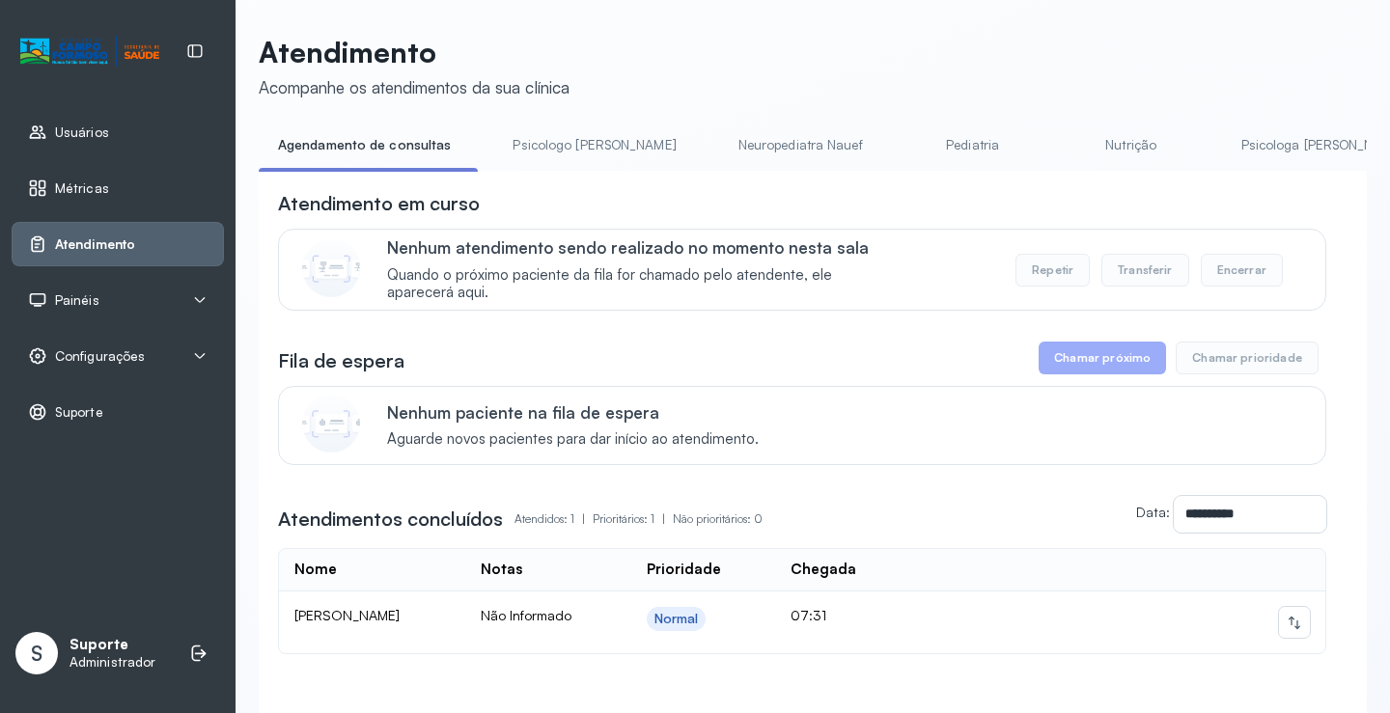
click at [565, 141] on link "Psicologo [PERSON_NAME]" at bounding box center [594, 145] width 202 height 32
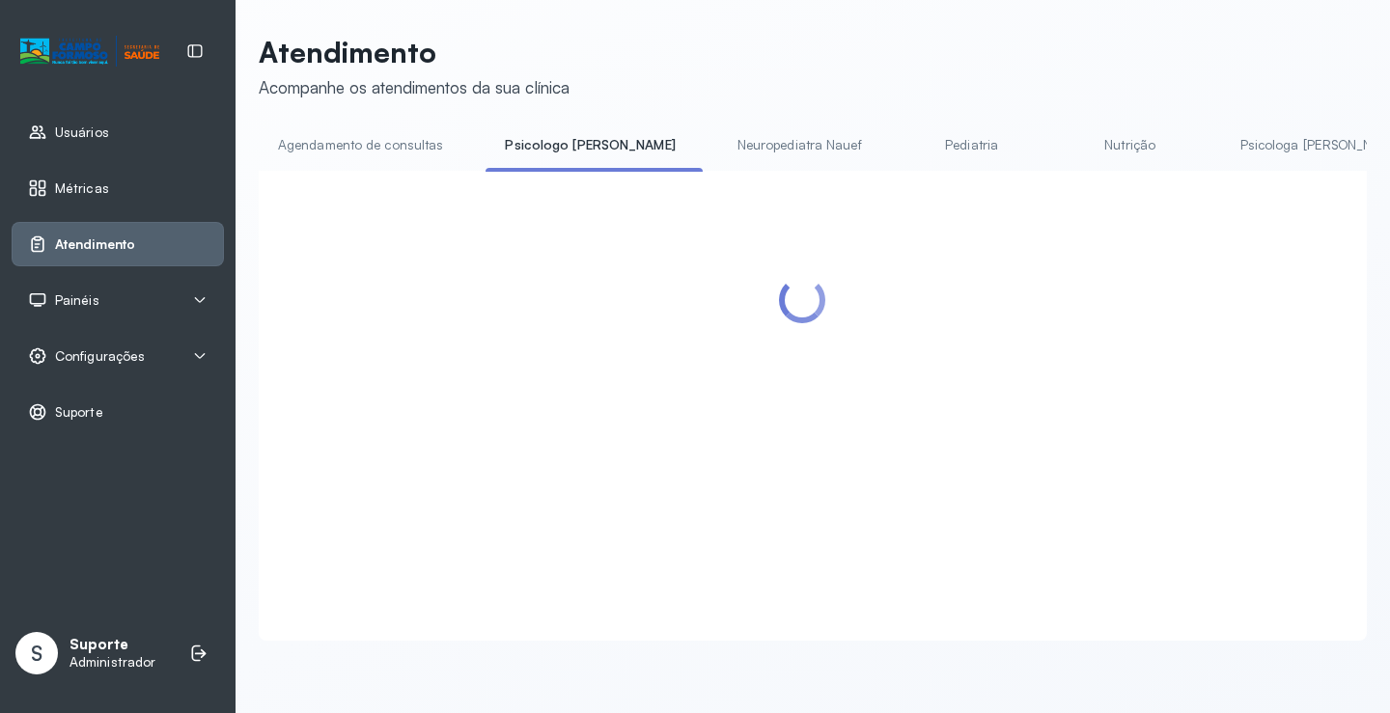
click at [381, 141] on link "Agendamento de consultas" at bounding box center [361, 145] width 204 height 32
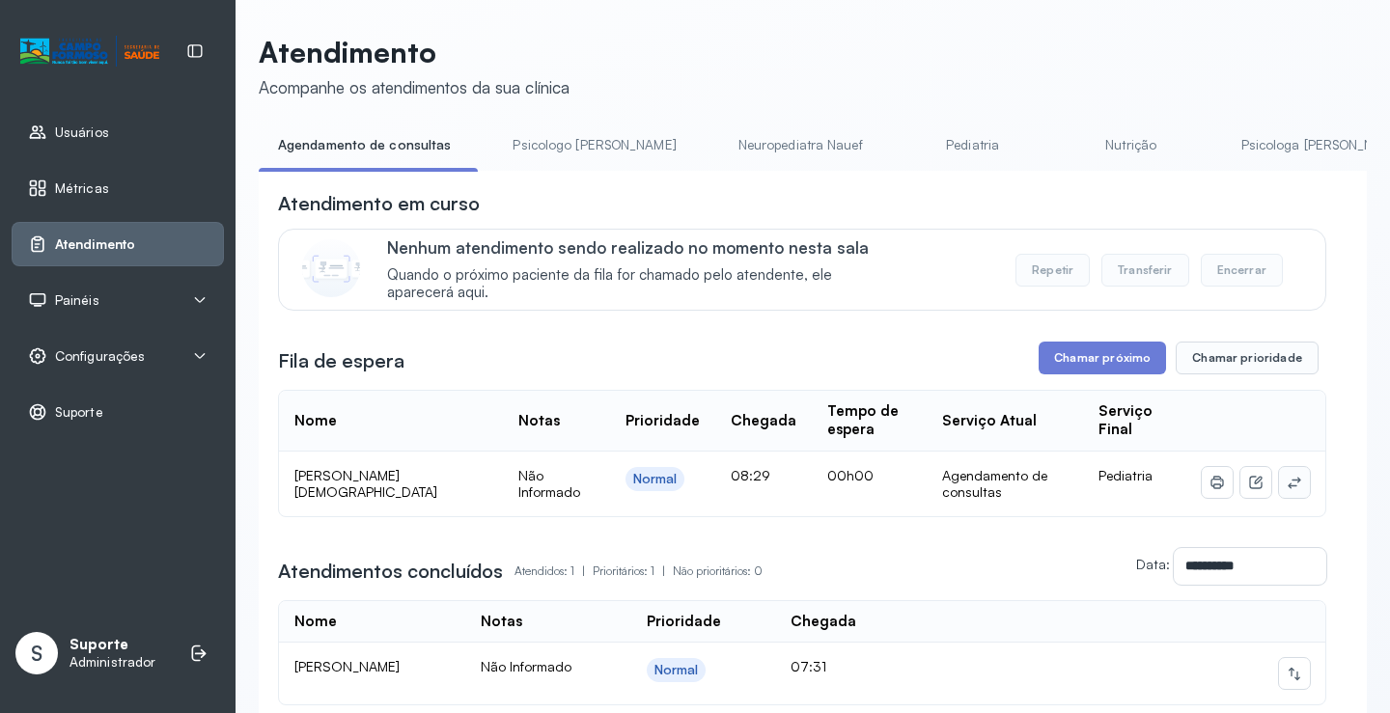
click at [1286, 489] on icon at bounding box center [1293, 482] width 15 height 15
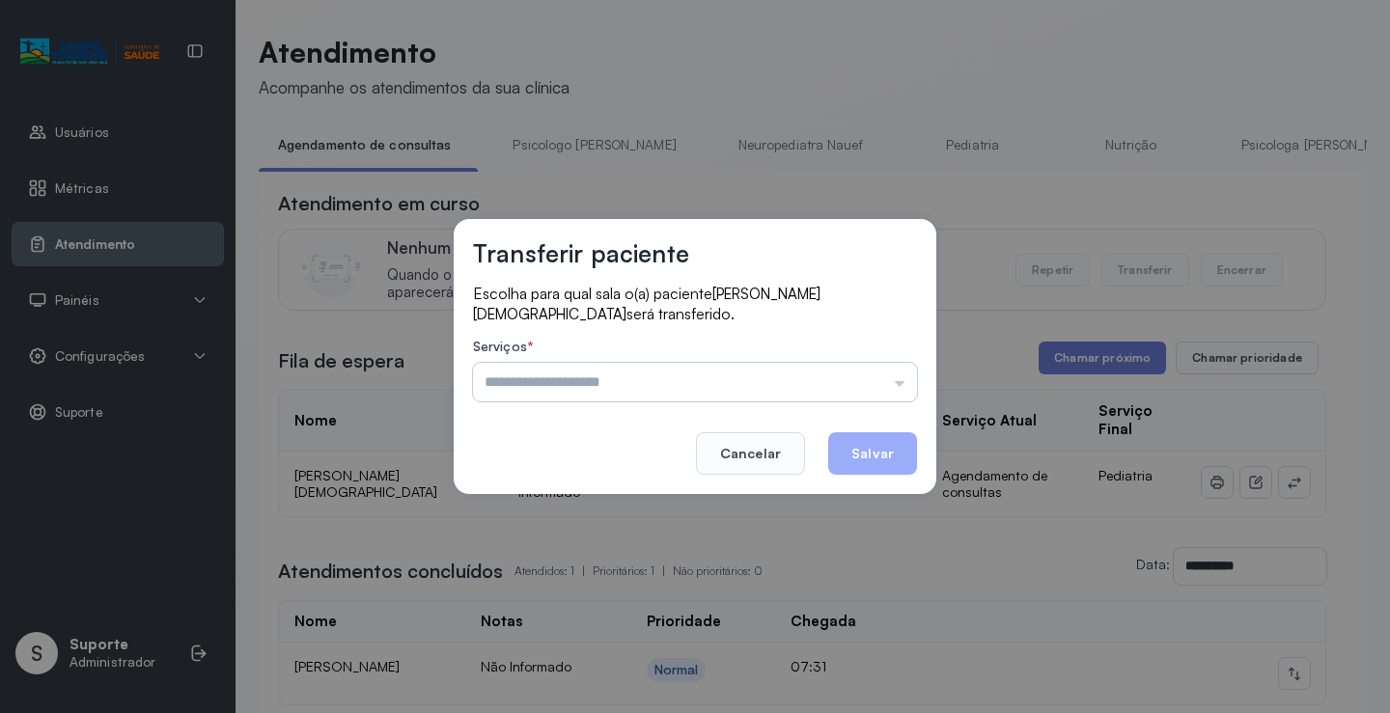
drag, startPoint x: 927, startPoint y: 410, endPoint x: 815, endPoint y: 389, distance: 113.9
click at [872, 400] on div "Transferir paciente Escolha para qual sala o(a) paciente JHONY SAMUEL NASCIMENT…" at bounding box center [695, 357] width 482 height 276
click at [815, 389] on input "text" at bounding box center [695, 382] width 444 height 39
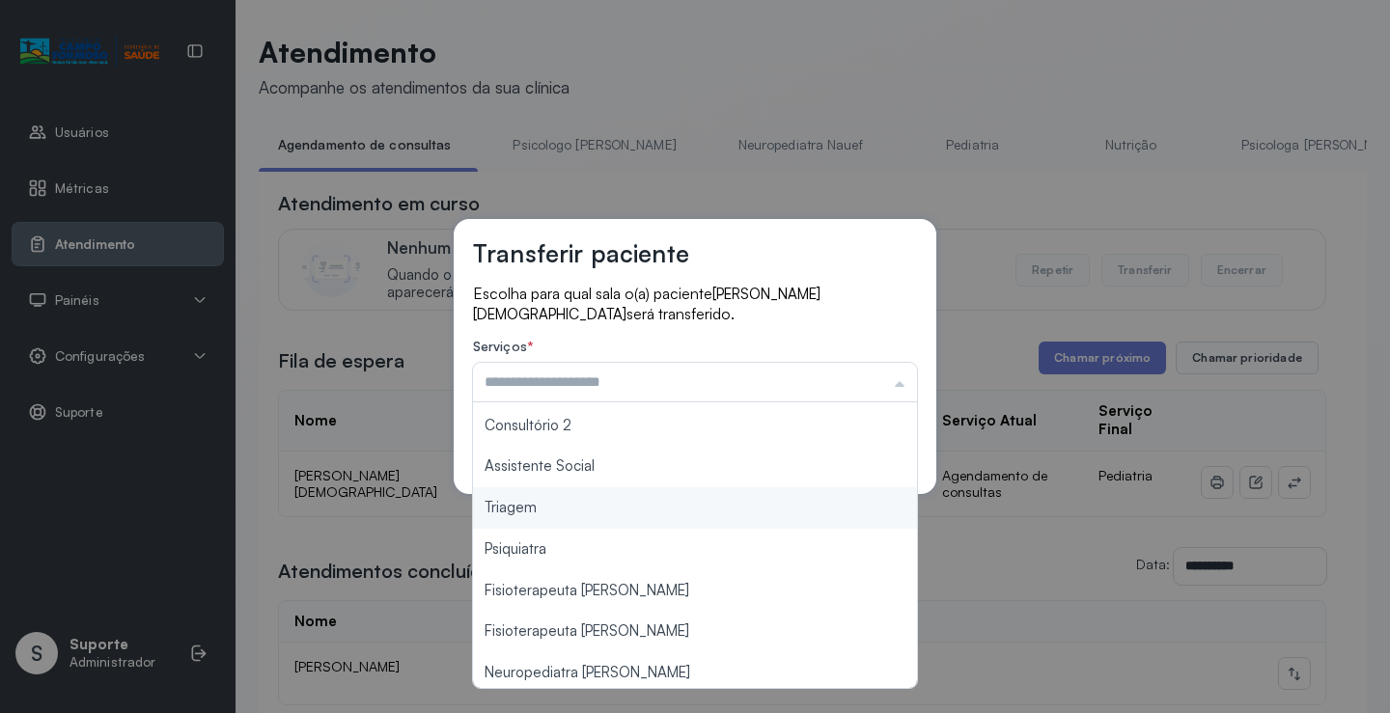
scroll to position [289, 0]
type input "*******"
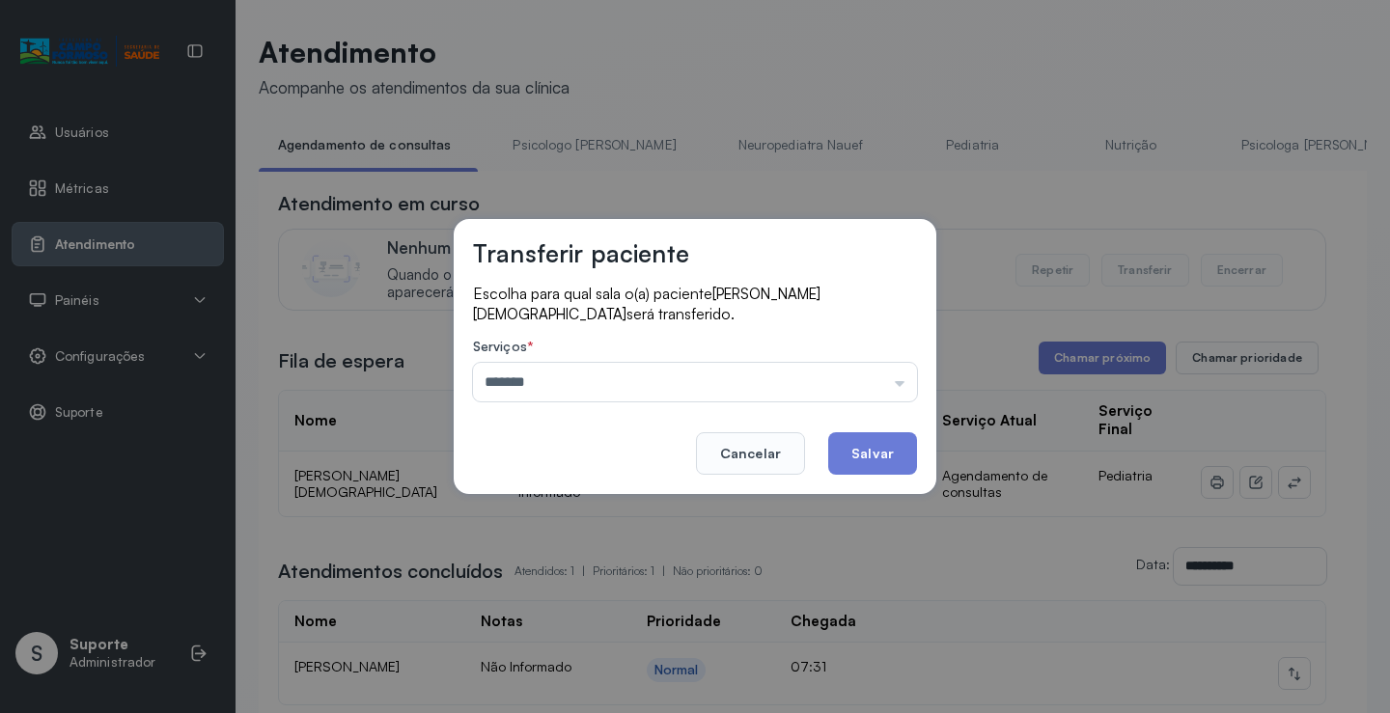
drag, startPoint x: 566, startPoint y: 512, endPoint x: 822, endPoint y: 457, distance: 261.6
click at [574, 508] on div "Transferir paciente Escolha para qual sala o(a) paciente JHONY SAMUEL NASCIMENT…" at bounding box center [695, 356] width 1390 height 713
click at [878, 450] on button "Salvar" at bounding box center [872, 453] width 89 height 42
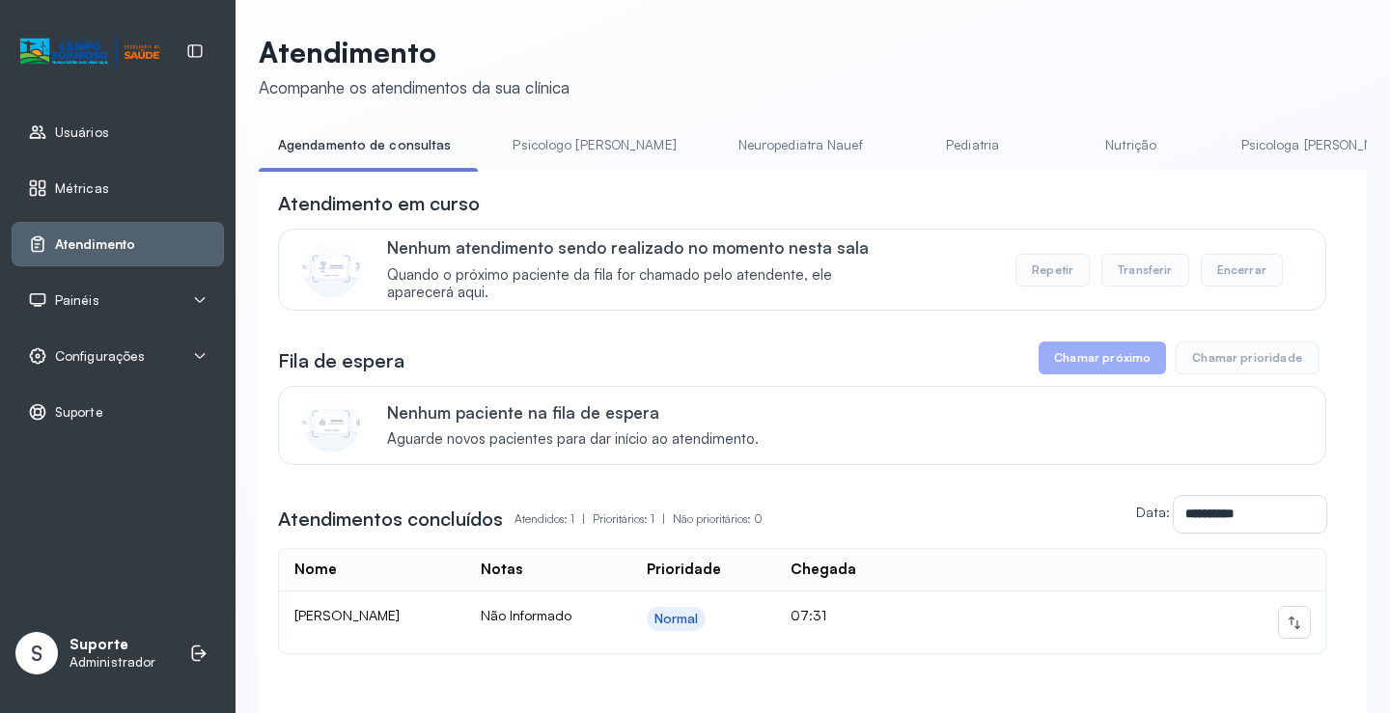
click at [905, 155] on link "Pediatria" at bounding box center [972, 145] width 135 height 32
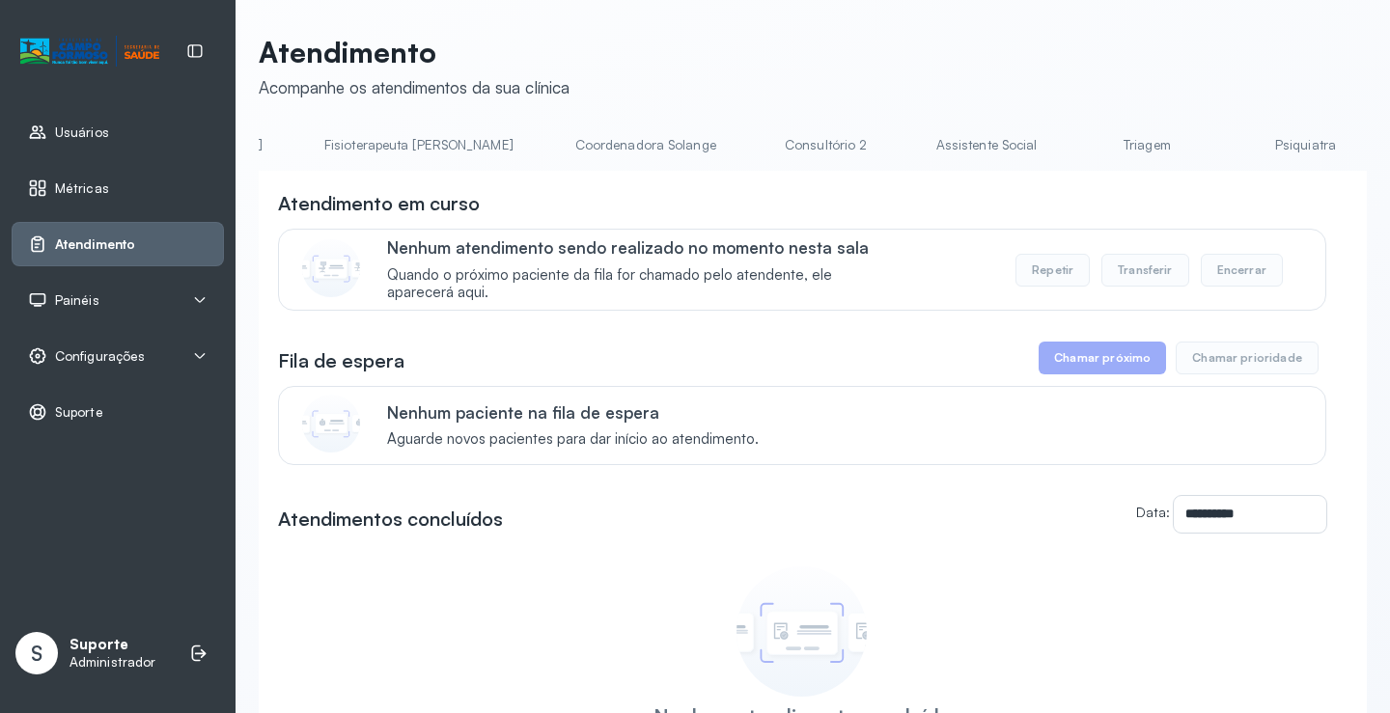
scroll to position [0, 1123]
click at [1089, 156] on link "Triagem" at bounding box center [1156, 145] width 135 height 32
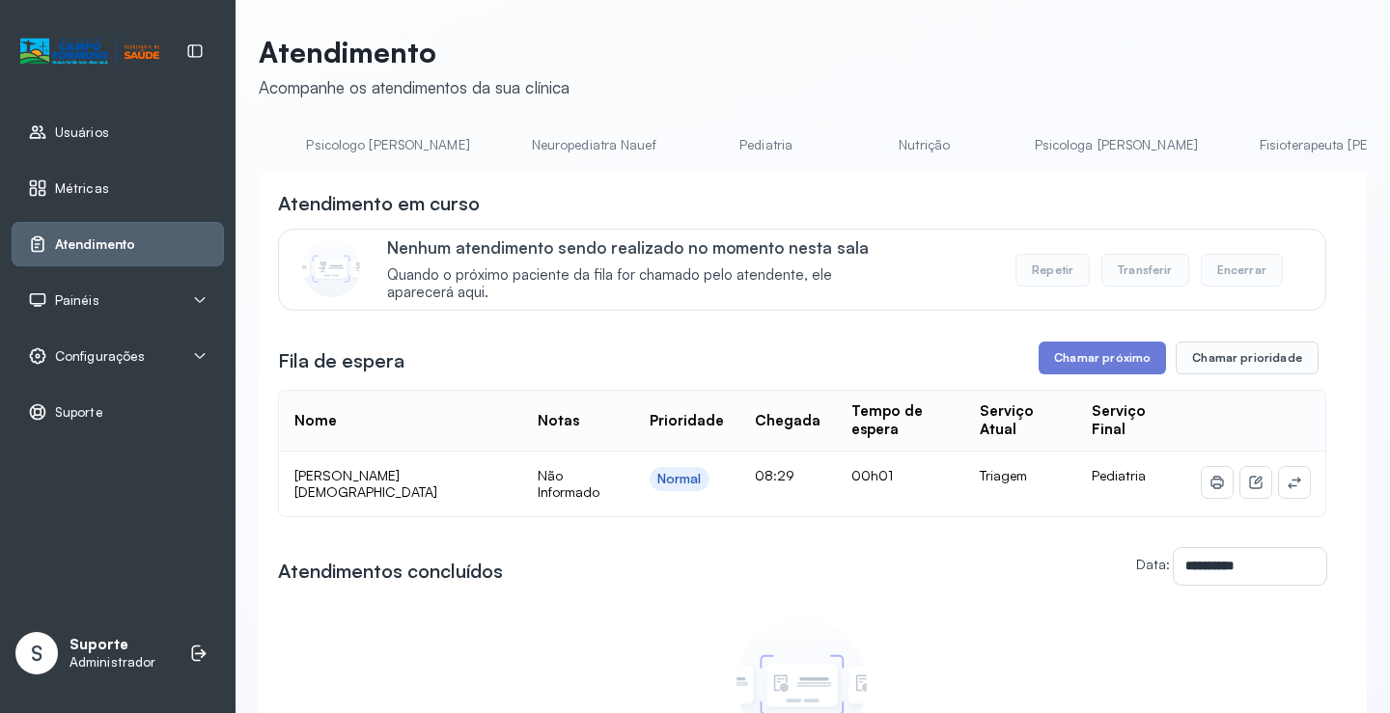
scroll to position [0, 0]
click at [374, 142] on link "Agendamento de consultas" at bounding box center [361, 145] width 204 height 32
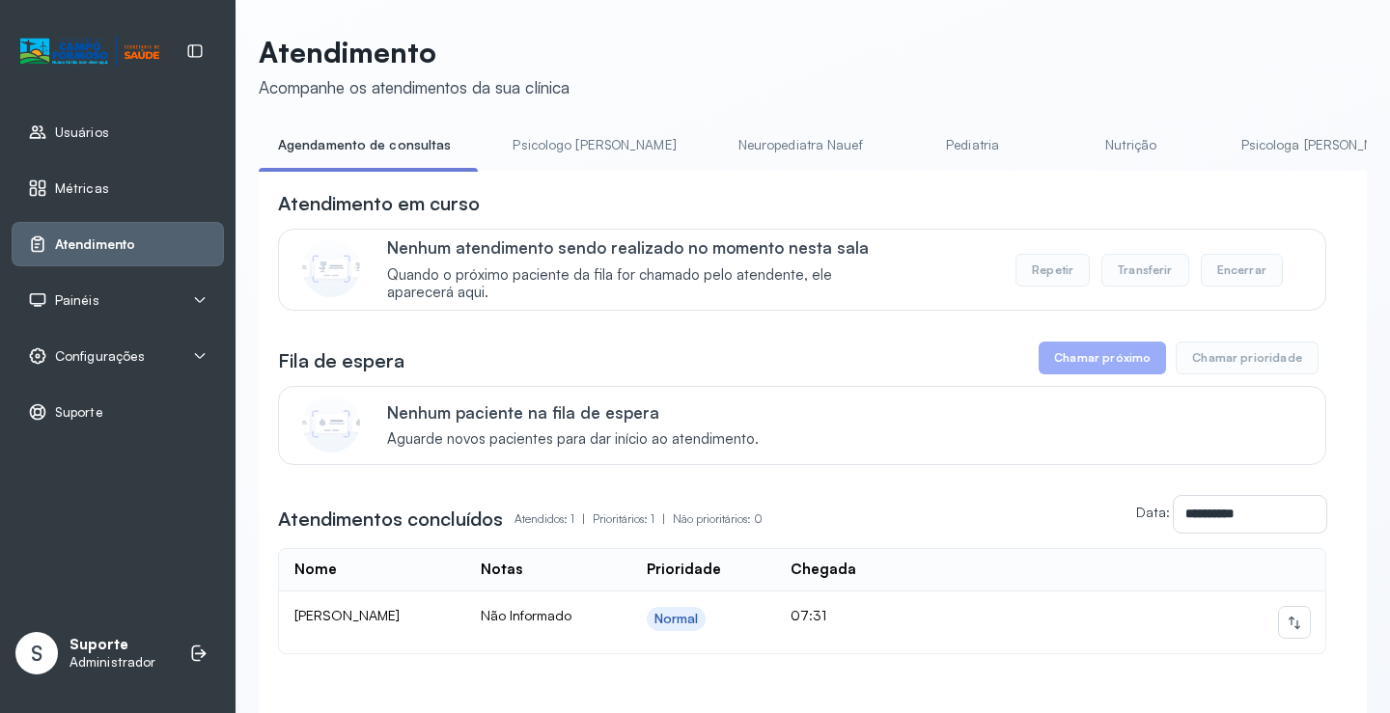
drag, startPoint x: 521, startPoint y: 141, endPoint x: 433, endPoint y: 141, distance: 87.8
click at [520, 141] on link "Psicologo [PERSON_NAME]" at bounding box center [594, 145] width 202 height 32
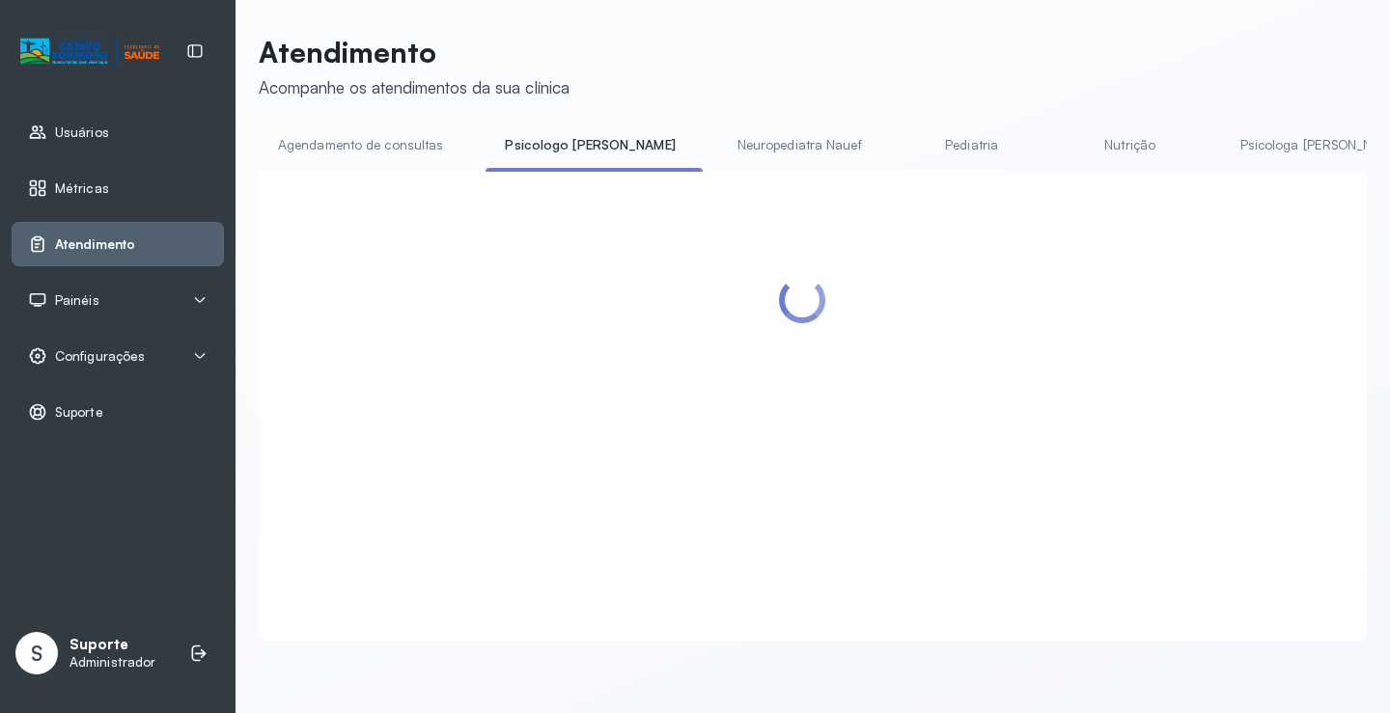
click at [429, 141] on link "Agendamento de consultas" at bounding box center [361, 145] width 204 height 32
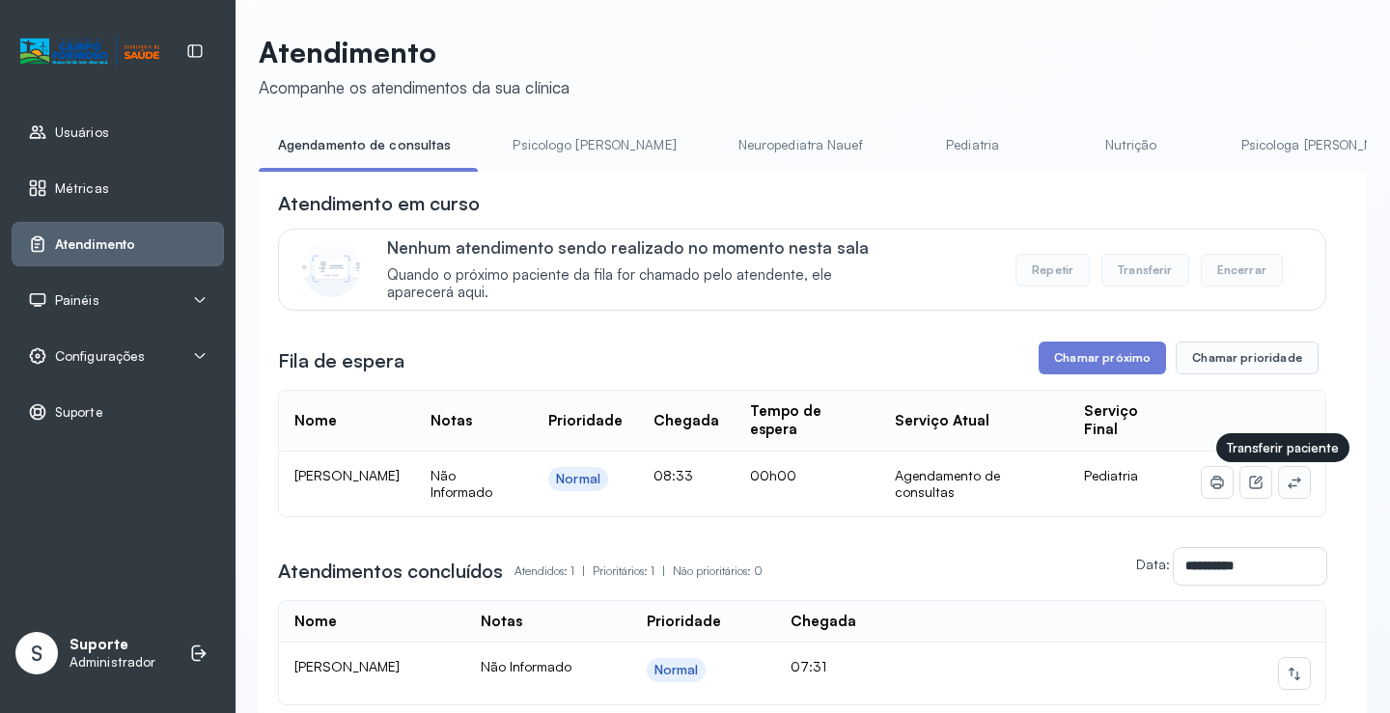
click at [1286, 486] on icon at bounding box center [1293, 482] width 15 height 15
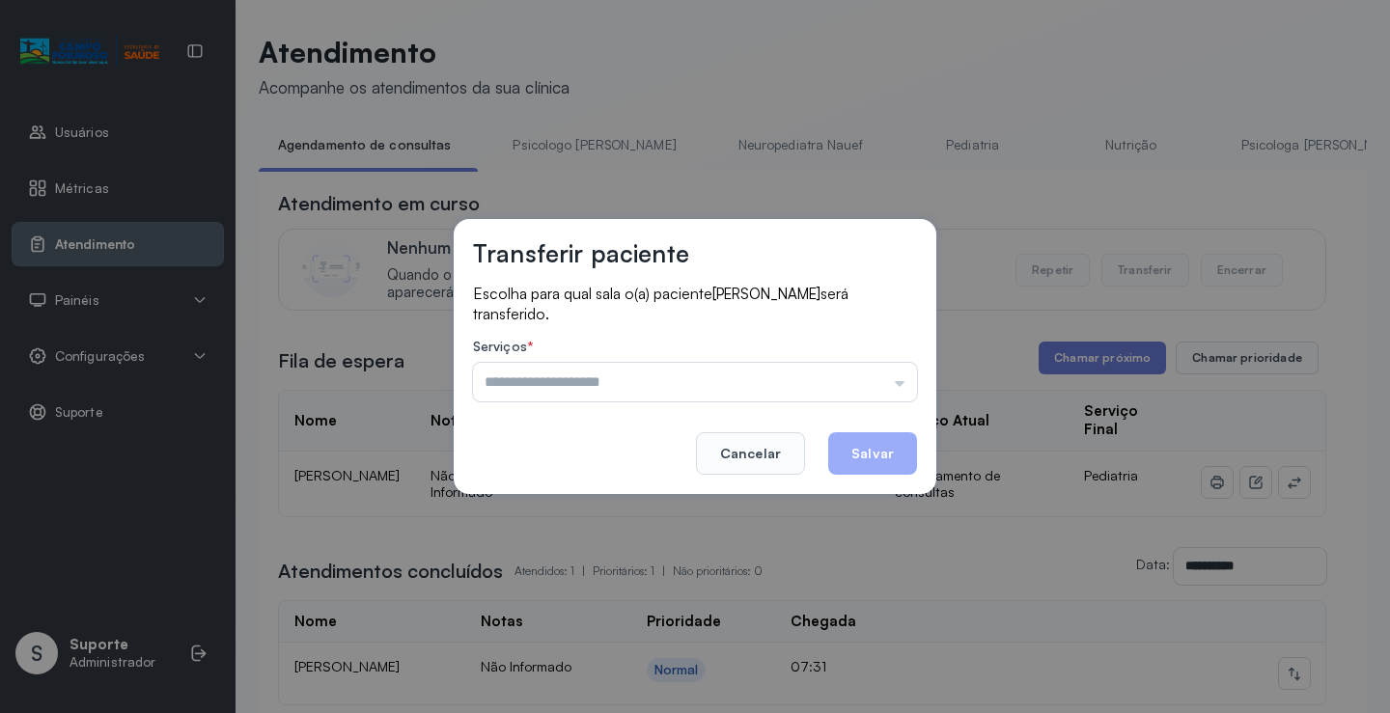
click at [770, 361] on div "Serviços * Psicologo Pedro Neuropediatra Nauef Pediatria Nutrição Psicologa Ala…" at bounding box center [695, 370] width 444 height 63
click at [749, 392] on input "text" at bounding box center [695, 382] width 444 height 39
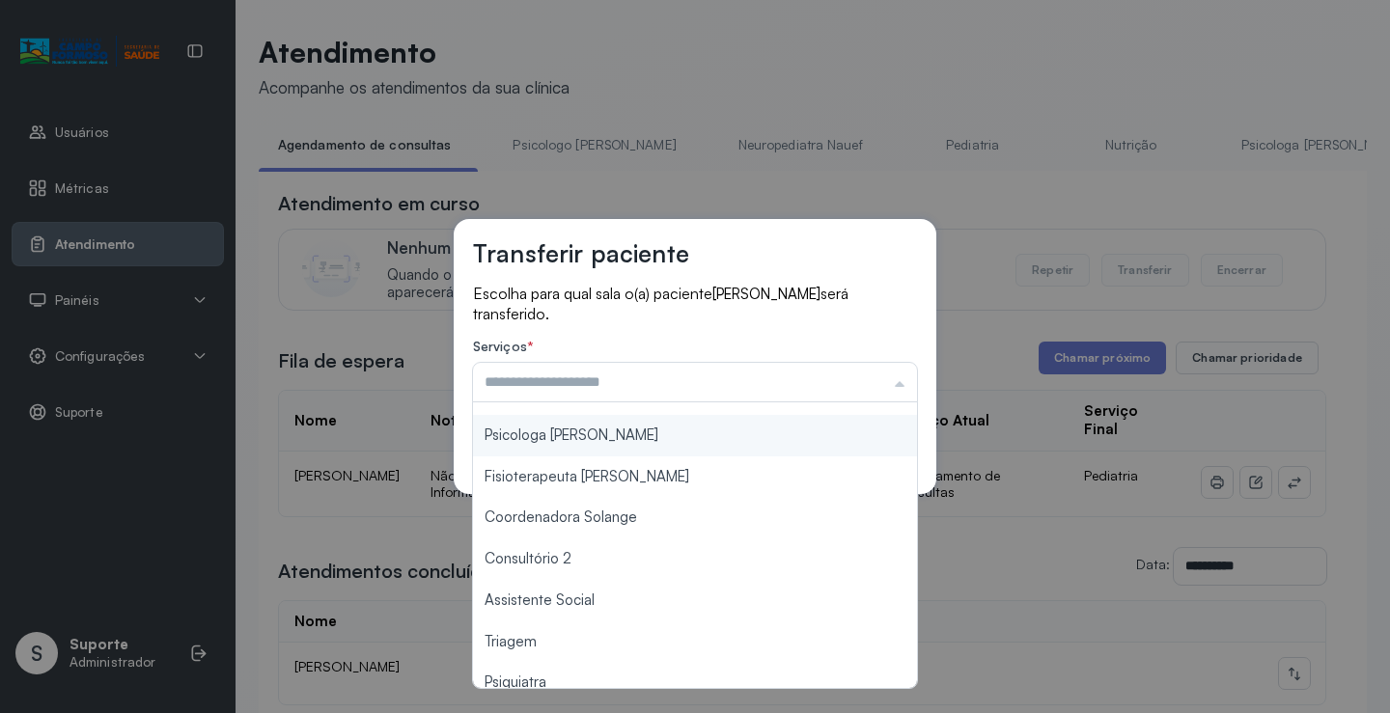
scroll to position [292, 0]
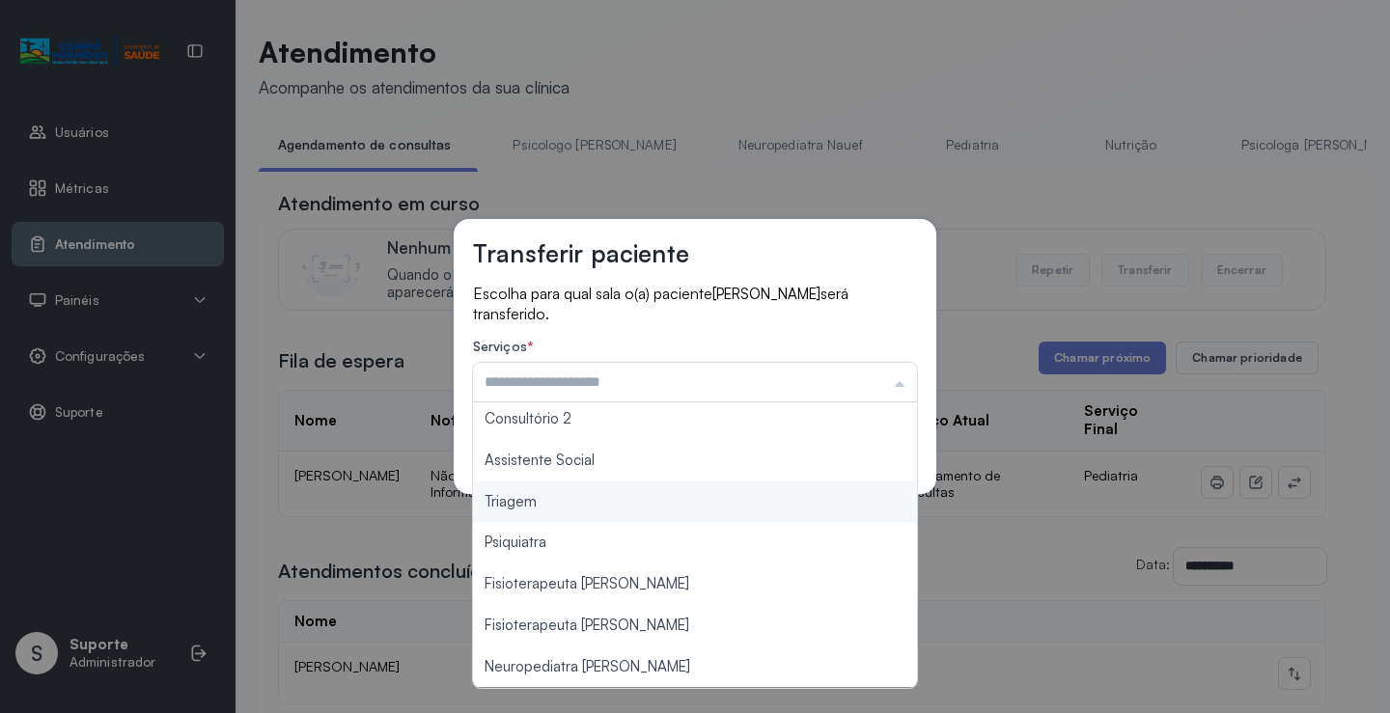
type input "*******"
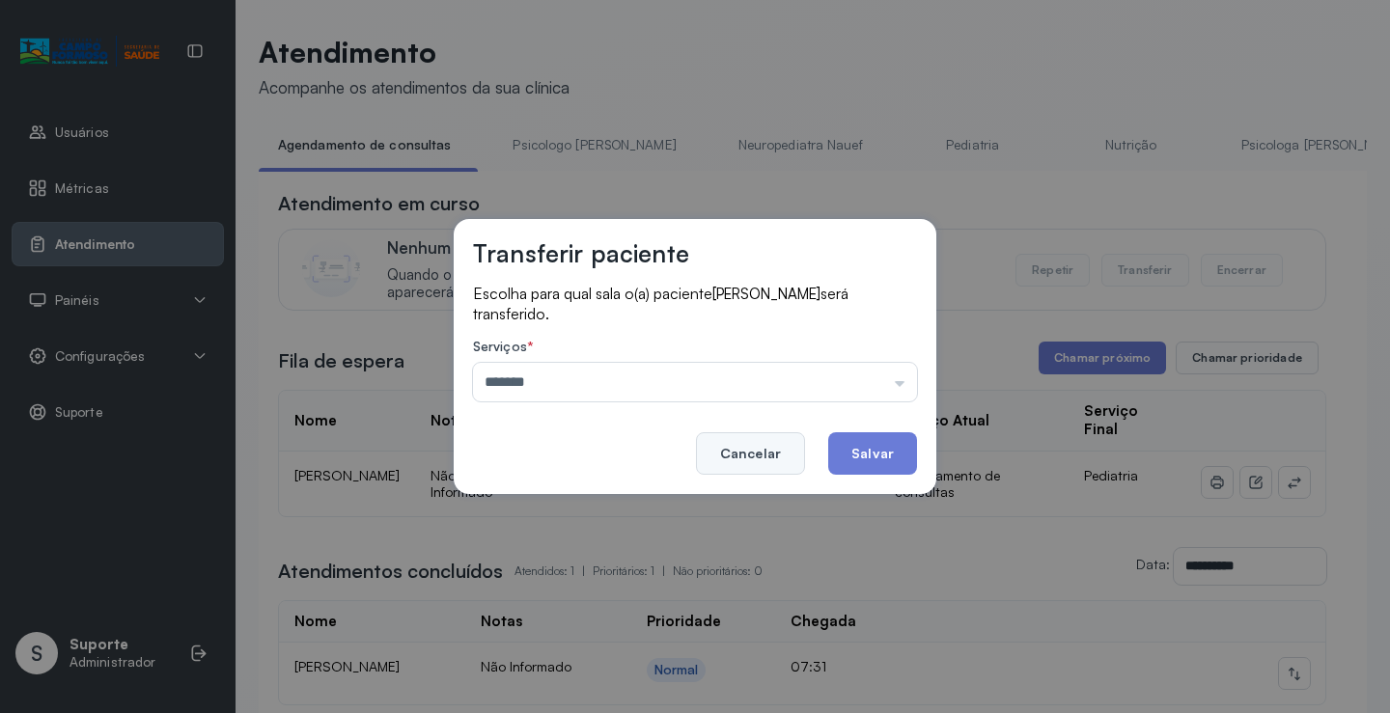
drag, startPoint x: 554, startPoint y: 498, endPoint x: 754, endPoint y: 458, distance: 203.6
click at [555, 498] on div "Transferir paciente Escolha para qual sala o(a) paciente THOMAS CONRADO DOS SAN…" at bounding box center [695, 356] width 1390 height 713
click at [848, 449] on button "Salvar" at bounding box center [872, 453] width 89 height 42
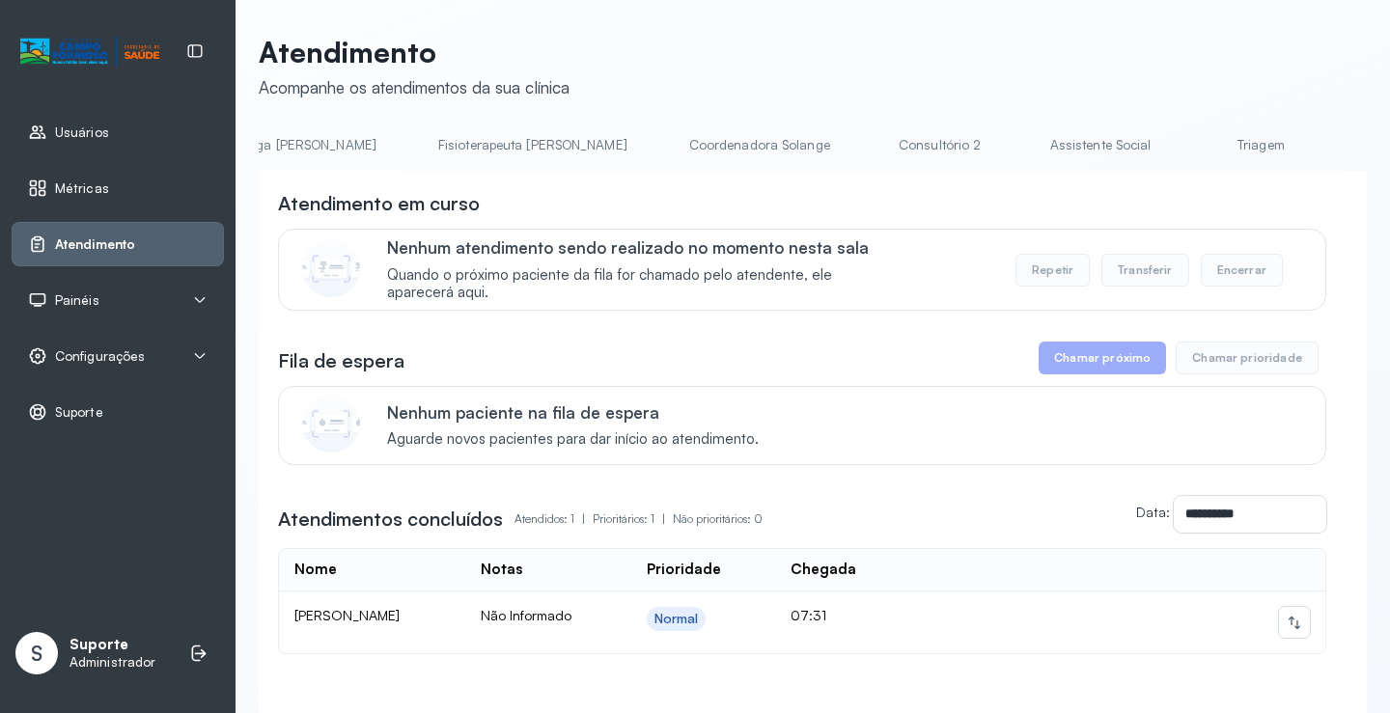
scroll to position [0, 1085]
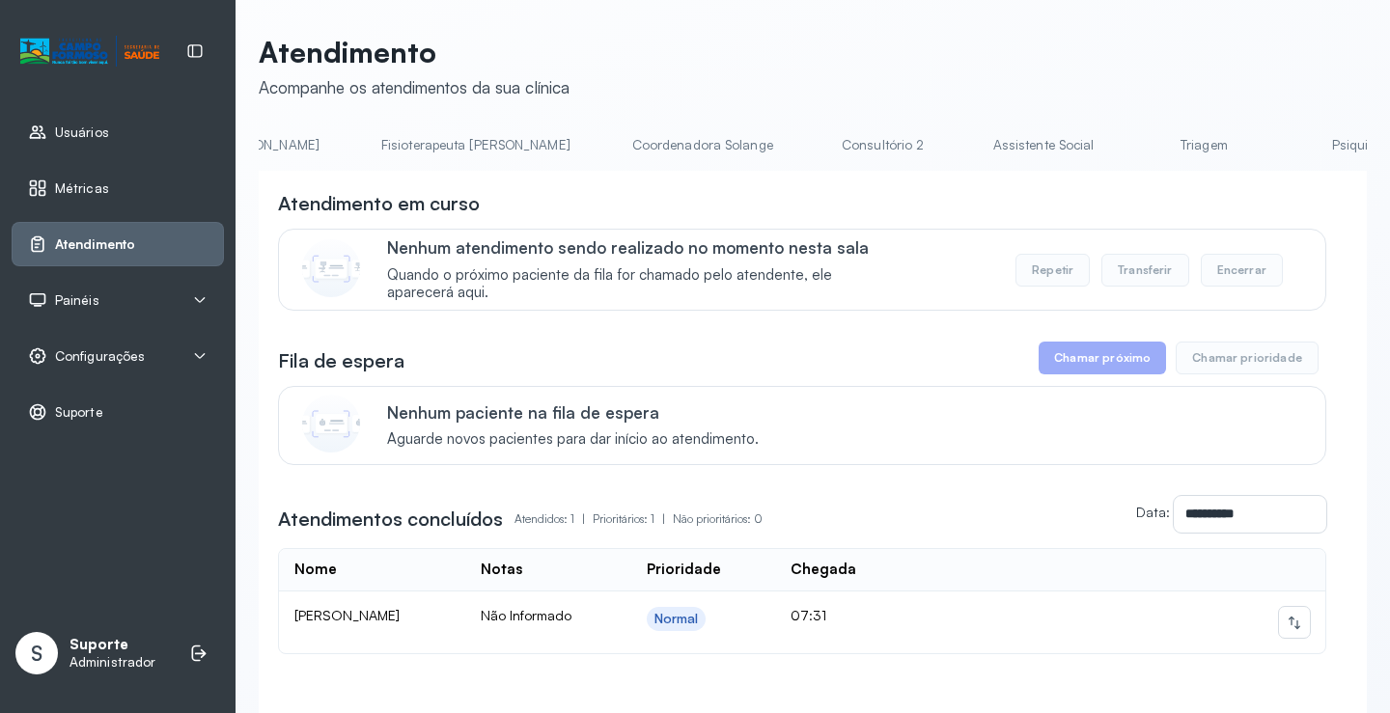
click at [1136, 136] on link "Triagem" at bounding box center [1203, 145] width 135 height 32
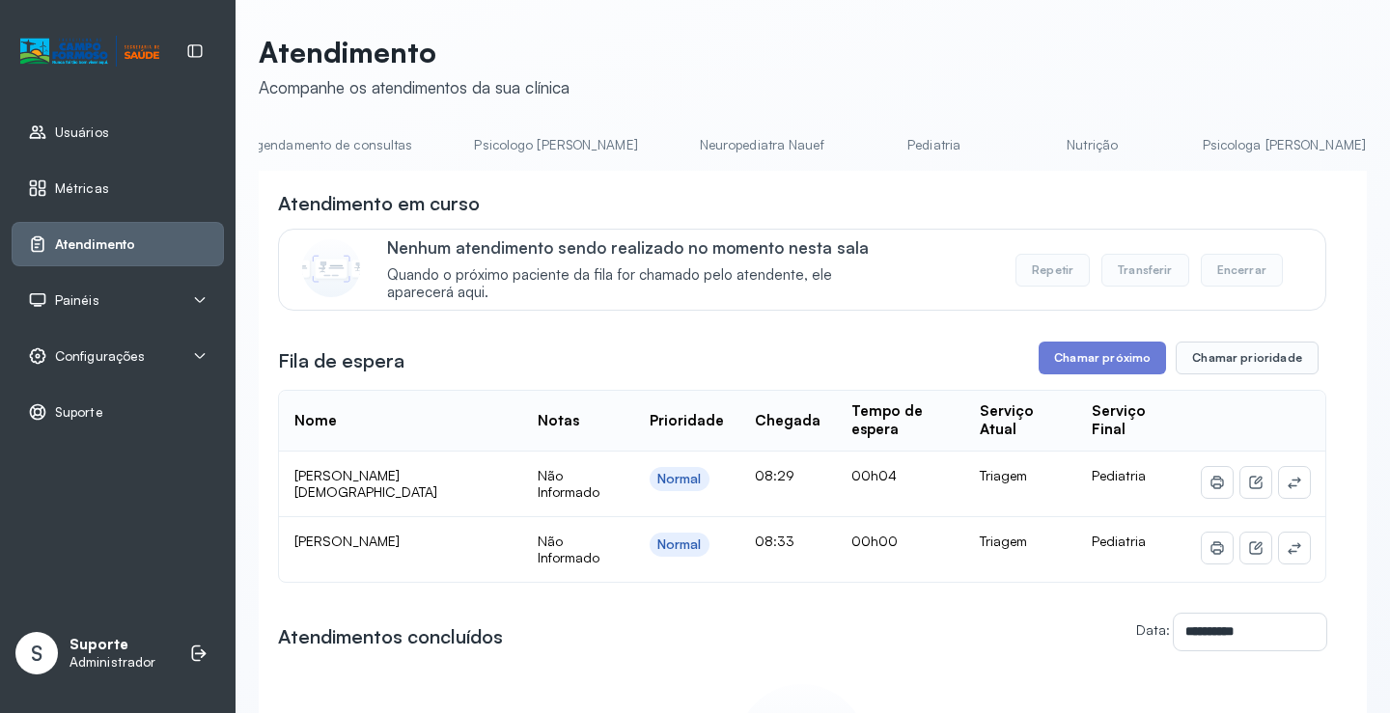
scroll to position [0, 0]
click at [349, 145] on link "Agendamento de consultas" at bounding box center [361, 145] width 204 height 32
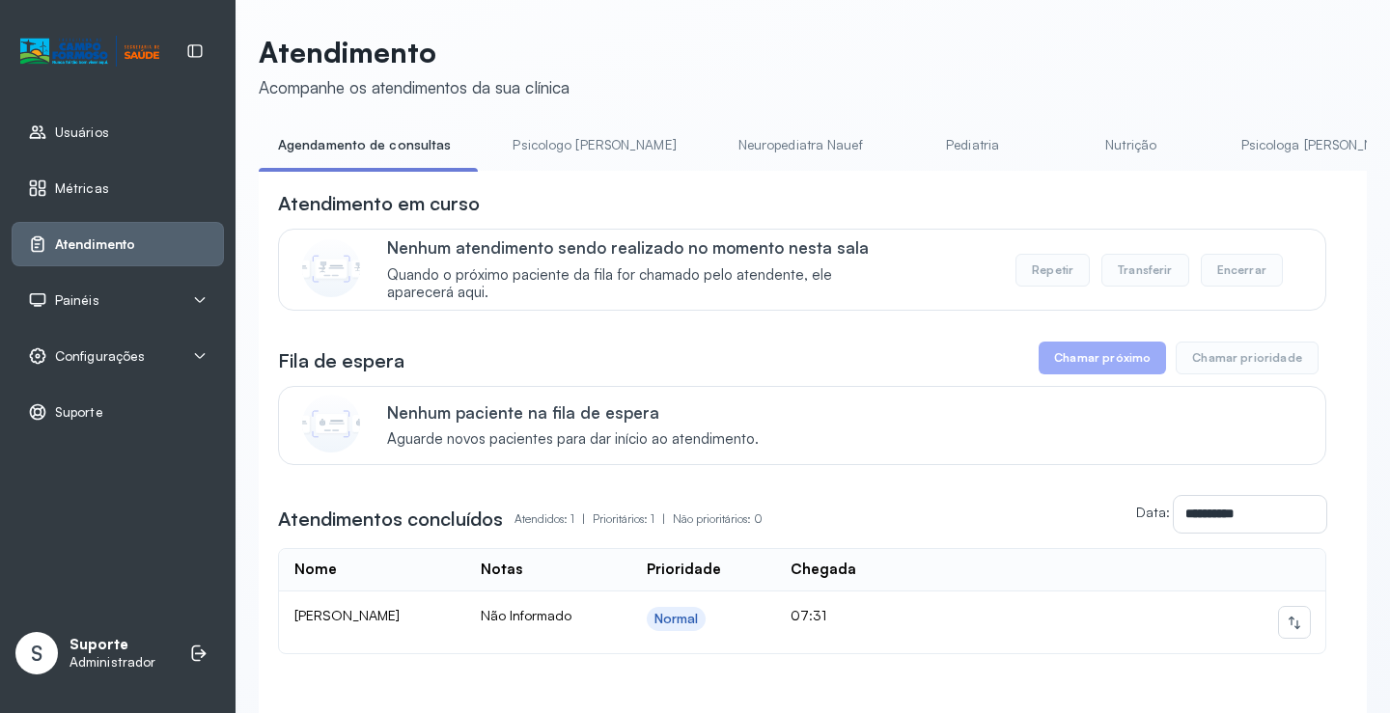
click at [573, 138] on link "Psicologo [PERSON_NAME]" at bounding box center [594, 145] width 202 height 32
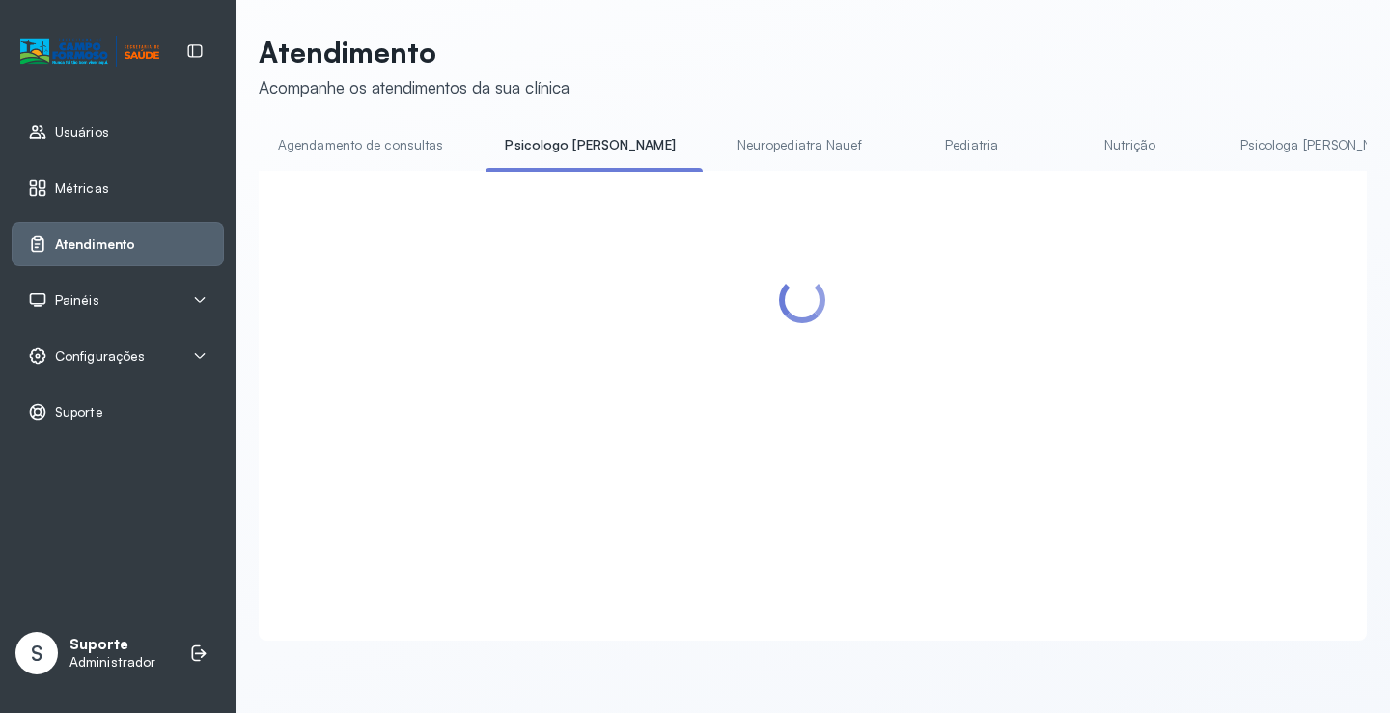
click at [394, 133] on link "Agendamento de consultas" at bounding box center [361, 145] width 204 height 32
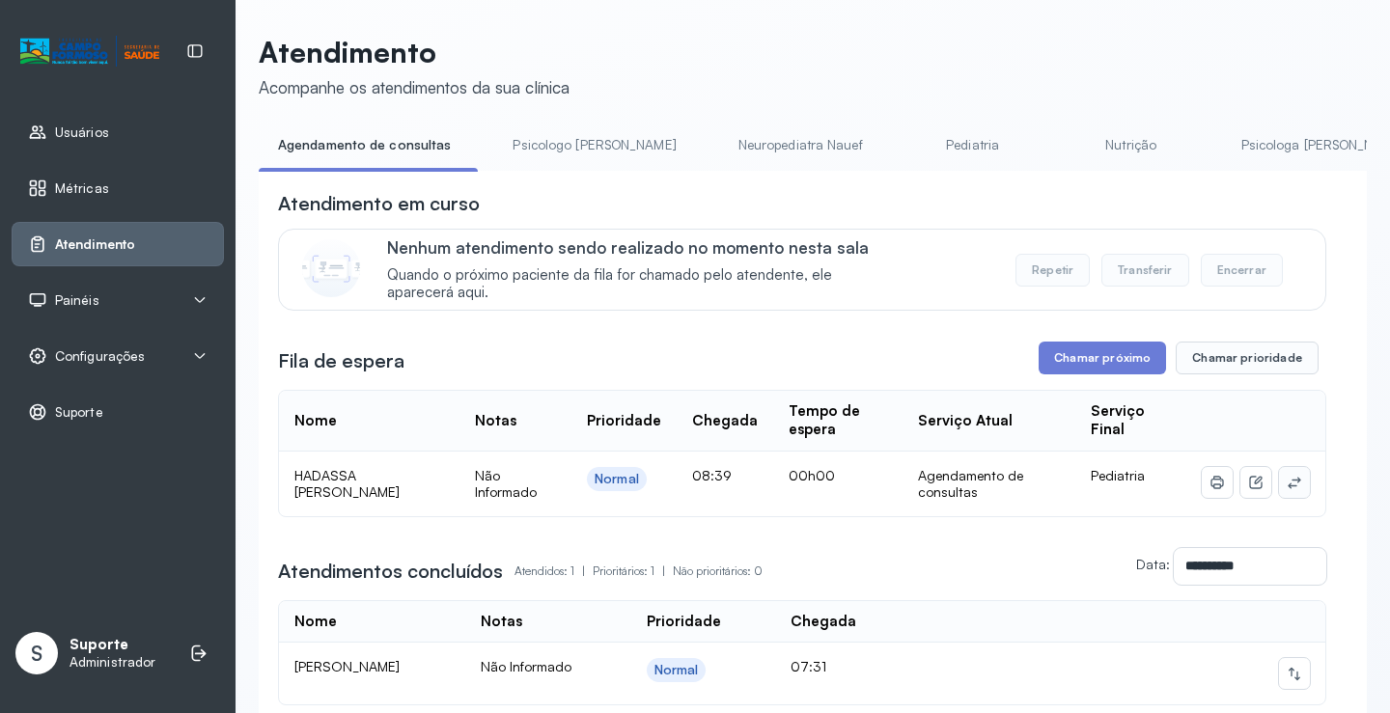
click at [1286, 481] on icon at bounding box center [1293, 482] width 15 height 15
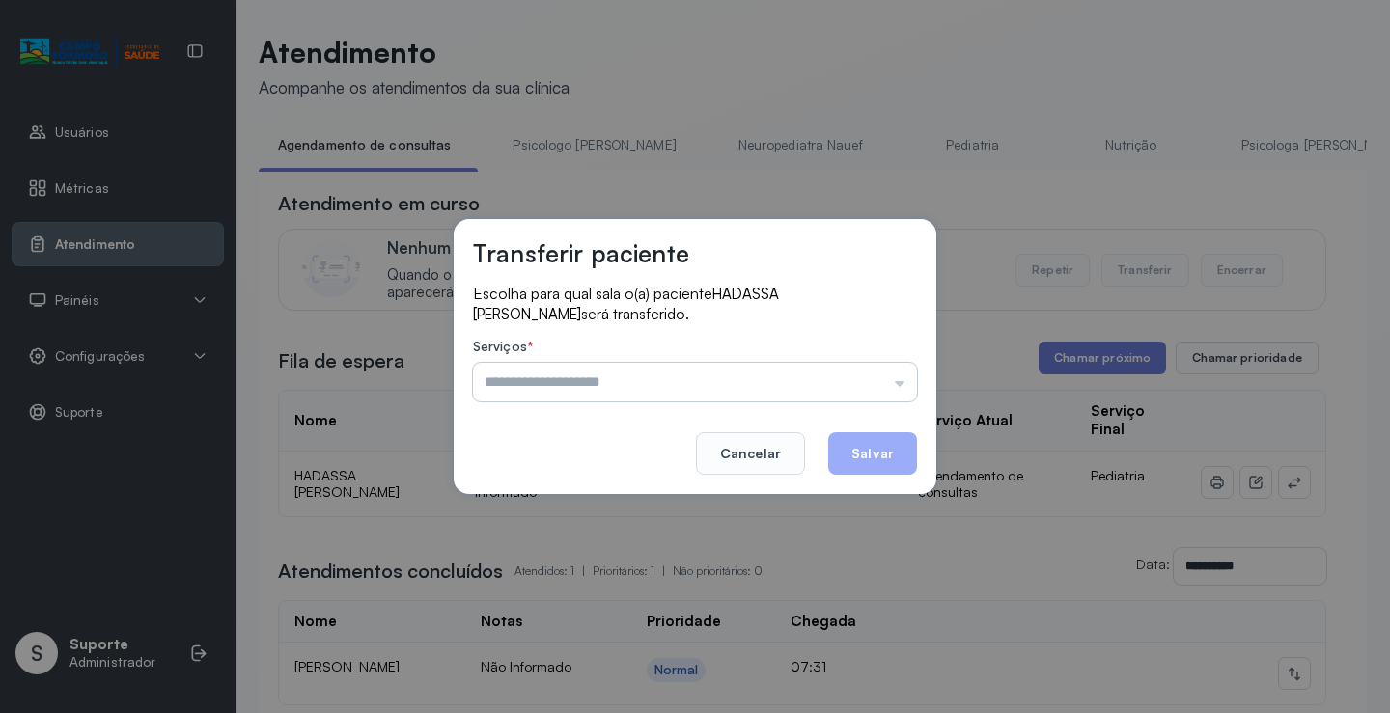
drag, startPoint x: 819, startPoint y: 383, endPoint x: 765, endPoint y: 416, distance: 63.2
click at [817, 383] on input "text" at bounding box center [695, 382] width 444 height 39
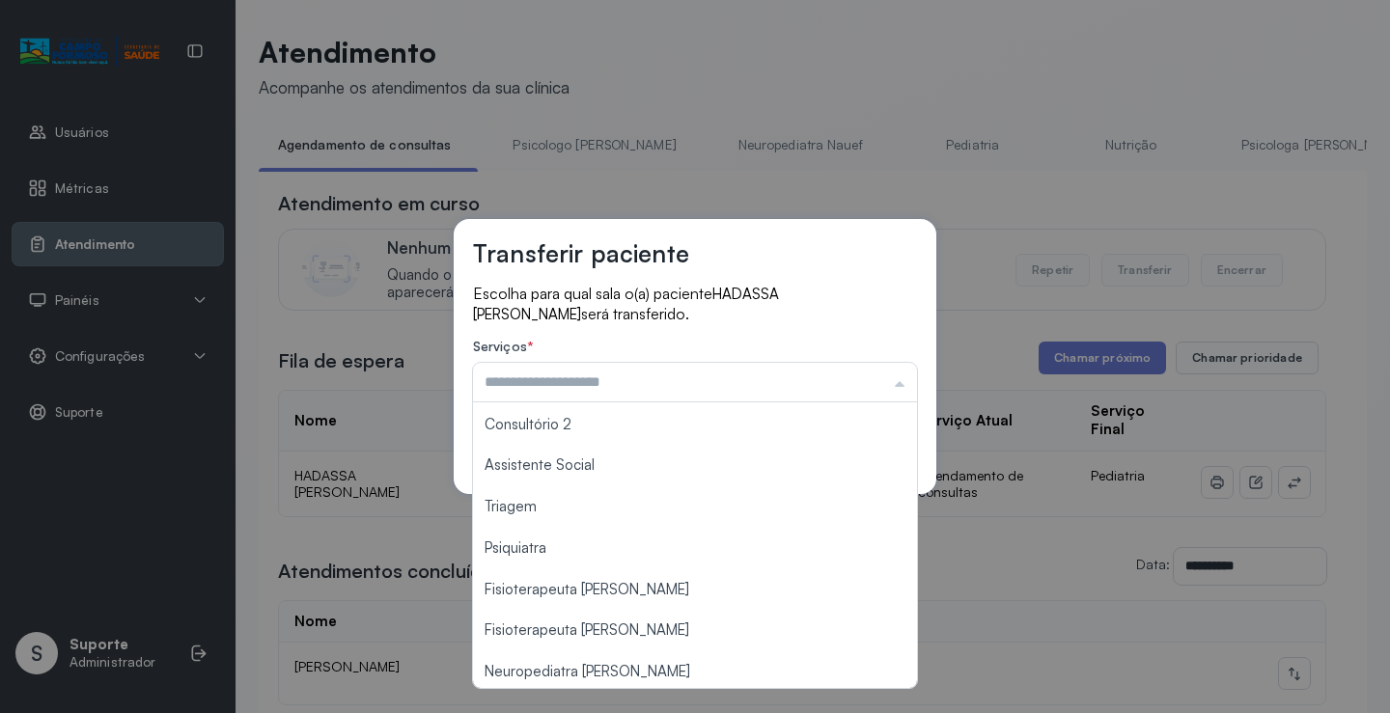
scroll to position [292, 0]
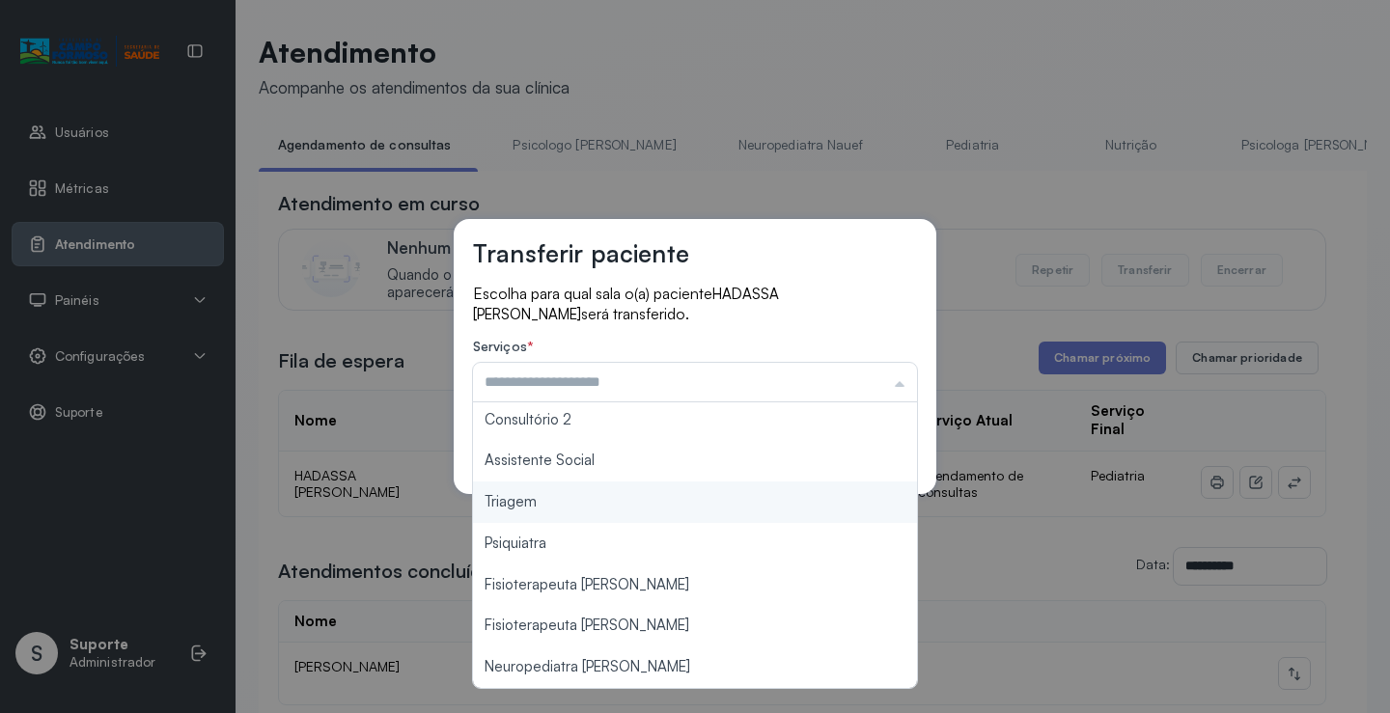
type input "*******"
click at [632, 513] on div "Transferir paciente Escolha para qual sala o(a) paciente HADASSA CECILIA CRUZ C…" at bounding box center [695, 356] width 1390 height 713
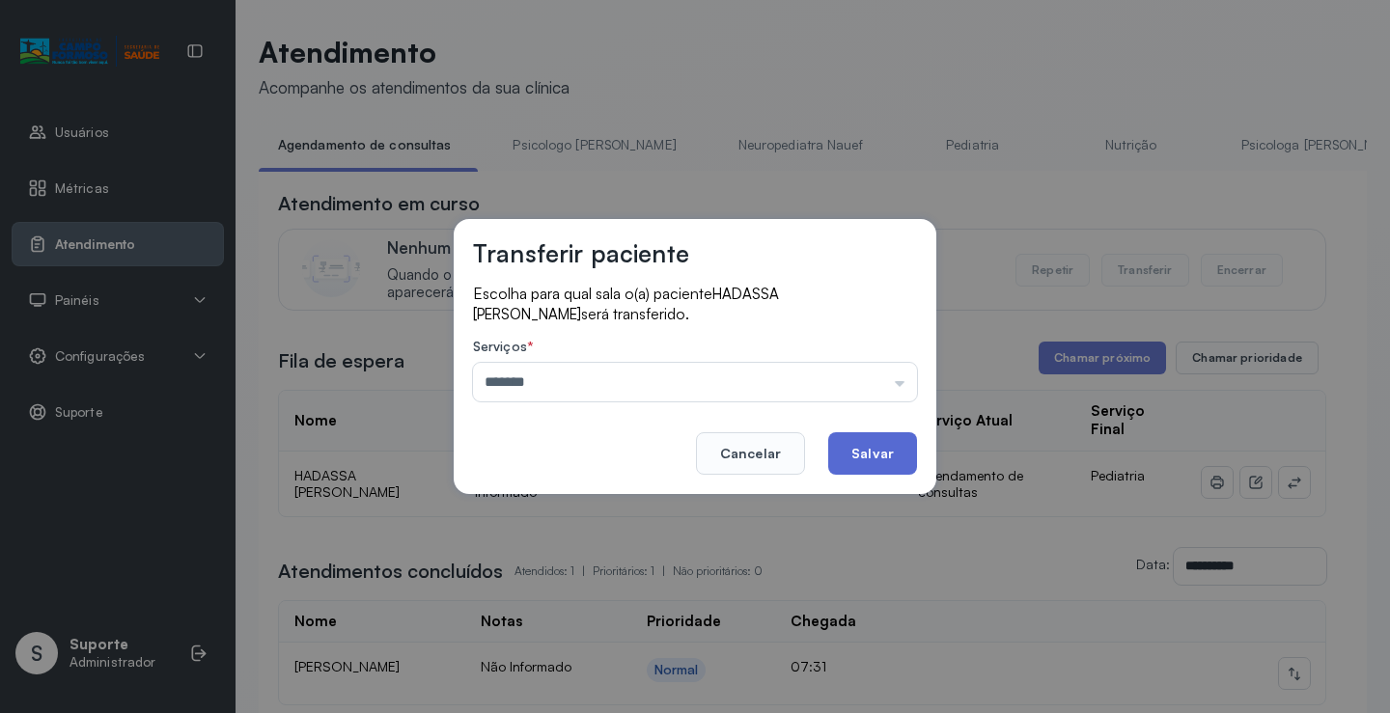
click at [871, 458] on button "Salvar" at bounding box center [872, 453] width 89 height 42
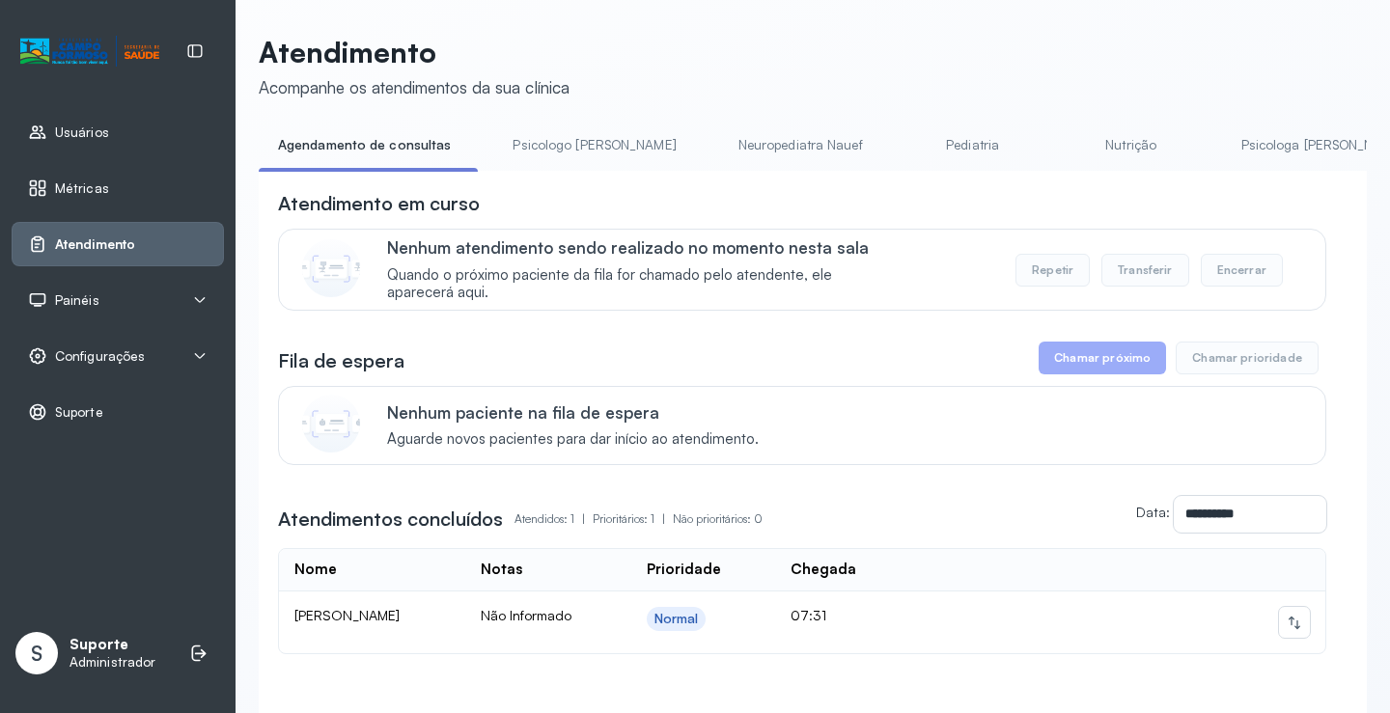
click at [549, 144] on link "Psicologo [PERSON_NAME]" at bounding box center [594, 145] width 202 height 32
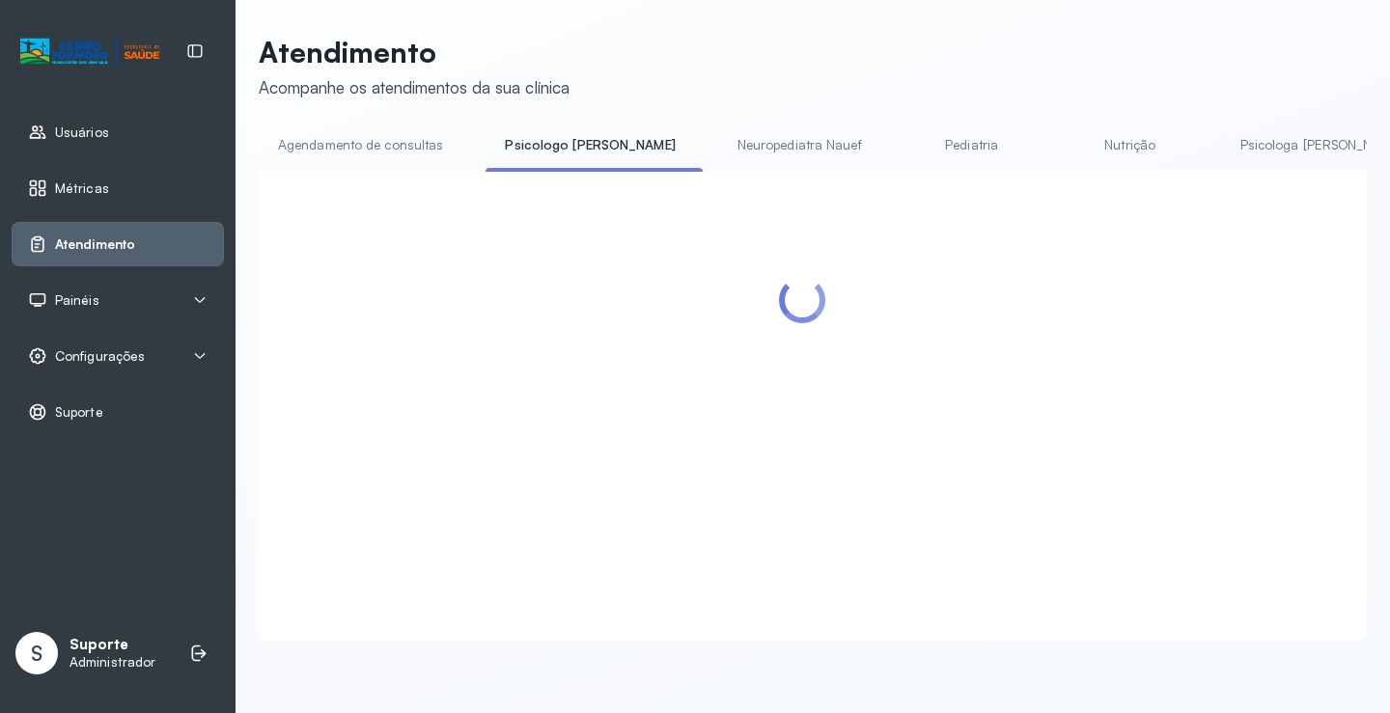
click at [403, 144] on link "Agendamento de consultas" at bounding box center [361, 145] width 204 height 32
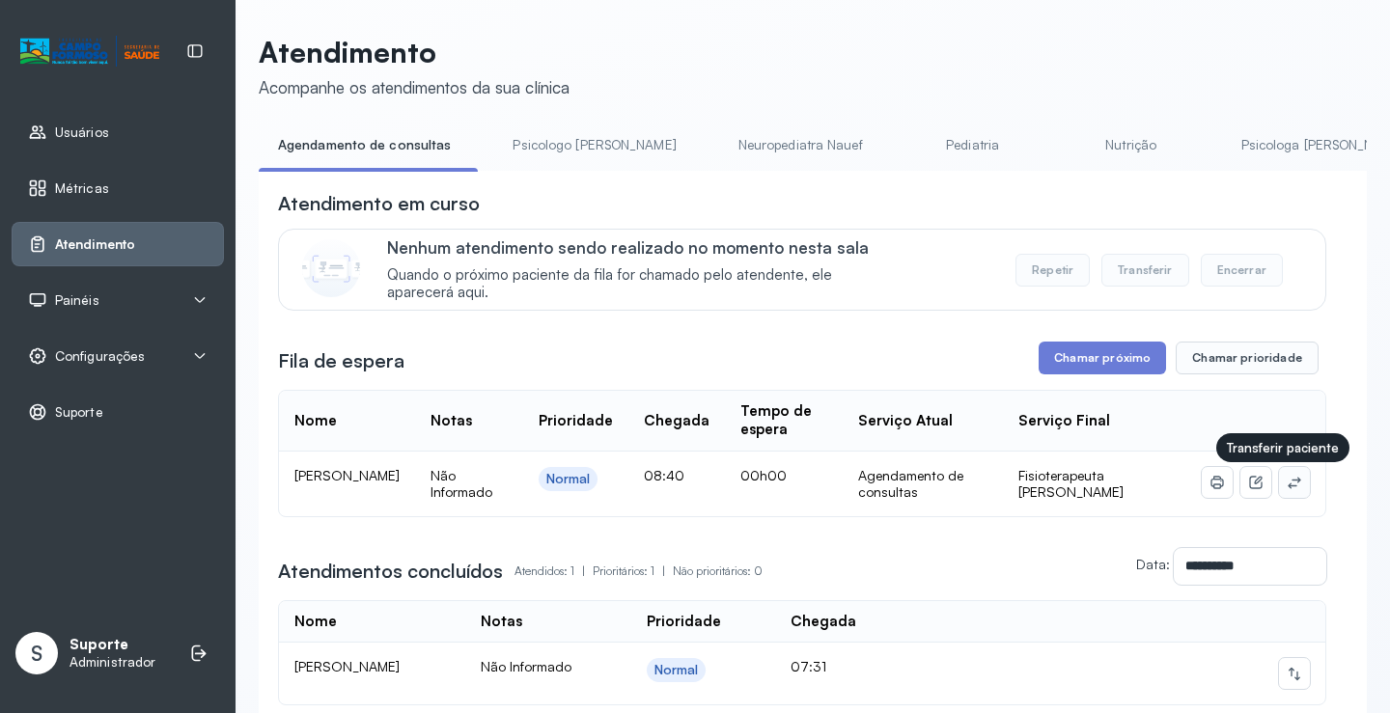
click at [1286, 487] on icon at bounding box center [1293, 482] width 15 height 15
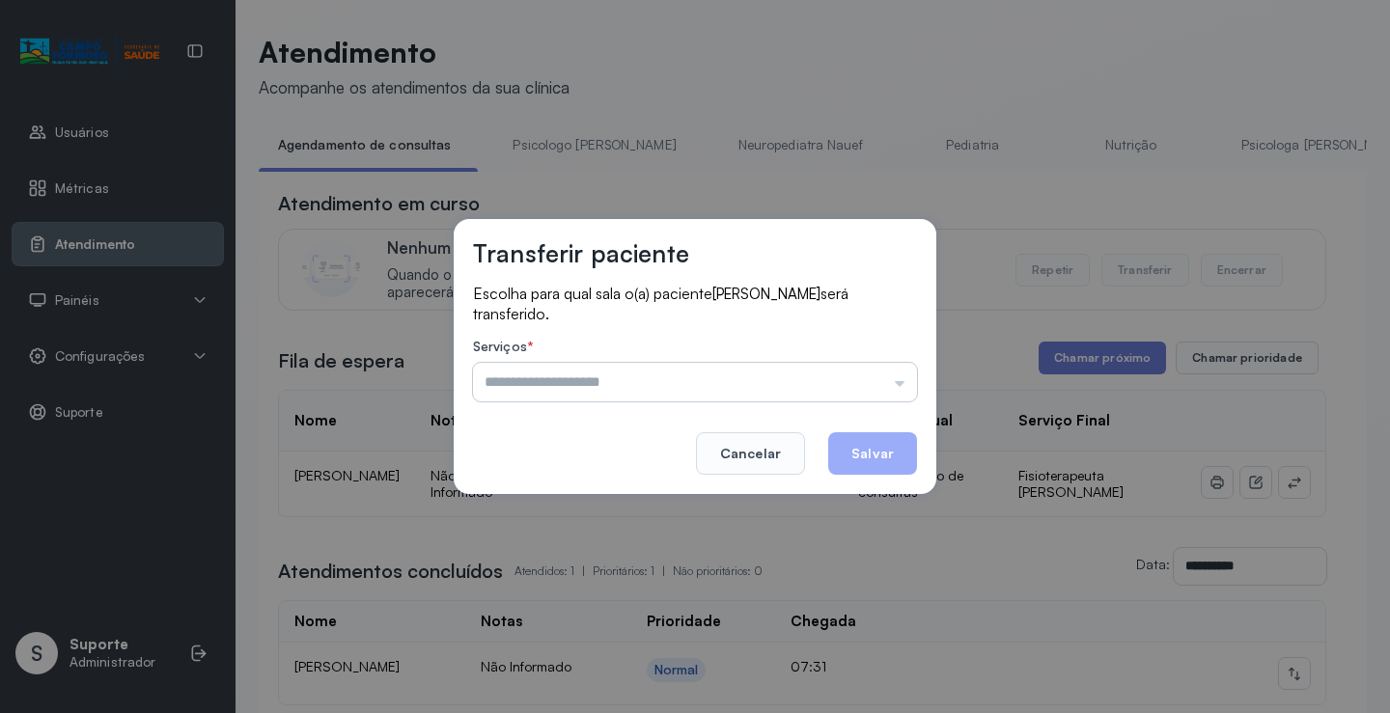
drag, startPoint x: 757, startPoint y: 366, endPoint x: 733, endPoint y: 377, distance: 26.8
click at [753, 369] on input "text" at bounding box center [695, 382] width 444 height 39
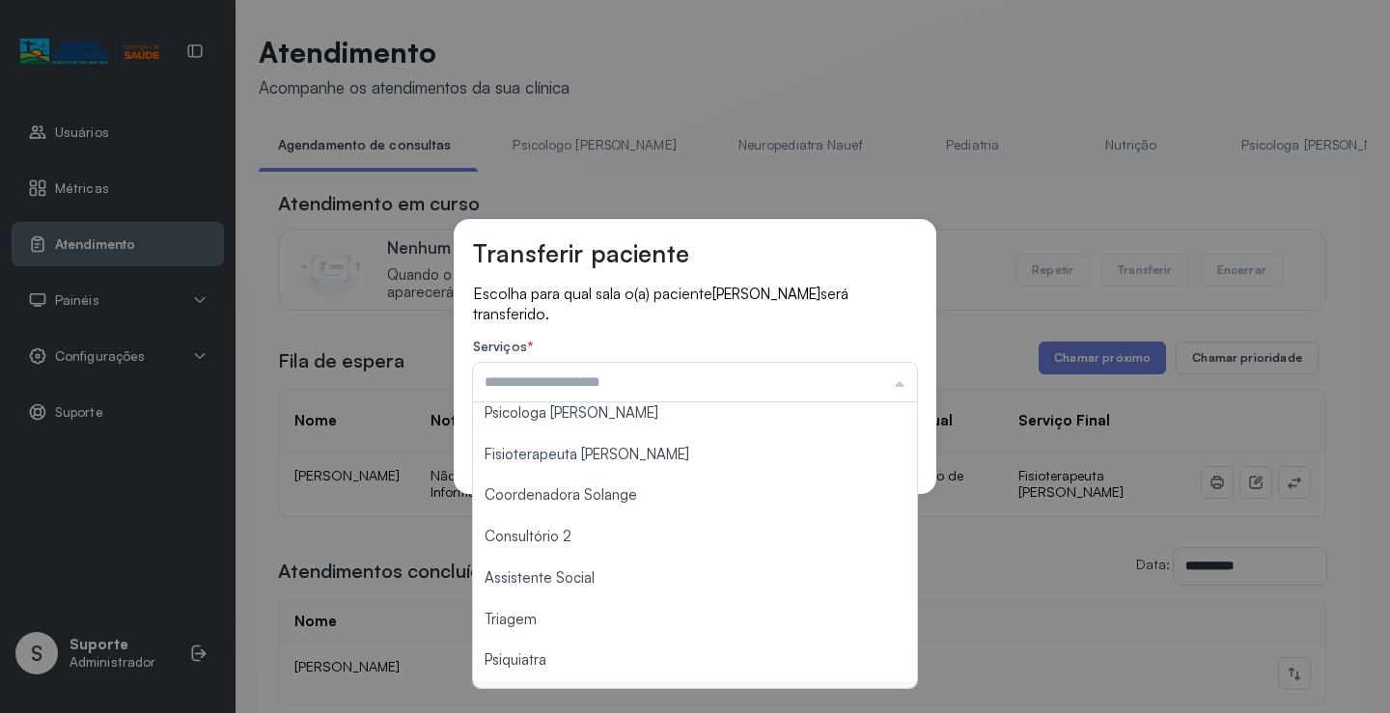
scroll to position [96, 0]
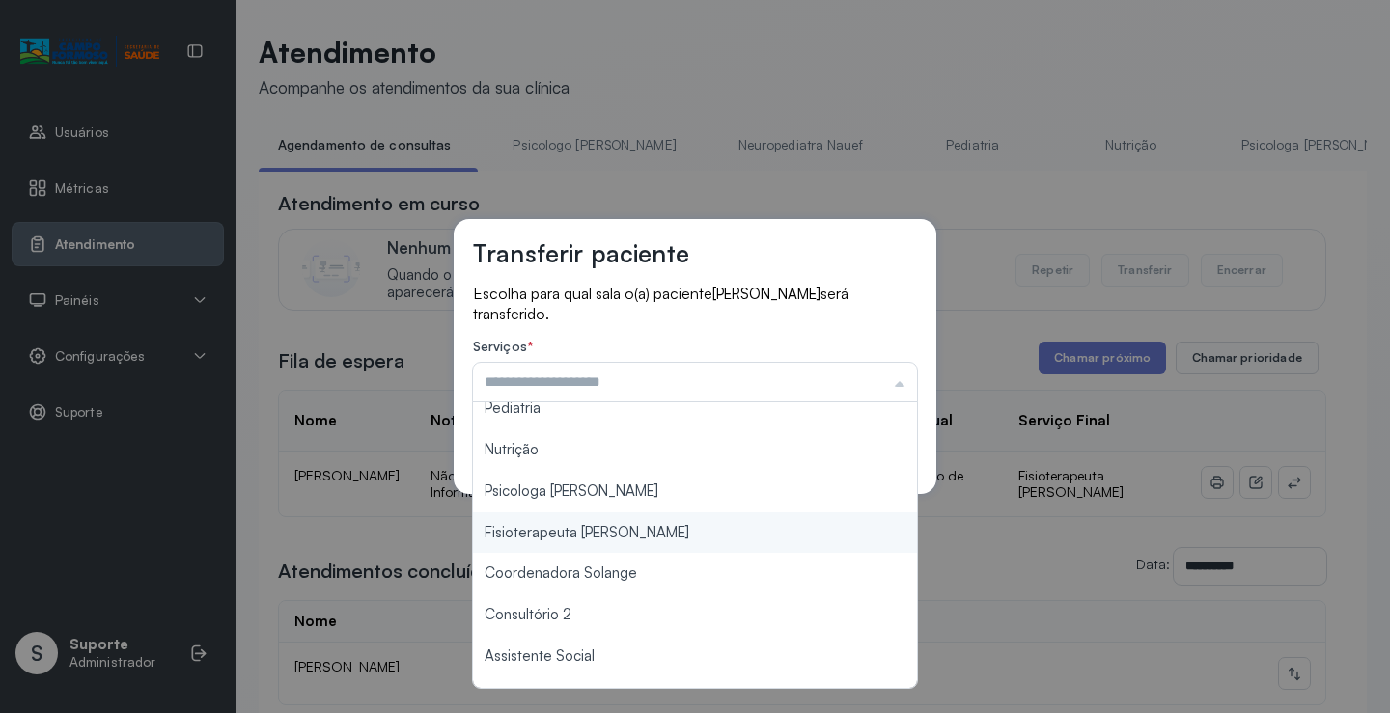
type input "**********"
click at [628, 523] on div "**********" at bounding box center [695, 356] width 1390 height 713
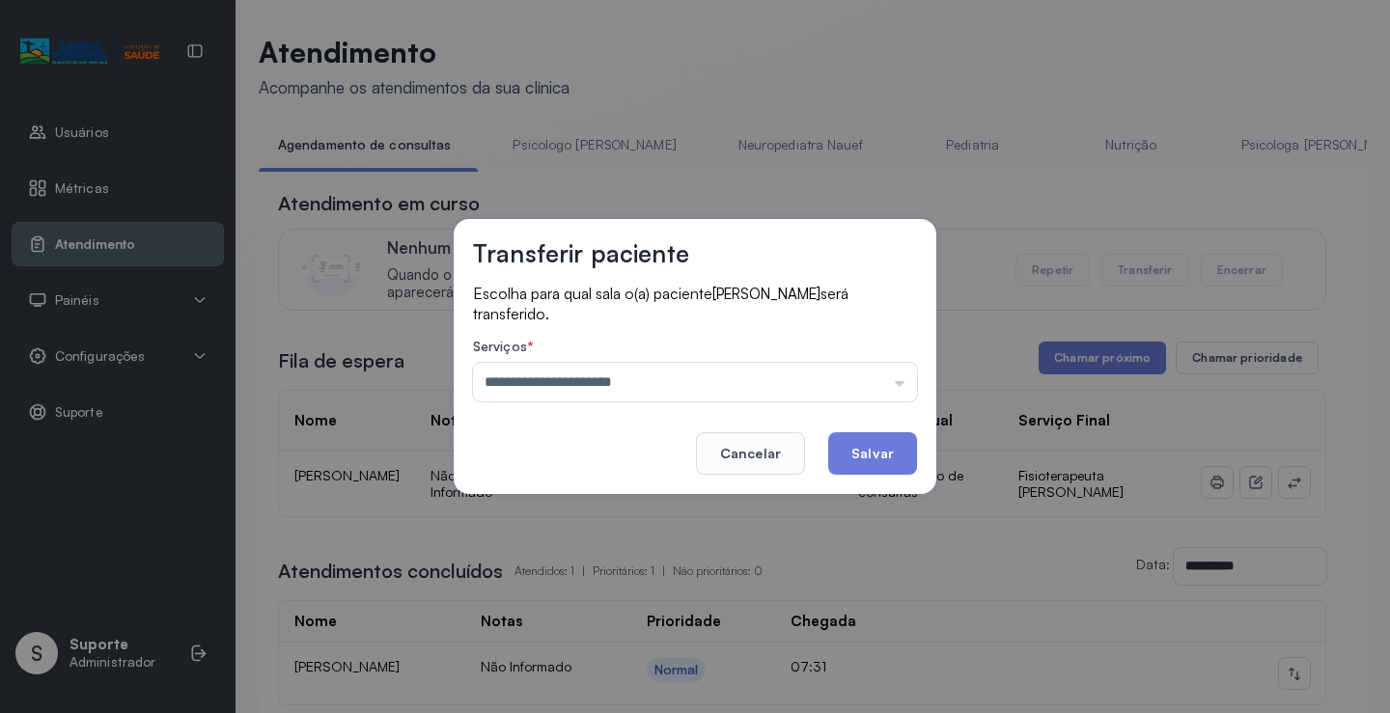
click at [903, 443] on button "Salvar" at bounding box center [872, 453] width 89 height 42
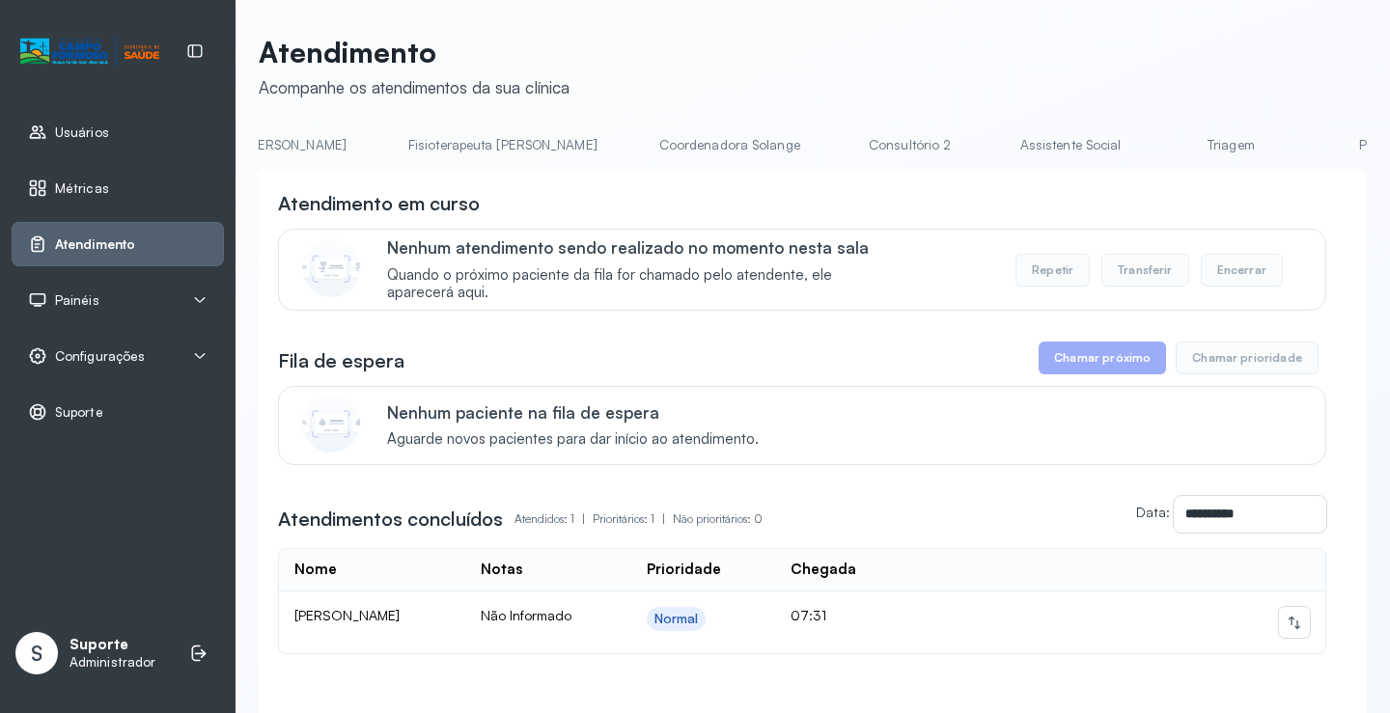
scroll to position [0, 1067]
click at [1153, 142] on link "Triagem" at bounding box center [1220, 145] width 135 height 32
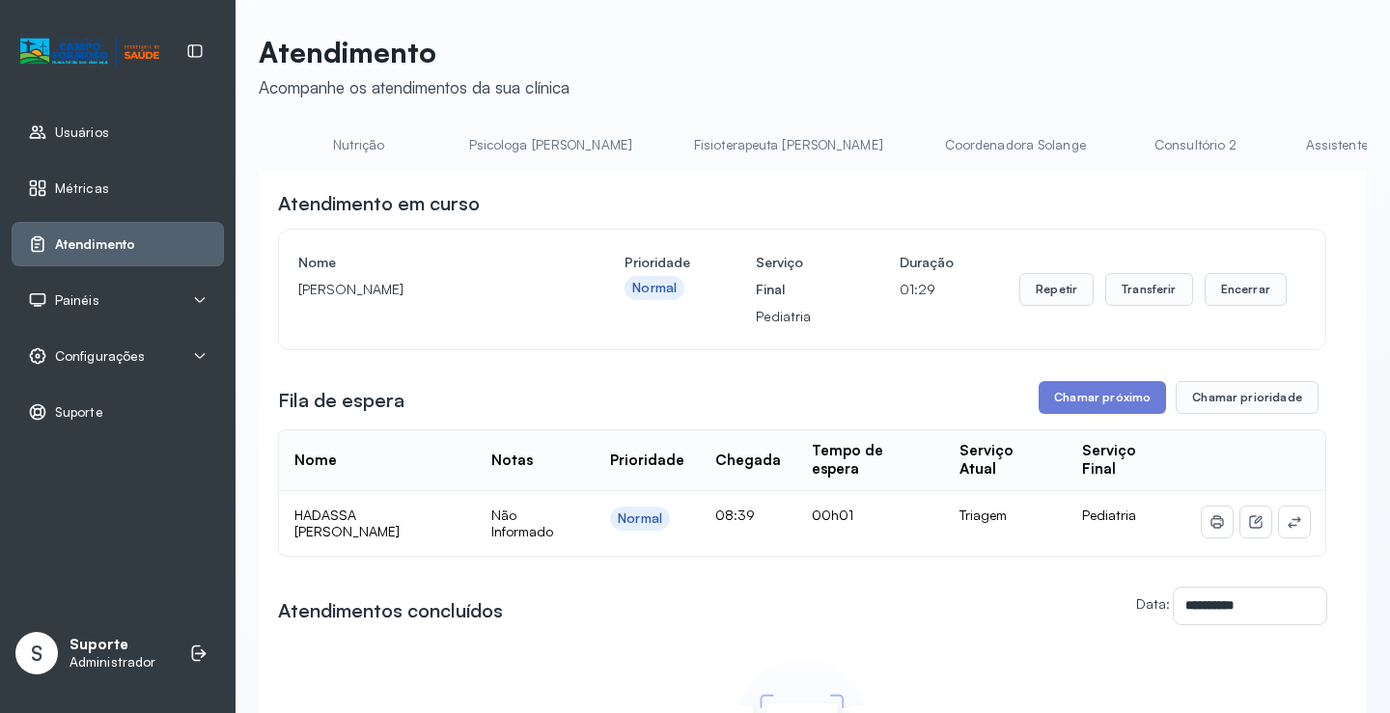
scroll to position [0, 372]
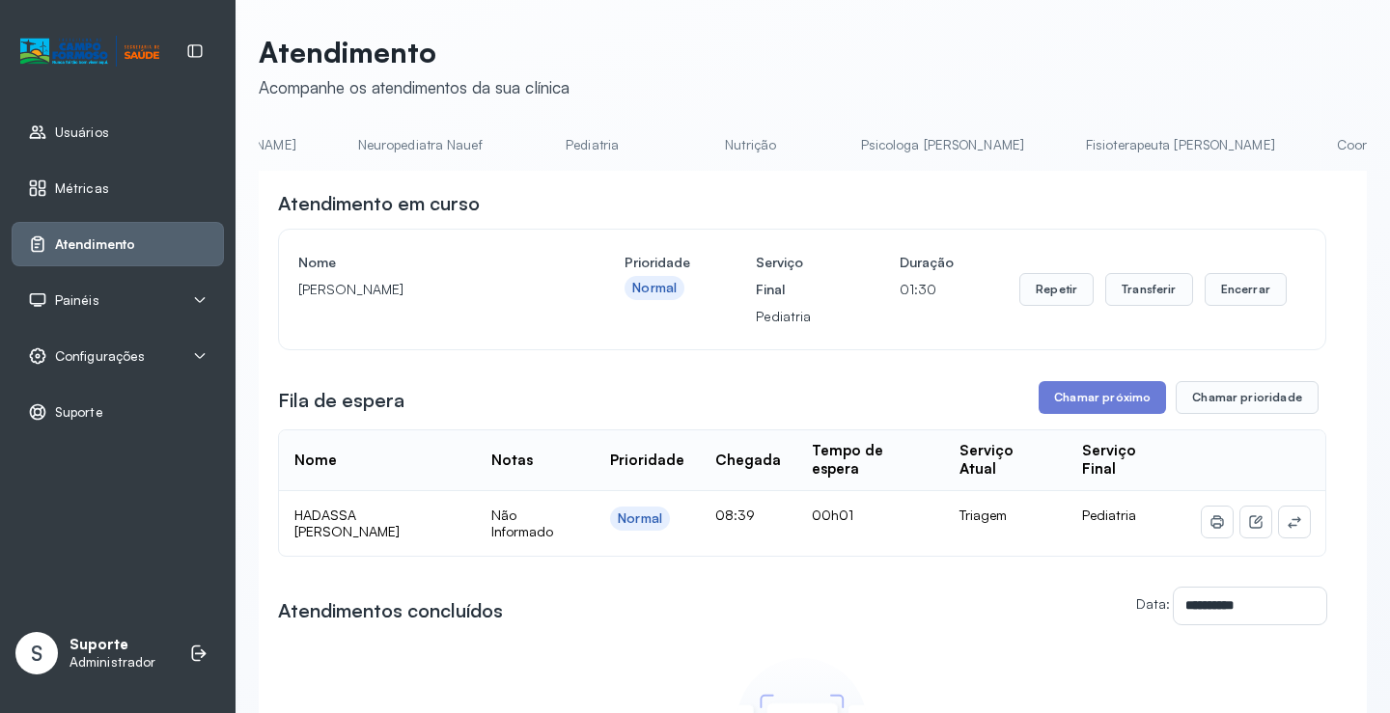
click at [525, 158] on link "Pediatria" at bounding box center [592, 145] width 135 height 32
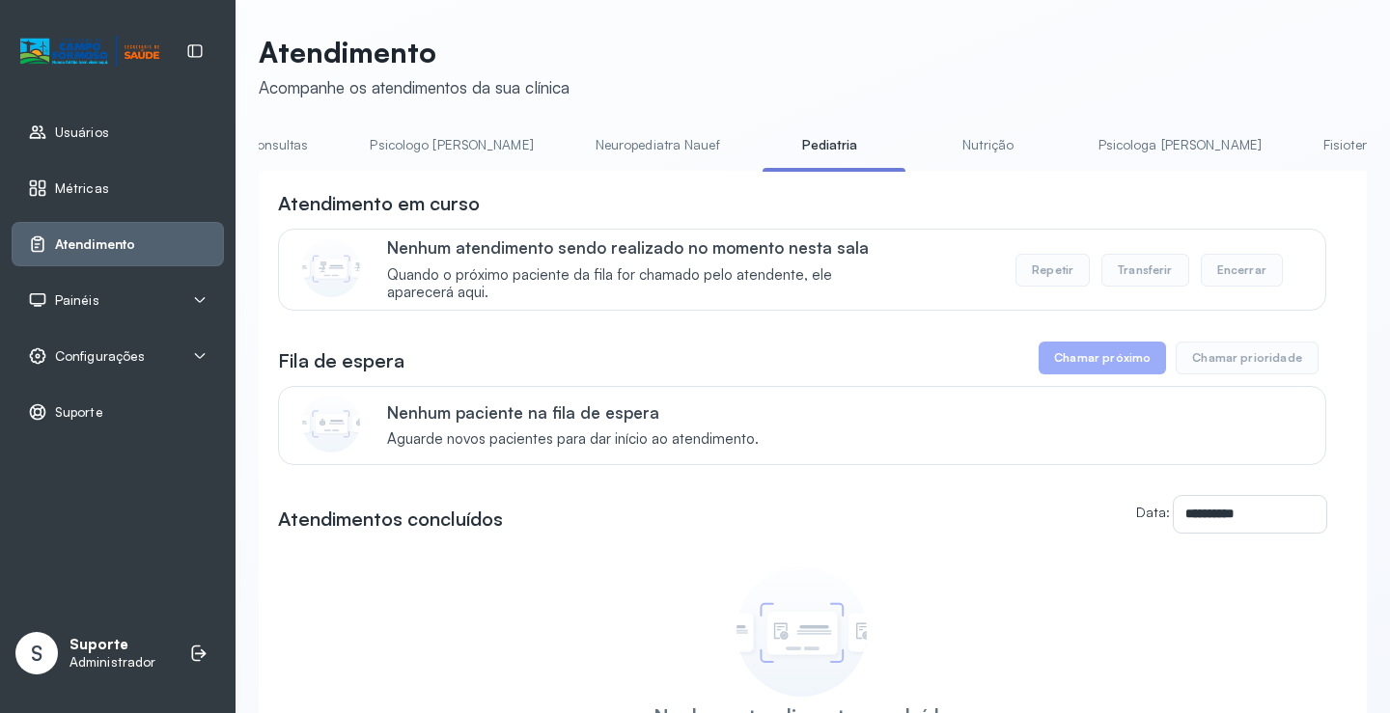
scroll to position [0, 0]
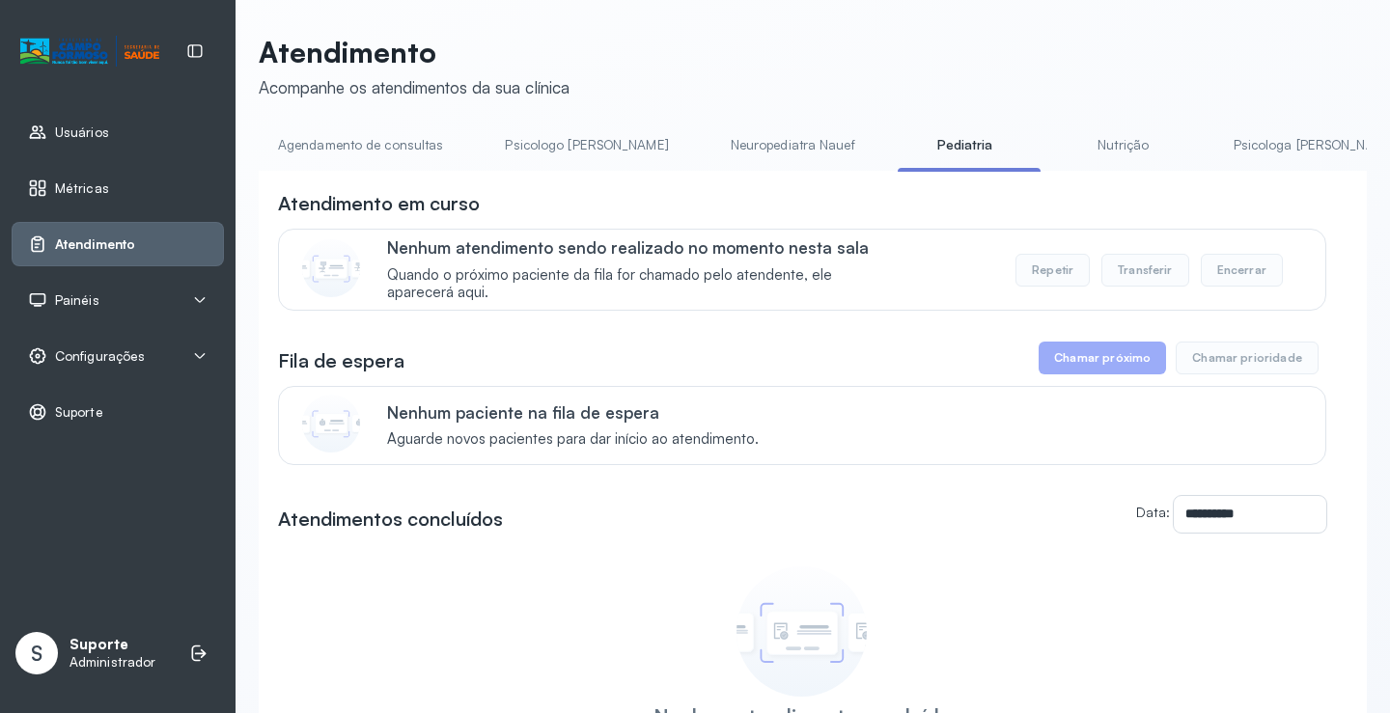
click at [377, 148] on link "Agendamento de consultas" at bounding box center [361, 145] width 204 height 32
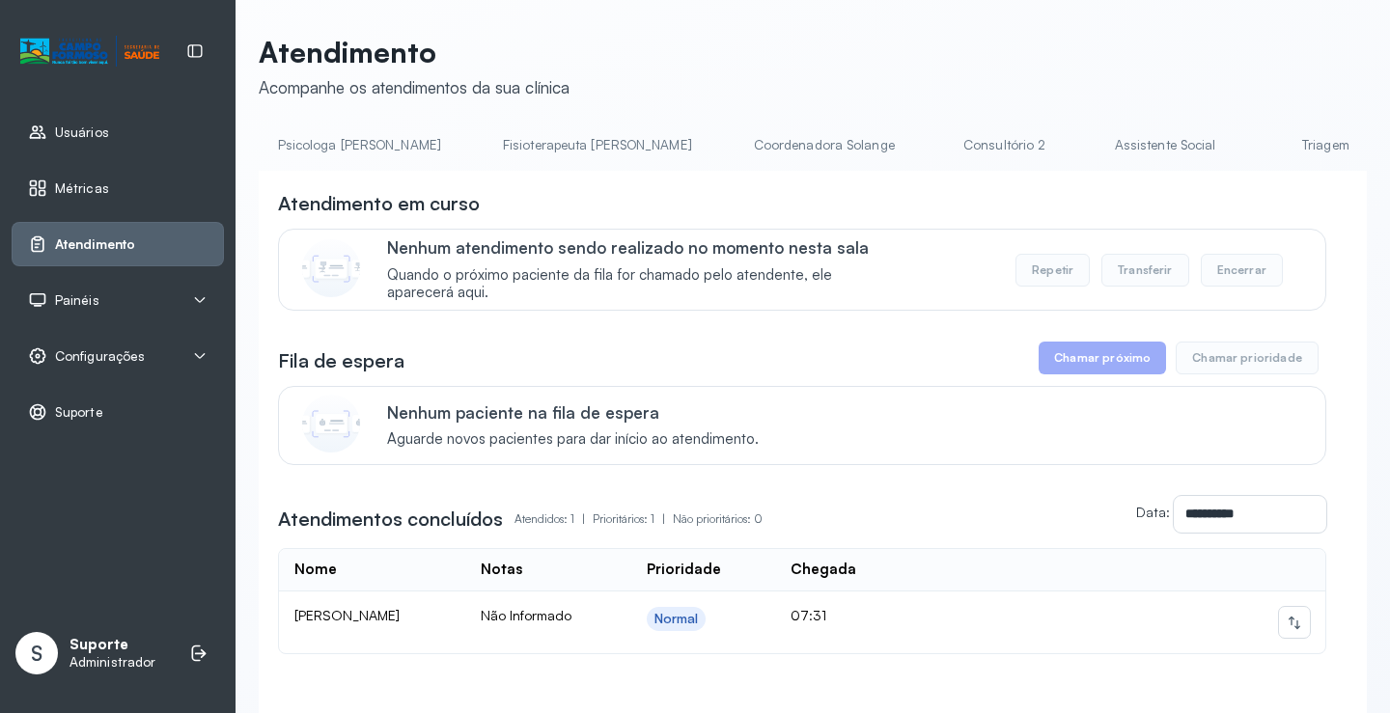
scroll to position [0, 1023]
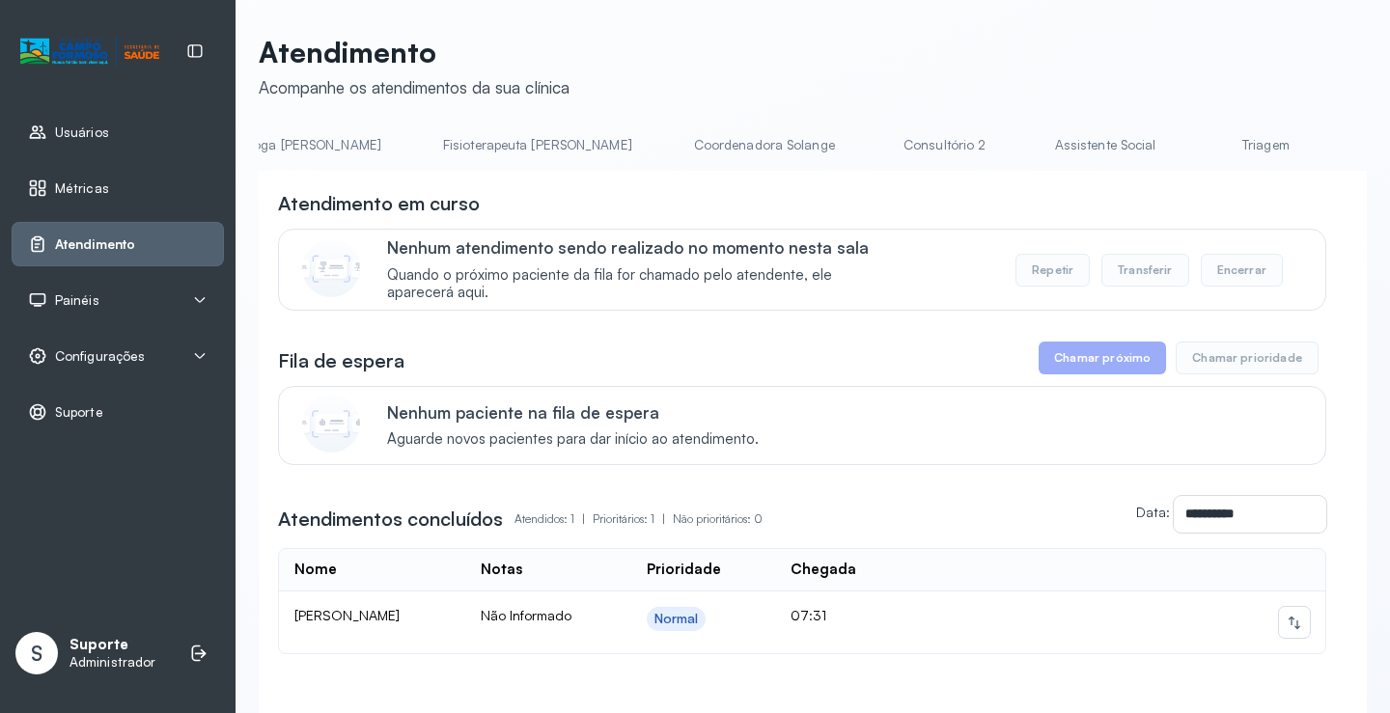
click at [877, 148] on link "Consultório 2" at bounding box center [944, 145] width 135 height 32
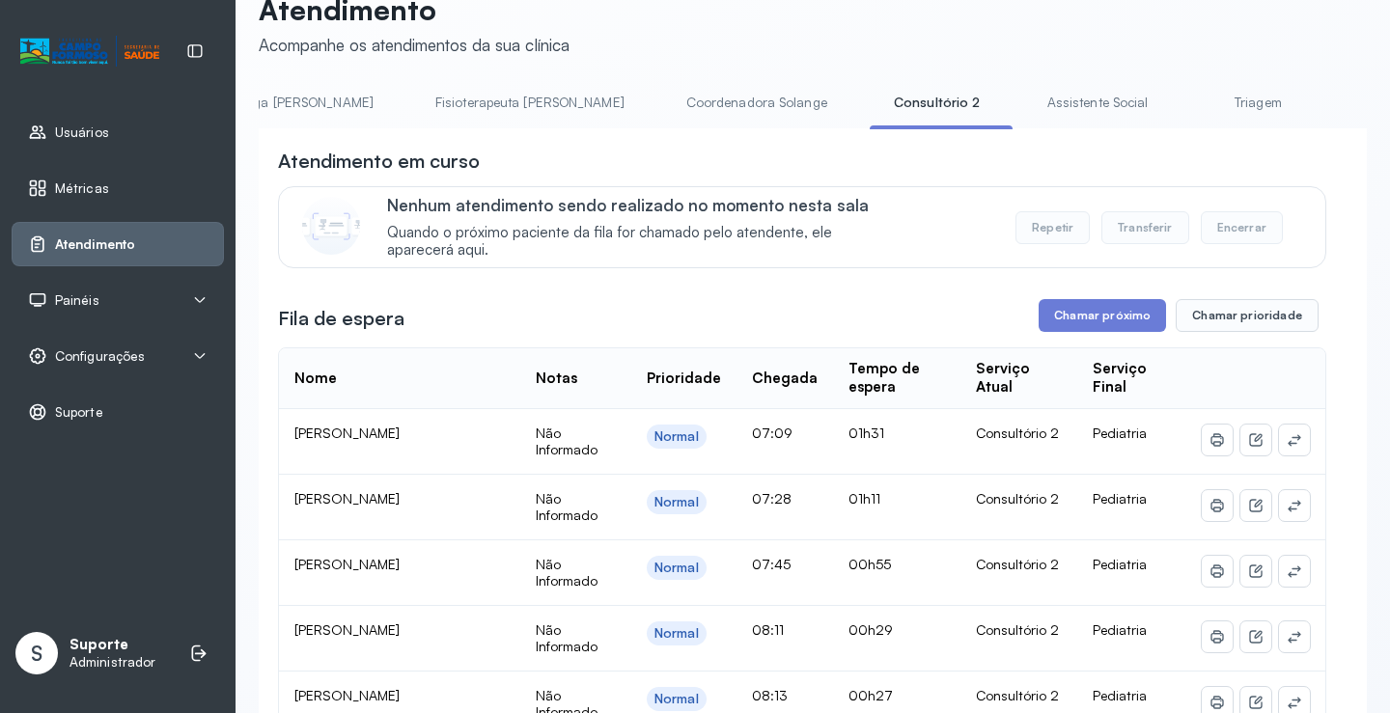
scroll to position [0, 0]
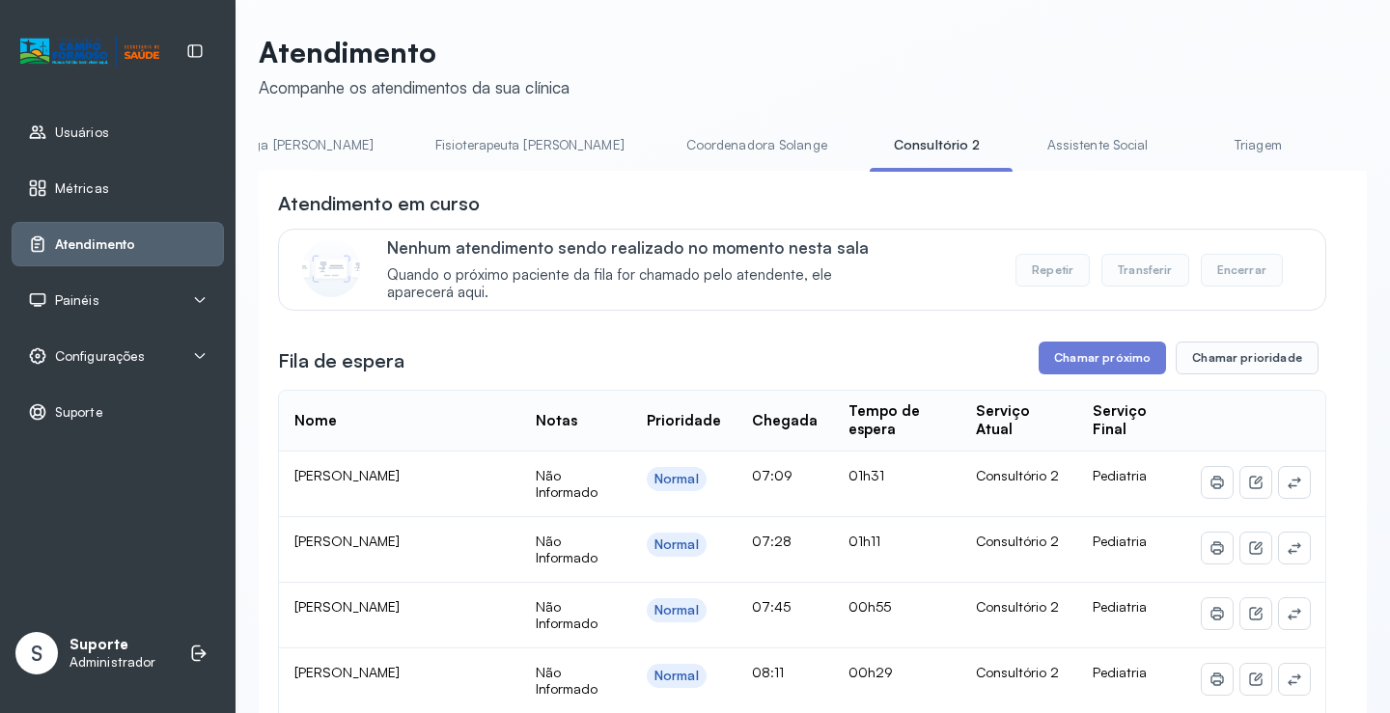
click at [1190, 142] on link "Triagem" at bounding box center [1257, 145] width 135 height 32
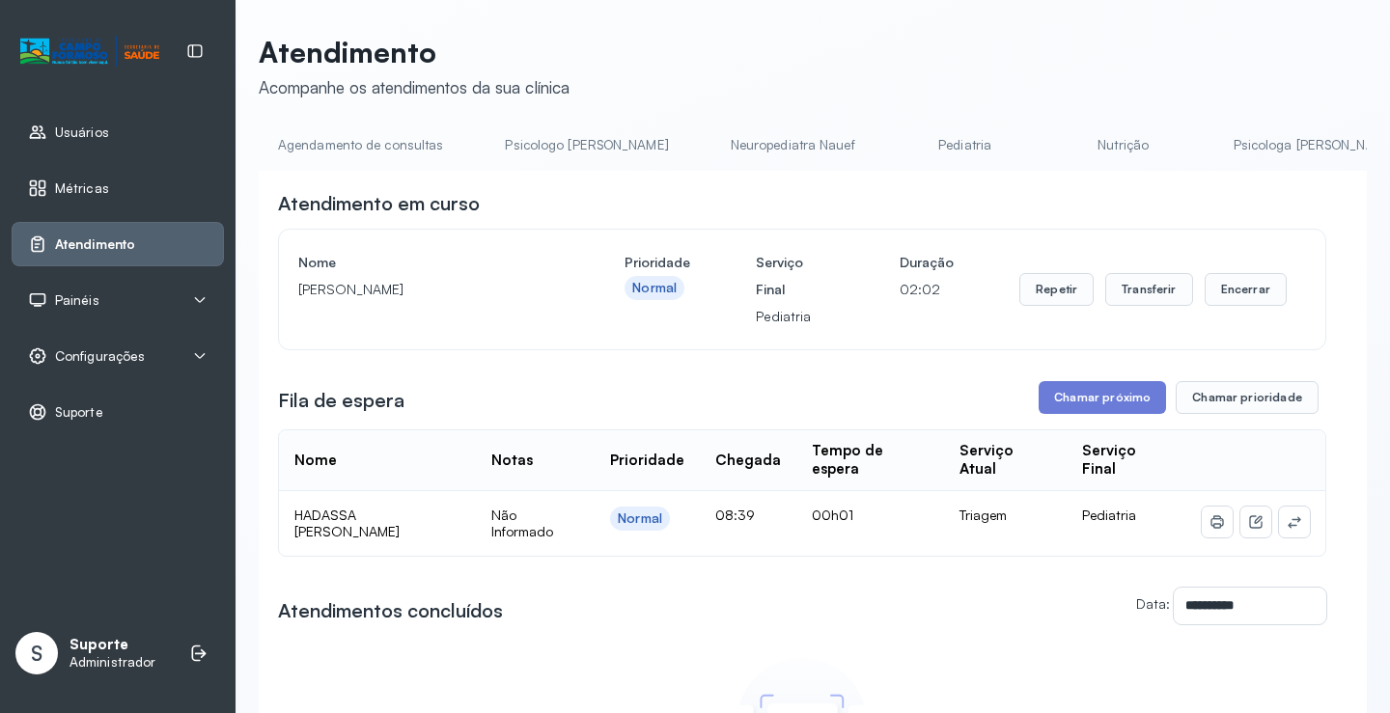
click at [399, 147] on link "Agendamento de consultas" at bounding box center [361, 145] width 204 height 32
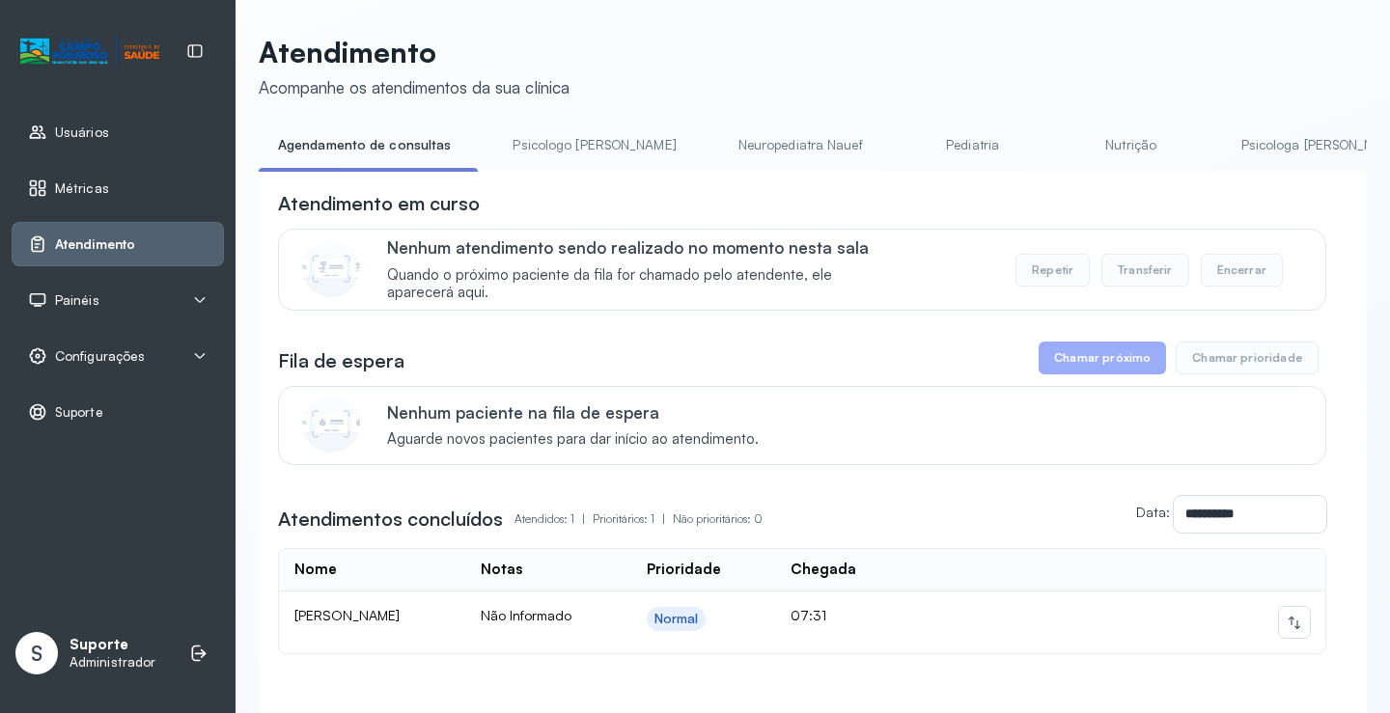
click at [572, 134] on link "Psicologo [PERSON_NAME]" at bounding box center [594, 145] width 202 height 32
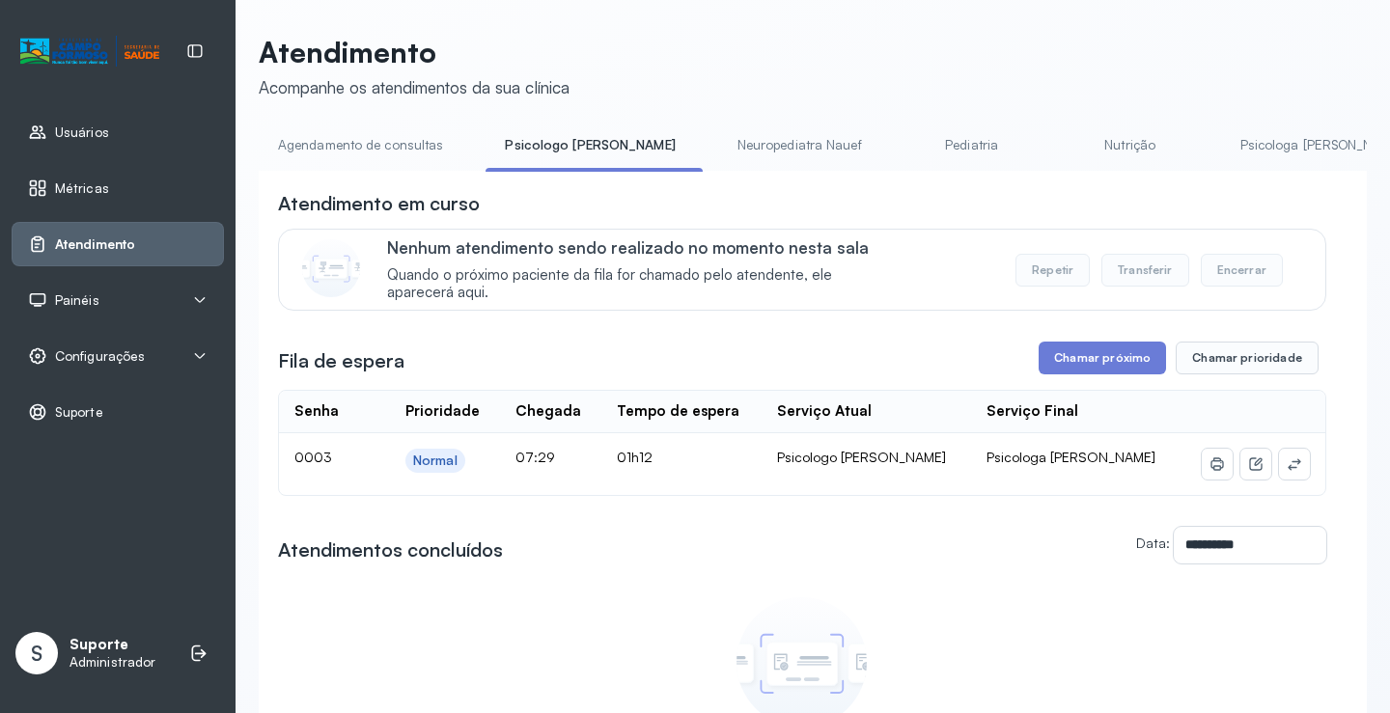
click at [354, 140] on link "Agendamento de consultas" at bounding box center [361, 145] width 204 height 32
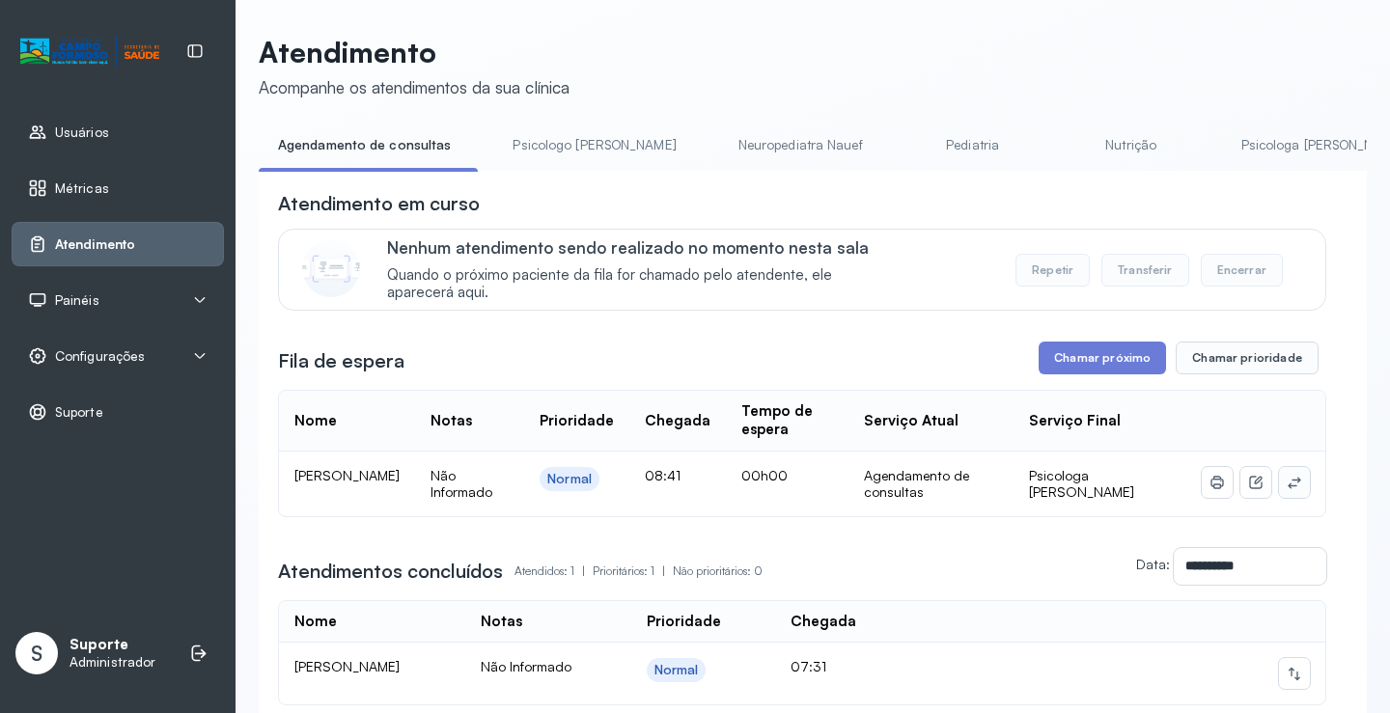
click at [1286, 490] on icon at bounding box center [1293, 482] width 15 height 15
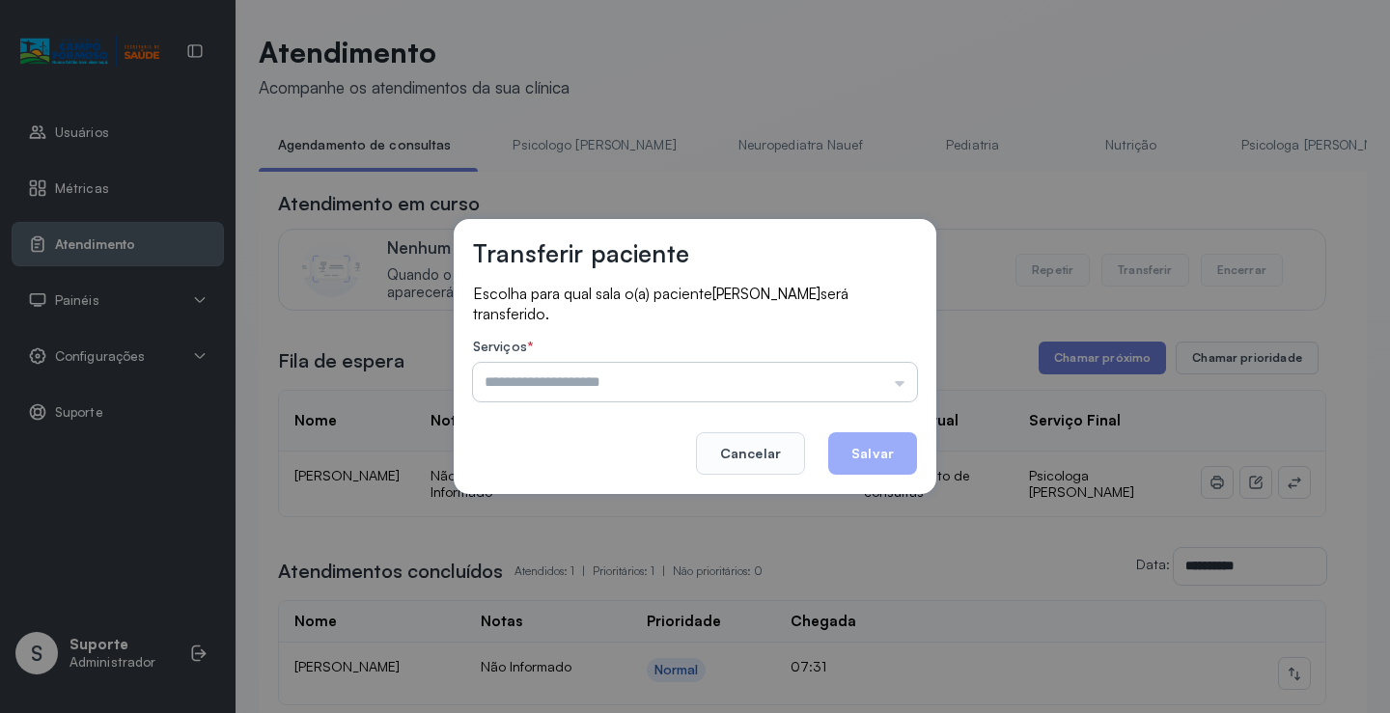
click at [823, 376] on input "text" at bounding box center [695, 382] width 444 height 39
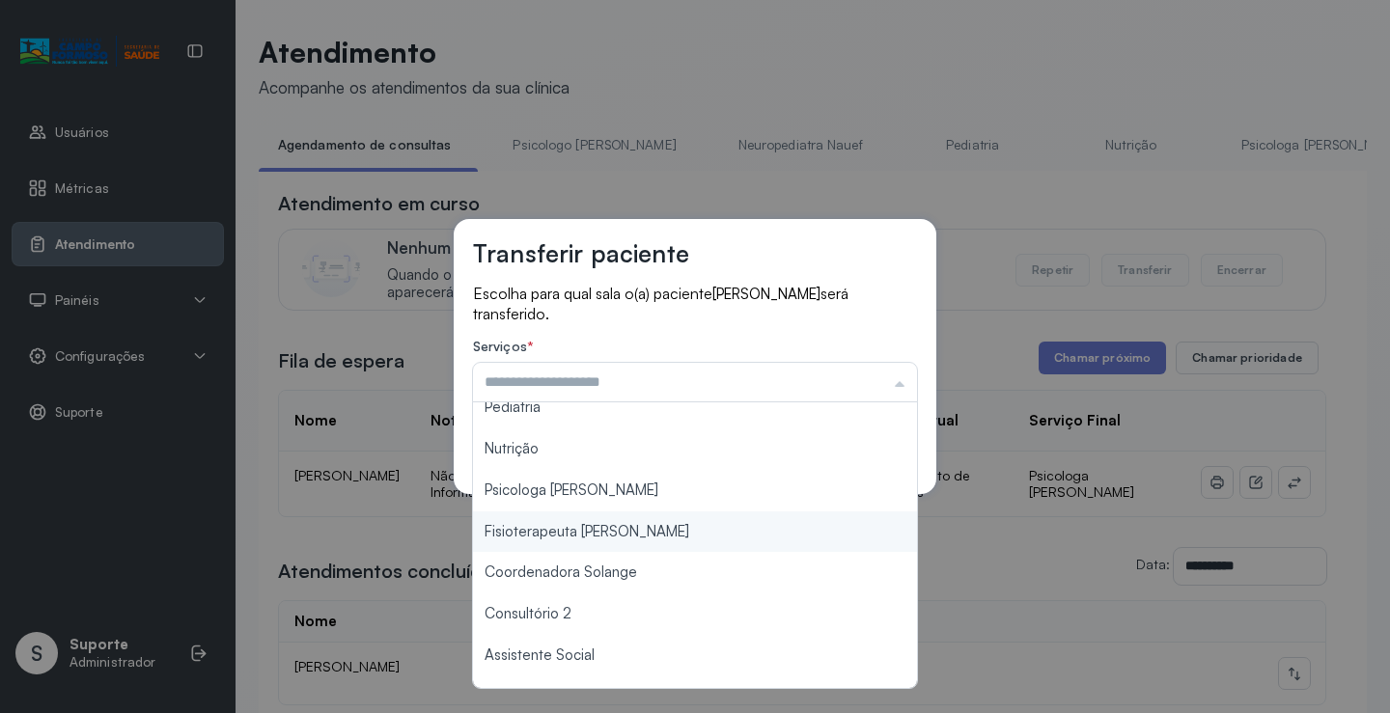
scroll to position [96, 0]
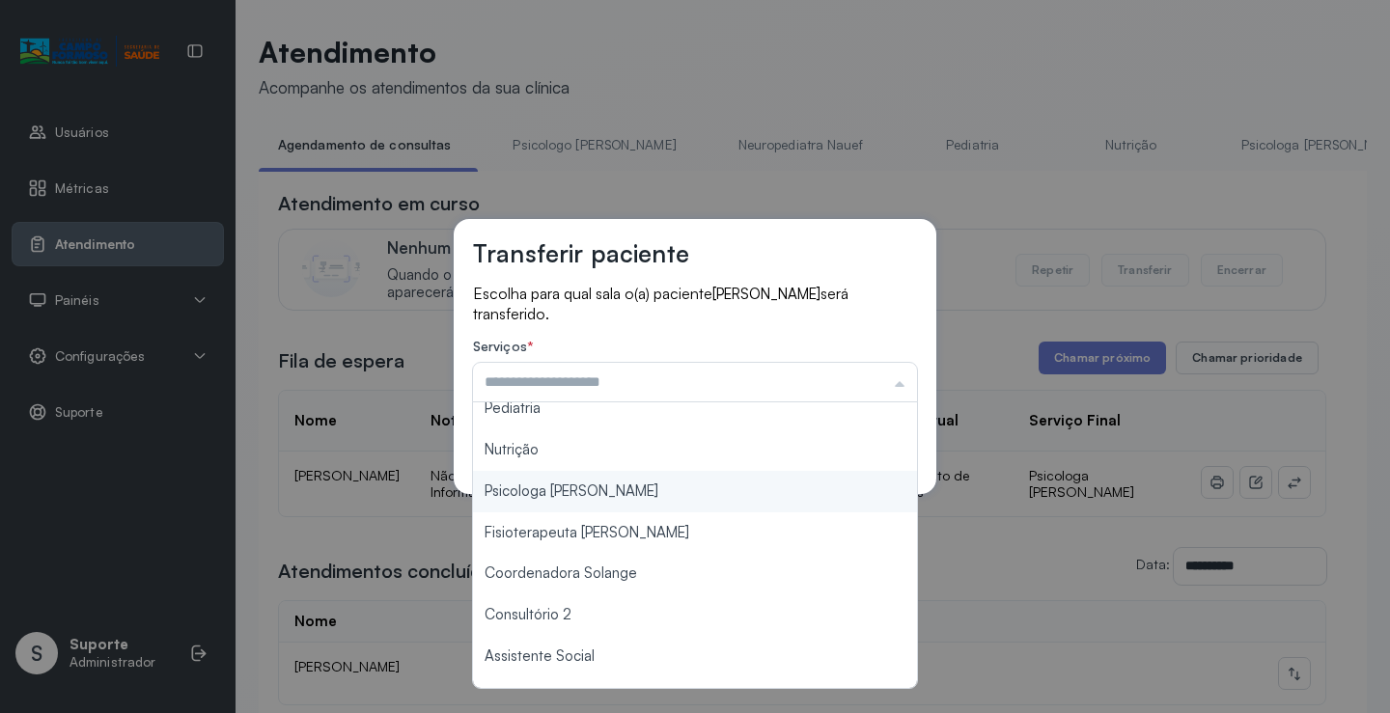
type input "**********"
drag, startPoint x: 579, startPoint y: 495, endPoint x: 747, endPoint y: 479, distance: 168.7
click at [592, 491] on div "**********" at bounding box center [695, 356] width 482 height 275
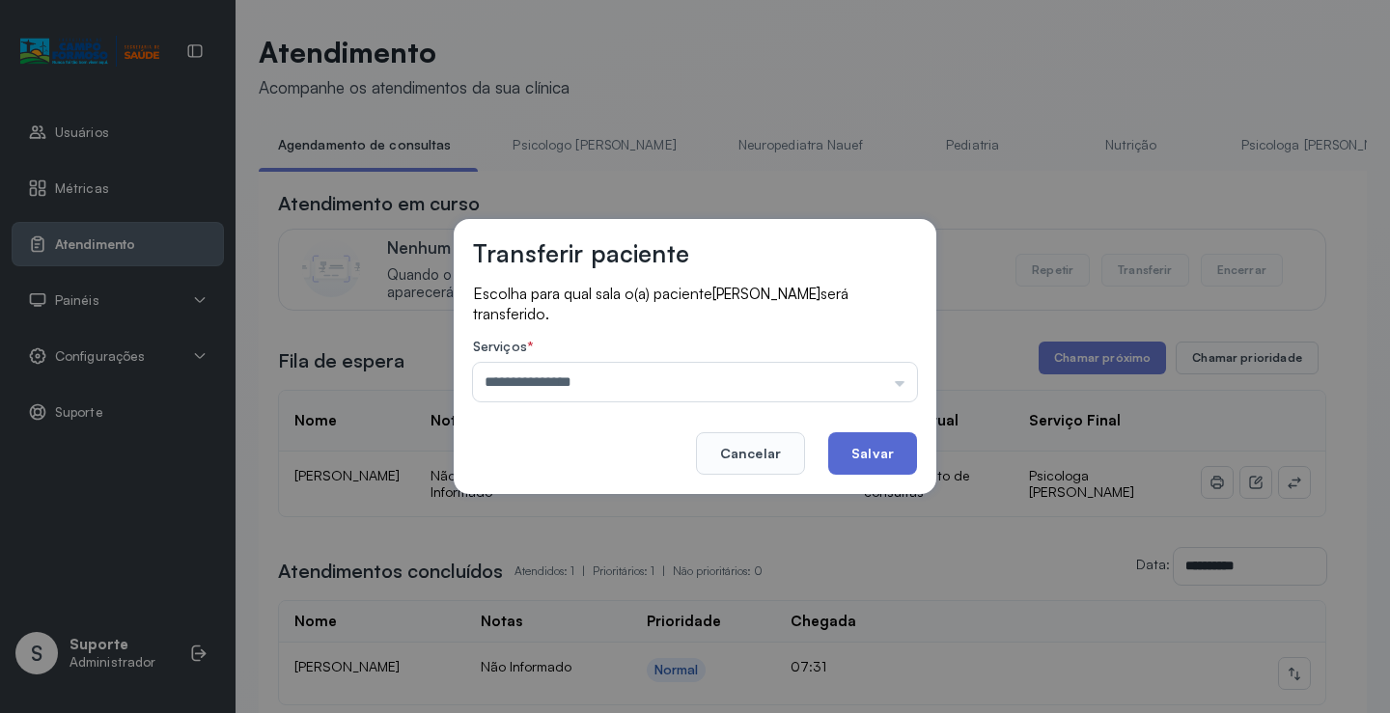
click at [874, 457] on button "Salvar" at bounding box center [872, 453] width 89 height 42
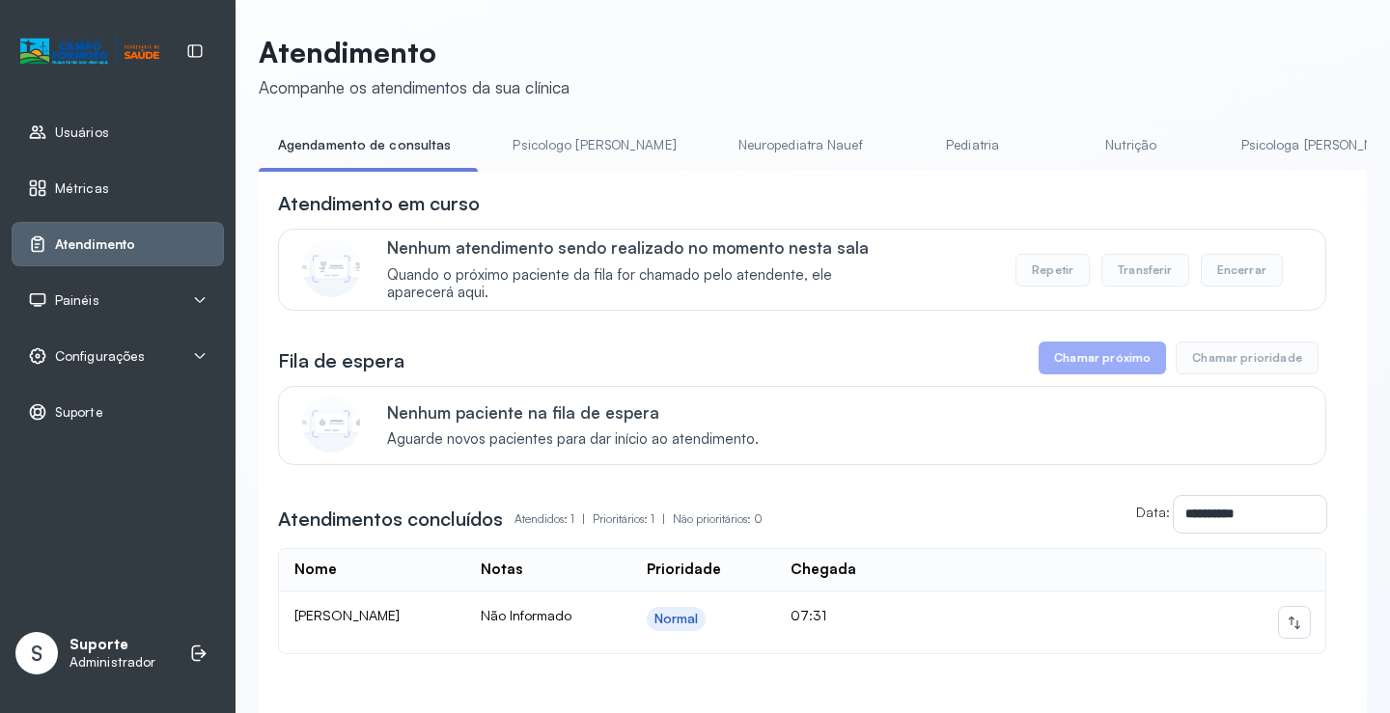
click at [622, 146] on li "Psicologo [PERSON_NAME]" at bounding box center [597, 150] width 209 height 43
click at [545, 144] on link "Psicologo [PERSON_NAME]" at bounding box center [594, 145] width 202 height 32
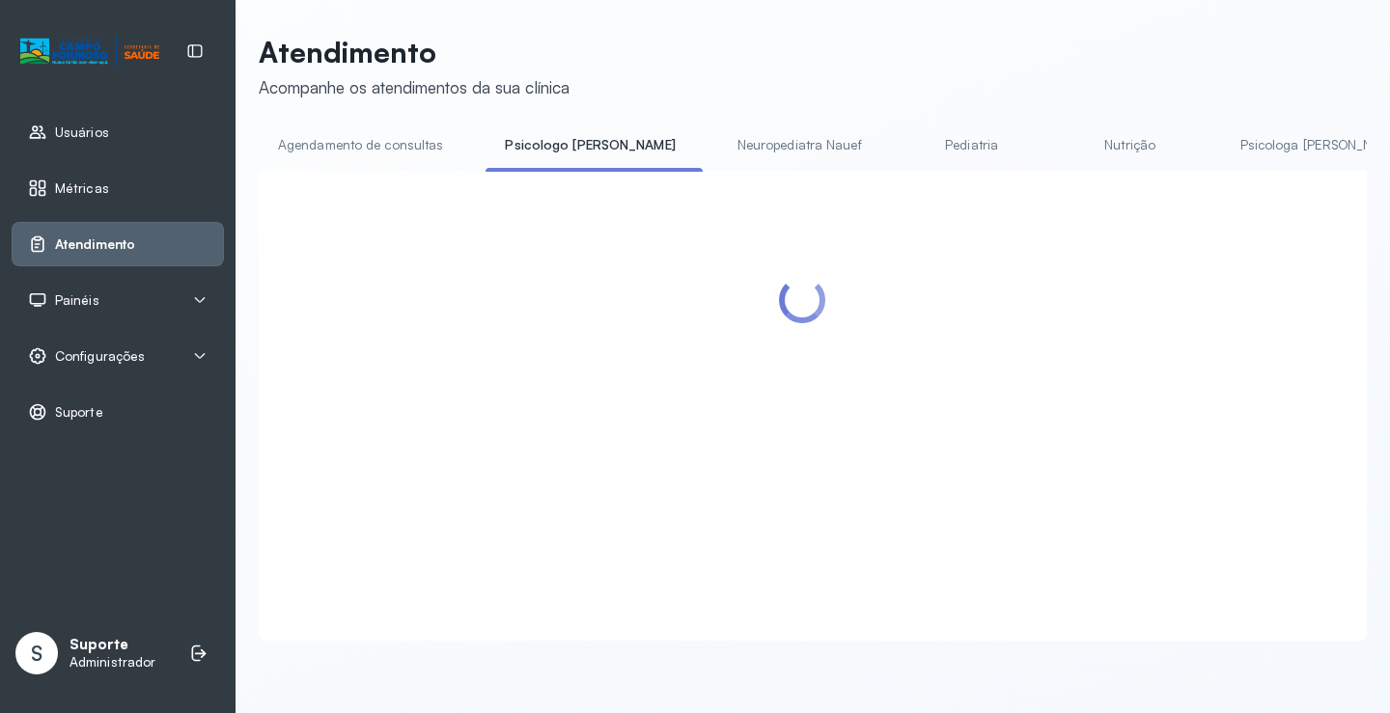
click at [407, 143] on link "Agendamento de consultas" at bounding box center [361, 145] width 204 height 32
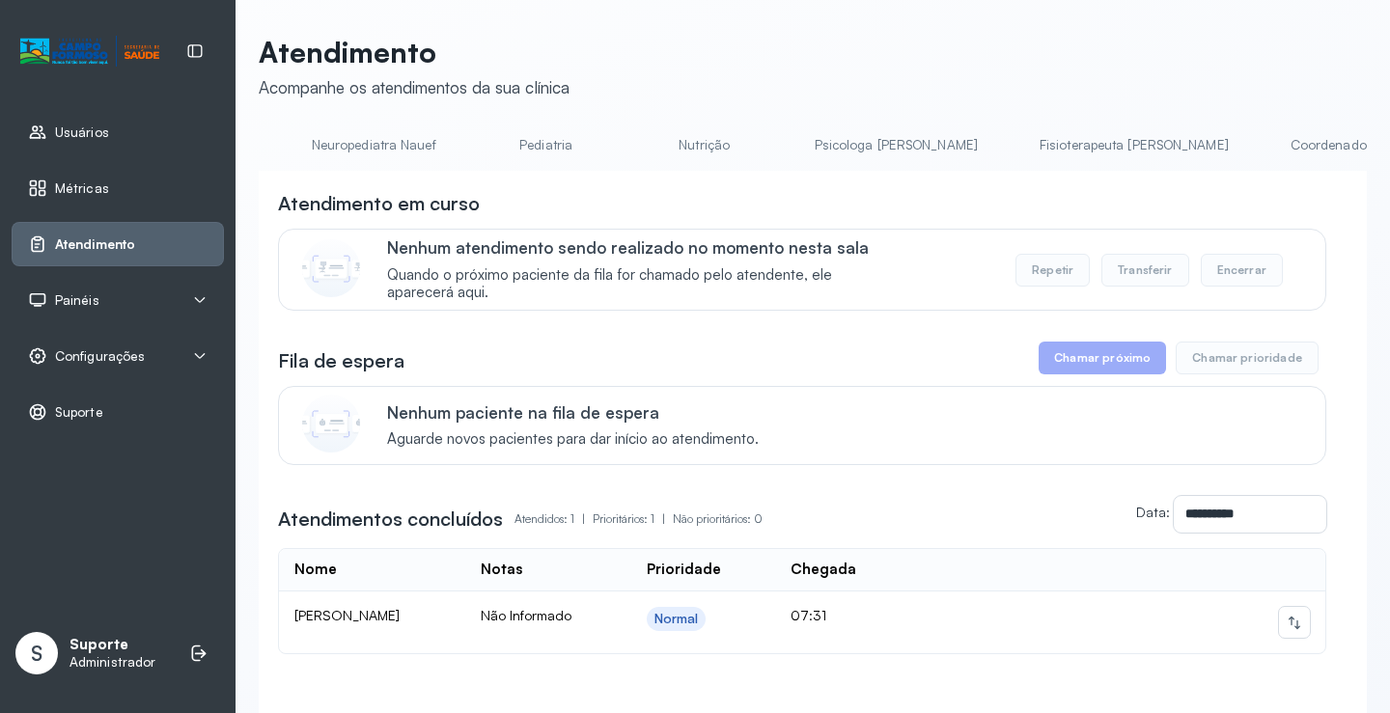
scroll to position [0, 422]
click at [800, 148] on link "Psicologa [PERSON_NAME]" at bounding box center [901, 145] width 202 height 32
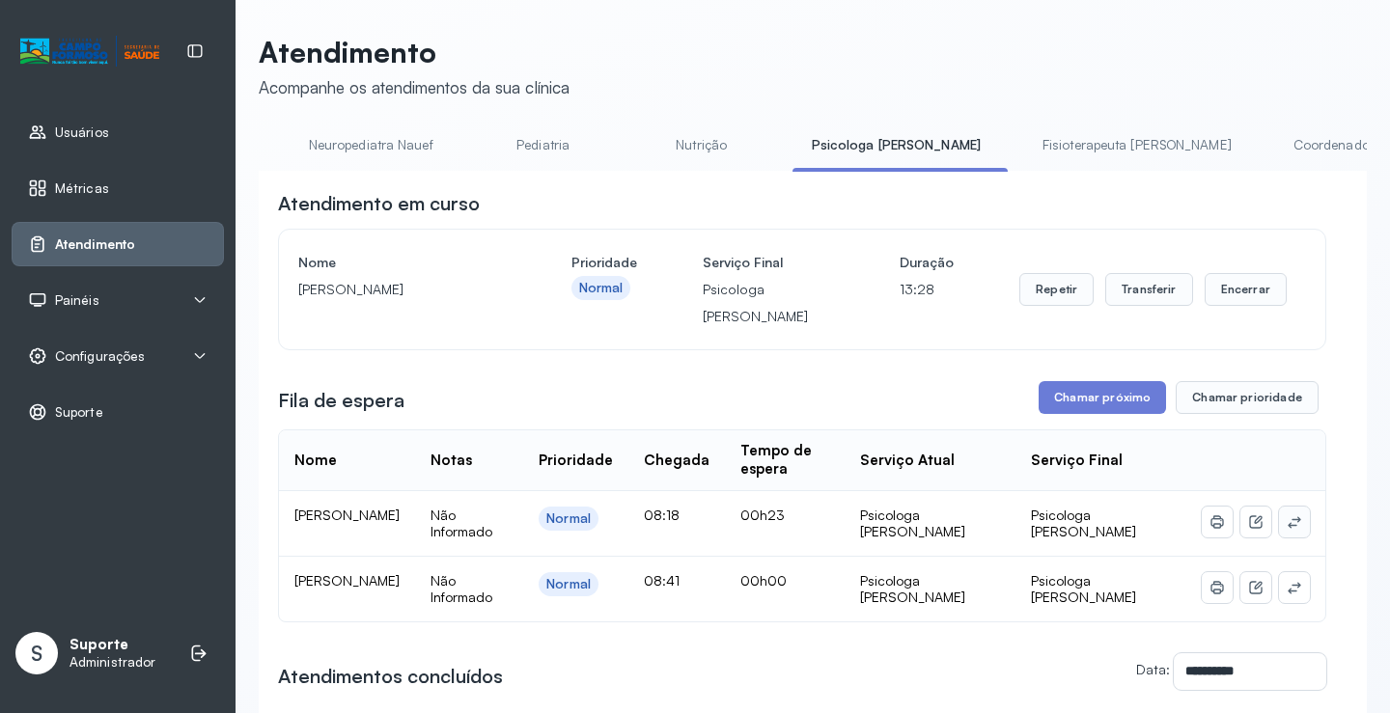
click at [1291, 523] on button at bounding box center [1294, 522] width 31 height 31
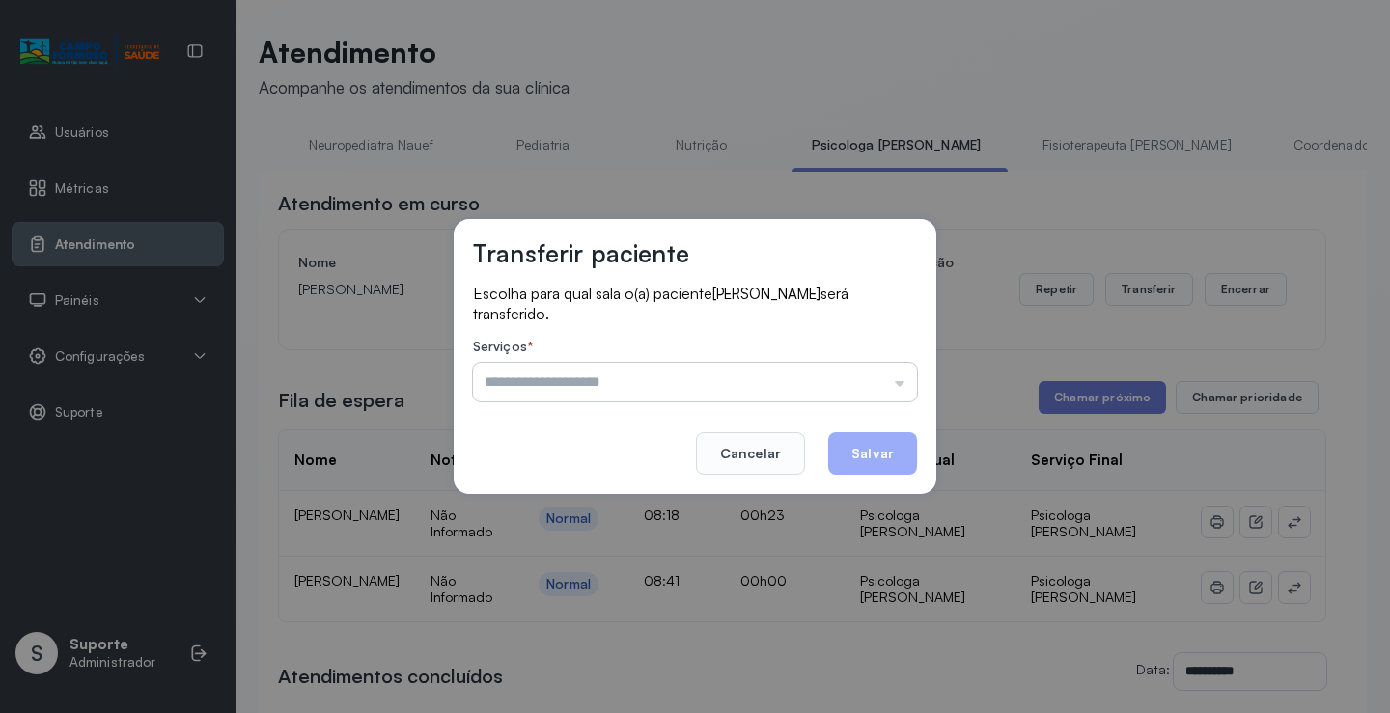
click at [811, 400] on div "Escolha para qual sala o(a) paciente Lucas Manoel Torres da Silva será transfer…" at bounding box center [695, 345] width 444 height 122
drag, startPoint x: 796, startPoint y: 378, endPoint x: 779, endPoint y: 377, distance: 17.4
click at [796, 377] on input "text" at bounding box center [695, 382] width 444 height 39
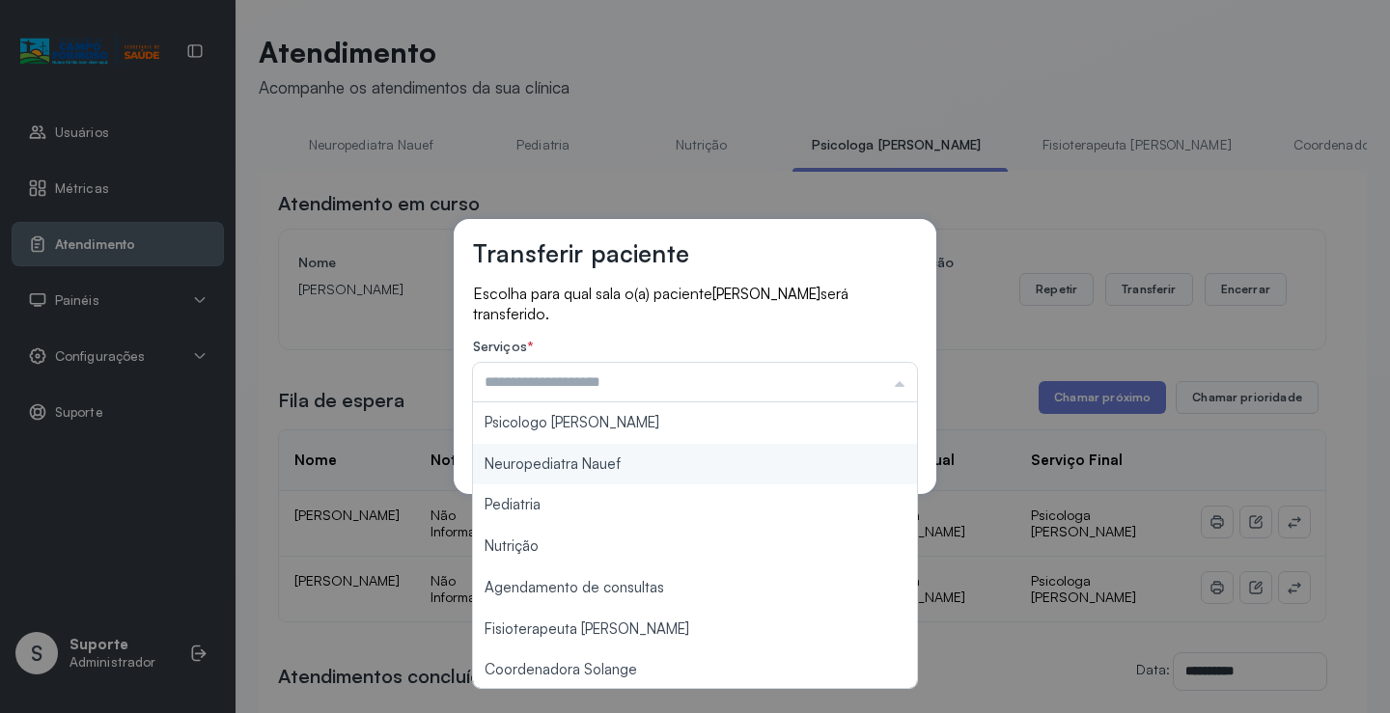
type input "**********"
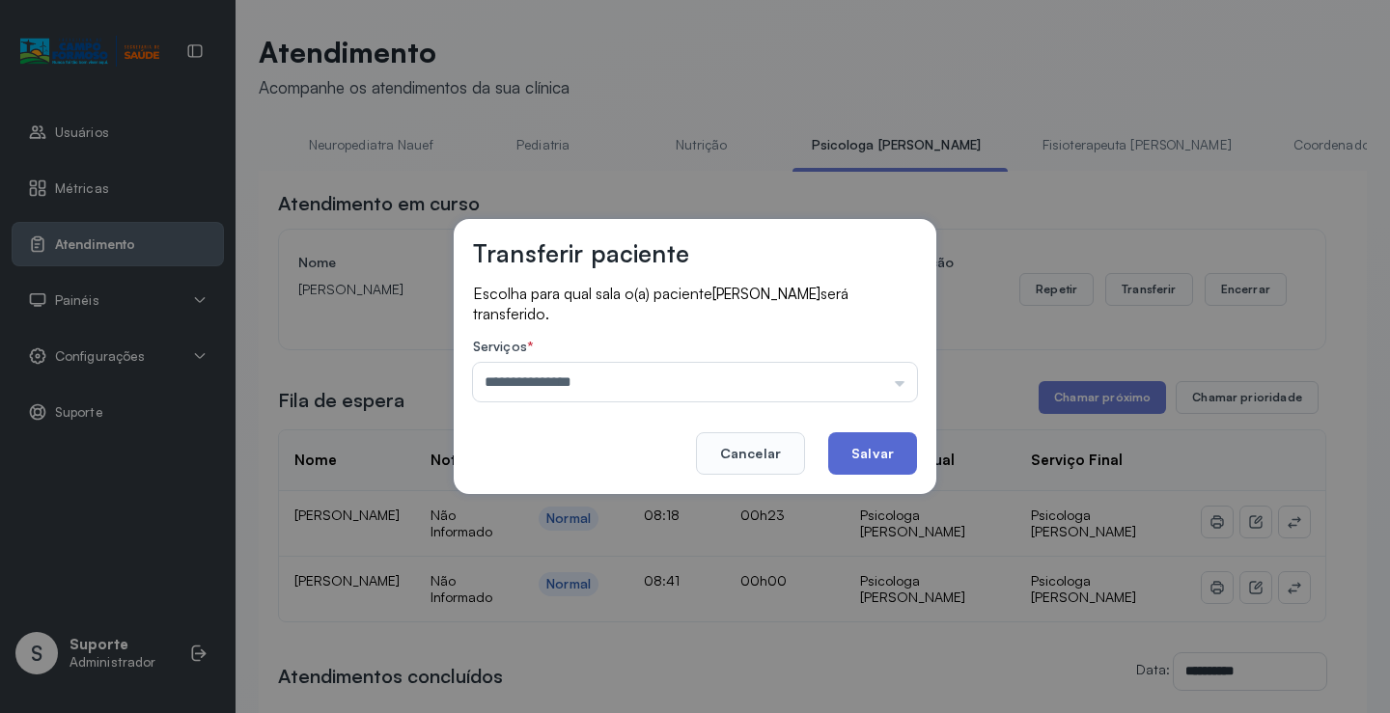
drag, startPoint x: 647, startPoint y: 418, endPoint x: 897, endPoint y: 437, distance: 250.7
click at [649, 417] on div "**********" at bounding box center [695, 356] width 482 height 275
click at [902, 462] on button "Salvar" at bounding box center [872, 453] width 89 height 42
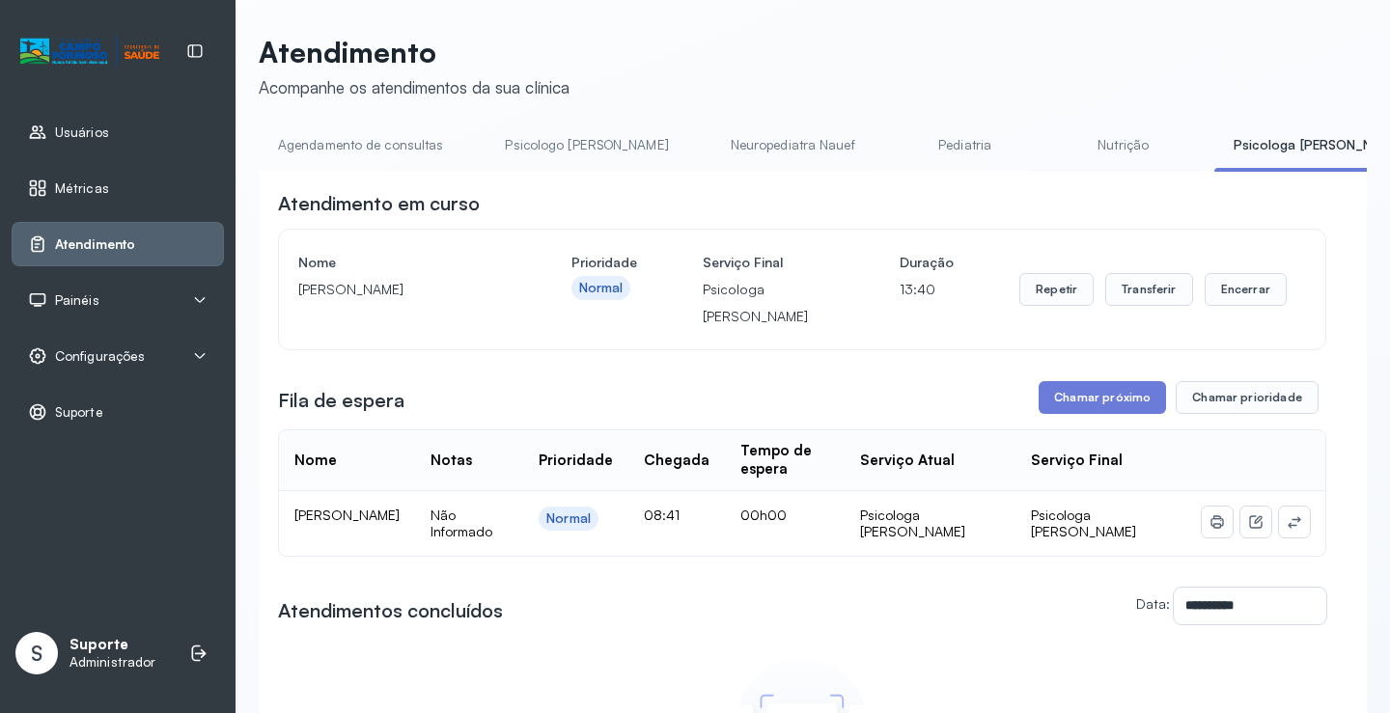
click at [555, 158] on link "Psicologo [PERSON_NAME]" at bounding box center [586, 145] width 202 height 32
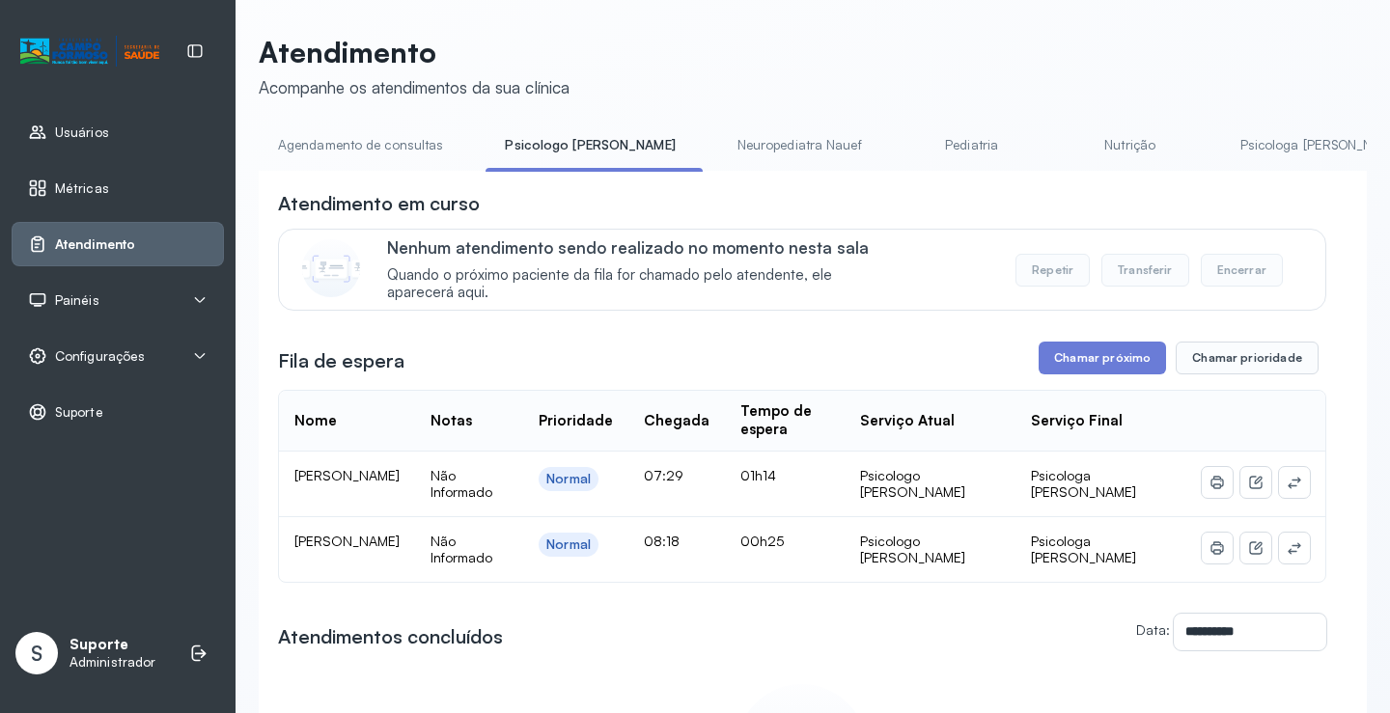
click at [337, 151] on link "Agendamento de consultas" at bounding box center [361, 145] width 204 height 32
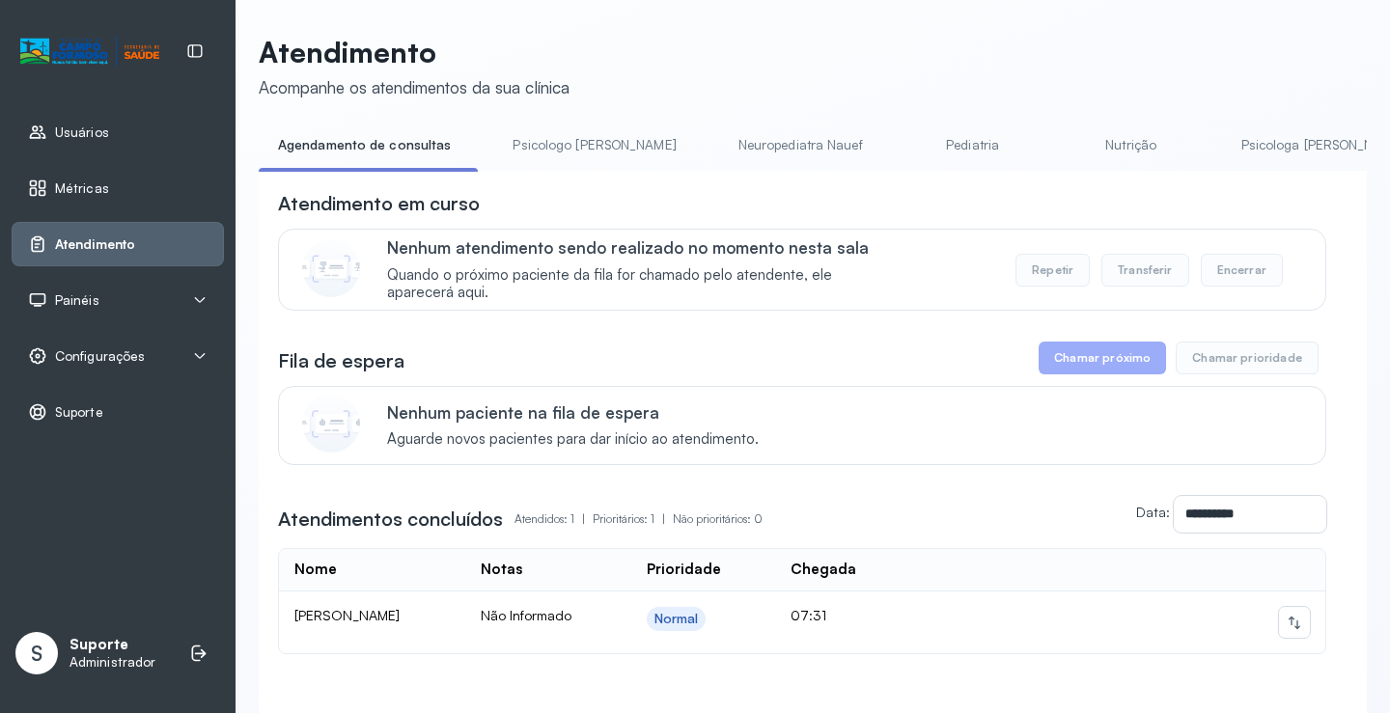
click at [564, 150] on link "Psicologo [PERSON_NAME]" at bounding box center [594, 145] width 202 height 32
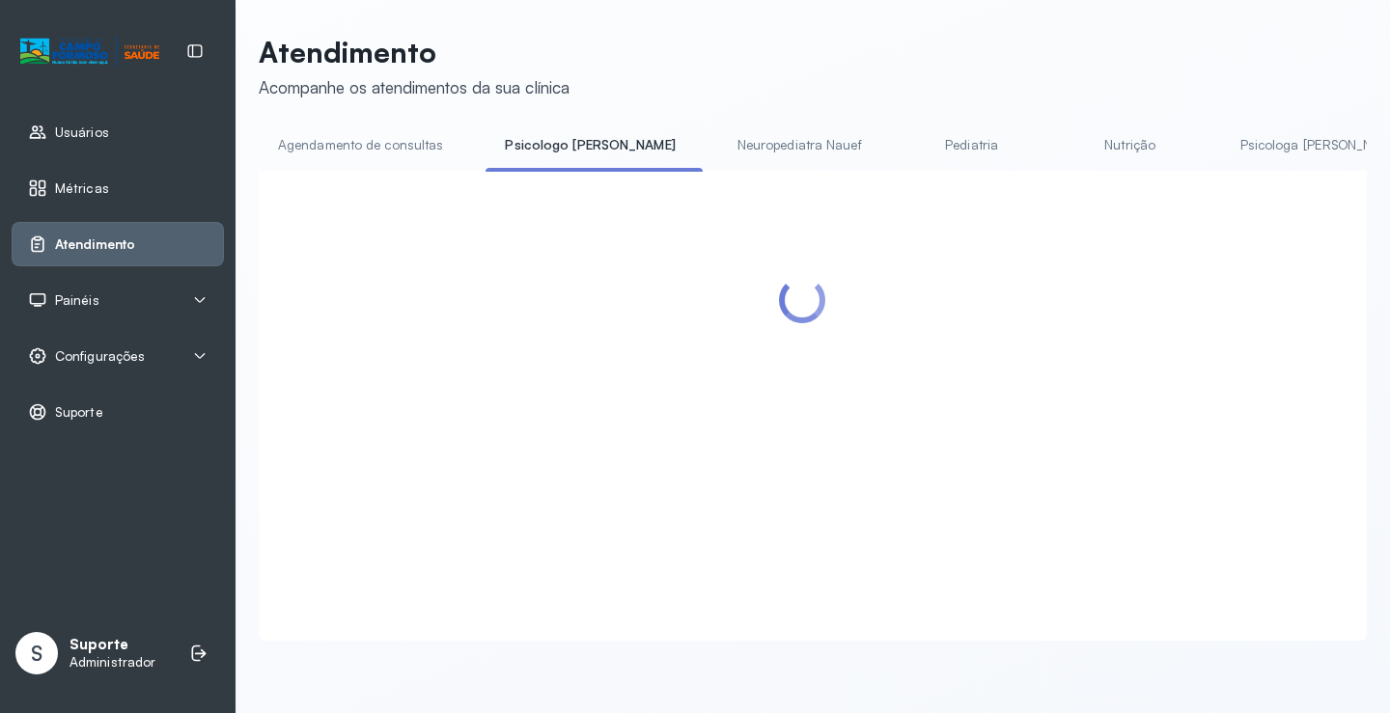
click at [371, 150] on link "Agendamento de consultas" at bounding box center [361, 145] width 204 height 32
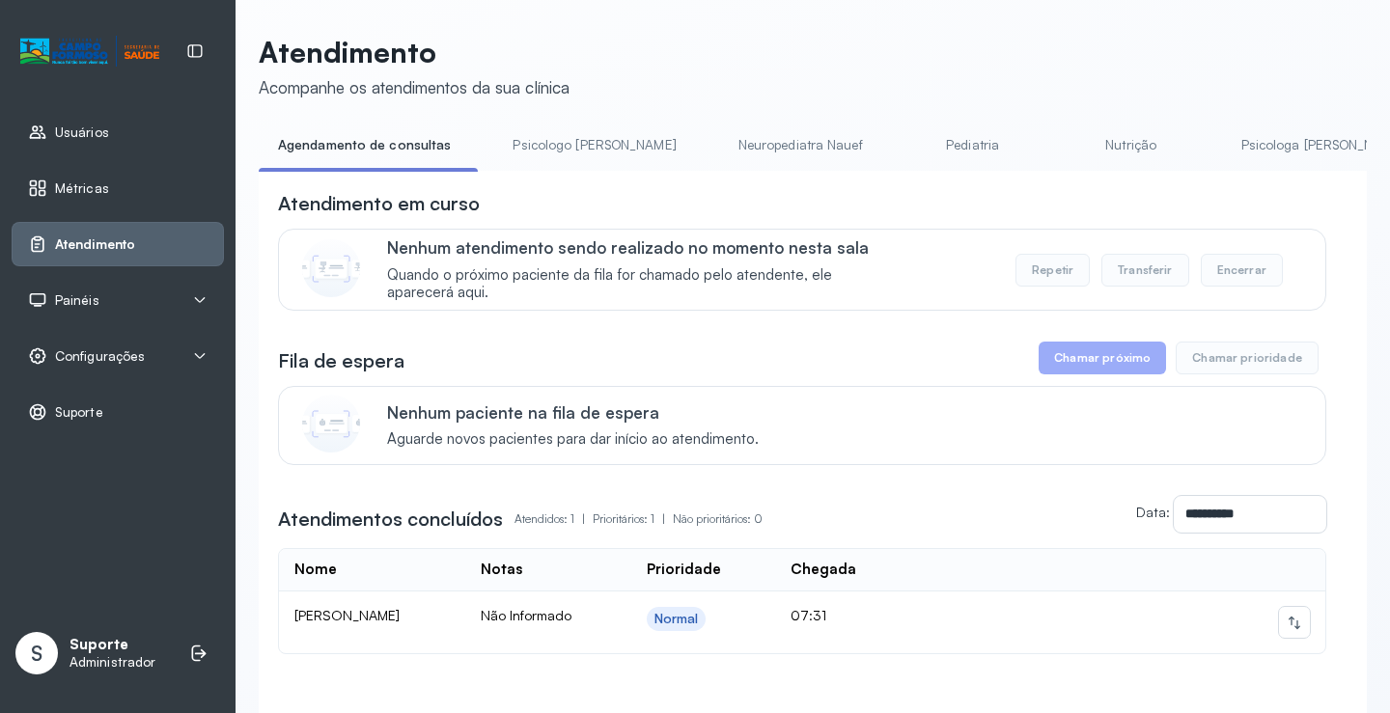
click at [533, 144] on link "Psicologo [PERSON_NAME]" at bounding box center [594, 145] width 202 height 32
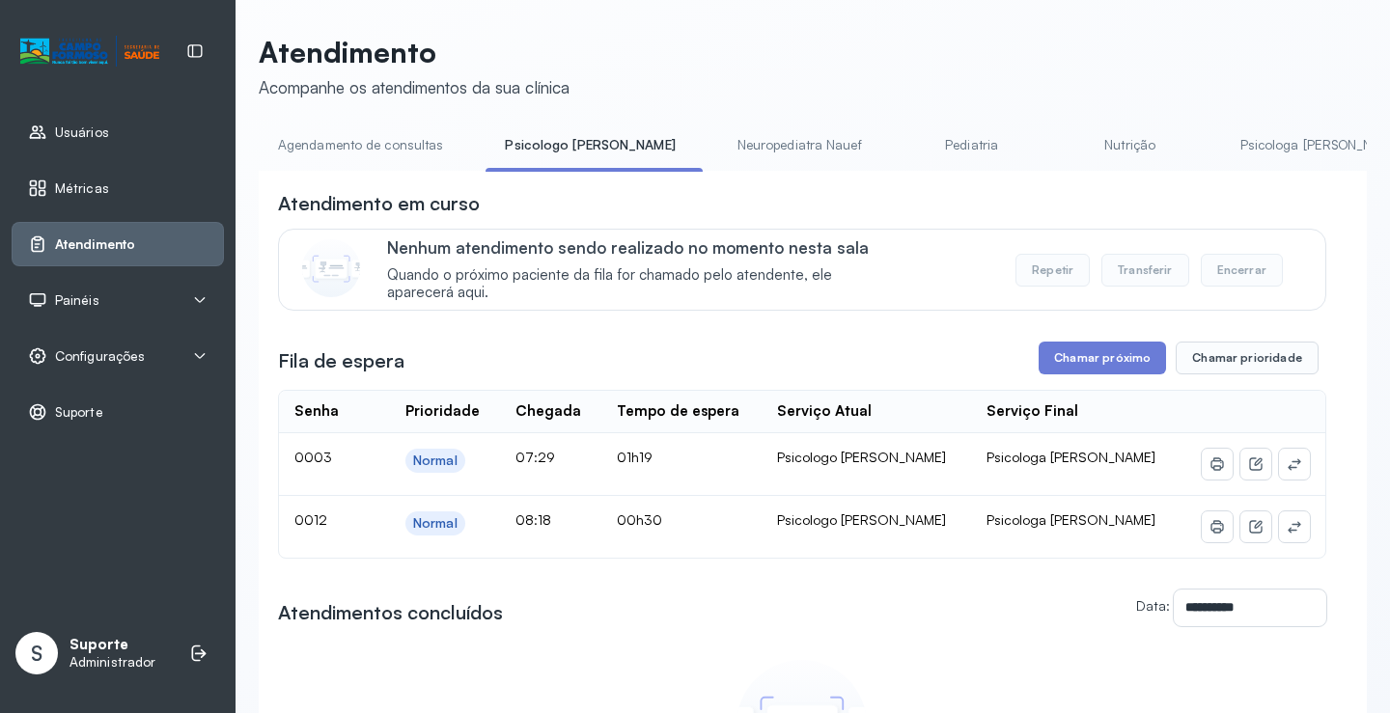
click at [431, 144] on link "Agendamento de consultas" at bounding box center [361, 145] width 204 height 32
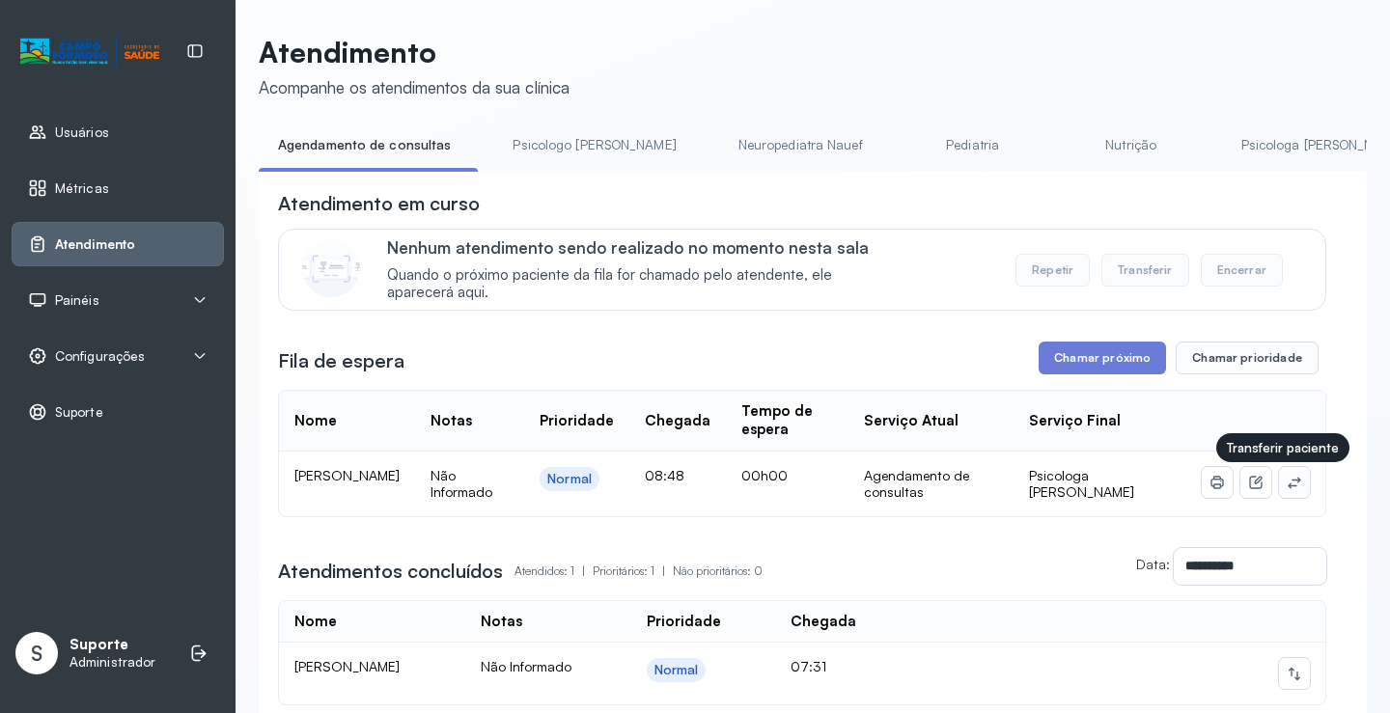
click at [1283, 485] on button at bounding box center [1294, 482] width 31 height 31
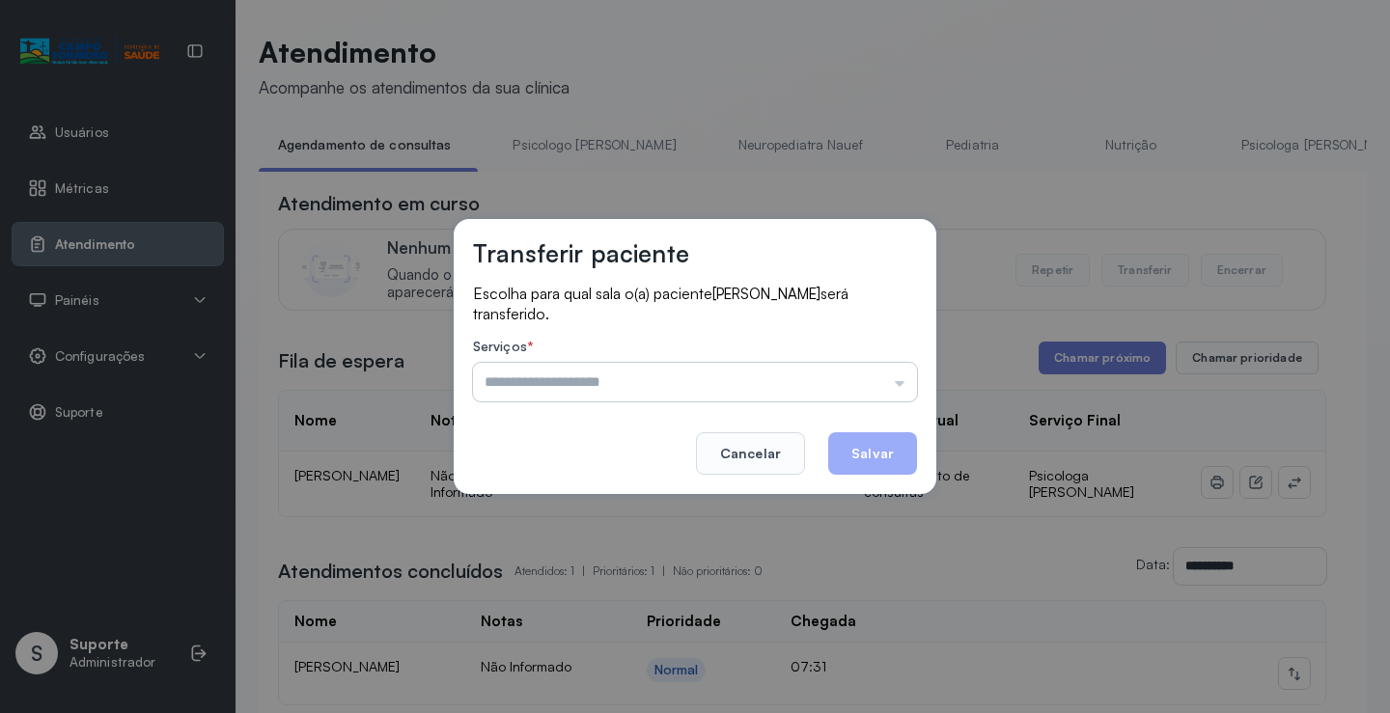
click at [853, 384] on input "text" at bounding box center [695, 382] width 444 height 39
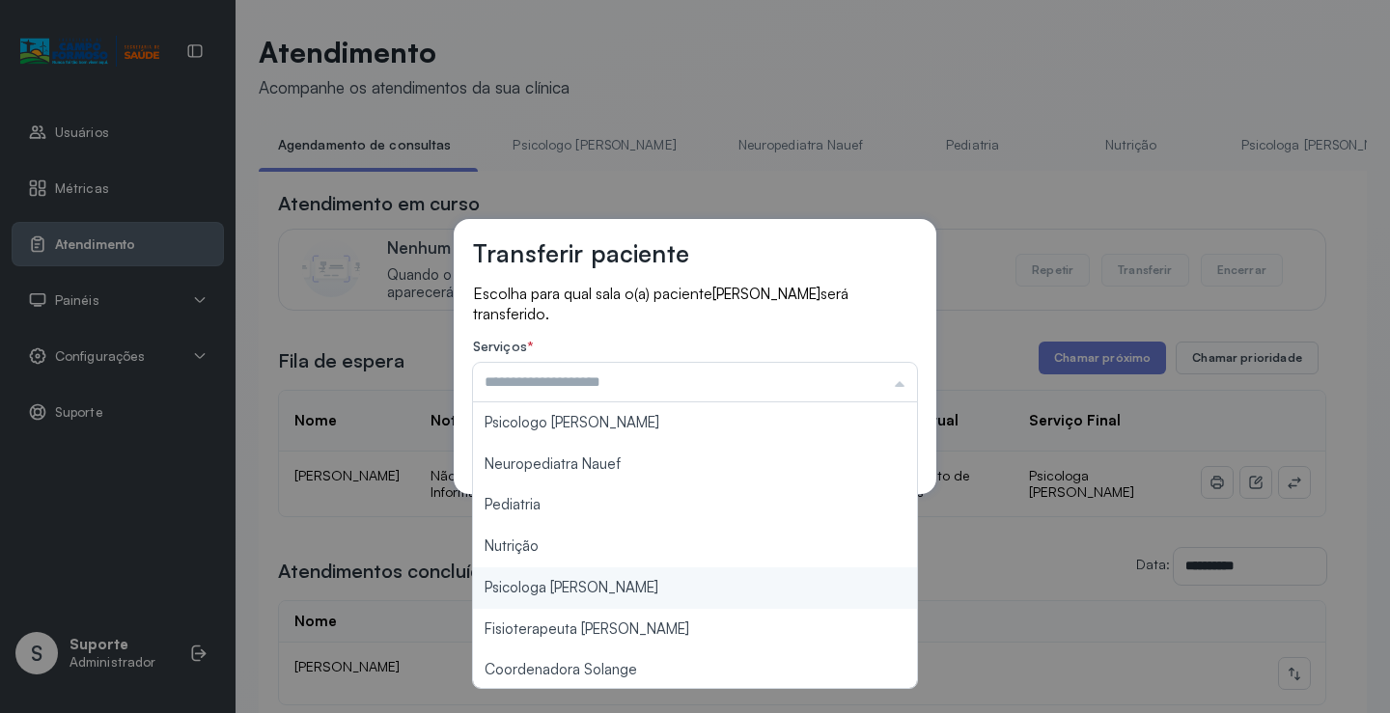
type input "**********"
drag, startPoint x: 616, startPoint y: 592, endPoint x: 699, endPoint y: 535, distance: 101.2
click at [623, 577] on div "**********" at bounding box center [695, 356] width 1390 height 713
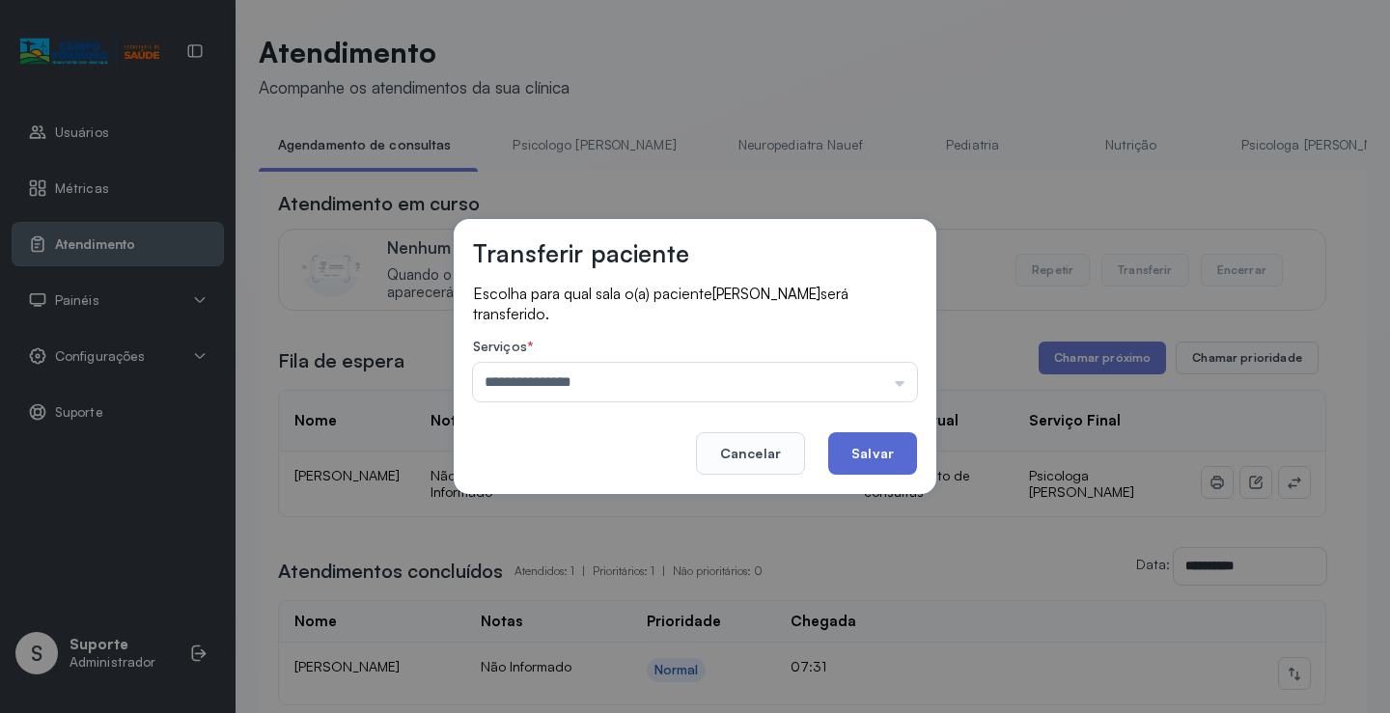
click at [858, 439] on button "Salvar" at bounding box center [872, 453] width 89 height 42
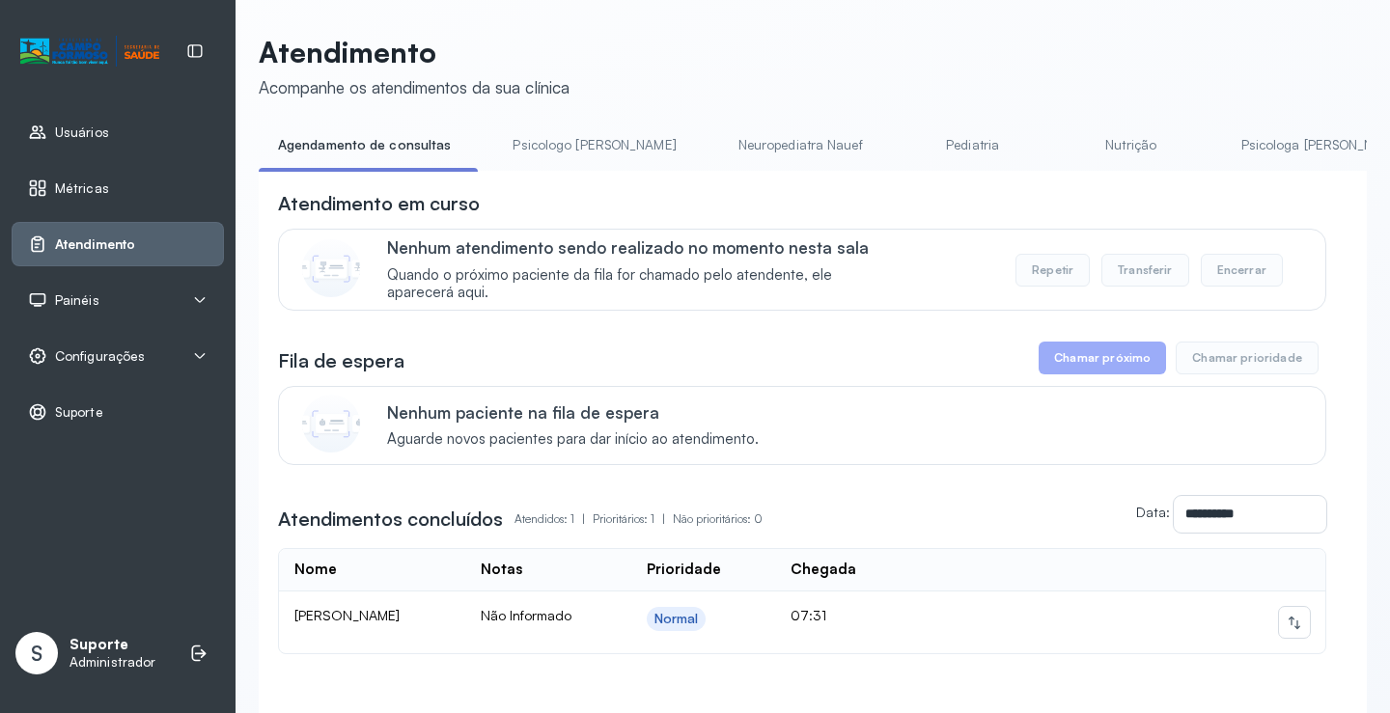
click at [588, 137] on link "Psicologo [PERSON_NAME]" at bounding box center [594, 145] width 202 height 32
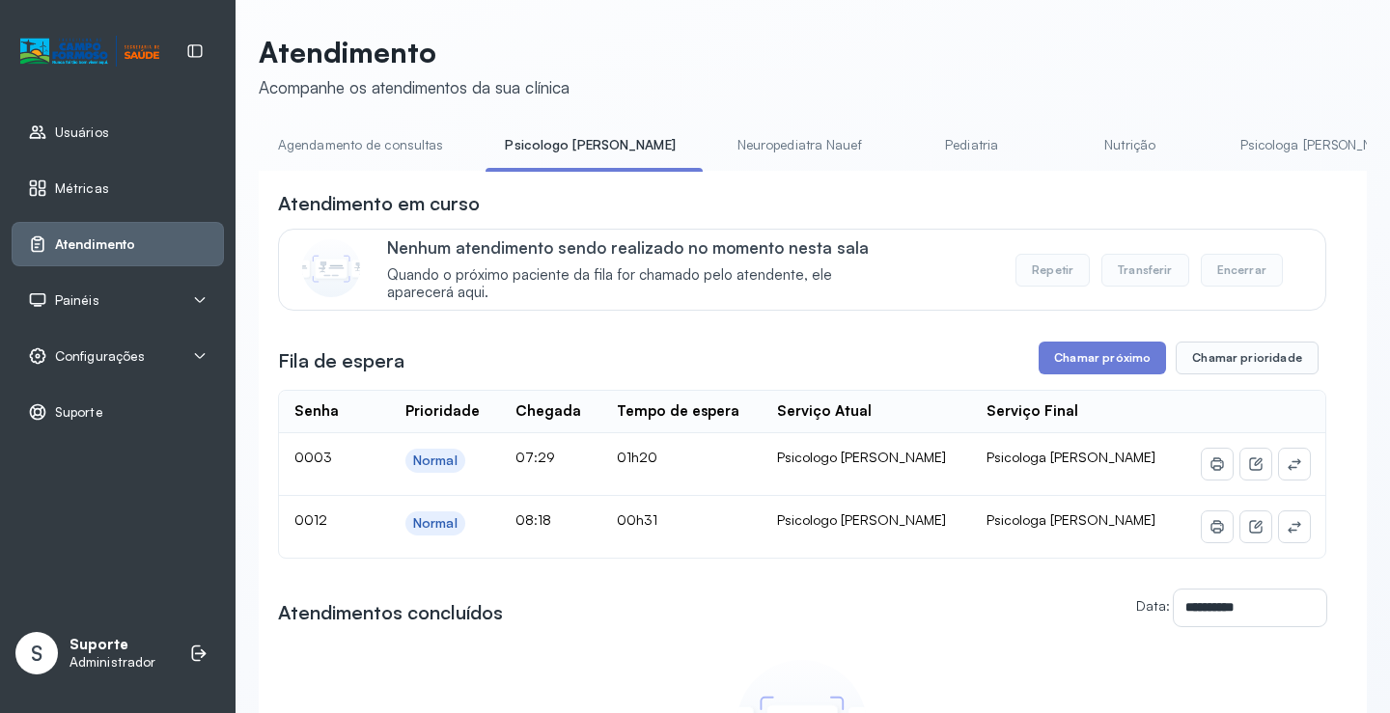
click at [402, 144] on link "Agendamento de consultas" at bounding box center [361, 145] width 204 height 32
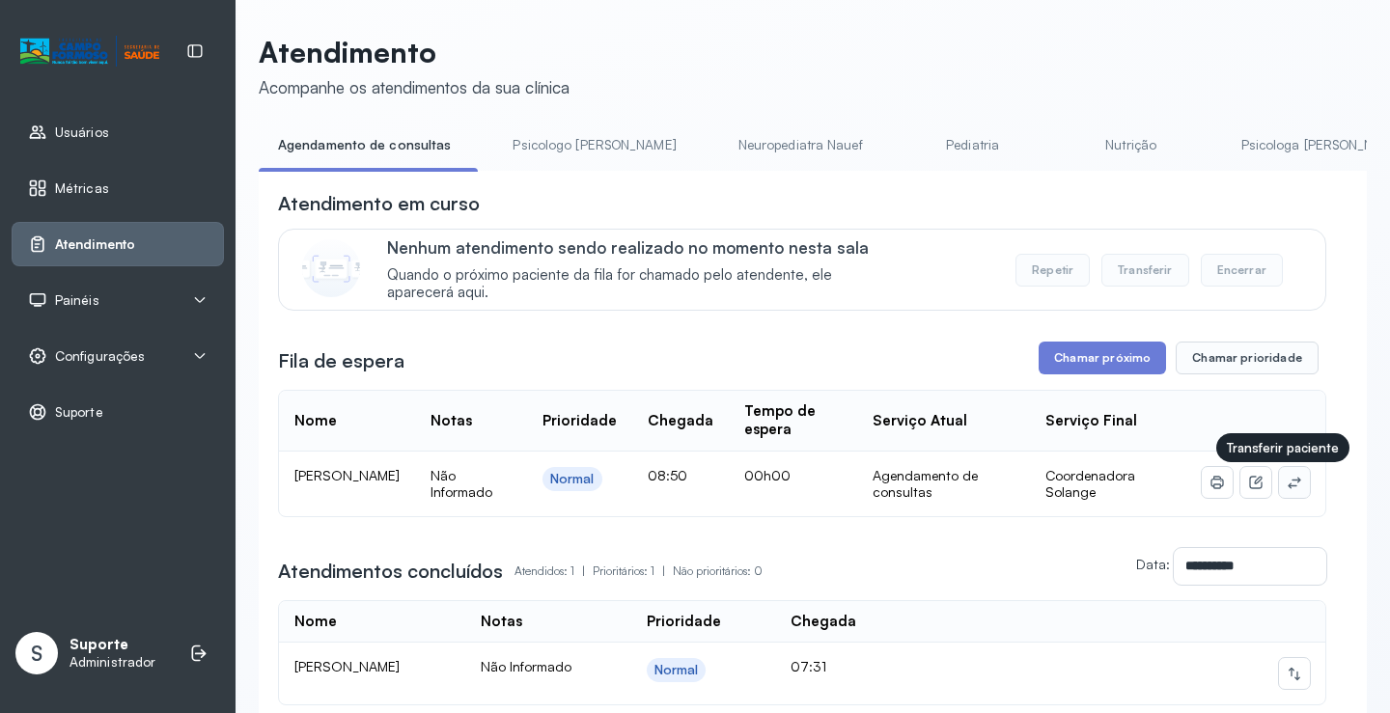
click at [1286, 482] on icon at bounding box center [1293, 482] width 15 height 15
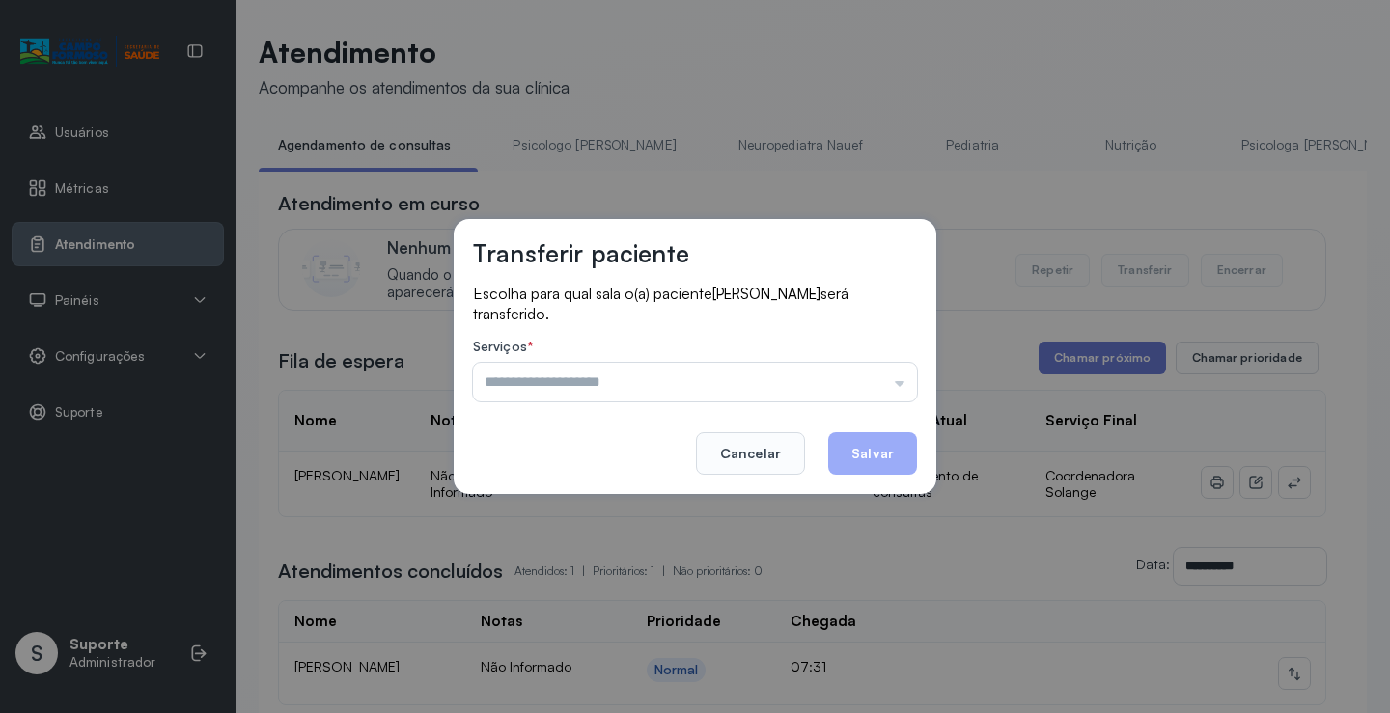
drag, startPoint x: 768, startPoint y: 385, endPoint x: 702, endPoint y: 414, distance: 71.7
click at [763, 387] on input "text" at bounding box center [695, 382] width 444 height 39
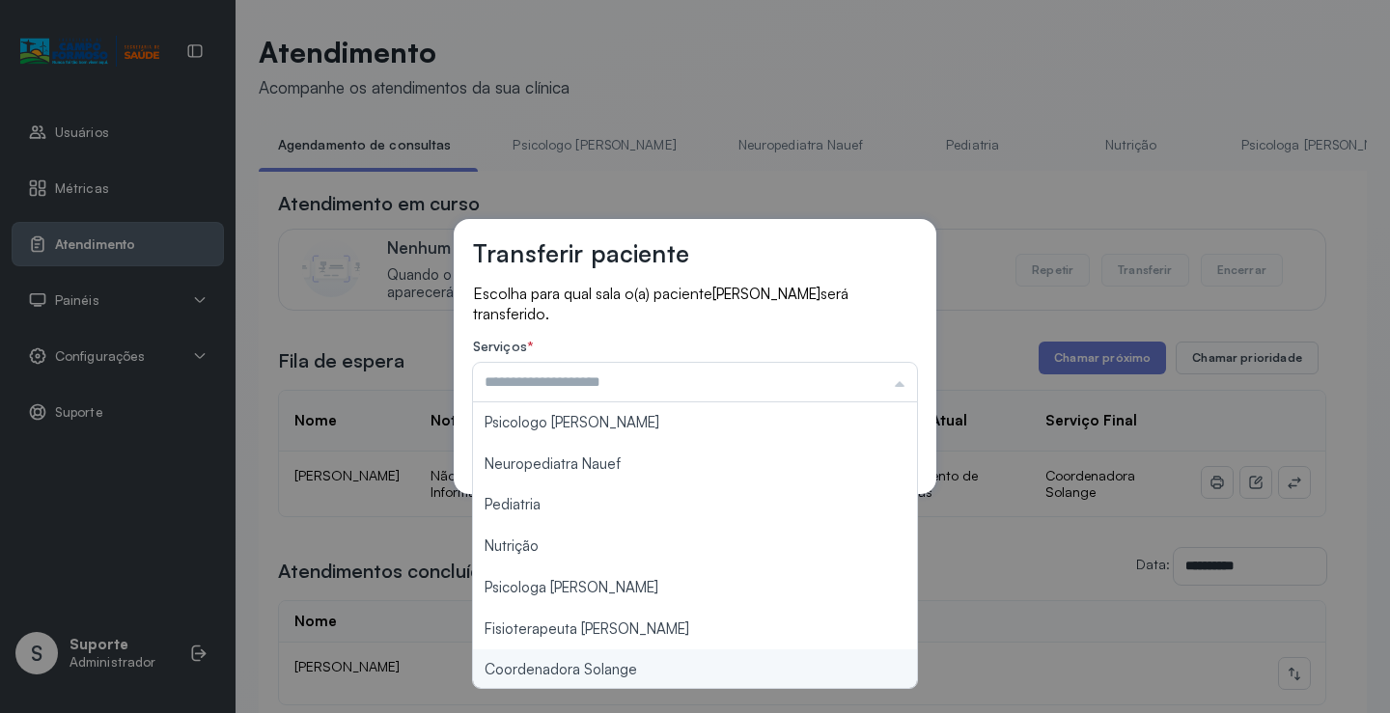
type input "**********"
drag, startPoint x: 608, startPoint y: 673, endPoint x: 712, endPoint y: 600, distance: 126.9
click at [618, 666] on div "**********" at bounding box center [695, 356] width 1390 height 713
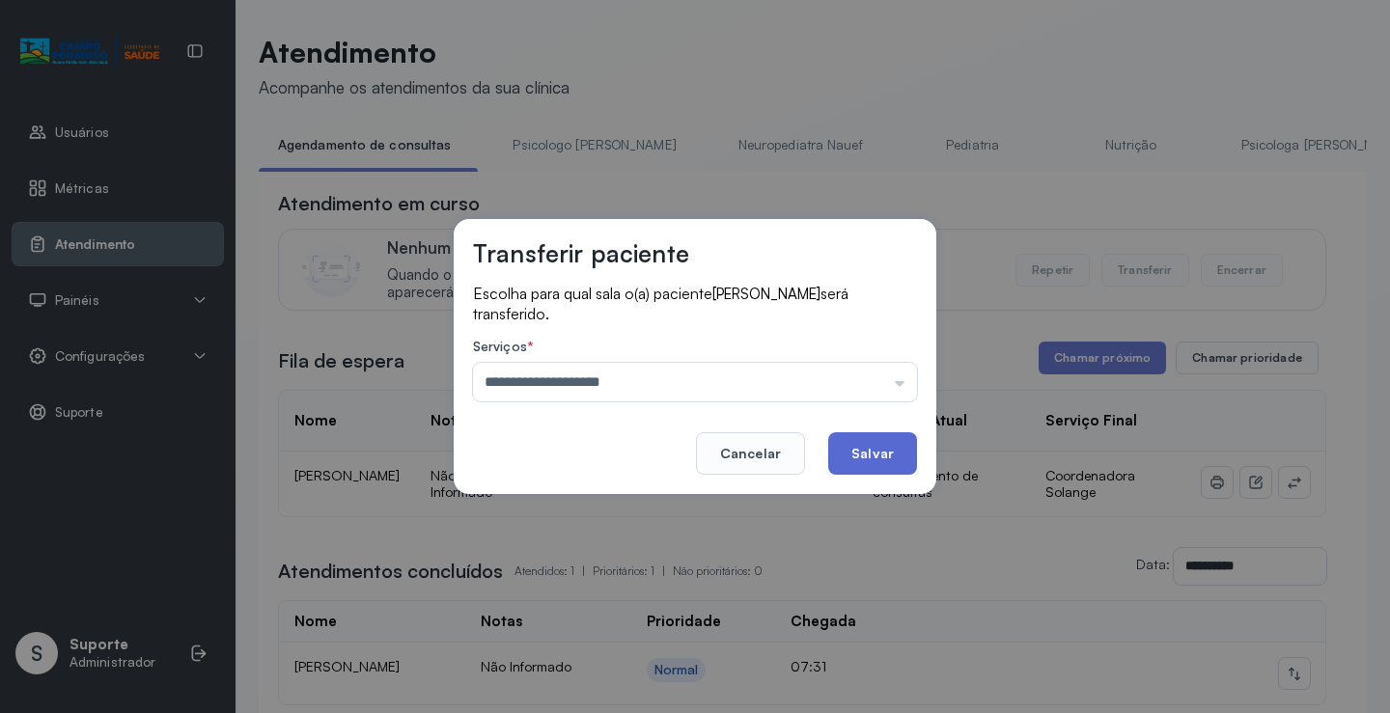
click at [860, 452] on button "Salvar" at bounding box center [872, 453] width 89 height 42
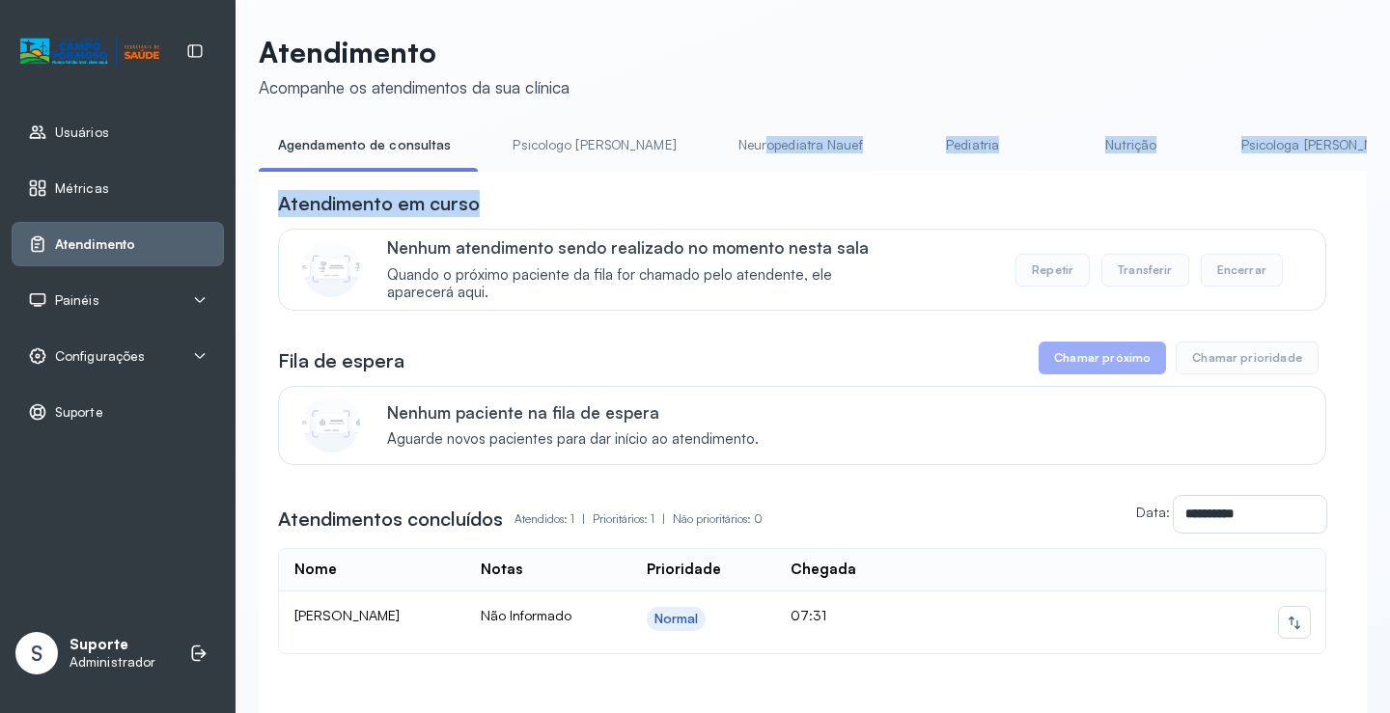
drag, startPoint x: 691, startPoint y: 171, endPoint x: 844, endPoint y: 172, distance: 153.4
click at [812, 173] on div "Agendamento de consultas Psicologo Pedro Neuropediatra Nauef Pediatria Nutrição…" at bounding box center [813, 150] width 1108 height 43
click at [1222, 134] on link "Psicologa [PERSON_NAME]" at bounding box center [1323, 145] width 202 height 32
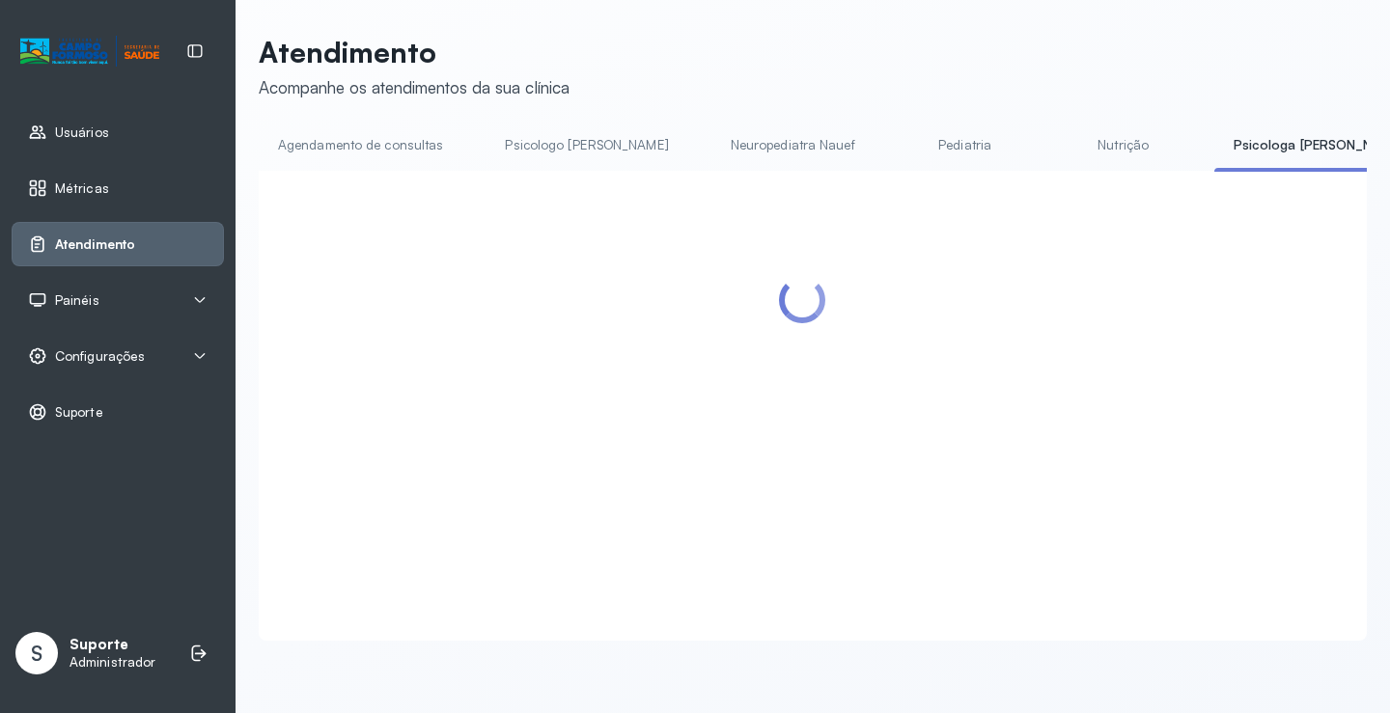
click at [857, 70] on header "Atendimento Acompanhe os atendimentos da sua clínica" at bounding box center [813, 67] width 1108 height 64
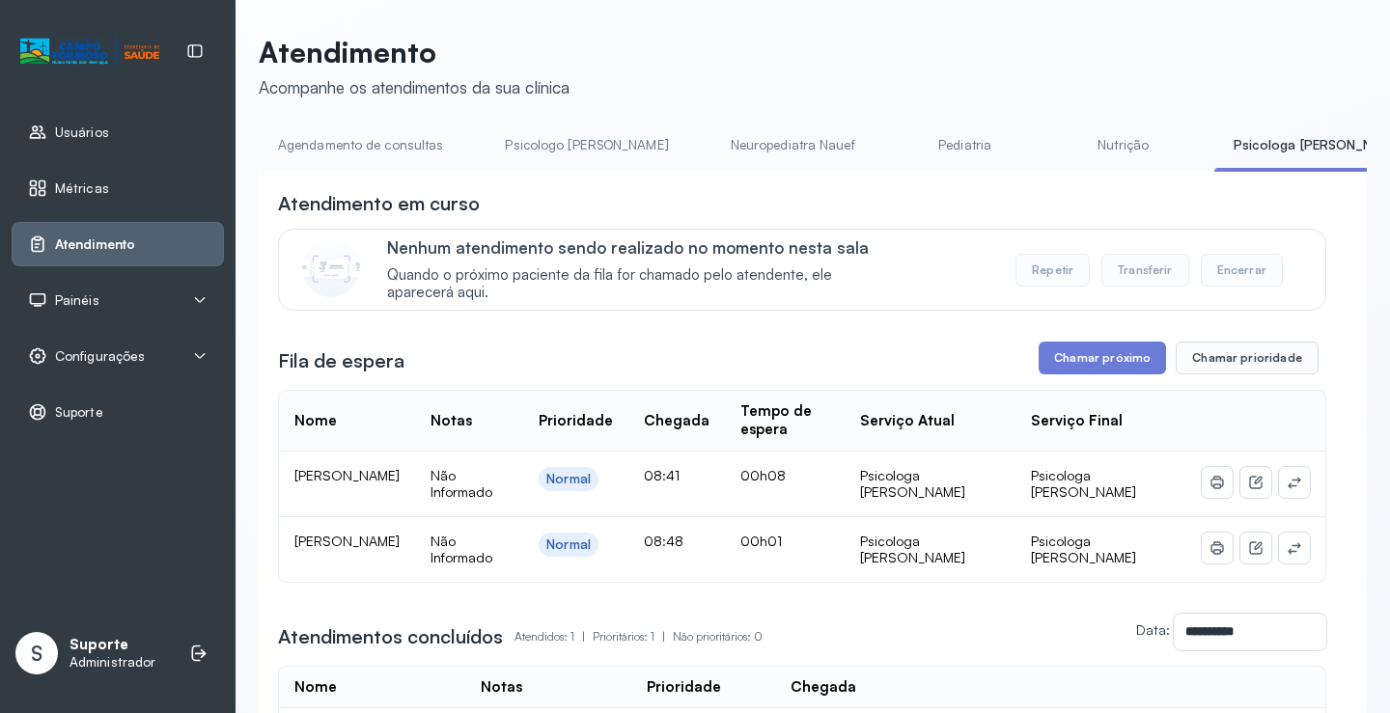
click at [380, 149] on link "Agendamento de consultas" at bounding box center [361, 145] width 204 height 32
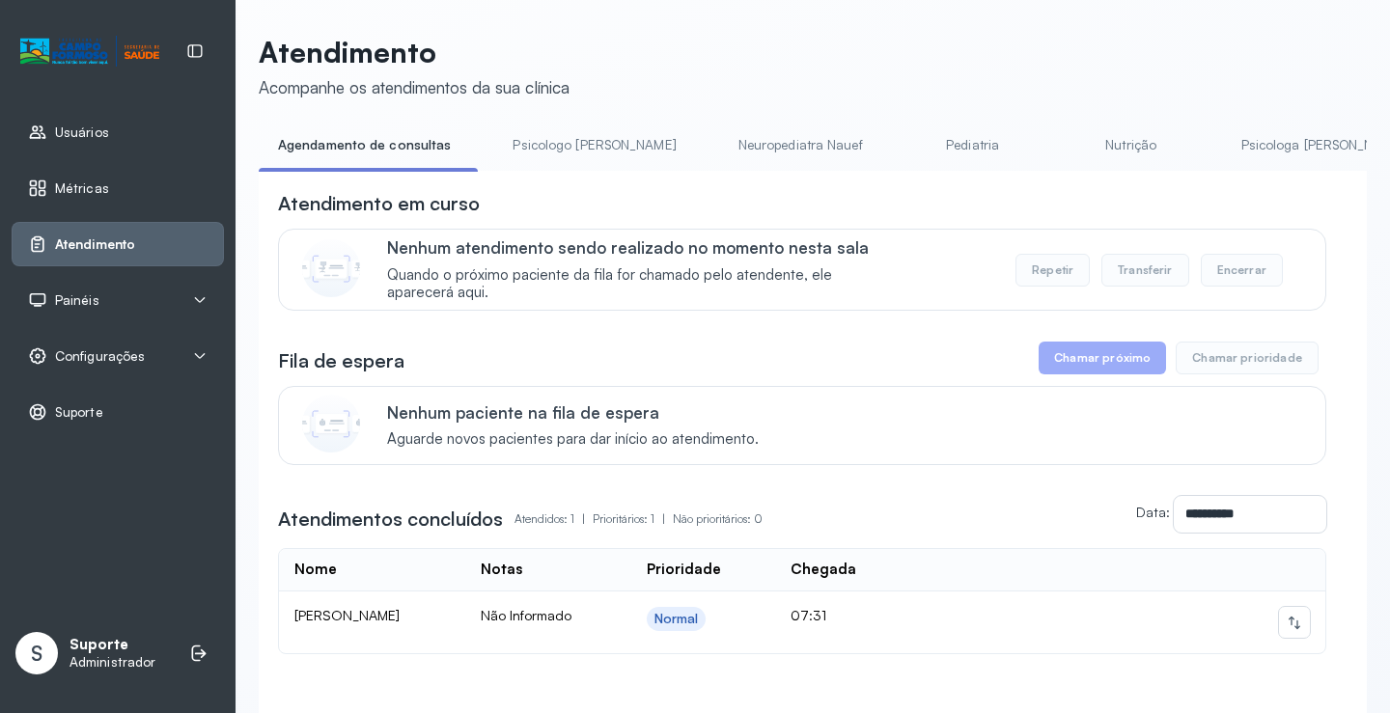
click at [550, 140] on link "Psicologo [PERSON_NAME]" at bounding box center [594, 145] width 202 height 32
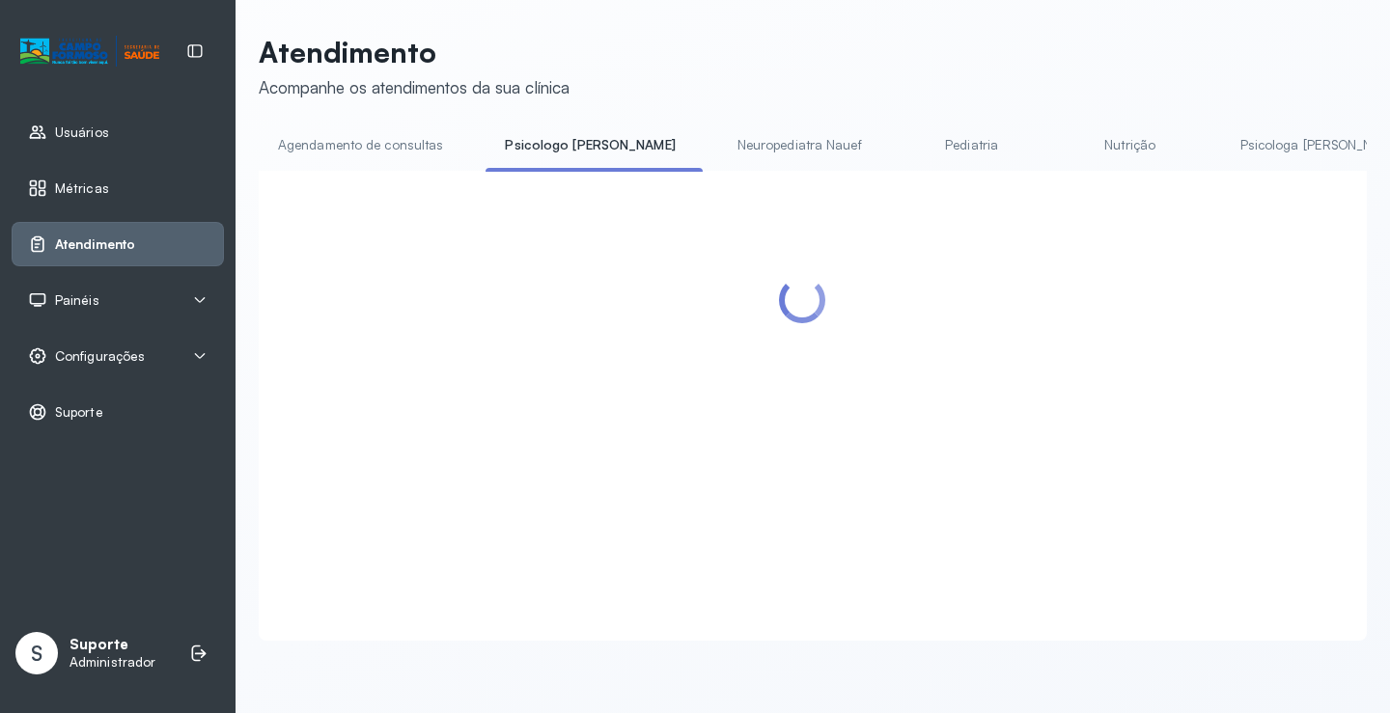
click at [394, 159] on link "Agendamento de consultas" at bounding box center [361, 145] width 204 height 32
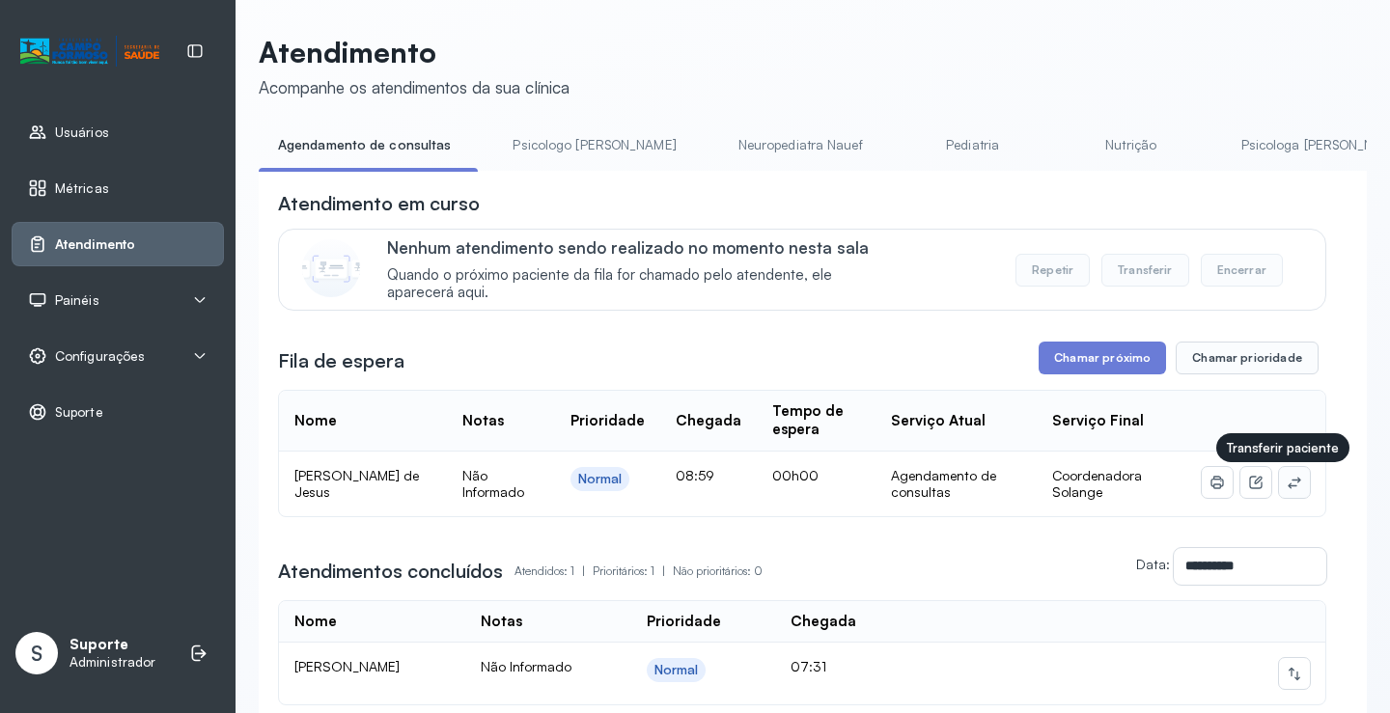
click at [1279, 476] on button at bounding box center [1294, 482] width 31 height 31
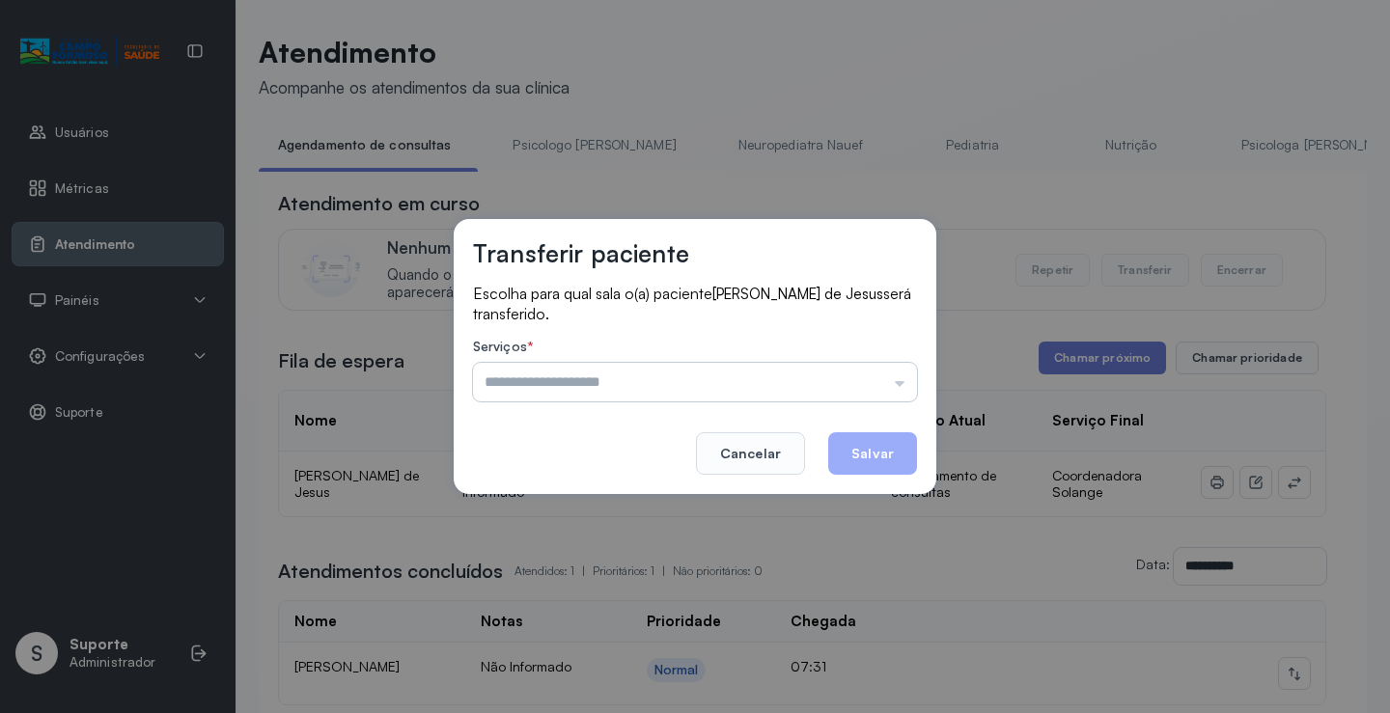
click at [866, 383] on input "text" at bounding box center [695, 382] width 444 height 39
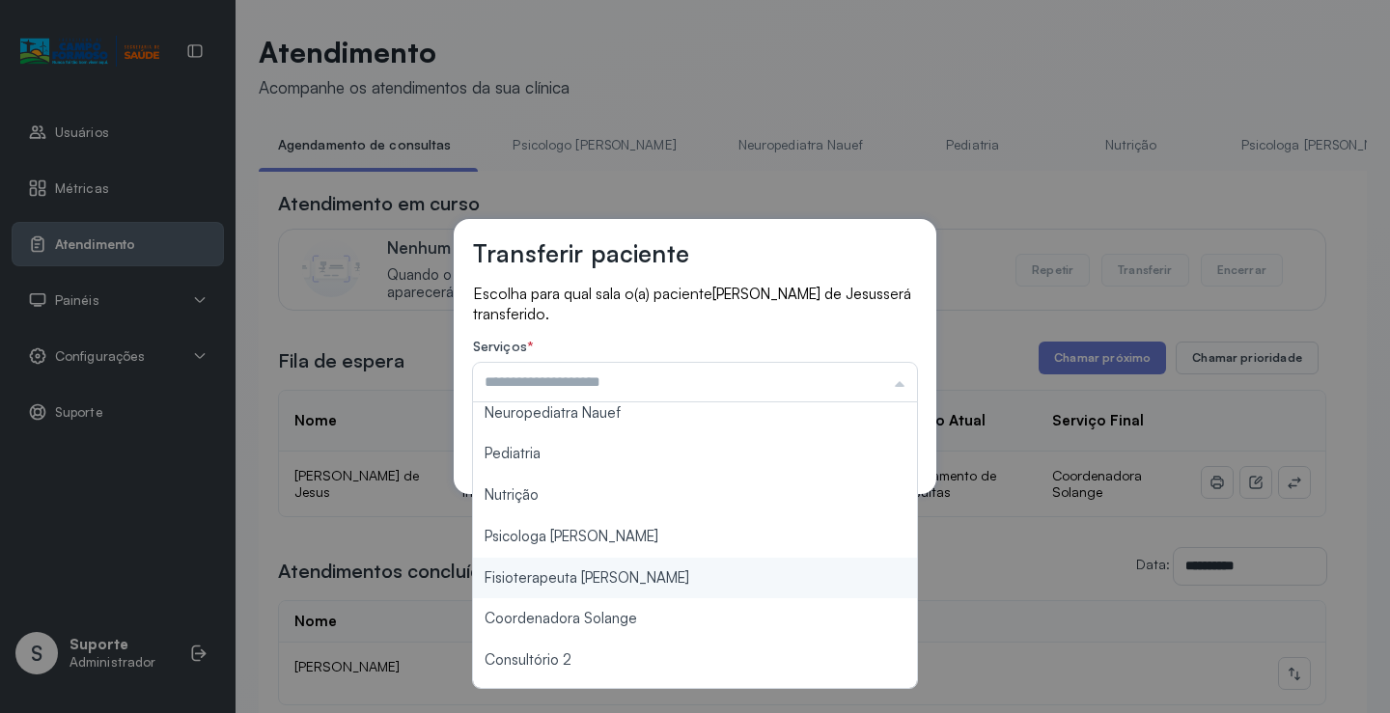
scroll to position [96, 0]
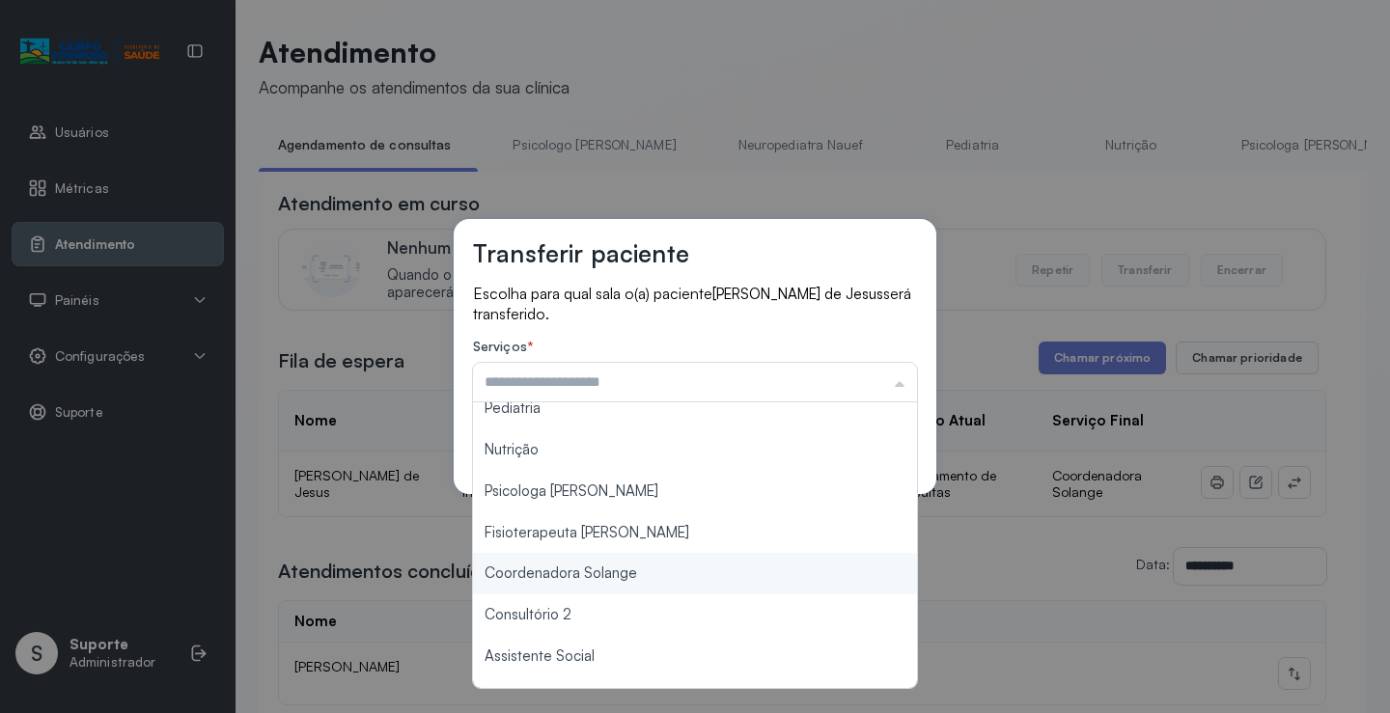
type input "**********"
click at [648, 573] on div "**********" at bounding box center [695, 356] width 1390 height 713
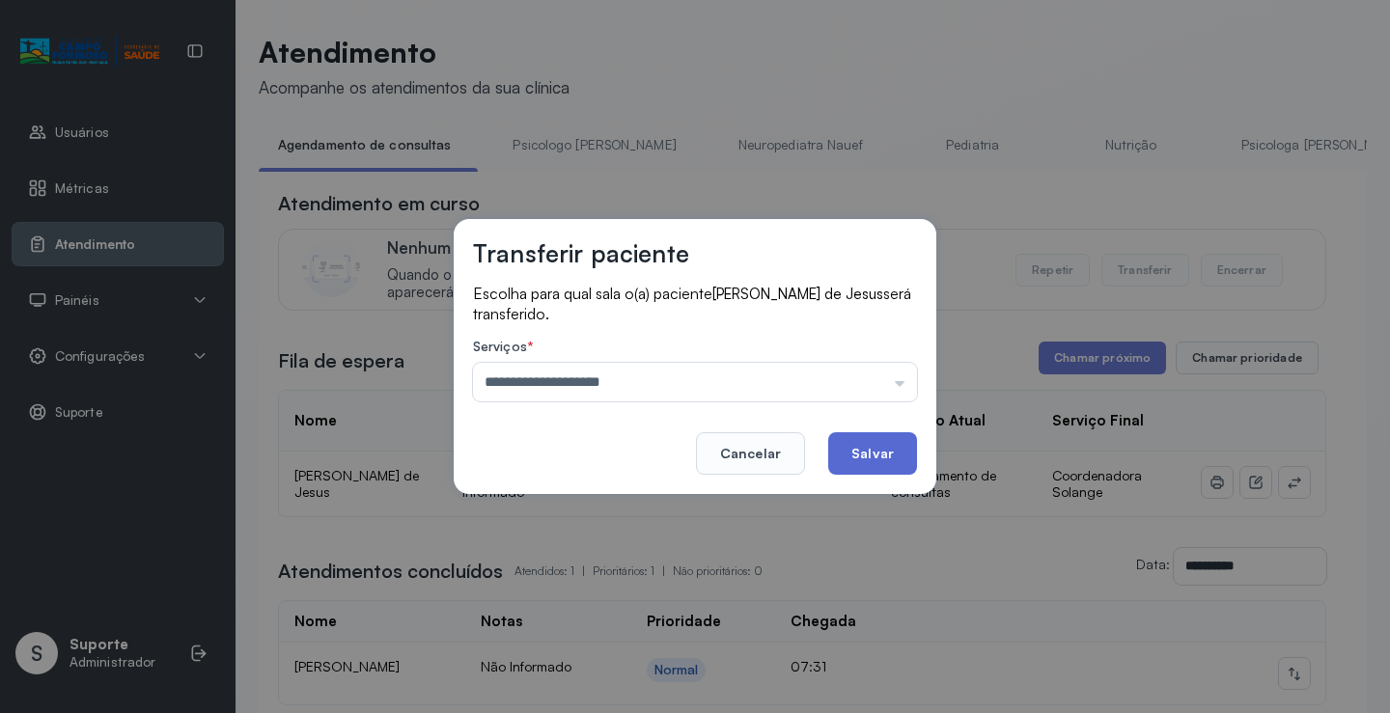
click at [876, 455] on button "Salvar" at bounding box center [872, 453] width 89 height 42
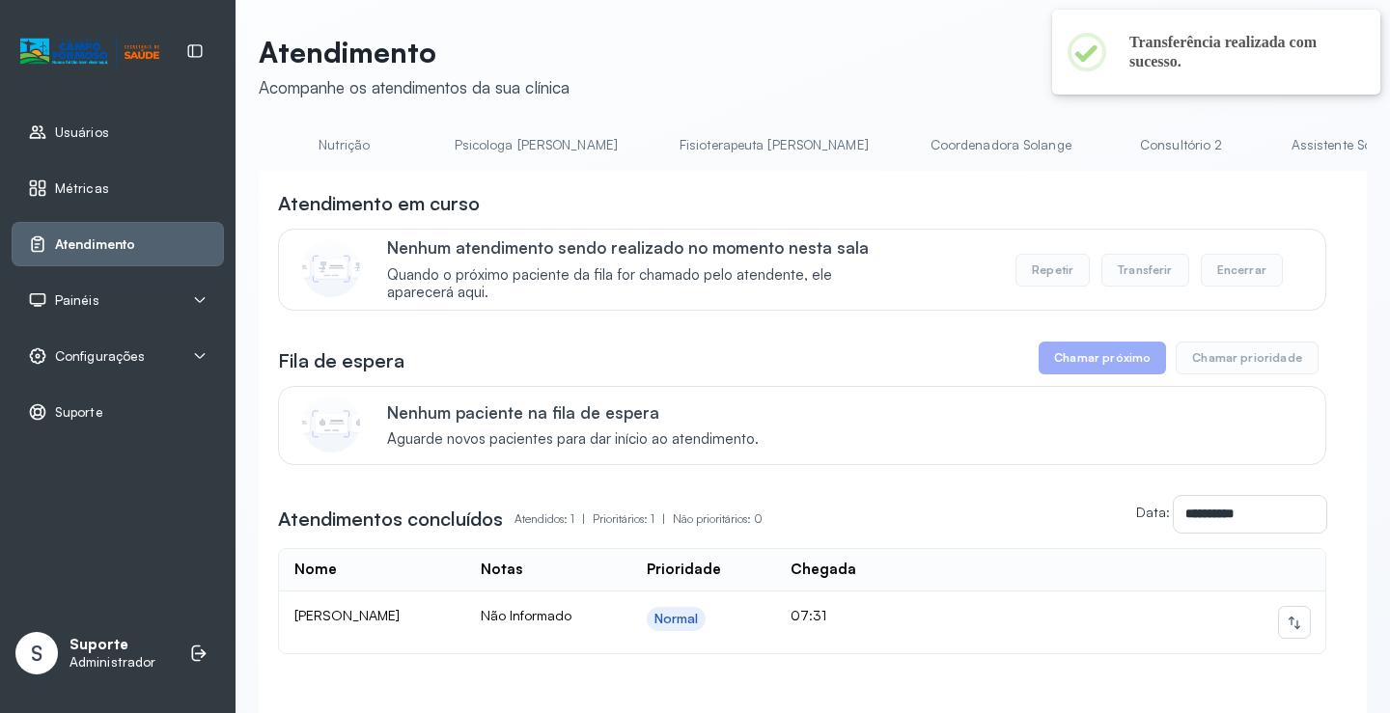
scroll to position [0, 795]
click at [902, 146] on link "Coordenadora Solange" at bounding box center [991, 145] width 179 height 32
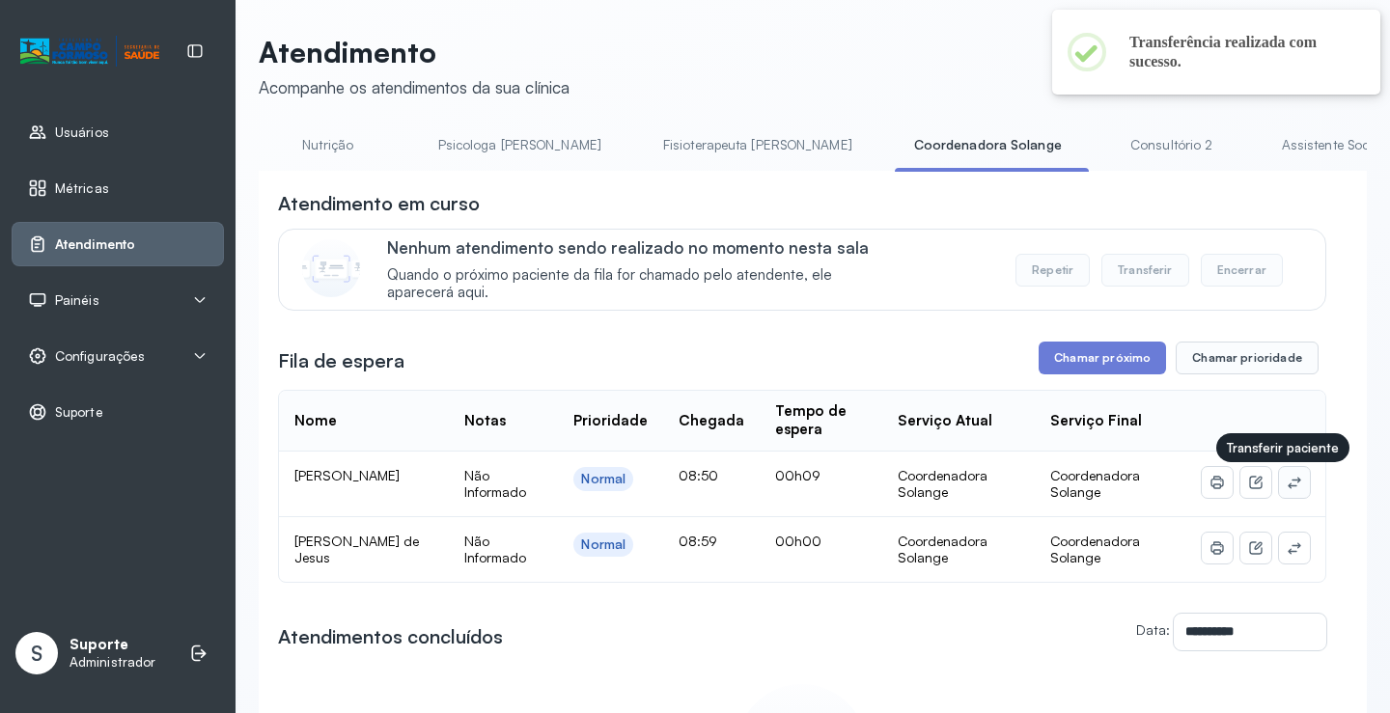
click at [1286, 484] on icon at bounding box center [1293, 482] width 15 height 15
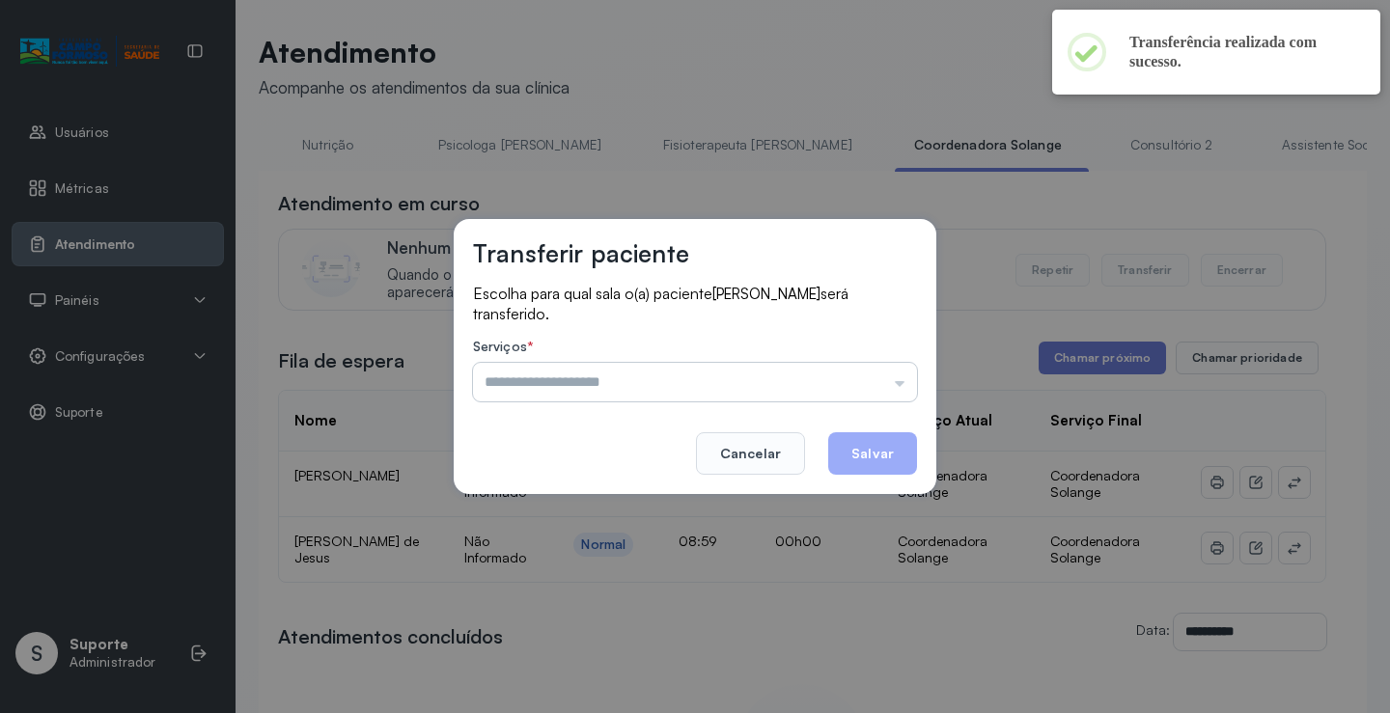
drag, startPoint x: 810, startPoint y: 368, endPoint x: 744, endPoint y: 393, distance: 70.2
click at [808, 368] on input "text" at bounding box center [695, 382] width 444 height 39
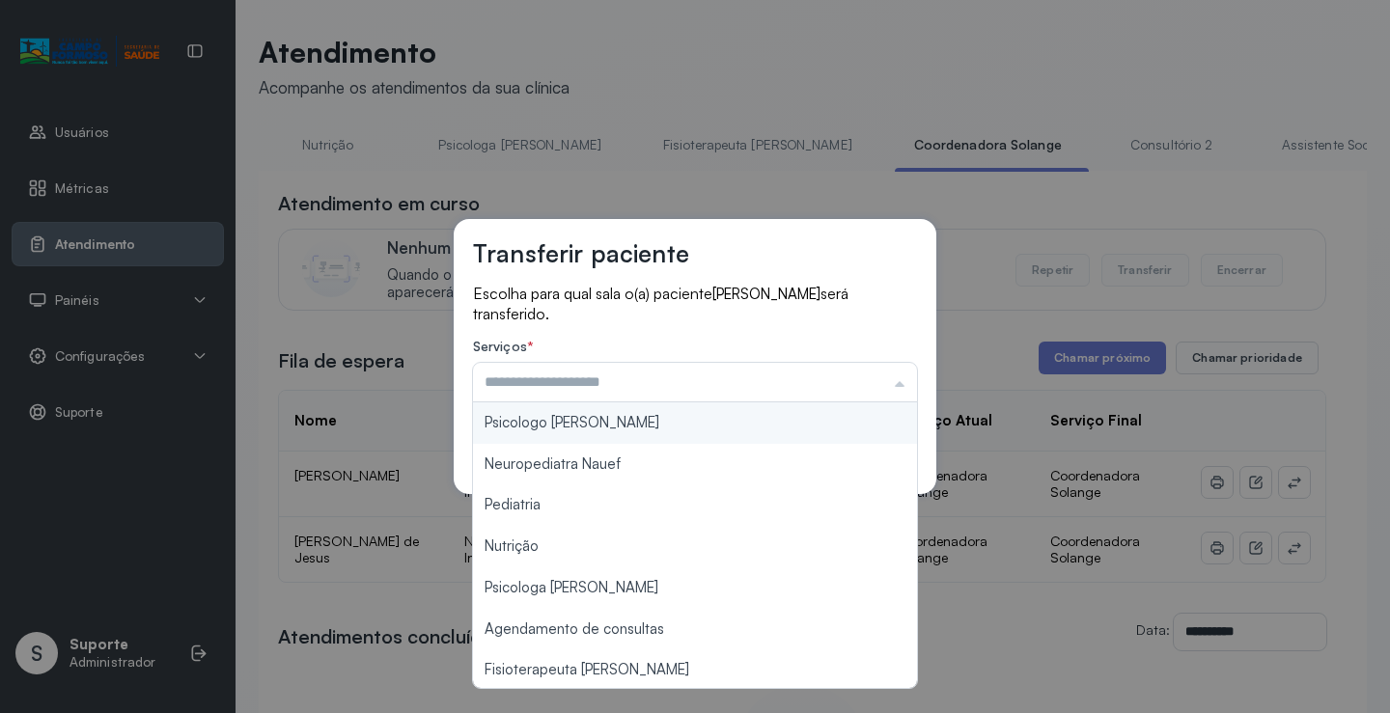
type input "**********"
click at [660, 423] on div "**********" at bounding box center [695, 356] width 482 height 275
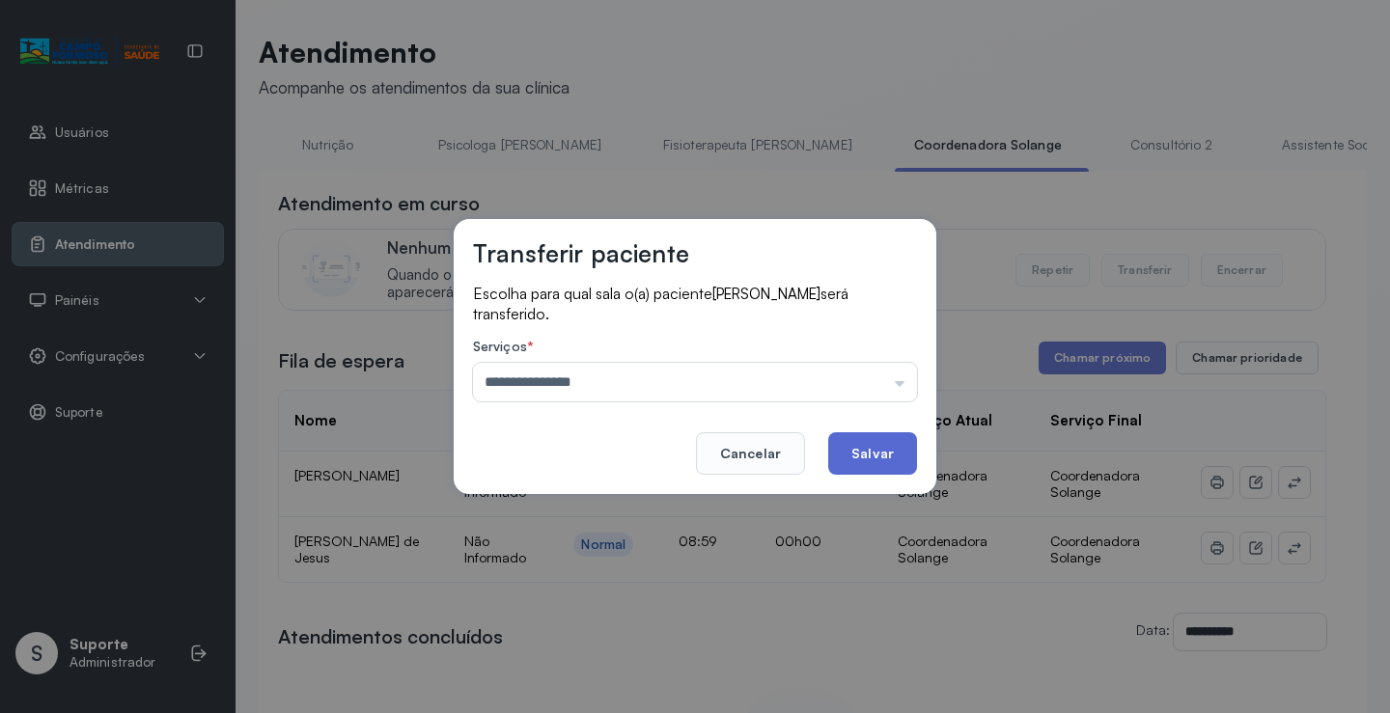
click at [875, 454] on button "Salvar" at bounding box center [872, 453] width 89 height 42
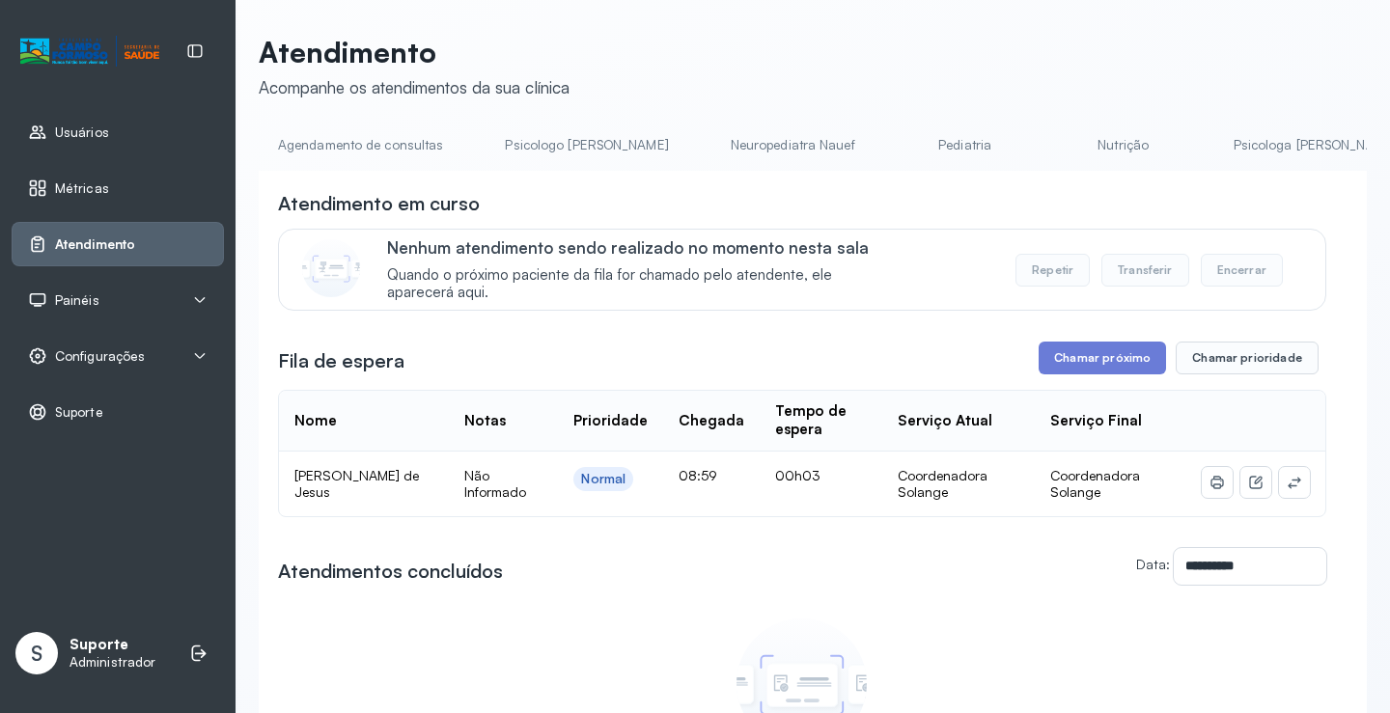
click at [538, 130] on link "Psicologo [PERSON_NAME]" at bounding box center [586, 145] width 202 height 32
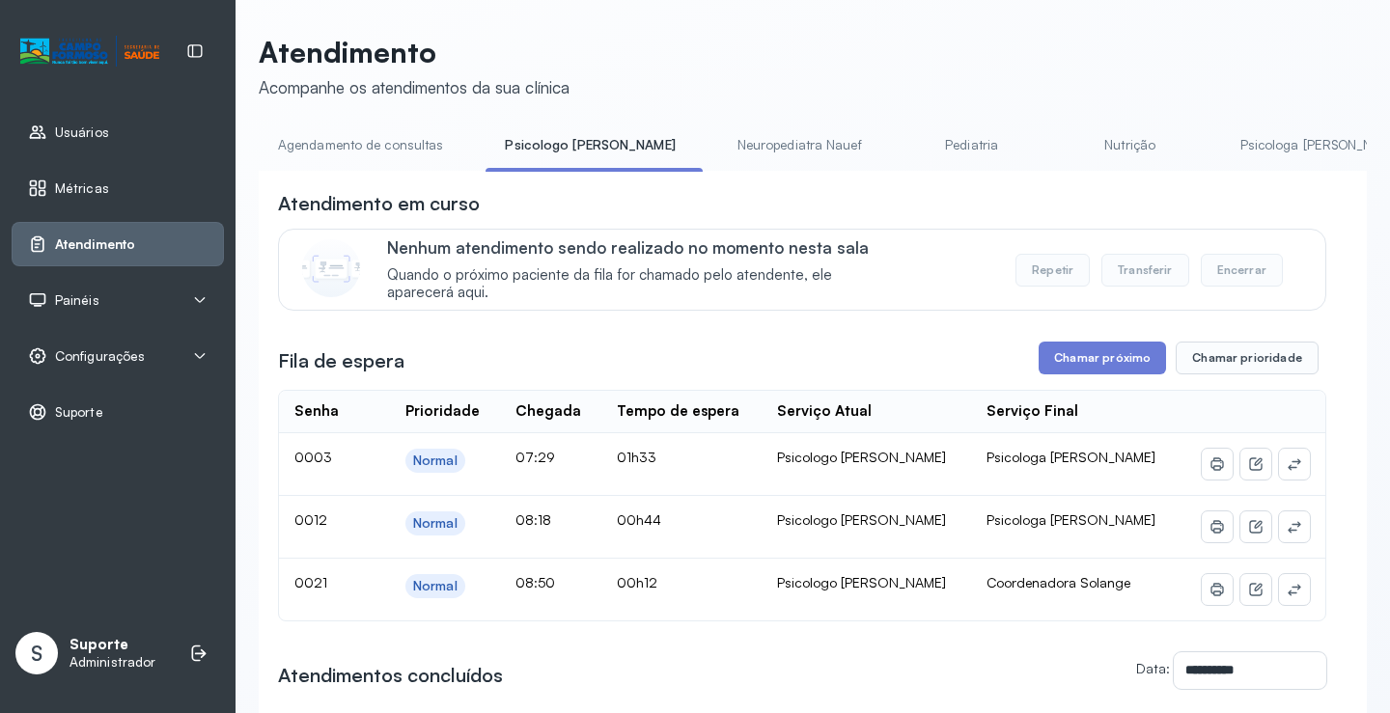
click at [413, 138] on link "Agendamento de consultas" at bounding box center [361, 145] width 204 height 32
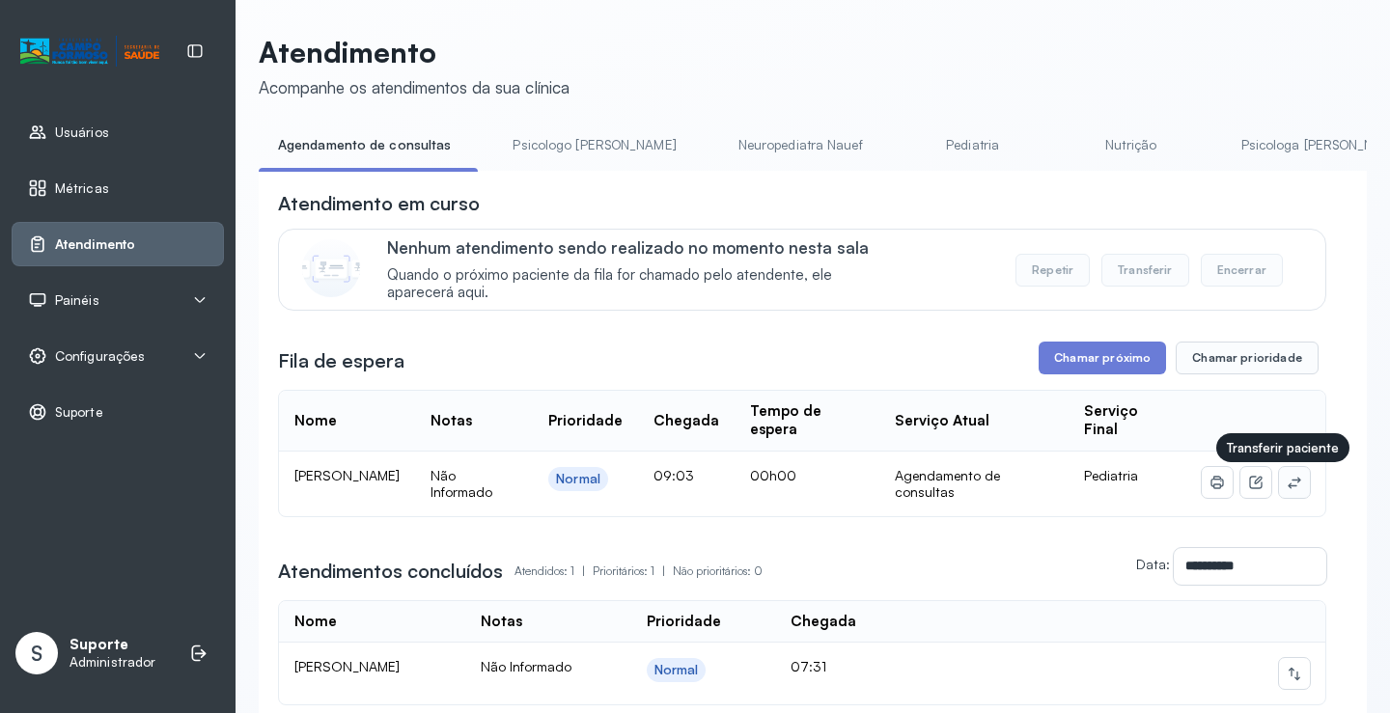
click at [1286, 485] on icon at bounding box center [1293, 482] width 15 height 15
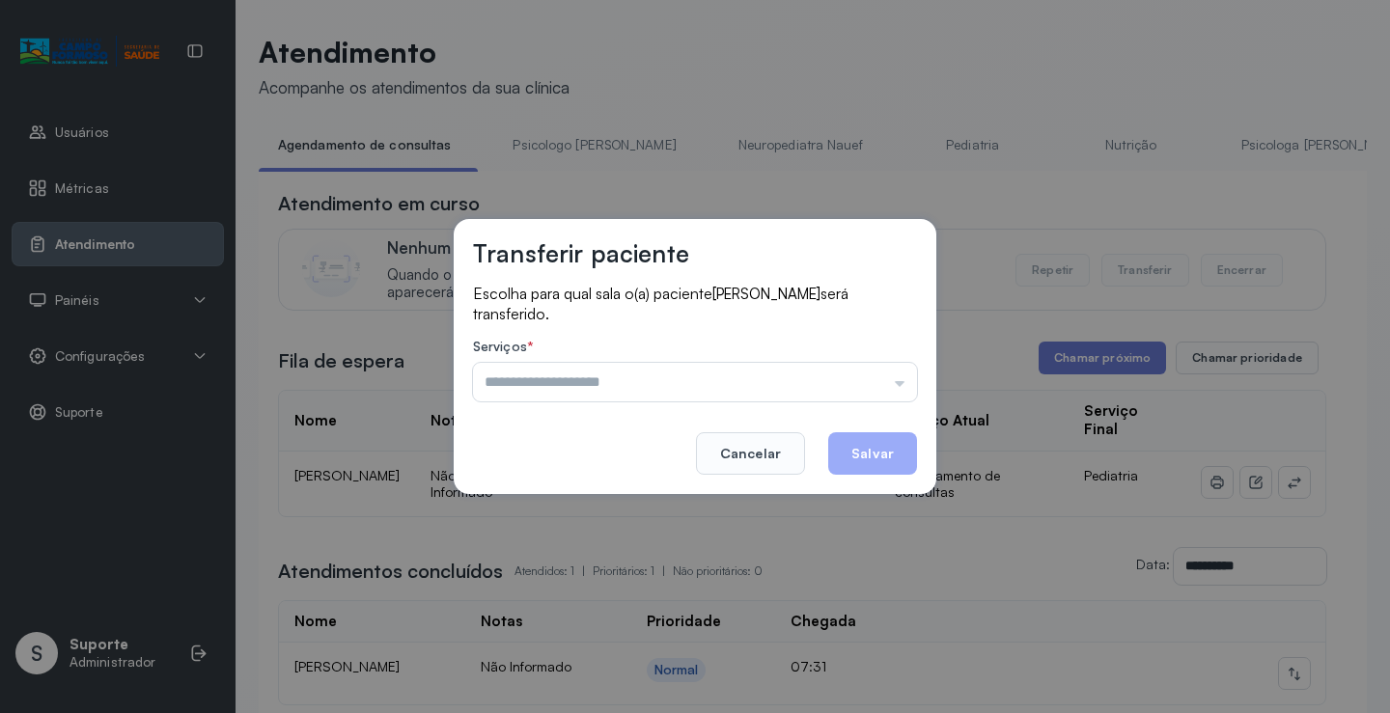
drag, startPoint x: 822, startPoint y: 377, endPoint x: 714, endPoint y: 426, distance: 118.4
click at [819, 377] on input "text" at bounding box center [695, 382] width 444 height 39
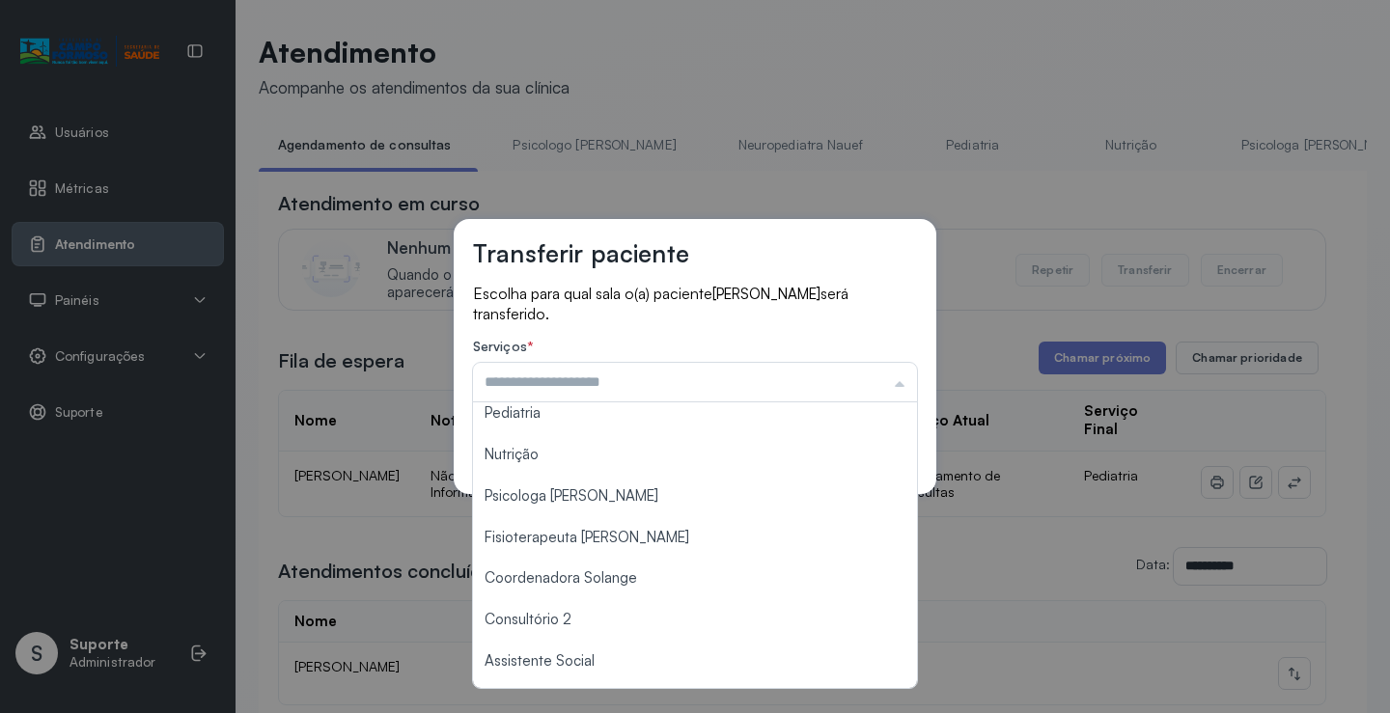
scroll to position [289, 0]
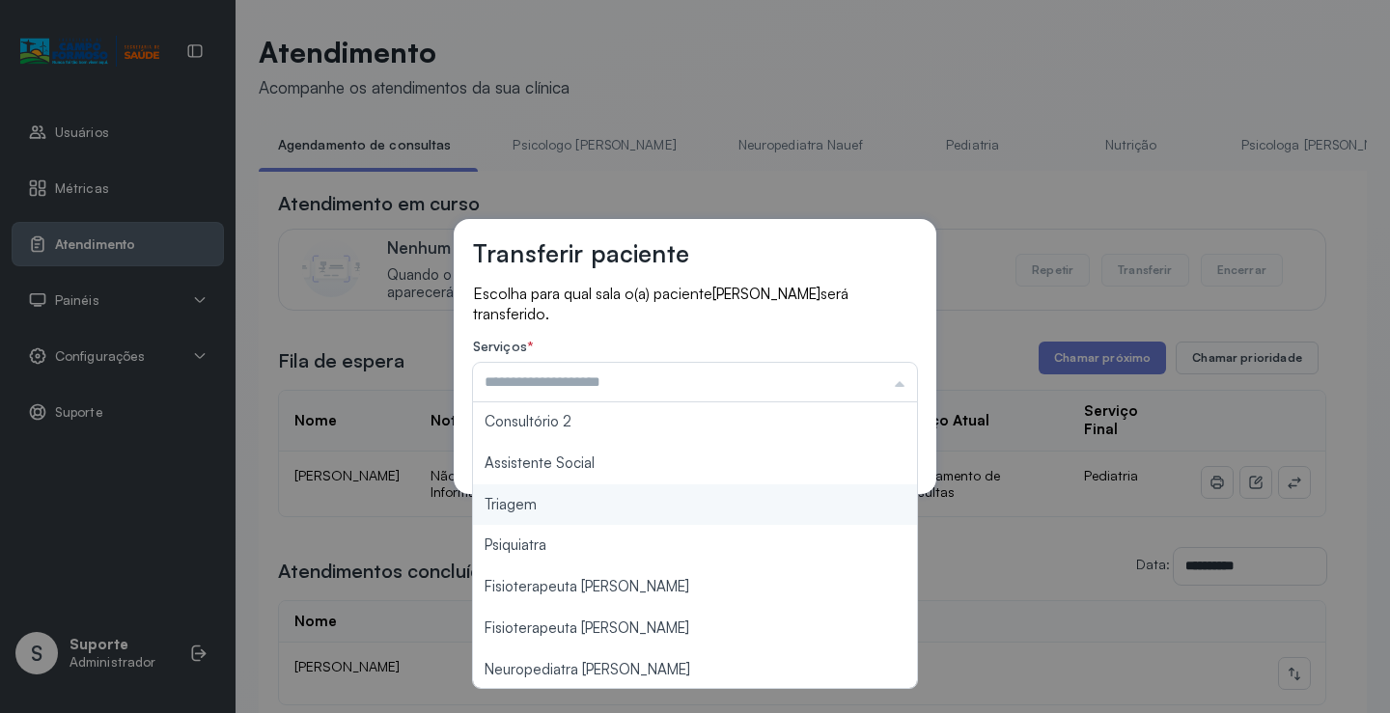
type input "*******"
click at [602, 501] on div "Transferir paciente Escolha para qual sala o(a) paciente DANDARA AGAPITO DOS SA…" at bounding box center [695, 356] width 1390 height 713
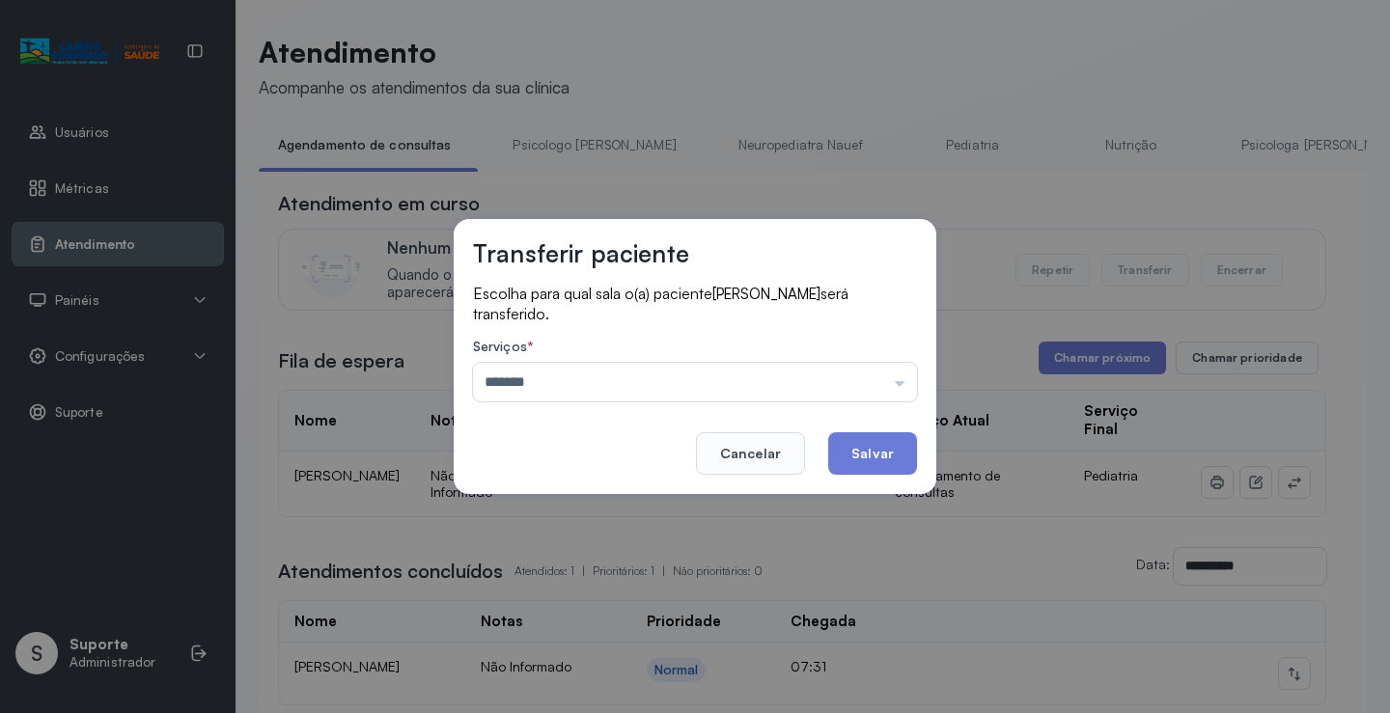
click at [868, 460] on button "Salvar" at bounding box center [872, 453] width 89 height 42
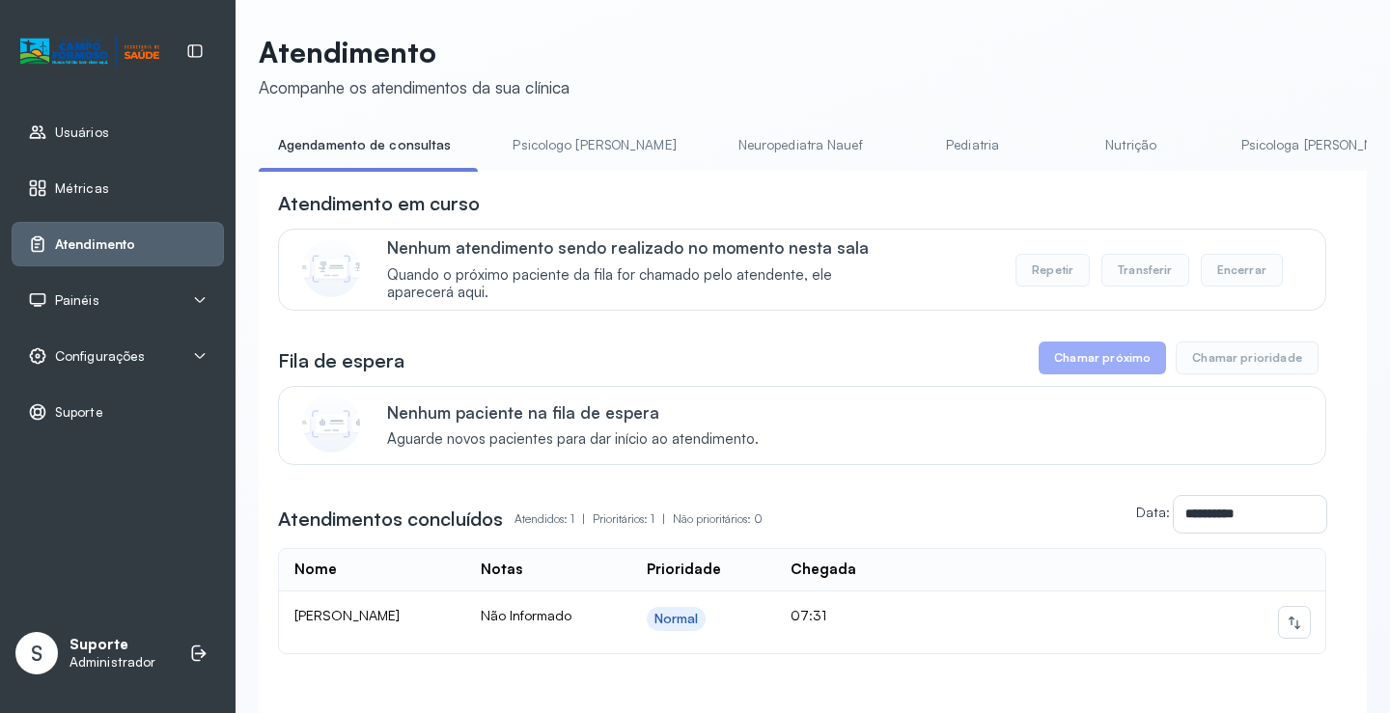
click at [545, 151] on link "Psicologo [PERSON_NAME]" at bounding box center [594, 145] width 202 height 32
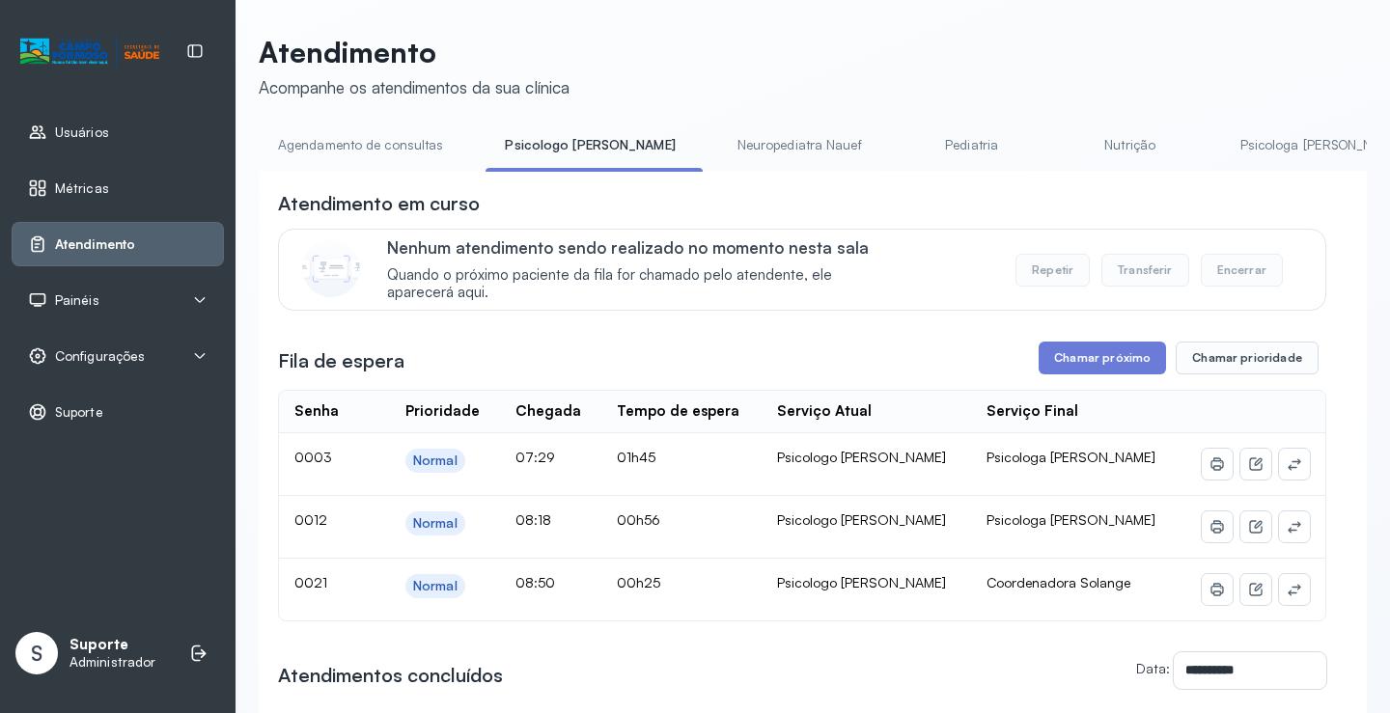
click at [401, 138] on link "Agendamento de consultas" at bounding box center [361, 145] width 204 height 32
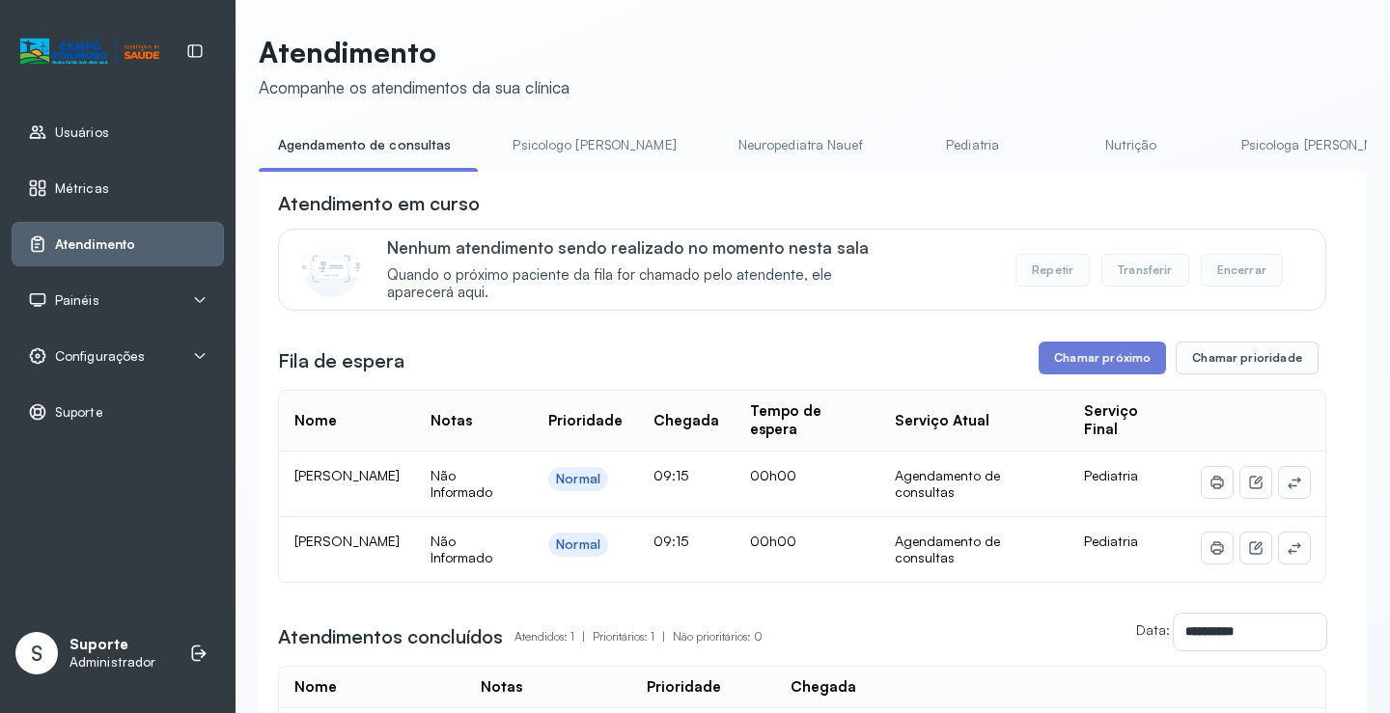
click at [1286, 489] on icon at bounding box center [1293, 482] width 15 height 15
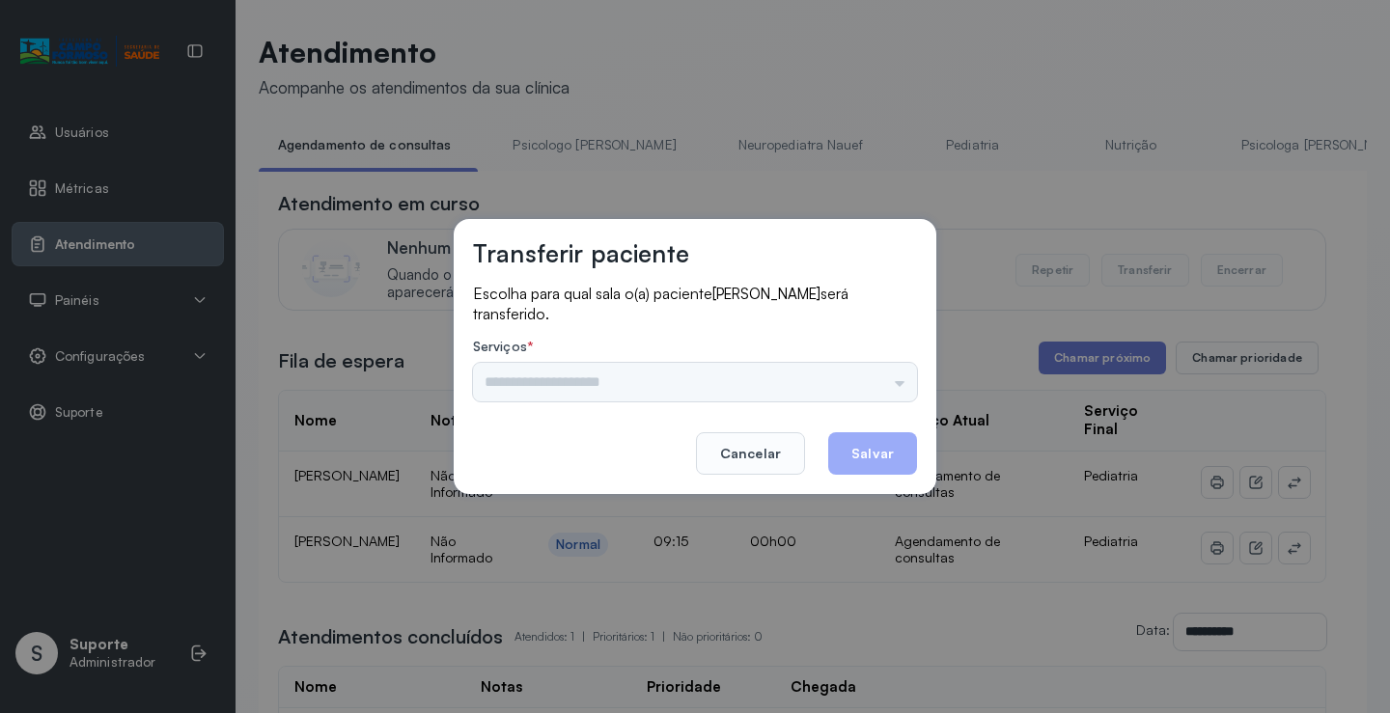
drag, startPoint x: 826, startPoint y: 388, endPoint x: 792, endPoint y: 391, distance: 33.9
click at [821, 388] on input "text" at bounding box center [695, 382] width 444 height 39
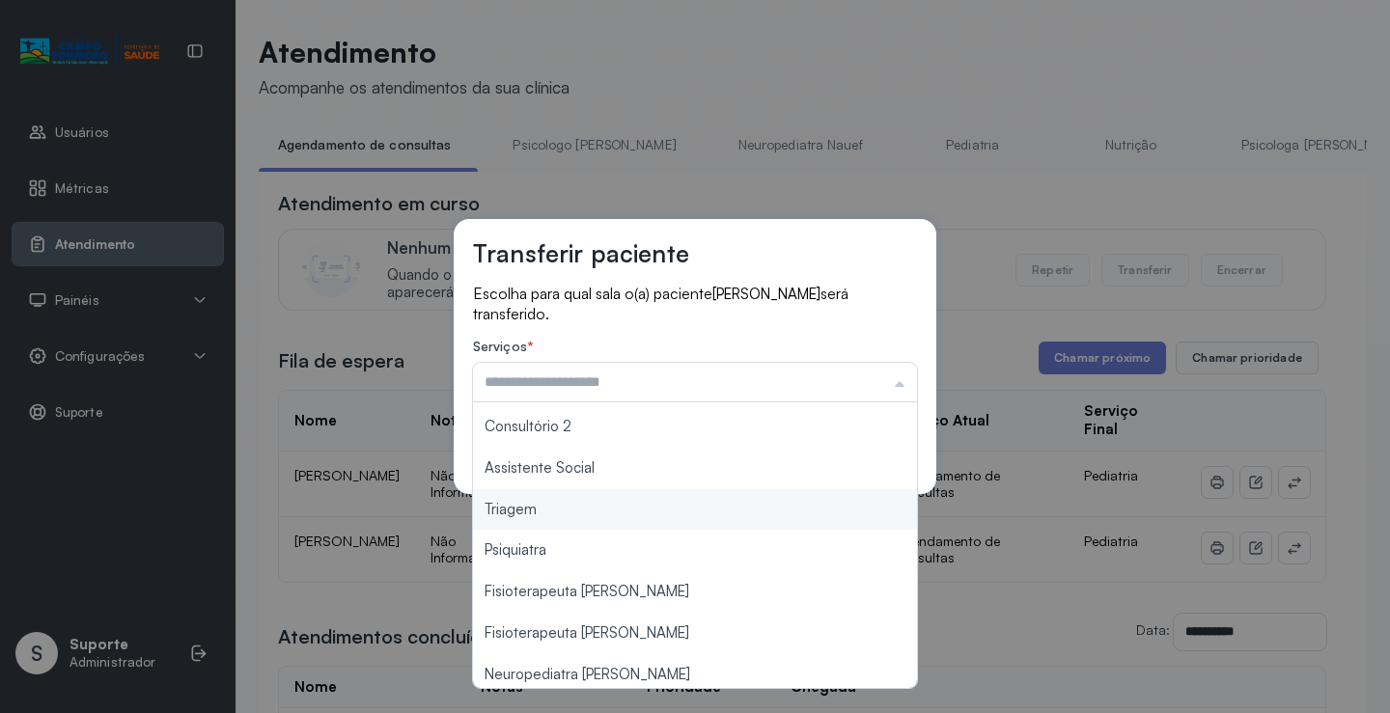
scroll to position [292, 0]
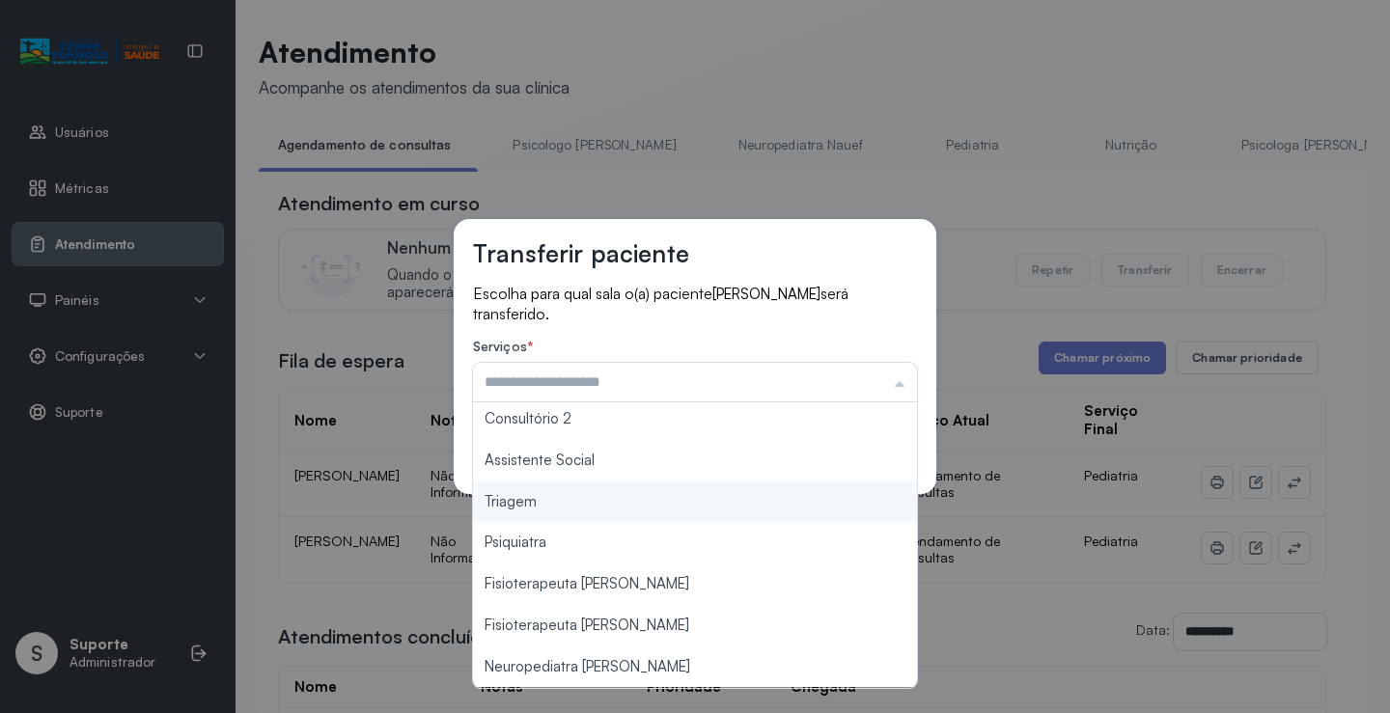
type input "*******"
drag, startPoint x: 560, startPoint y: 504, endPoint x: 813, endPoint y: 480, distance: 254.9
click at [561, 502] on div "Transferir paciente Escolha para qual sala o(a) paciente HEITOR MIRANDA FERREIR…" at bounding box center [695, 356] width 1390 height 713
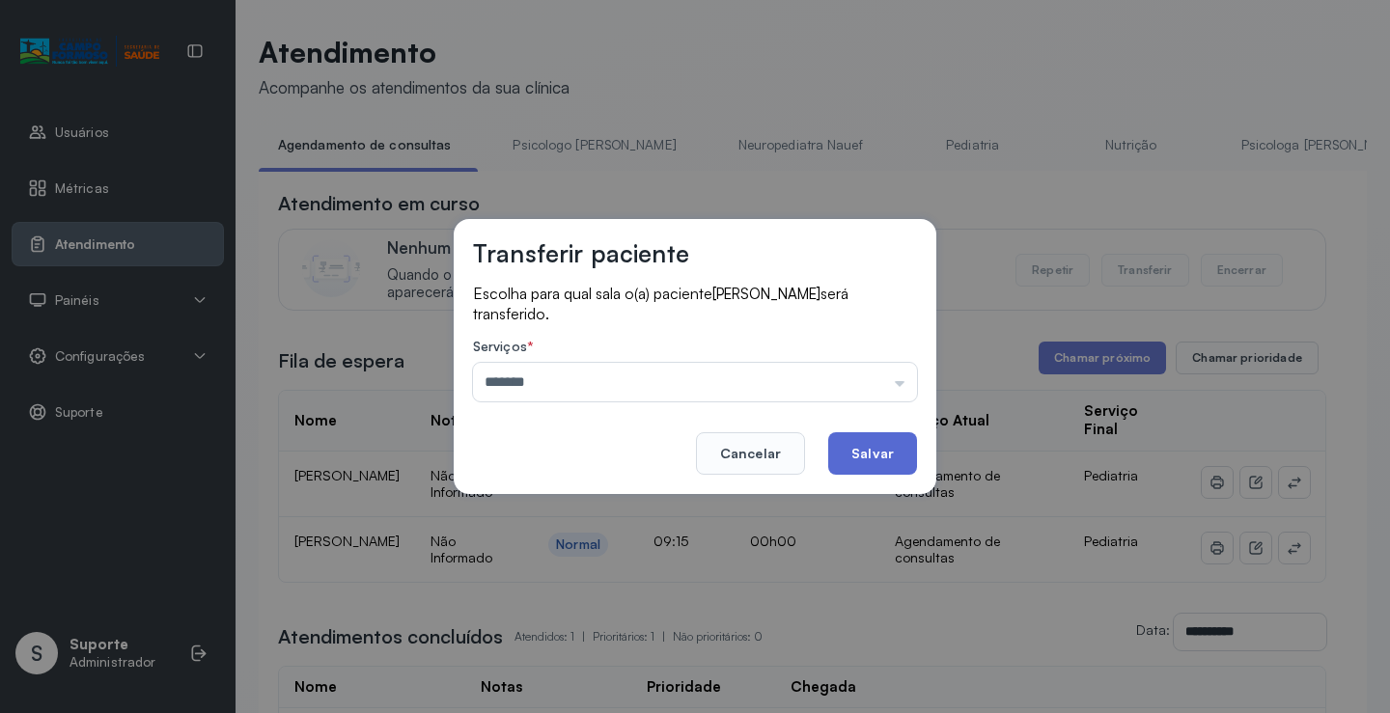
click at [881, 458] on button "Salvar" at bounding box center [872, 453] width 89 height 42
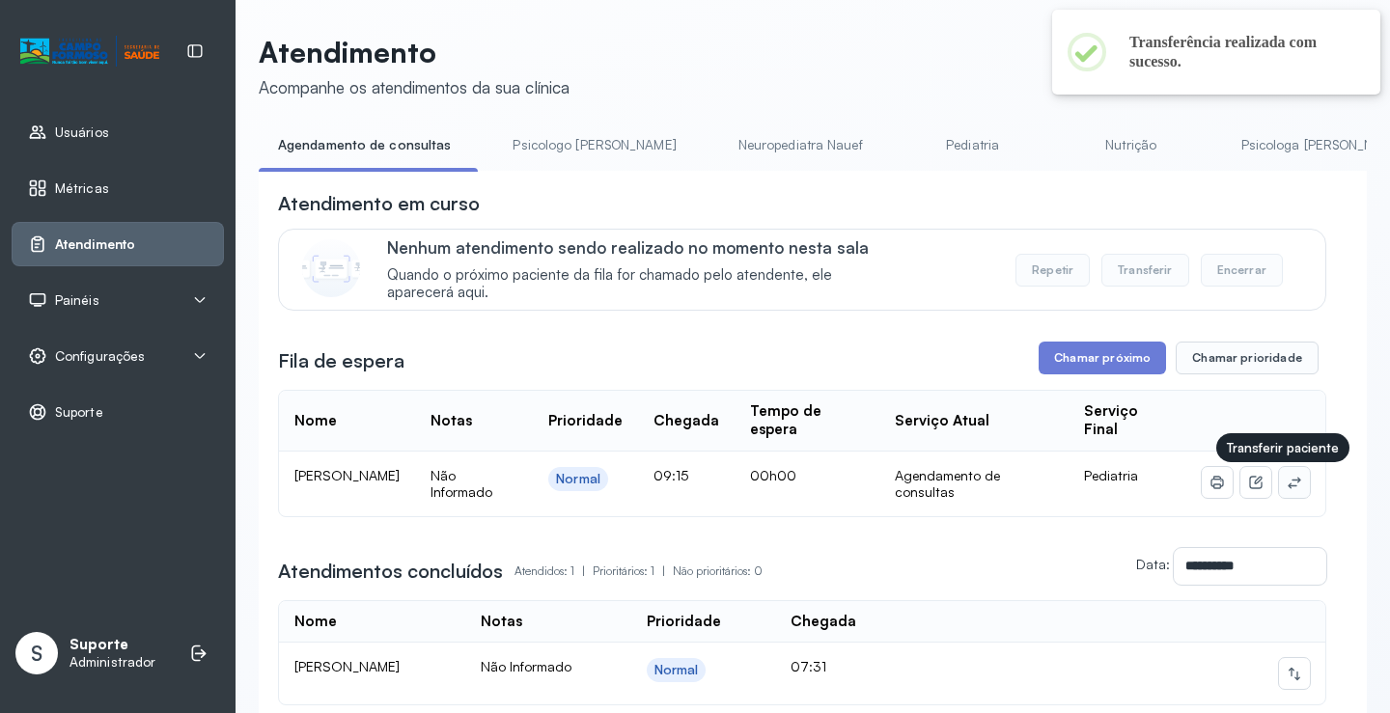
click at [1286, 488] on icon at bounding box center [1293, 482] width 15 height 15
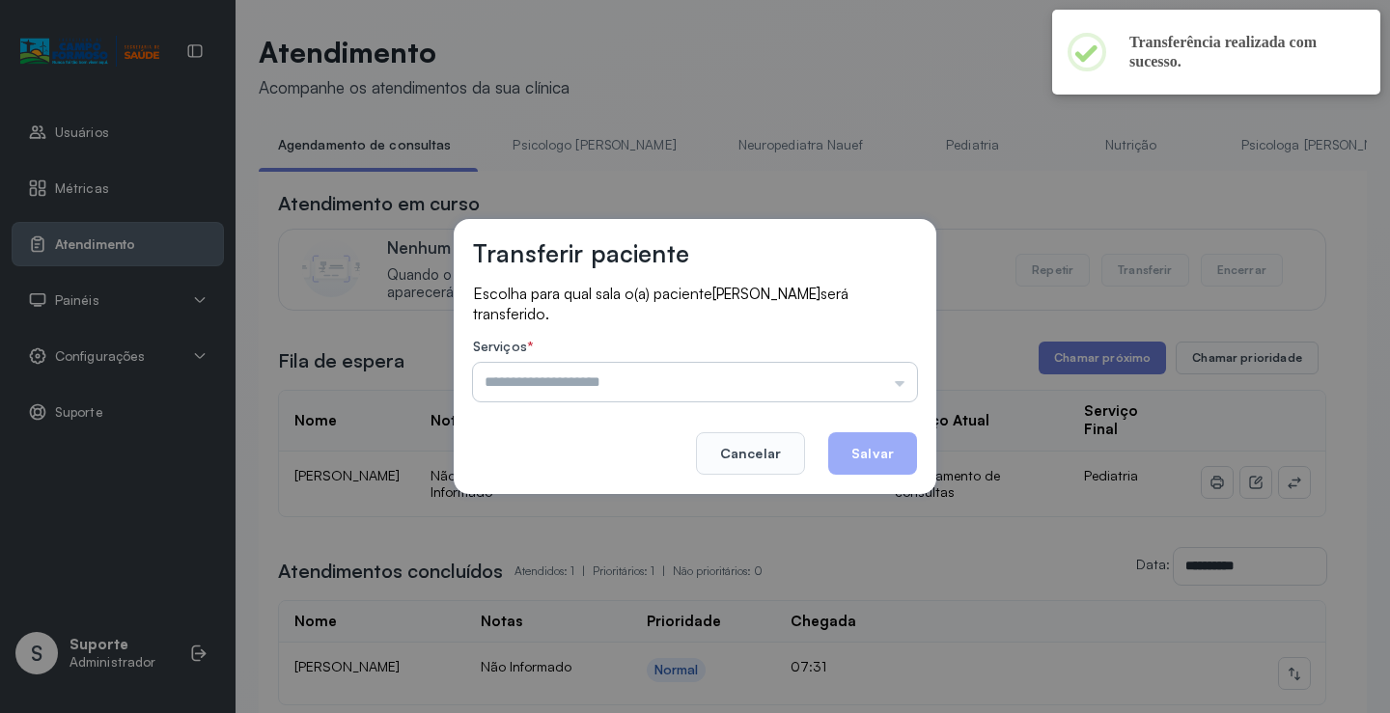
click at [748, 374] on input "text" at bounding box center [695, 382] width 444 height 39
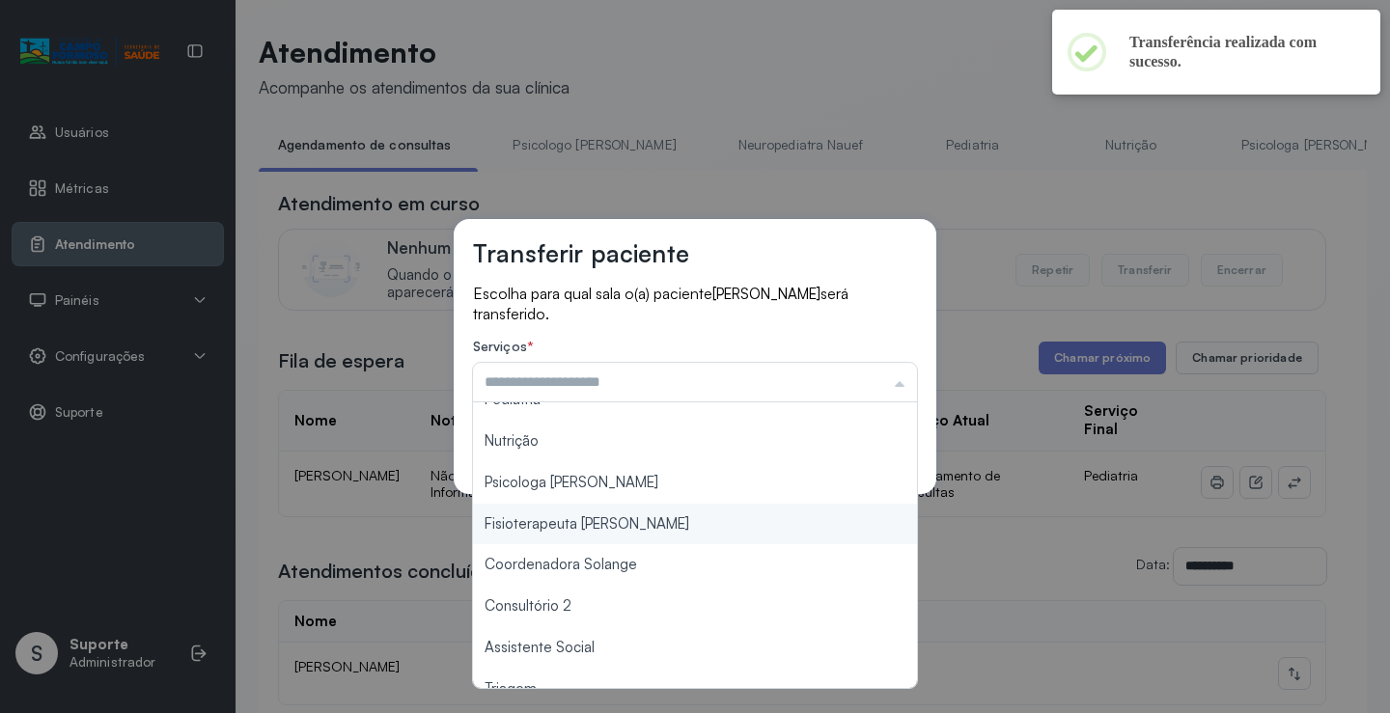
scroll to position [289, 0]
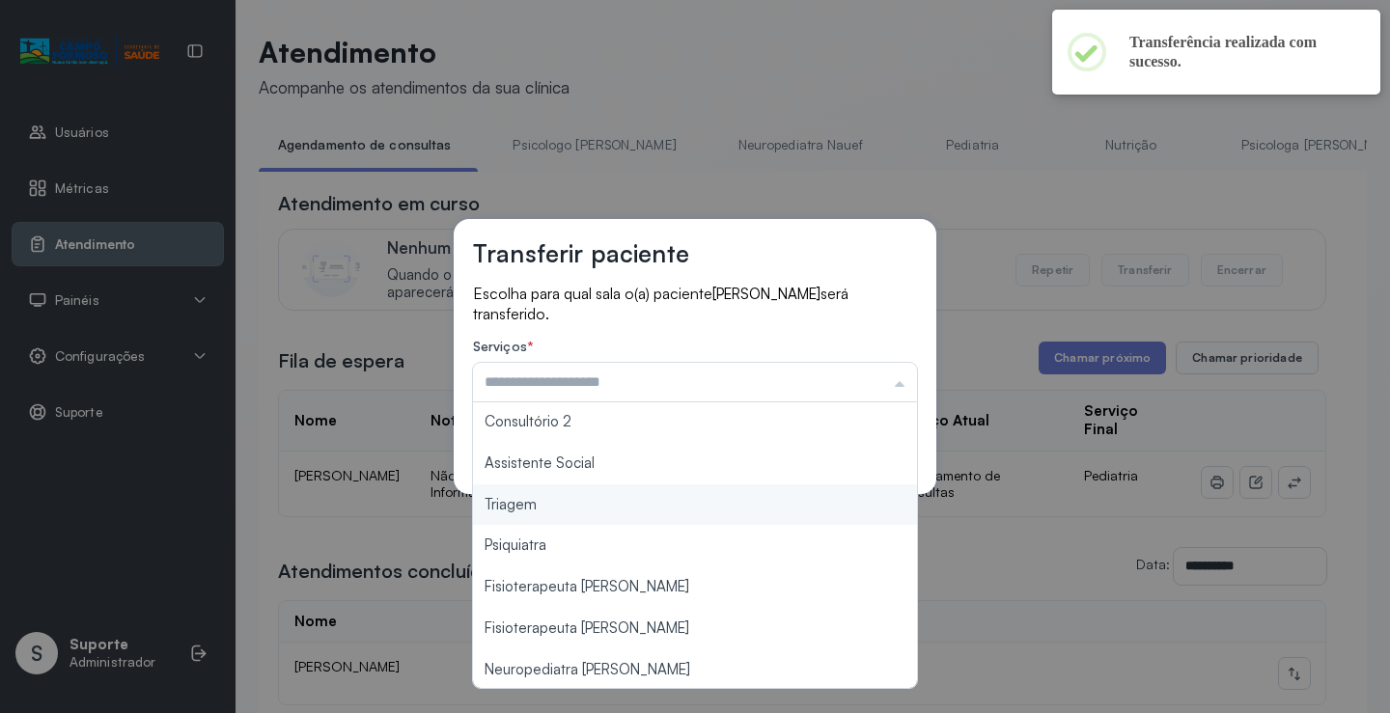
type input "*******"
drag, startPoint x: 569, startPoint y: 502, endPoint x: 690, endPoint y: 472, distance: 124.3
click at [581, 496] on div "Transferir paciente Escolha para qual sala o(a) paciente GAEL MIRANDA FERREIRA …" at bounding box center [695, 356] width 1390 height 713
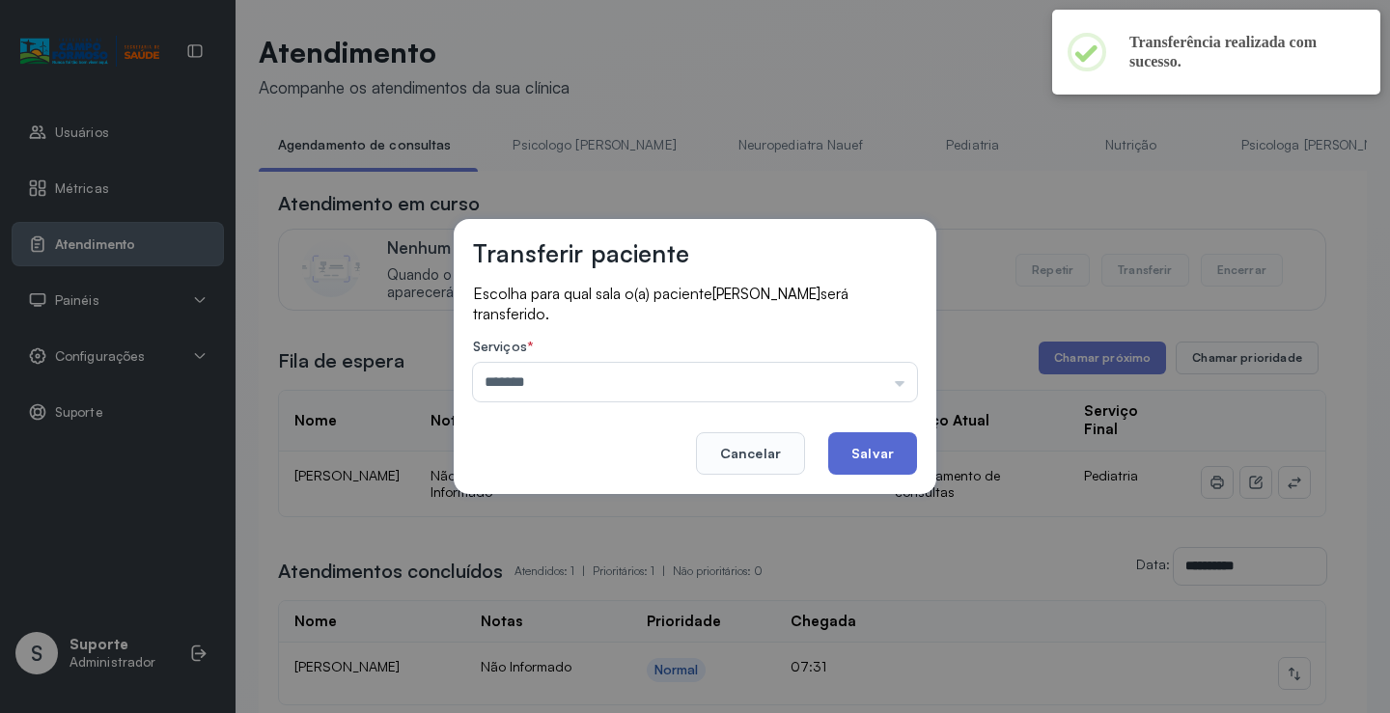
click at [872, 436] on button "Salvar" at bounding box center [872, 453] width 89 height 42
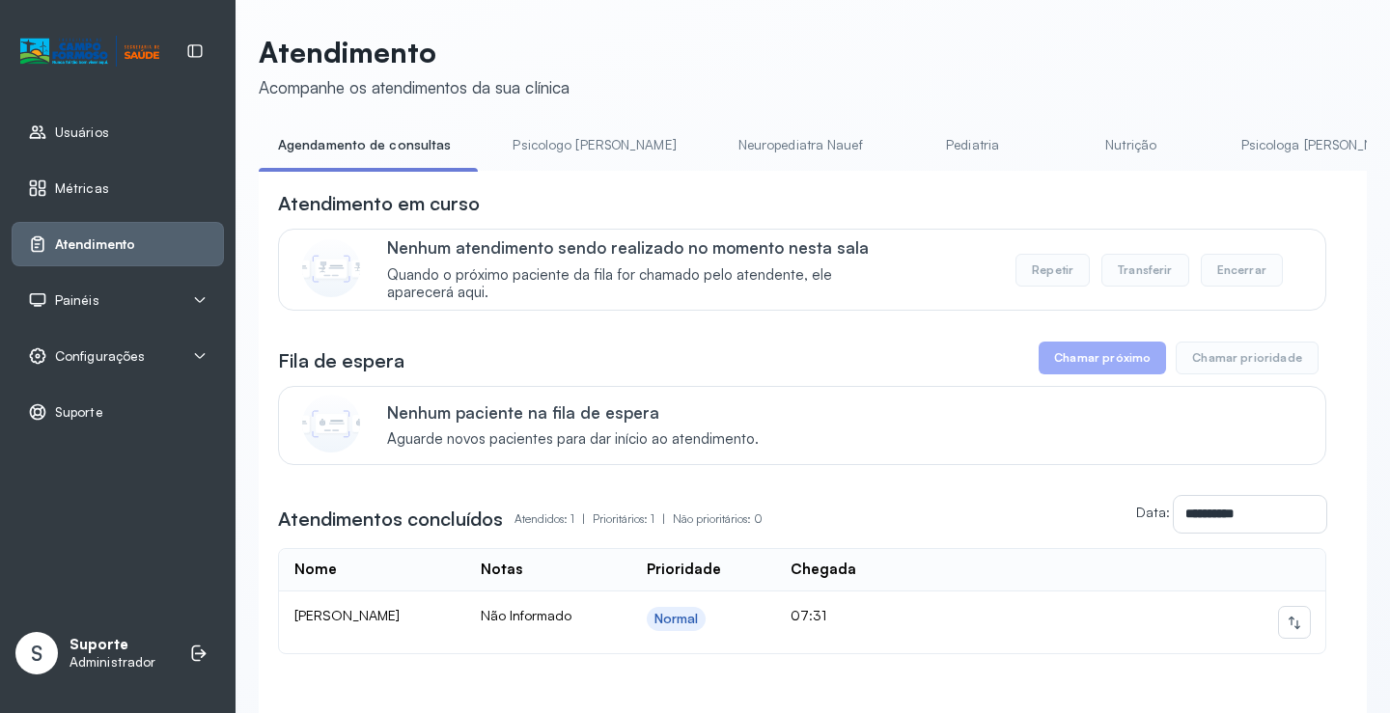
click at [557, 153] on link "Psicologo [PERSON_NAME]" at bounding box center [594, 145] width 202 height 32
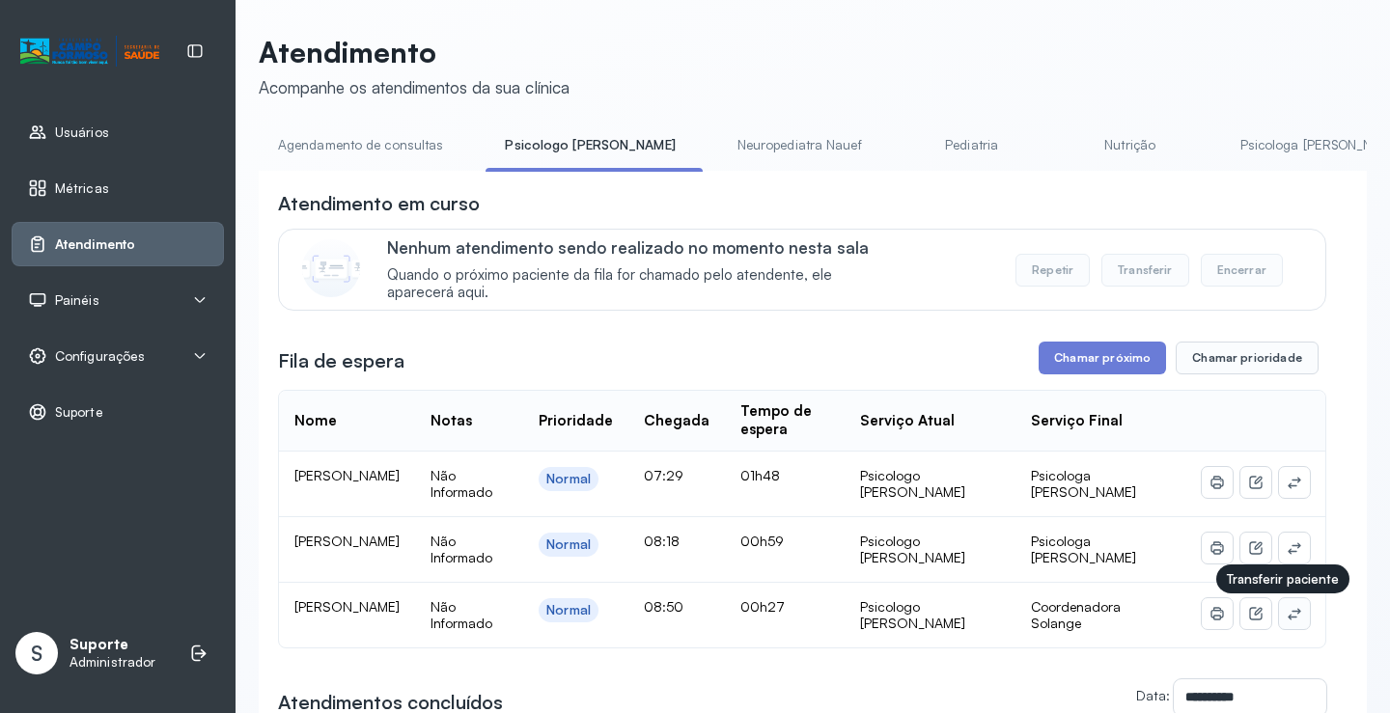
click at [1286, 621] on icon at bounding box center [1293, 613] width 15 height 15
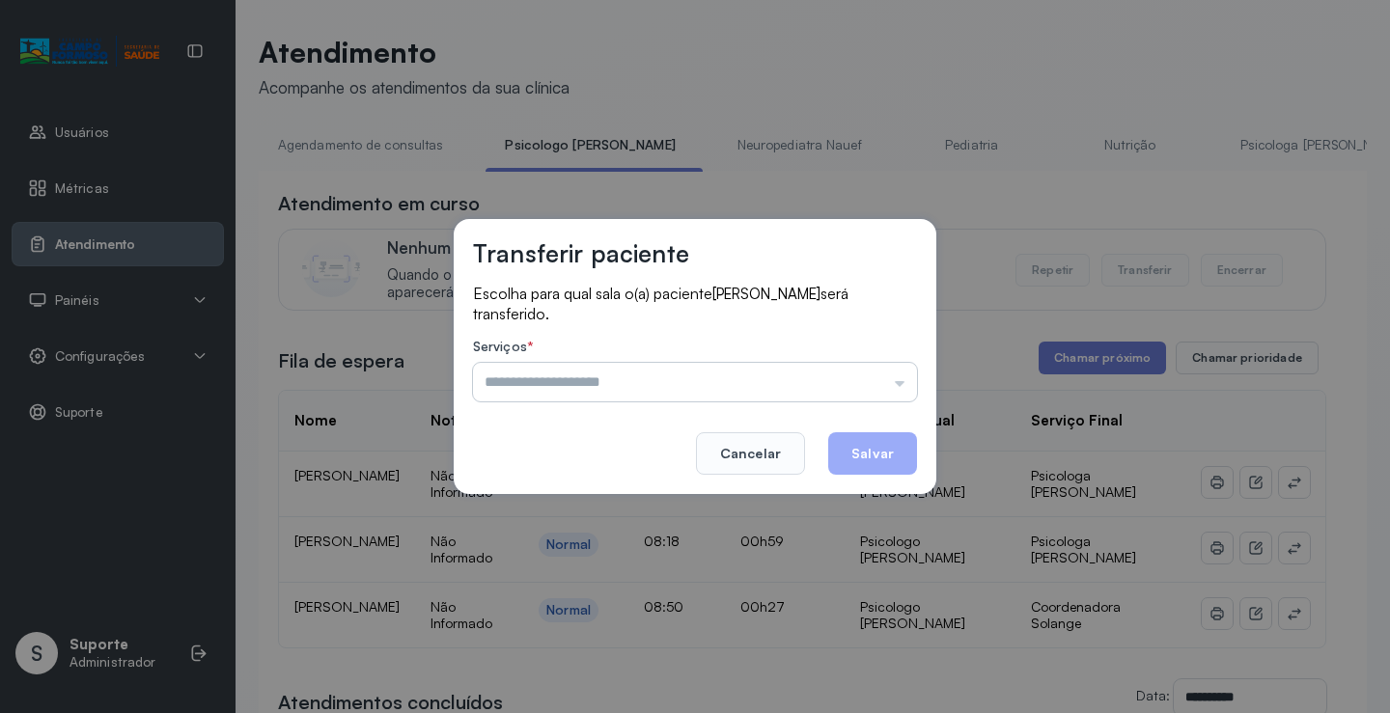
drag, startPoint x: 855, startPoint y: 383, endPoint x: 802, endPoint y: 419, distance: 64.0
click at [853, 383] on input "text" at bounding box center [695, 382] width 444 height 39
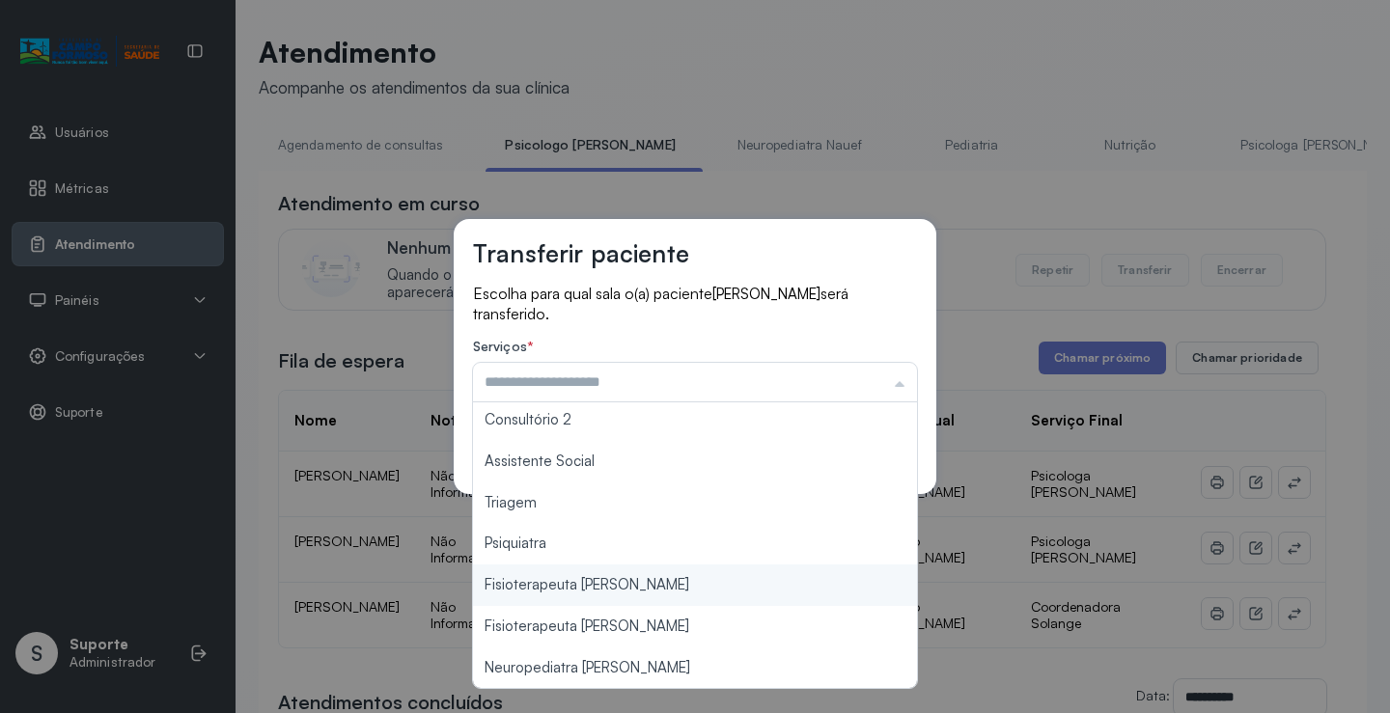
scroll to position [2, 0]
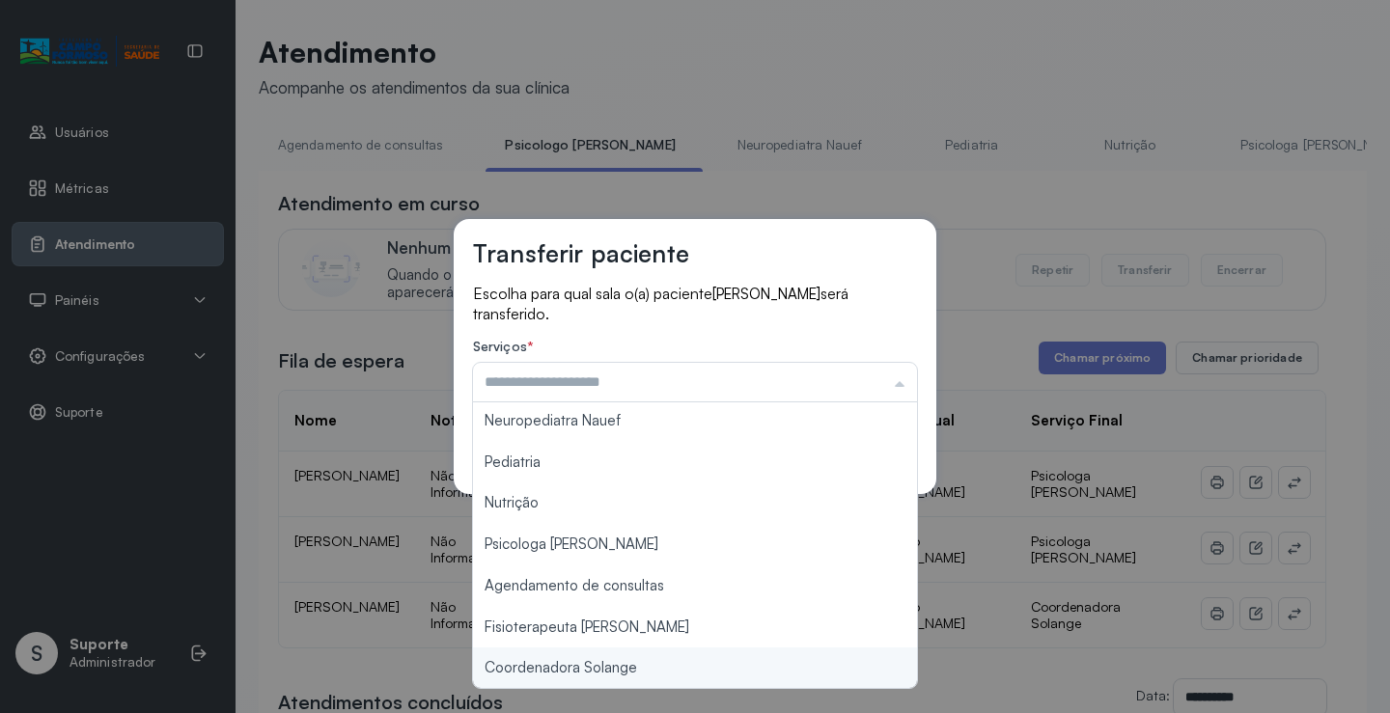
type input "**********"
click at [636, 669] on div "**********" at bounding box center [695, 356] width 1390 height 713
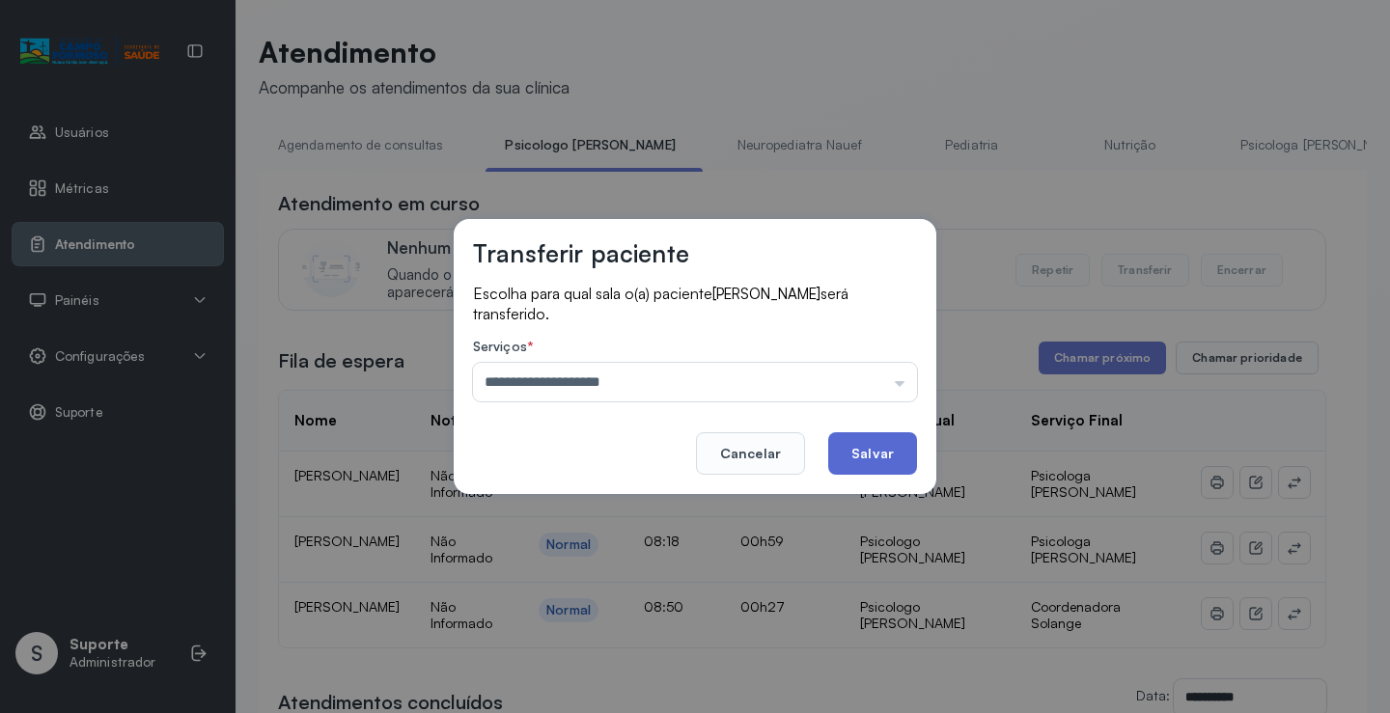
drag, startPoint x: 877, startPoint y: 460, endPoint x: 870, endPoint y: 500, distance: 40.1
click at [877, 461] on button "Salvar" at bounding box center [872, 453] width 89 height 42
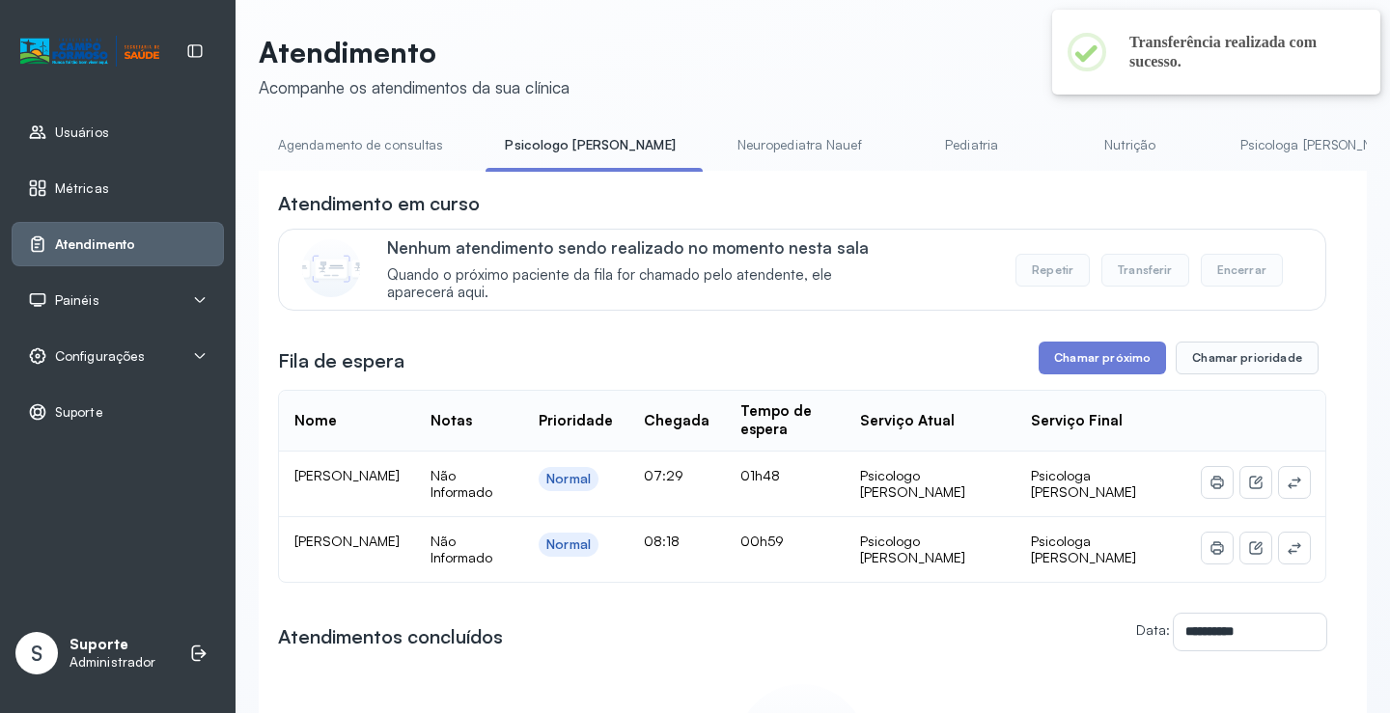
click at [374, 145] on link "Agendamento de consultas" at bounding box center [361, 145] width 204 height 32
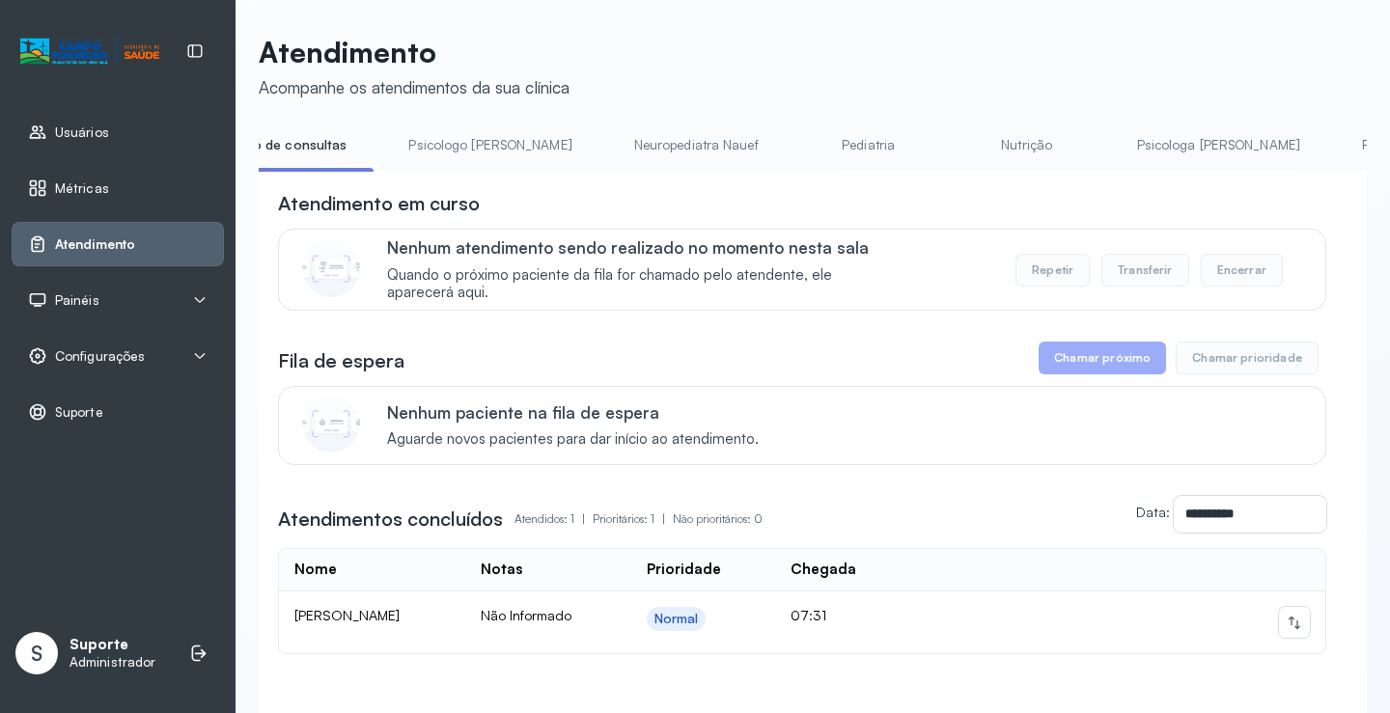
scroll to position [0, 123]
drag, startPoint x: 440, startPoint y: 143, endPoint x: 430, endPoint y: 140, distance: 10.1
click at [437, 142] on link "Psicologo [PERSON_NAME]" at bounding box center [472, 145] width 202 height 32
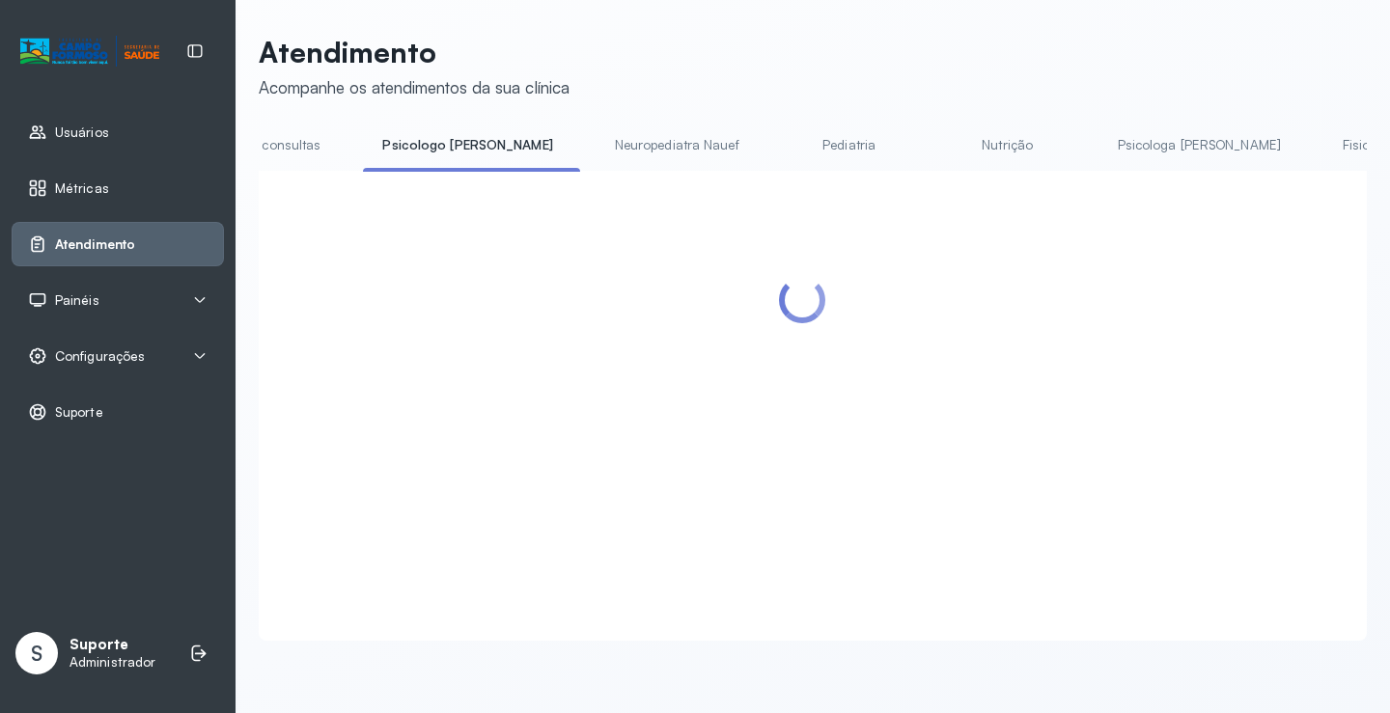
click at [294, 144] on link "Agendamento de consultas" at bounding box center [238, 145] width 204 height 32
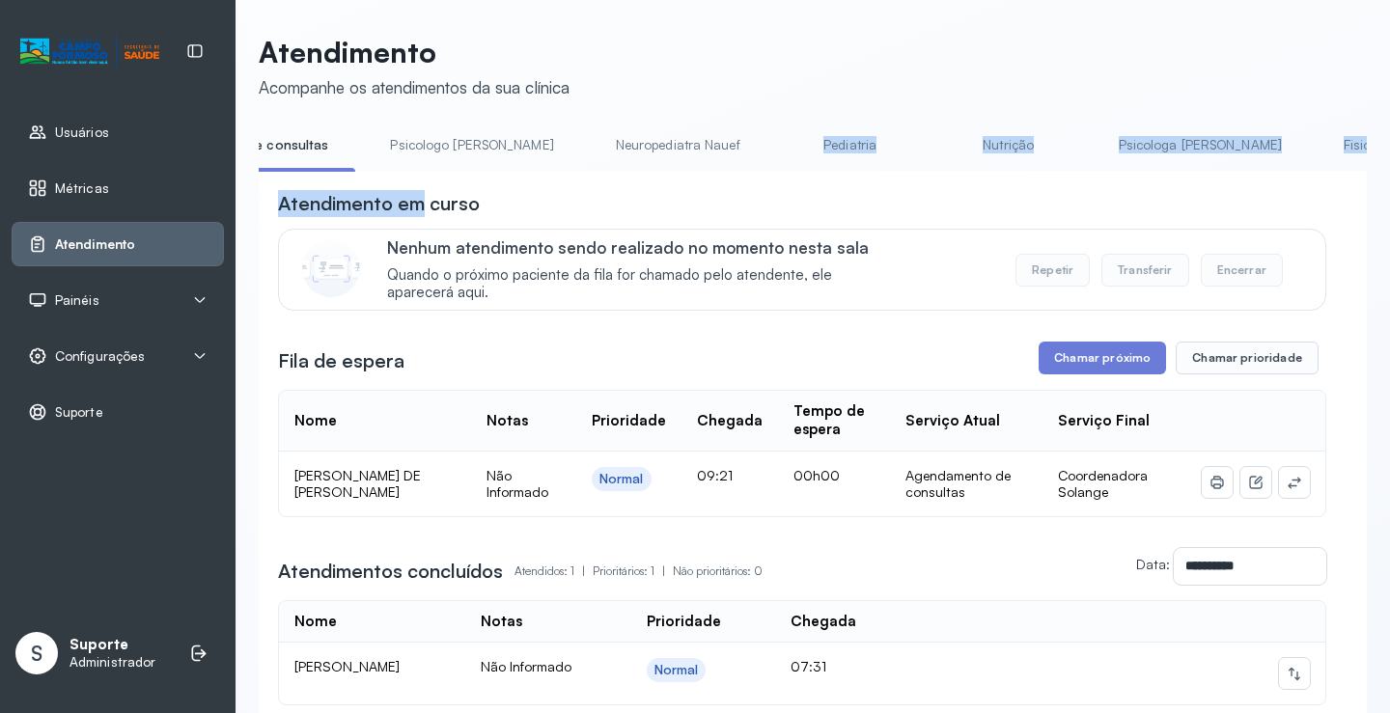
drag, startPoint x: 726, startPoint y: 171, endPoint x: 421, endPoint y: 208, distance: 307.2
click at [421, 208] on div "**********" at bounding box center [813, 479] width 1108 height 701
drag, startPoint x: 759, startPoint y: 237, endPoint x: 734, endPoint y: 204, distance: 42.1
click at [757, 230] on div "Atendimento em curso Nenhum atendimento sendo realizado no momento nesta sala Q…" at bounding box center [802, 250] width 1048 height 121
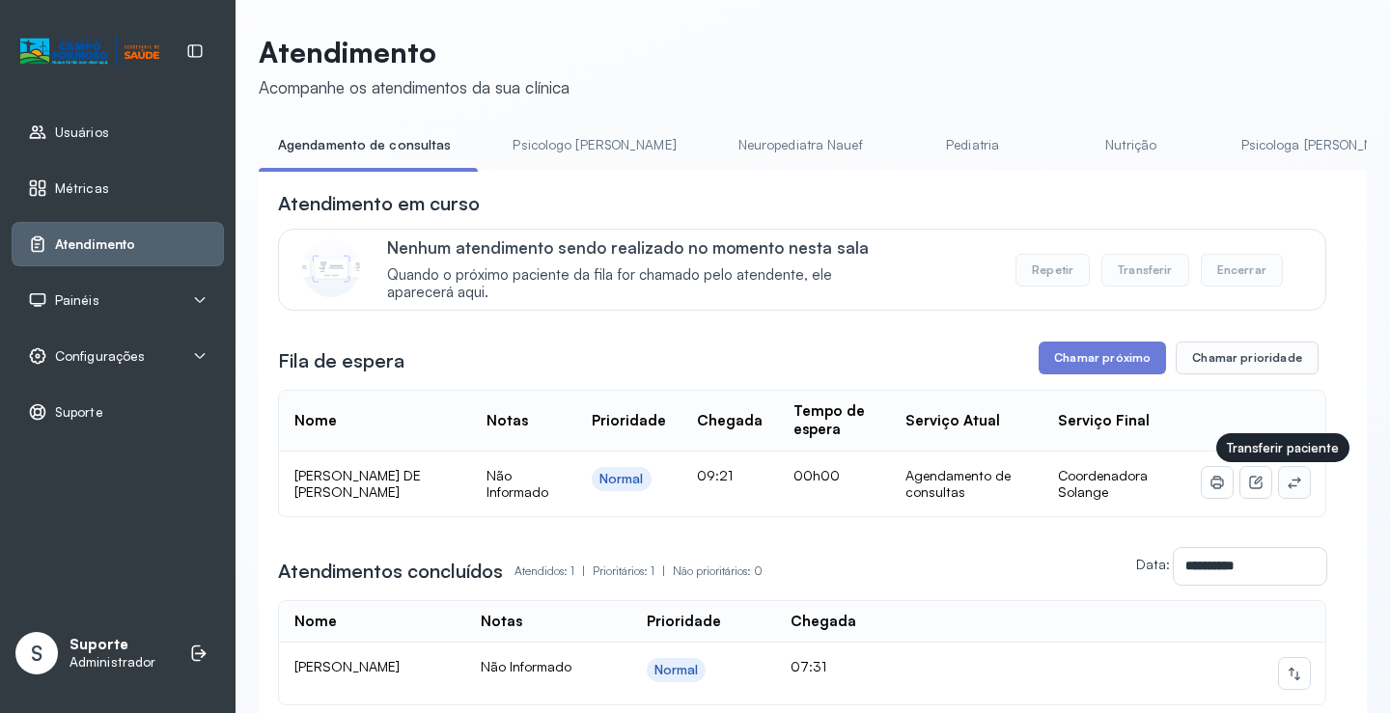
click at [1287, 482] on icon at bounding box center [1293, 483] width 13 height 12
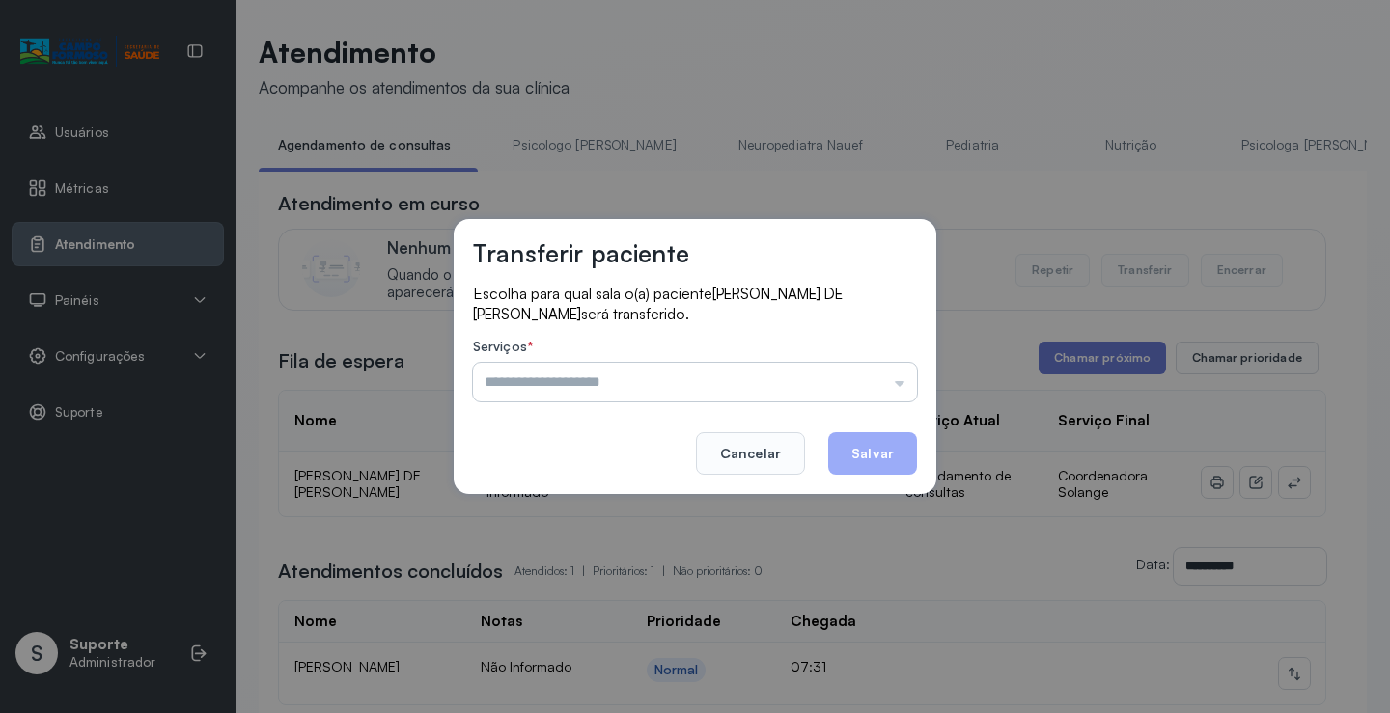
click at [835, 377] on input "text" at bounding box center [695, 382] width 444 height 39
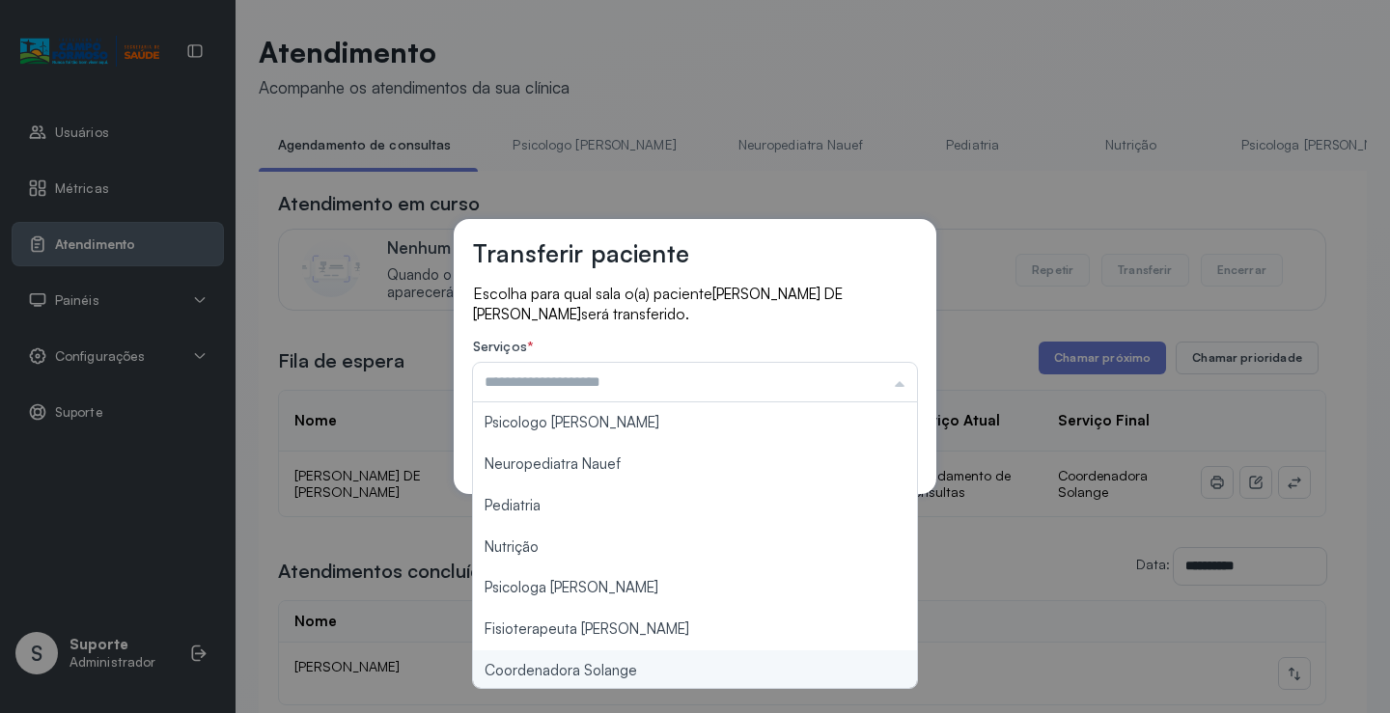
type input "**********"
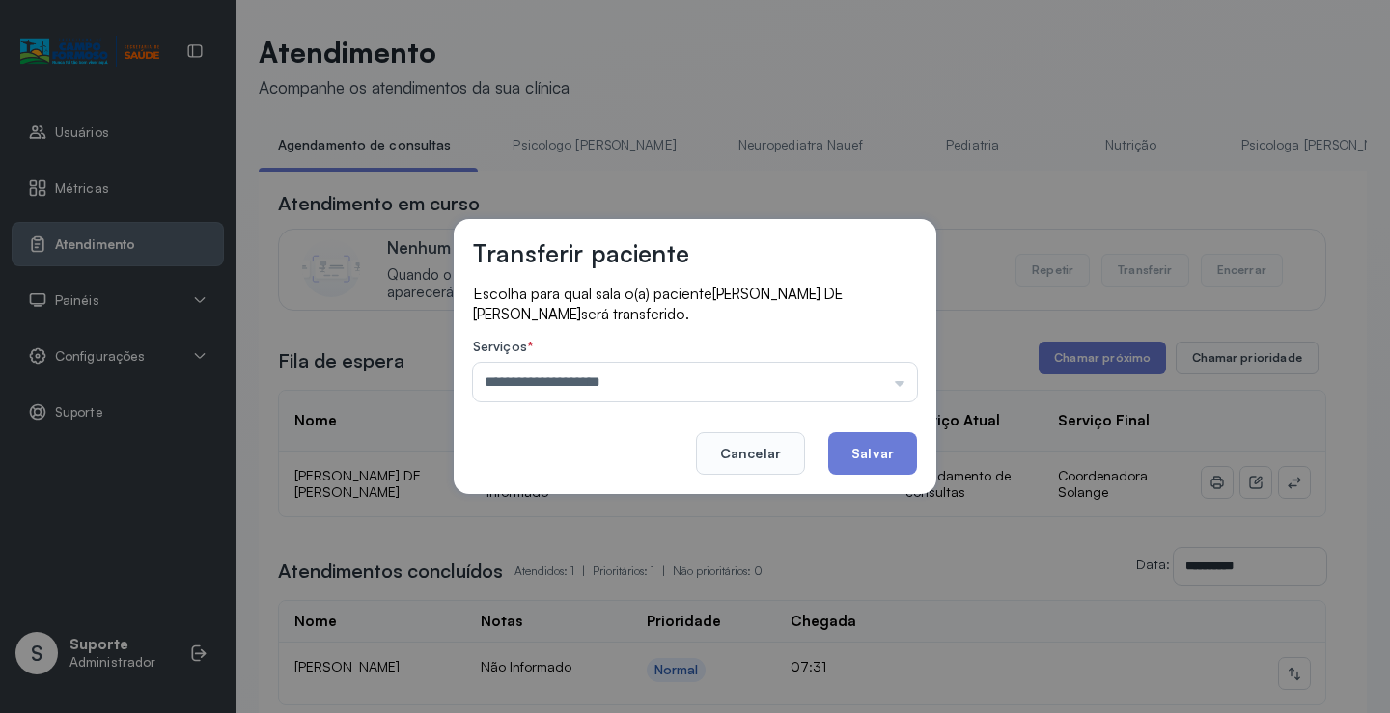
click at [633, 666] on div "**********" at bounding box center [695, 356] width 1390 height 713
click at [848, 448] on button "Salvar" at bounding box center [872, 453] width 89 height 42
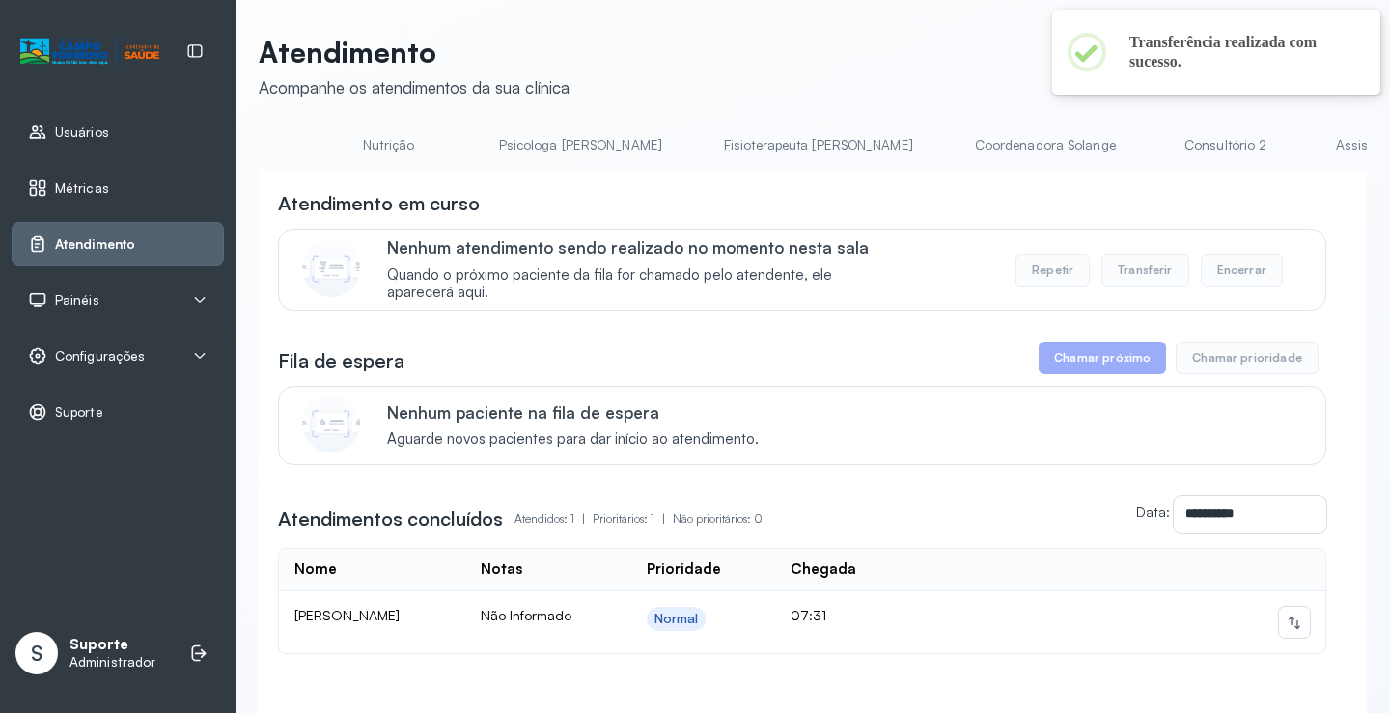
scroll to position [0, 747]
click at [950, 148] on link "Coordenadora Solange" at bounding box center [1039, 145] width 179 height 32
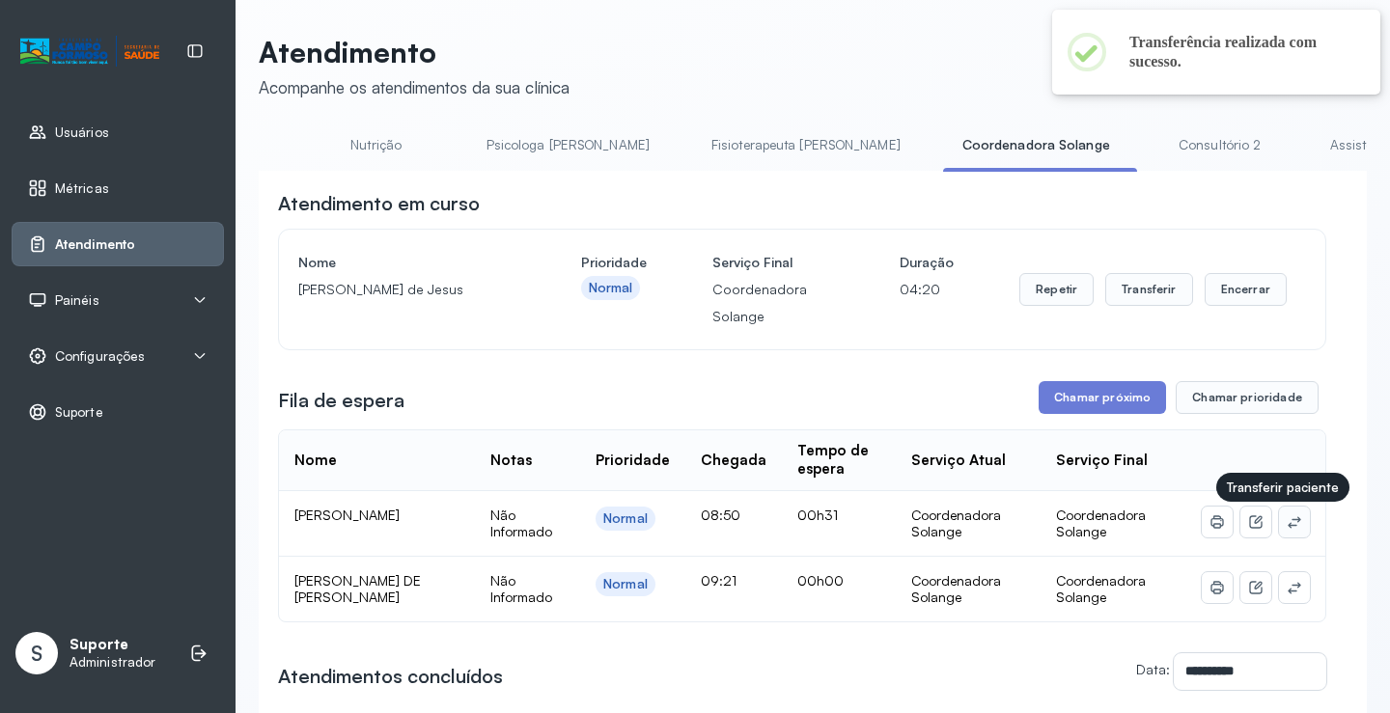
click at [1286, 519] on icon at bounding box center [1293, 521] width 15 height 15
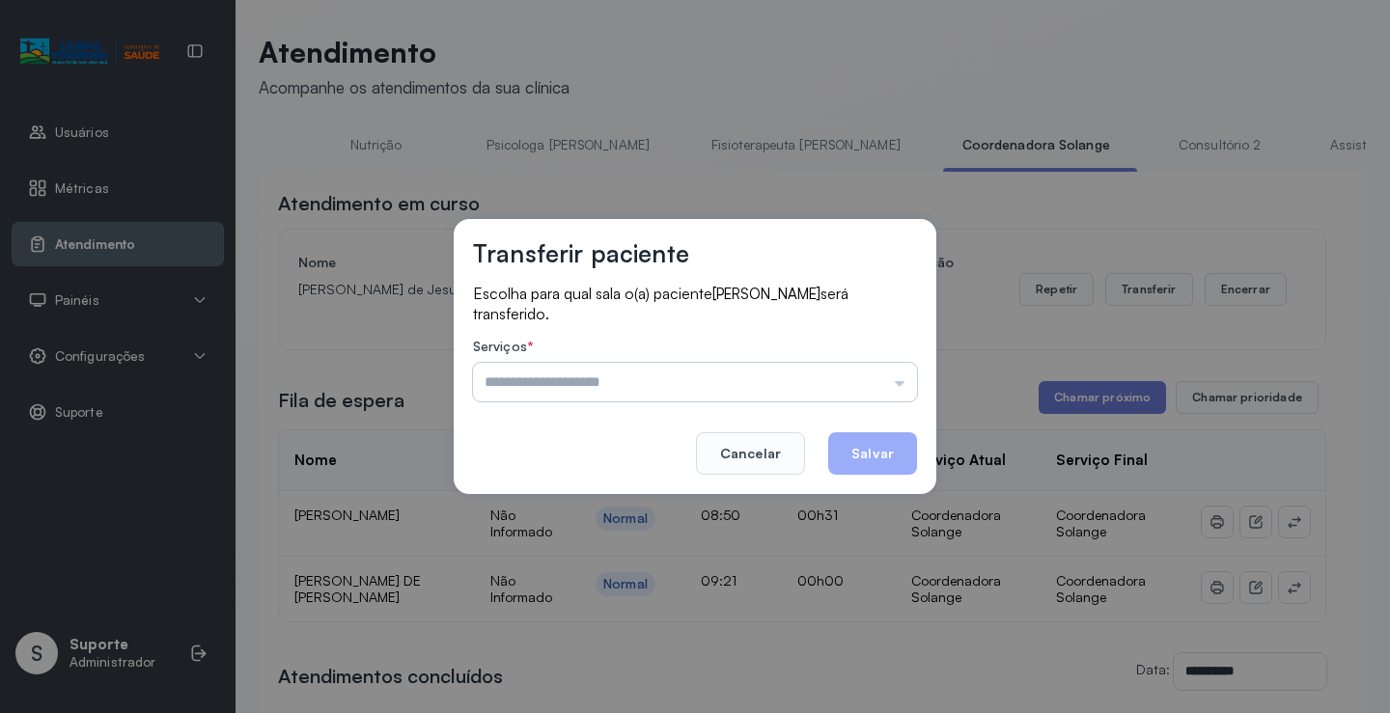
click at [812, 383] on input "text" at bounding box center [695, 382] width 444 height 39
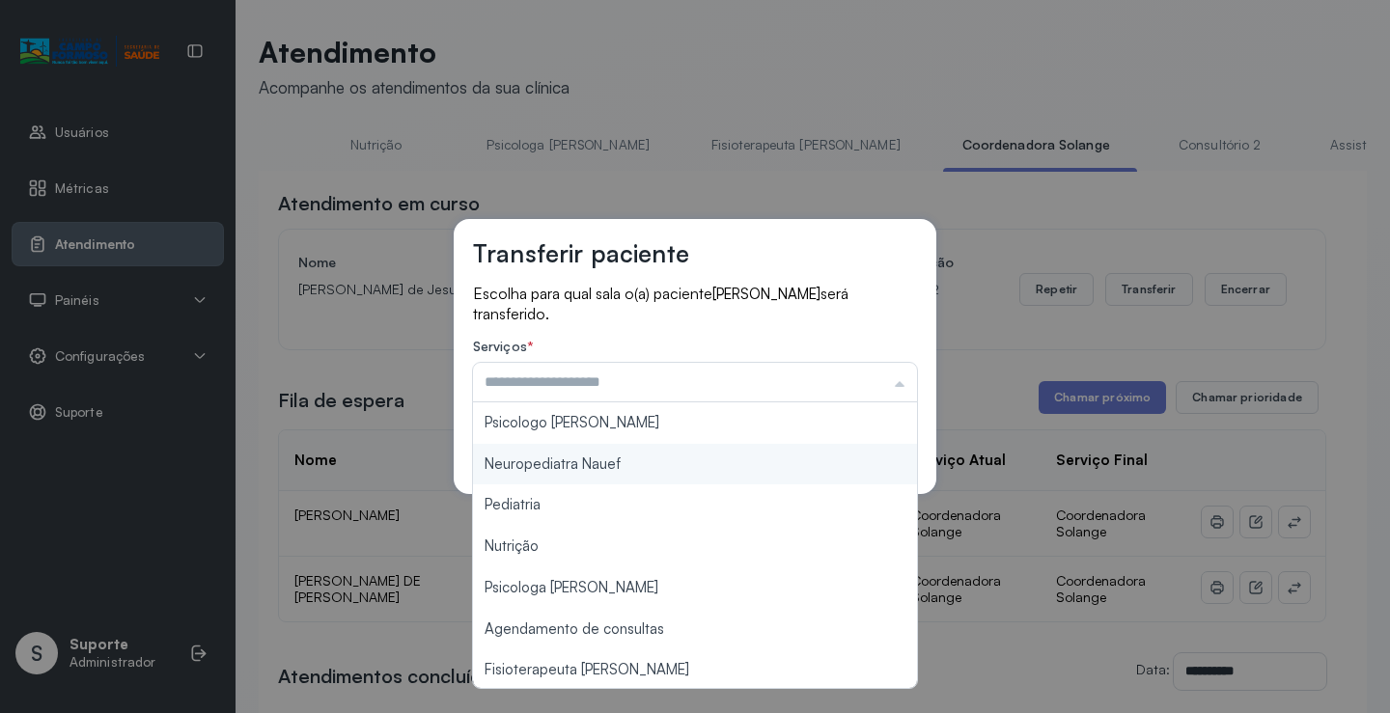
type input "**********"
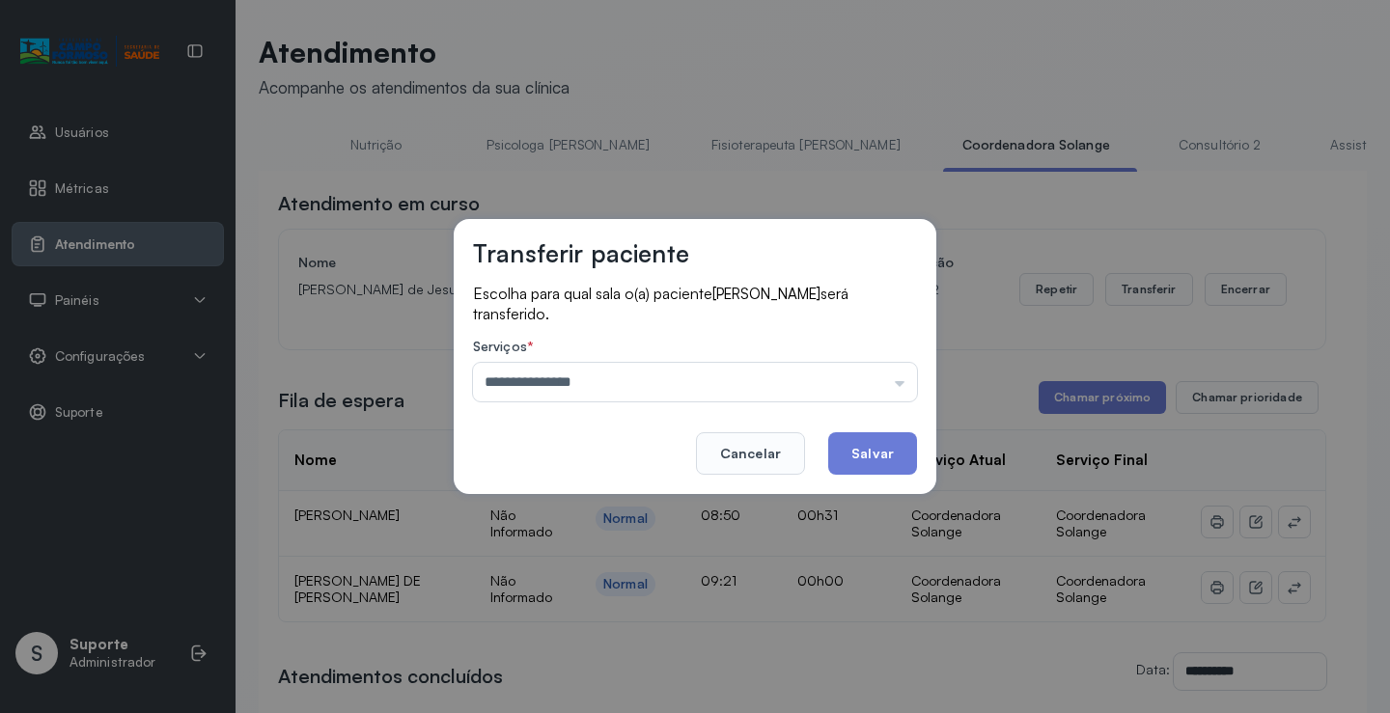
click at [621, 429] on div "**********" at bounding box center [695, 356] width 482 height 275
click at [887, 446] on button "Salvar" at bounding box center [872, 453] width 89 height 42
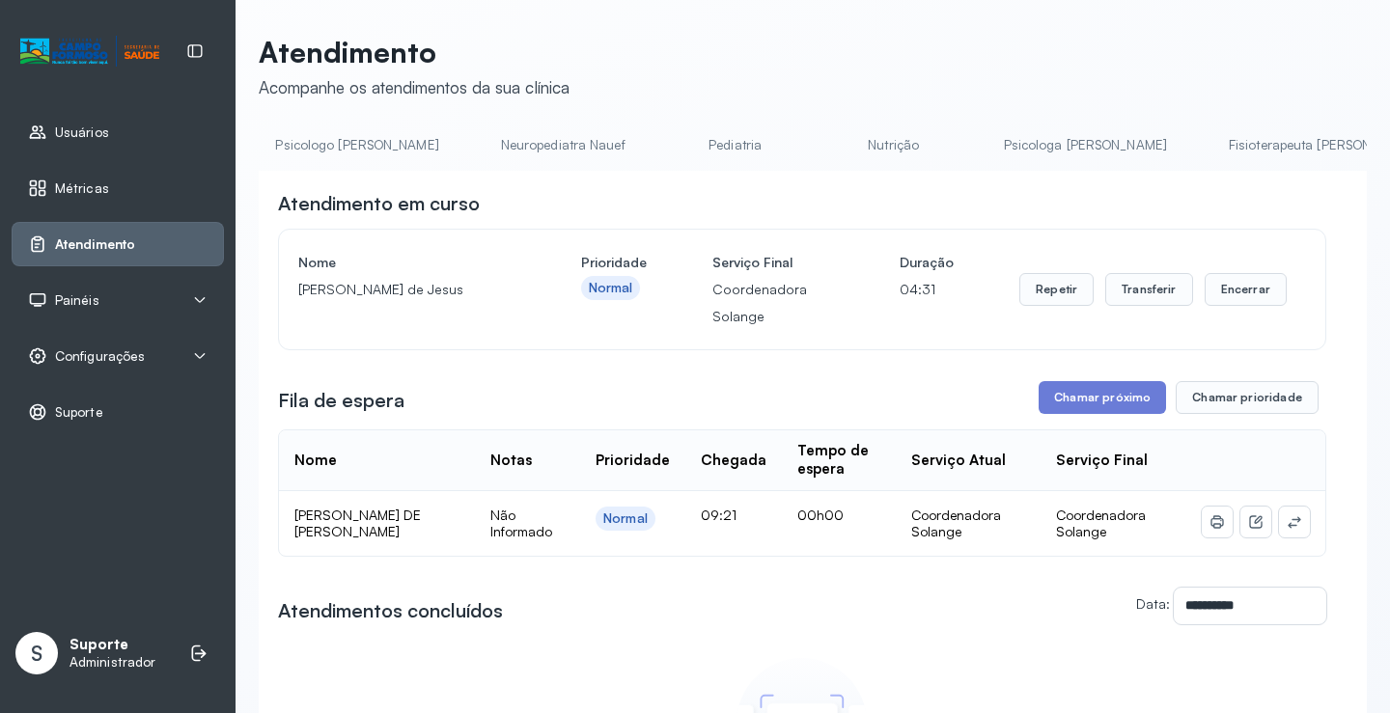
scroll to position [0, 362]
click at [871, 143] on link "Psicologa [PERSON_NAME]" at bounding box center [953, 145] width 202 height 32
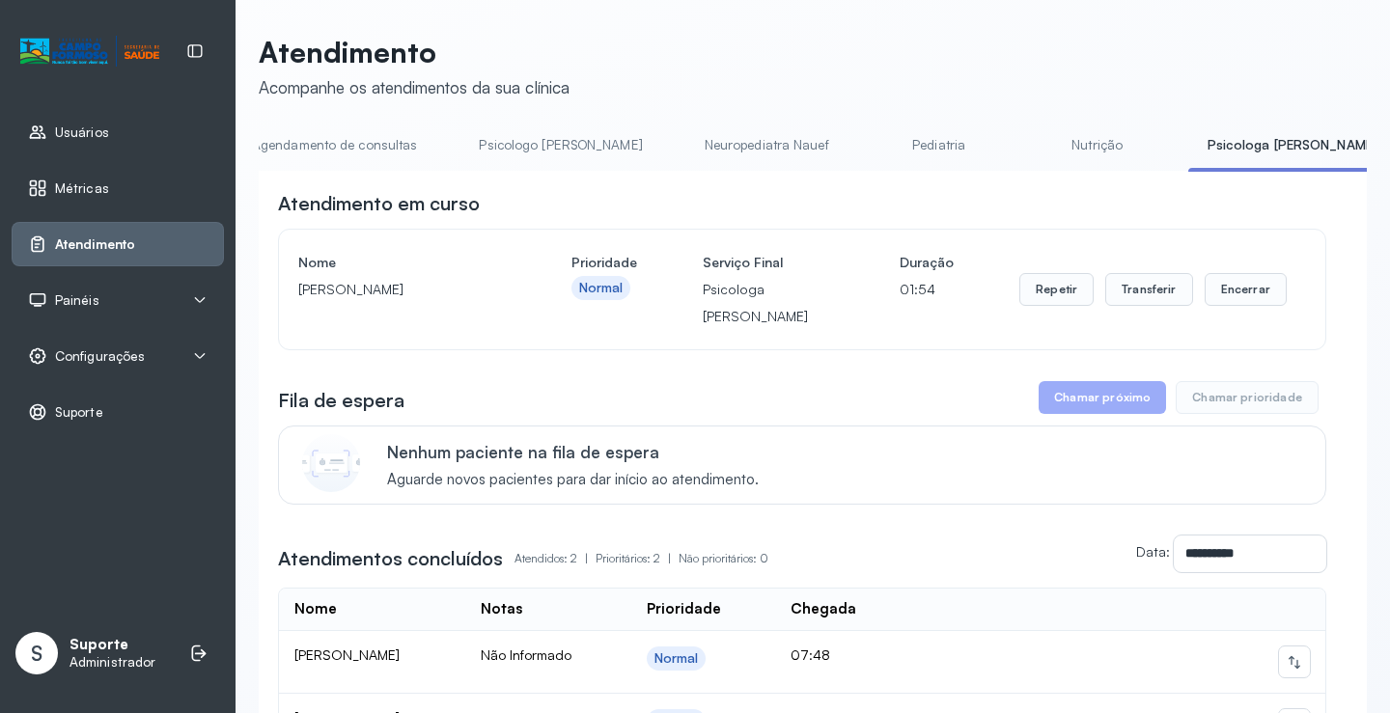
scroll to position [0, 0]
click at [513, 147] on link "Psicologo [PERSON_NAME]" at bounding box center [586, 145] width 202 height 32
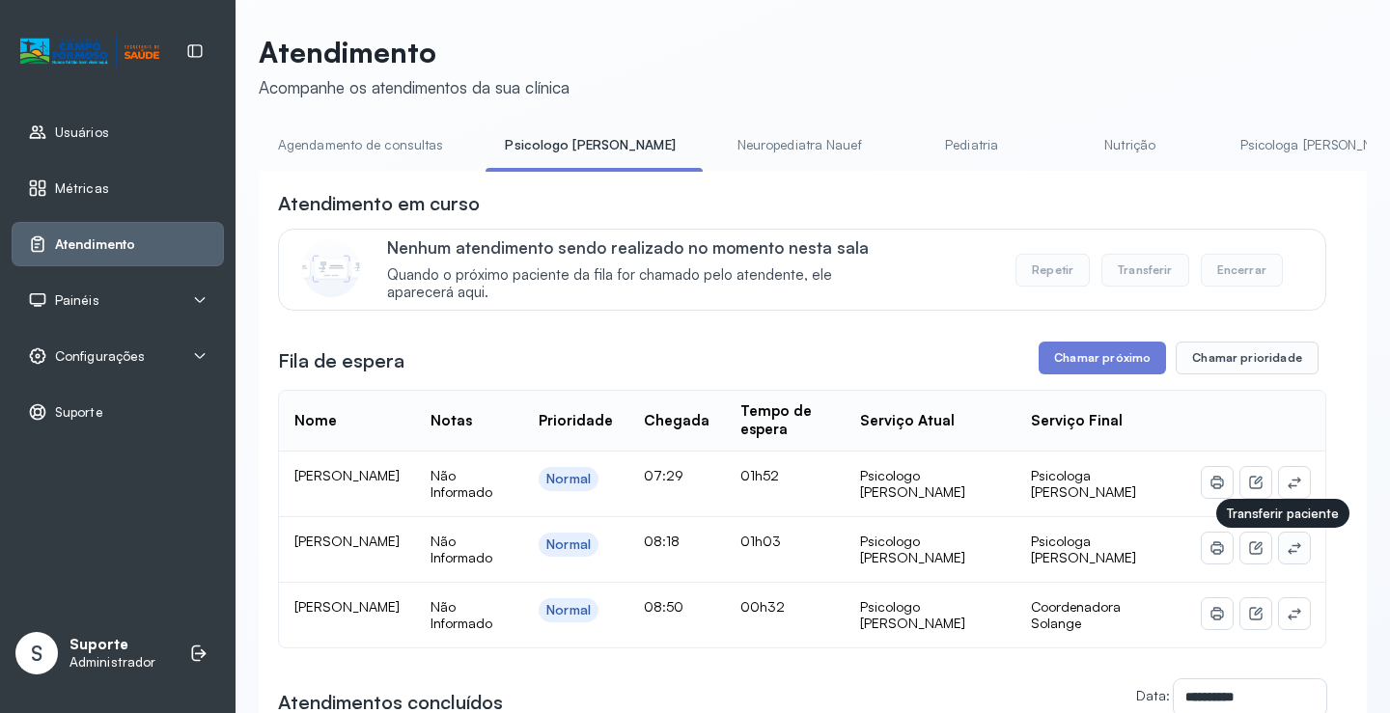
click at [1289, 558] on button at bounding box center [1294, 548] width 31 height 31
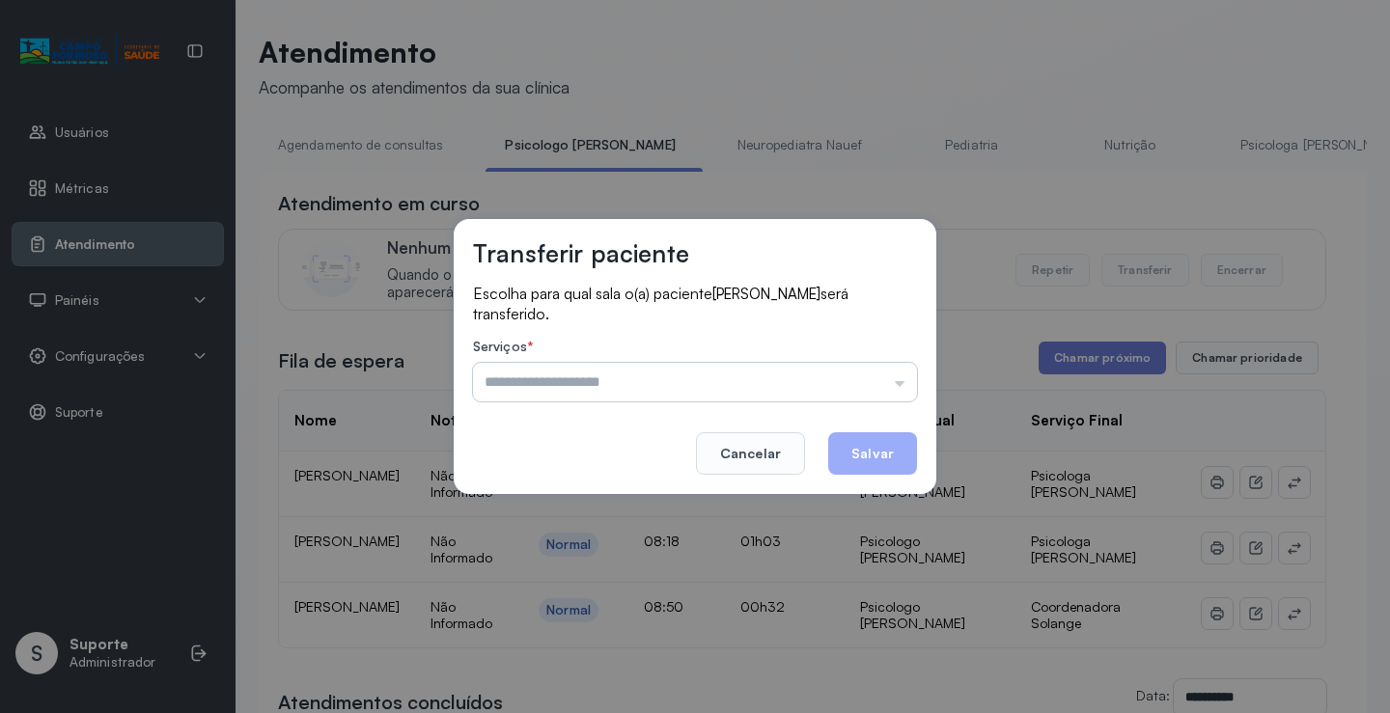
drag, startPoint x: 823, startPoint y: 391, endPoint x: 780, endPoint y: 396, distance: 43.7
click at [823, 390] on input "text" at bounding box center [695, 382] width 444 height 39
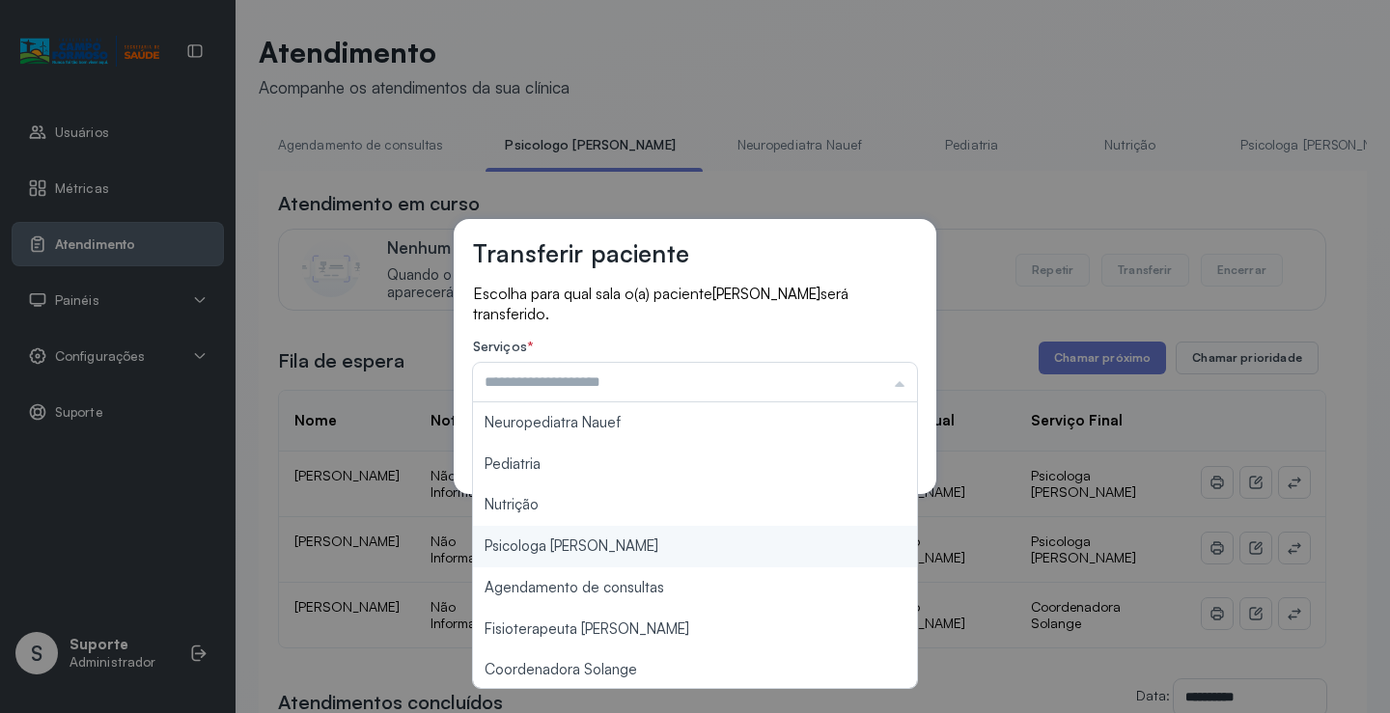
type input "**********"
click at [642, 555] on div "**********" at bounding box center [695, 356] width 1390 height 713
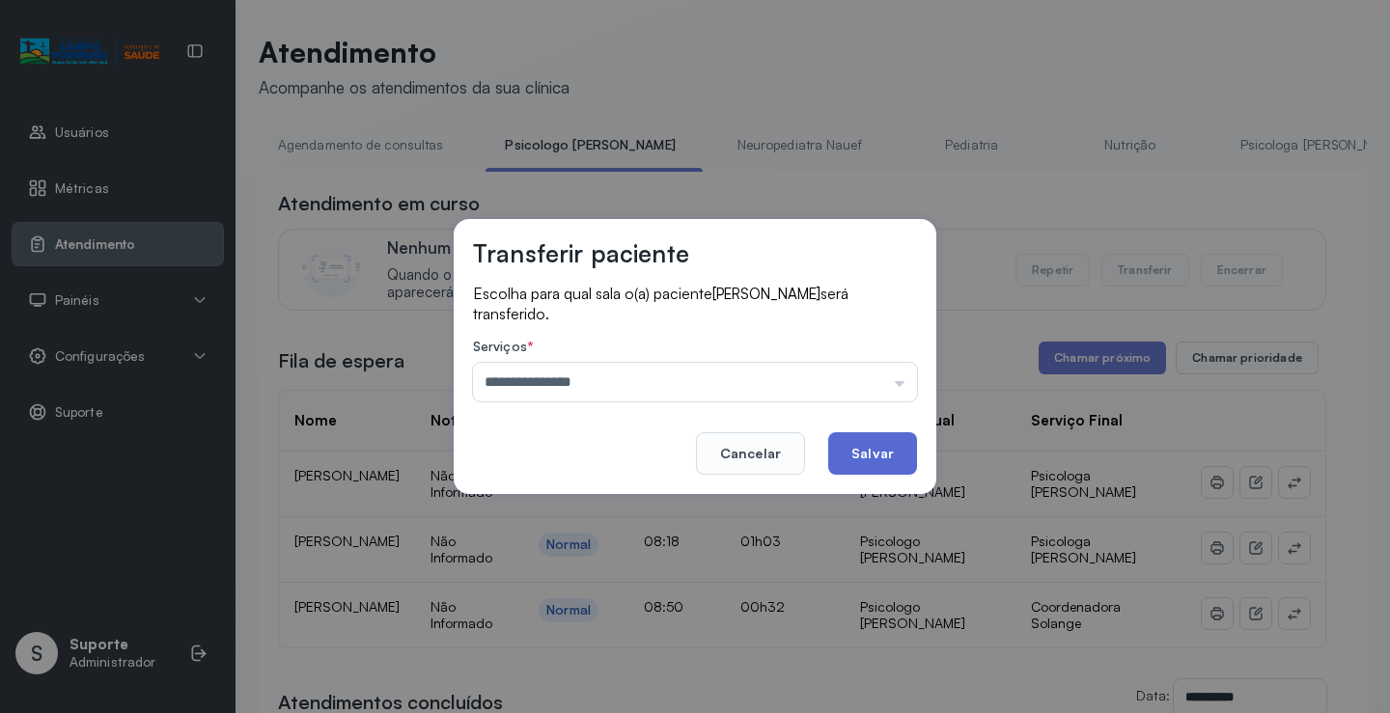
click at [875, 454] on button "Salvar" at bounding box center [872, 453] width 89 height 42
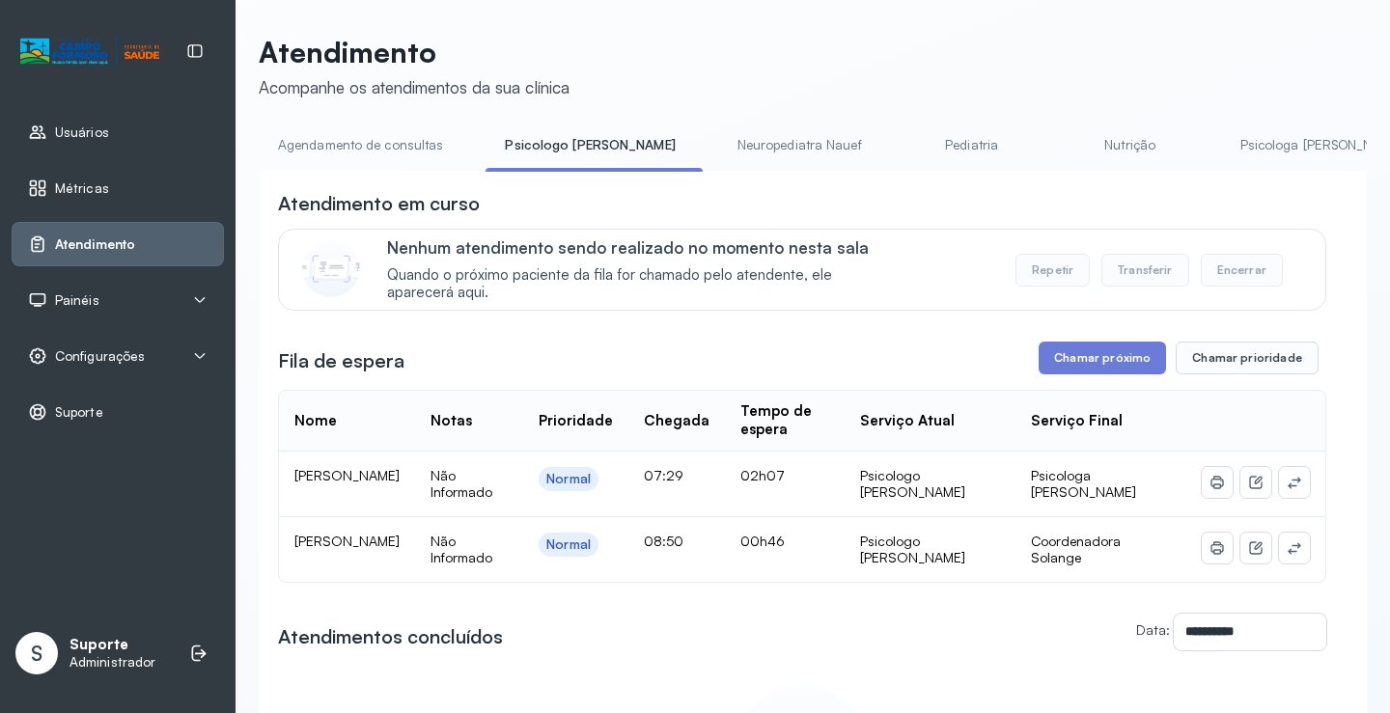
click at [1221, 141] on link "Psicologa [PERSON_NAME]" at bounding box center [1322, 145] width 202 height 32
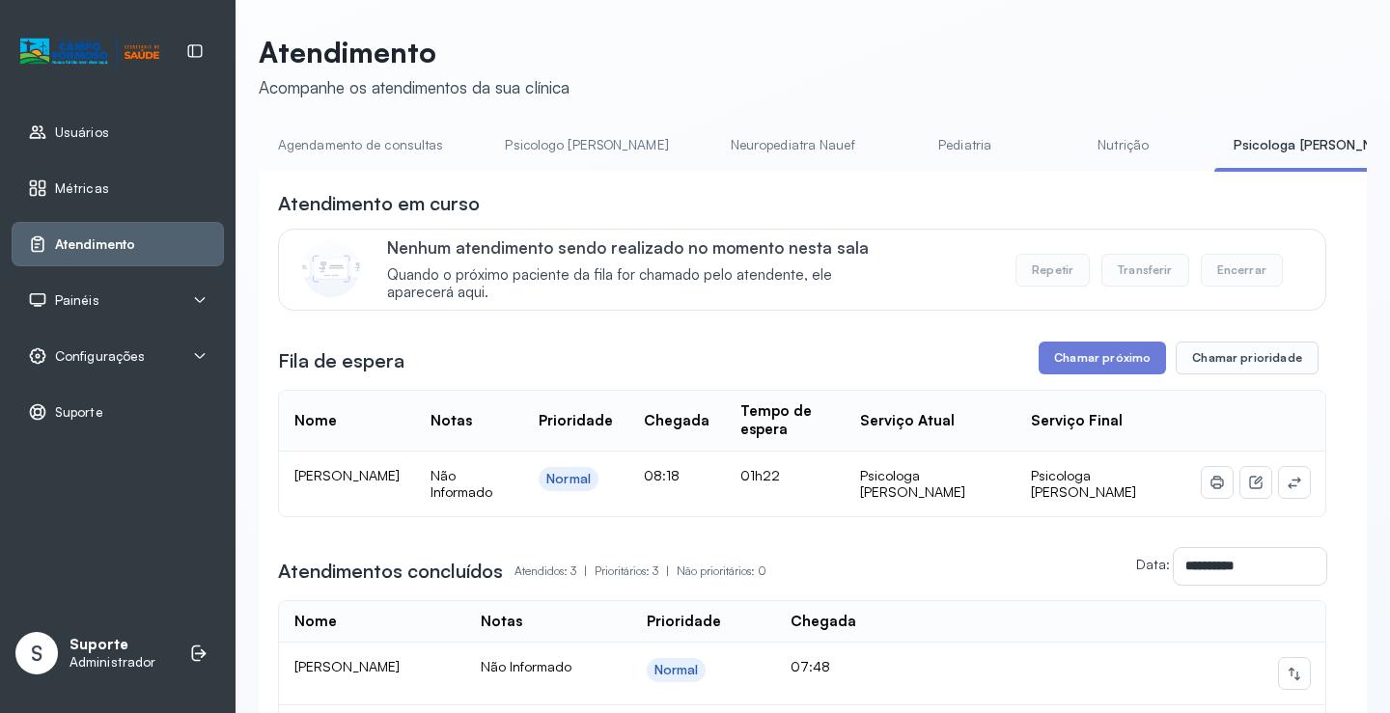
click at [346, 135] on link "Agendamento de consultas" at bounding box center [361, 145] width 204 height 32
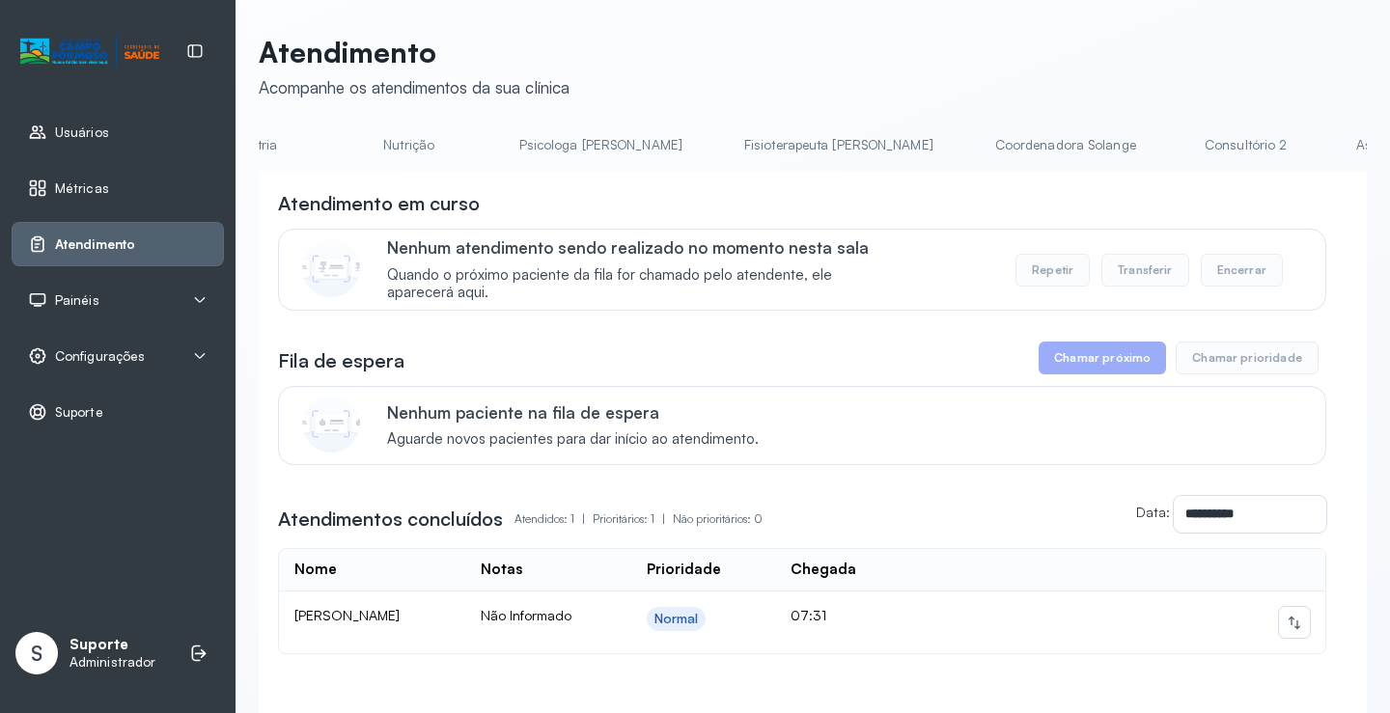
scroll to position [0, 739]
click at [1161, 152] on link "Consultório 2" at bounding box center [1228, 145] width 135 height 32
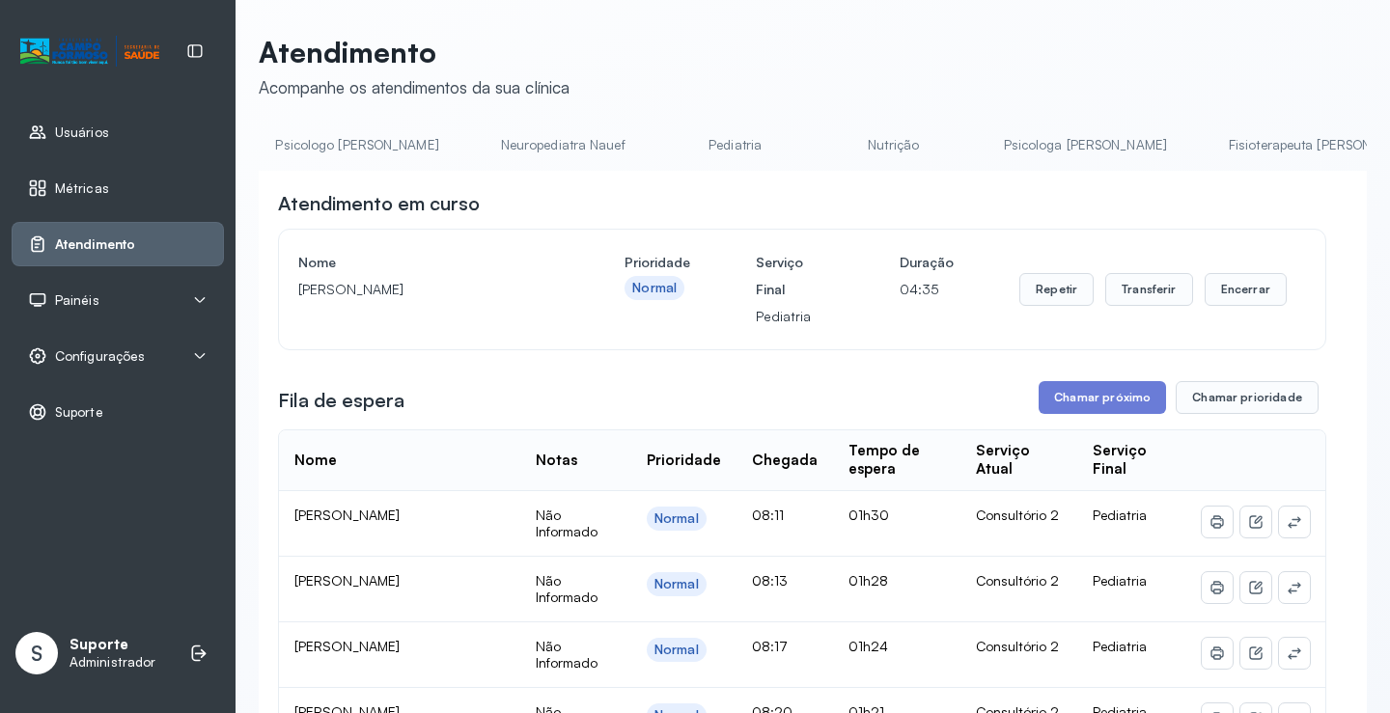
scroll to position [0, 76]
click at [462, 148] on link "Psicologo [PERSON_NAME]" at bounding box center [510, 145] width 202 height 32
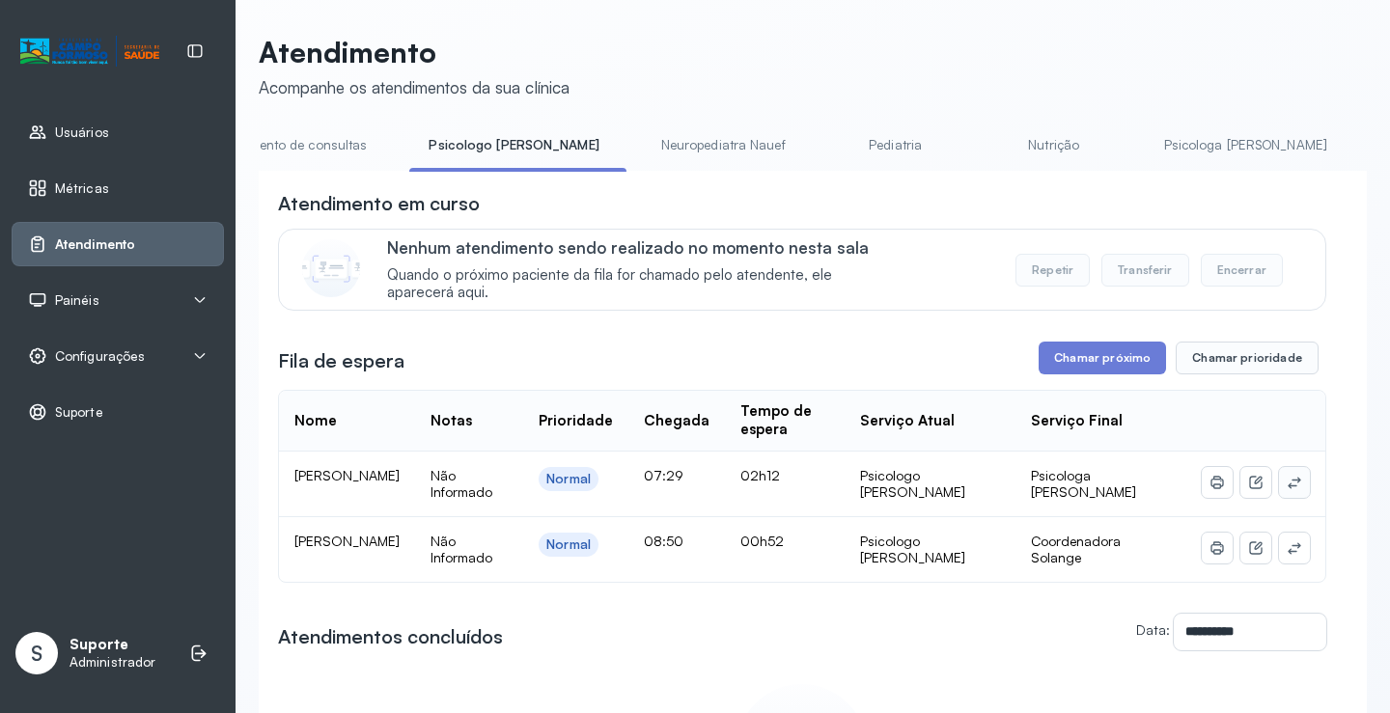
click at [1286, 480] on icon at bounding box center [1293, 482] width 15 height 15
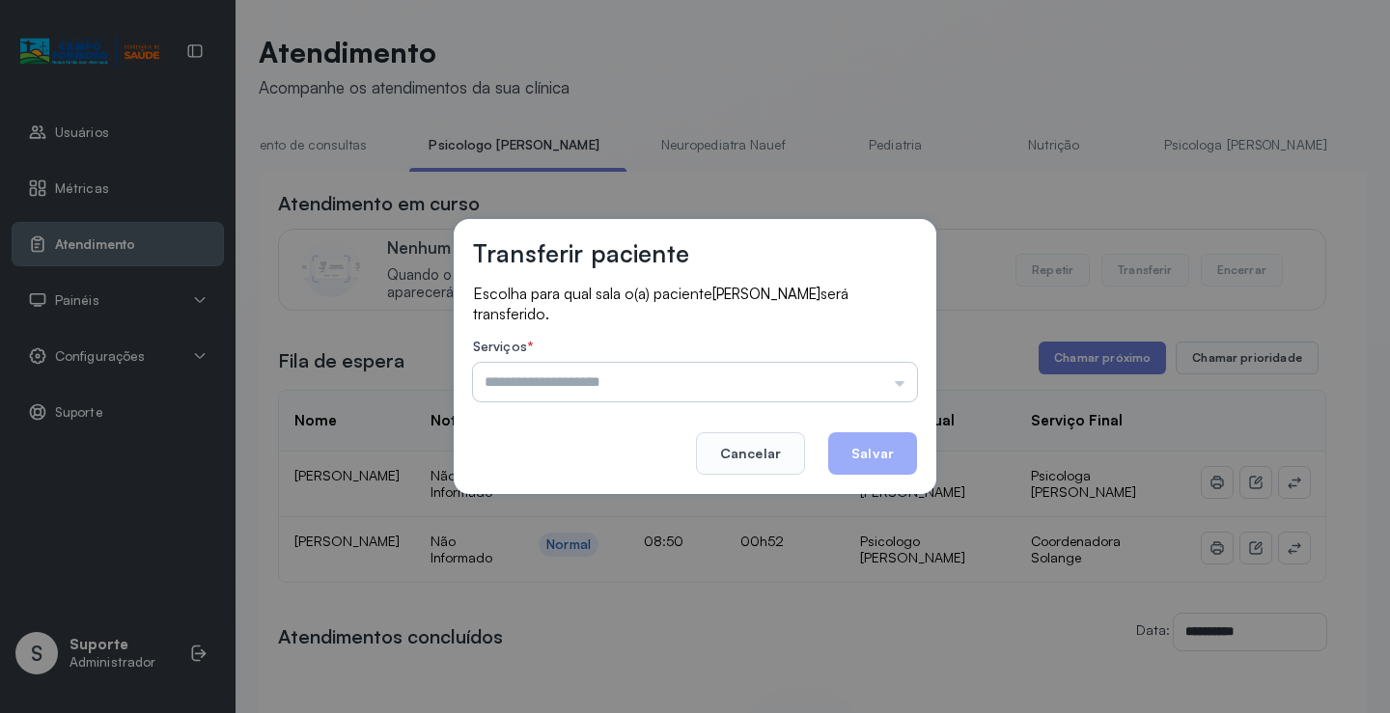
click at [887, 371] on input "text" at bounding box center [695, 382] width 444 height 39
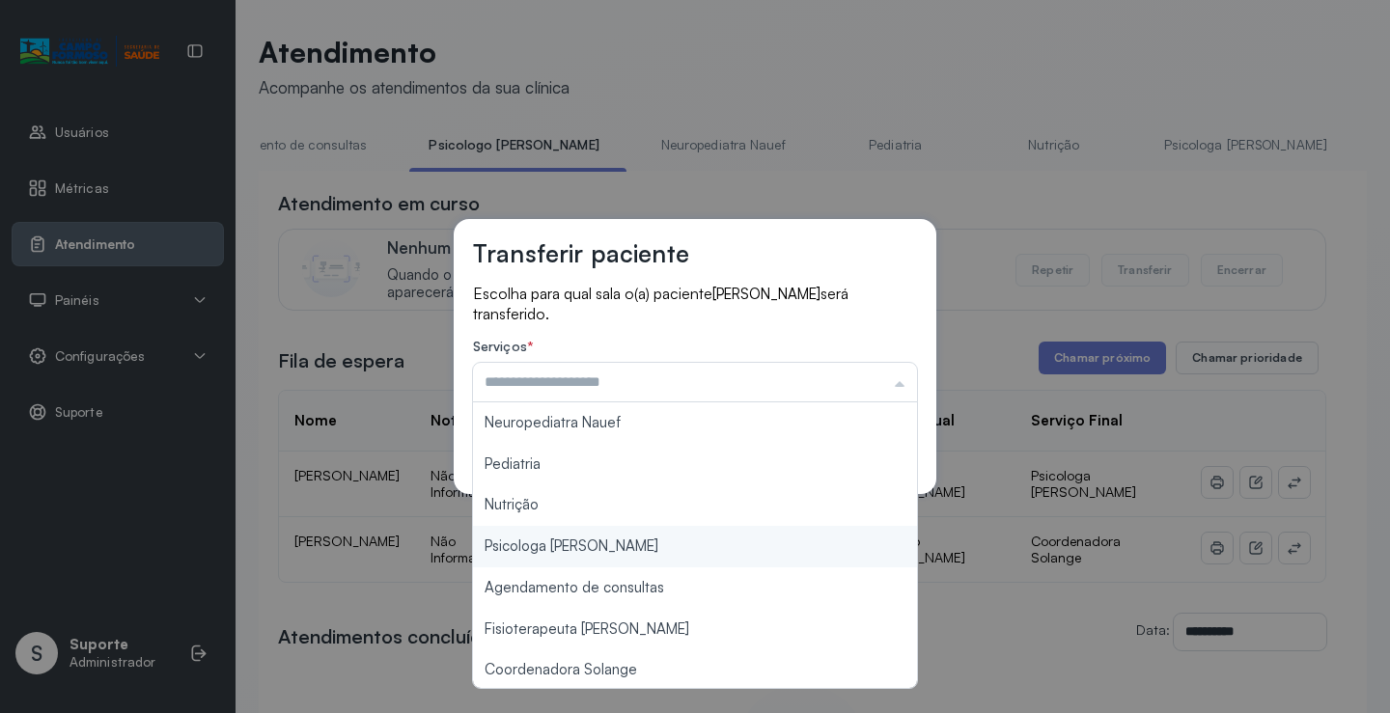
type input "**********"
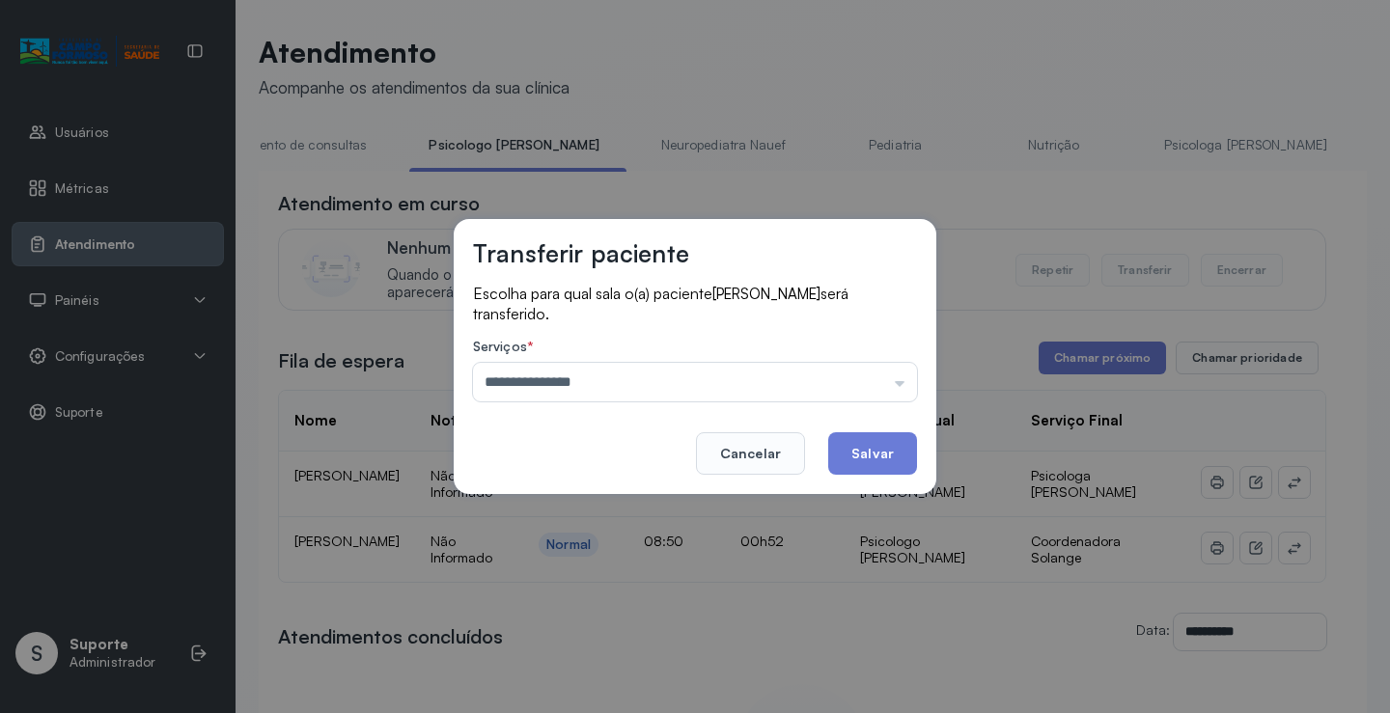
drag, startPoint x: 608, startPoint y: 546, endPoint x: 820, endPoint y: 496, distance: 218.1
click at [623, 545] on div "**********" at bounding box center [695, 356] width 1390 height 713
click at [878, 451] on button "Salvar" at bounding box center [872, 453] width 89 height 42
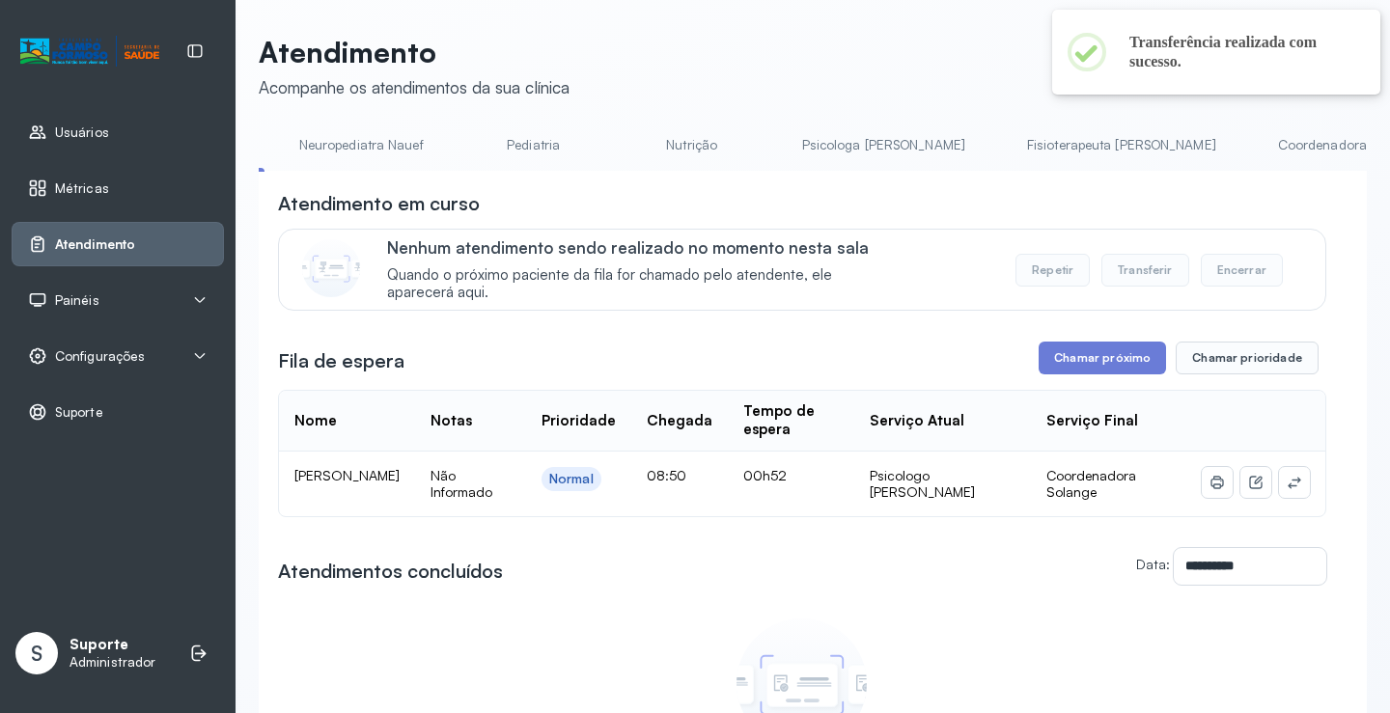
scroll to position [0, 486]
click at [1210, 133] on link "Coordenadora Solange" at bounding box center [1299, 145] width 179 height 32
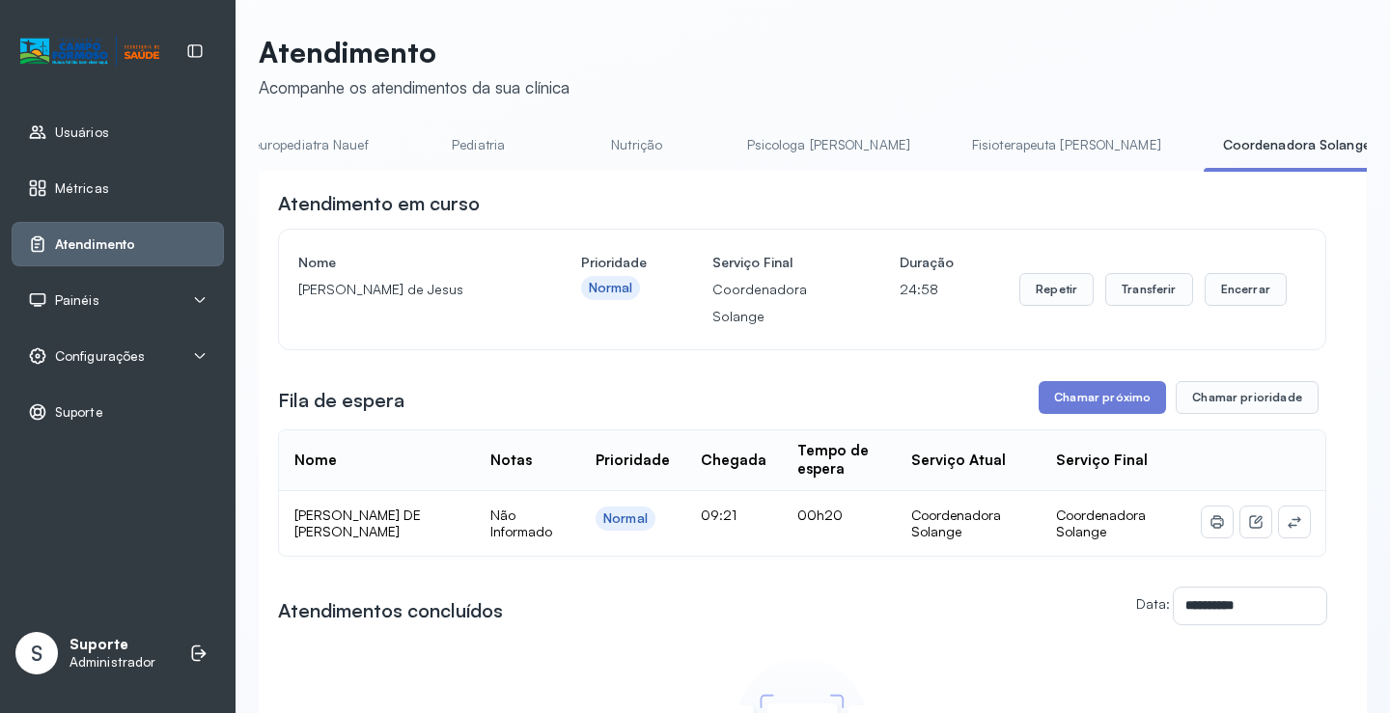
scroll to position [0, 0]
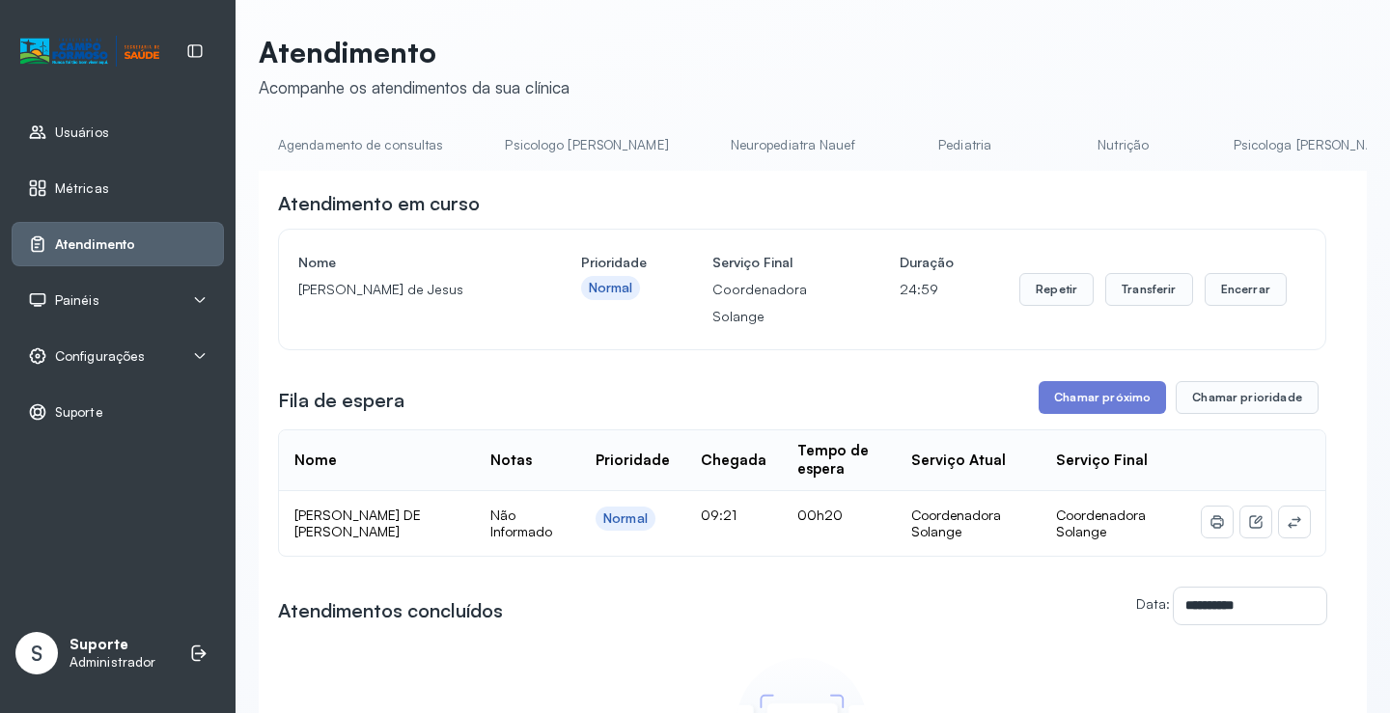
click at [353, 153] on link "Agendamento de consultas" at bounding box center [361, 145] width 204 height 32
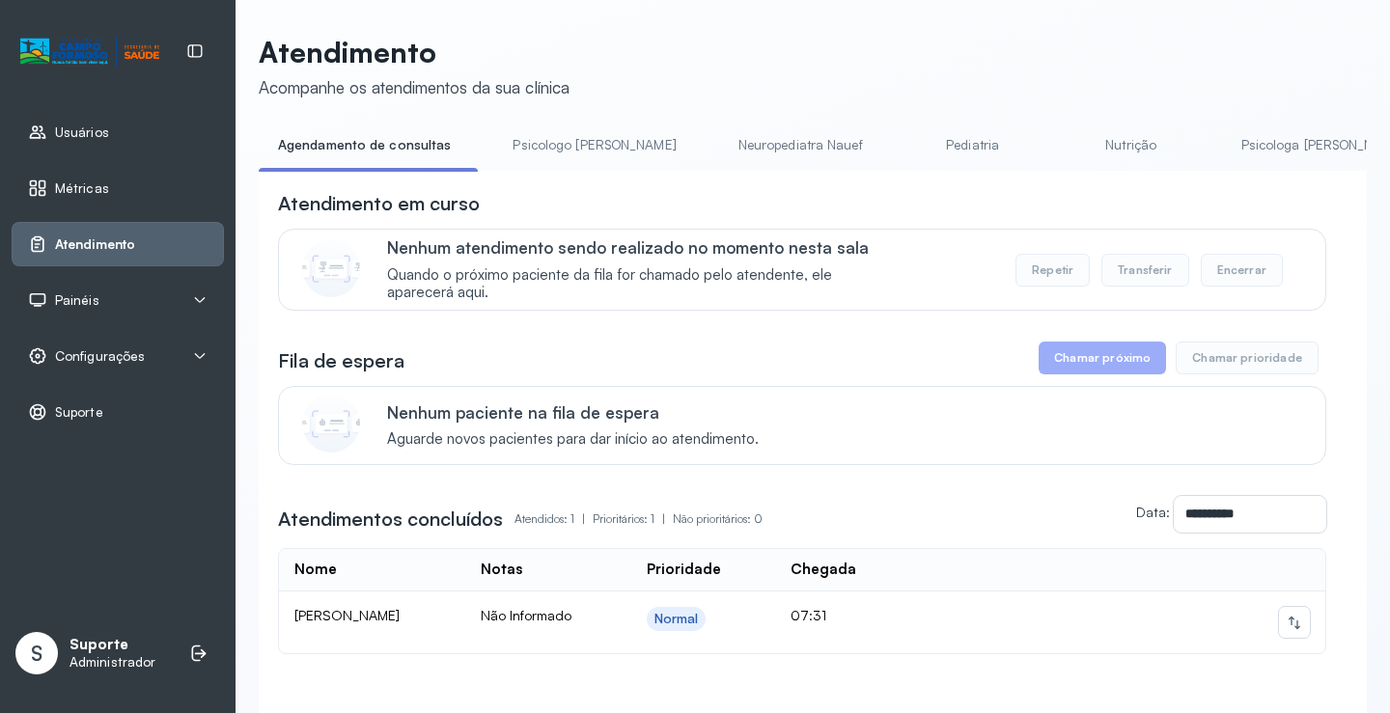
click at [591, 143] on link "Psicologo [PERSON_NAME]" at bounding box center [594, 145] width 202 height 32
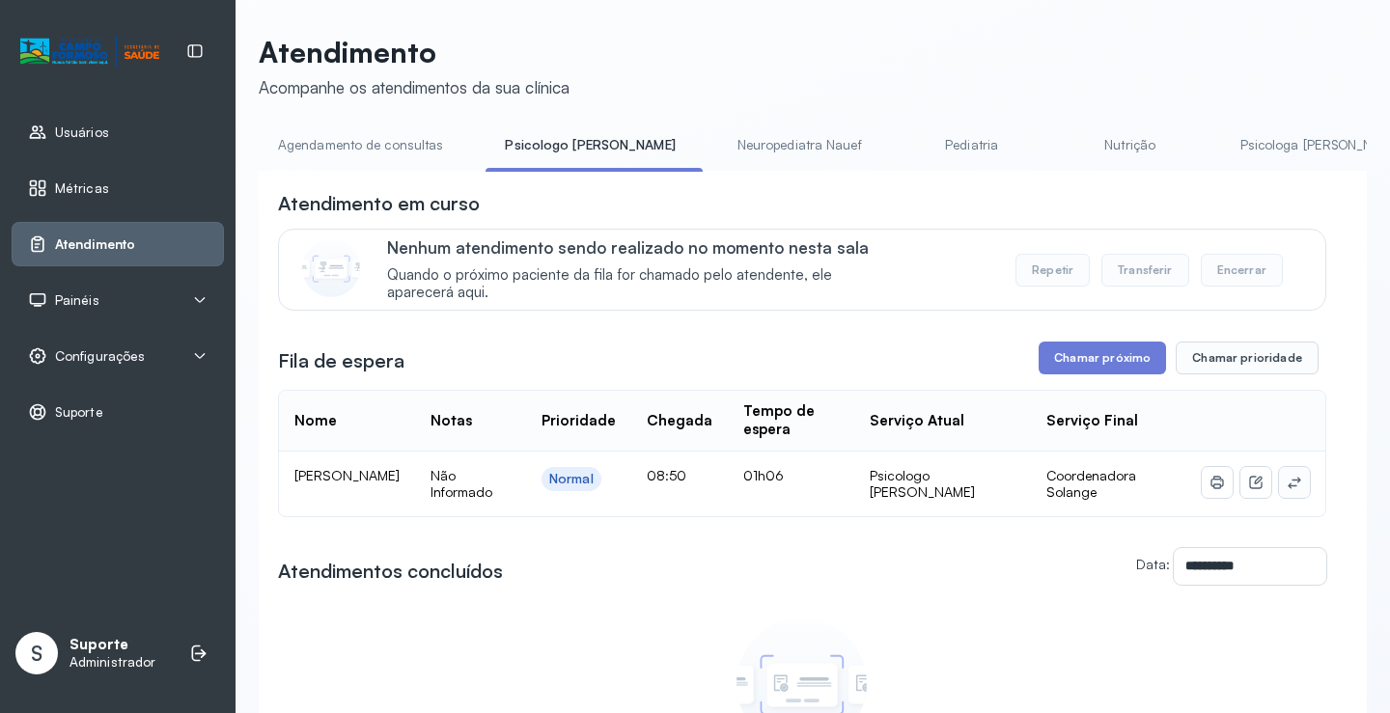
click at [1295, 485] on button at bounding box center [1294, 482] width 31 height 31
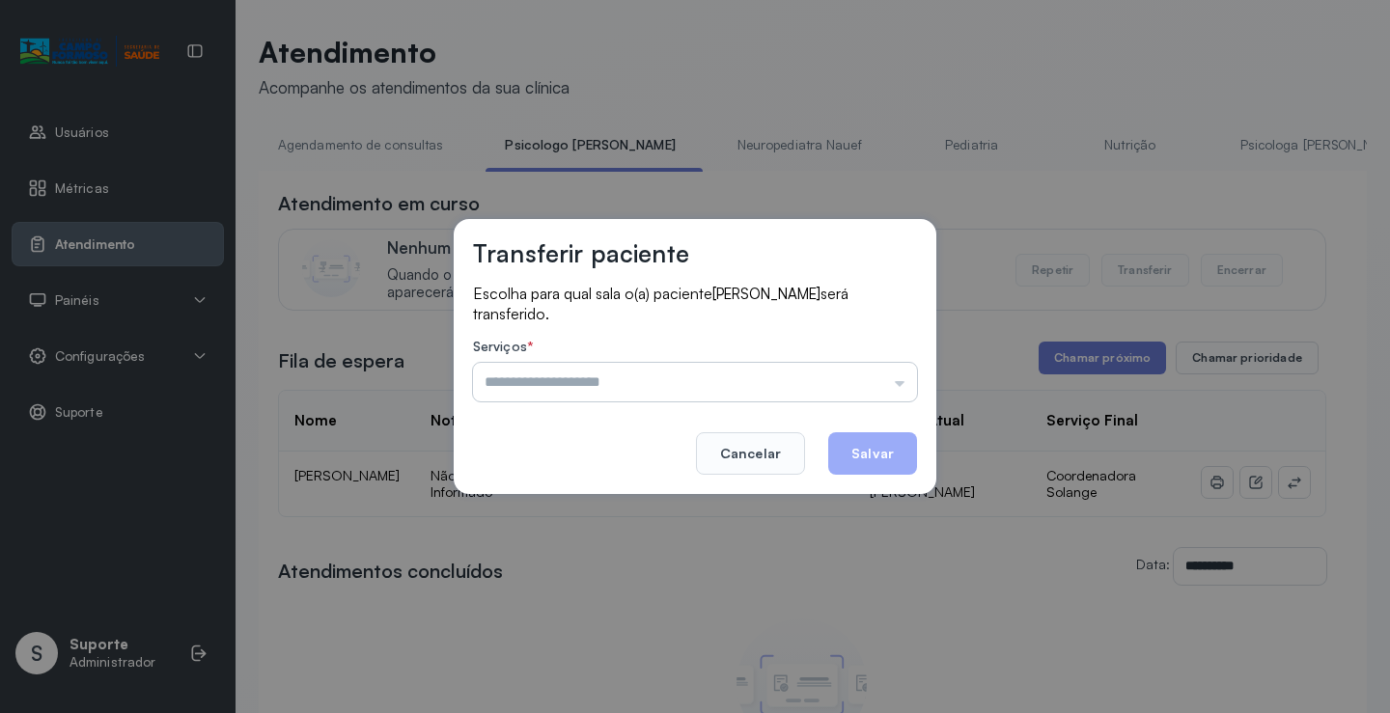
click at [842, 369] on input "text" at bounding box center [695, 382] width 444 height 39
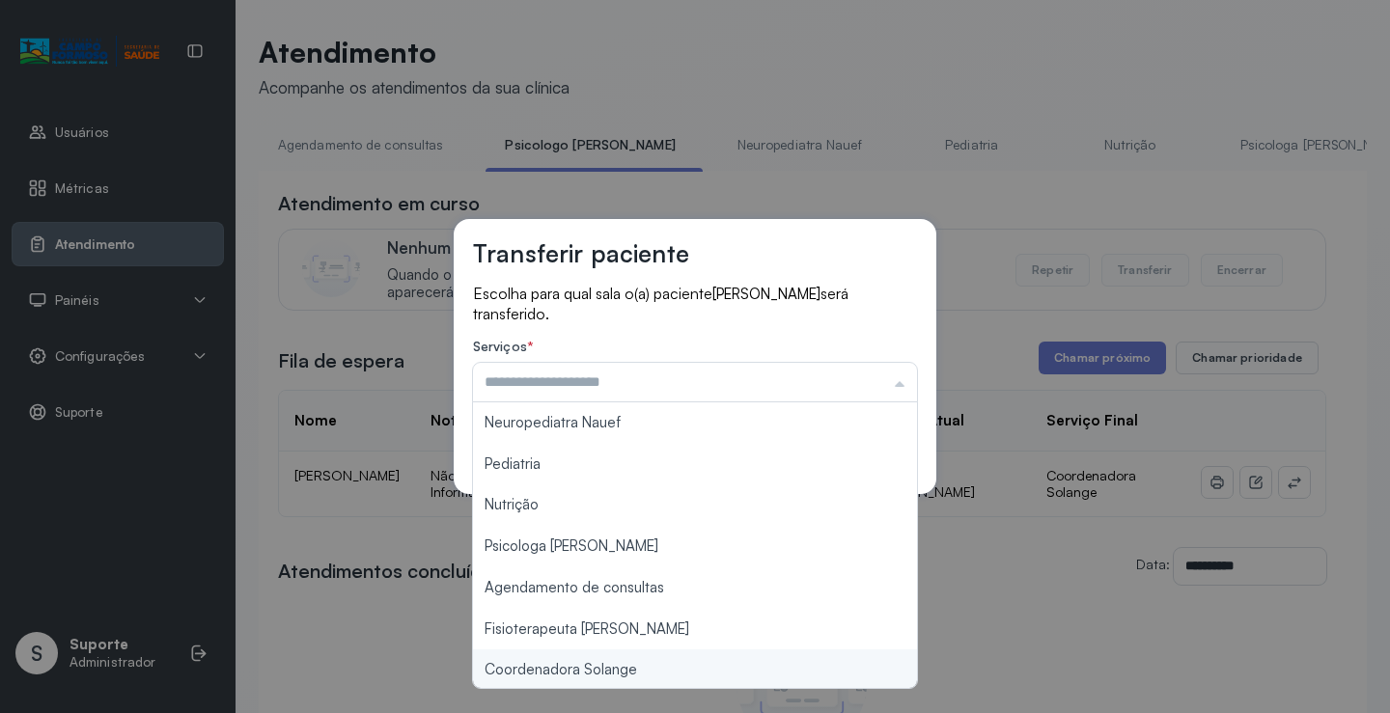
type input "**********"
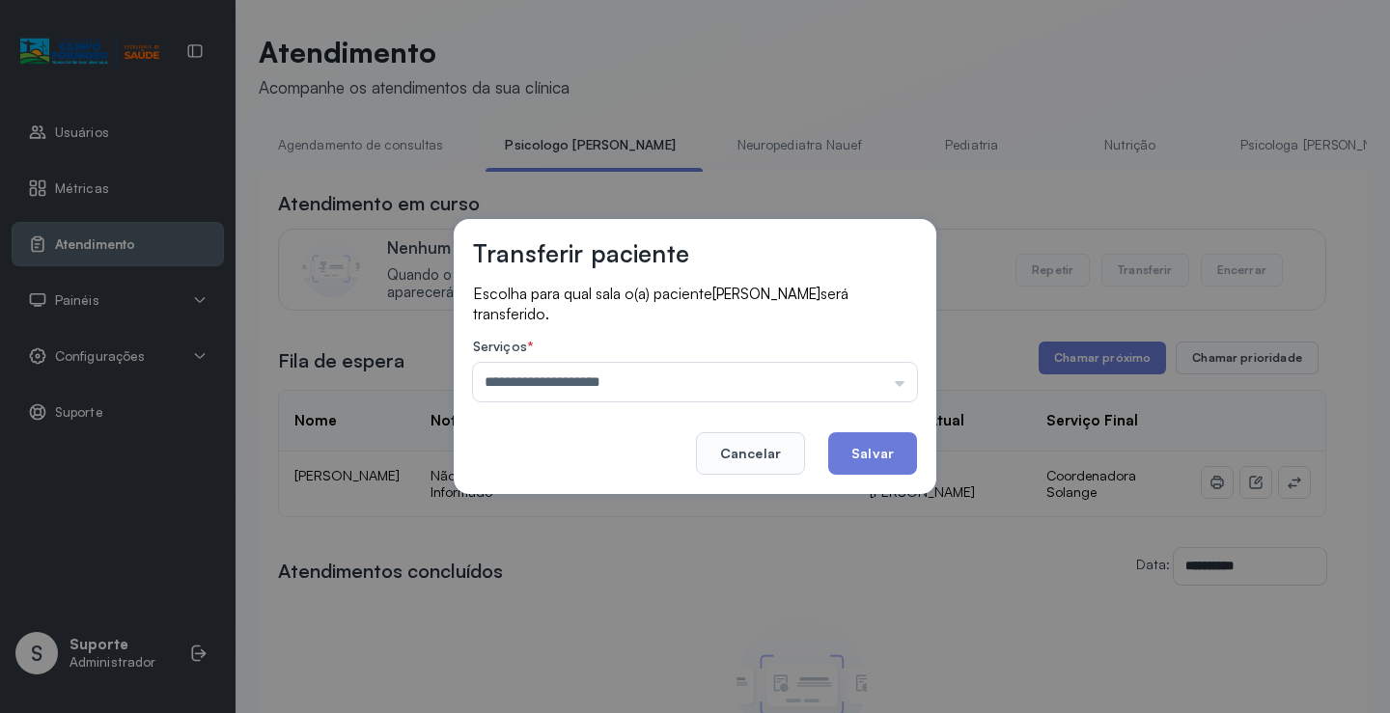
click at [639, 674] on div "**********" at bounding box center [695, 356] width 1390 height 713
click at [864, 442] on button "Salvar" at bounding box center [872, 453] width 89 height 42
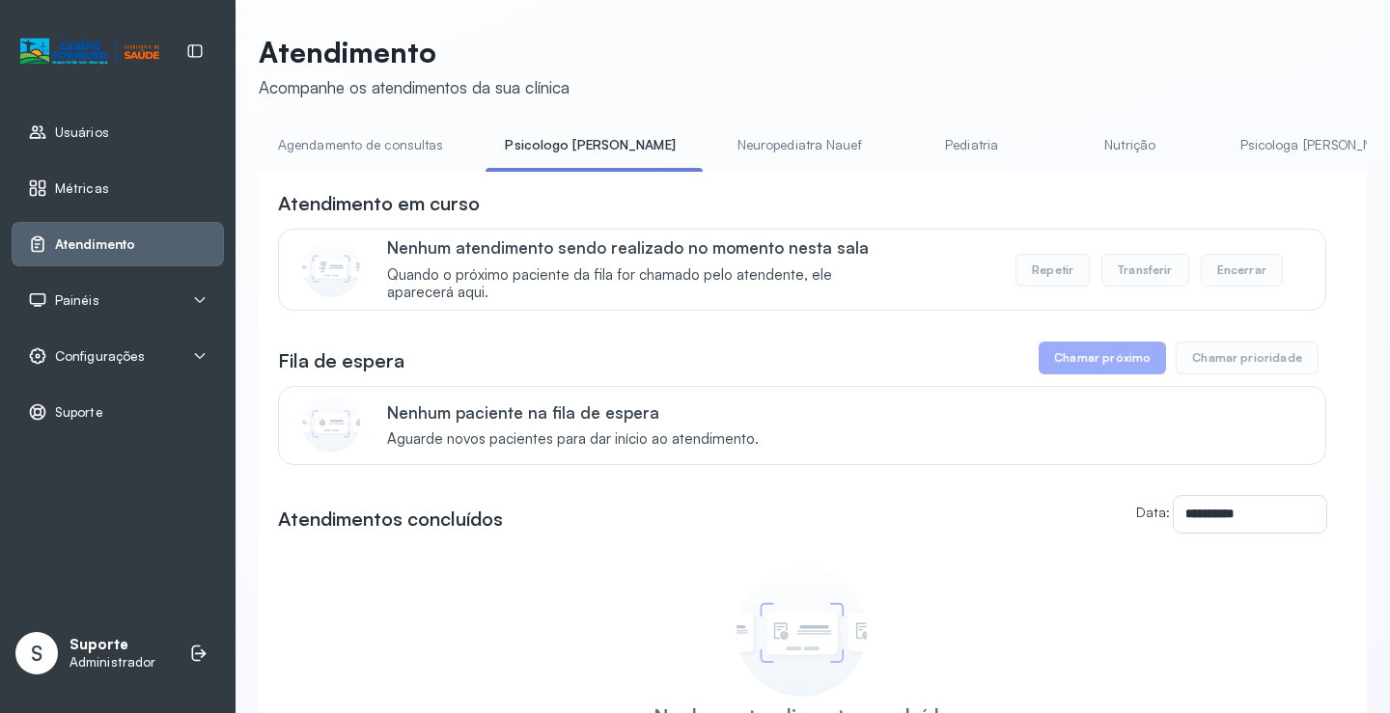
click at [370, 142] on link "Agendamento de consultas" at bounding box center [361, 145] width 204 height 32
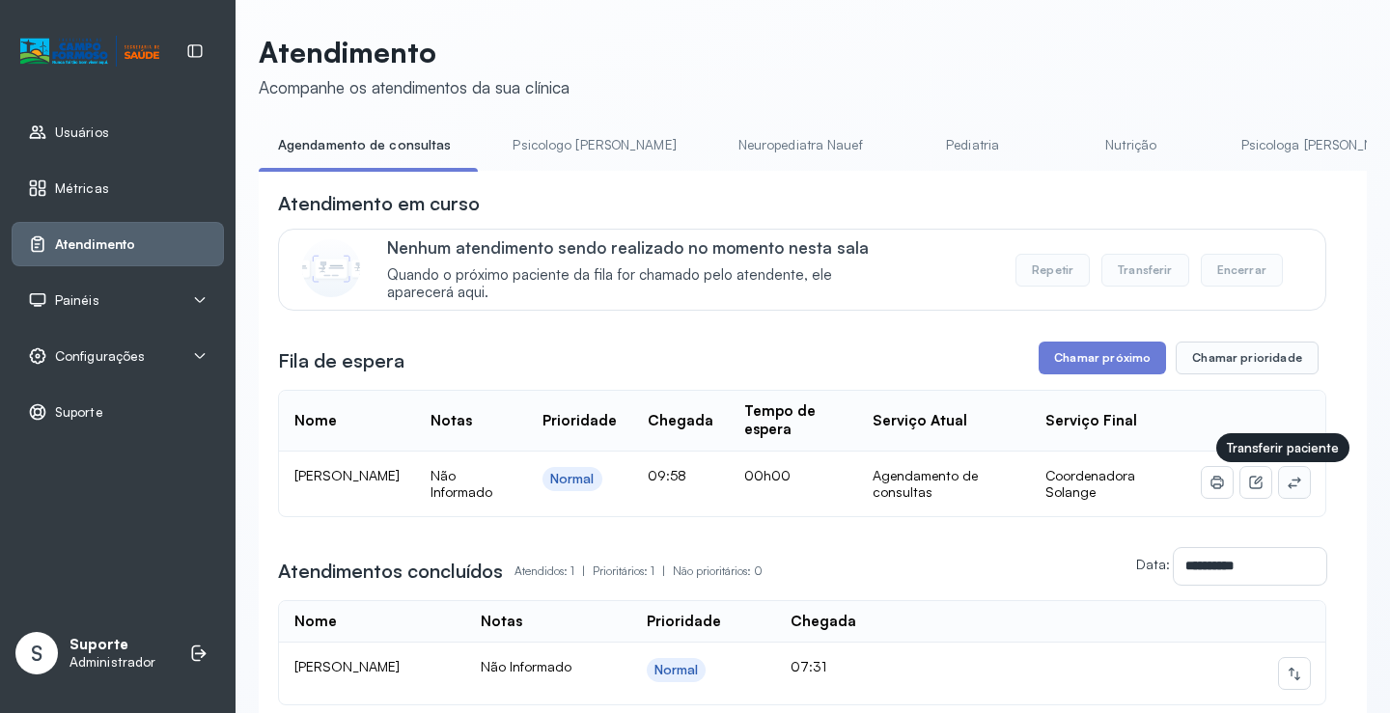
click at [1286, 490] on icon at bounding box center [1293, 482] width 15 height 15
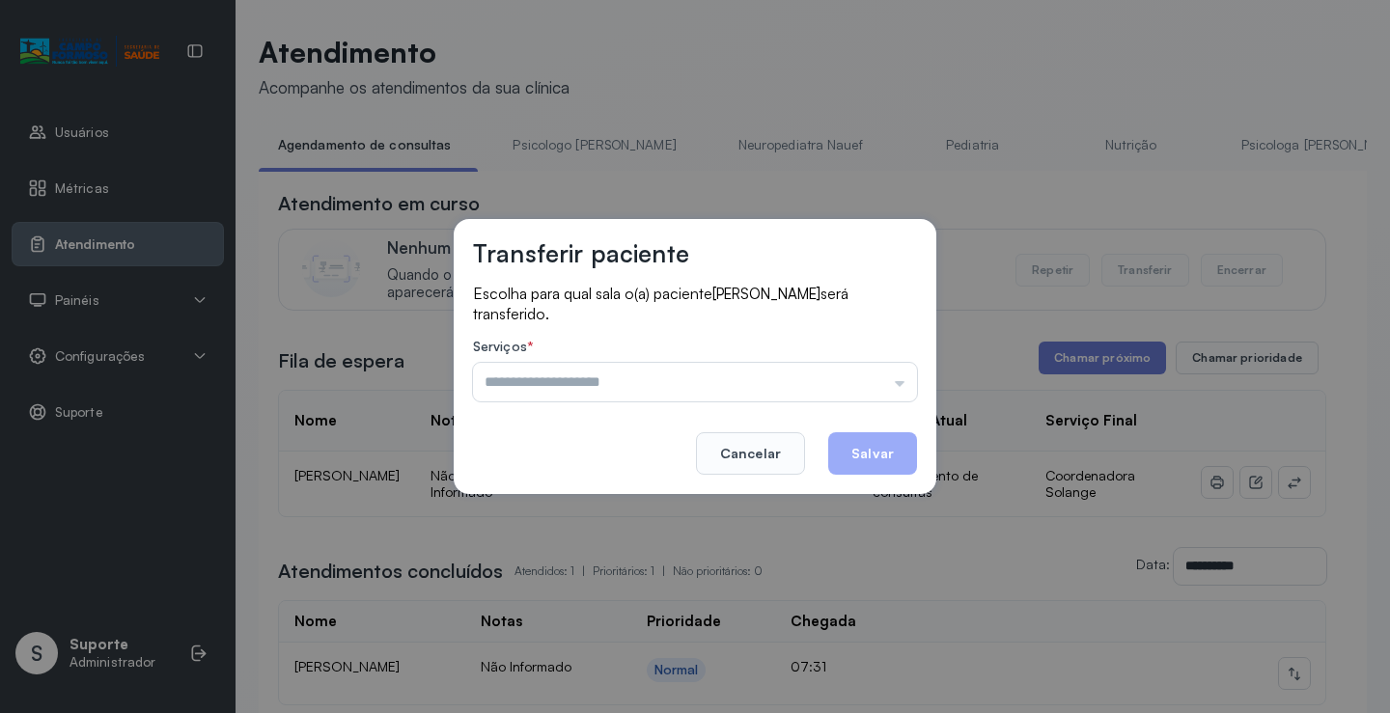
drag, startPoint x: 780, startPoint y: 384, endPoint x: 674, endPoint y: 437, distance: 117.8
click at [776, 385] on input "text" at bounding box center [695, 382] width 444 height 39
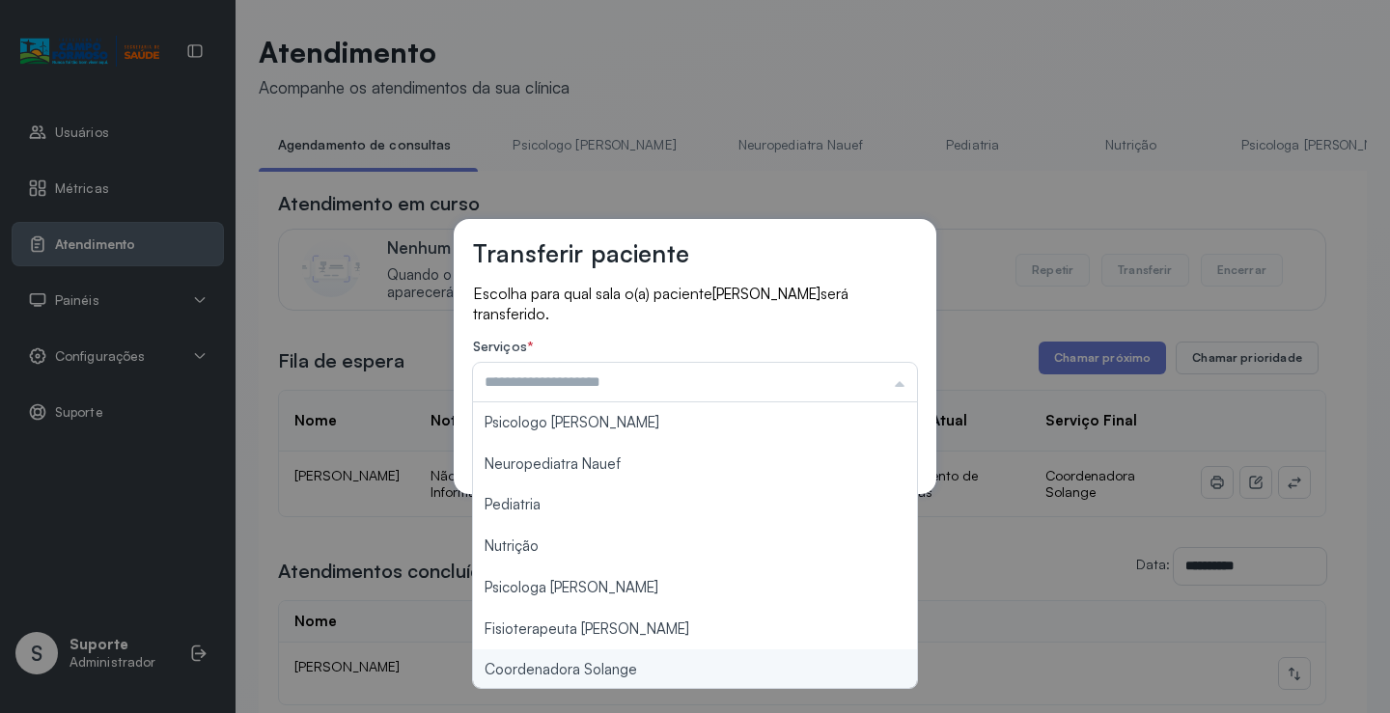
type input "**********"
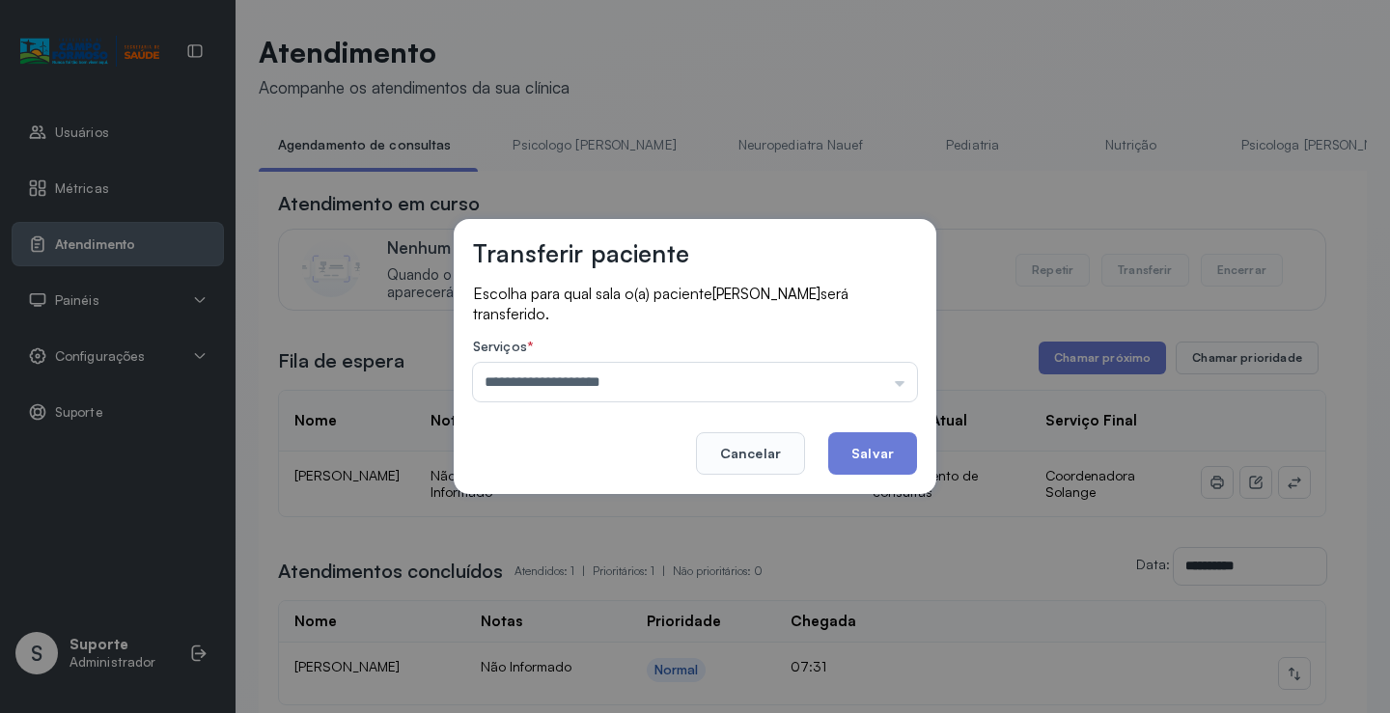
drag, startPoint x: 637, startPoint y: 670, endPoint x: 835, endPoint y: 493, distance: 265.2
click at [652, 656] on div "**********" at bounding box center [695, 356] width 1390 height 713
click at [860, 454] on button "Salvar" at bounding box center [872, 453] width 89 height 42
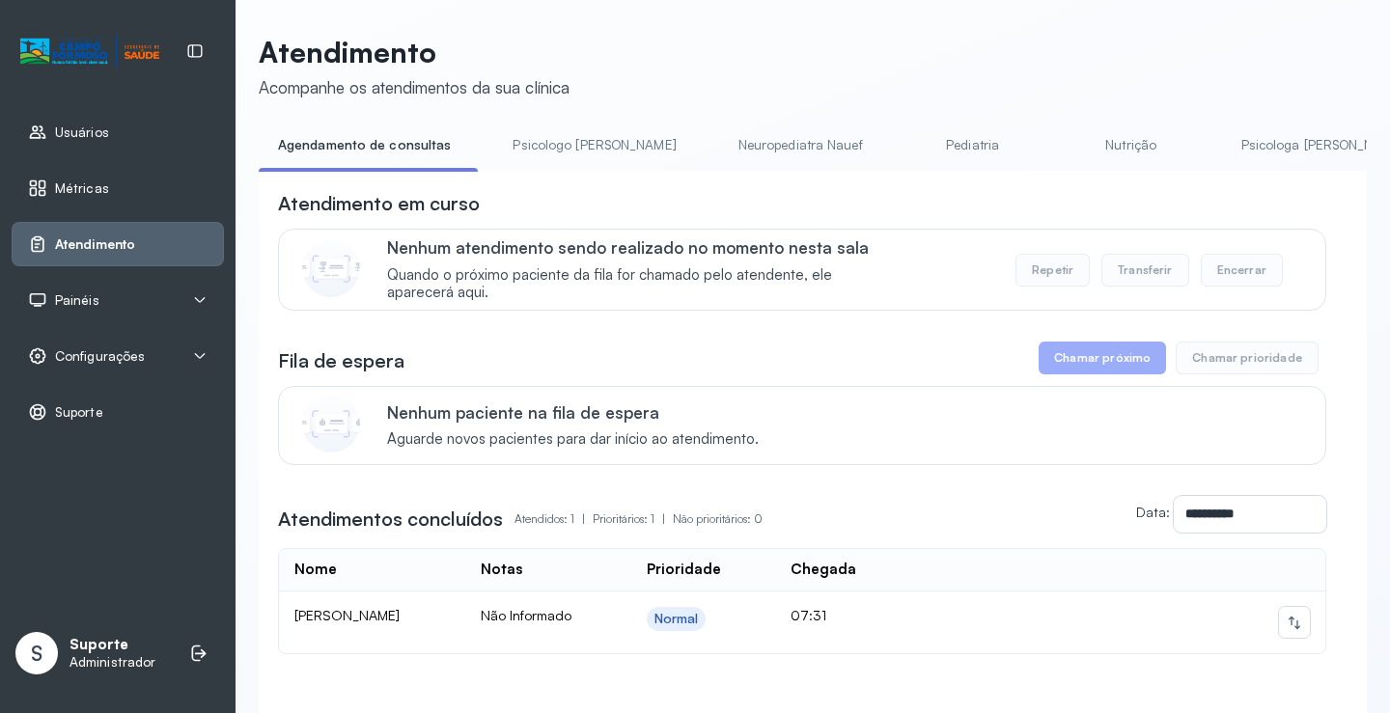
click at [588, 157] on link "Psicologo [PERSON_NAME]" at bounding box center [594, 145] width 202 height 32
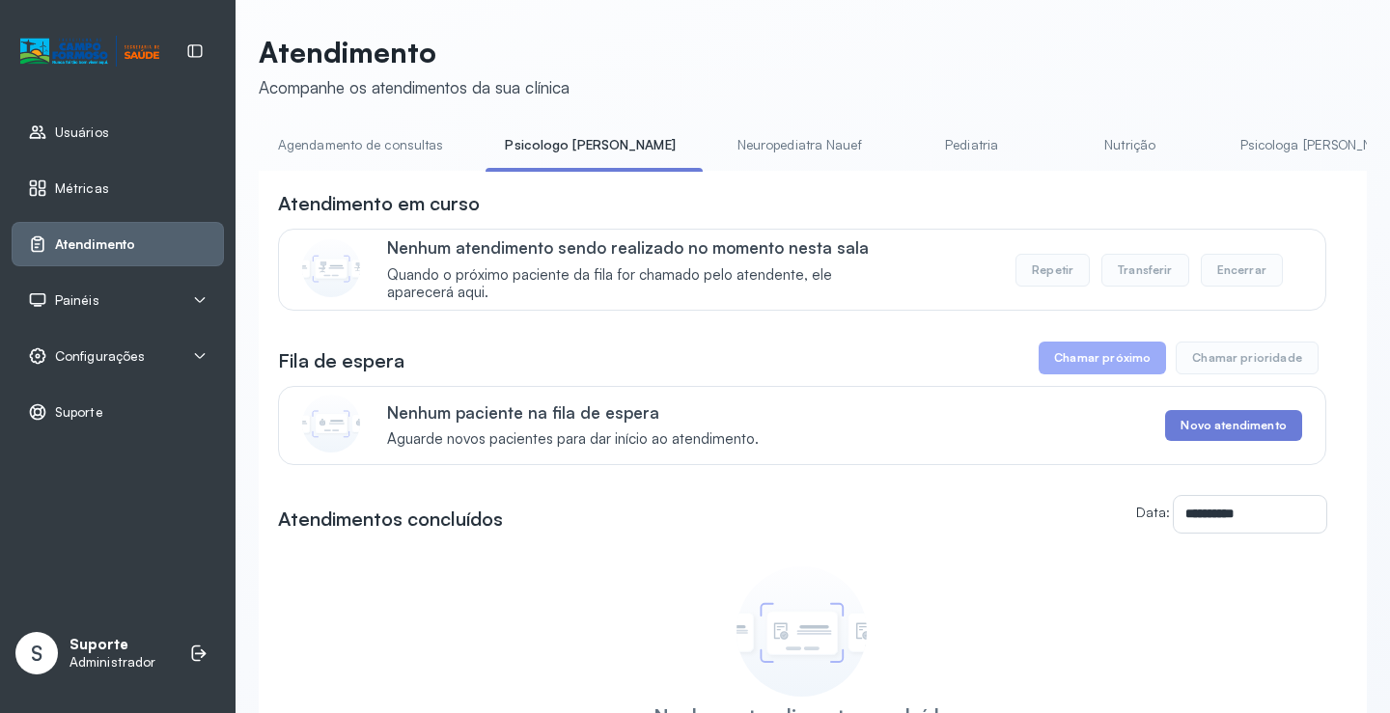
click at [405, 131] on link "Agendamento de consultas" at bounding box center [361, 145] width 204 height 32
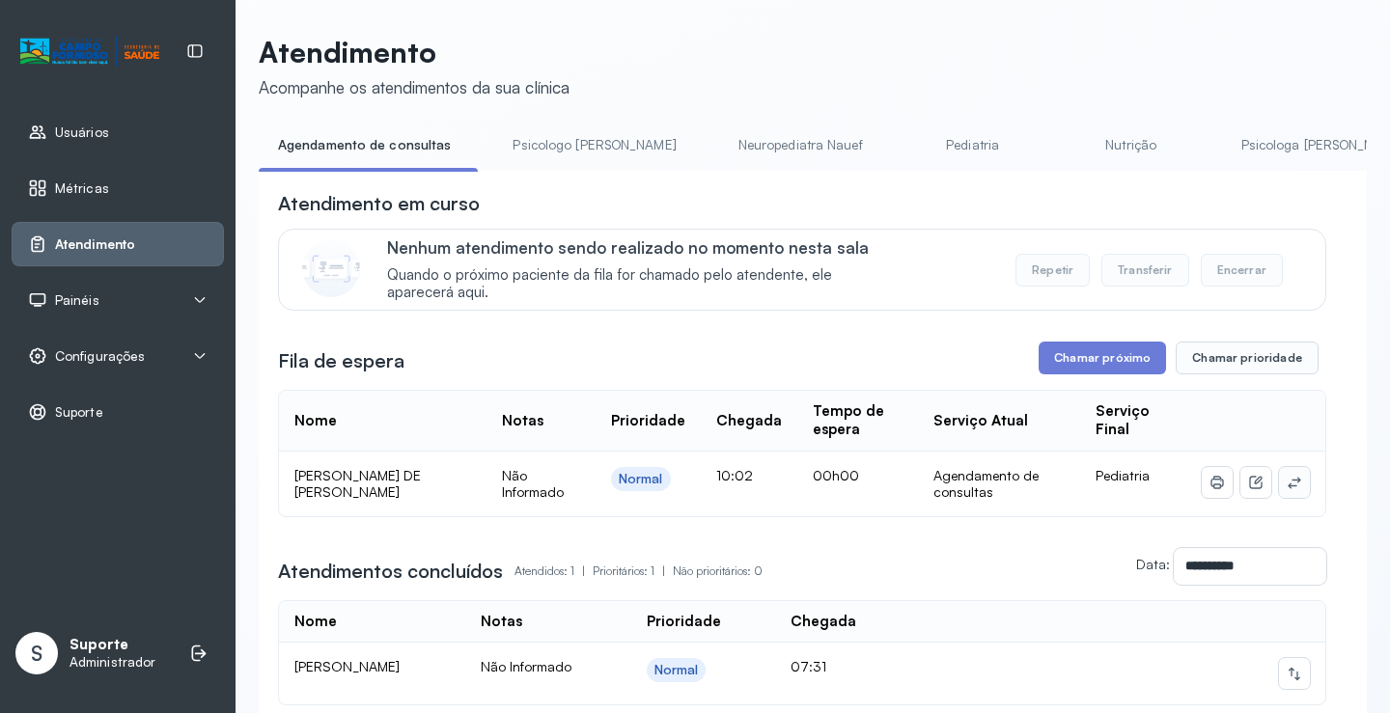
click at [1286, 485] on icon at bounding box center [1293, 482] width 15 height 15
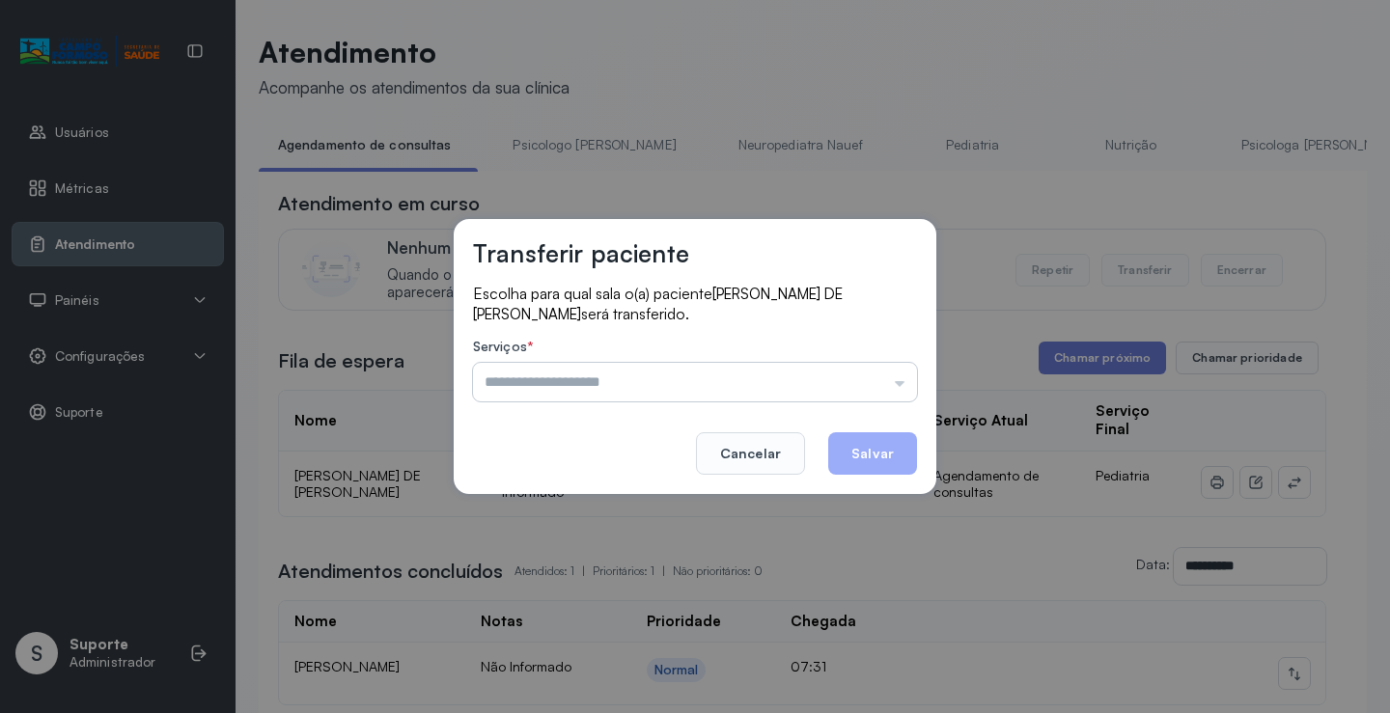
click at [819, 369] on input "text" at bounding box center [695, 382] width 444 height 39
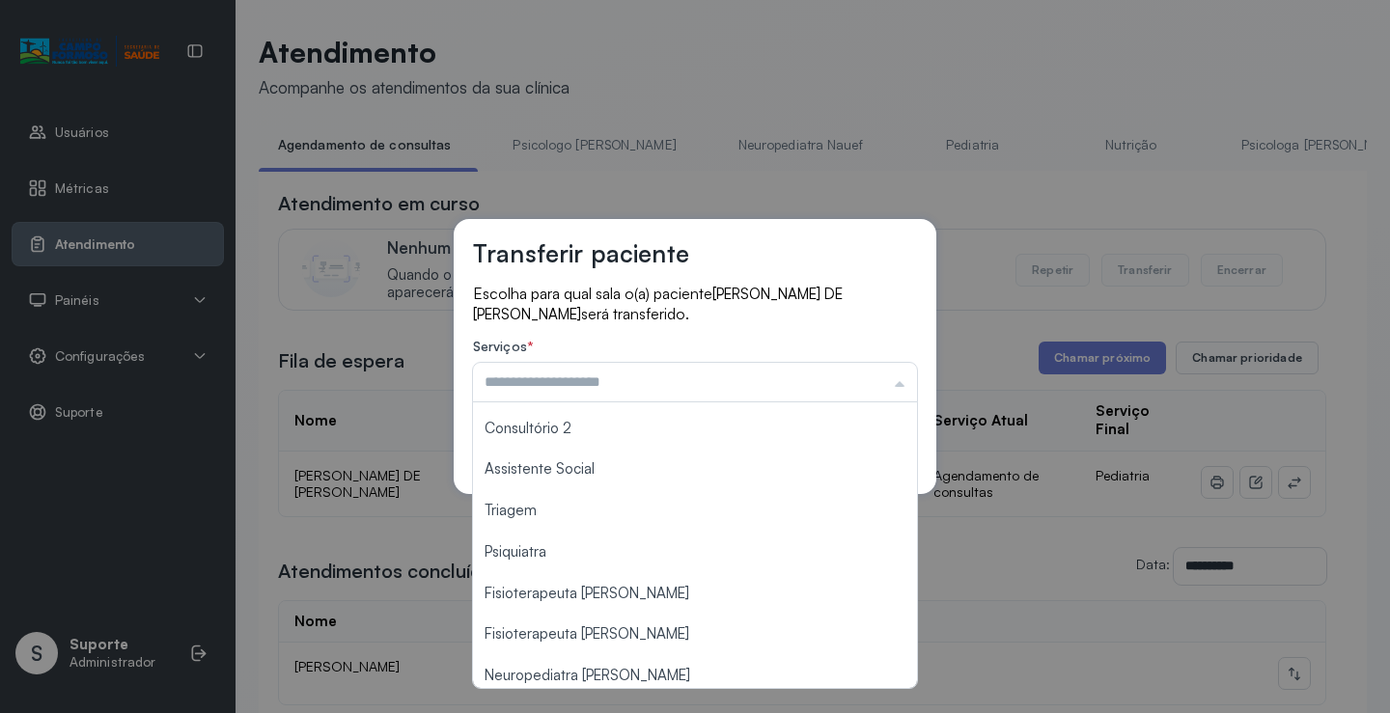
scroll to position [291, 0]
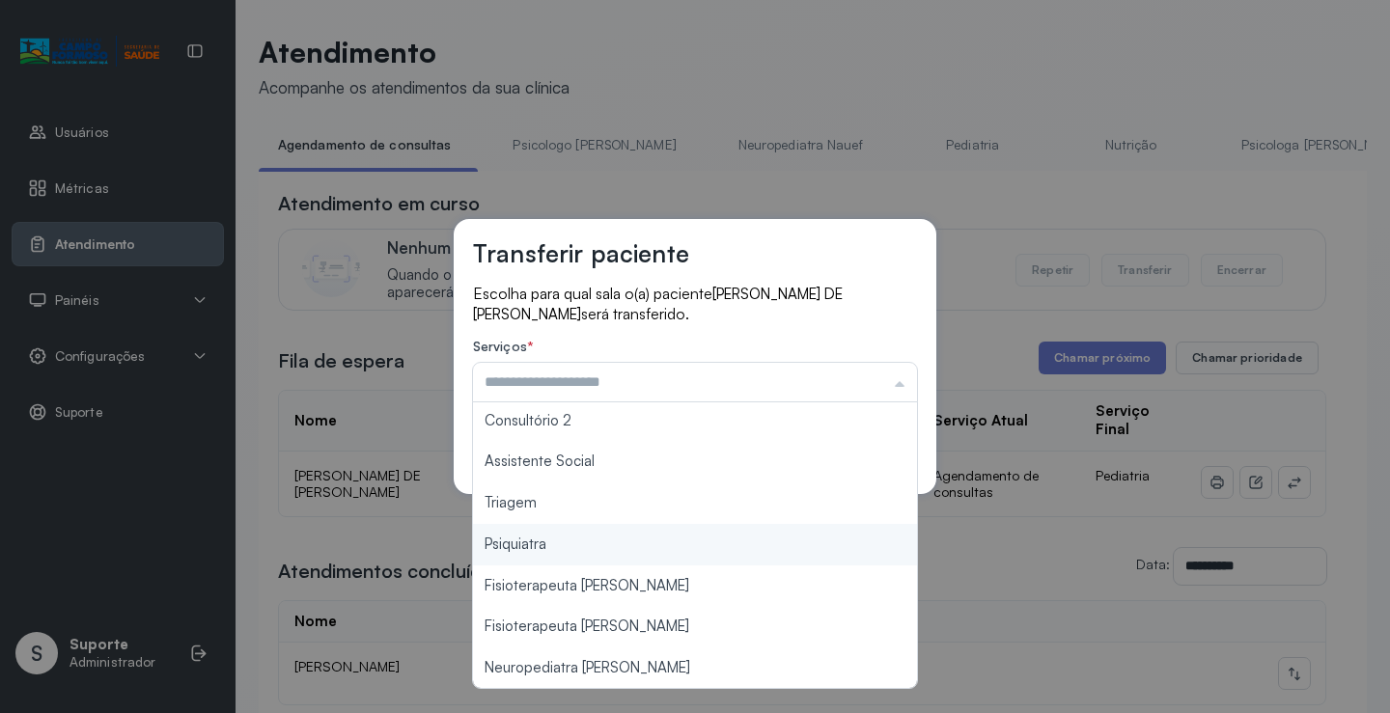
type input "*******"
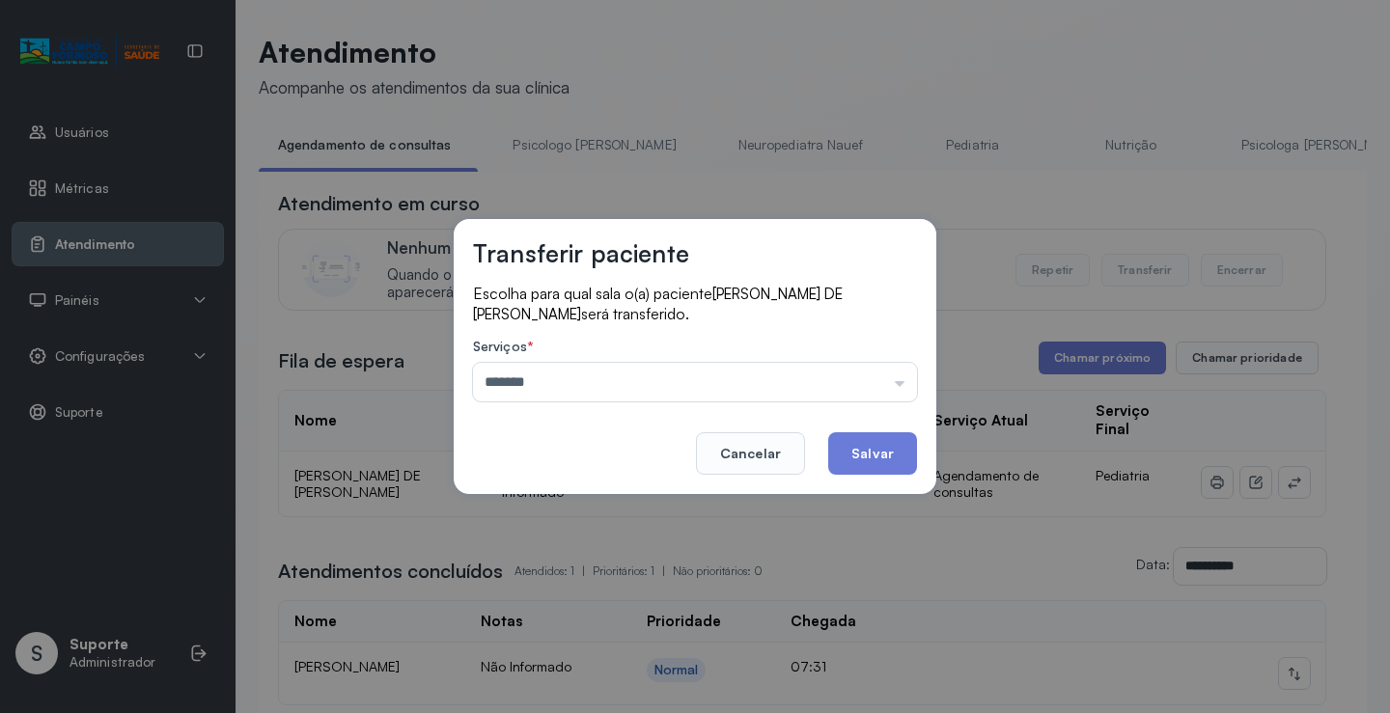
click at [605, 517] on div "Transferir paciente Escolha para qual sala o(a) paciente IAN LUCCA DE JESUS SIL…" at bounding box center [695, 356] width 1390 height 713
click at [892, 462] on button "Salvar" at bounding box center [872, 453] width 89 height 42
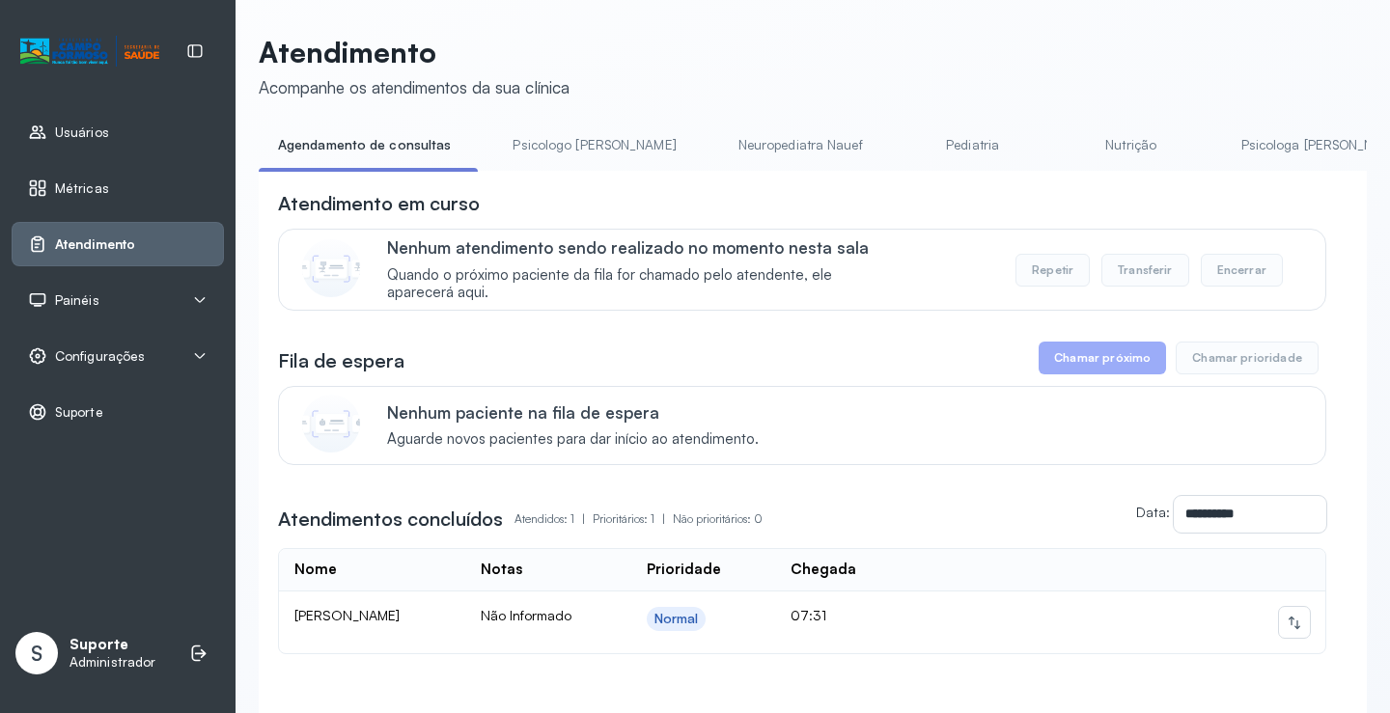
click at [905, 147] on link "Pediatria" at bounding box center [972, 145] width 135 height 32
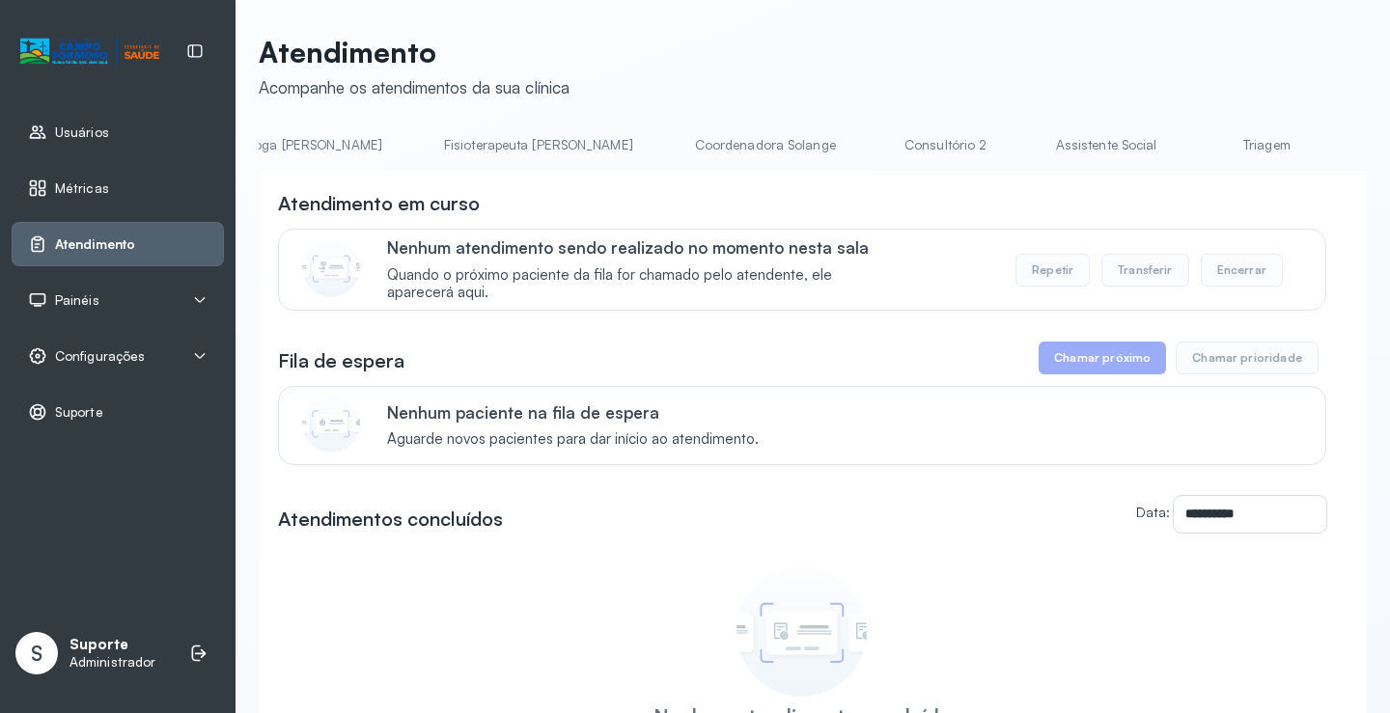
scroll to position [0, 808]
click at [406, 146] on link "Psicologa [PERSON_NAME]" at bounding box center [507, 145] width 202 height 32
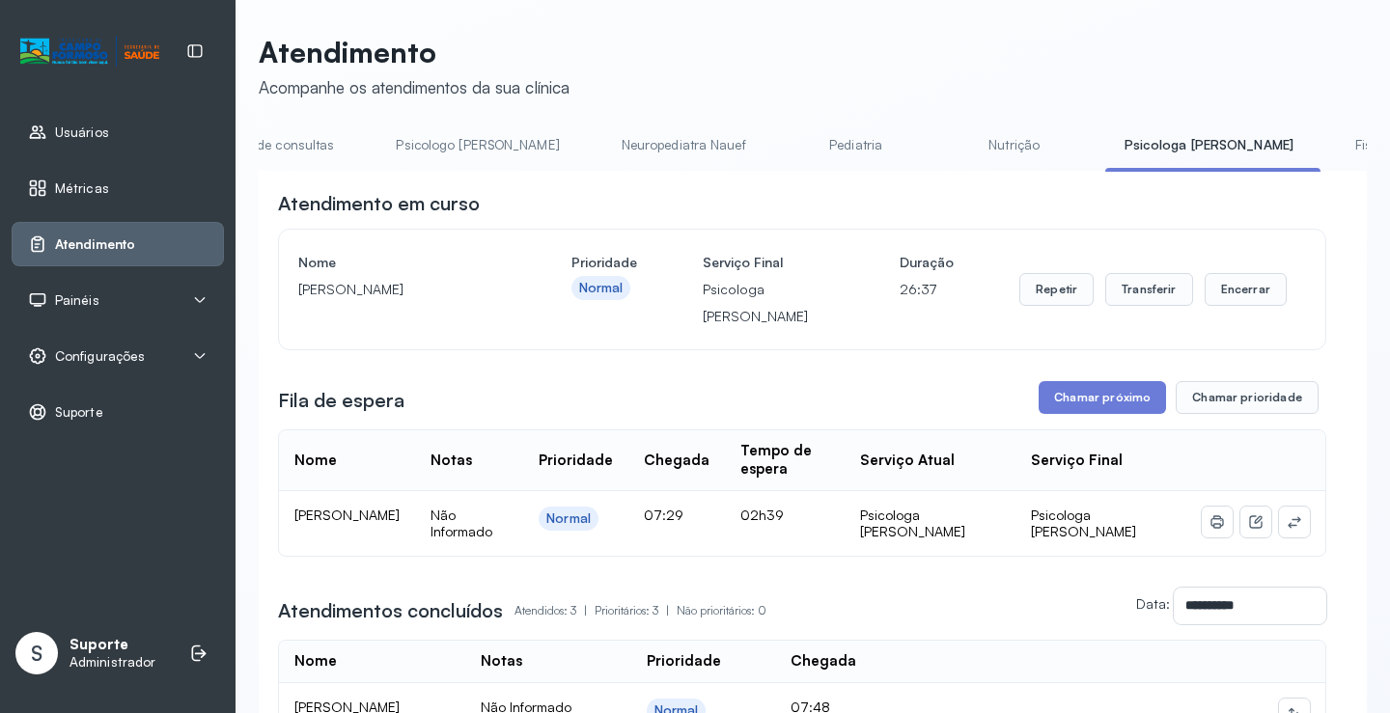
scroll to position [0, 0]
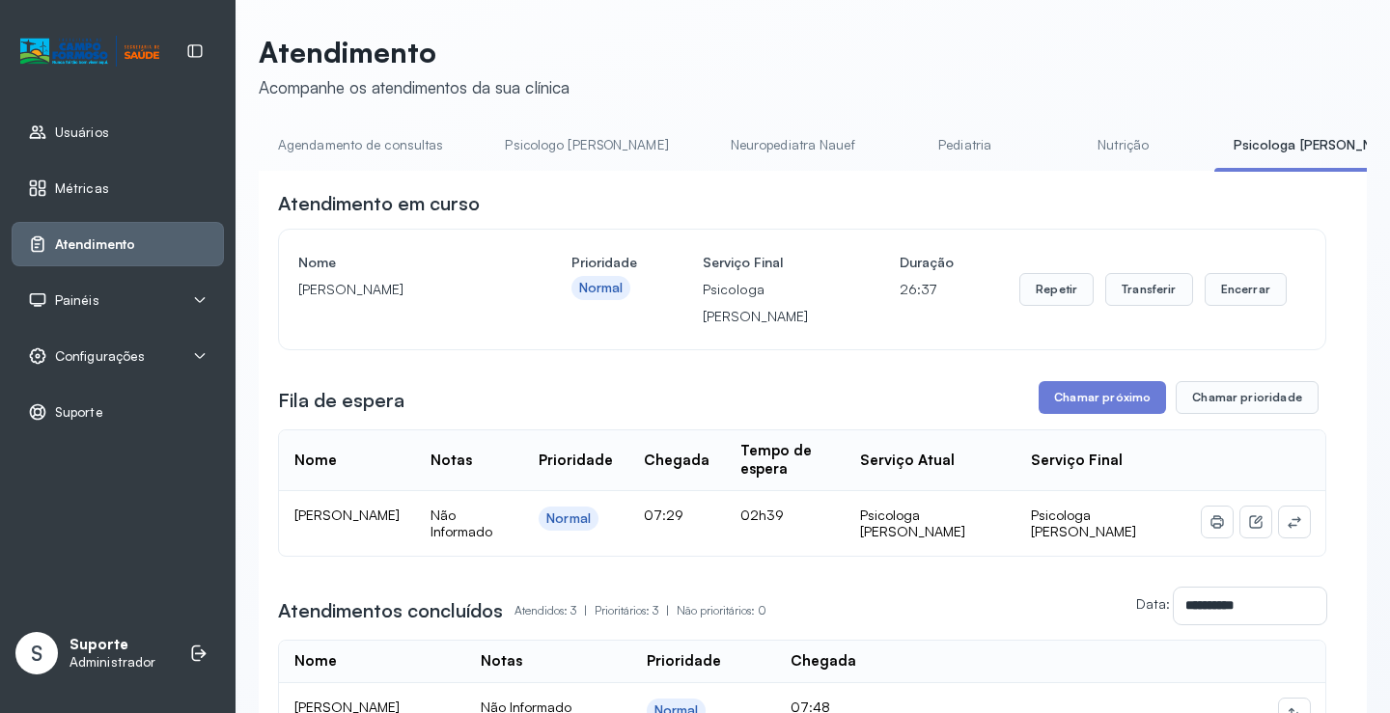
click at [300, 150] on link "Agendamento de consultas" at bounding box center [361, 145] width 204 height 32
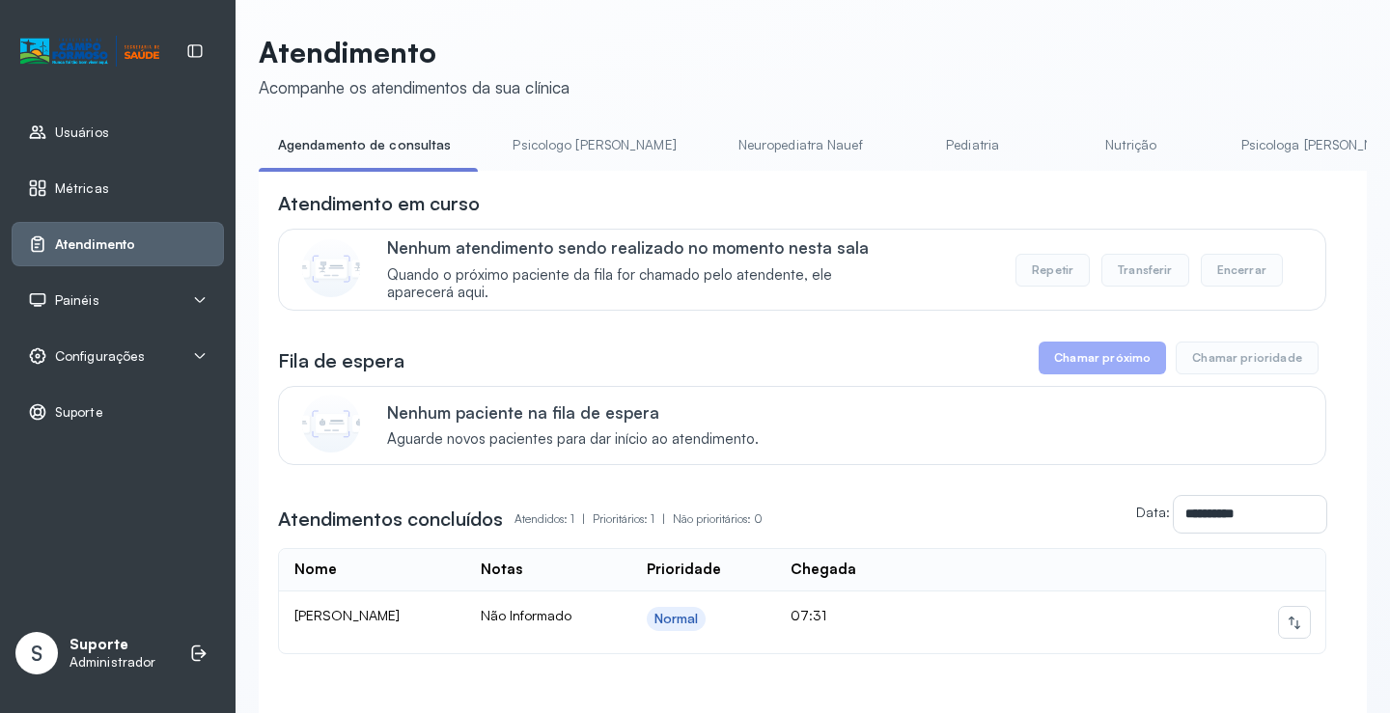
drag, startPoint x: 549, startPoint y: 135, endPoint x: 538, endPoint y: 135, distance: 10.6
click at [547, 135] on link "Psicologo [PERSON_NAME]" at bounding box center [594, 145] width 202 height 32
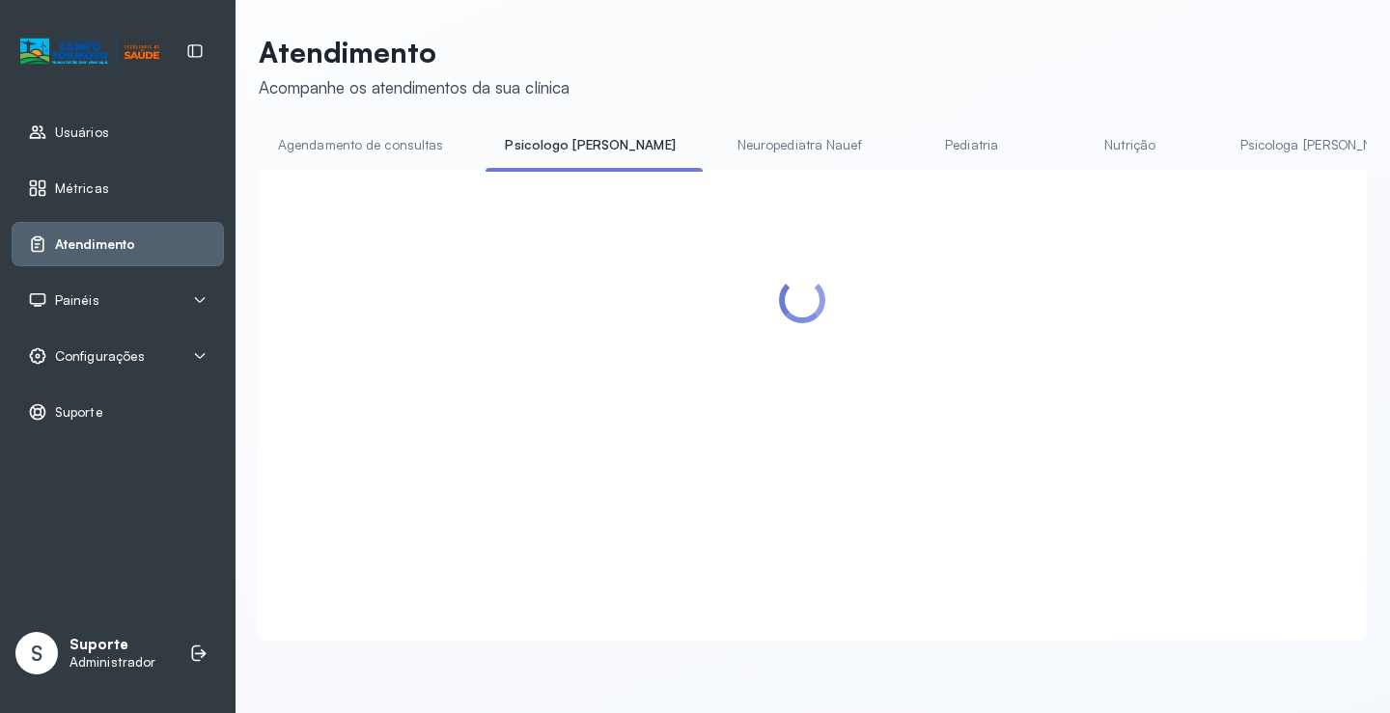
click at [391, 150] on link "Agendamento de consultas" at bounding box center [361, 145] width 204 height 32
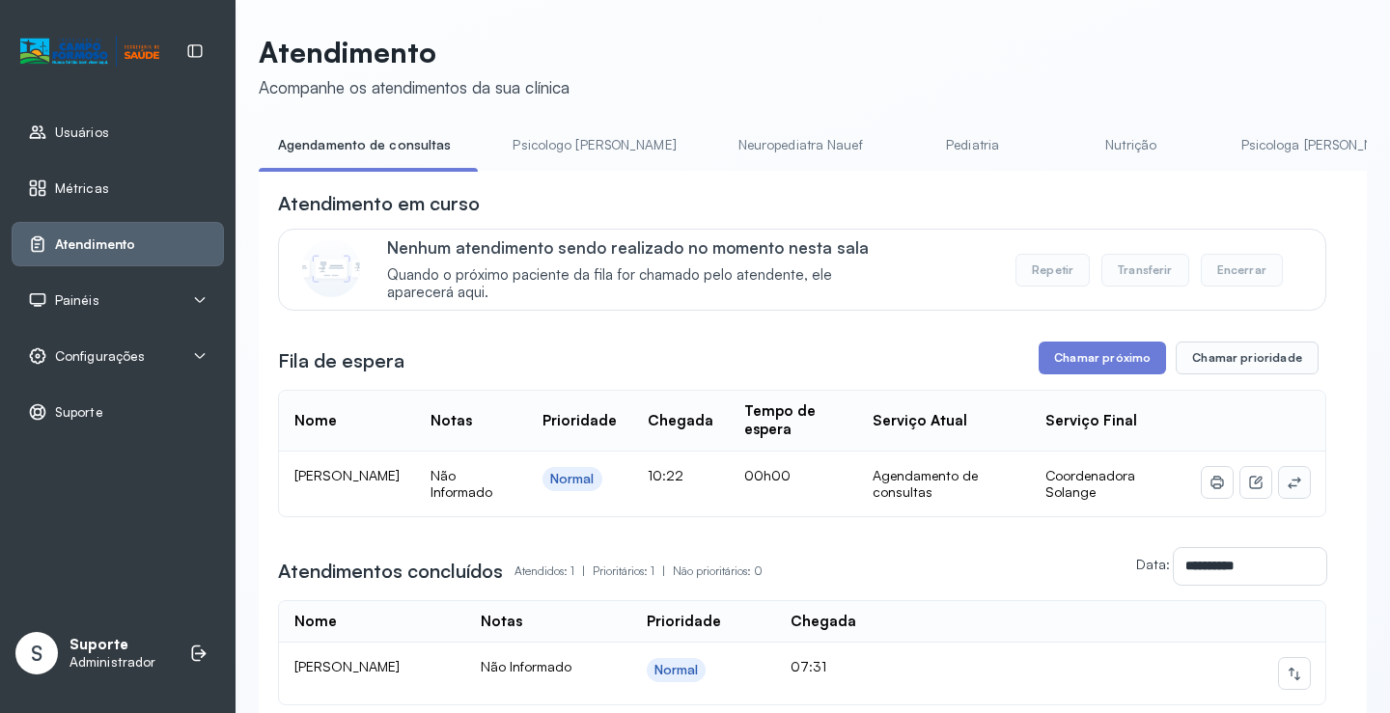
click at [1287, 488] on icon at bounding box center [1293, 483] width 13 height 12
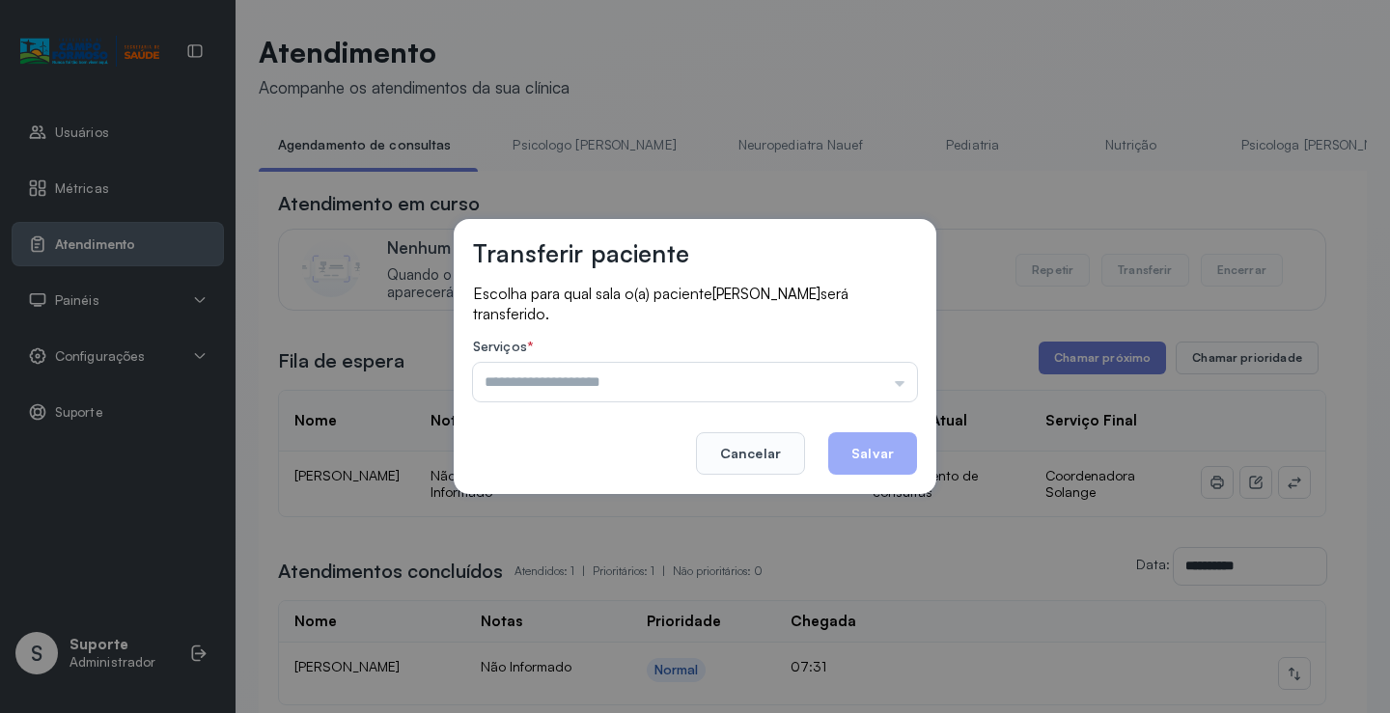
drag, startPoint x: 806, startPoint y: 380, endPoint x: 683, endPoint y: 422, distance: 129.4
click at [787, 383] on input "text" at bounding box center [695, 382] width 444 height 39
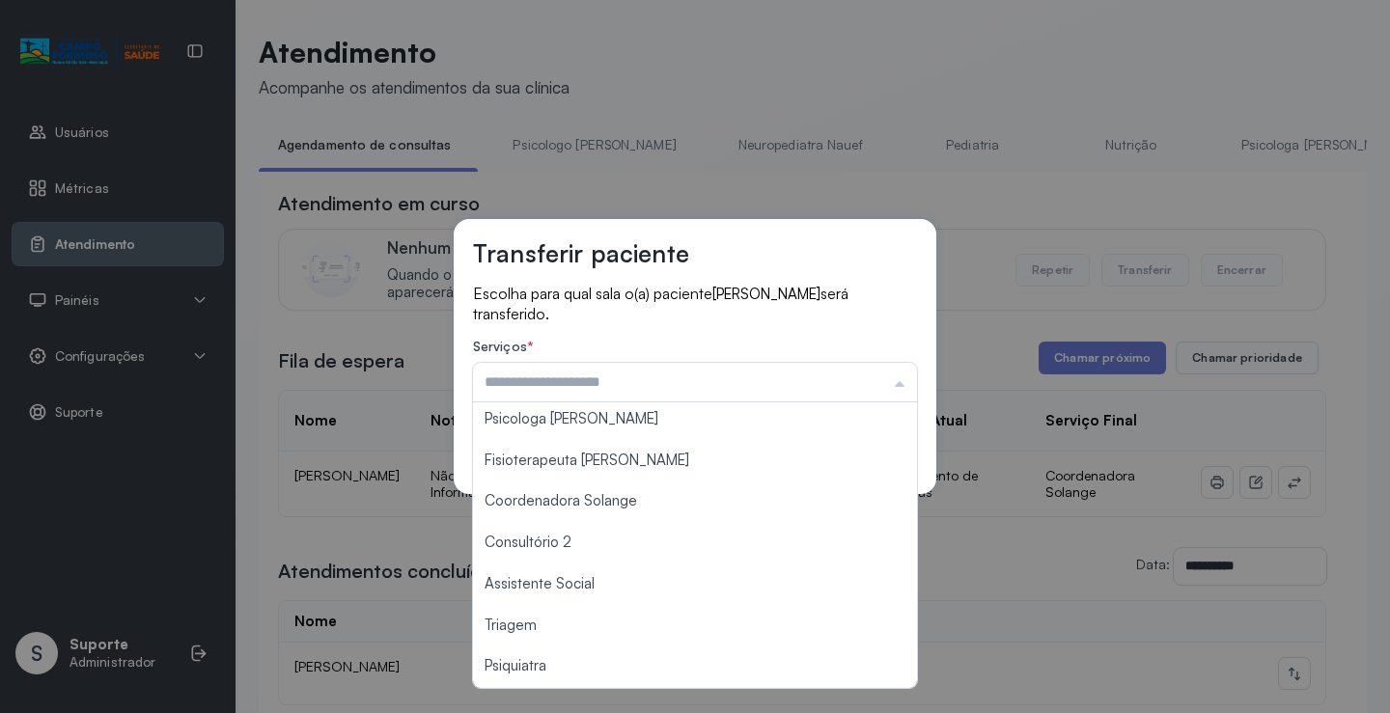
scroll to position [98, 0]
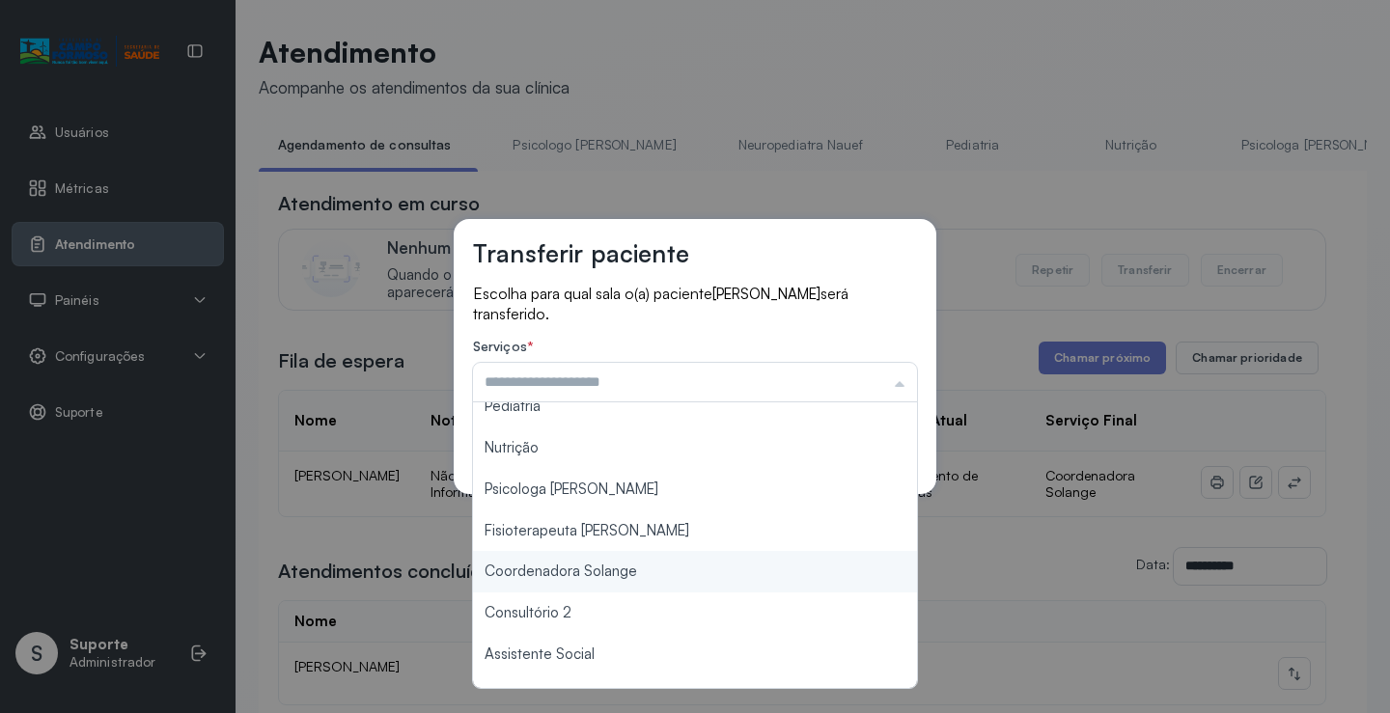
type input "**********"
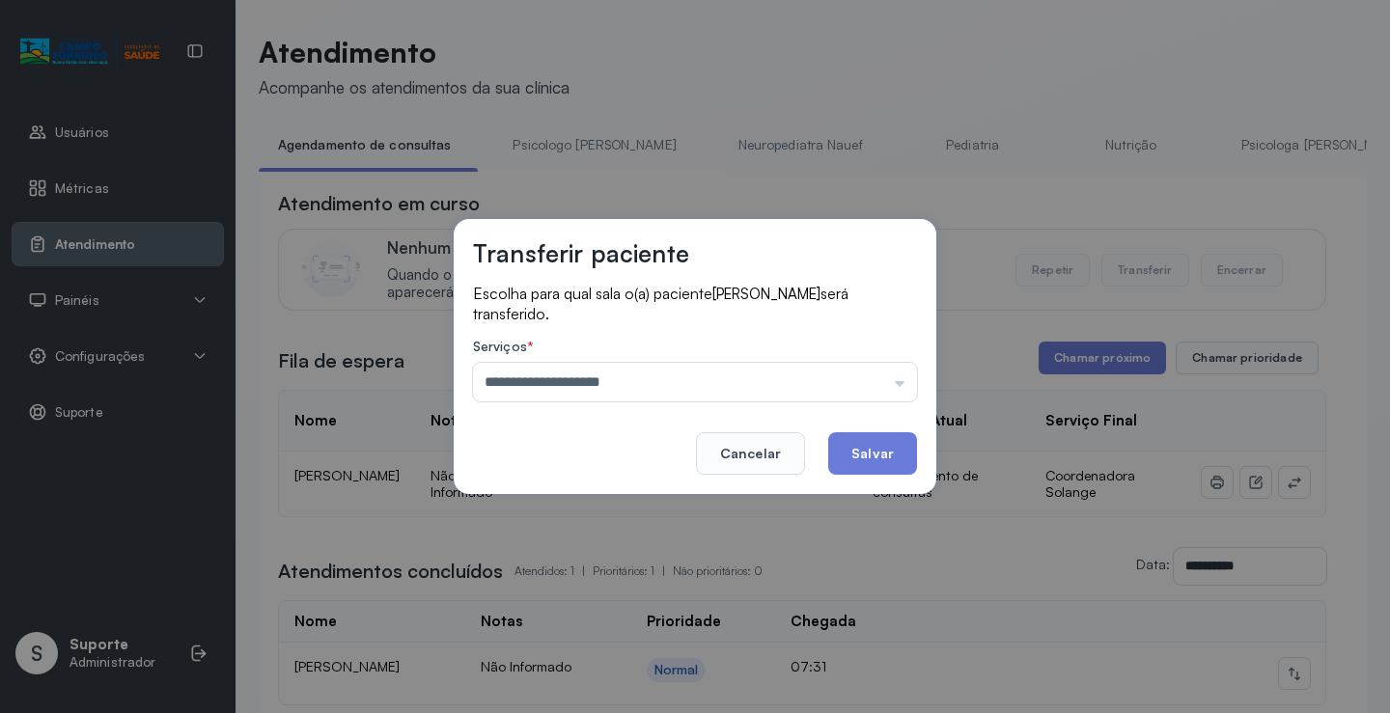
drag, startPoint x: 650, startPoint y: 570, endPoint x: 821, endPoint y: 495, distance: 186.6
click at [650, 568] on div "**********" at bounding box center [695, 356] width 1390 height 713
click at [872, 458] on button "Salvar" at bounding box center [872, 453] width 89 height 42
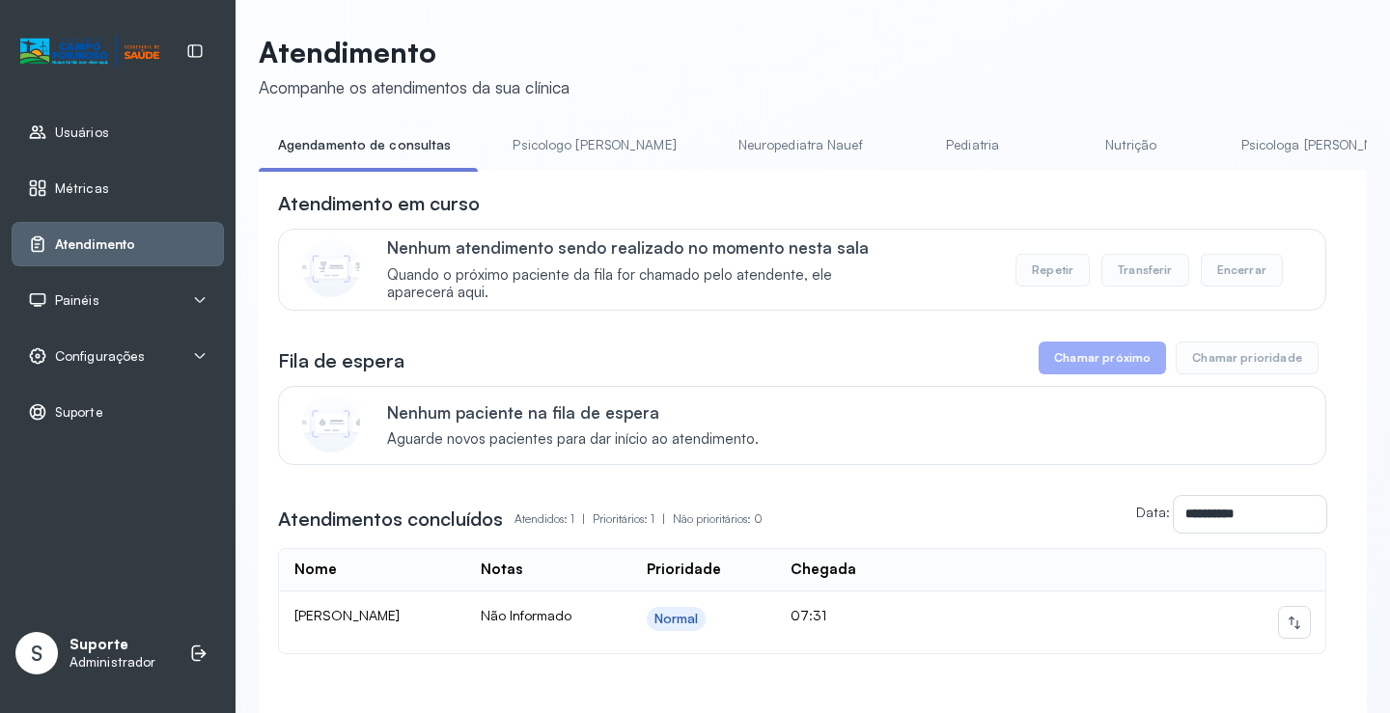
click at [554, 138] on link "Psicologo [PERSON_NAME]" at bounding box center [594, 145] width 202 height 32
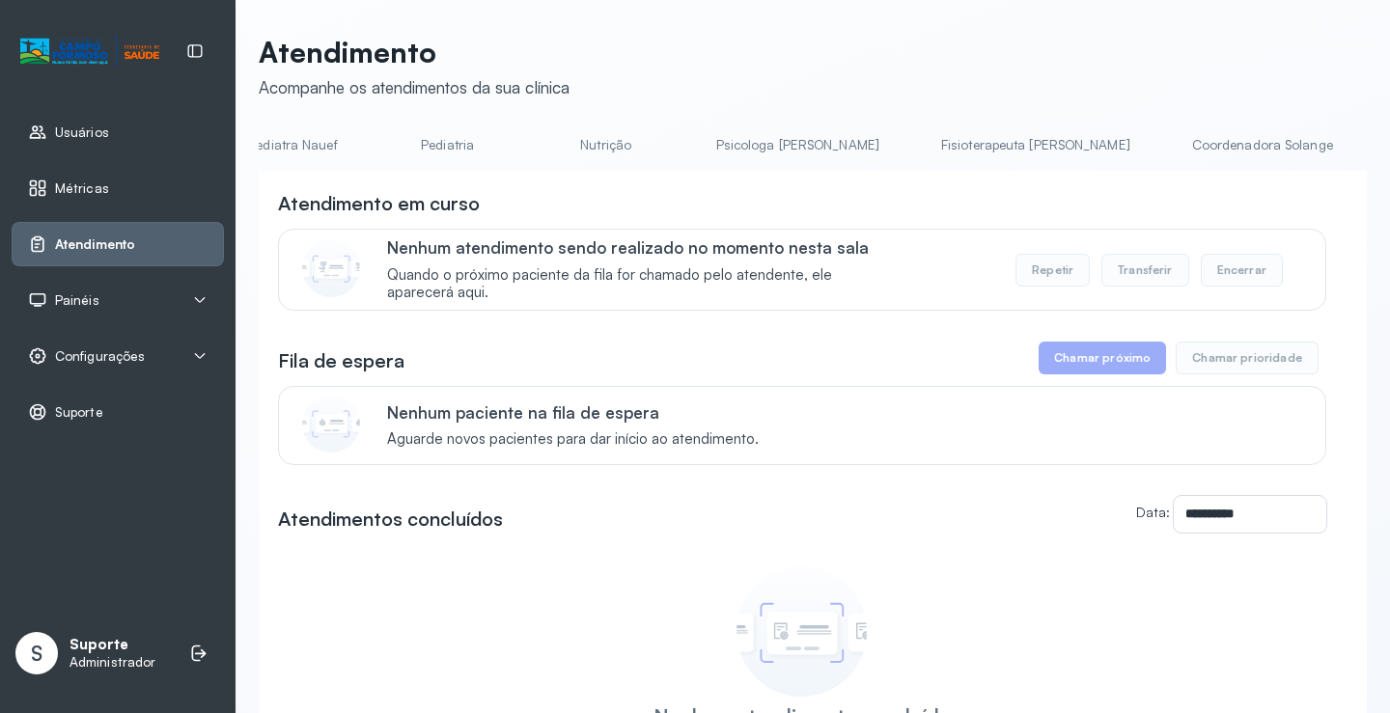
scroll to position [0, 527]
click at [536, 147] on link "Nutrição" at bounding box center [603, 145] width 135 height 32
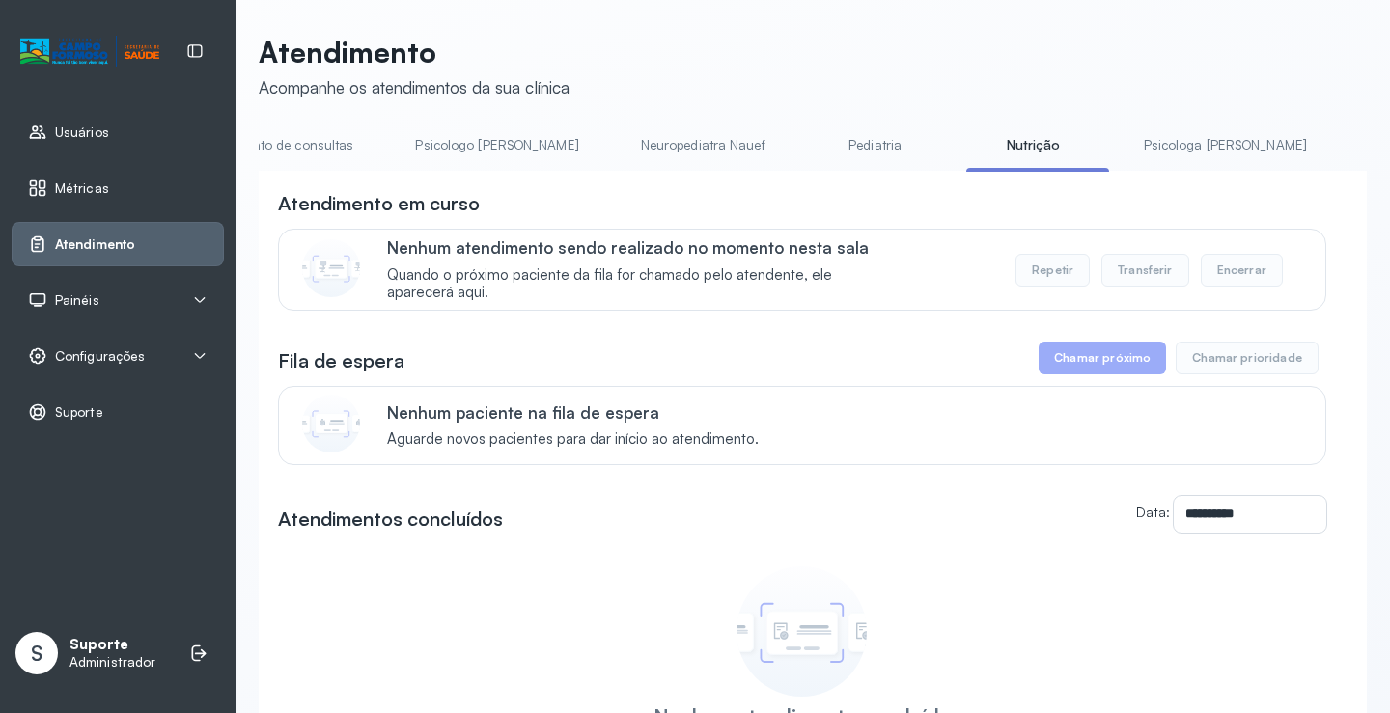
scroll to position [0, 0]
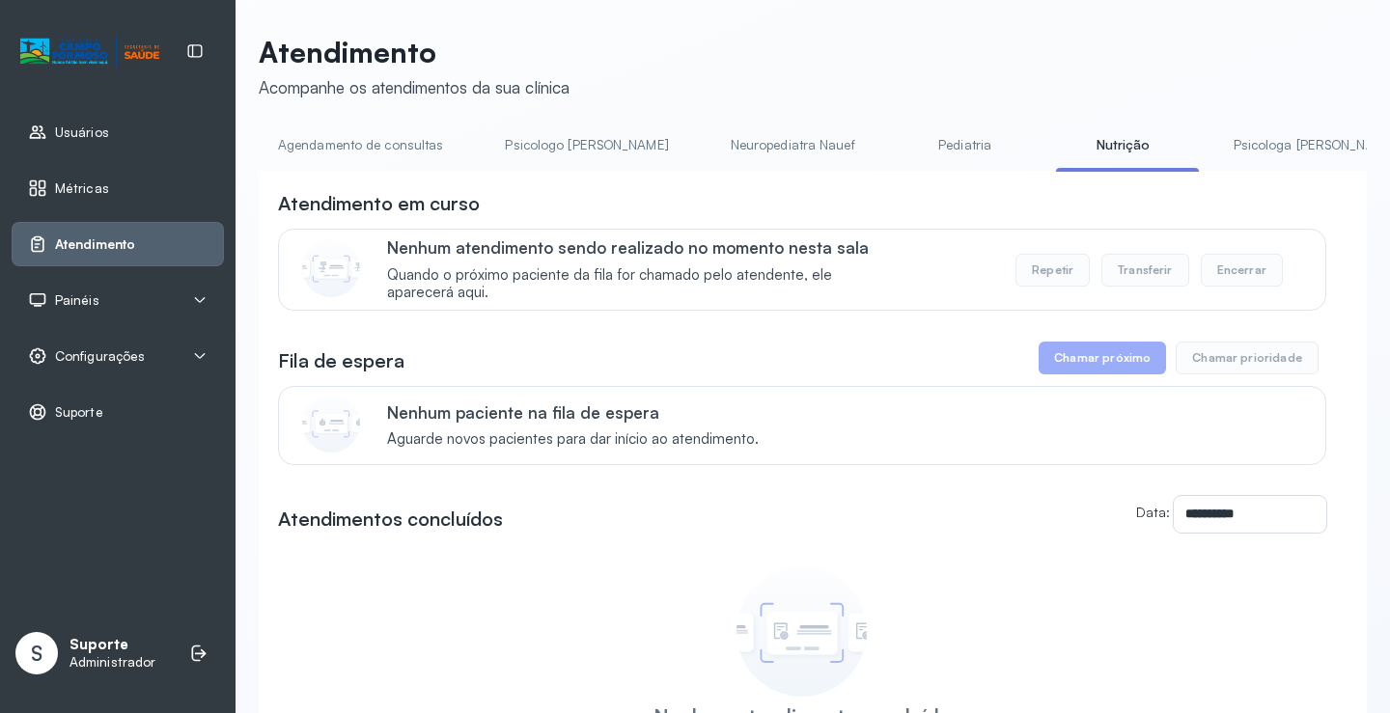
click at [371, 145] on link "Agendamento de consultas" at bounding box center [361, 145] width 204 height 32
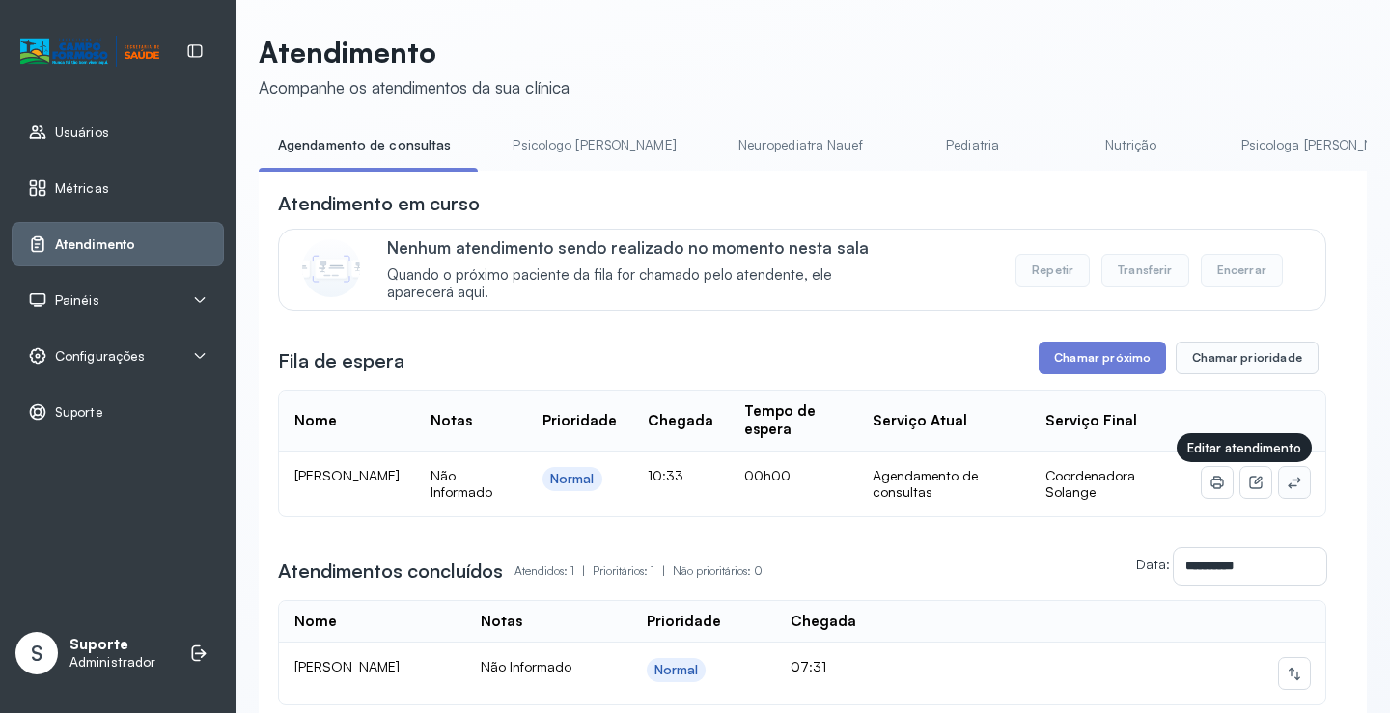
click at [1286, 483] on icon at bounding box center [1293, 482] width 15 height 15
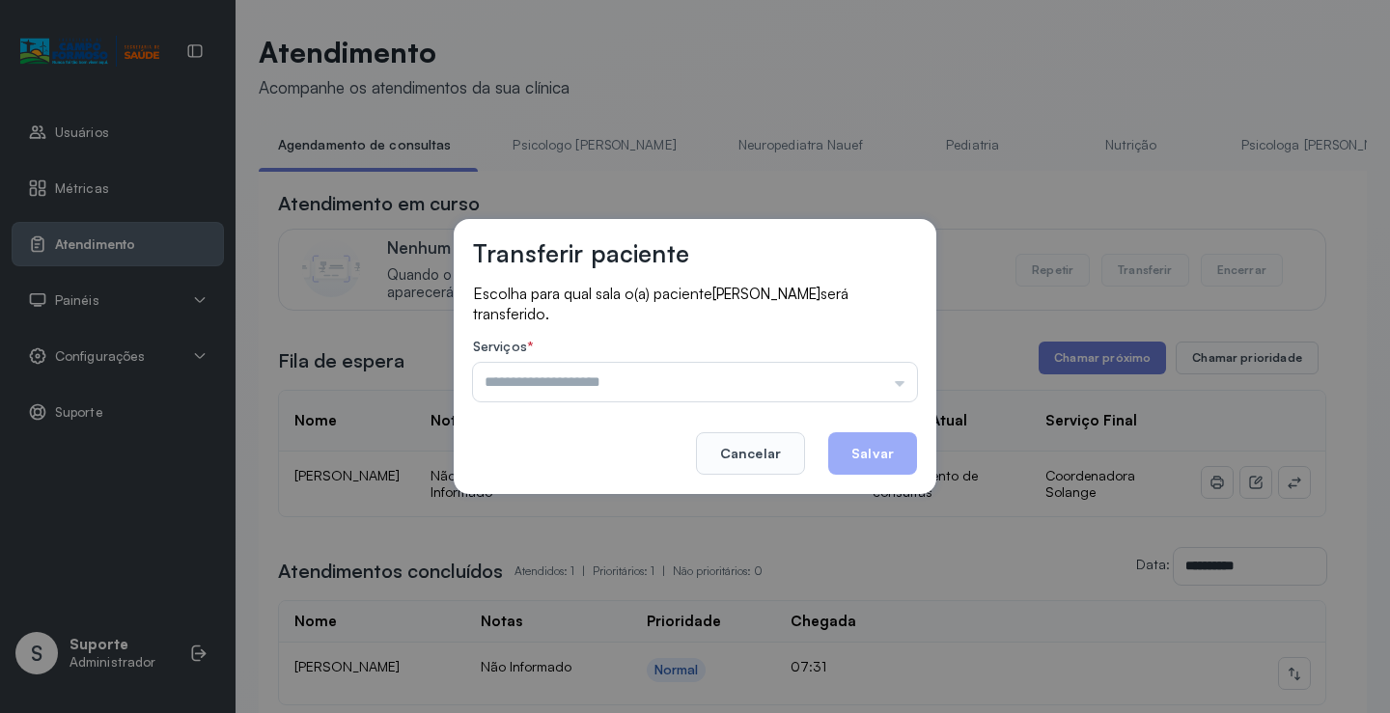
drag, startPoint x: 793, startPoint y: 389, endPoint x: 757, endPoint y: 405, distance: 40.2
click at [791, 389] on input "text" at bounding box center [695, 382] width 444 height 39
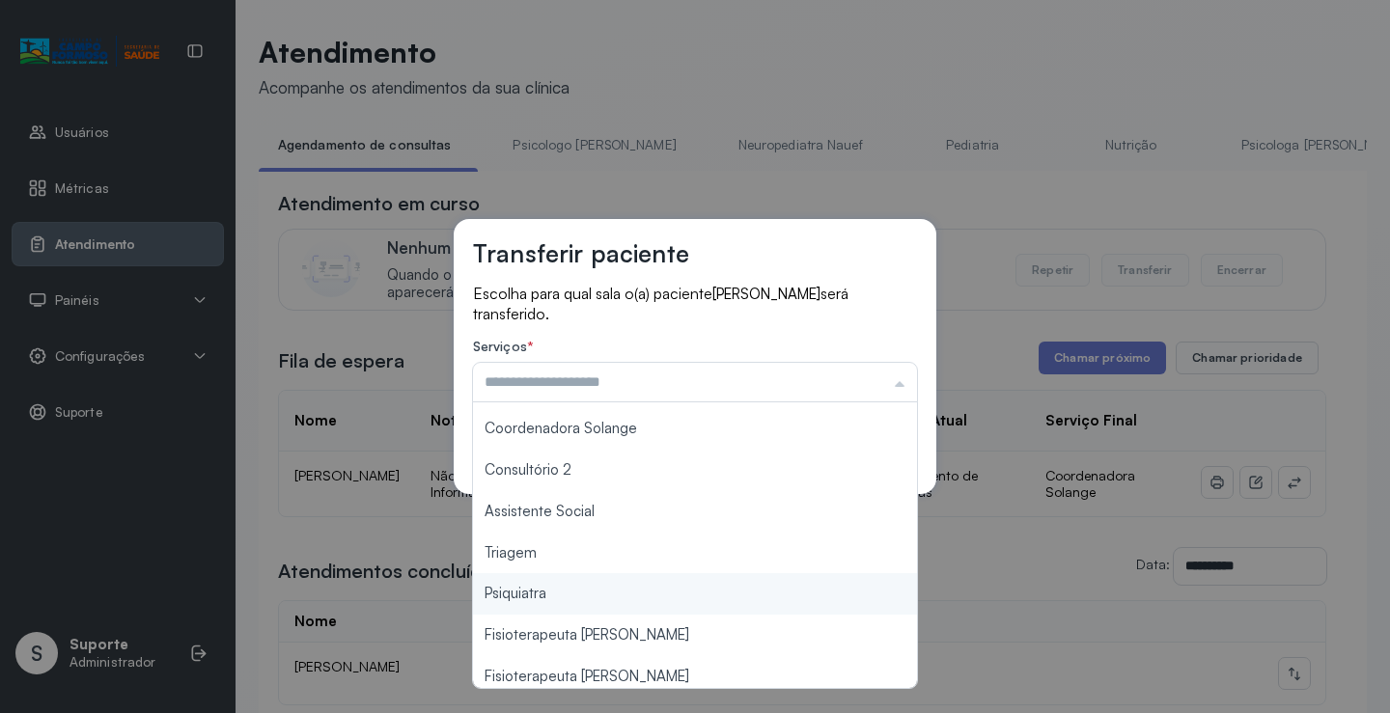
scroll to position [2, 0]
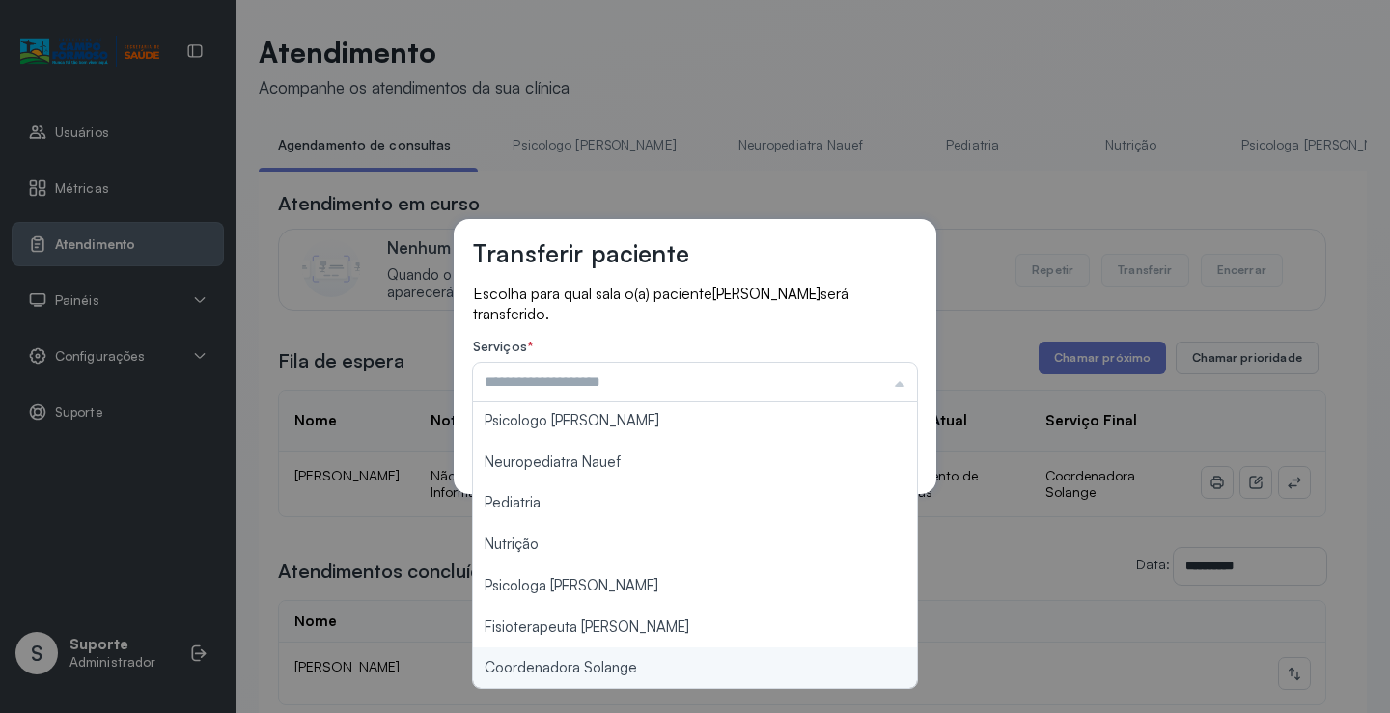
type input "**********"
drag, startPoint x: 638, startPoint y: 666, endPoint x: 662, endPoint y: 654, distance: 26.8
click at [639, 665] on div "**********" at bounding box center [695, 356] width 1390 height 713
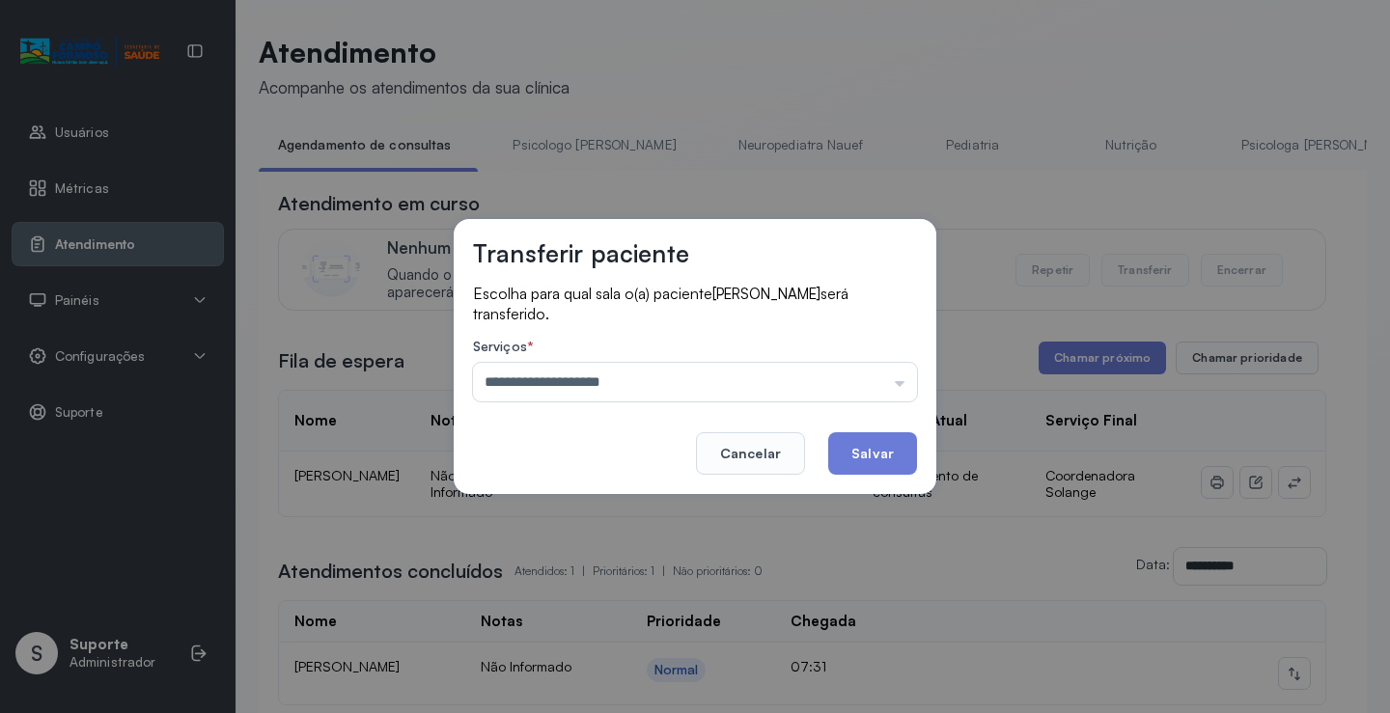
click at [910, 441] on button "Salvar" at bounding box center [872, 453] width 89 height 42
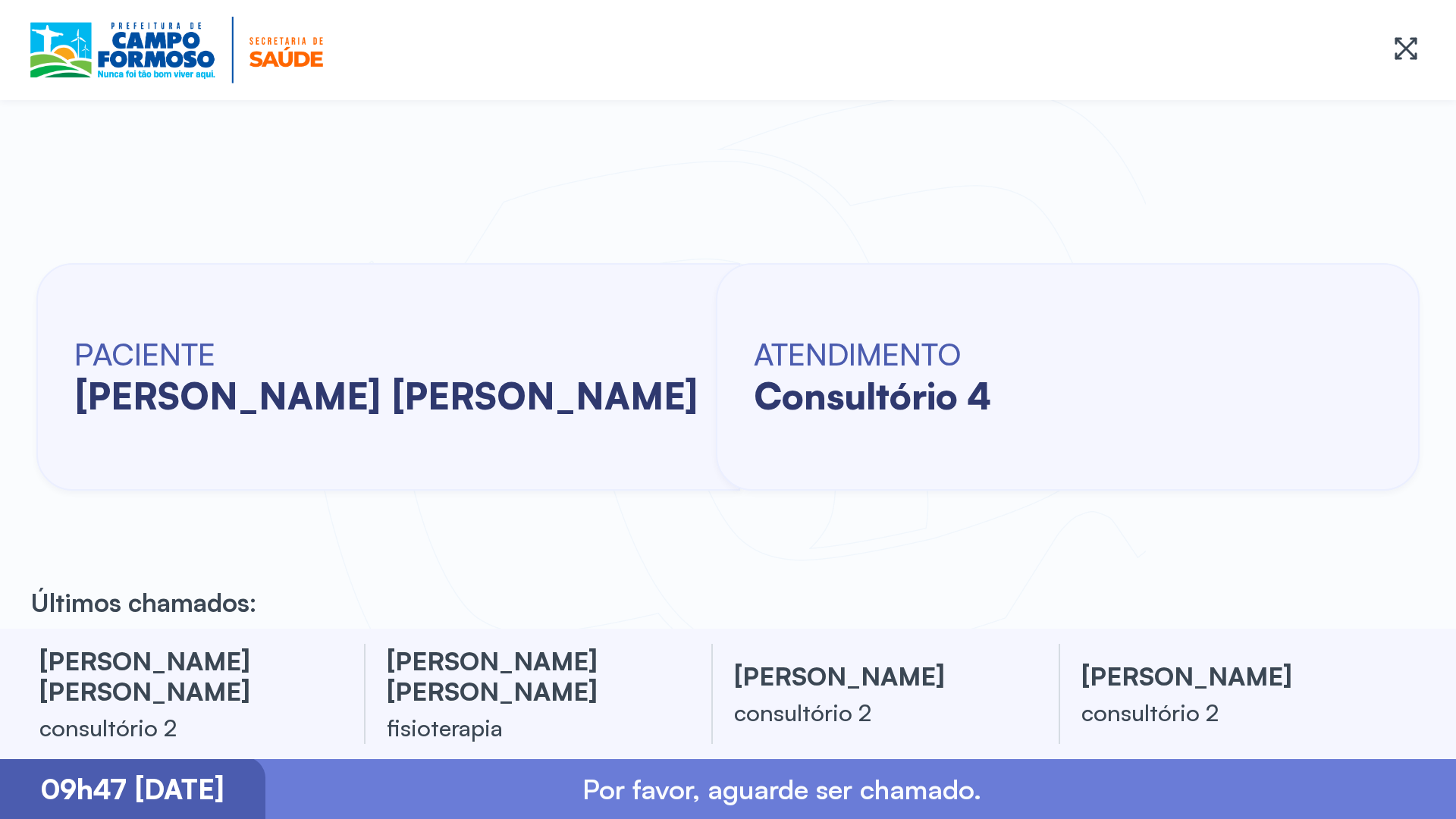
drag, startPoint x: 0, startPoint y: 0, endPoint x: 18, endPoint y: 304, distance: 304.5
click at [18, 304] on div "PACIENTE [PERSON_NAME] [PERSON_NAME] ATENDIMENTO consultório 4" at bounding box center [728, 376] width 1456 height 505
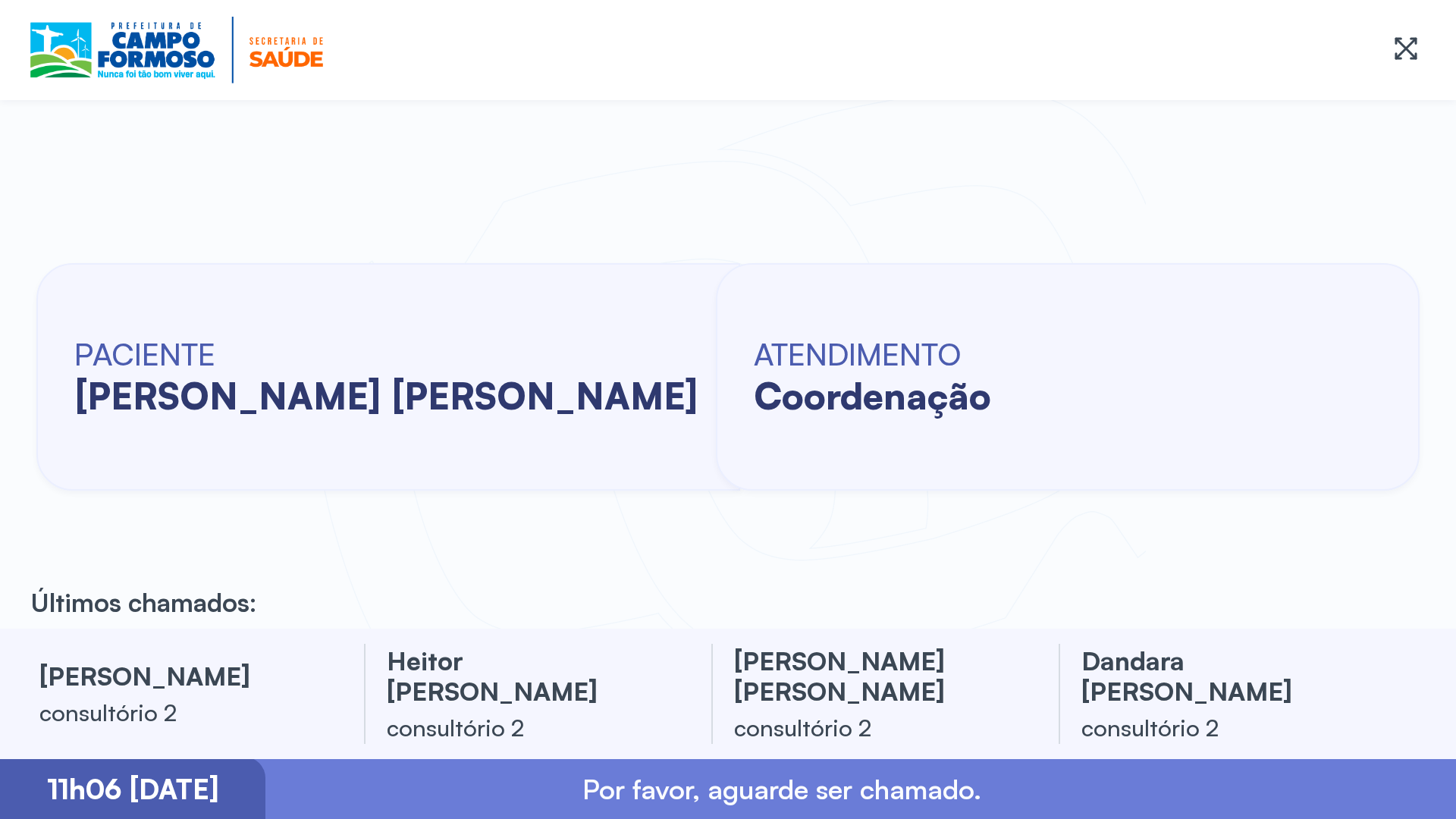
drag, startPoint x: 7, startPoint y: 186, endPoint x: 16, endPoint y: 270, distance: 84.5
click at [16, 270] on div "PACIENTE [PERSON_NAME] [PERSON_NAME] ATENDIMENTO coordenação" at bounding box center [728, 376] width 1456 height 505
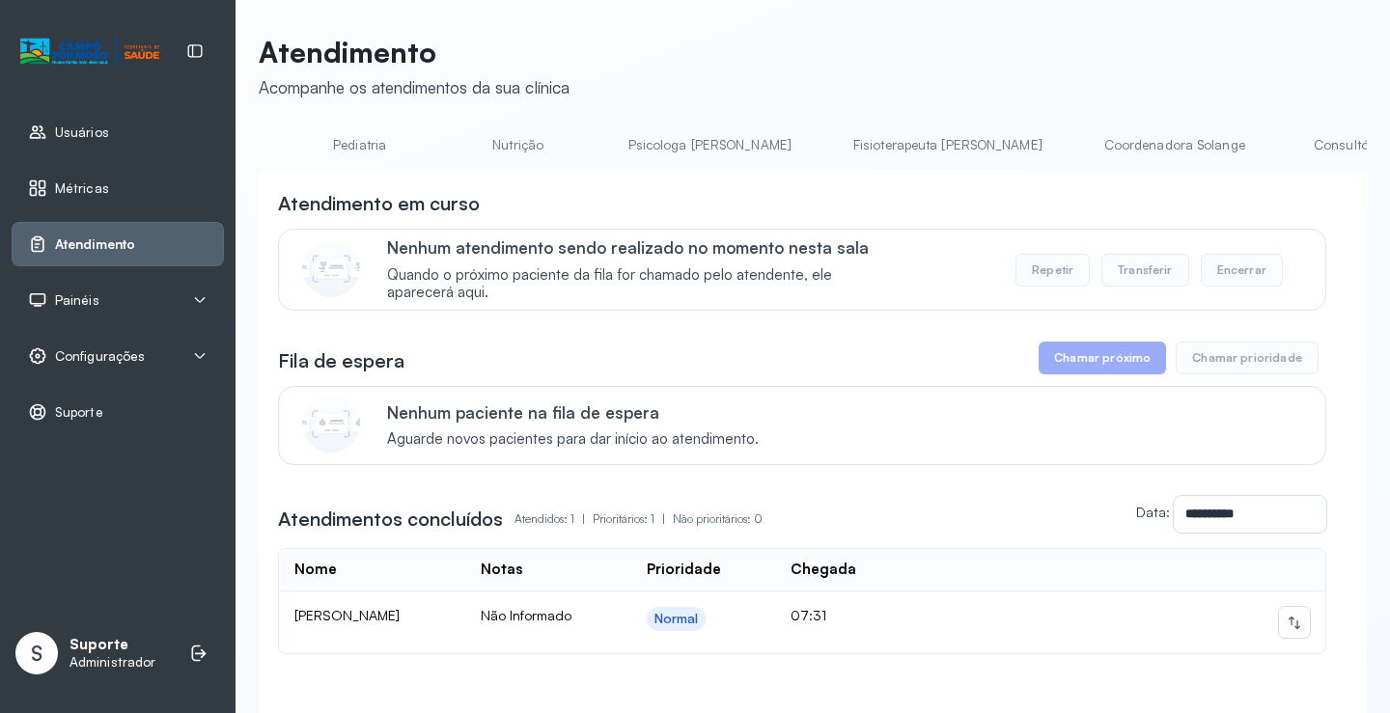
scroll to position [0, 691]
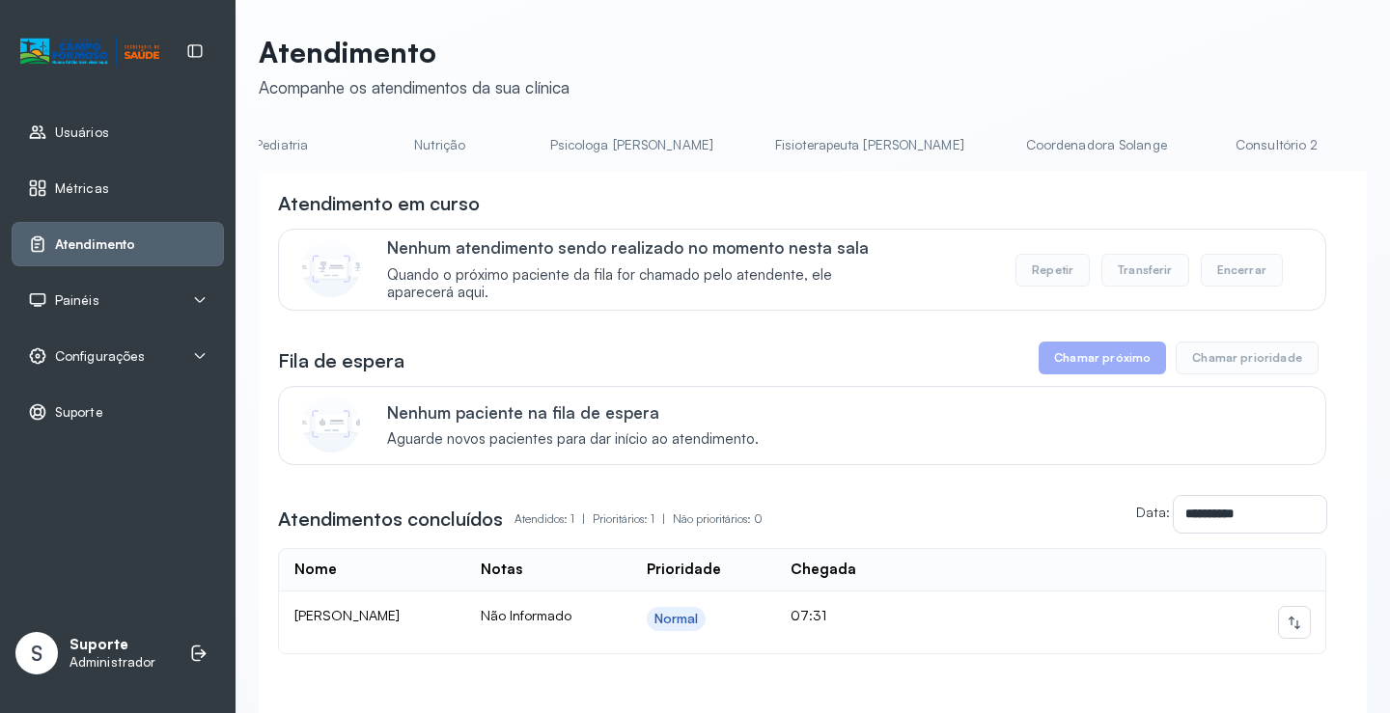
click at [1209, 156] on link "Consultório 2" at bounding box center [1276, 145] width 135 height 32
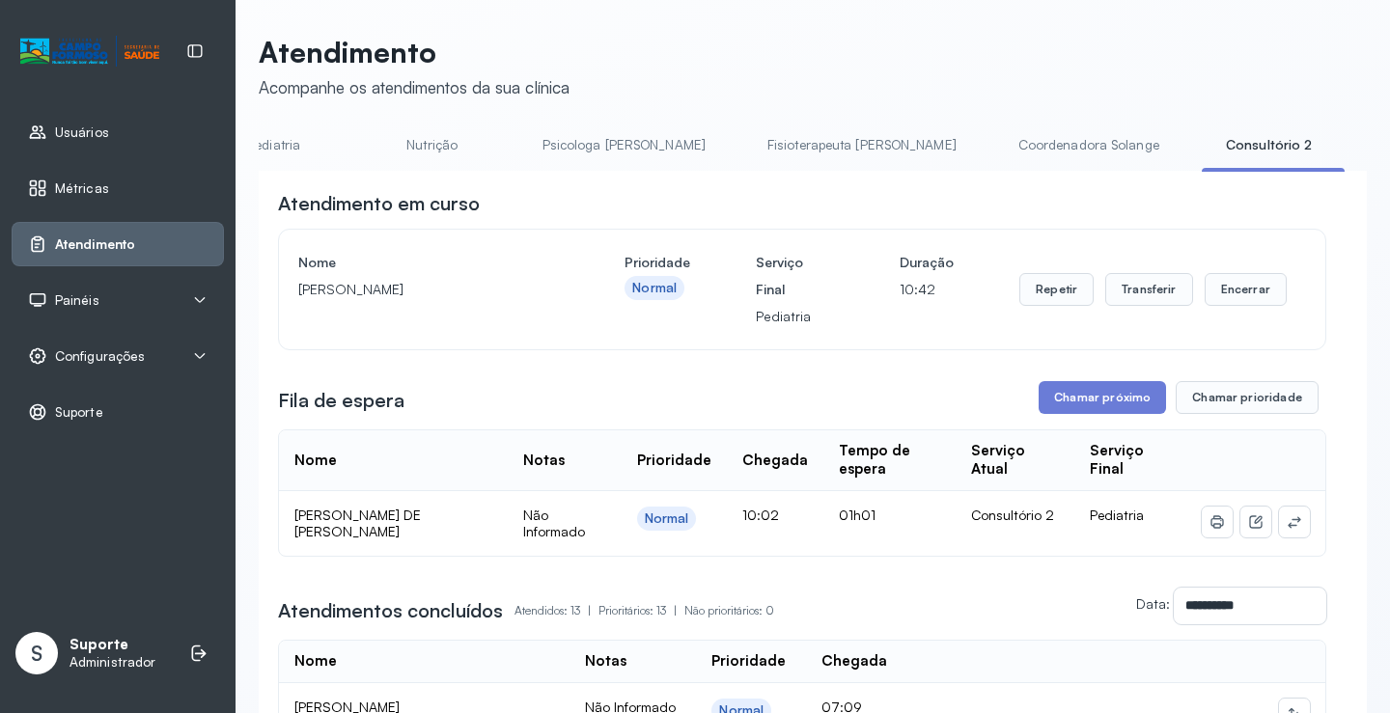
click at [999, 138] on link "Coordenadora Solange" at bounding box center [1088, 145] width 179 height 32
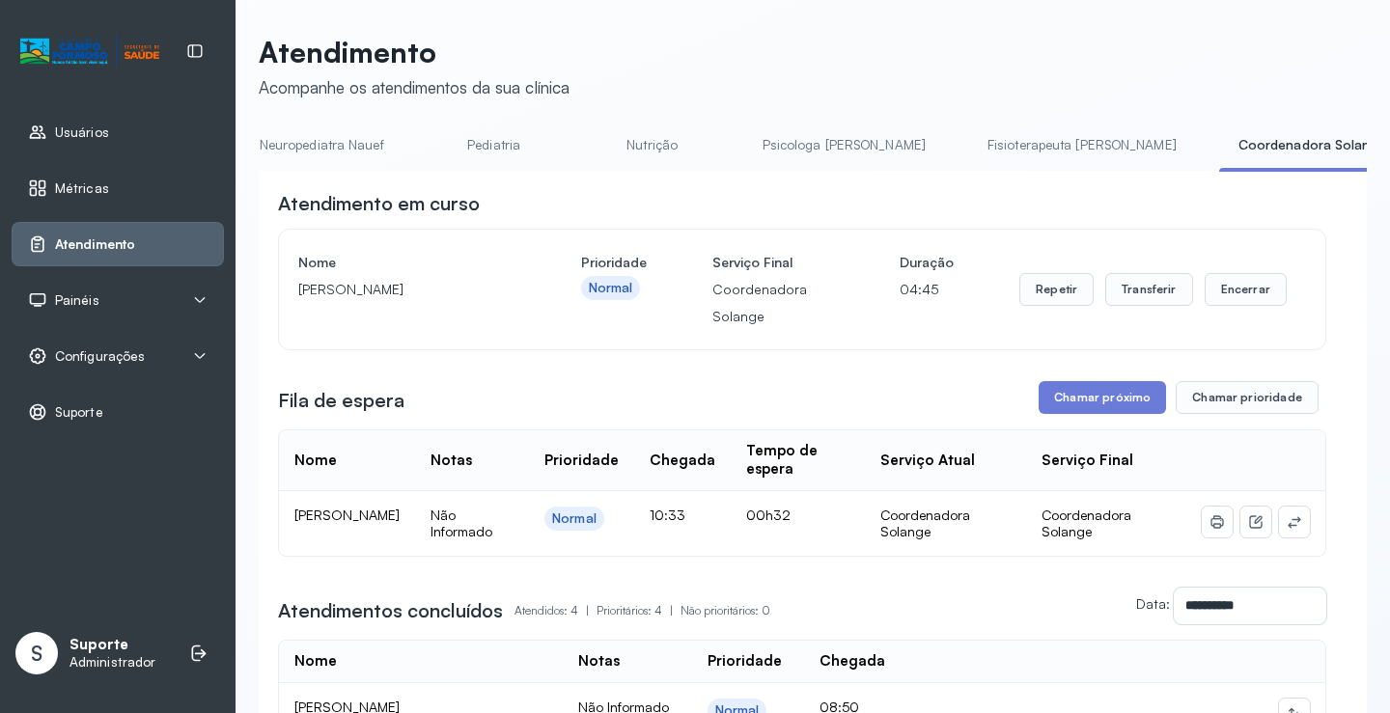
scroll to position [0, 0]
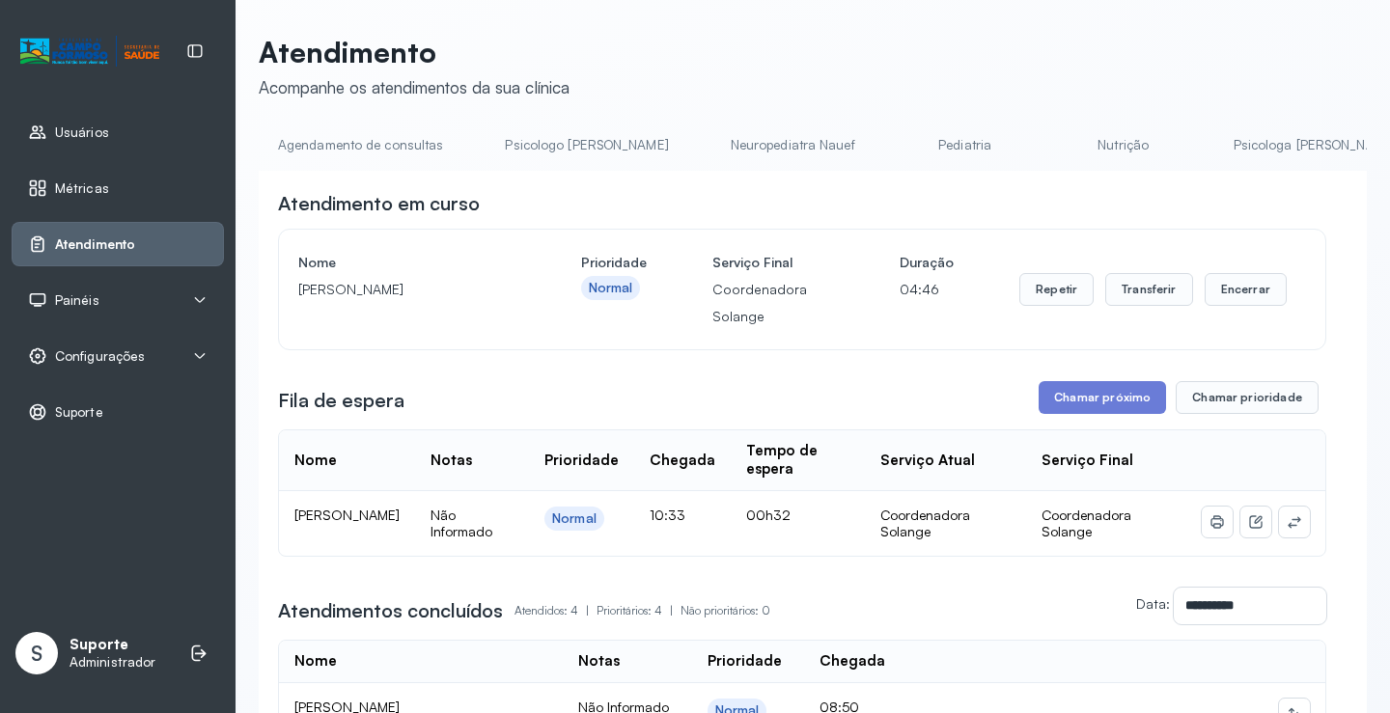
drag, startPoint x: 357, startPoint y: 149, endPoint x: 337, endPoint y: 143, distance: 21.1
click at [357, 148] on link "Agendamento de consultas" at bounding box center [361, 145] width 204 height 32
